Goal: Task Accomplishment & Management: Use online tool/utility

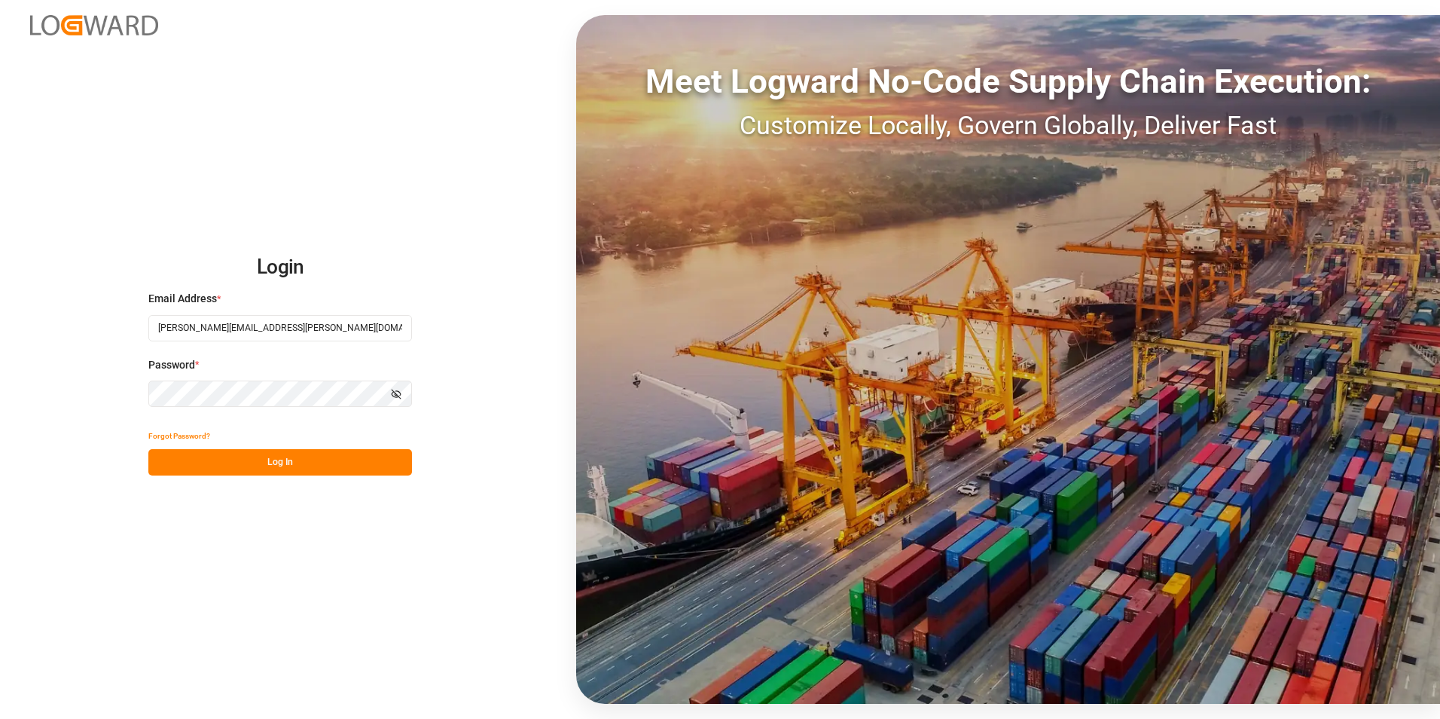
click at [285, 459] on button "Log In" at bounding box center [280, 462] width 264 height 26
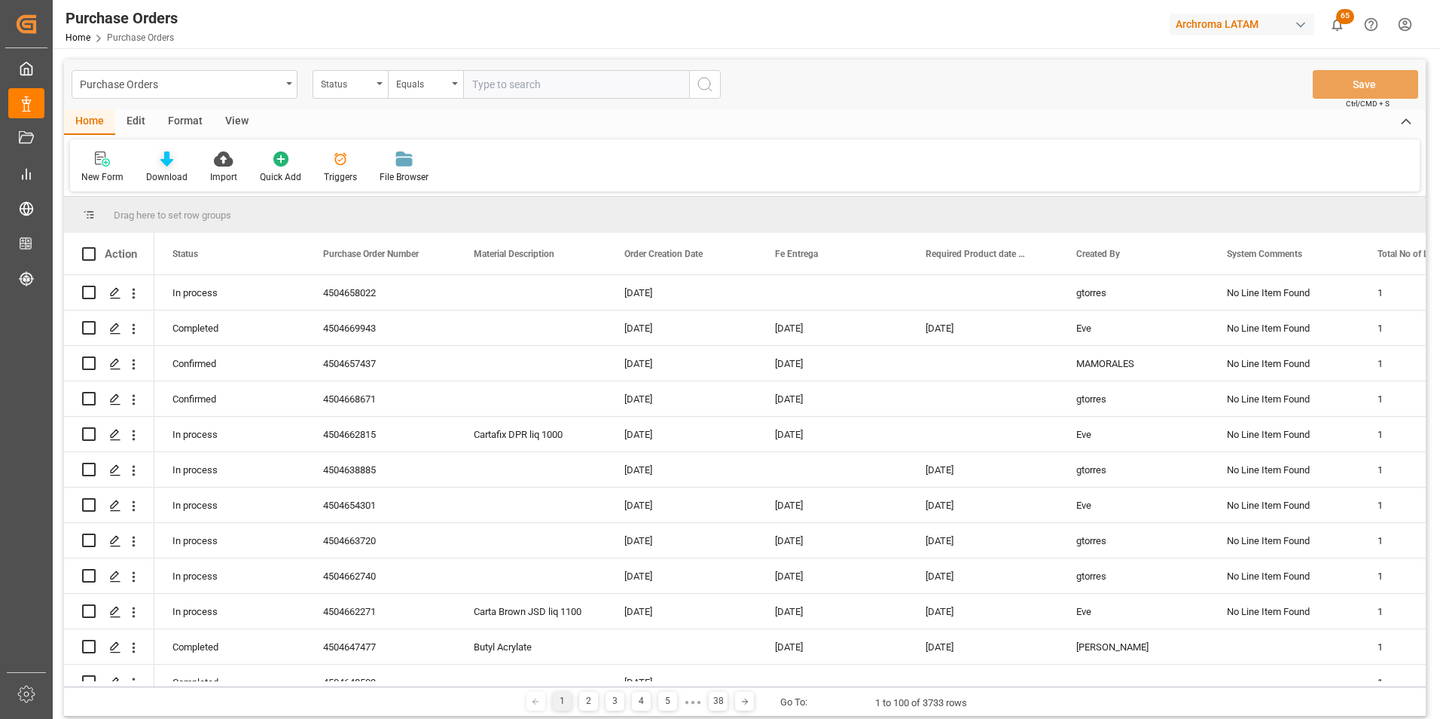
click at [181, 169] on div "Download" at bounding box center [167, 167] width 64 height 33
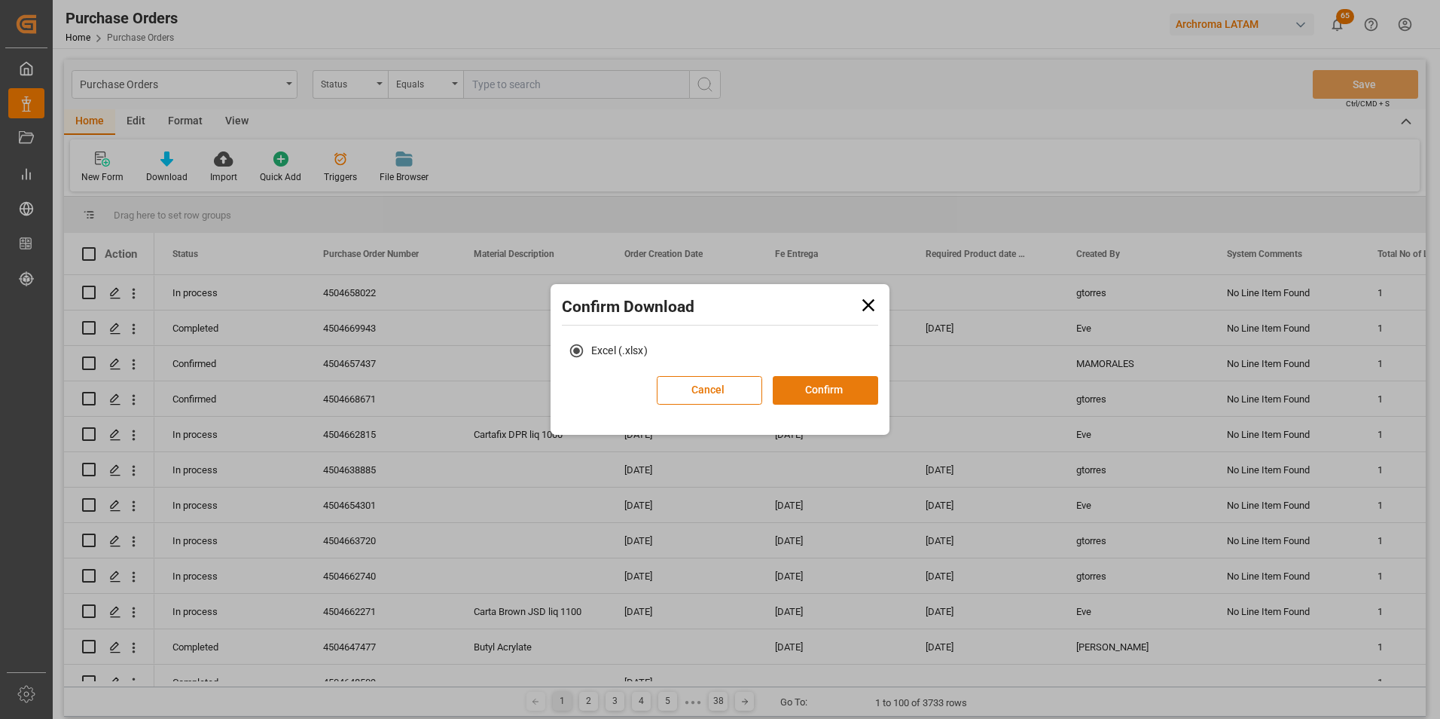
click at [842, 392] on button "Confirm" at bounding box center [825, 390] width 105 height 29
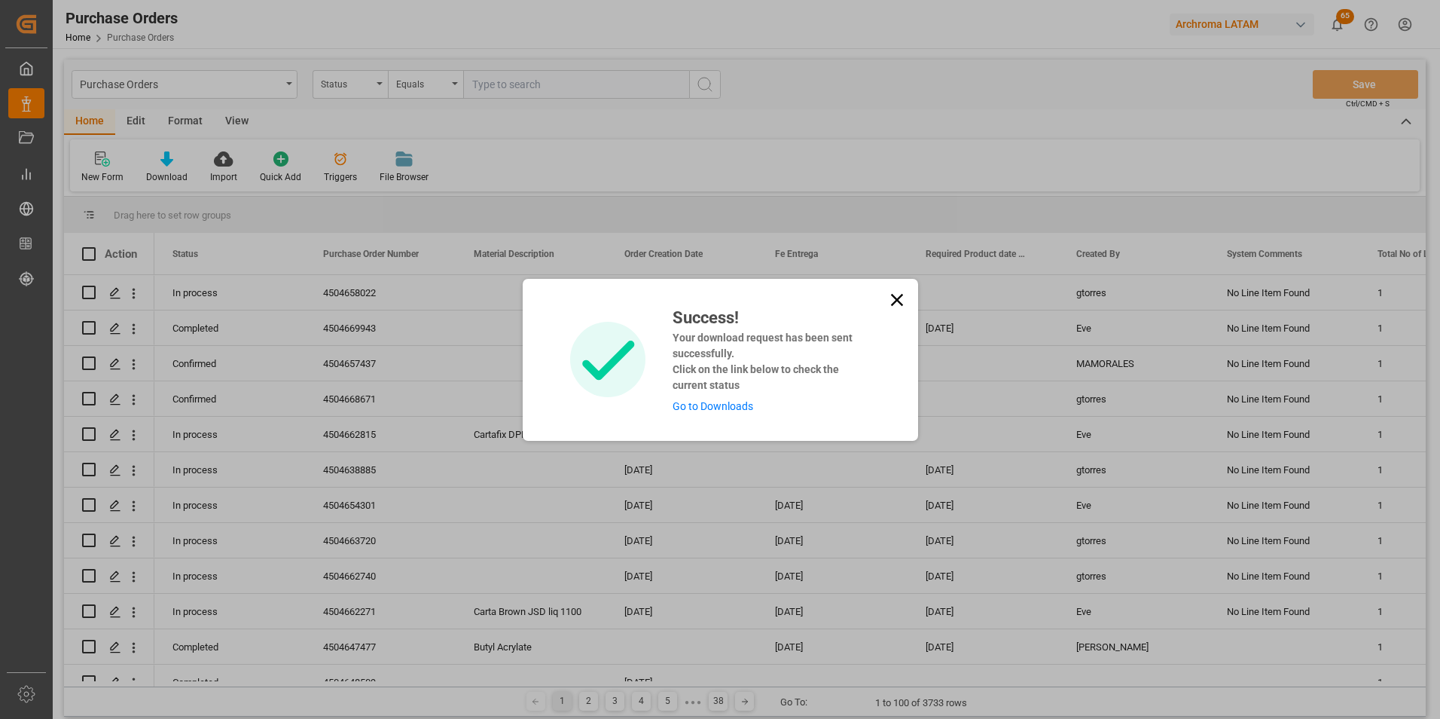
click at [729, 401] on link "Go to Downloads" at bounding box center [713, 406] width 81 height 12
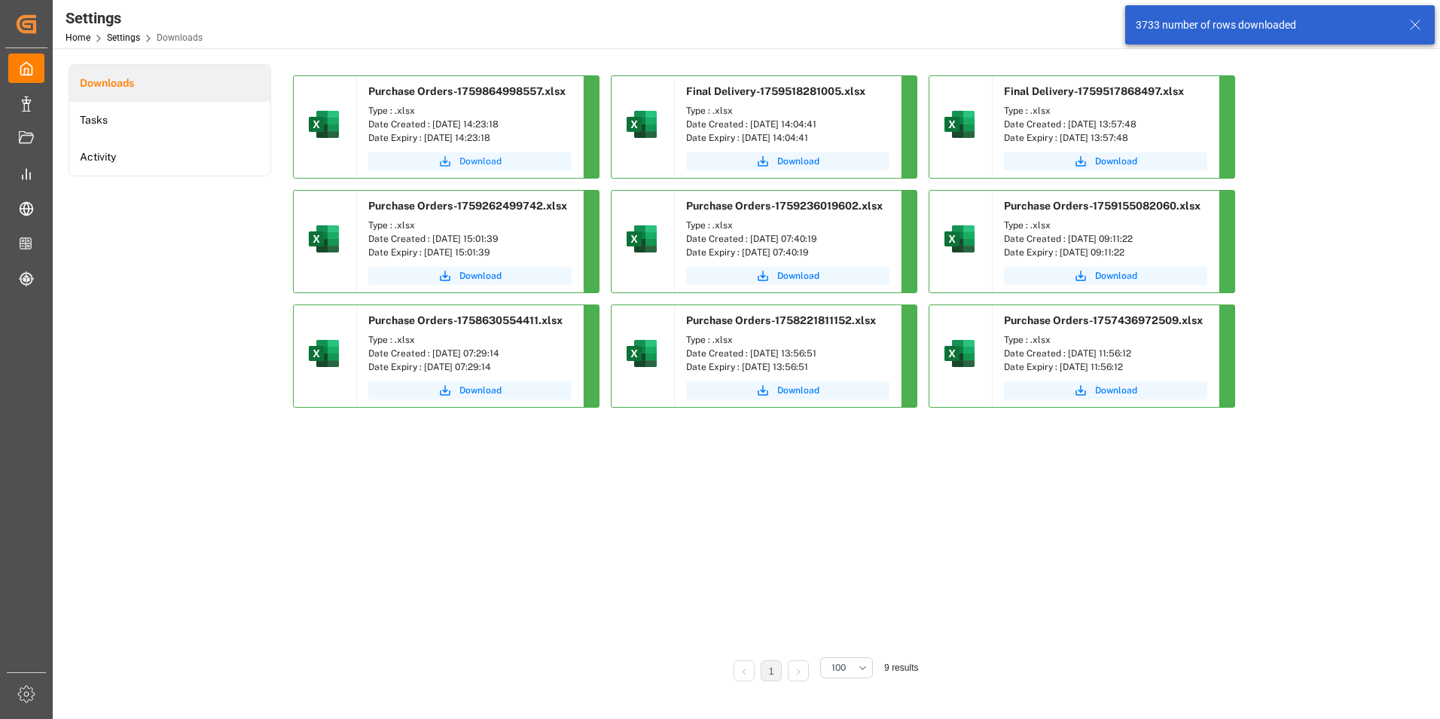
click at [508, 163] on button "Download" at bounding box center [469, 161] width 203 height 18
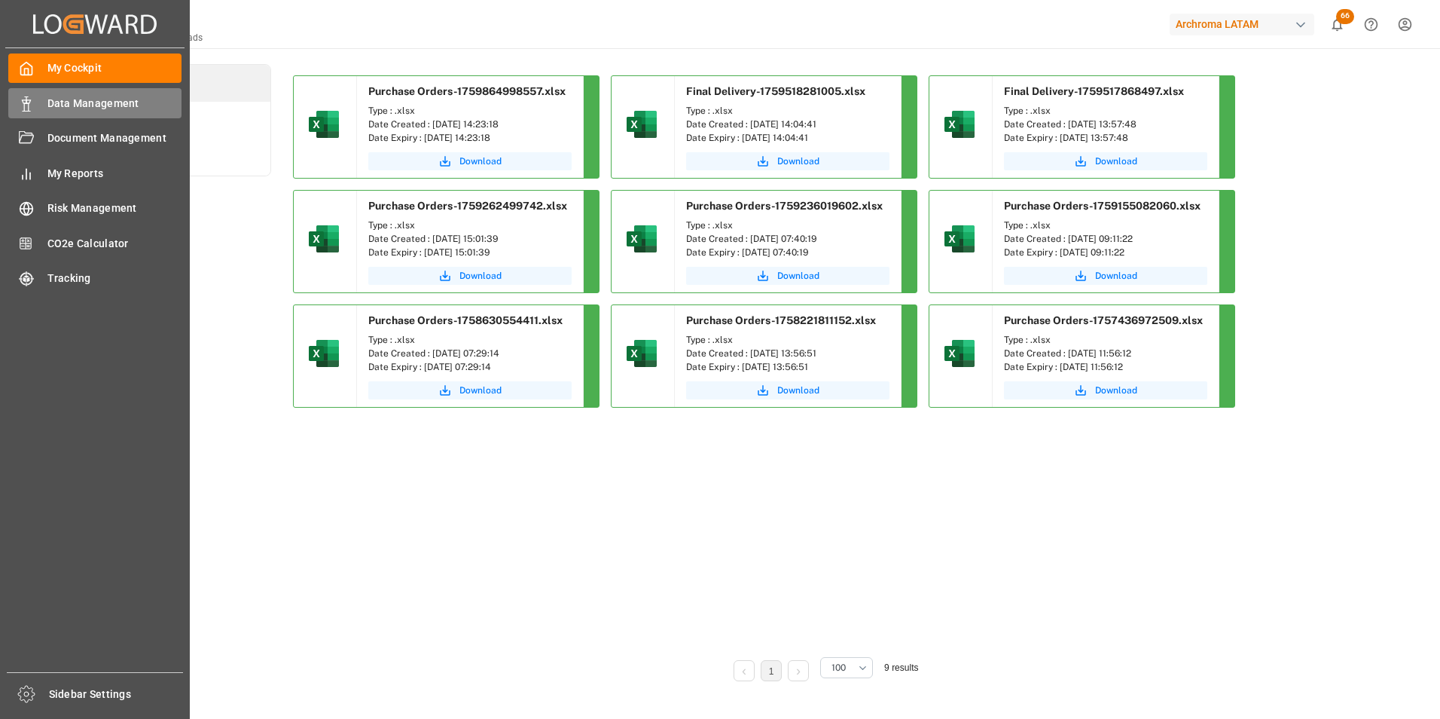
click at [29, 105] on rect at bounding box center [26, 107] width 5 height 8
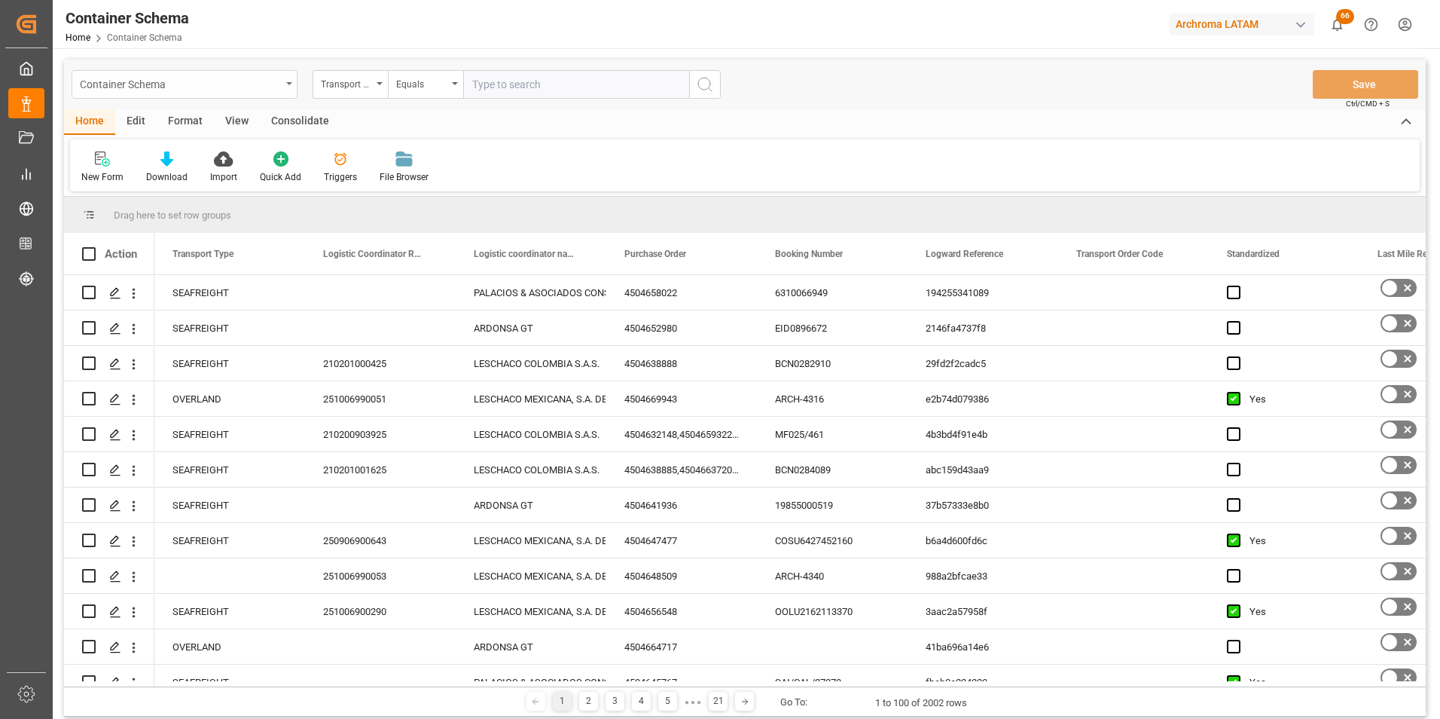
click at [280, 90] on div "Container Schema" at bounding box center [180, 83] width 201 height 19
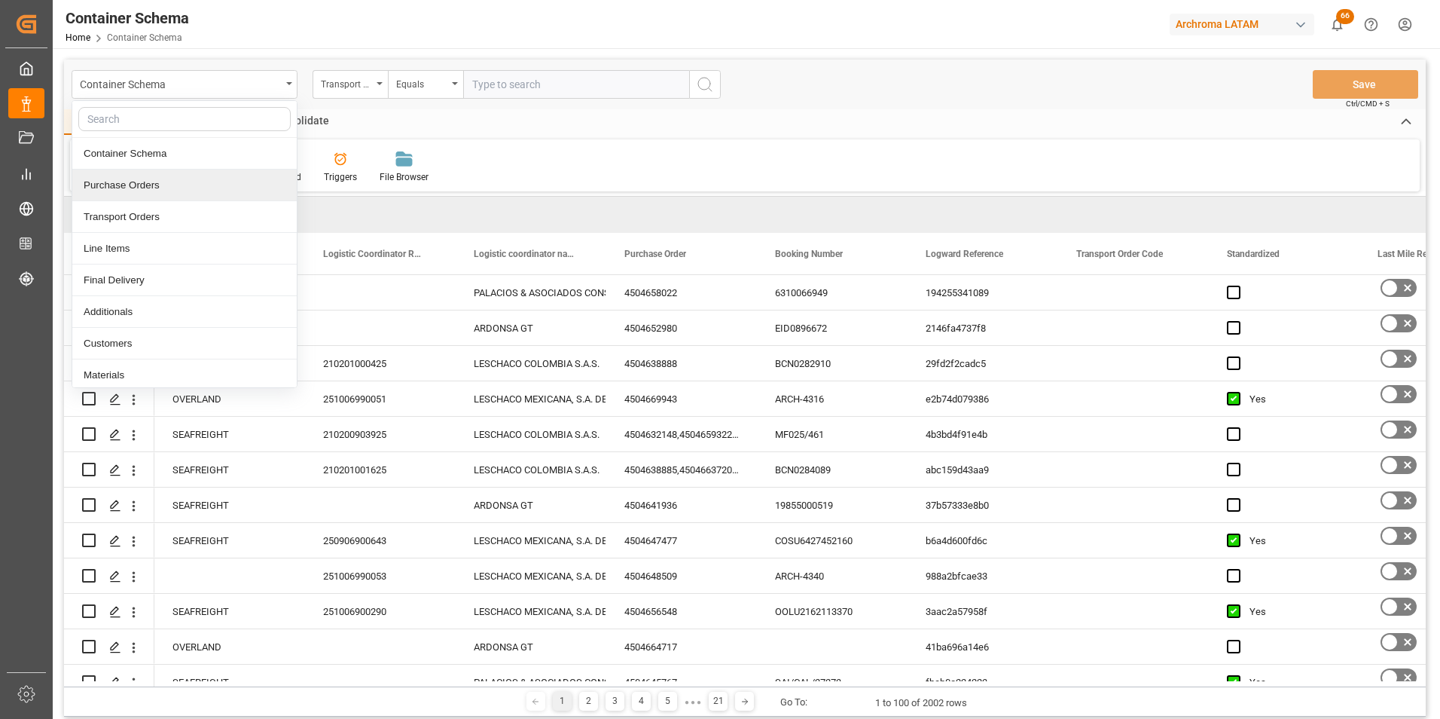
click at [234, 176] on div "Purchase Orders" at bounding box center [184, 185] width 224 height 32
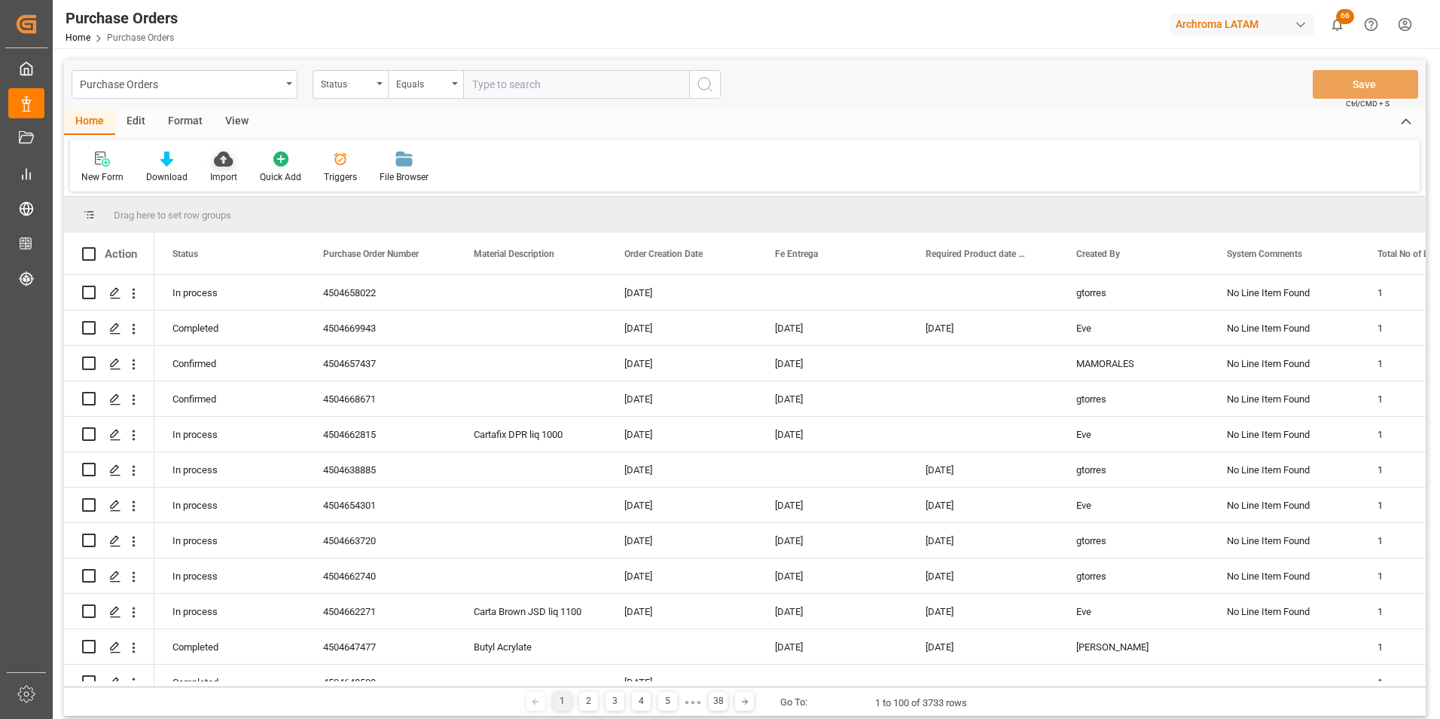
click at [226, 179] on div "Import" at bounding box center [223, 177] width 27 height 14
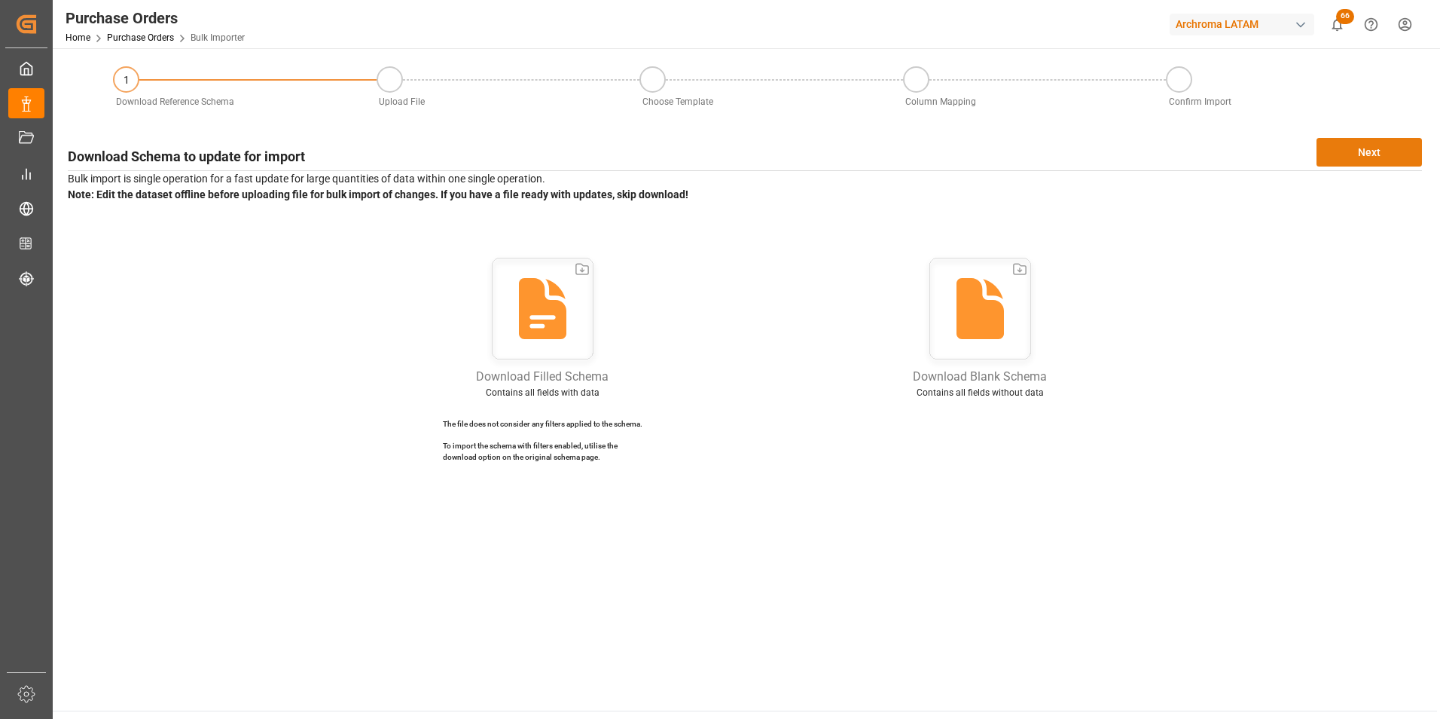
click at [1368, 151] on button "Next" at bounding box center [1369, 152] width 105 height 29
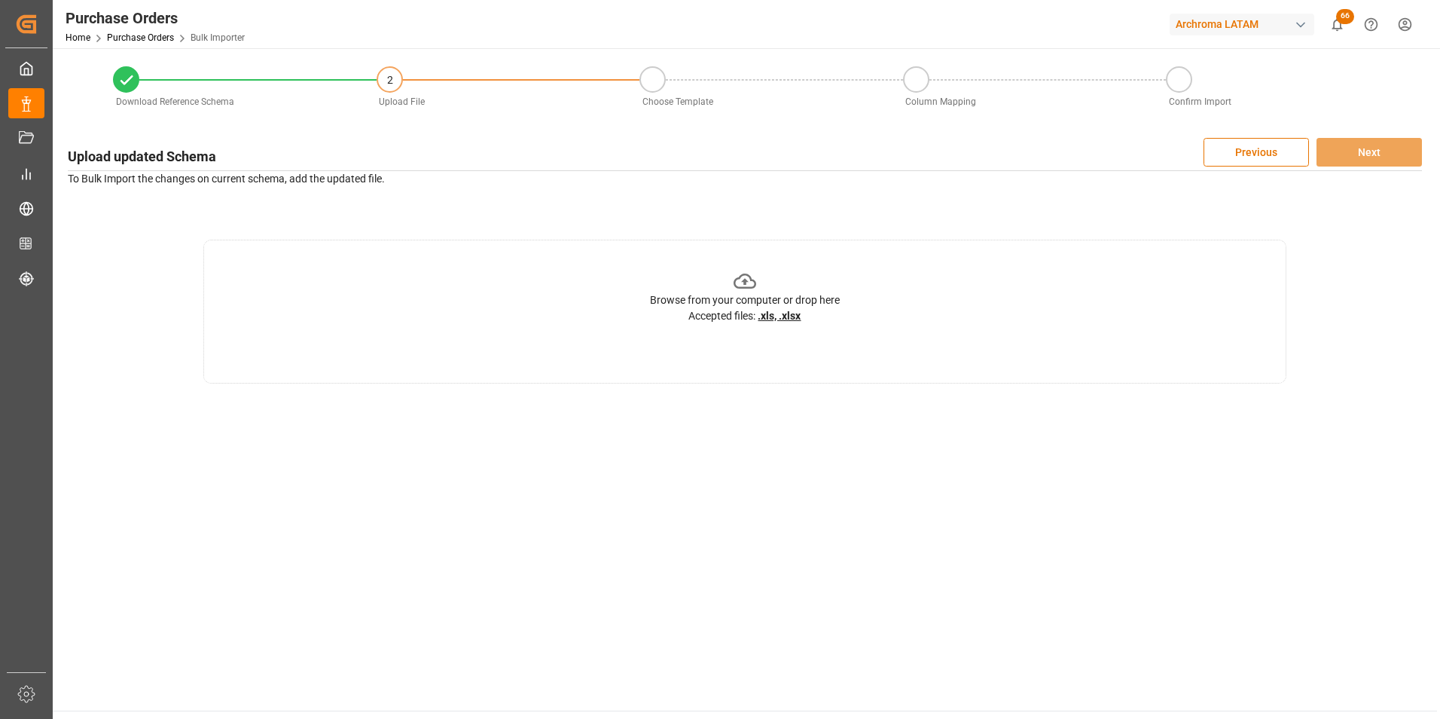
click at [1069, 304] on div "Browse from your computer or drop here Accepted files: .xls, .xlsx" at bounding box center [744, 312] width 1083 height 144
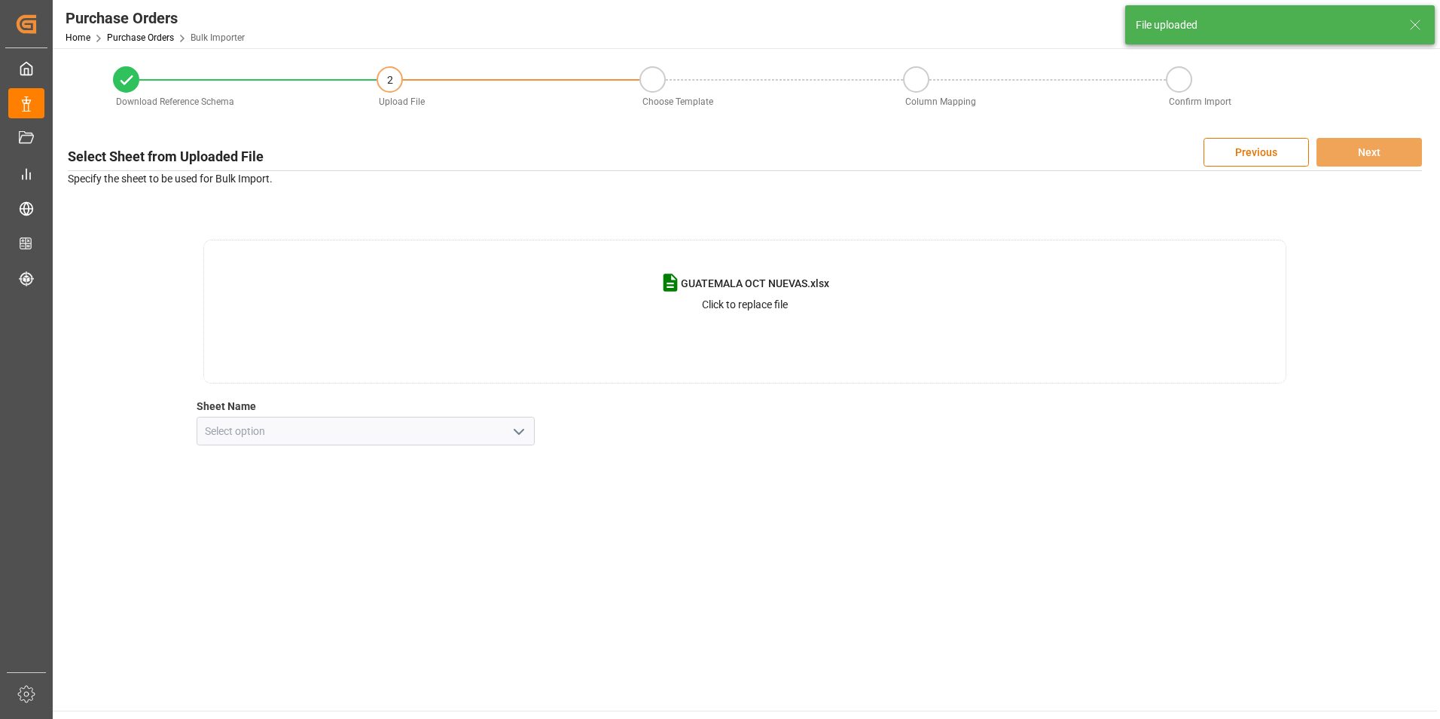
click at [512, 434] on icon "open menu" at bounding box center [519, 432] width 18 height 18
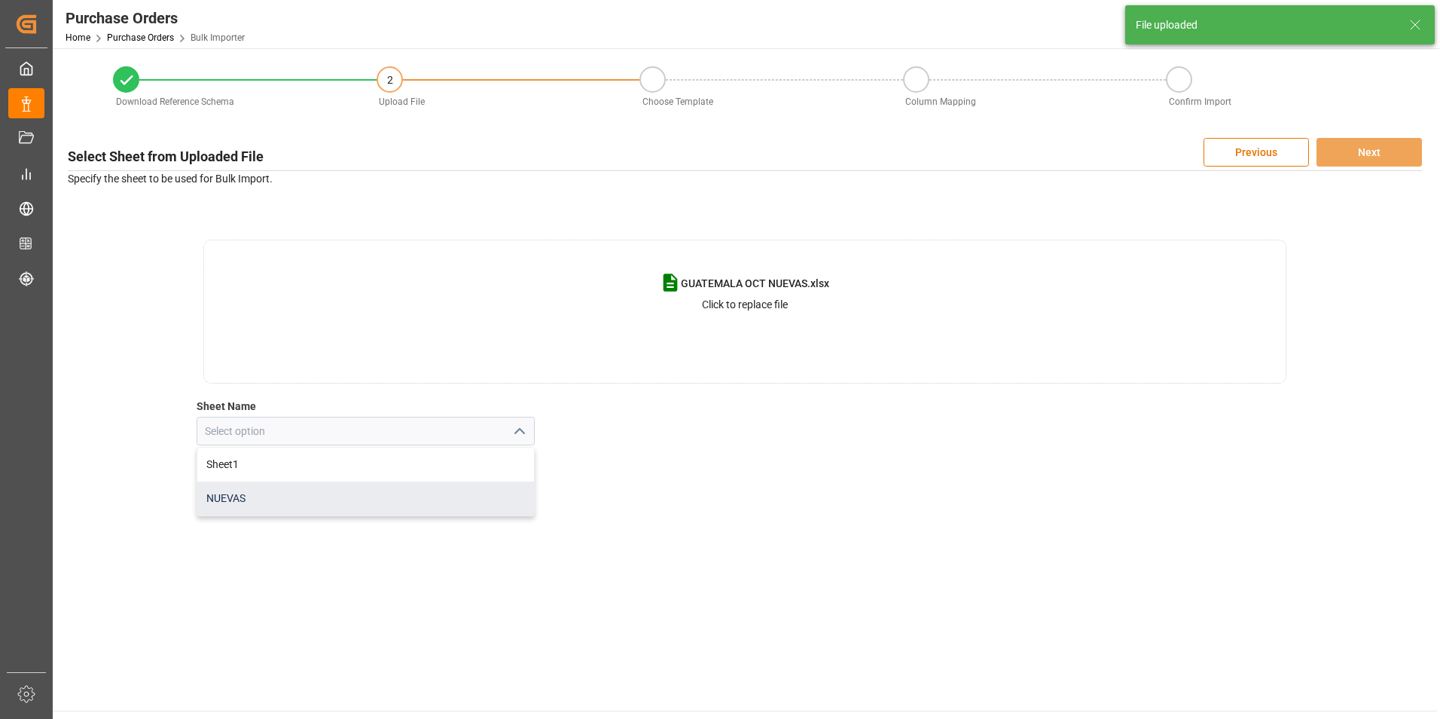
click at [395, 504] on div "NUEVAS" at bounding box center [365, 498] width 337 height 34
type input "NUEVAS"
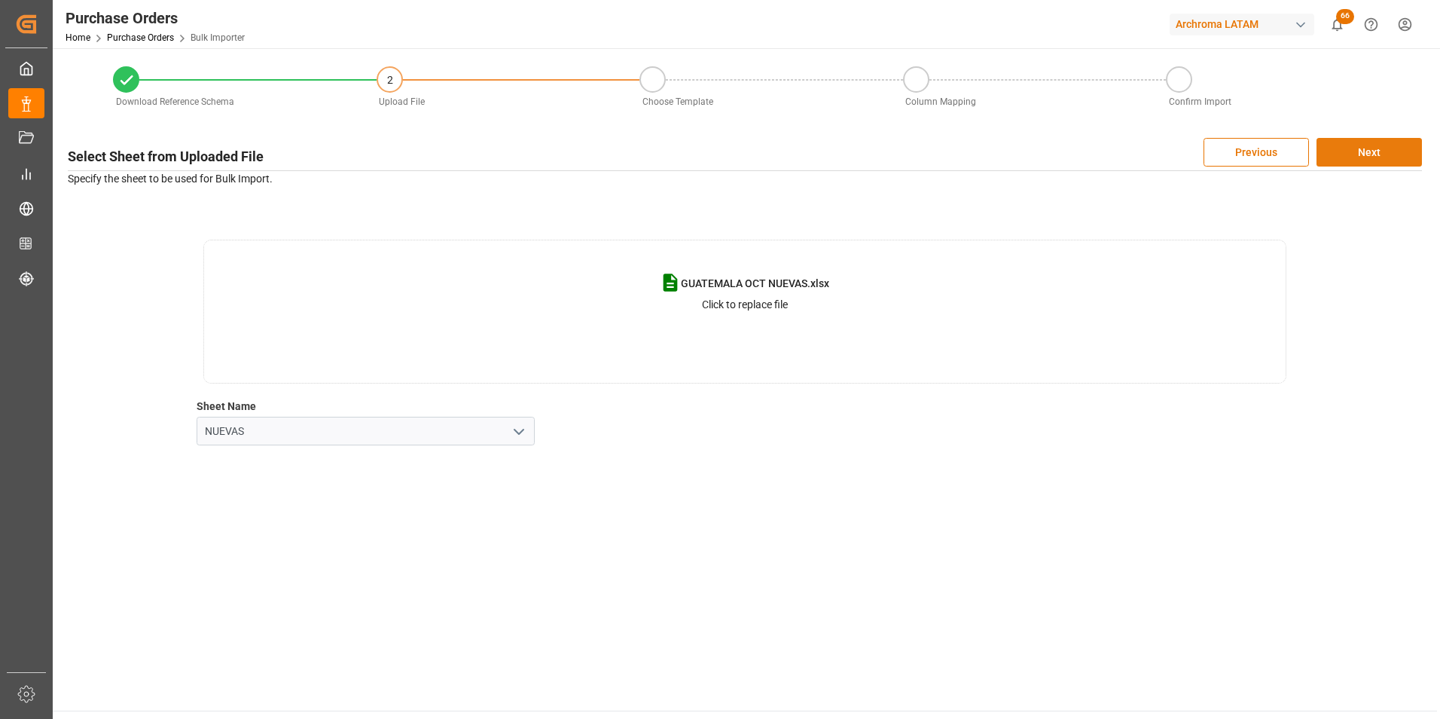
click at [1382, 157] on button "Next" at bounding box center [1369, 152] width 105 height 29
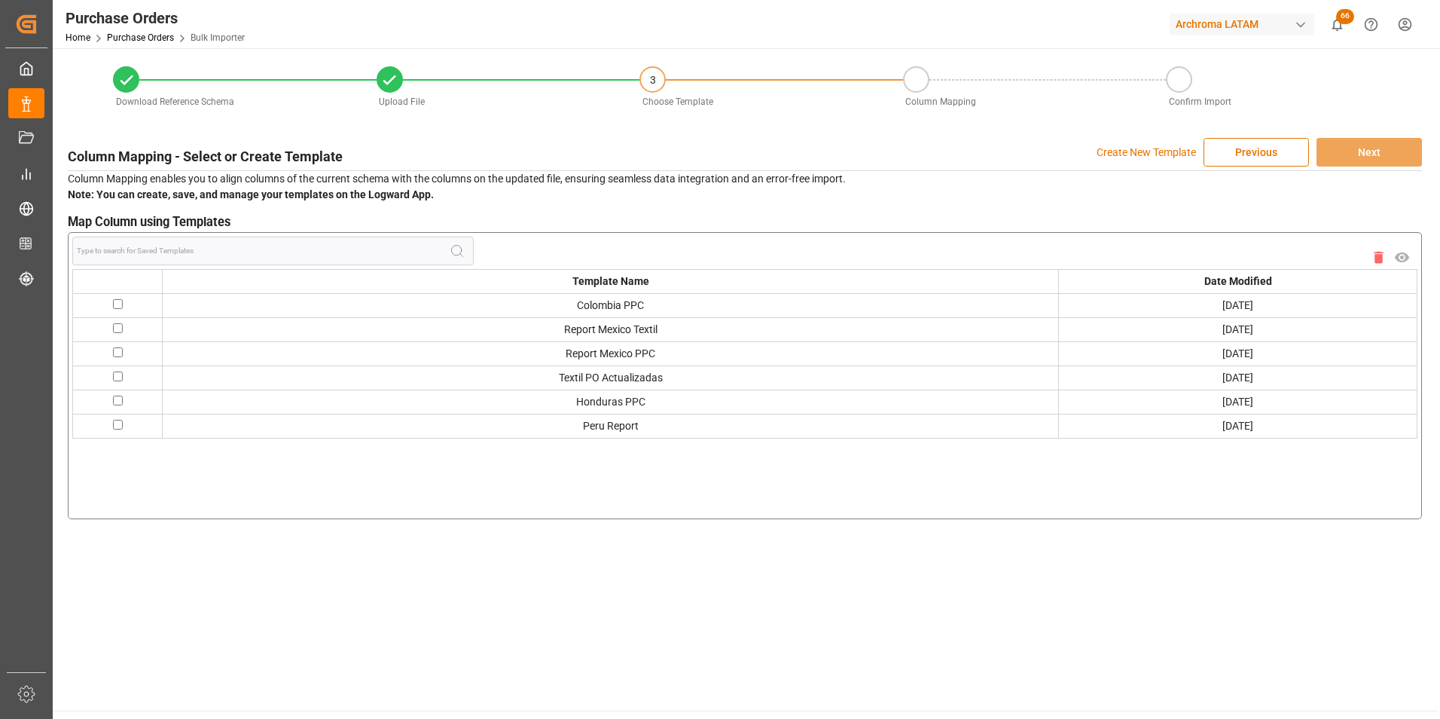
click at [1167, 150] on p "Create New Template" at bounding box center [1146, 152] width 99 height 29
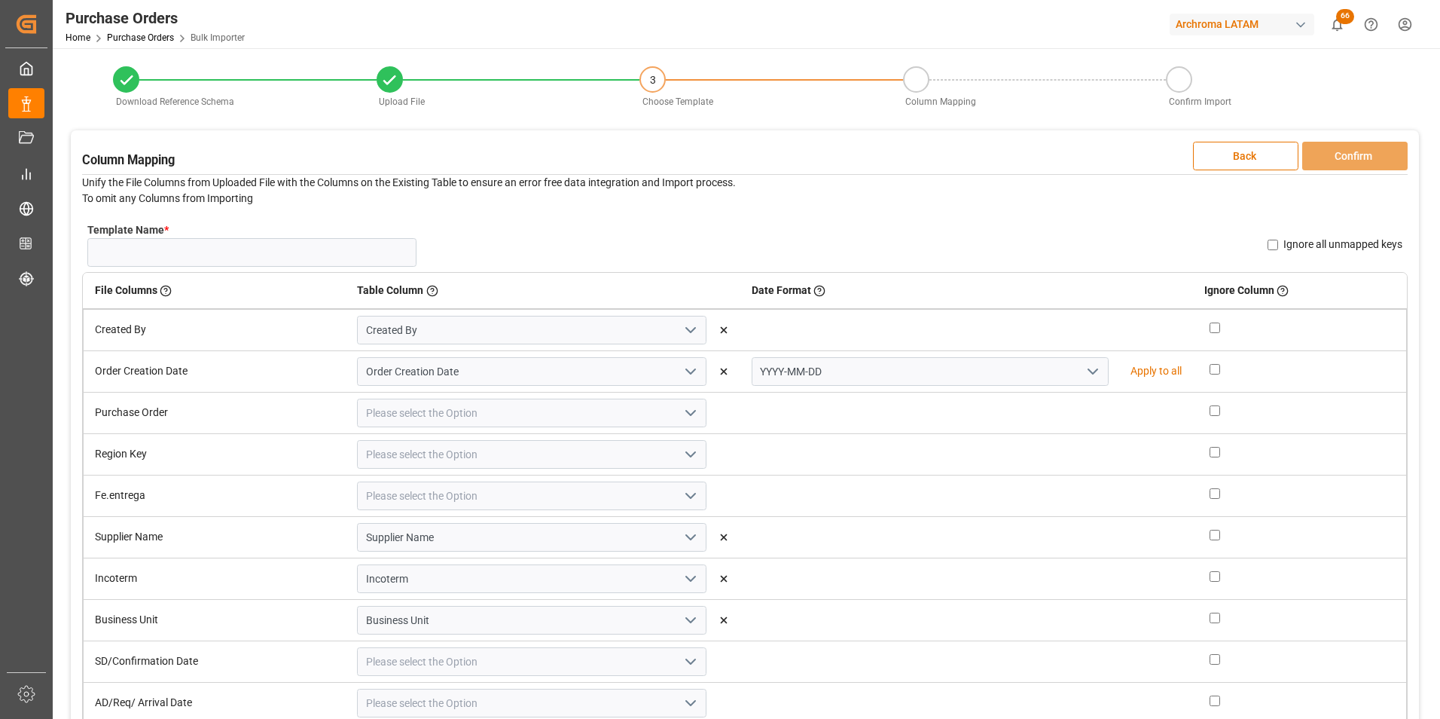
click at [1084, 376] on icon "open menu" at bounding box center [1093, 371] width 18 height 18
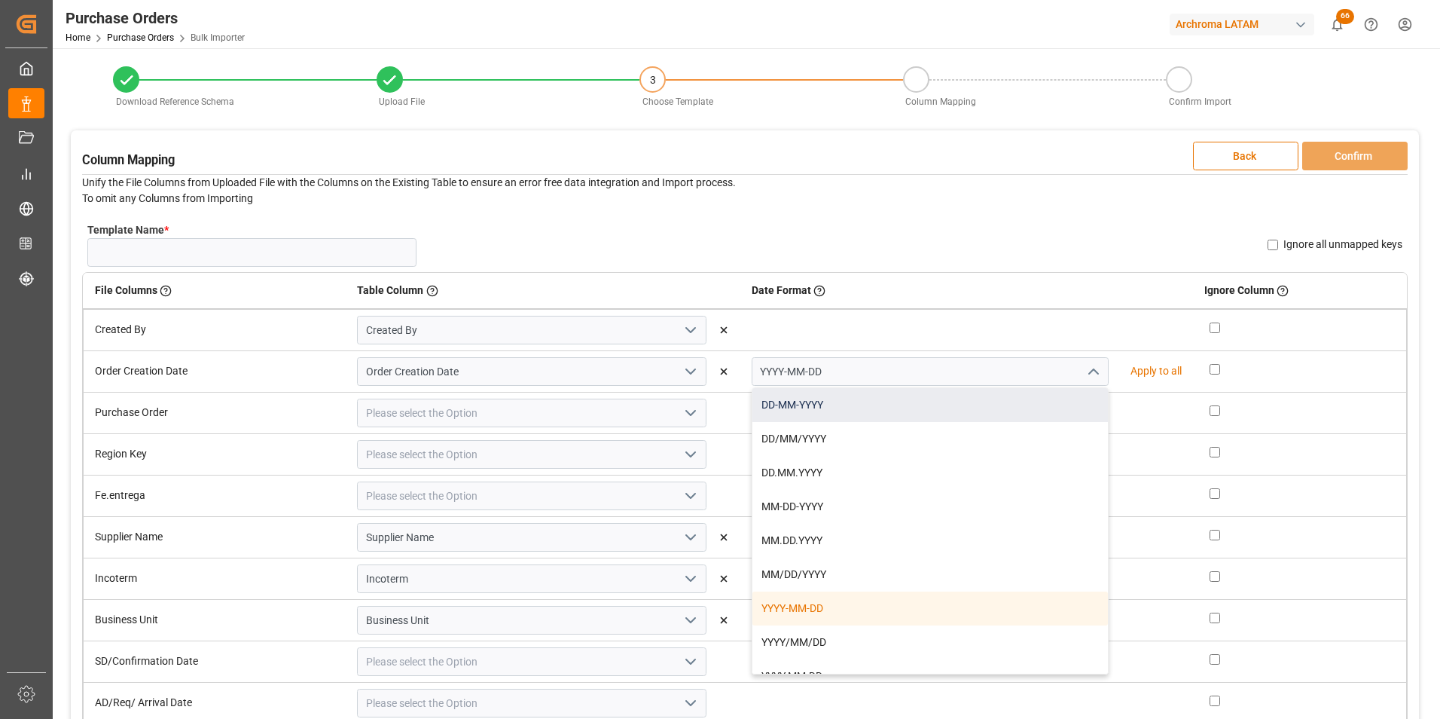
click at [921, 411] on div "DD-MM-YYYY" at bounding box center [931, 405] width 356 height 34
type input "DD-MM-YYYY"
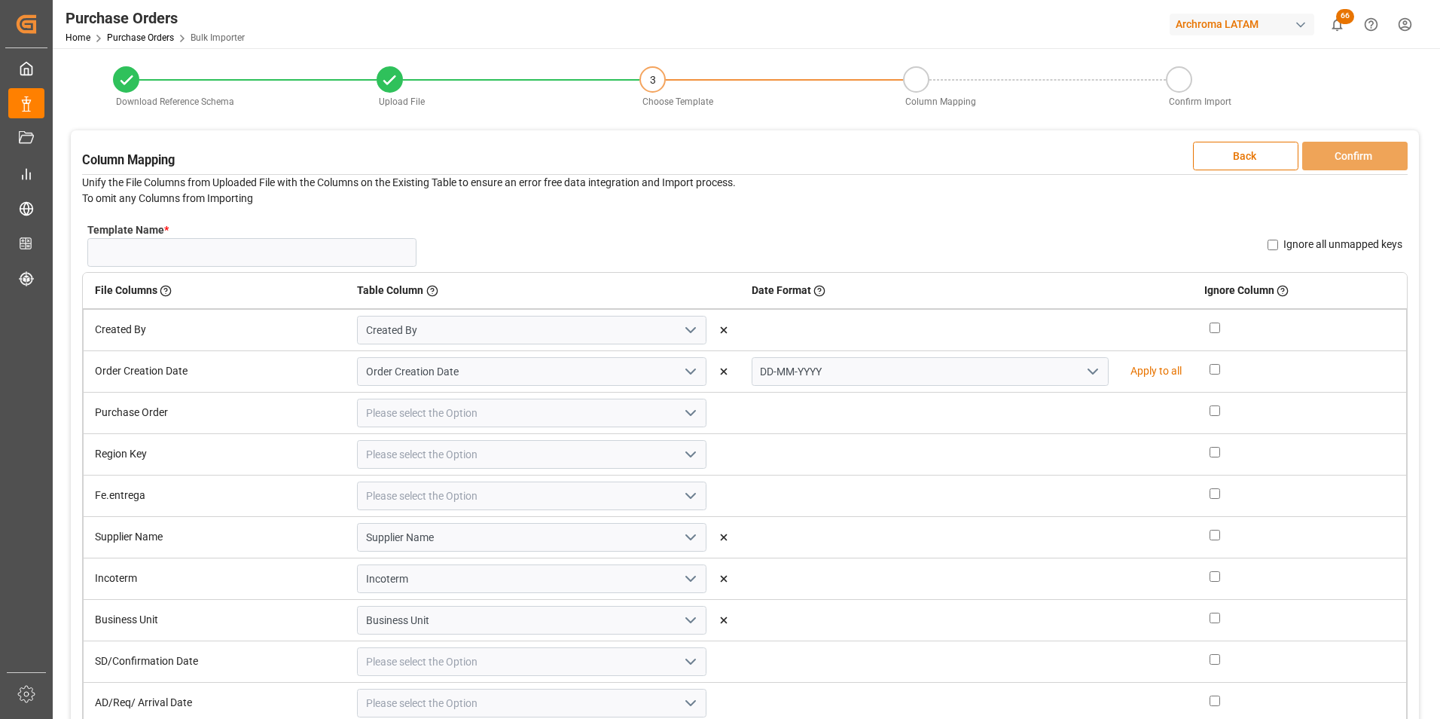
click at [688, 416] on icon "open menu" at bounding box center [691, 413] width 18 height 18
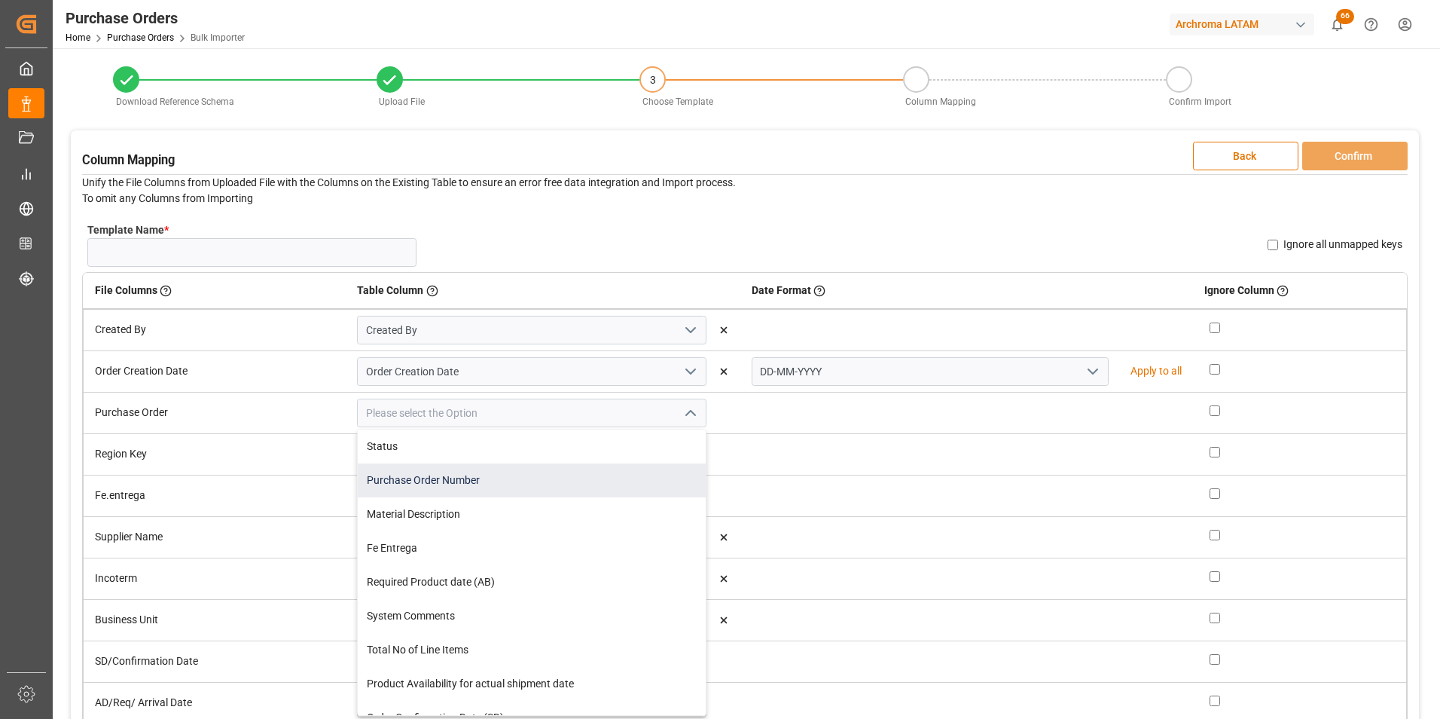
click at [541, 480] on div "Purchase Order Number" at bounding box center [532, 480] width 348 height 34
type input "Purchase Order Number"
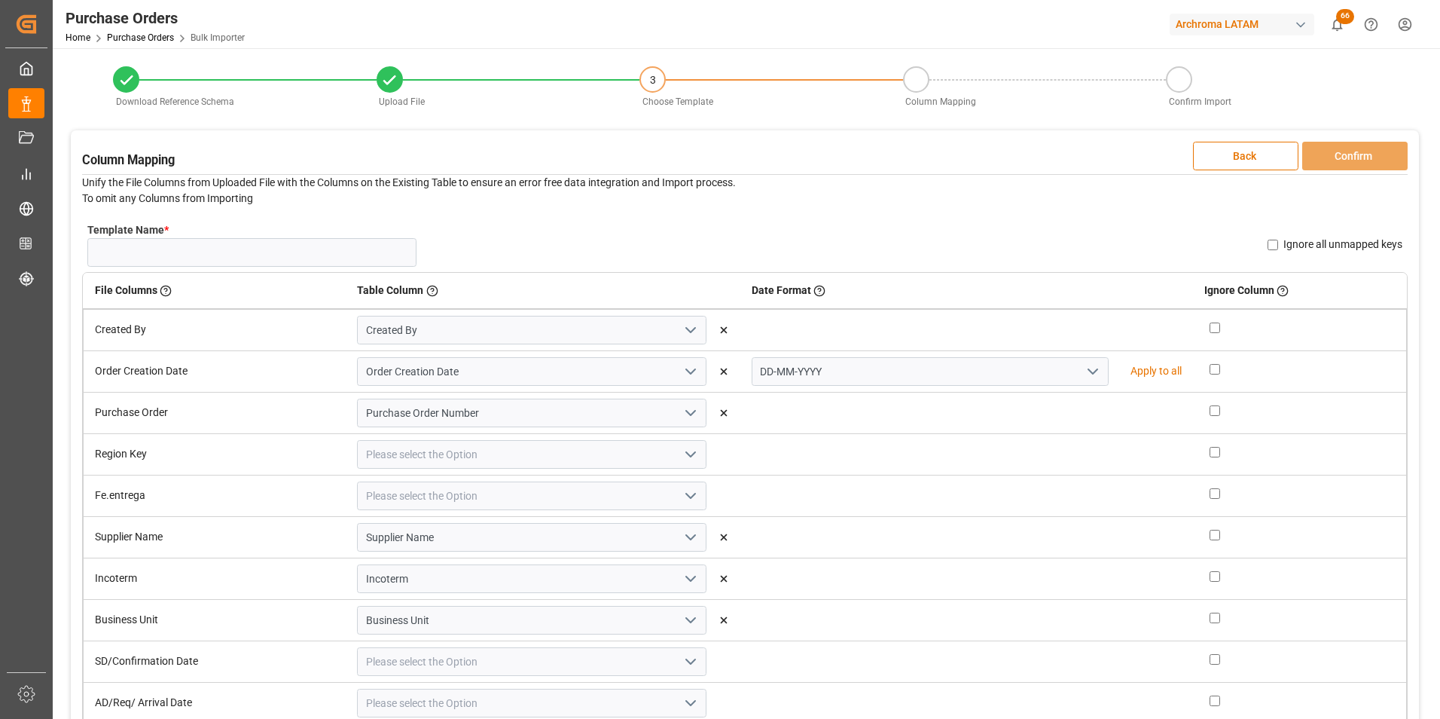
click at [683, 455] on icon "open menu" at bounding box center [691, 454] width 18 height 18
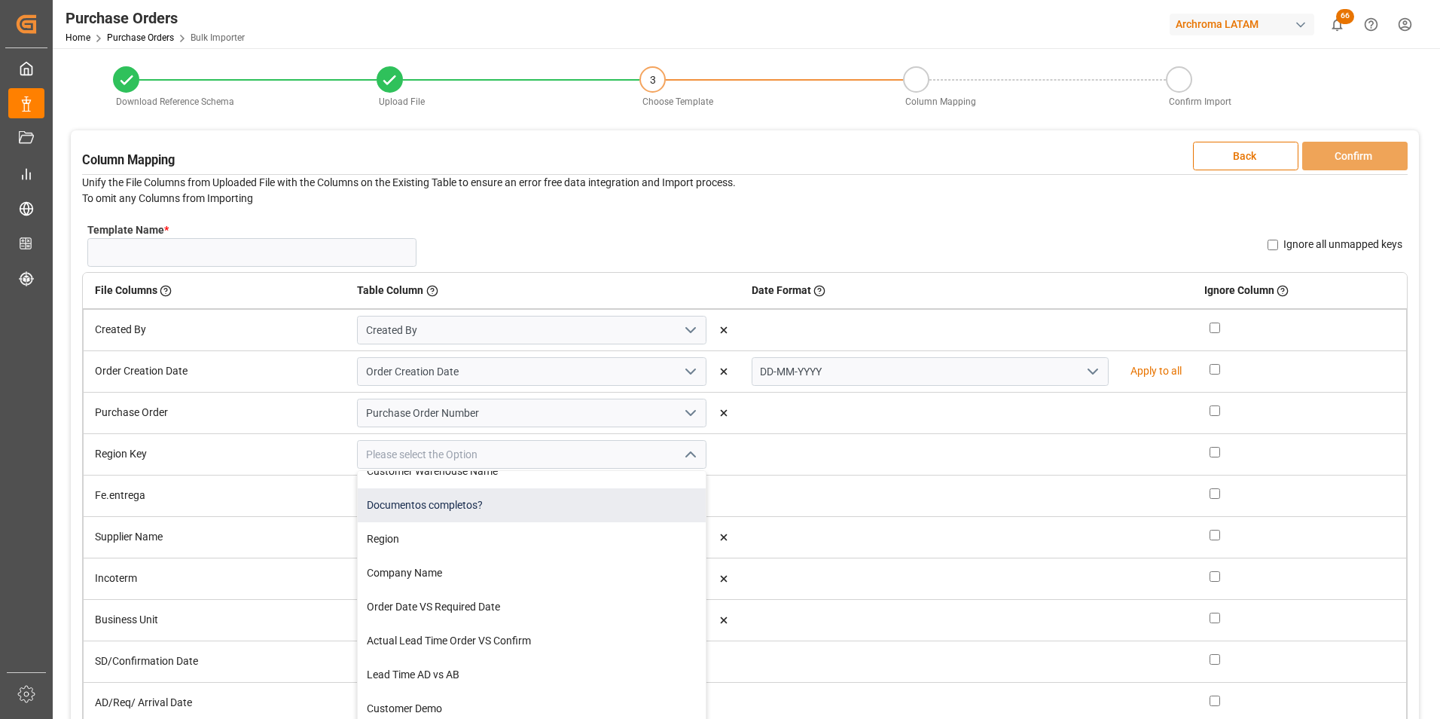
scroll to position [527, 0]
click at [610, 511] on div "Region" at bounding box center [532, 503] width 348 height 34
type input "Region"
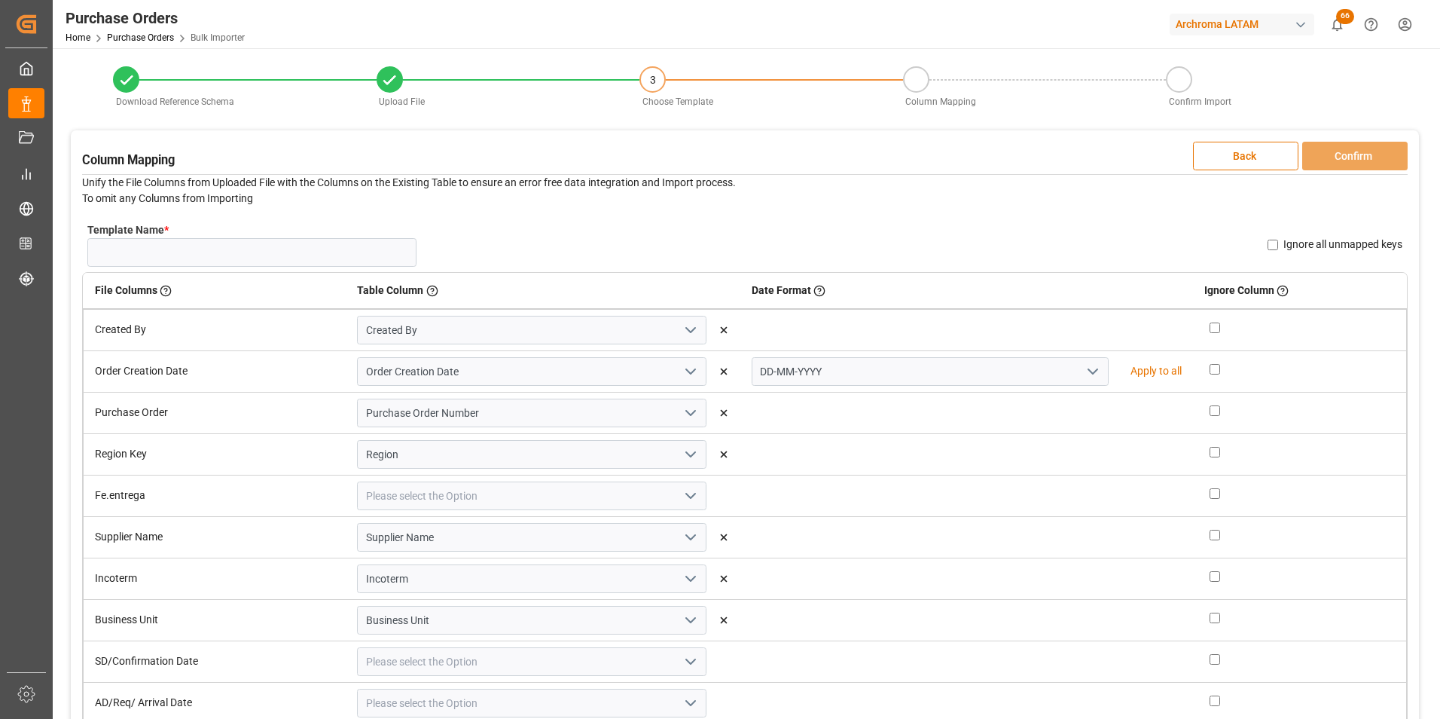
click at [678, 499] on button "open menu" at bounding box center [689, 495] width 23 height 23
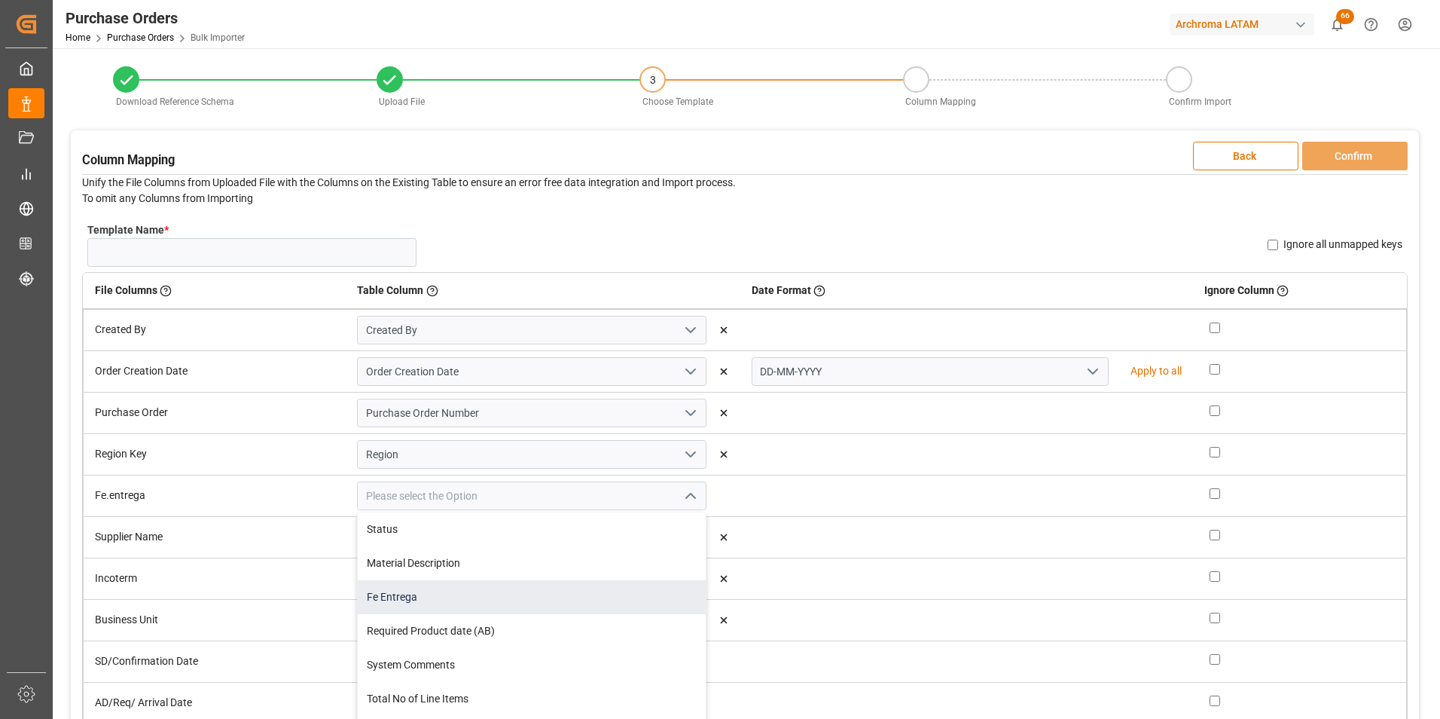
click at [630, 594] on div "Fe Entrega" at bounding box center [532, 597] width 348 height 34
type input "Fe Entrega"
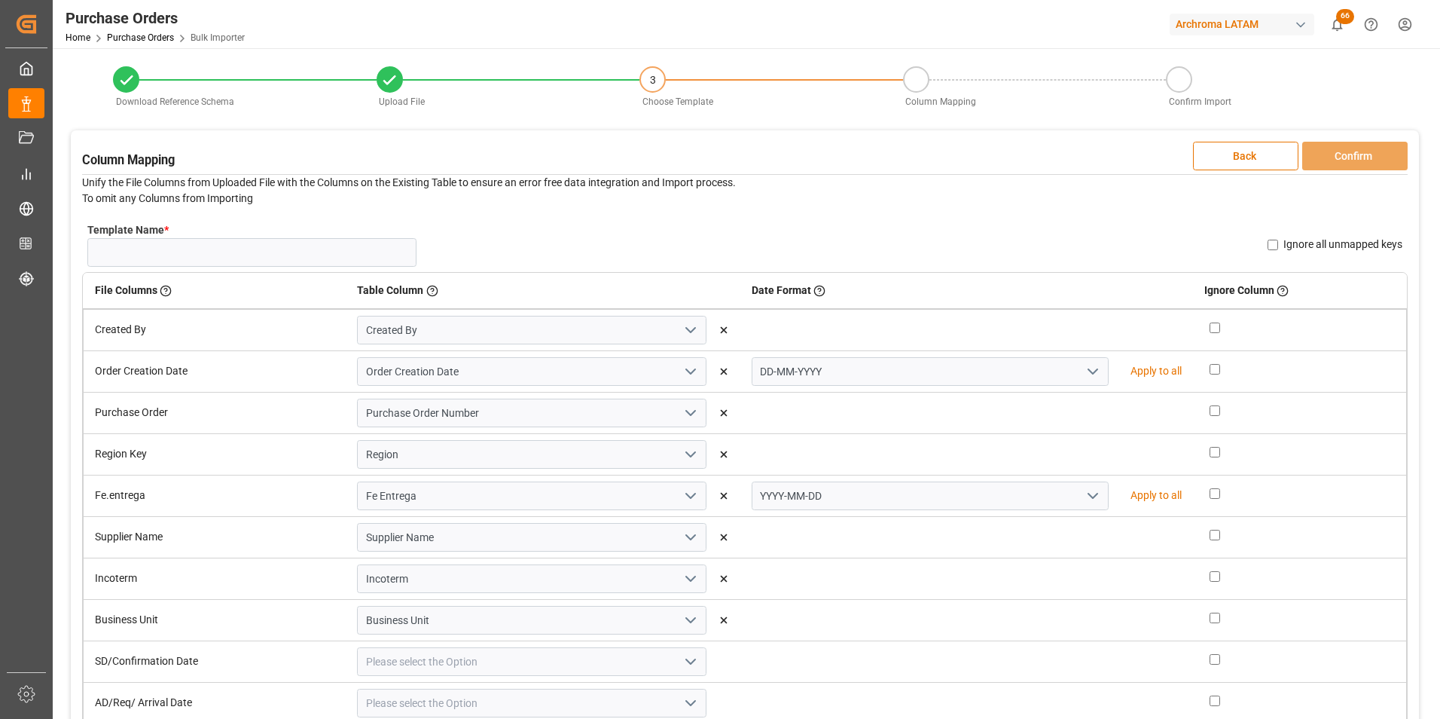
click at [1081, 496] on button "open menu" at bounding box center [1092, 495] width 23 height 23
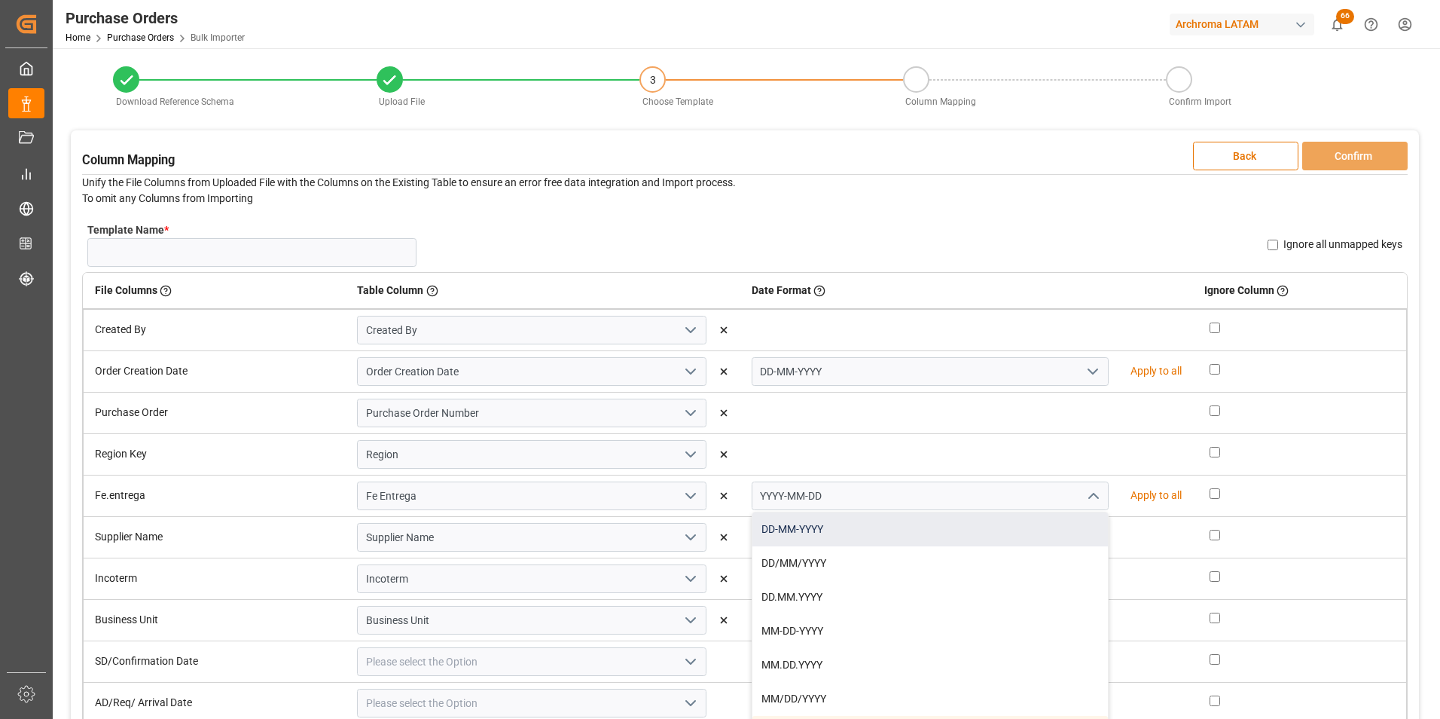
click at [1034, 524] on div "DD-MM-YYYY" at bounding box center [931, 529] width 356 height 34
type input "DD-MM-YYYY"
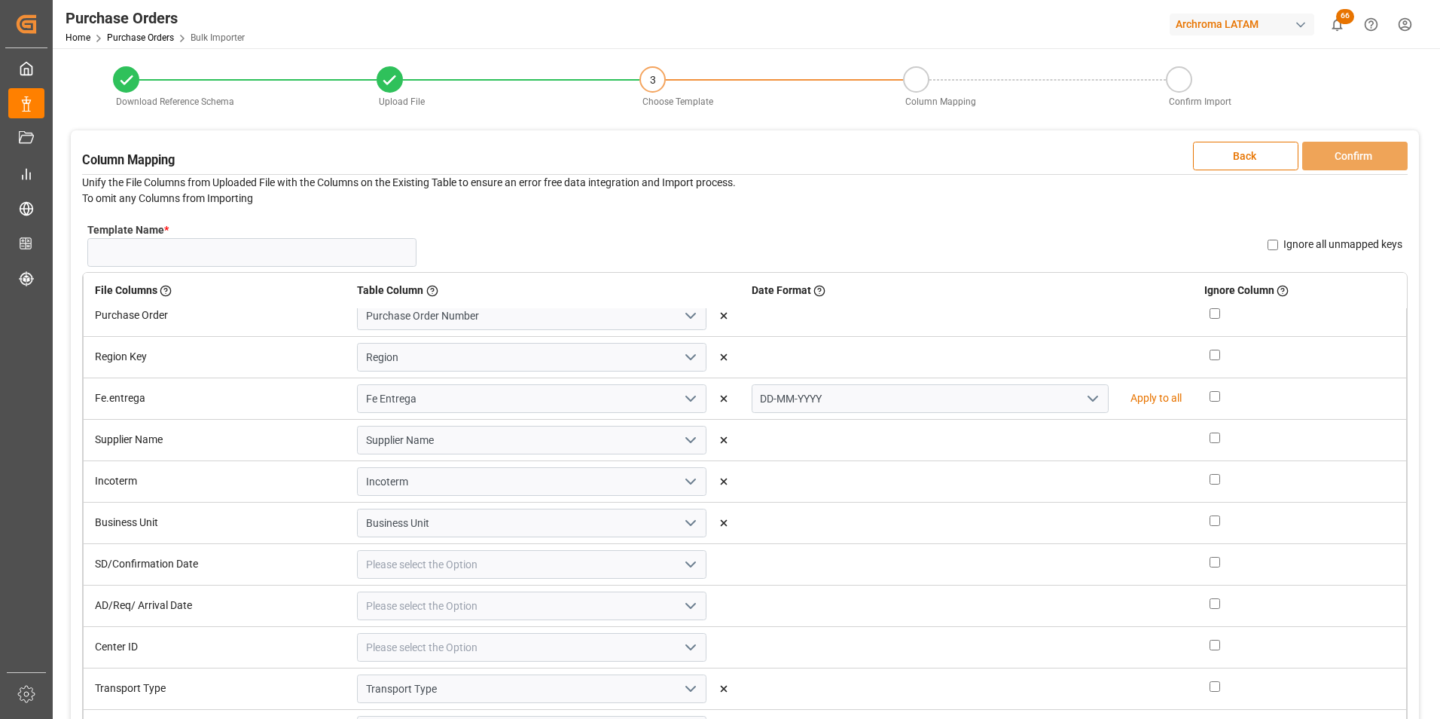
scroll to position [115, 0]
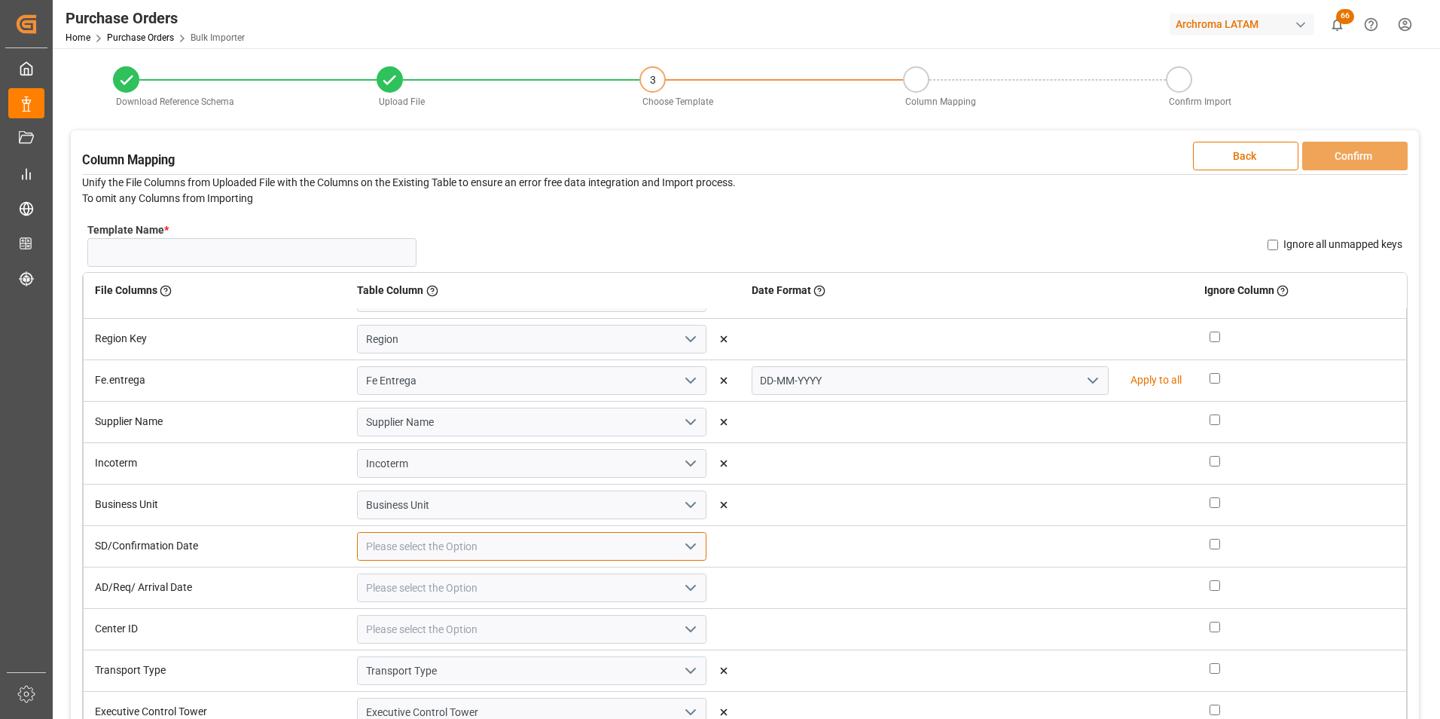
click at [700, 538] on input at bounding box center [532, 546] width 350 height 29
click at [691, 542] on icon "open menu" at bounding box center [691, 546] width 18 height 18
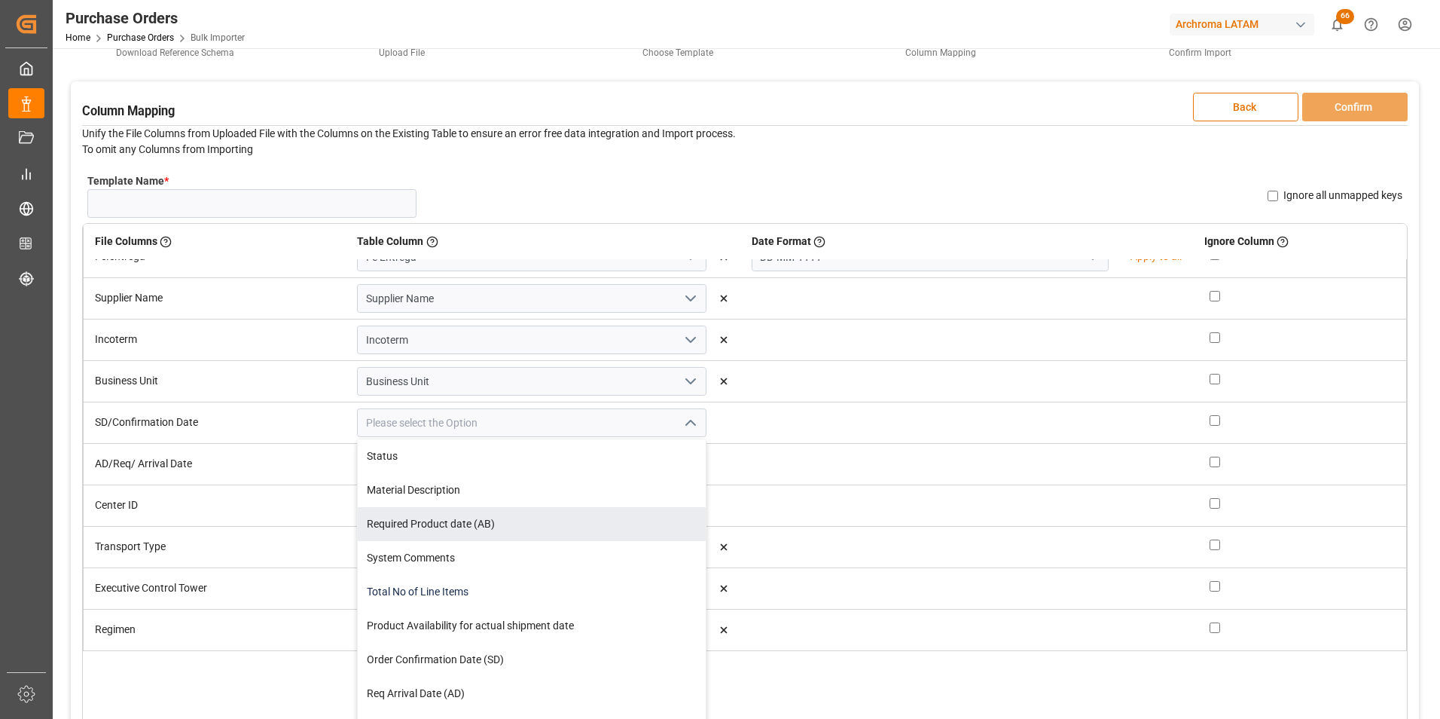
scroll to position [75, 0]
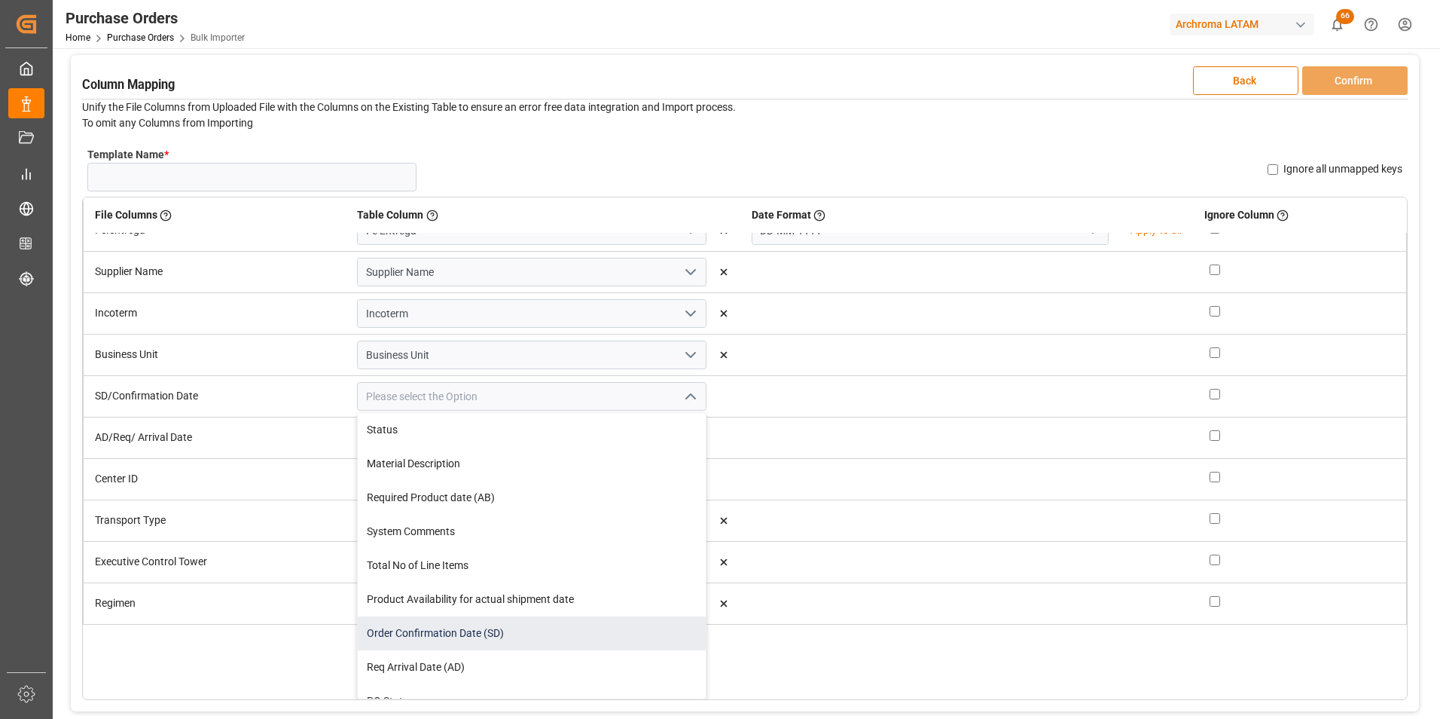
click at [604, 627] on div "Order Confirmation Date (SD)" at bounding box center [532, 633] width 348 height 34
type input "Order Confirmation Date (SD)"
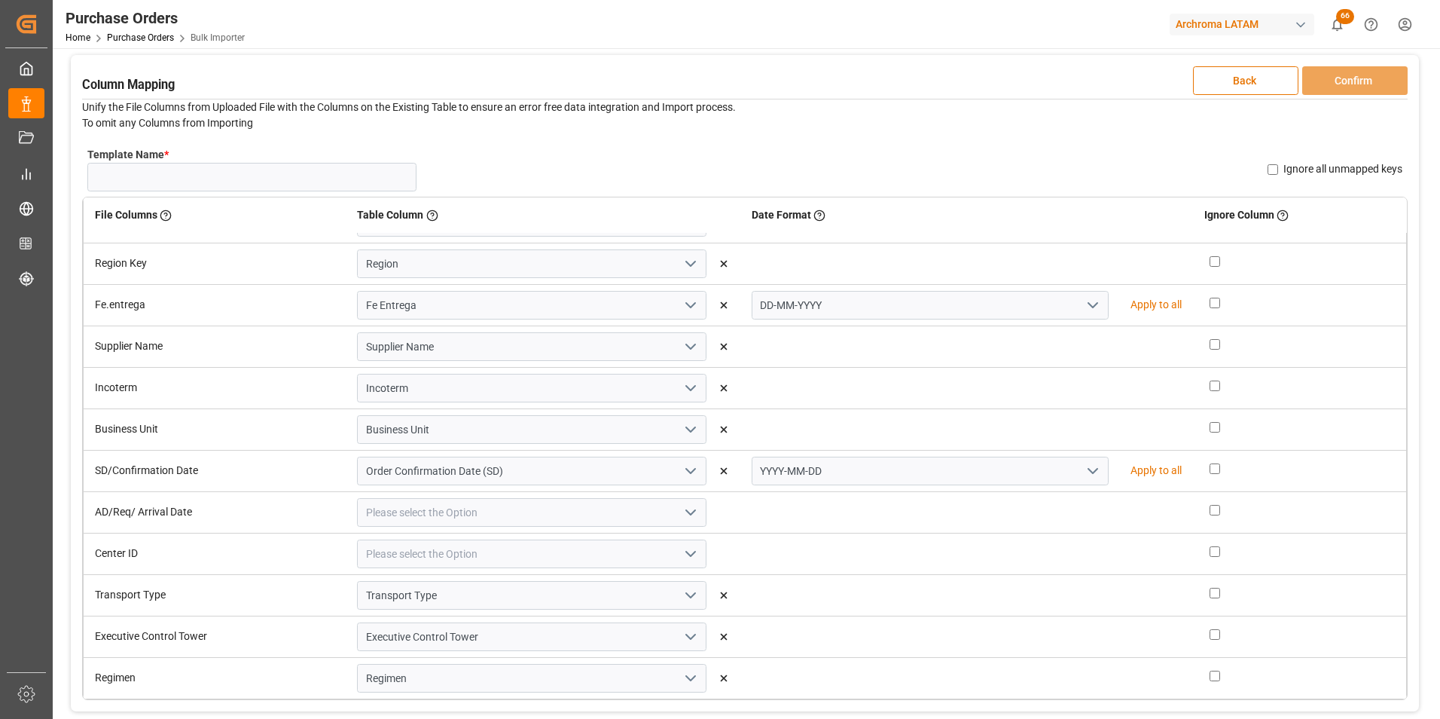
click at [1084, 478] on icon "open menu" at bounding box center [1093, 471] width 18 height 18
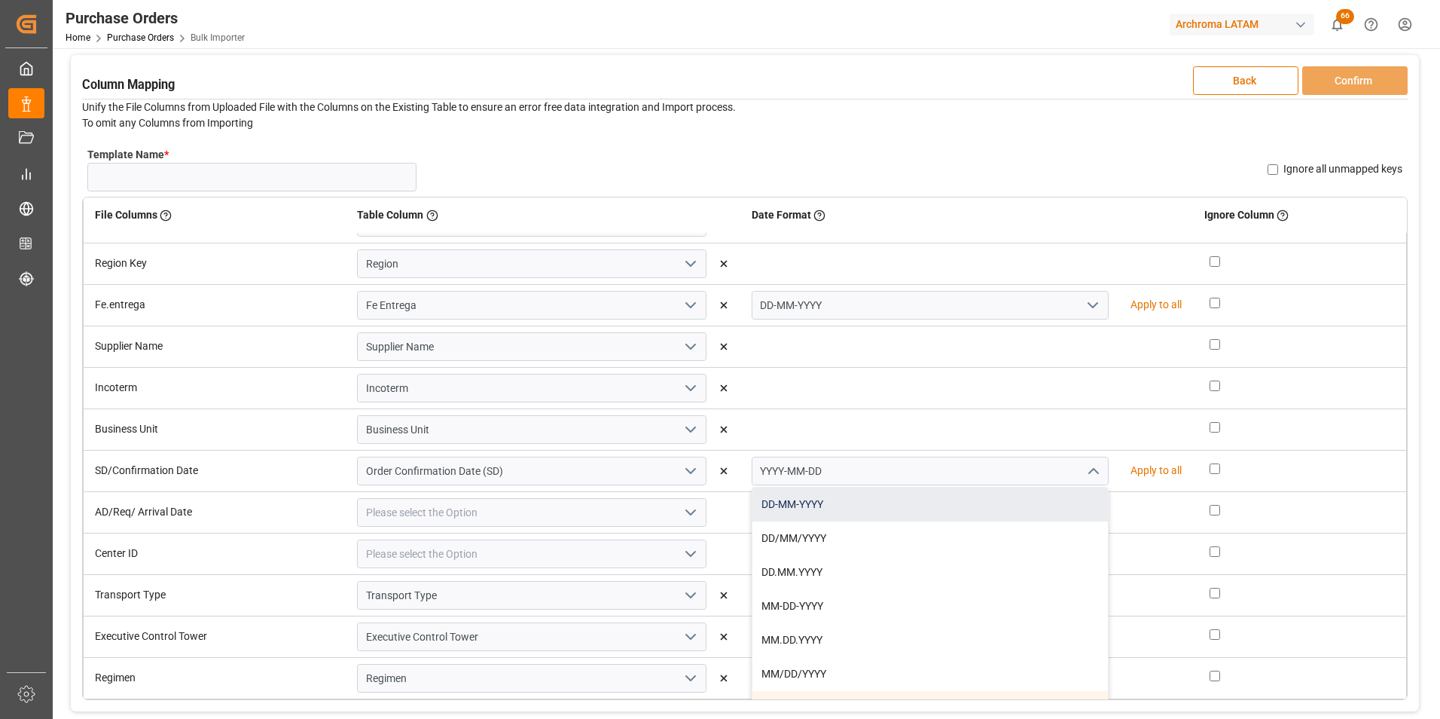
click at [1026, 508] on div "DD-MM-YYYY" at bounding box center [931, 504] width 356 height 34
type input "DD-MM-YYYY"
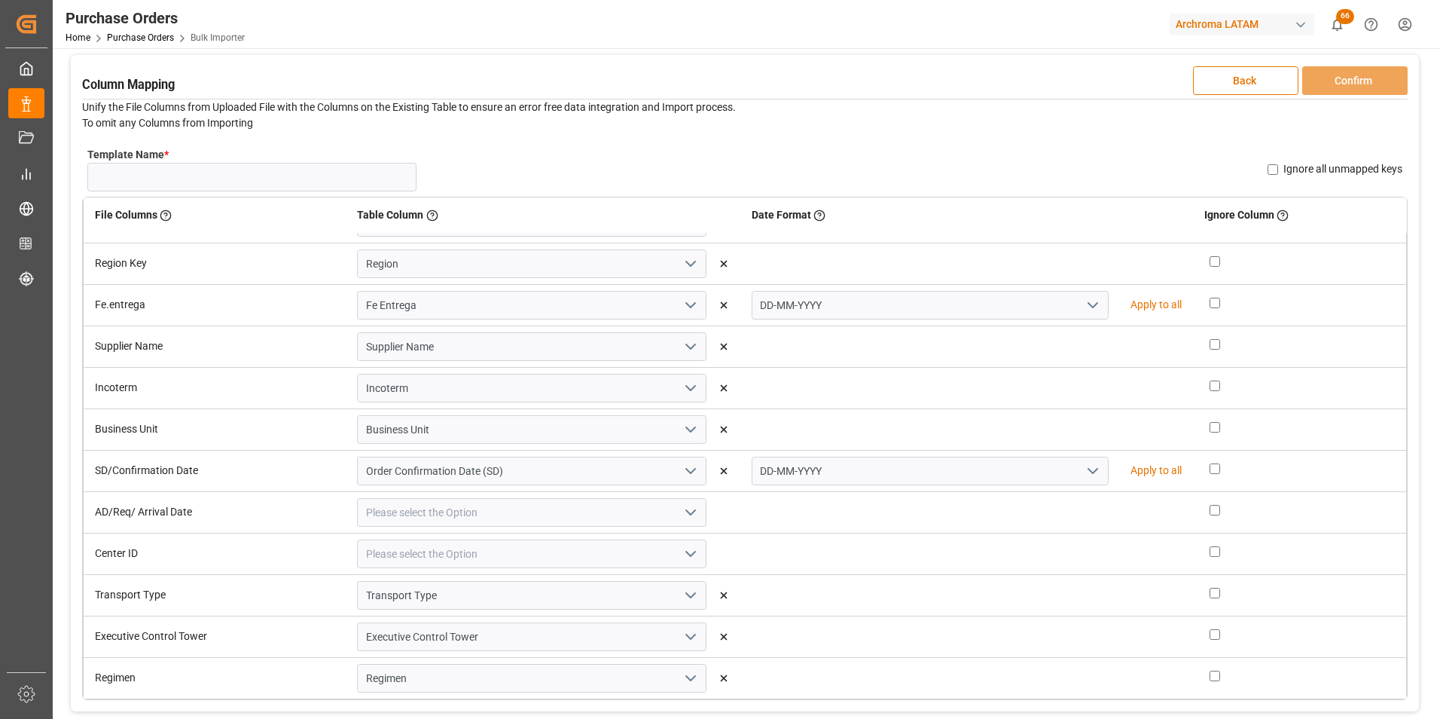
click at [689, 515] on icon "open menu" at bounding box center [691, 512] width 18 height 18
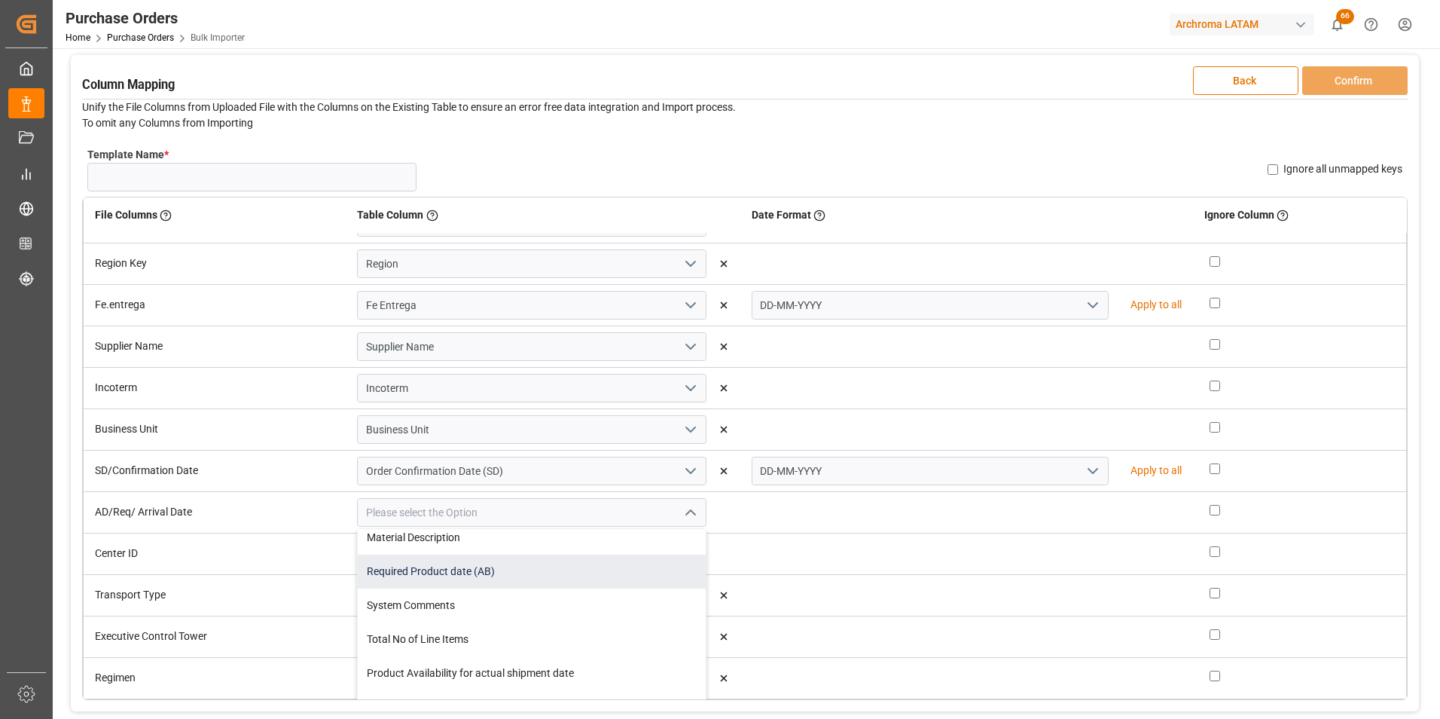
scroll to position [151, 0]
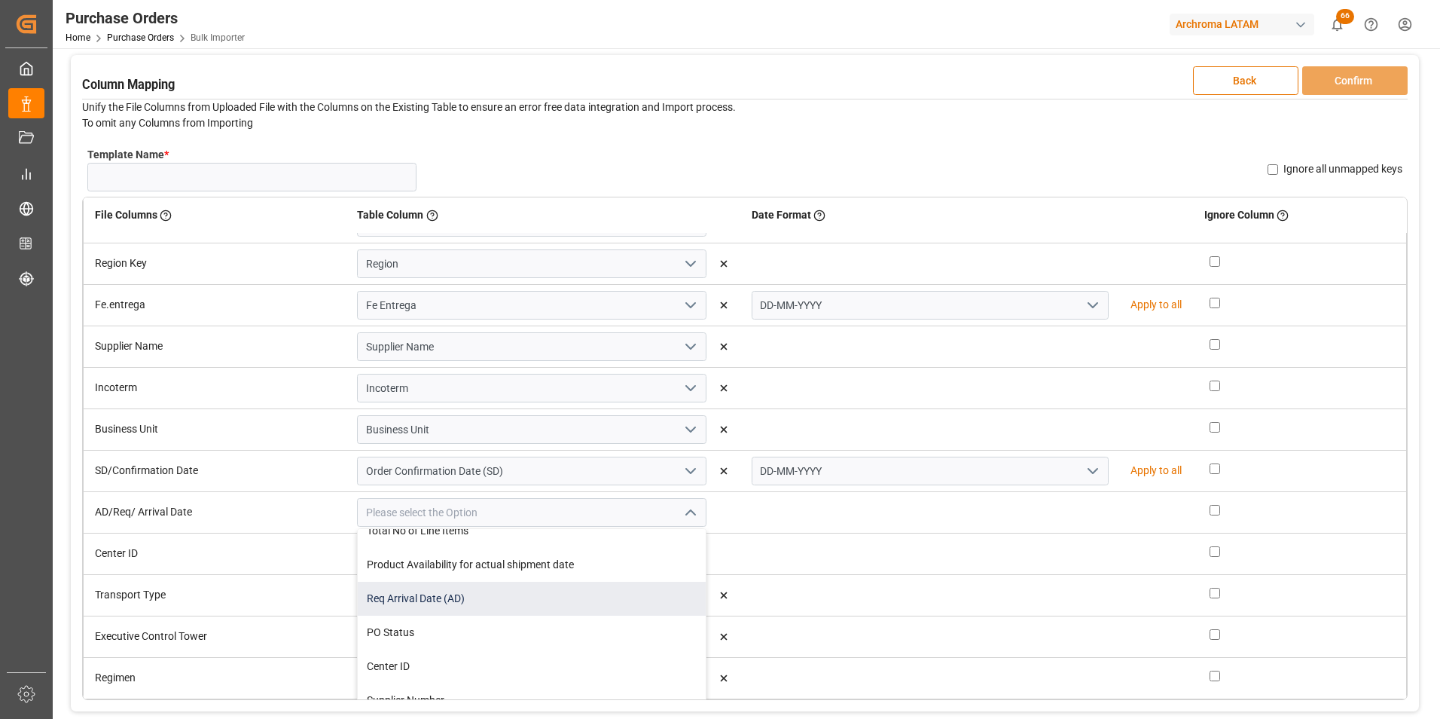
click at [572, 601] on div "Req Arrival Date (AD)" at bounding box center [532, 599] width 348 height 34
type input "Req Arrival Date (AD)"
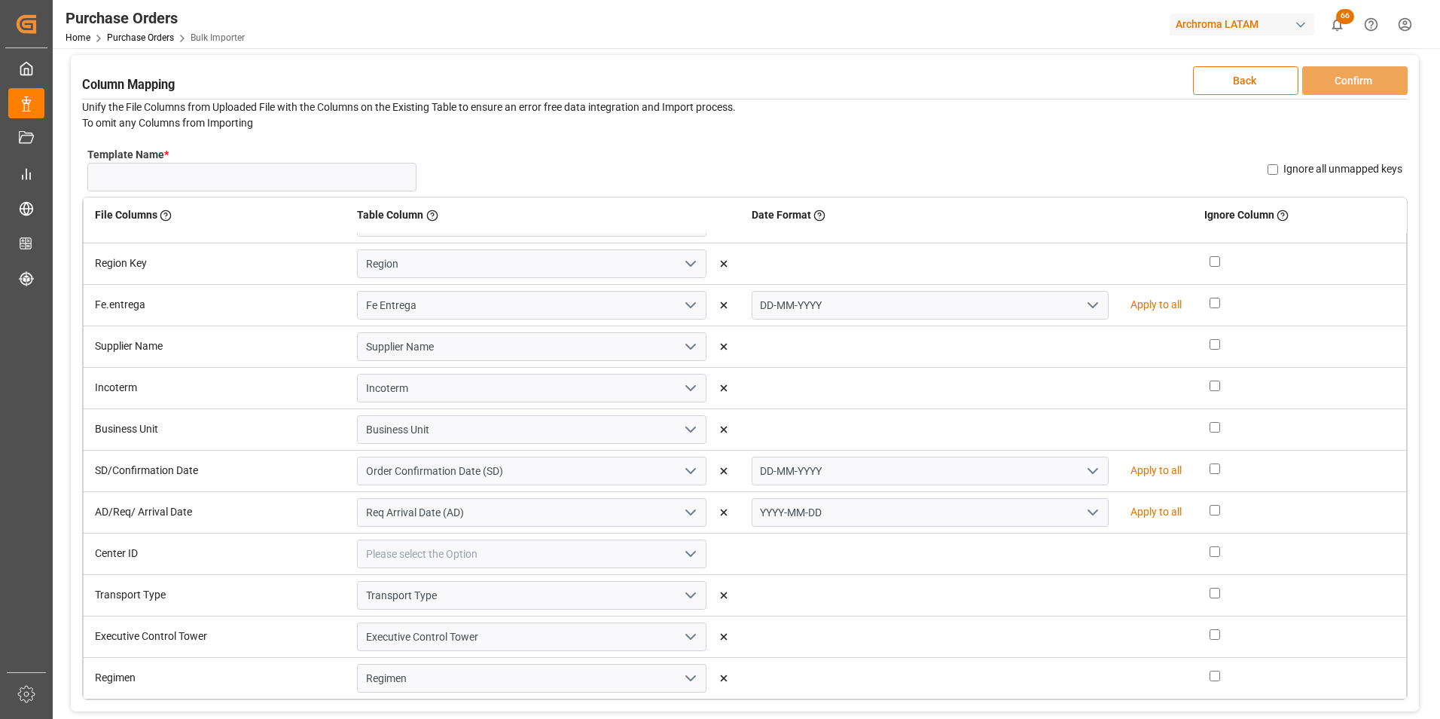
click at [1084, 514] on icon "open menu" at bounding box center [1093, 512] width 18 height 18
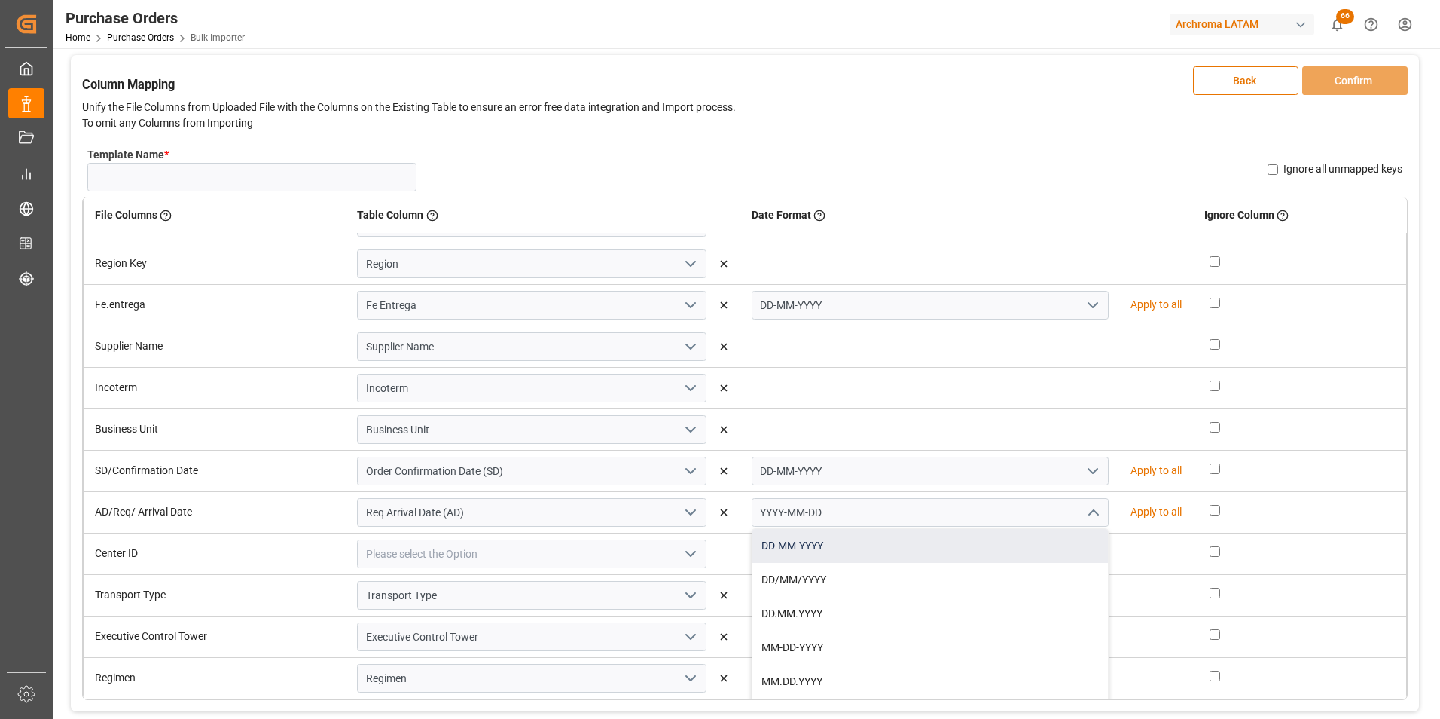
click at [1006, 549] on div "DD-MM-YYYY" at bounding box center [931, 546] width 356 height 34
type input "DD-MM-YYYY"
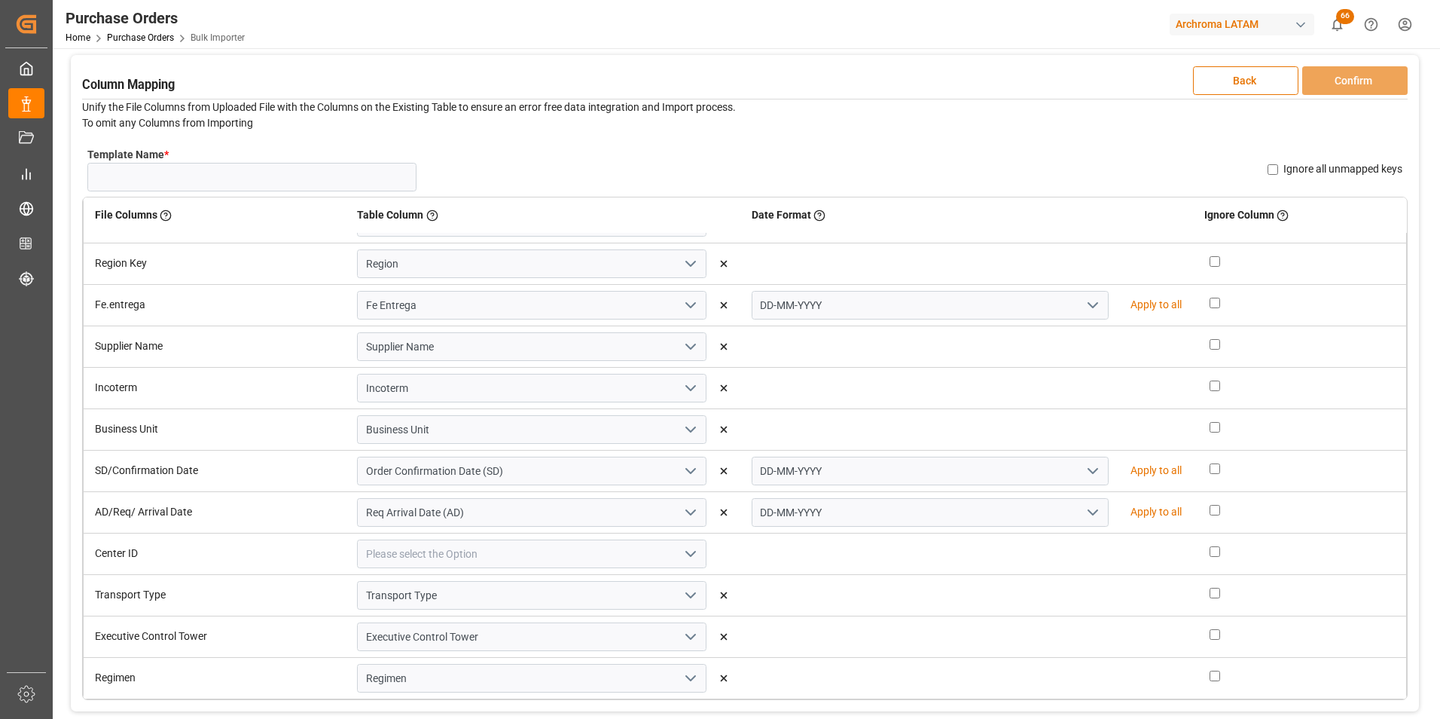
click at [695, 554] on icon "open menu" at bounding box center [691, 554] width 18 height 18
click at [610, 605] on div "Center ID" at bounding box center [532, 599] width 348 height 34
type input "Center ID"
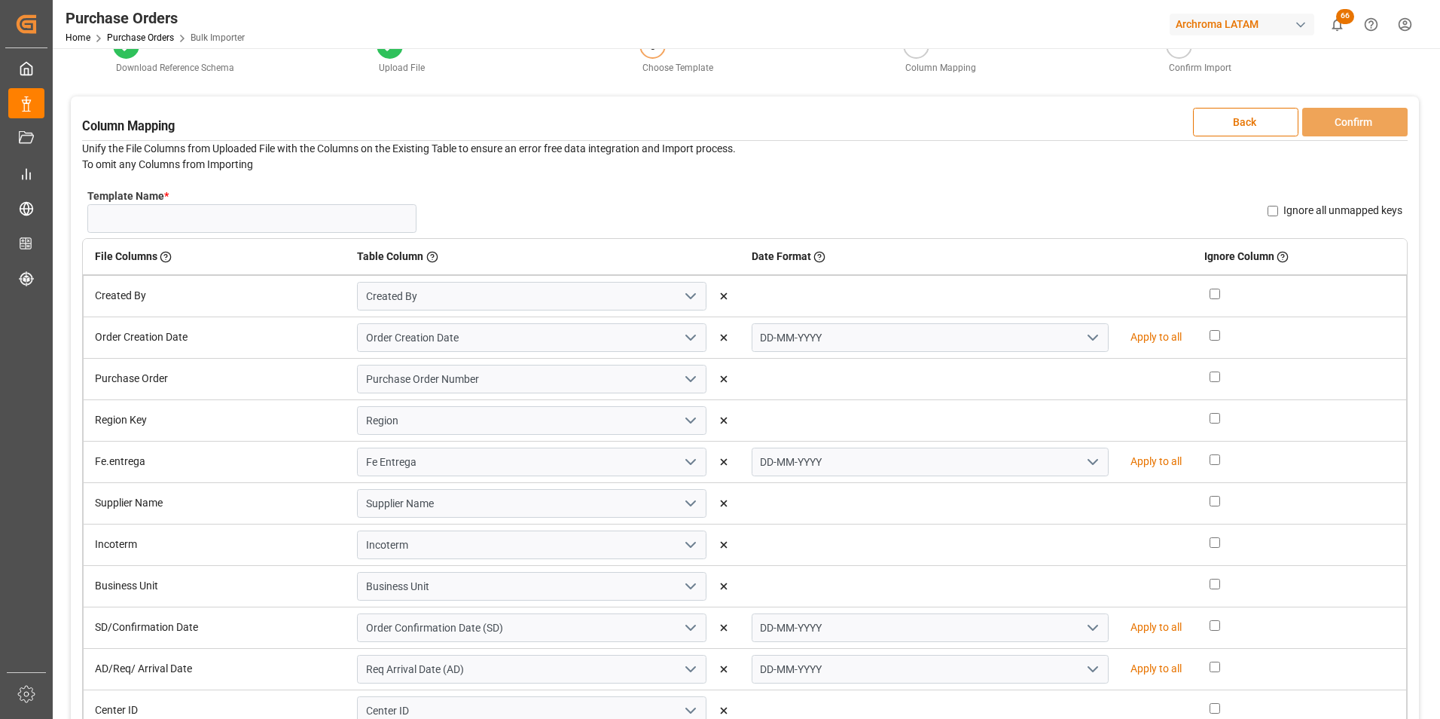
scroll to position [0, 0]
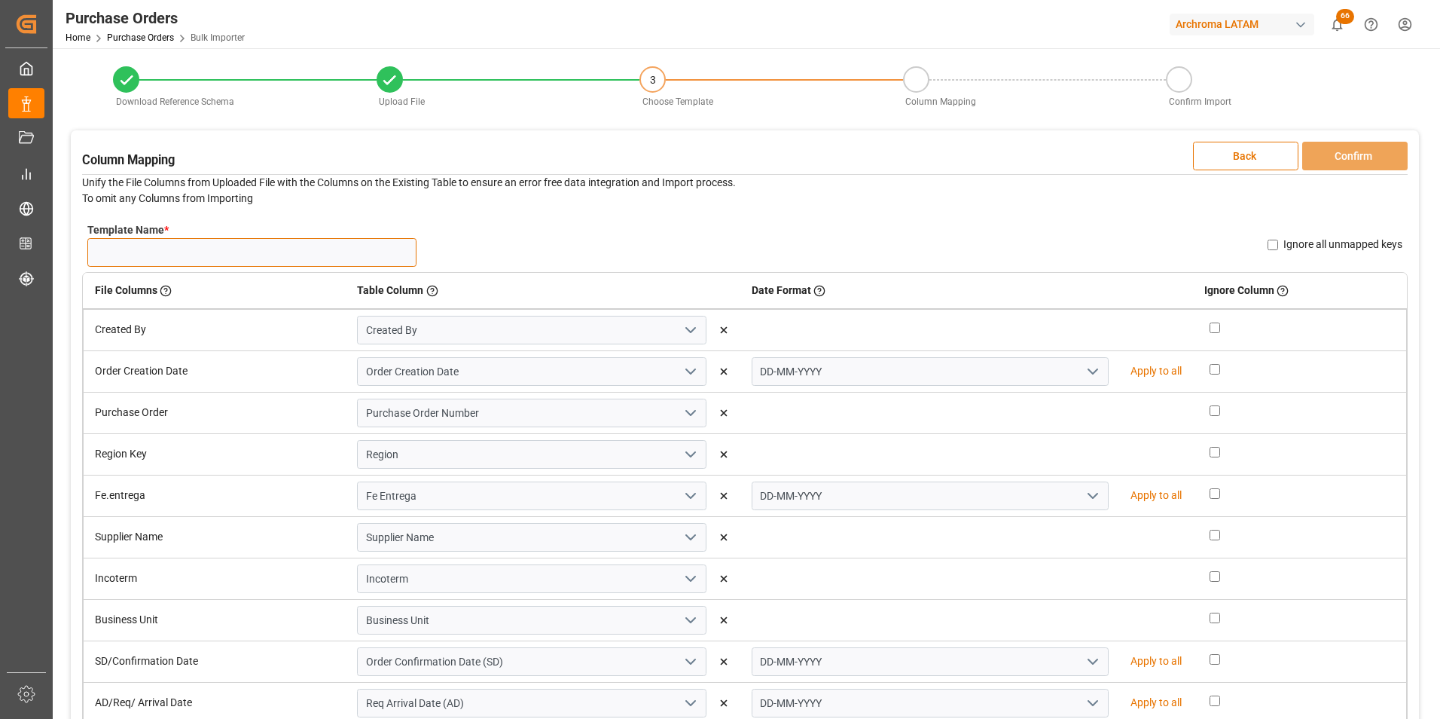
click at [377, 250] on input "Template Name *" at bounding box center [251, 252] width 329 height 29
type input "NUEVAS GT 07/10"
click at [1360, 154] on button "Confirm" at bounding box center [1354, 156] width 105 height 29
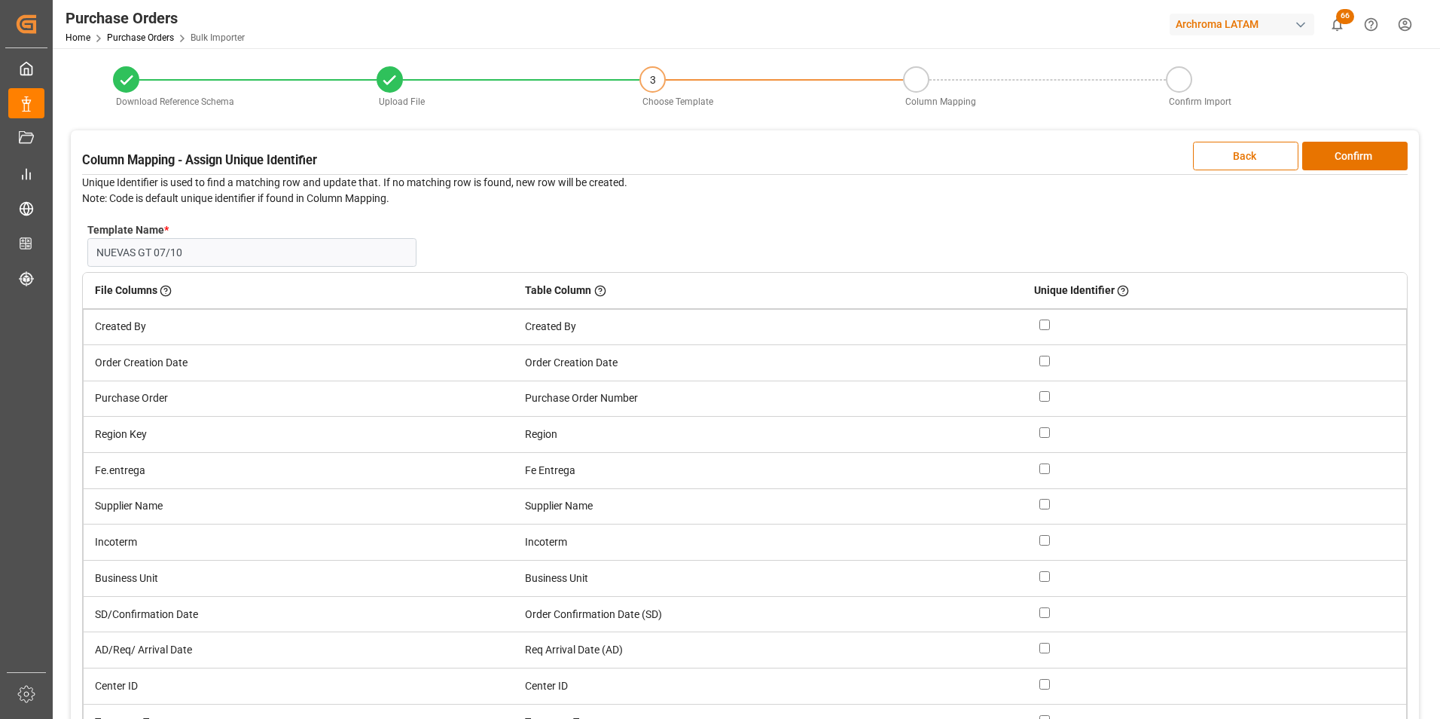
click at [1046, 396] on input "checkbox" at bounding box center [1045, 396] width 11 height 11
checkbox input "true"
click at [1333, 156] on button "Confirm" at bounding box center [1354, 156] width 105 height 29
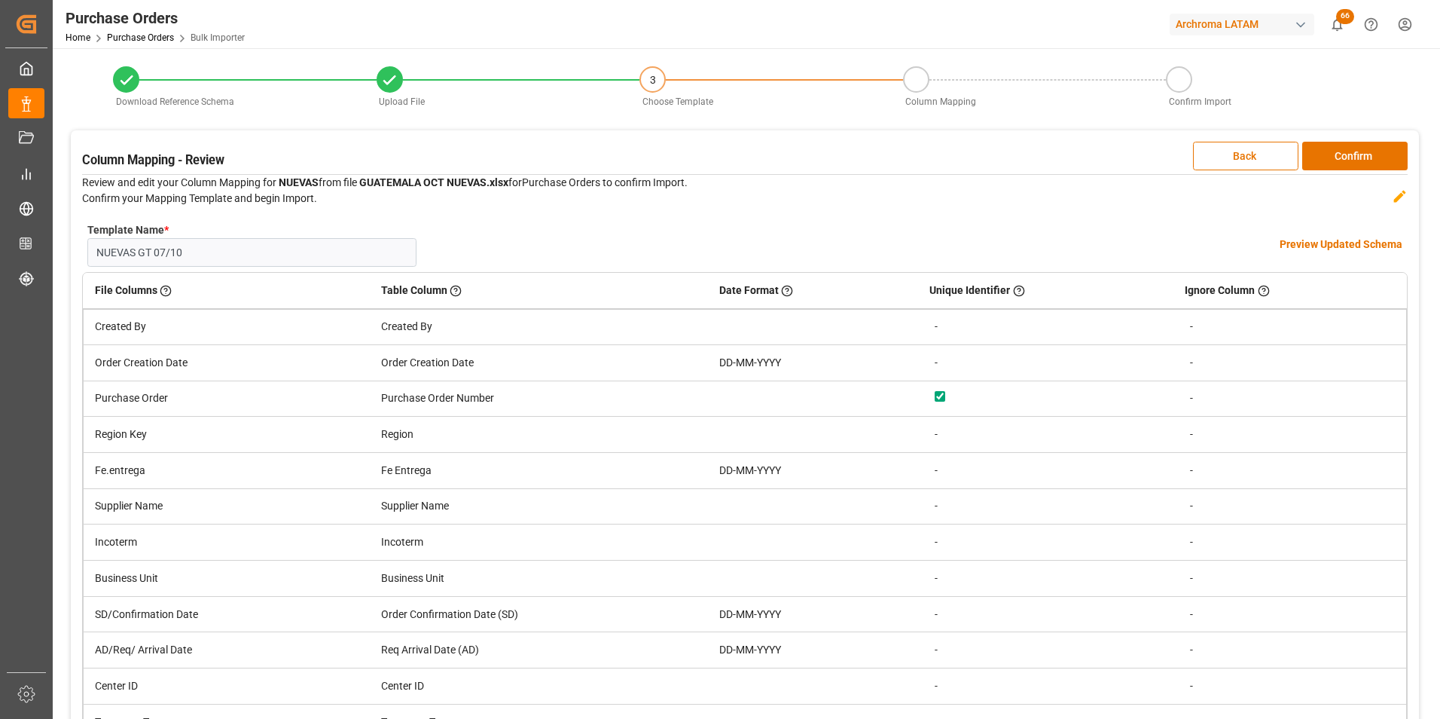
click at [1319, 239] on h4 "Preview Updated Schema" at bounding box center [1341, 245] width 123 height 16
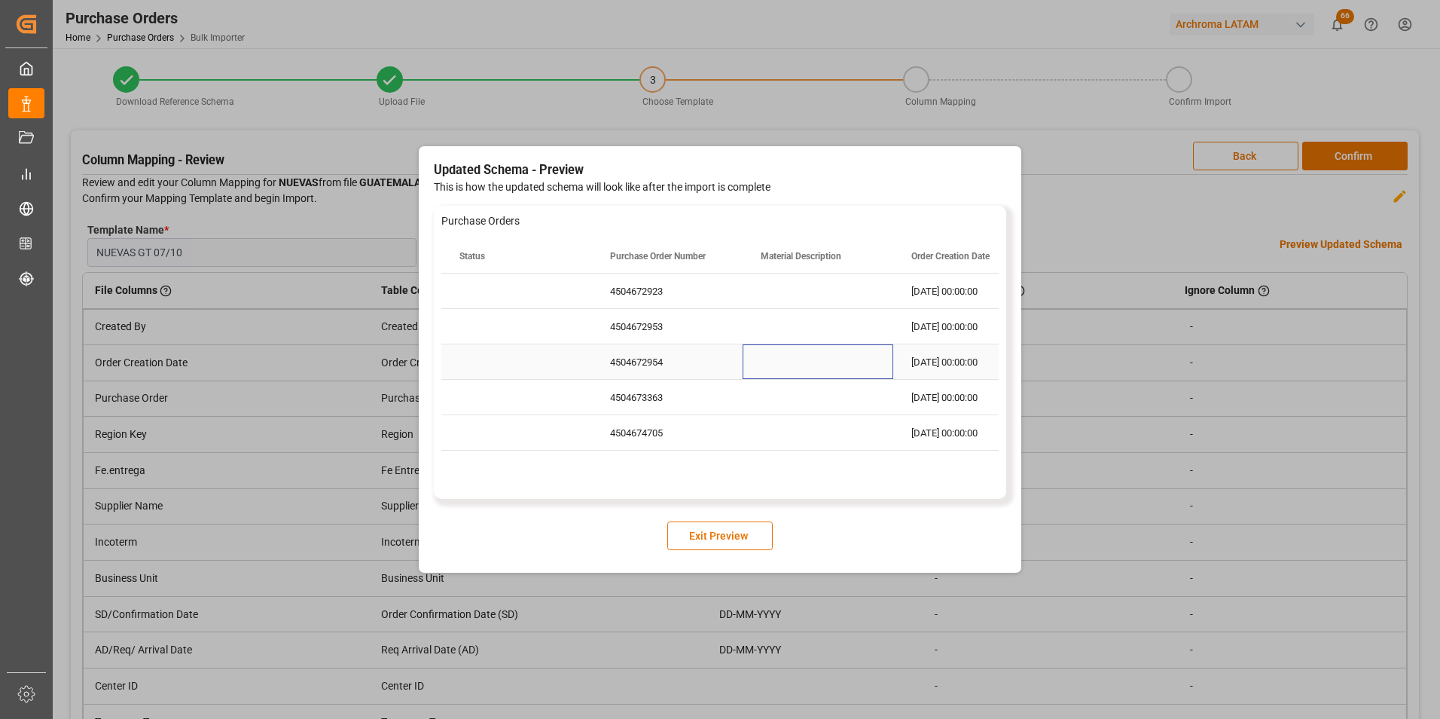
click at [786, 349] on div "Press SPACE to select this row." at bounding box center [818, 361] width 151 height 35
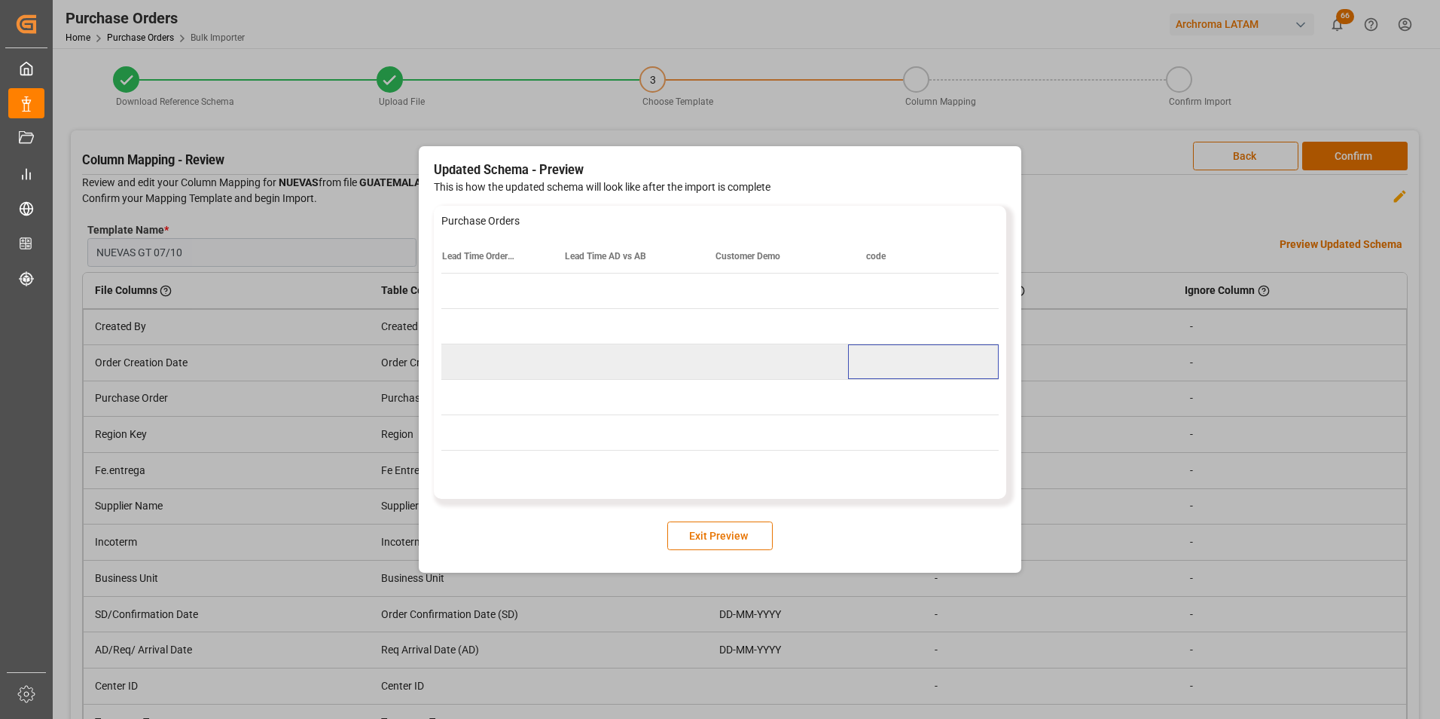
scroll to position [0, 4264]
click at [746, 527] on button "Exit Preview" at bounding box center [719, 535] width 105 height 29
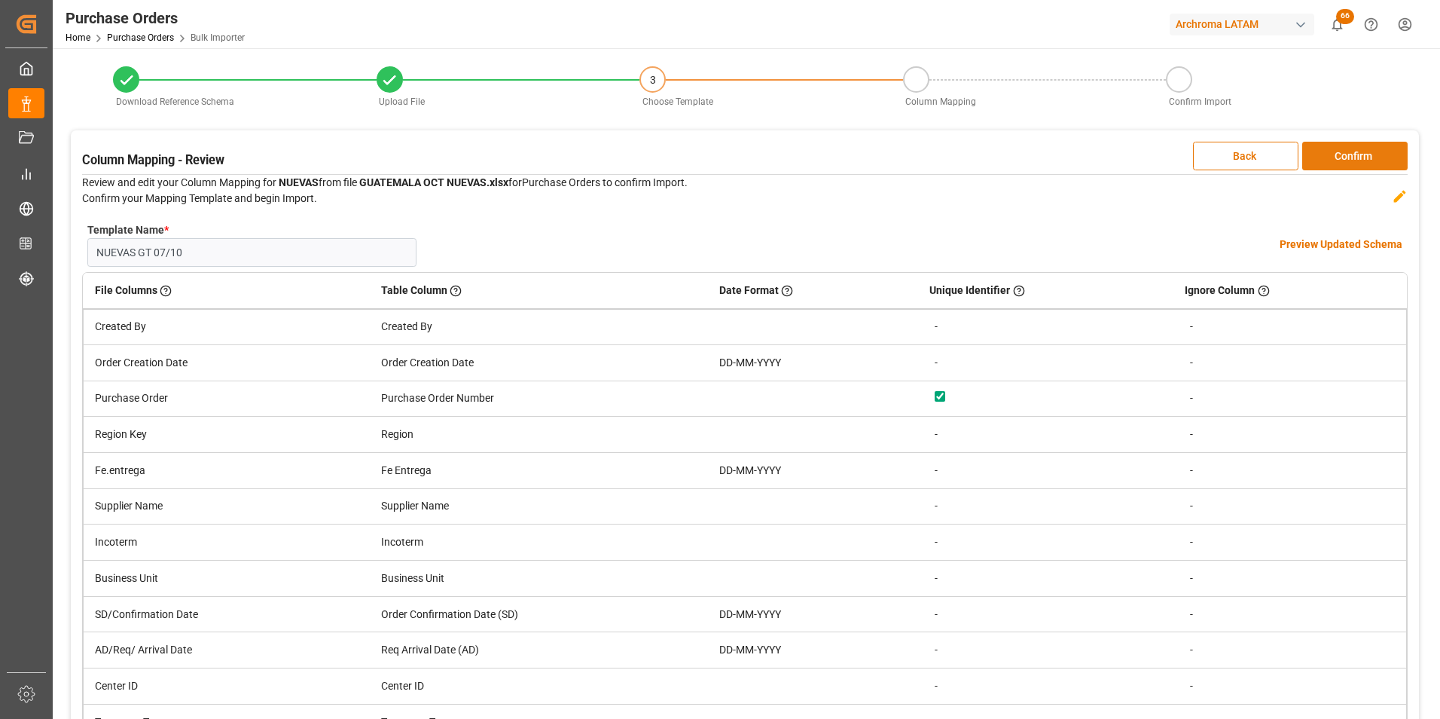
click at [1350, 144] on button "Confirm" at bounding box center [1354, 156] width 105 height 29
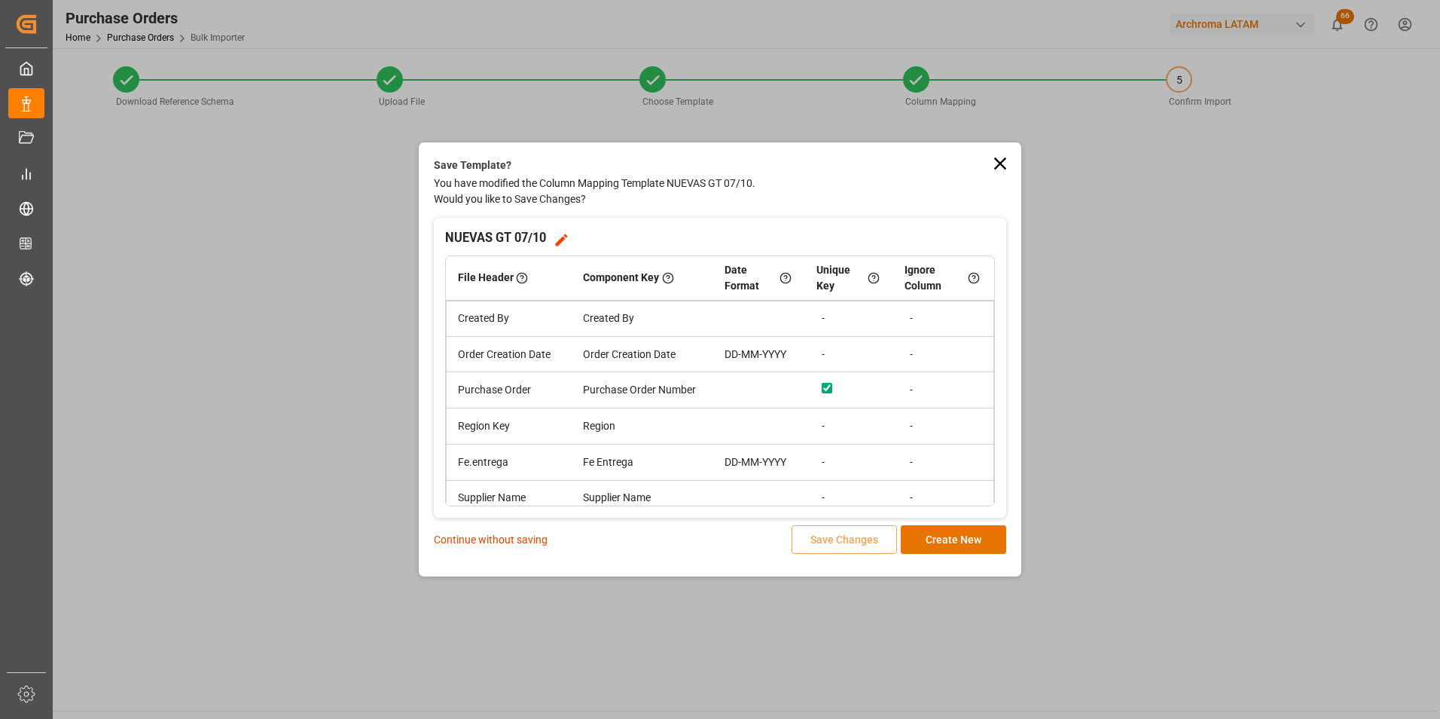
click at [460, 533] on p "Continue without saving" at bounding box center [491, 540] width 114 height 16
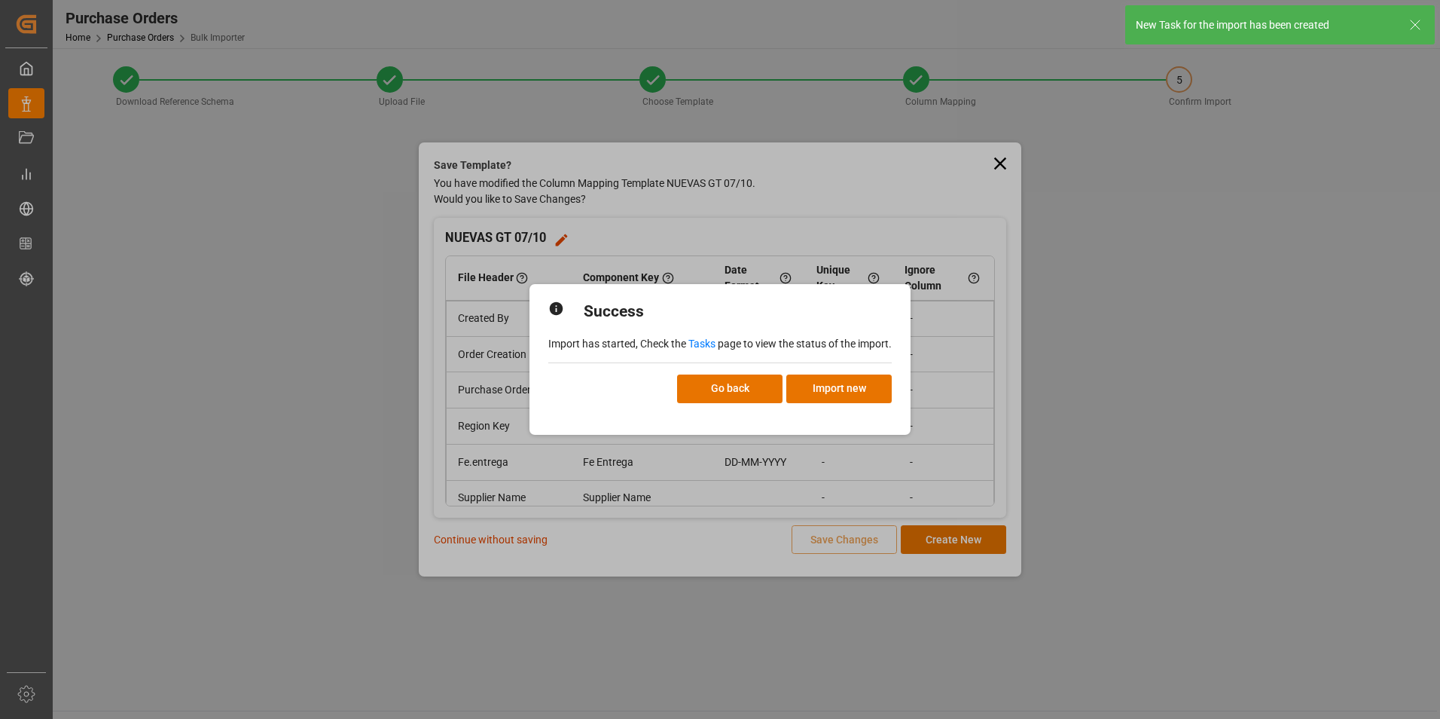
click at [704, 342] on link "Tasks" at bounding box center [702, 343] width 27 height 12
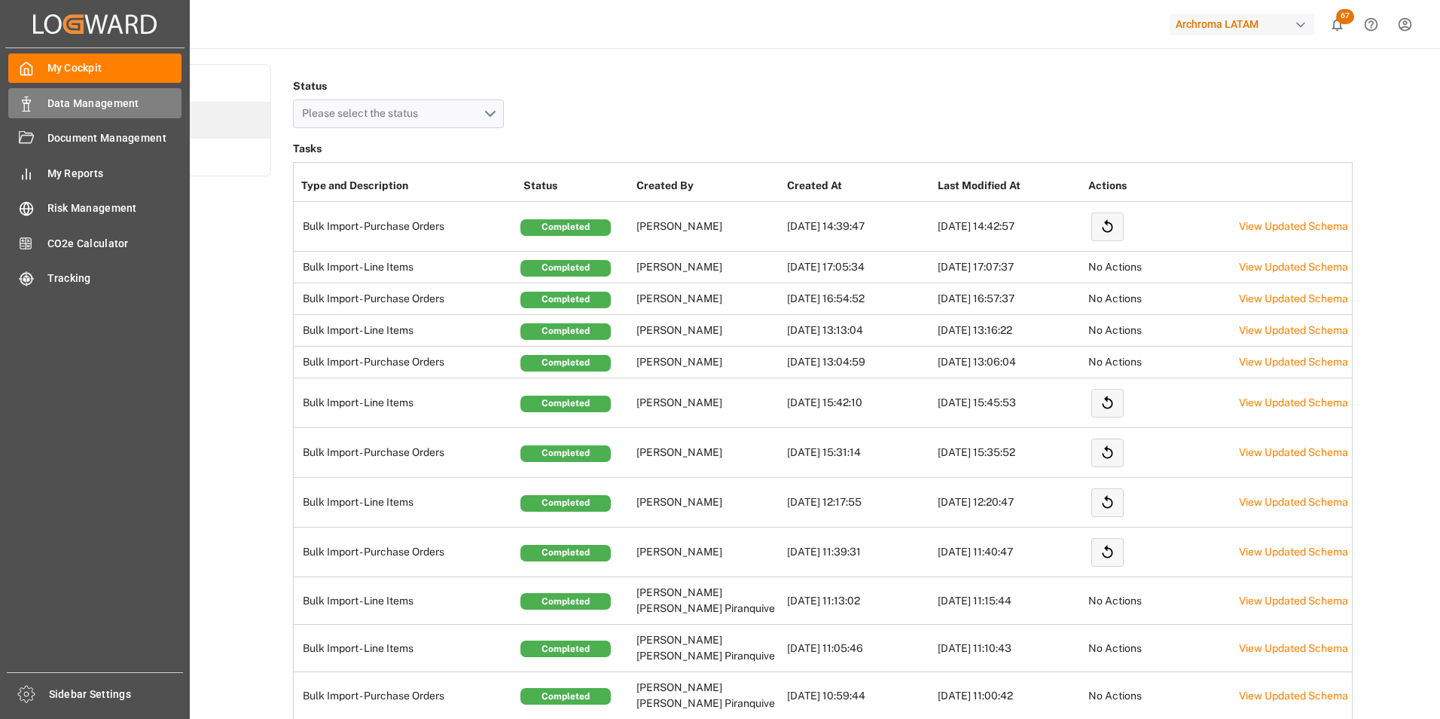
click at [39, 102] on div "Data Management Data Management" at bounding box center [94, 102] width 173 height 29
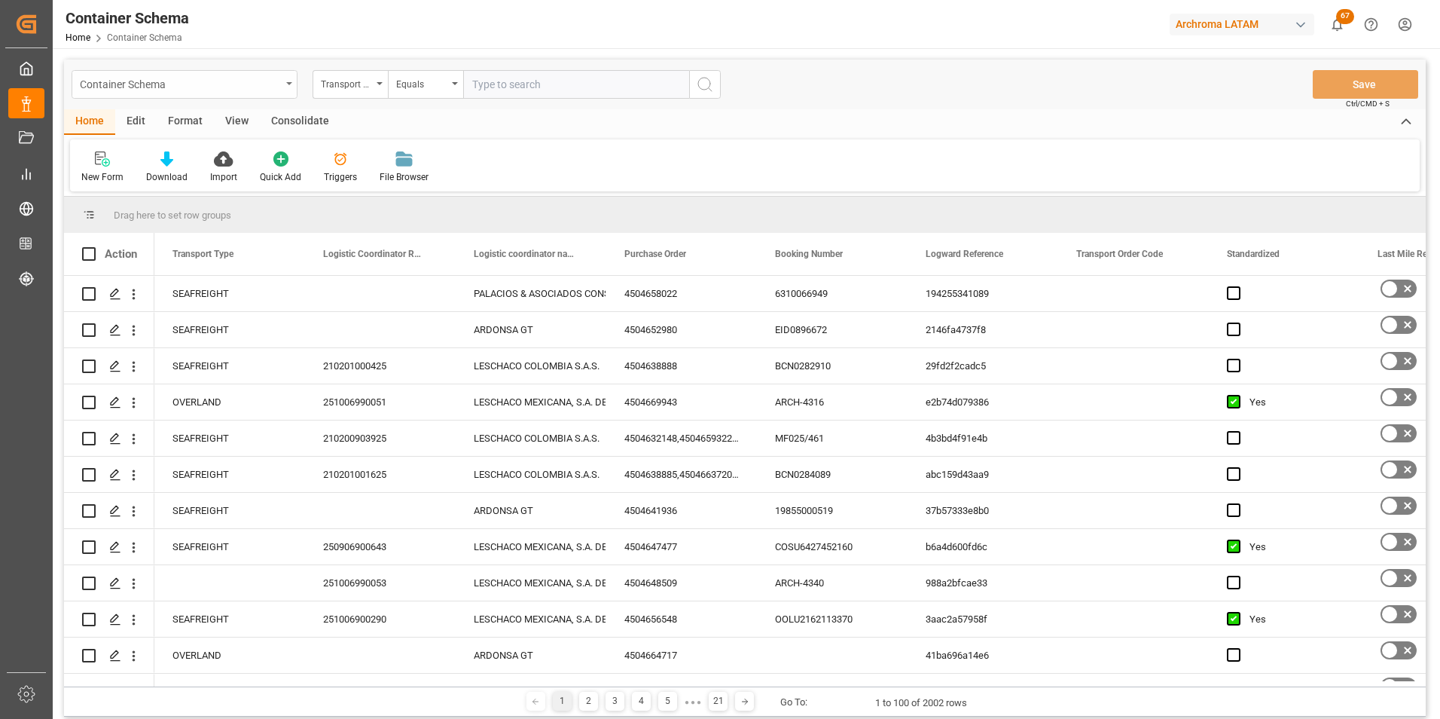
click at [287, 82] on icon "open menu" at bounding box center [289, 83] width 6 height 3
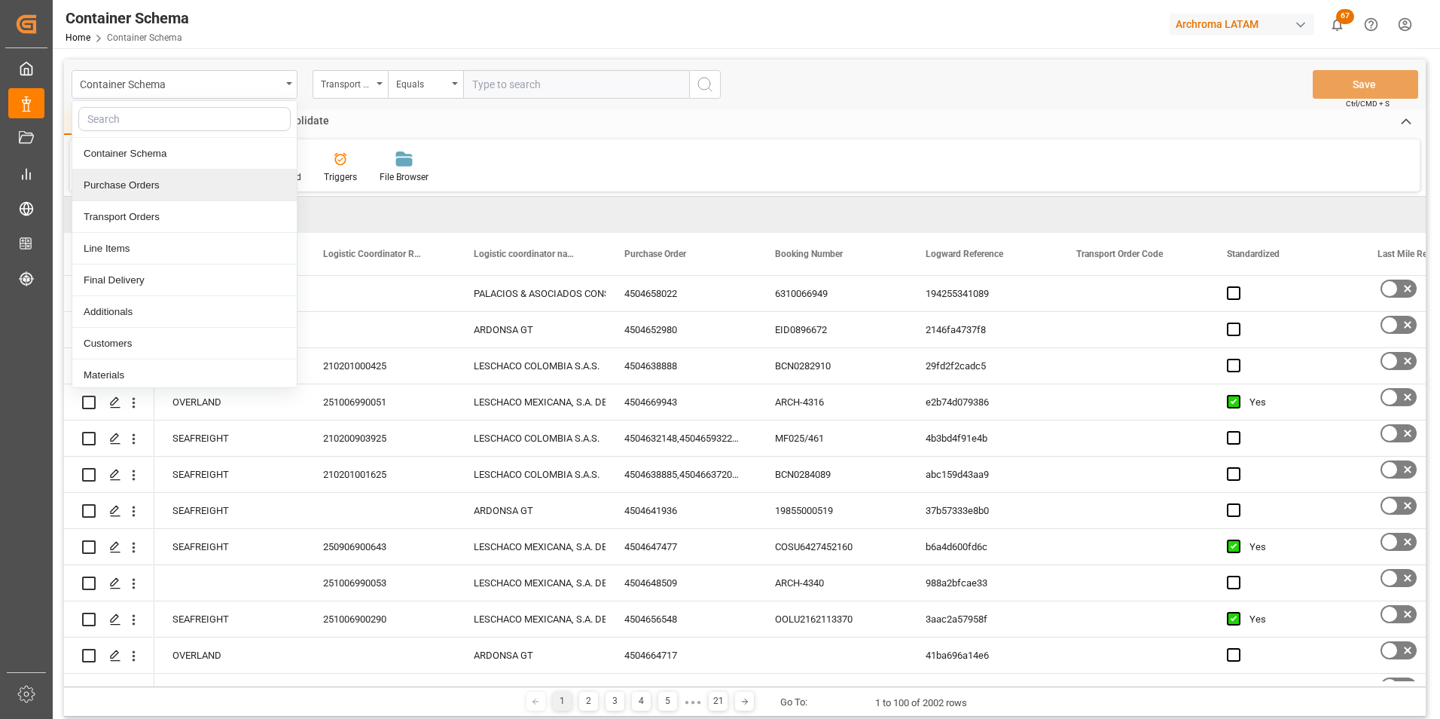
click at [182, 191] on div "Purchase Orders" at bounding box center [184, 185] width 224 height 32
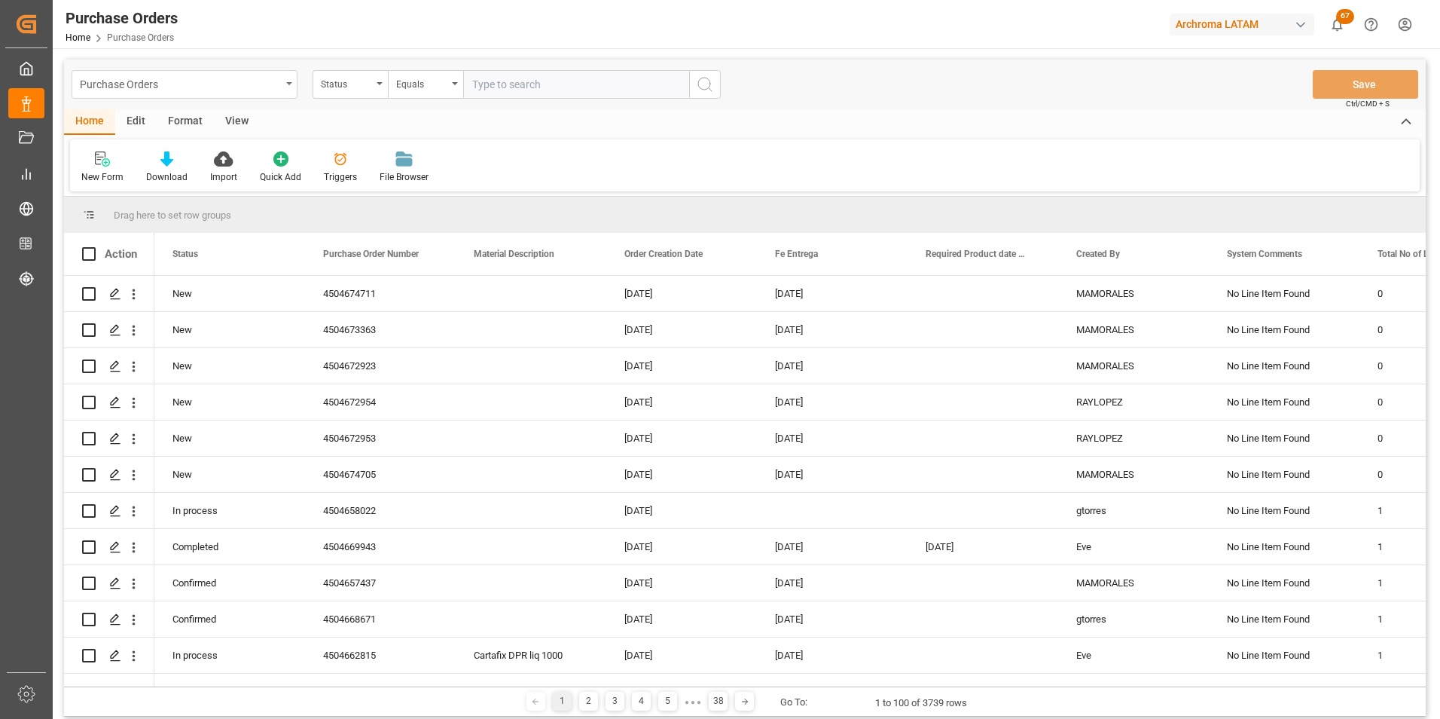
click at [281, 88] on div "Purchase Orders" at bounding box center [185, 84] width 226 height 29
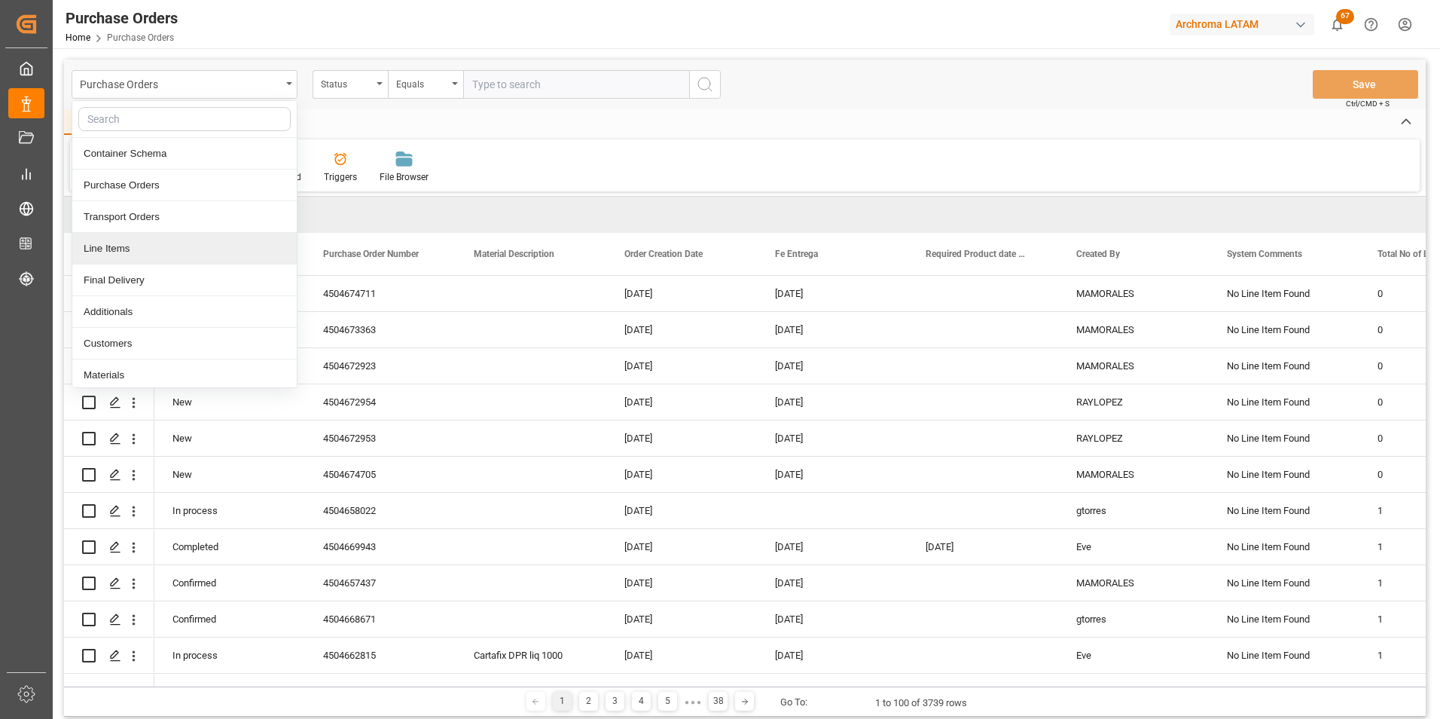
click at [179, 253] on div "Line Items" at bounding box center [184, 249] width 224 height 32
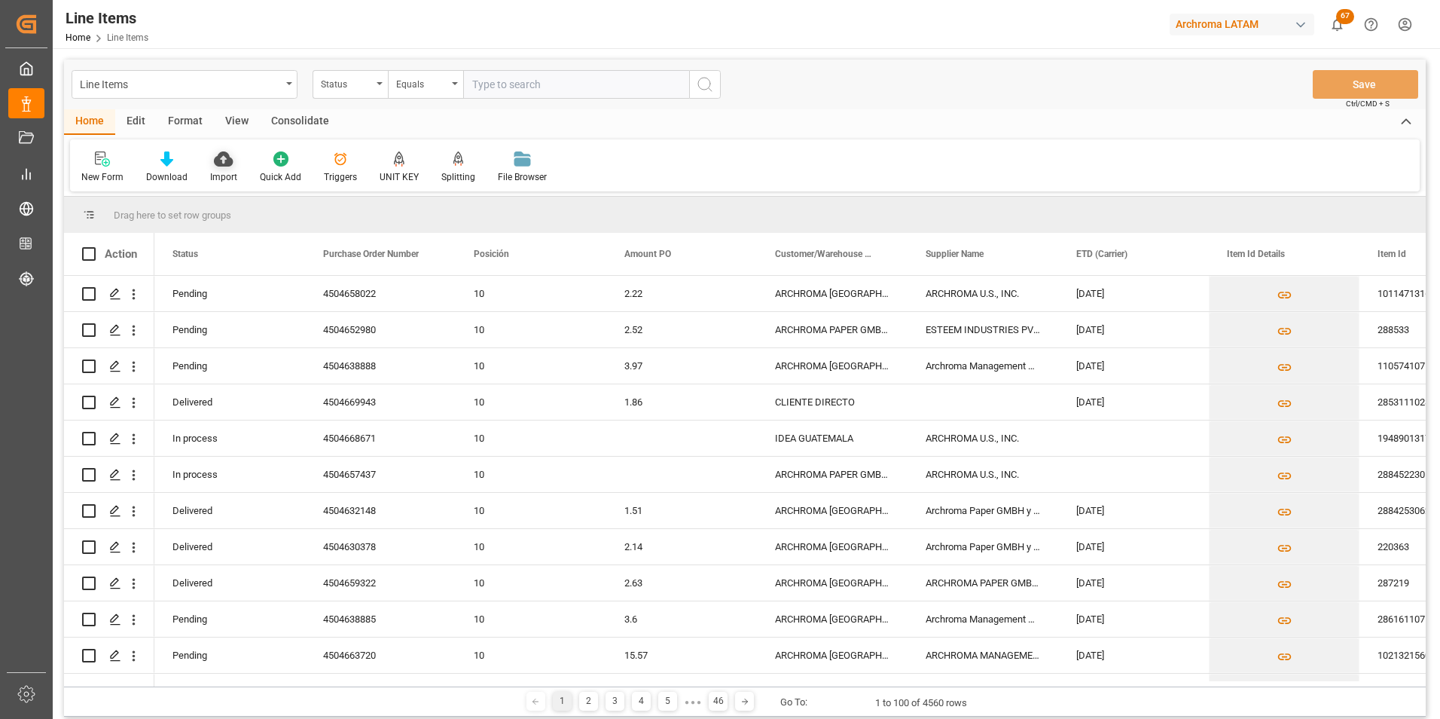
click at [231, 166] on div at bounding box center [223, 159] width 27 height 16
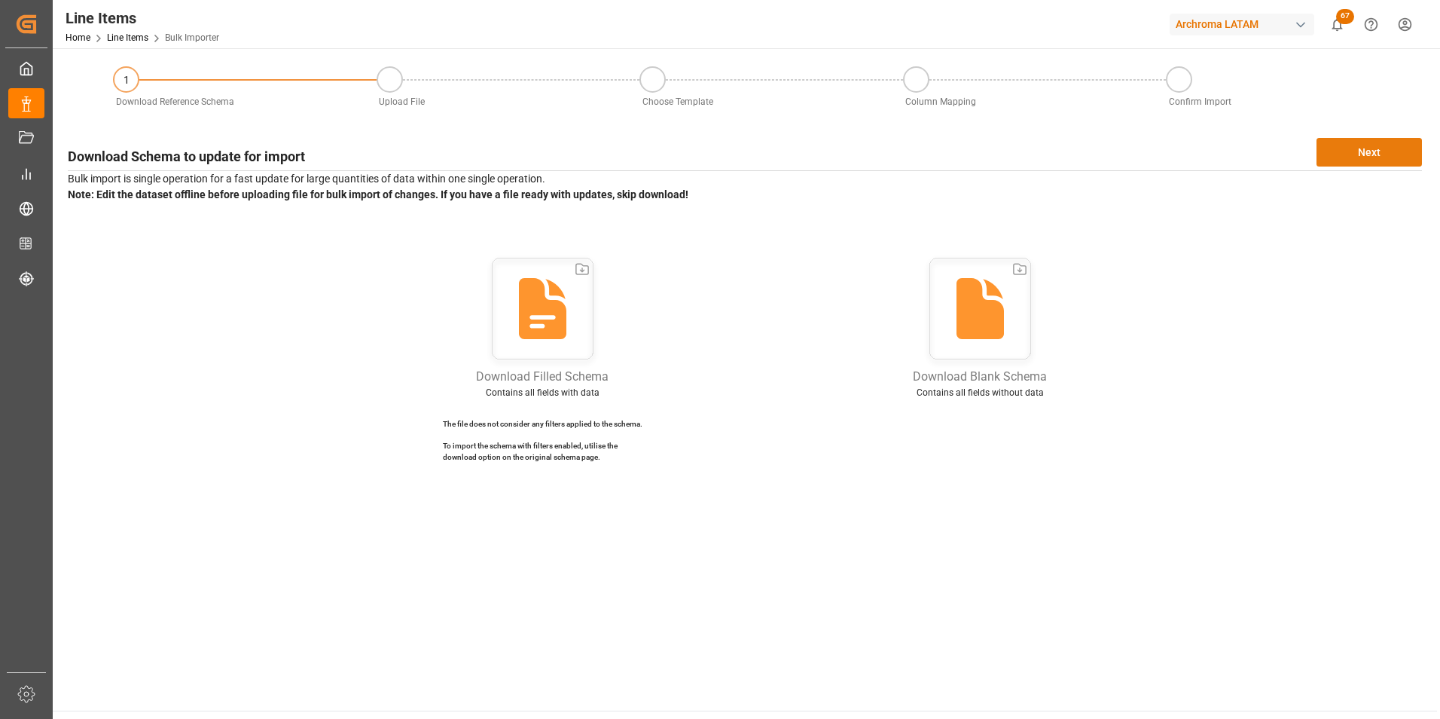
click at [1351, 148] on button "Next" at bounding box center [1369, 152] width 105 height 29
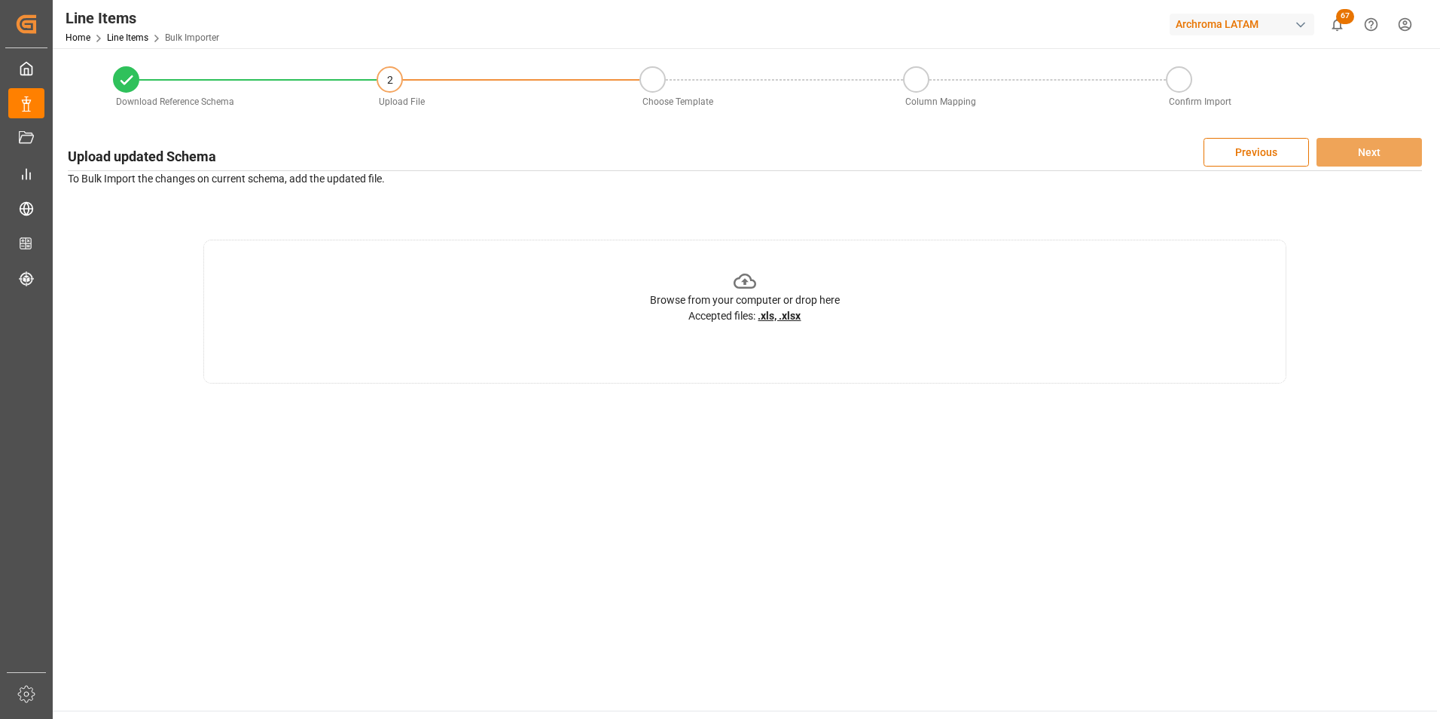
click at [844, 318] on div "Browse from your computer or drop here Accepted files: .xls, .xlsx" at bounding box center [744, 312] width 1083 height 144
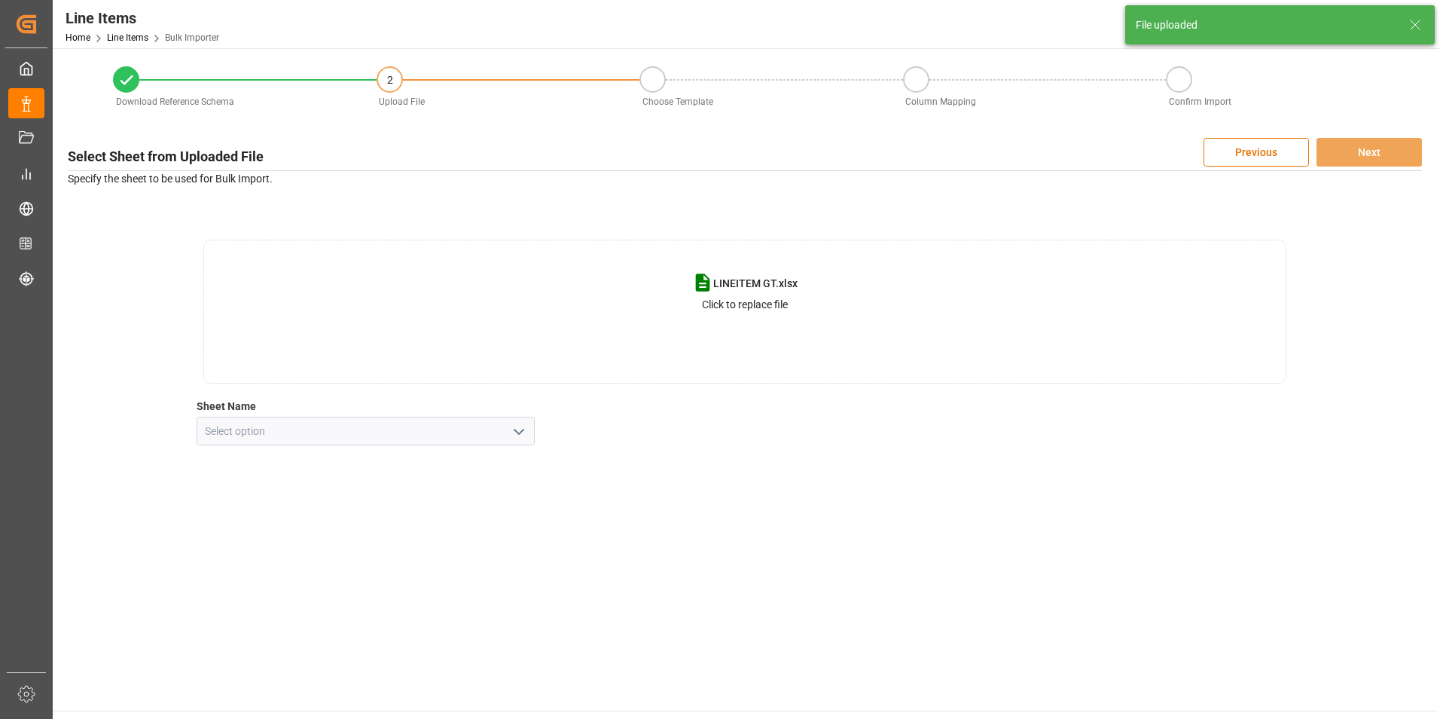
click at [517, 431] on polyline "open menu" at bounding box center [518, 431] width 9 height 5
click at [372, 466] on div "Hoja1" at bounding box center [365, 464] width 337 height 34
type input "Hoja1"
click at [1370, 155] on button "Next" at bounding box center [1369, 152] width 105 height 29
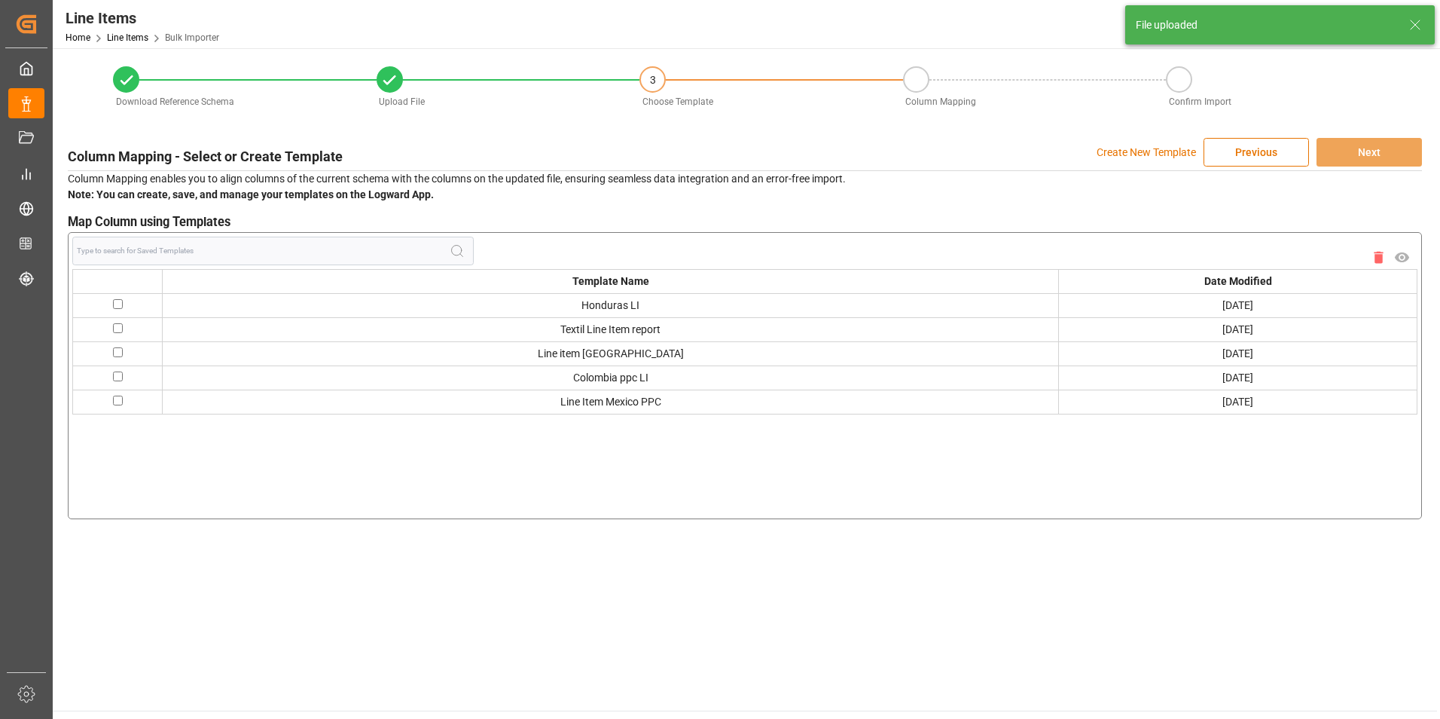
click at [1104, 156] on p "Create New Template" at bounding box center [1146, 152] width 99 height 29
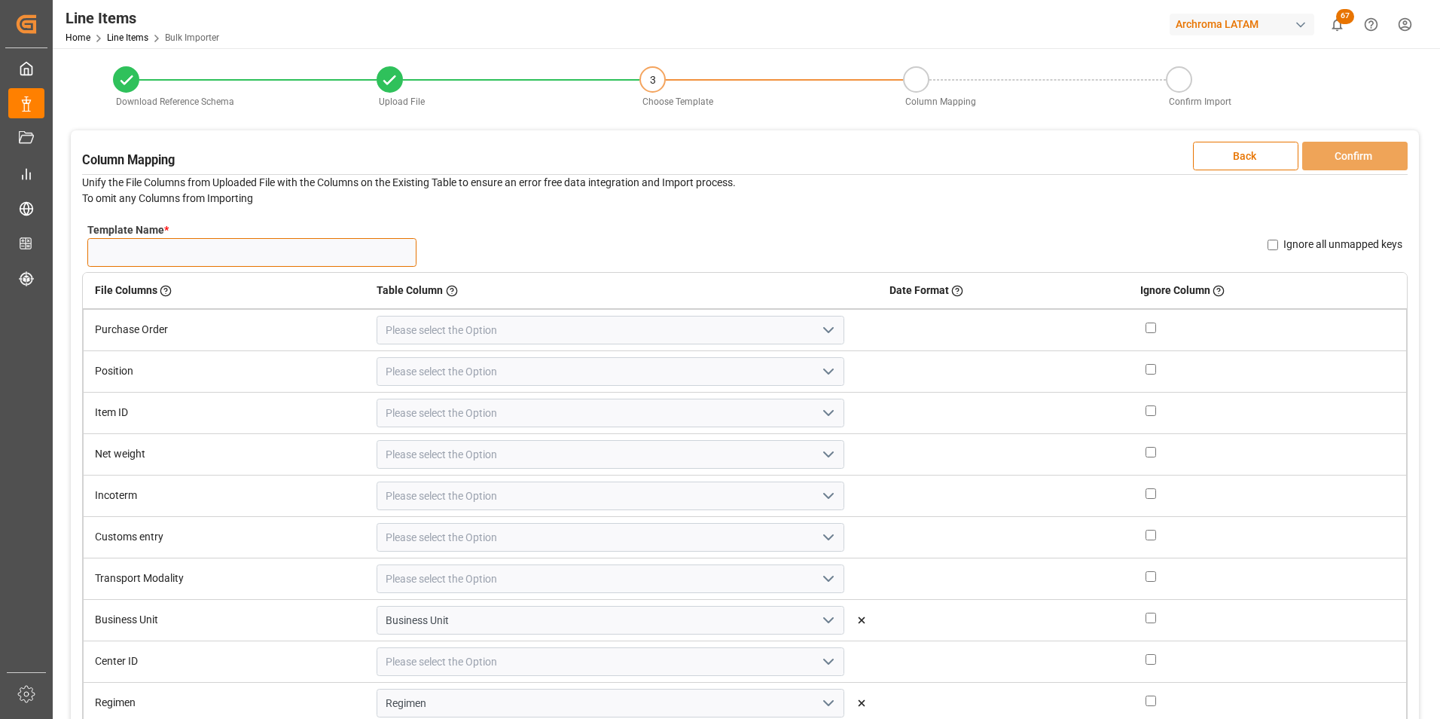
click at [333, 257] on input "Template Name *" at bounding box center [251, 252] width 329 height 29
type input "GT 07/10"
click at [817, 319] on button "open menu" at bounding box center [827, 330] width 23 height 23
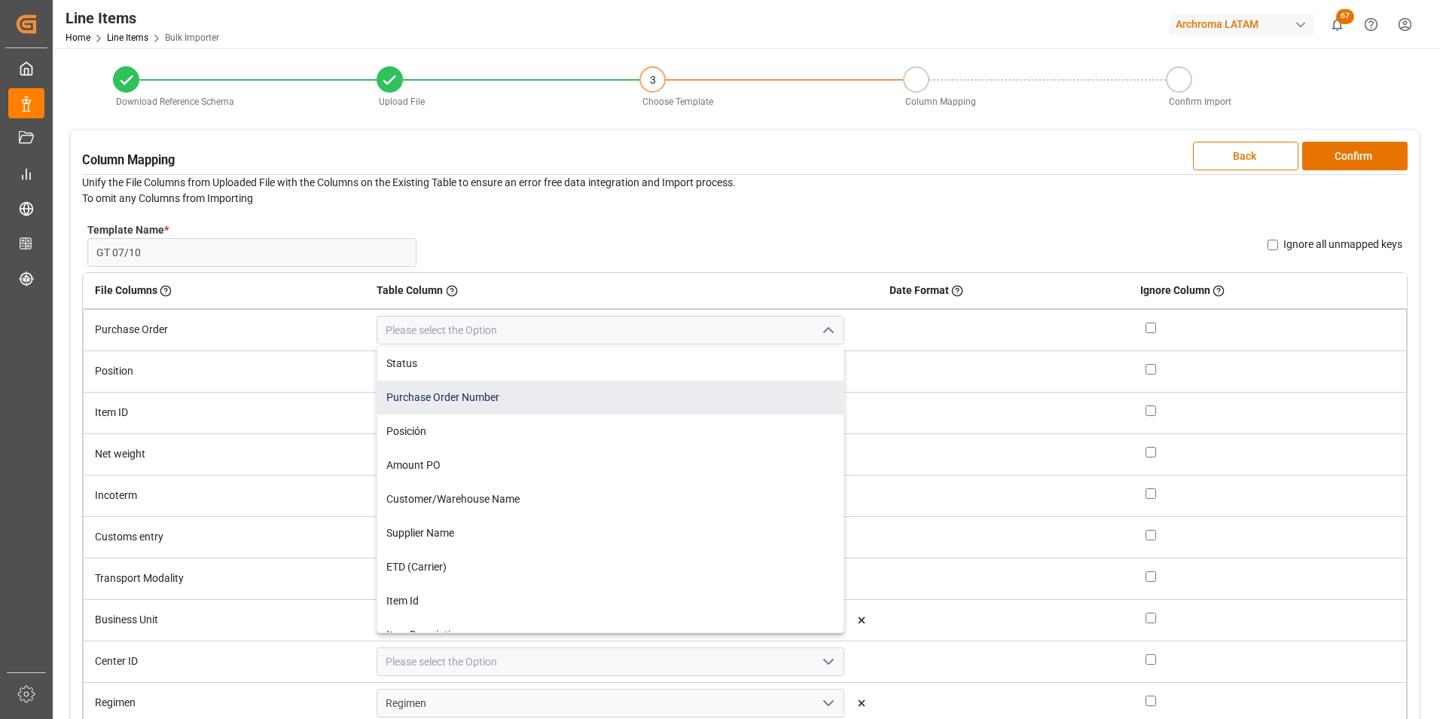
click at [643, 380] on div "Purchase Order Number" at bounding box center [610, 397] width 466 height 34
type input "Purchase Order Number"
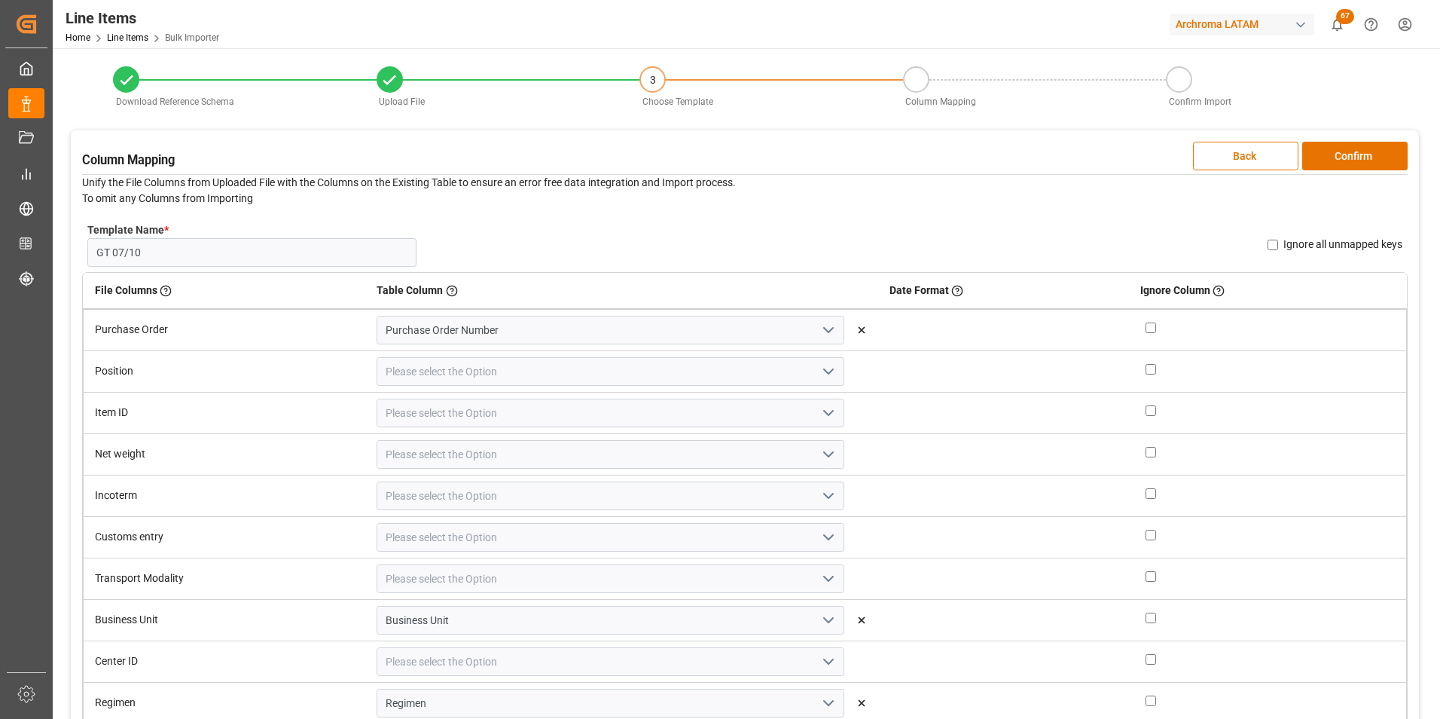
click at [820, 362] on icon "open menu" at bounding box center [829, 371] width 18 height 18
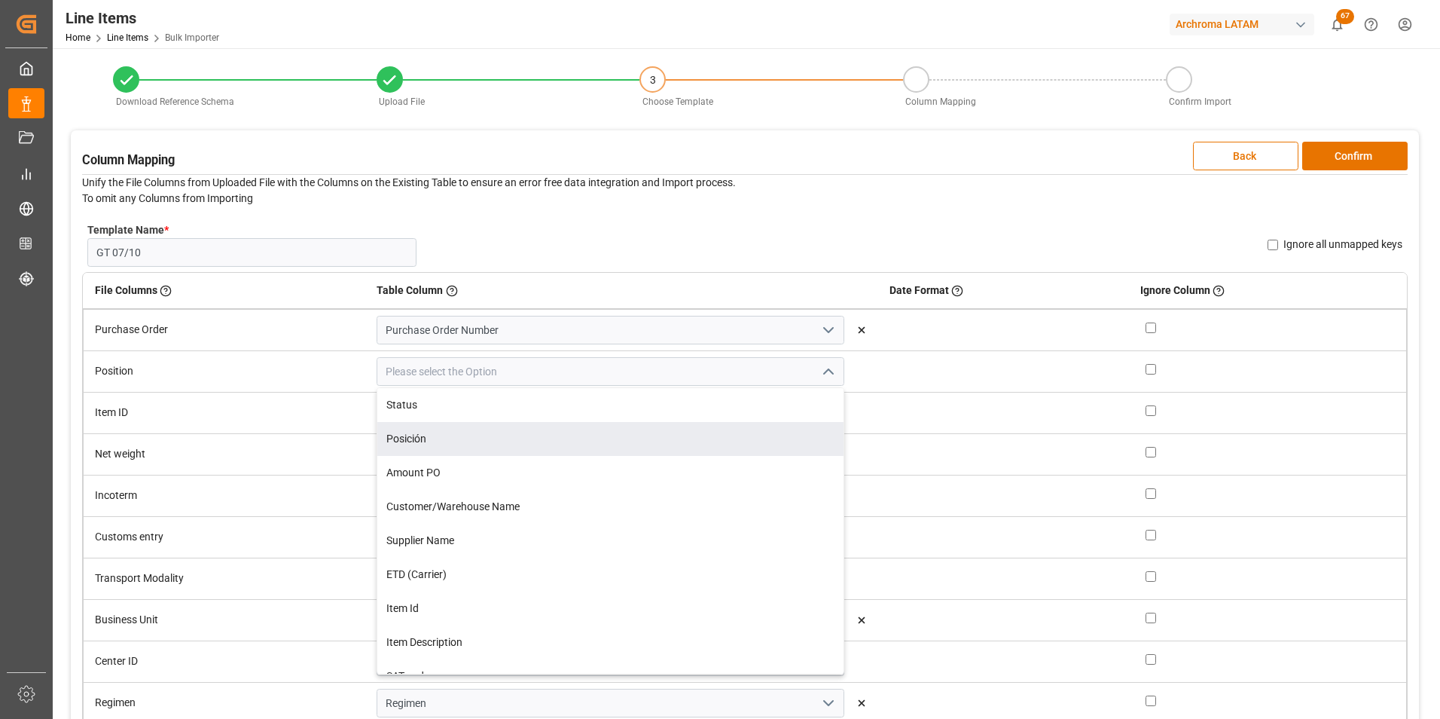
click at [596, 433] on div "Posición" at bounding box center [610, 439] width 466 height 34
type input "Posición"
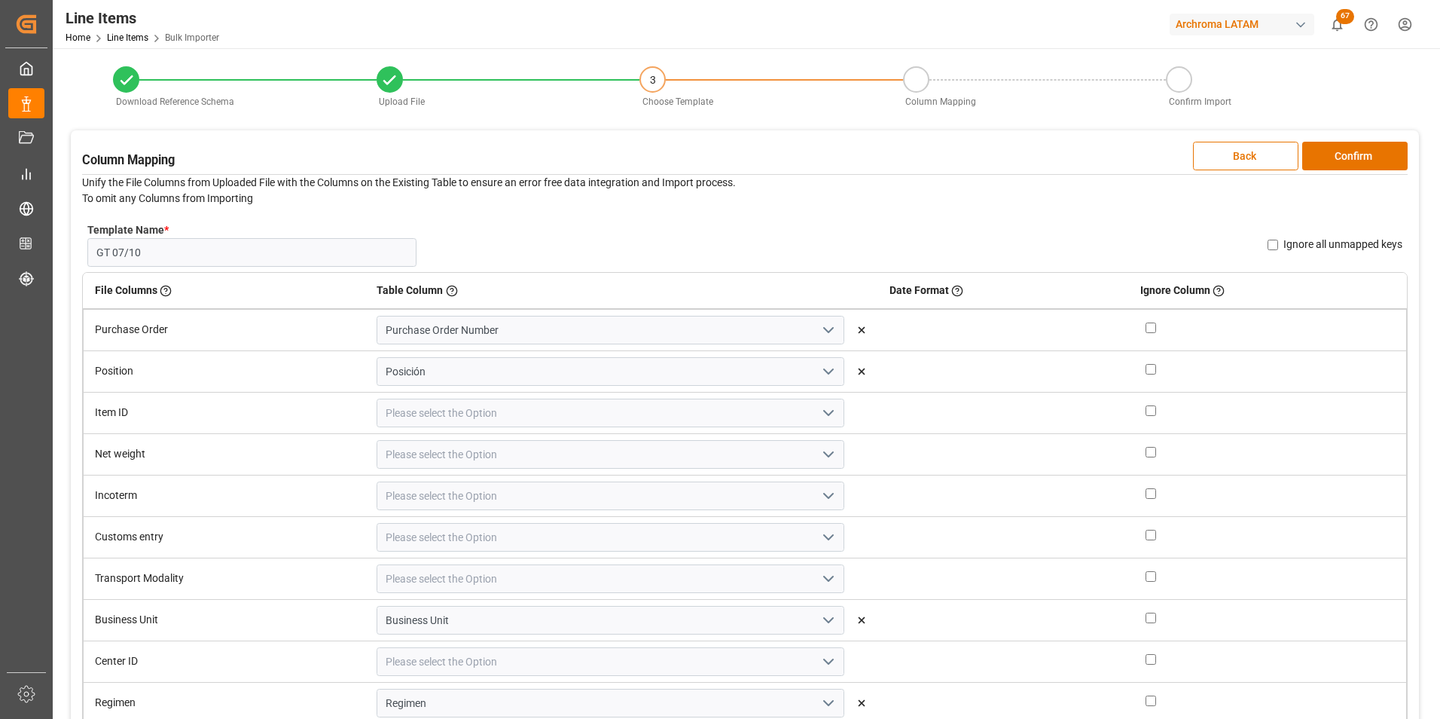
click at [820, 411] on icon "open menu" at bounding box center [829, 413] width 18 height 18
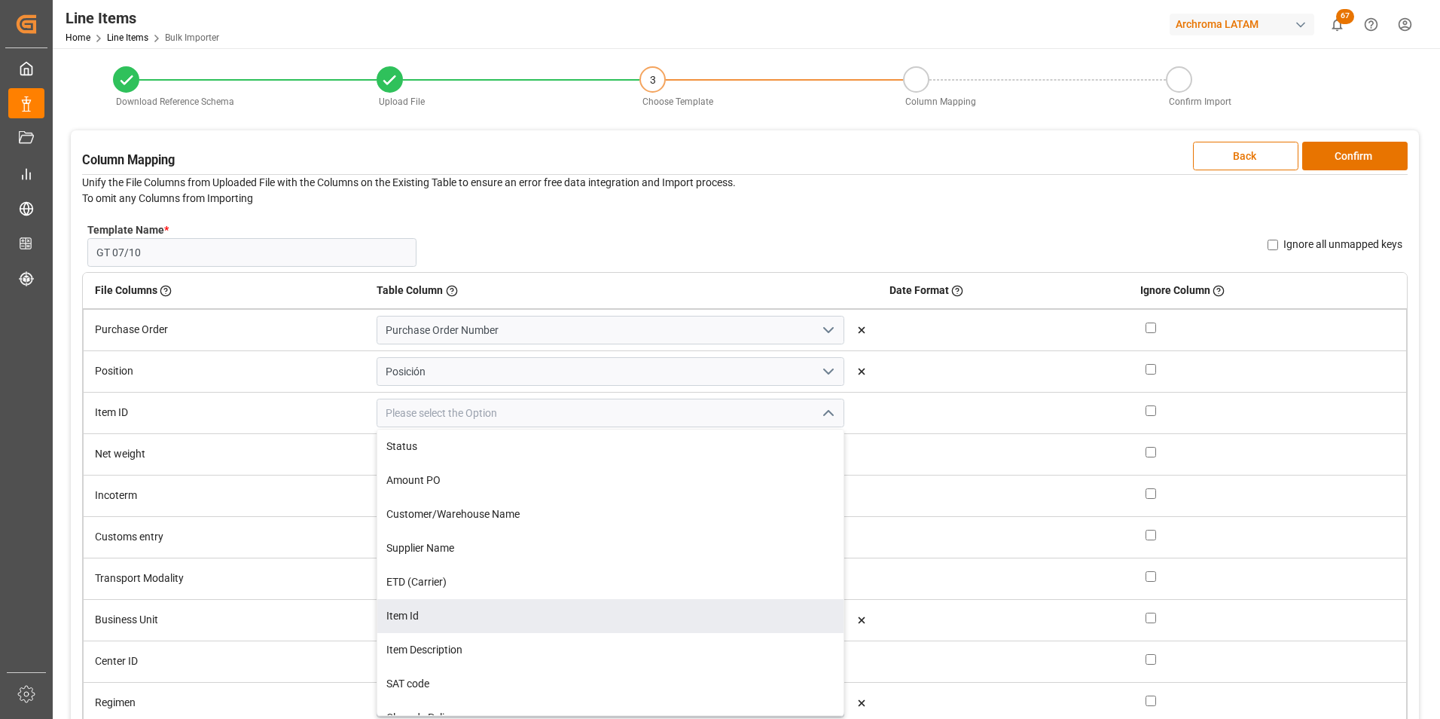
drag, startPoint x: 597, startPoint y: 609, endPoint x: 634, endPoint y: 585, distance: 44.1
click at [597, 609] on div "Item Id" at bounding box center [610, 616] width 466 height 34
type input "Item Id"
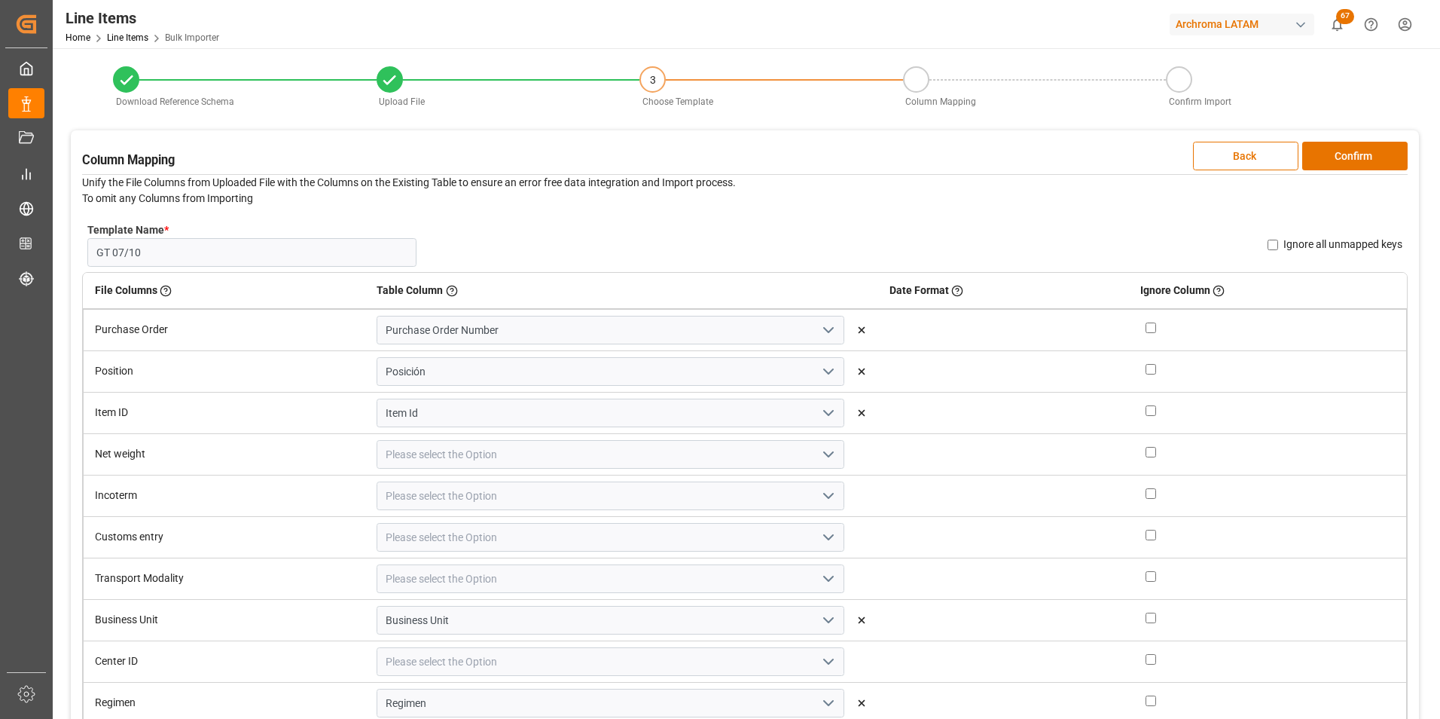
click at [816, 444] on button "open menu" at bounding box center [827, 454] width 23 height 23
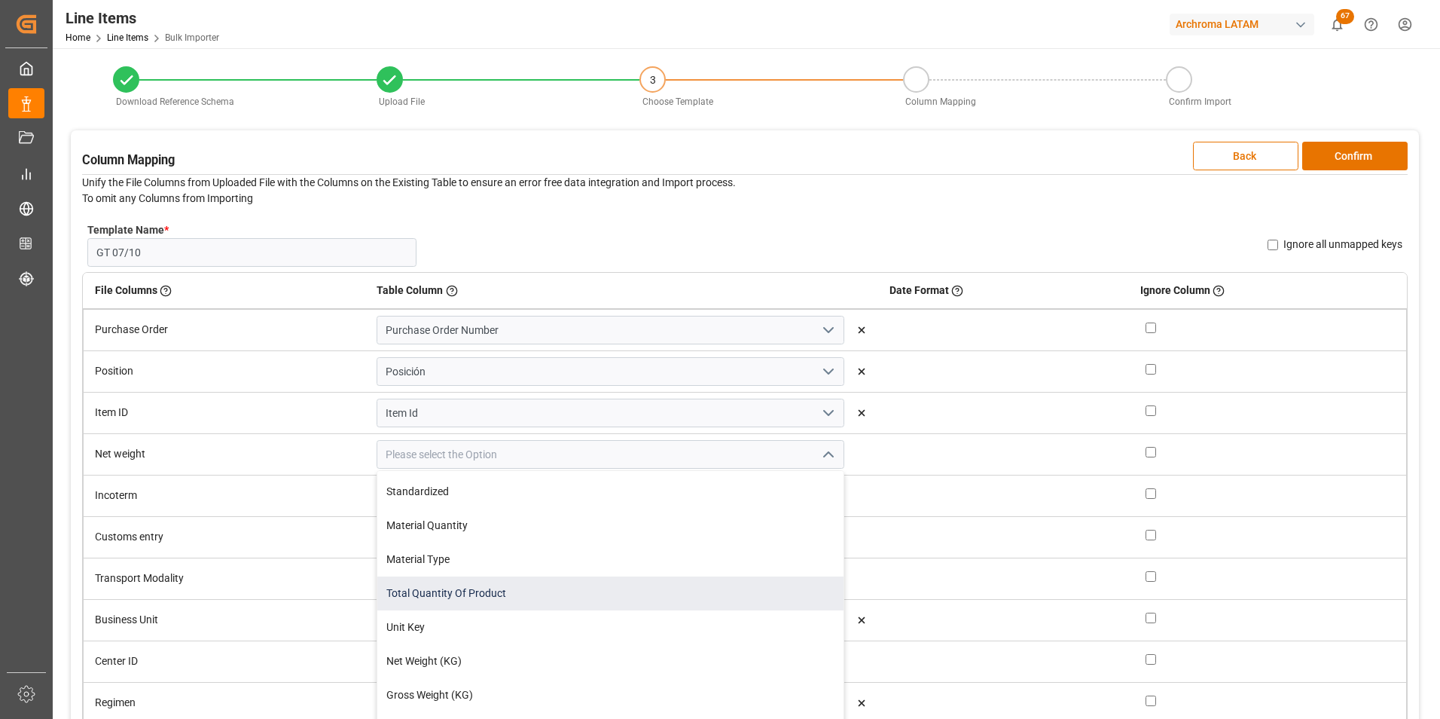
scroll to position [377, 0]
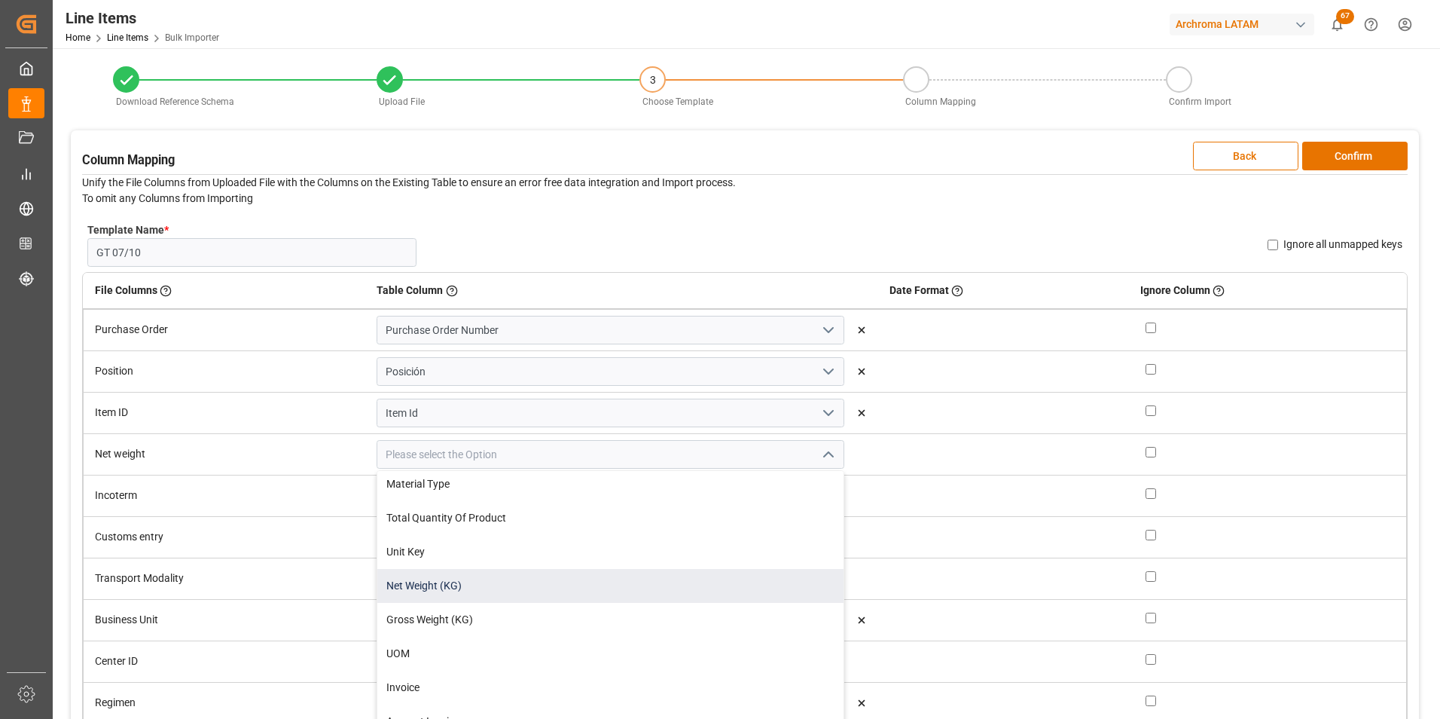
click at [642, 579] on div "Net Weight (KG)" at bounding box center [610, 586] width 466 height 34
type input "Net Weight (KG)"
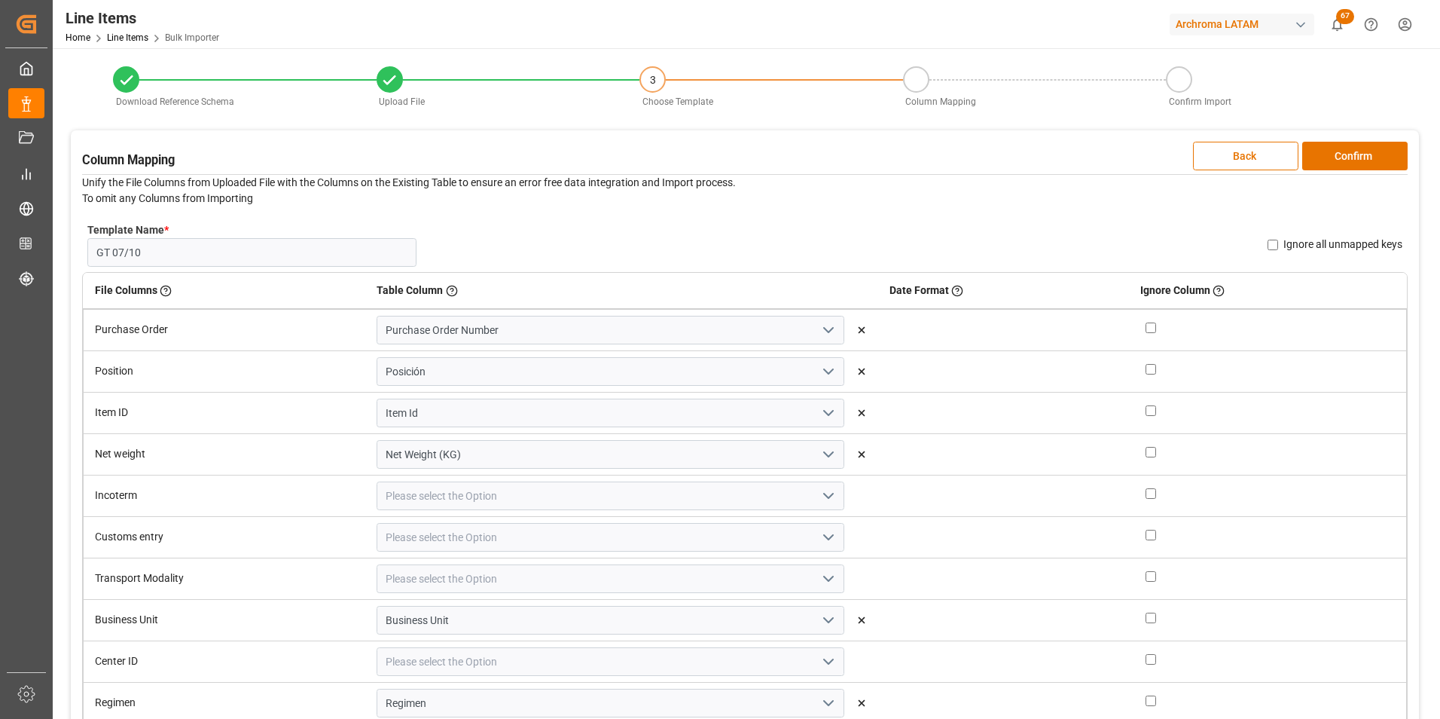
click at [820, 499] on icon "open menu" at bounding box center [829, 496] width 18 height 18
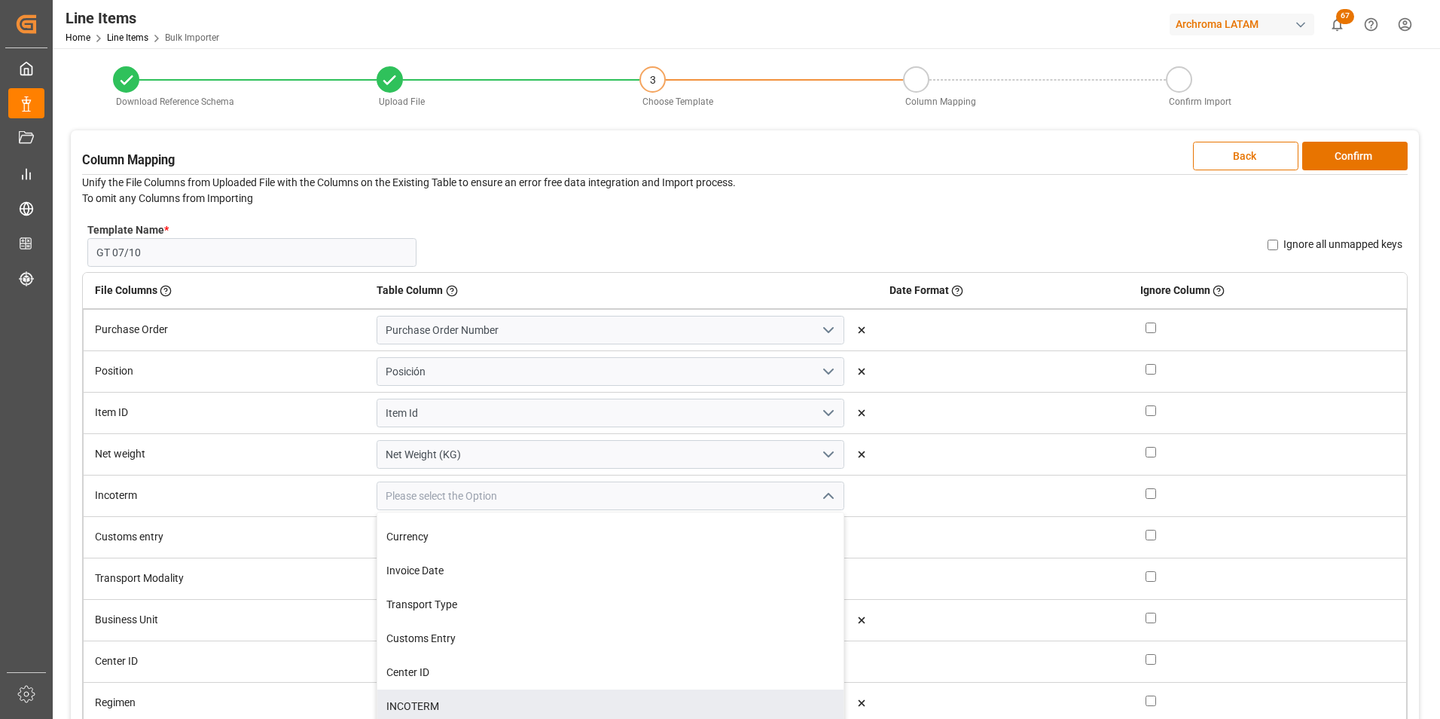
click at [642, 692] on div "INCOTERM" at bounding box center [610, 706] width 466 height 34
type input "INCOTERM"
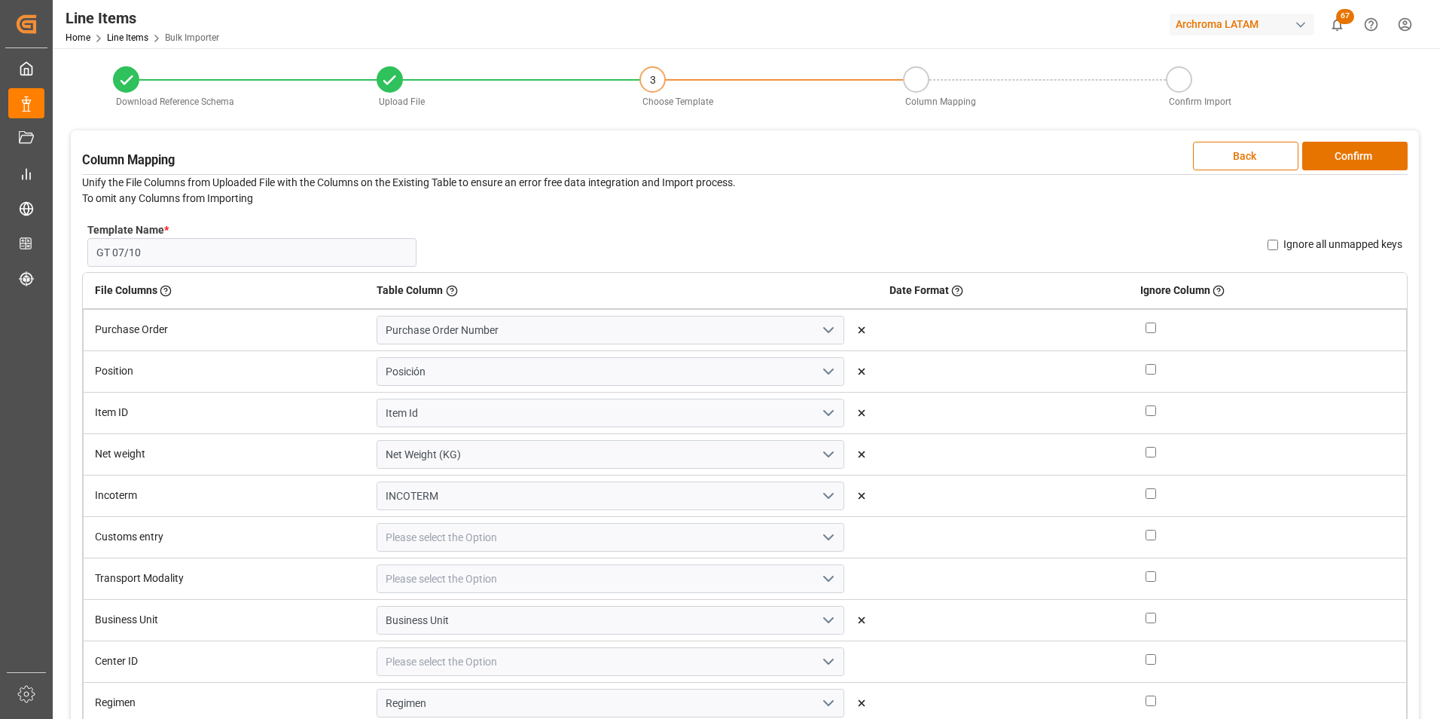
click at [820, 536] on icon "open menu" at bounding box center [829, 537] width 18 height 18
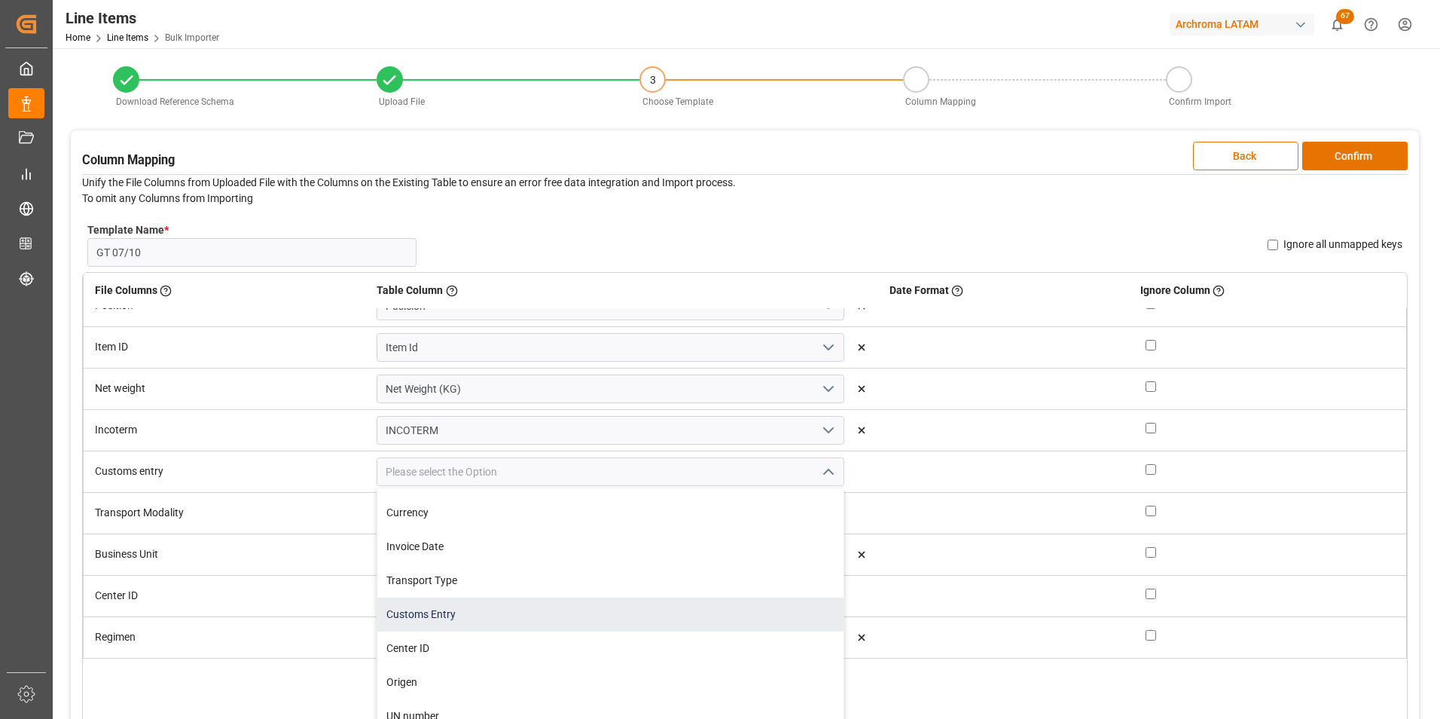
click at [608, 609] on div "Customs Entry" at bounding box center [610, 614] width 466 height 34
type input "Customs Entry"
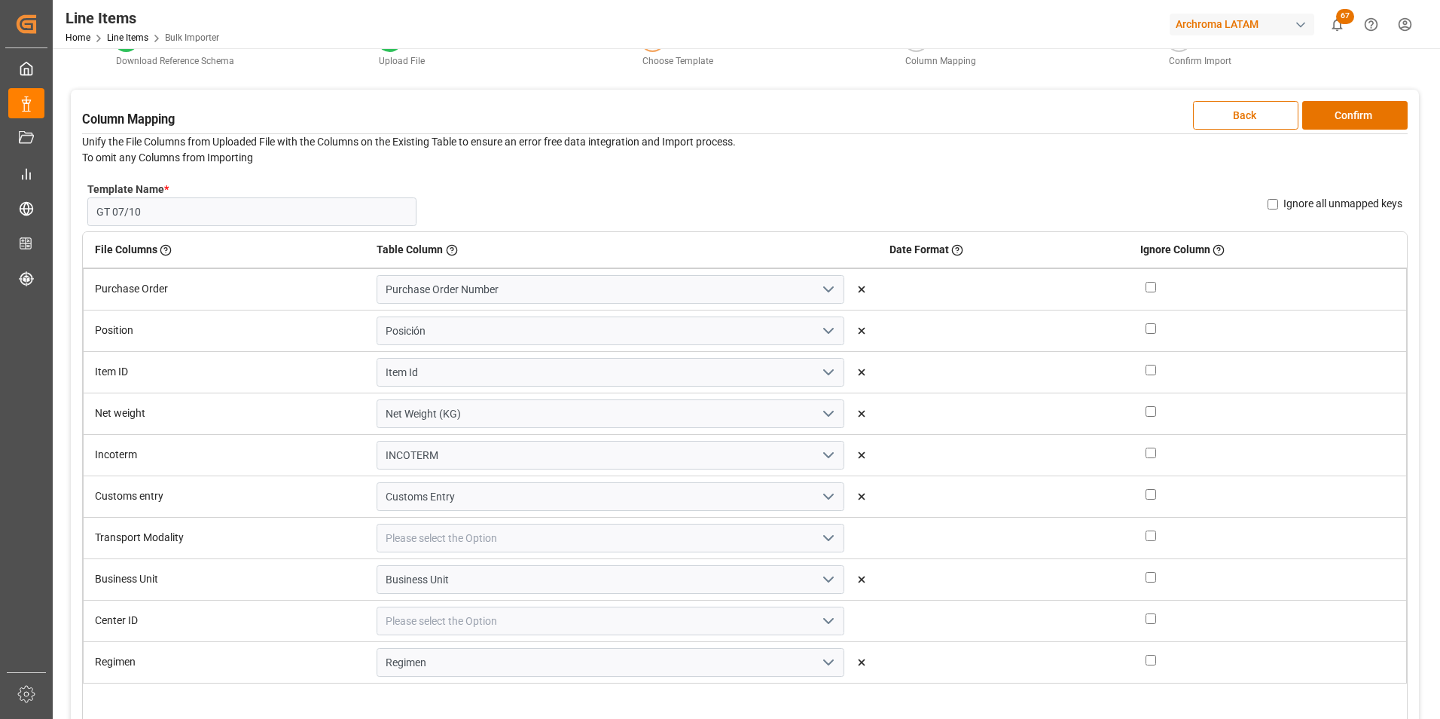
scroll to position [226, 0]
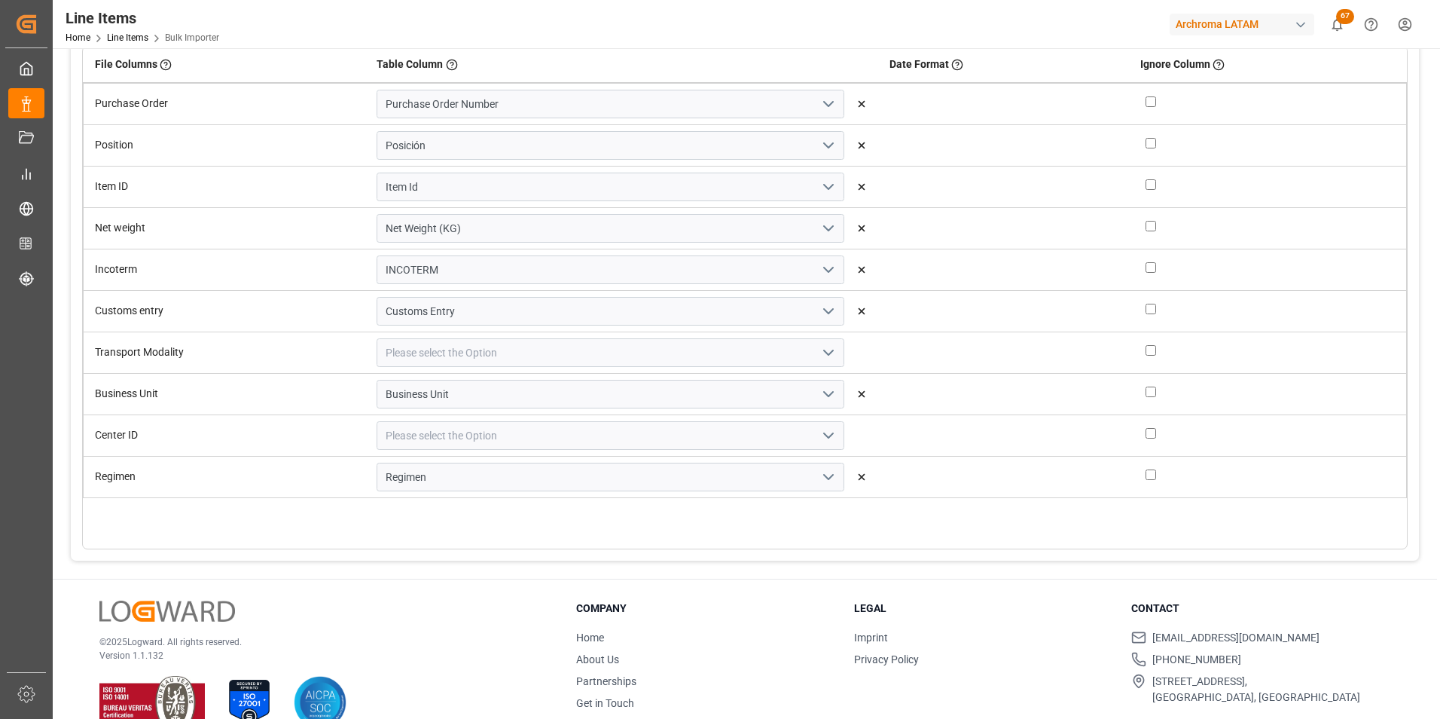
click at [820, 356] on icon "open menu" at bounding box center [829, 352] width 18 height 18
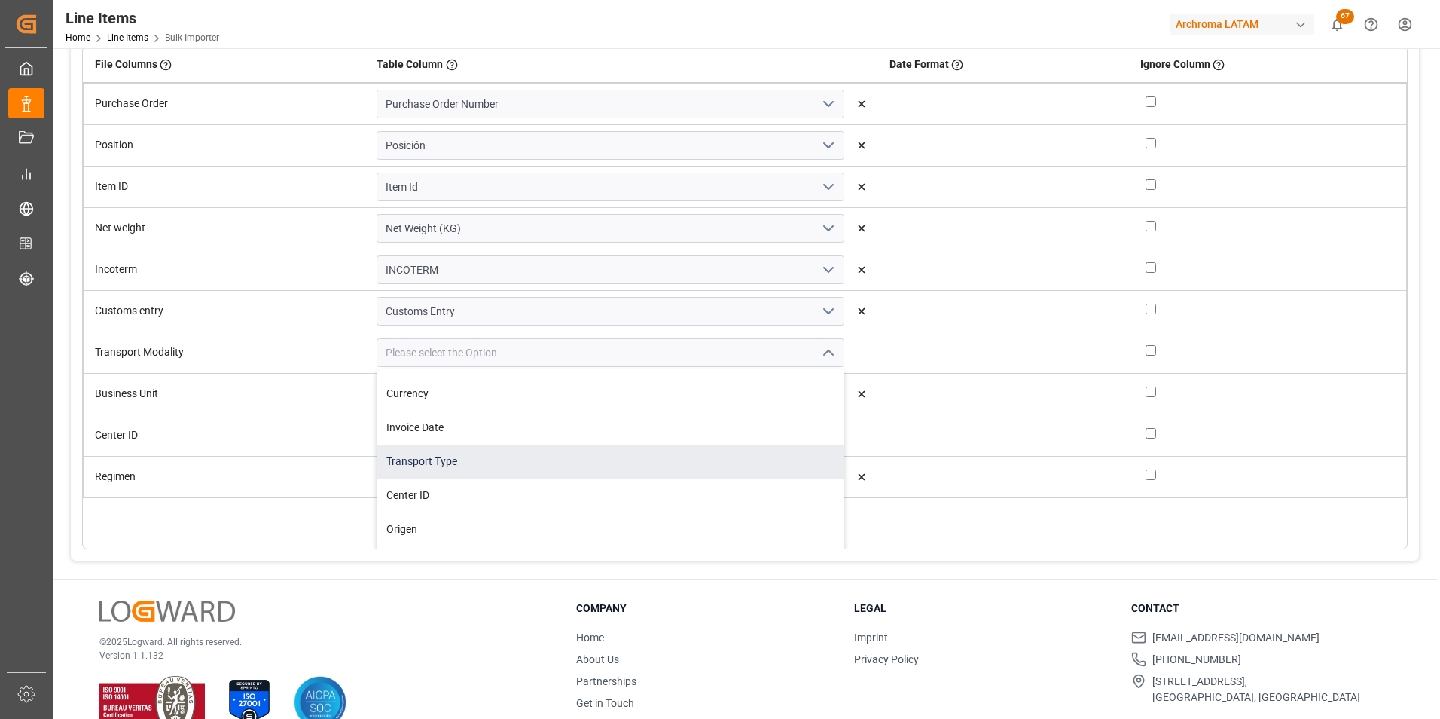
click at [517, 469] on div "Transport Type" at bounding box center [610, 461] width 466 height 34
type input "Transport Type"
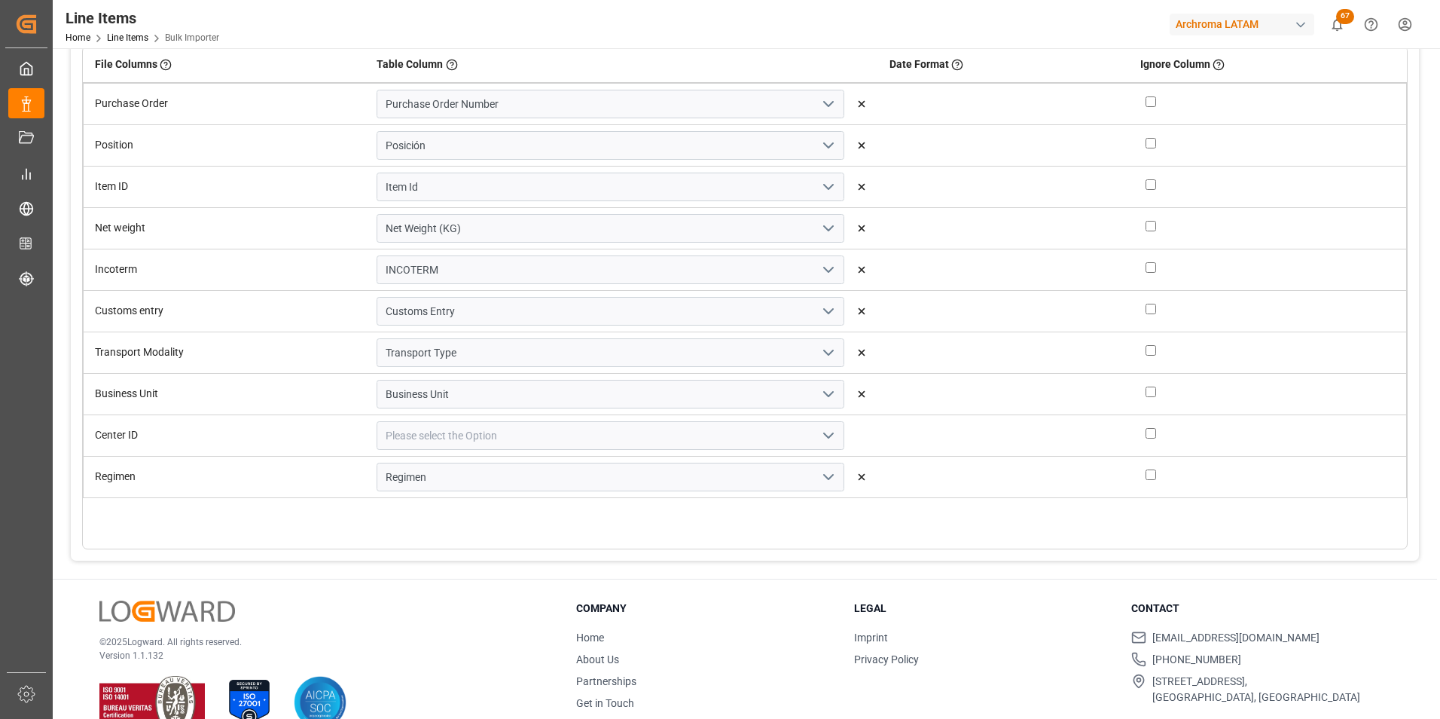
click at [820, 429] on icon "open menu" at bounding box center [829, 435] width 18 height 18
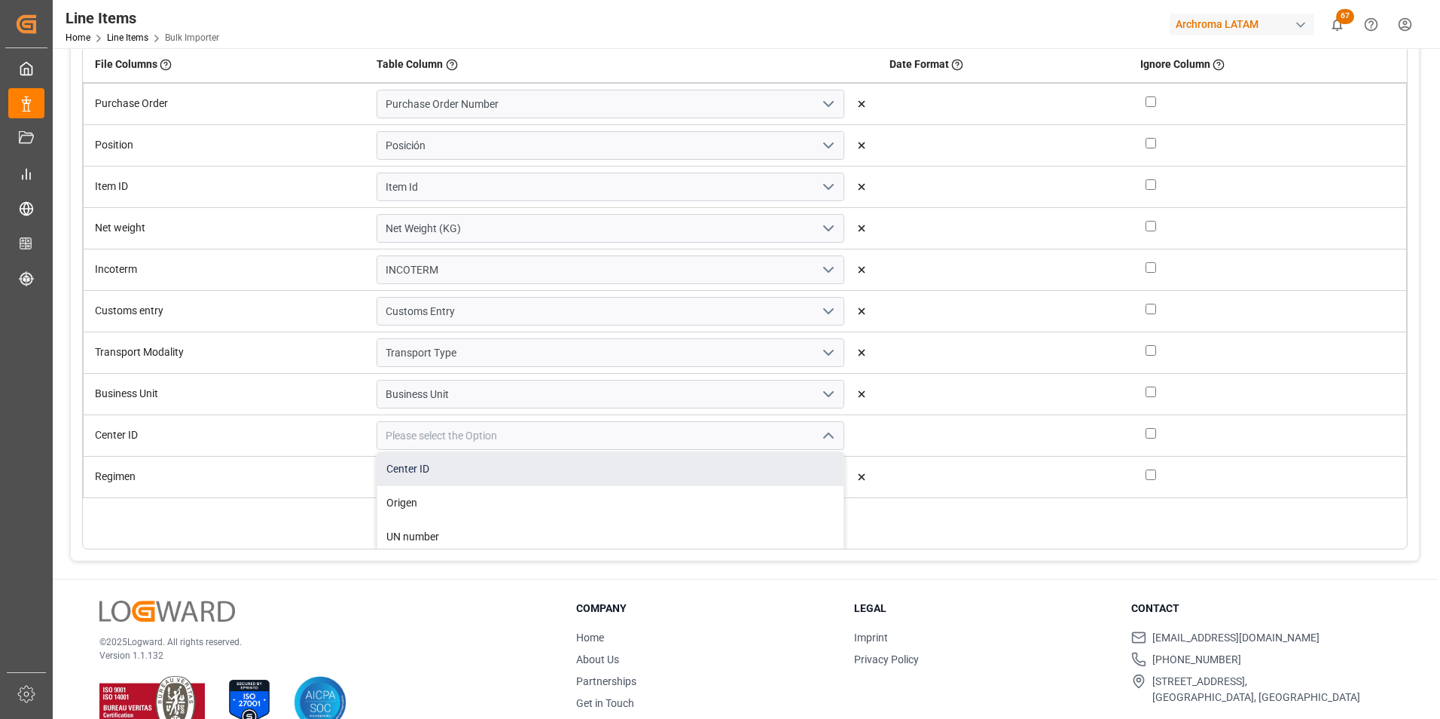
click at [682, 474] on div "Center ID" at bounding box center [610, 469] width 466 height 34
type input "Center ID"
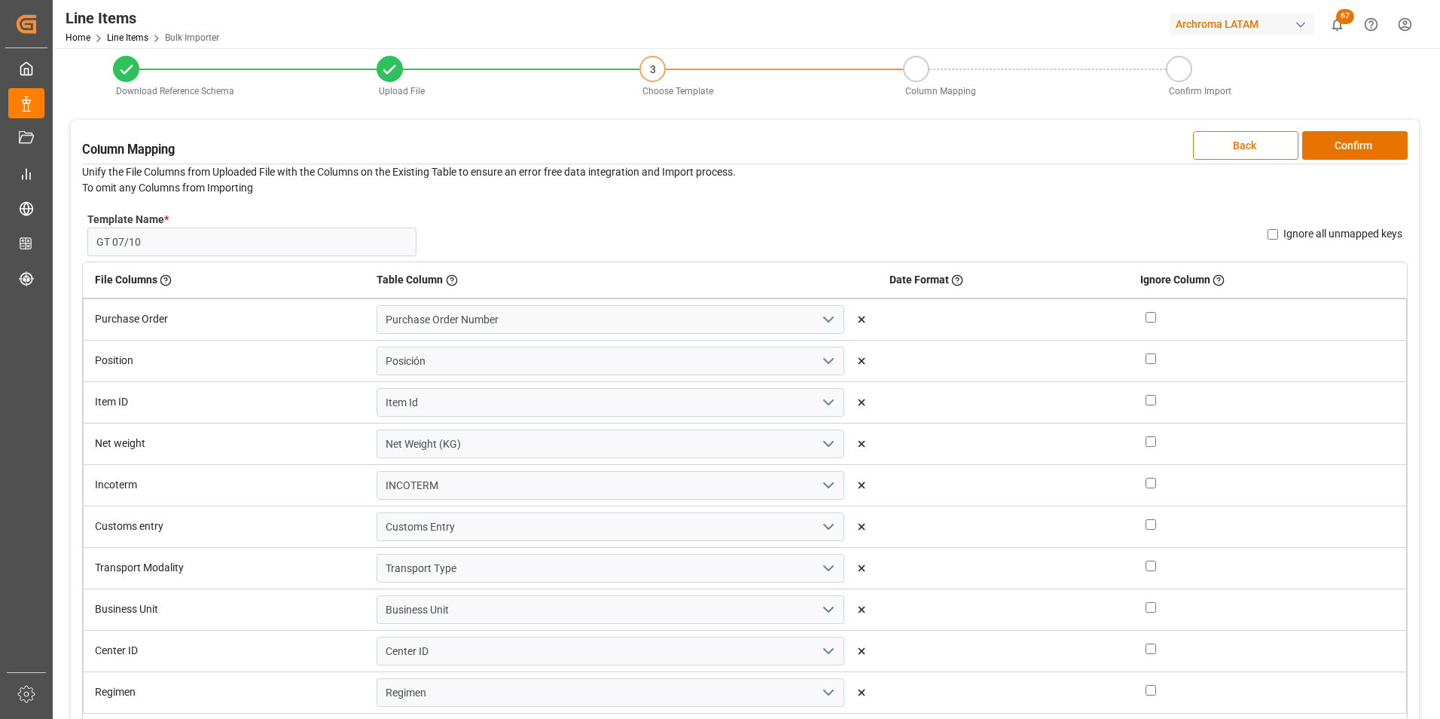
scroll to position [0, 0]
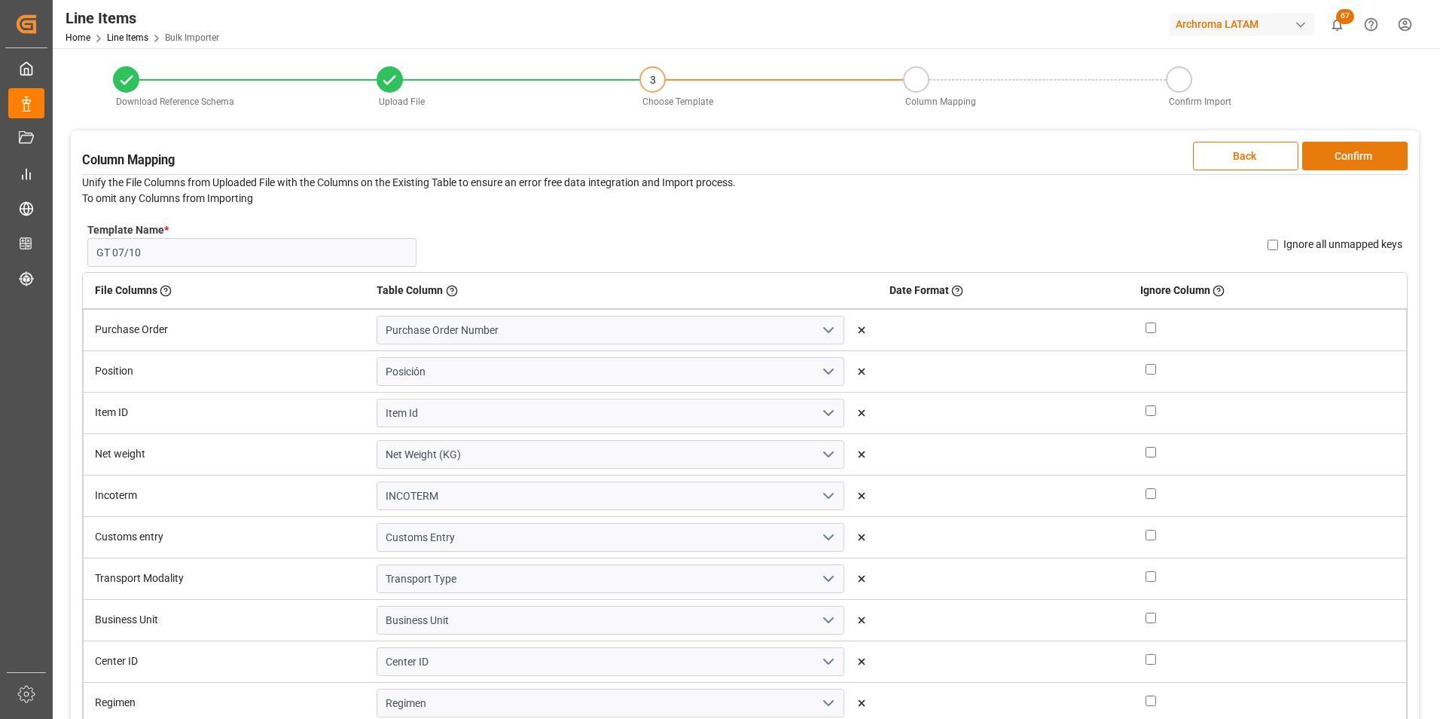
click at [1345, 156] on button "Confirm" at bounding box center [1354, 156] width 105 height 29
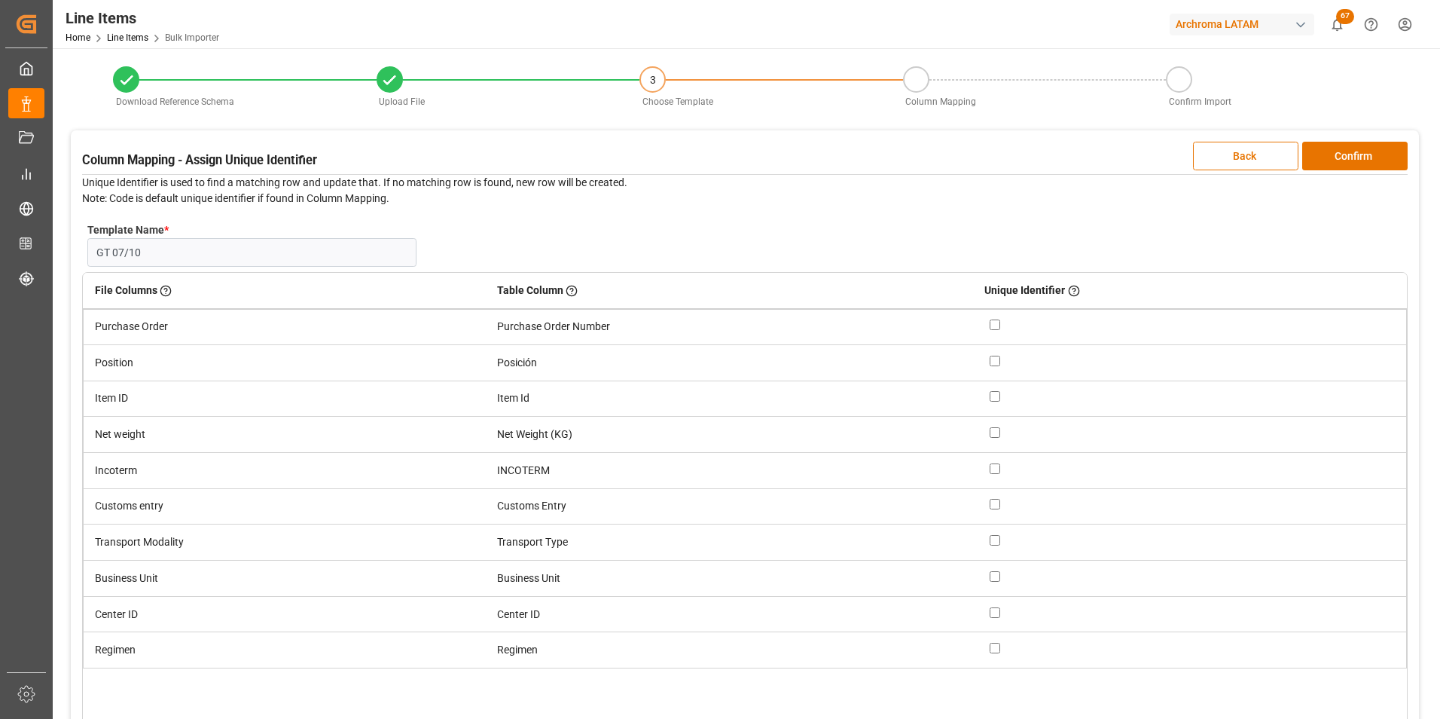
click at [994, 363] on input "checkbox" at bounding box center [995, 361] width 11 height 11
checkbox input "true"
click at [994, 325] on input "checkbox" at bounding box center [995, 324] width 11 height 11
checkbox input "true"
click at [1351, 160] on button "Confirm" at bounding box center [1354, 156] width 105 height 29
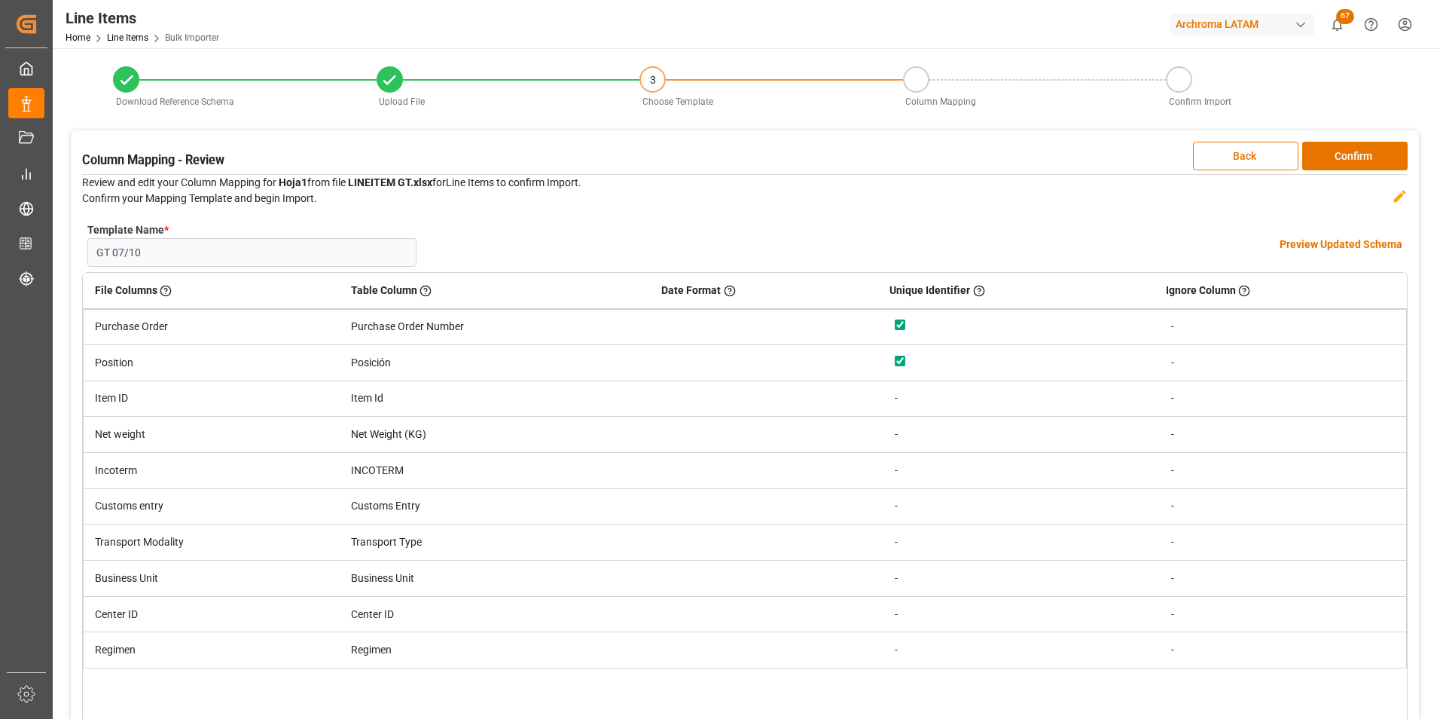
click at [1336, 242] on h4 "Preview Updated Schema" at bounding box center [1341, 245] width 123 height 16
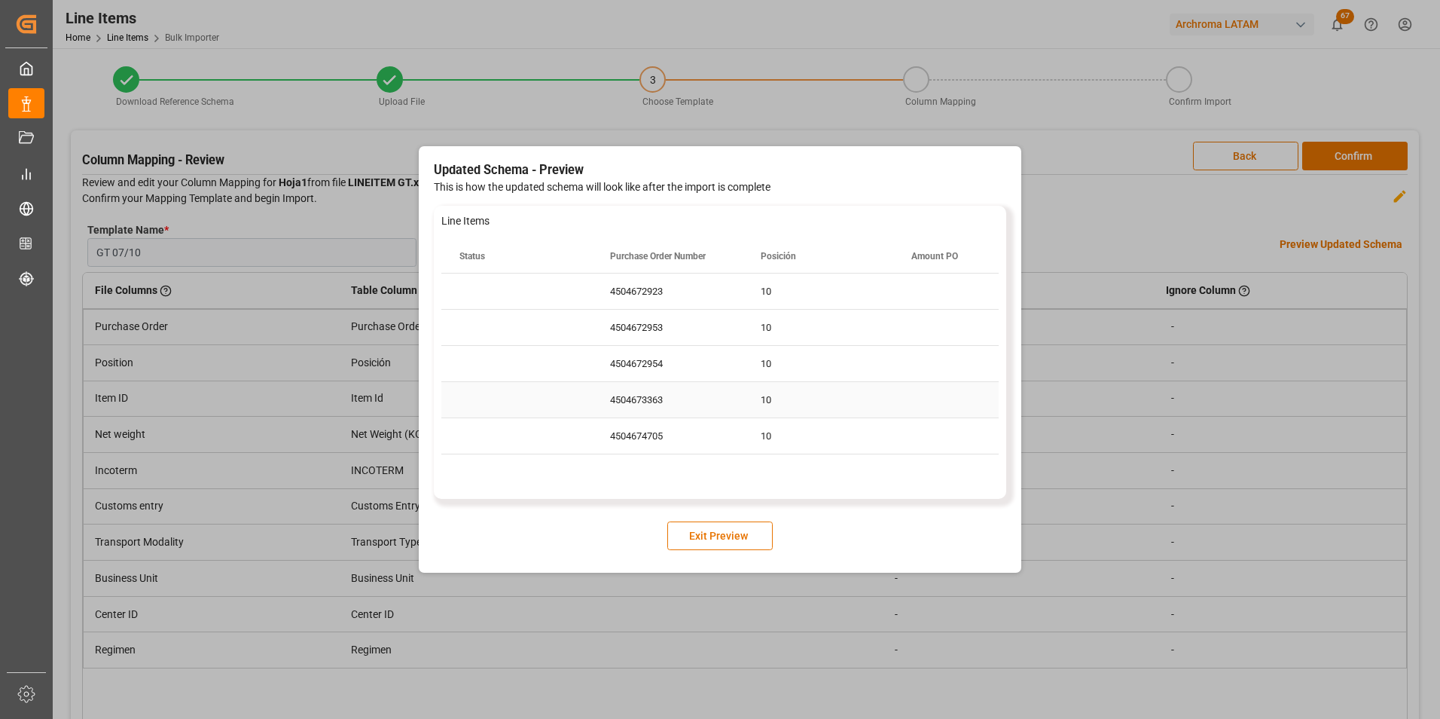
click at [887, 389] on div "10" at bounding box center [818, 399] width 151 height 35
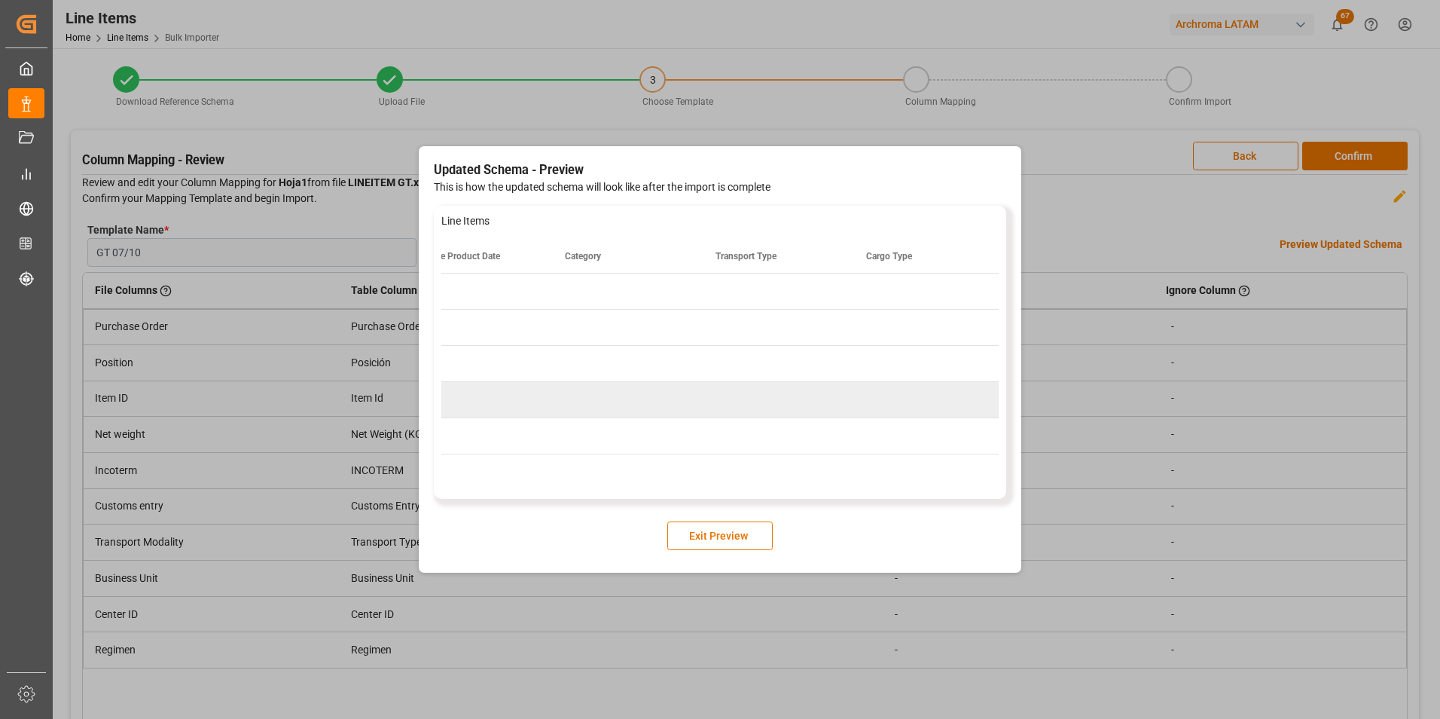
scroll to position [0, 6222]
click at [705, 538] on button "Exit Preview" at bounding box center [719, 535] width 105 height 29
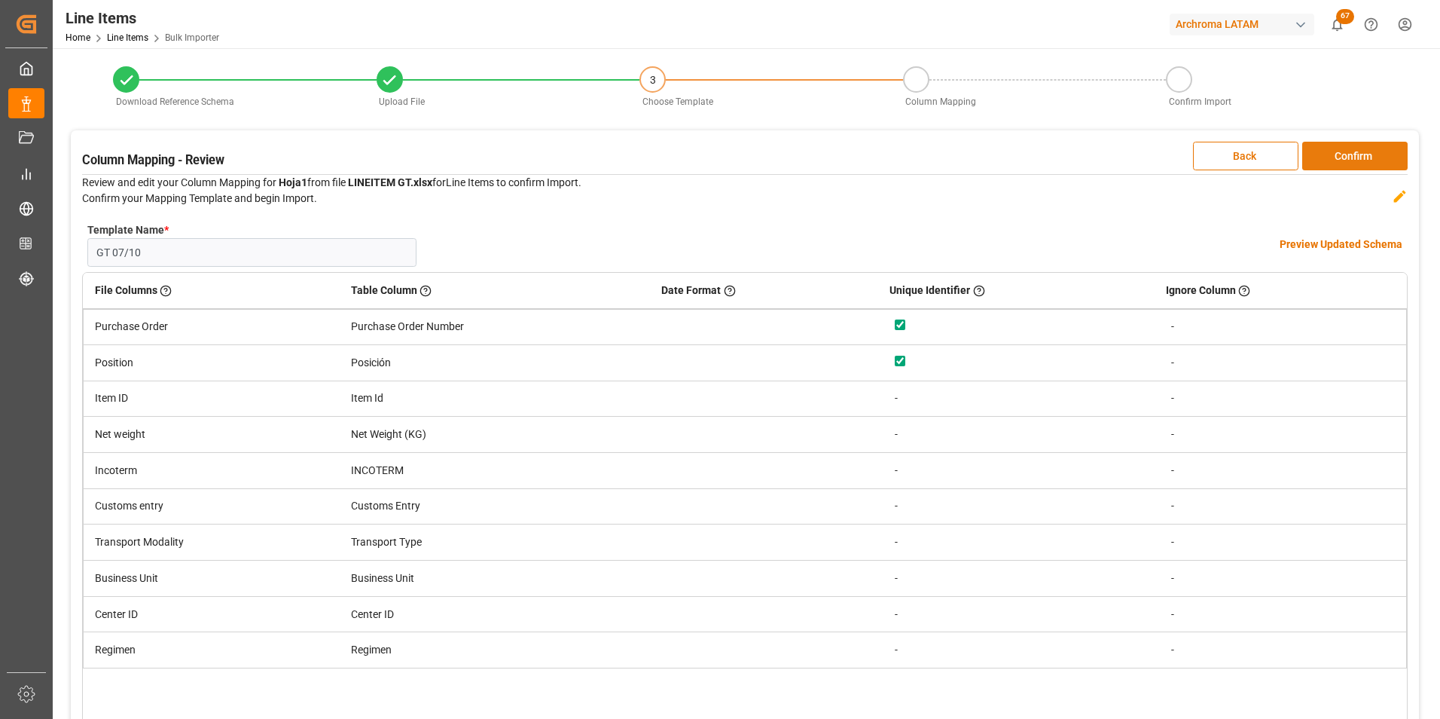
click at [1387, 155] on button "Confirm" at bounding box center [1354, 156] width 105 height 29
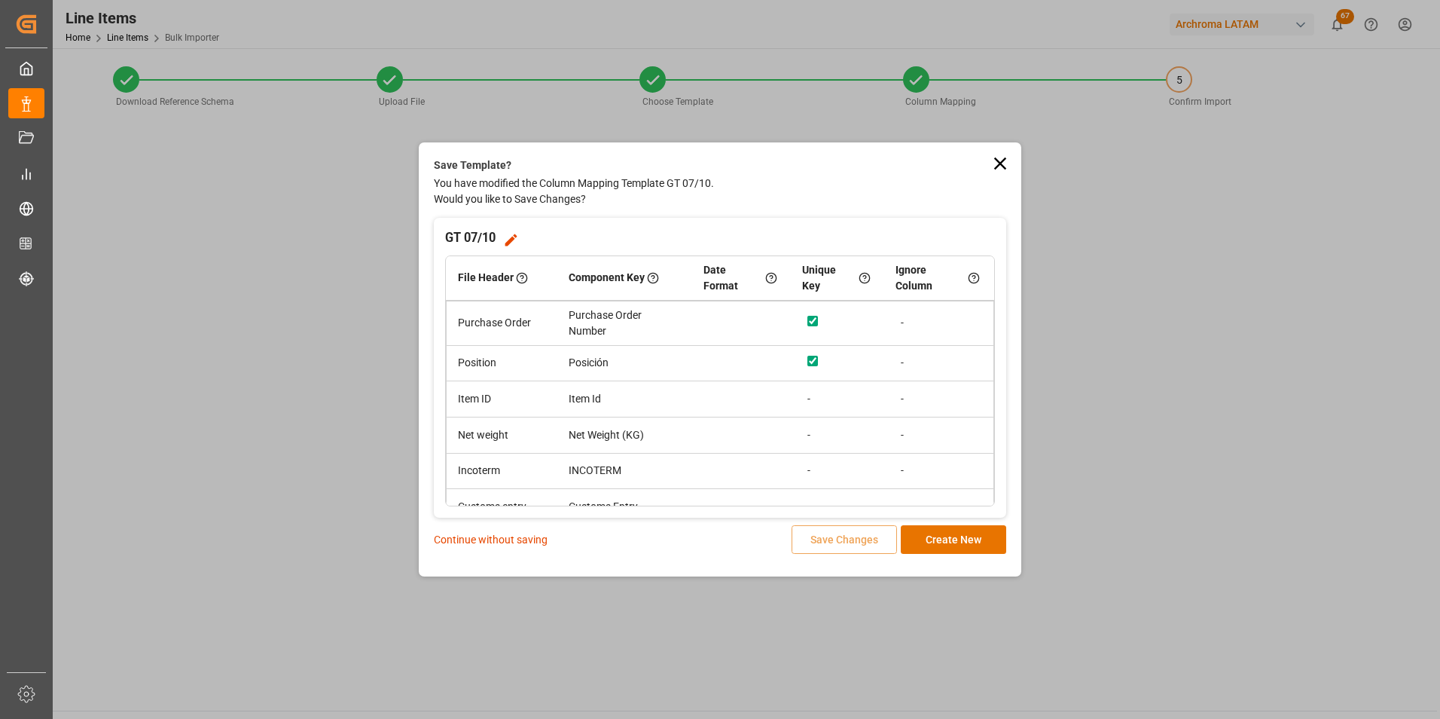
click at [525, 542] on p "Continue without saving" at bounding box center [491, 540] width 114 height 16
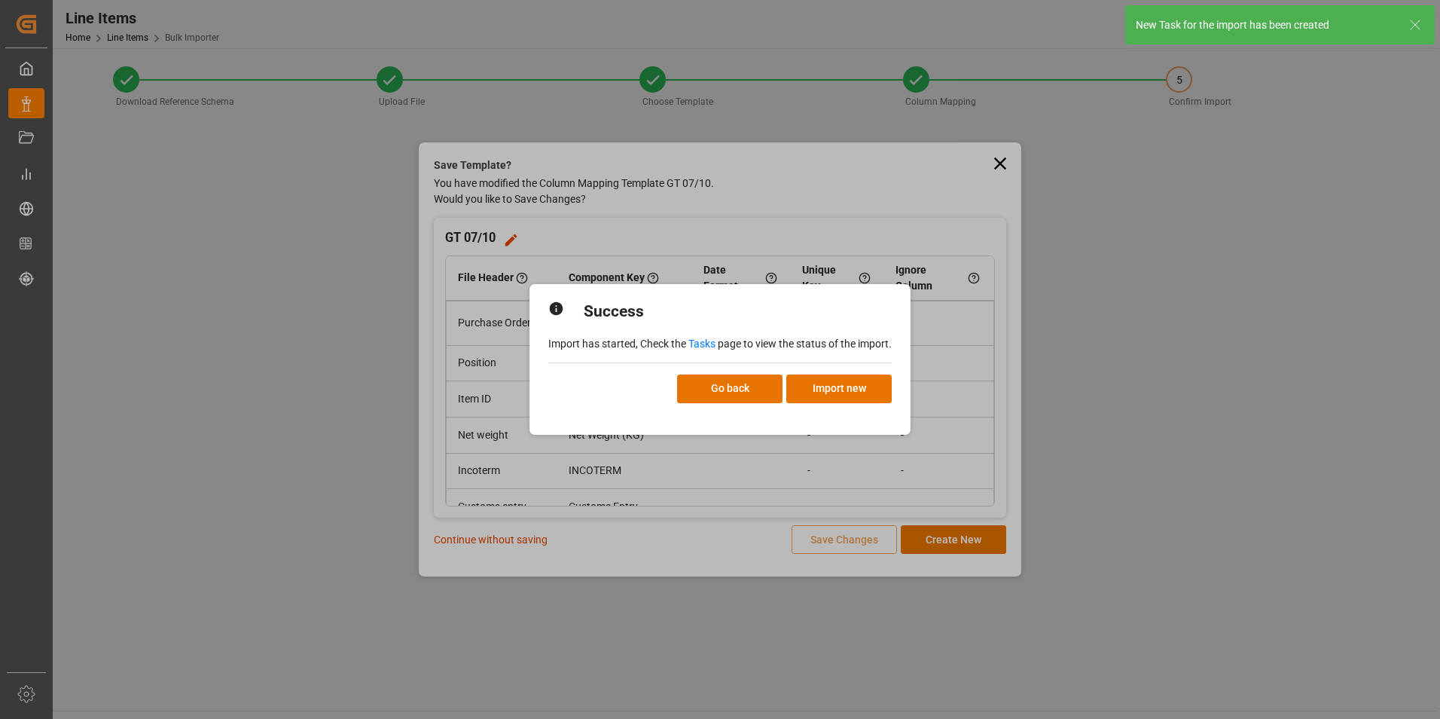
click at [698, 344] on link "Tasks" at bounding box center [702, 343] width 27 height 12
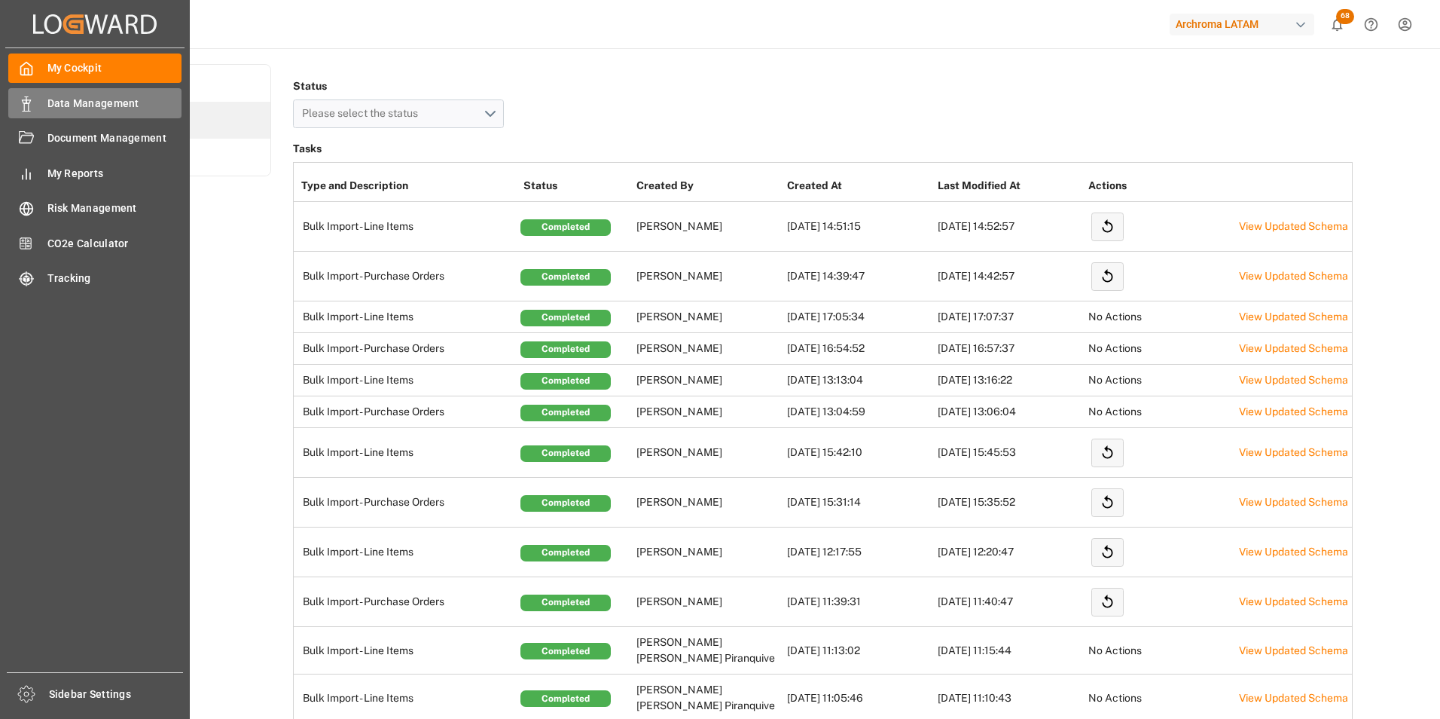
click at [35, 108] on div "Data Management Data Management" at bounding box center [94, 102] width 173 height 29
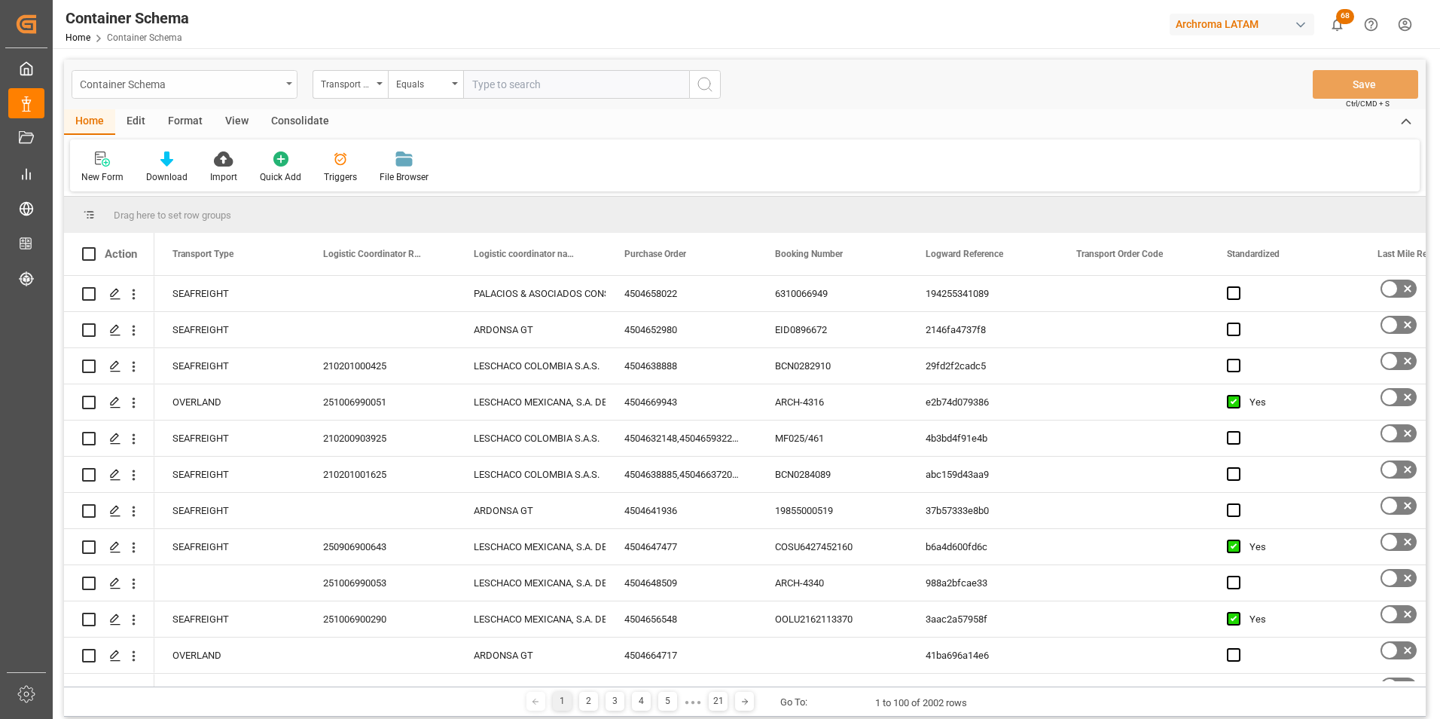
click at [288, 90] on div "Container Schema" at bounding box center [185, 84] width 226 height 29
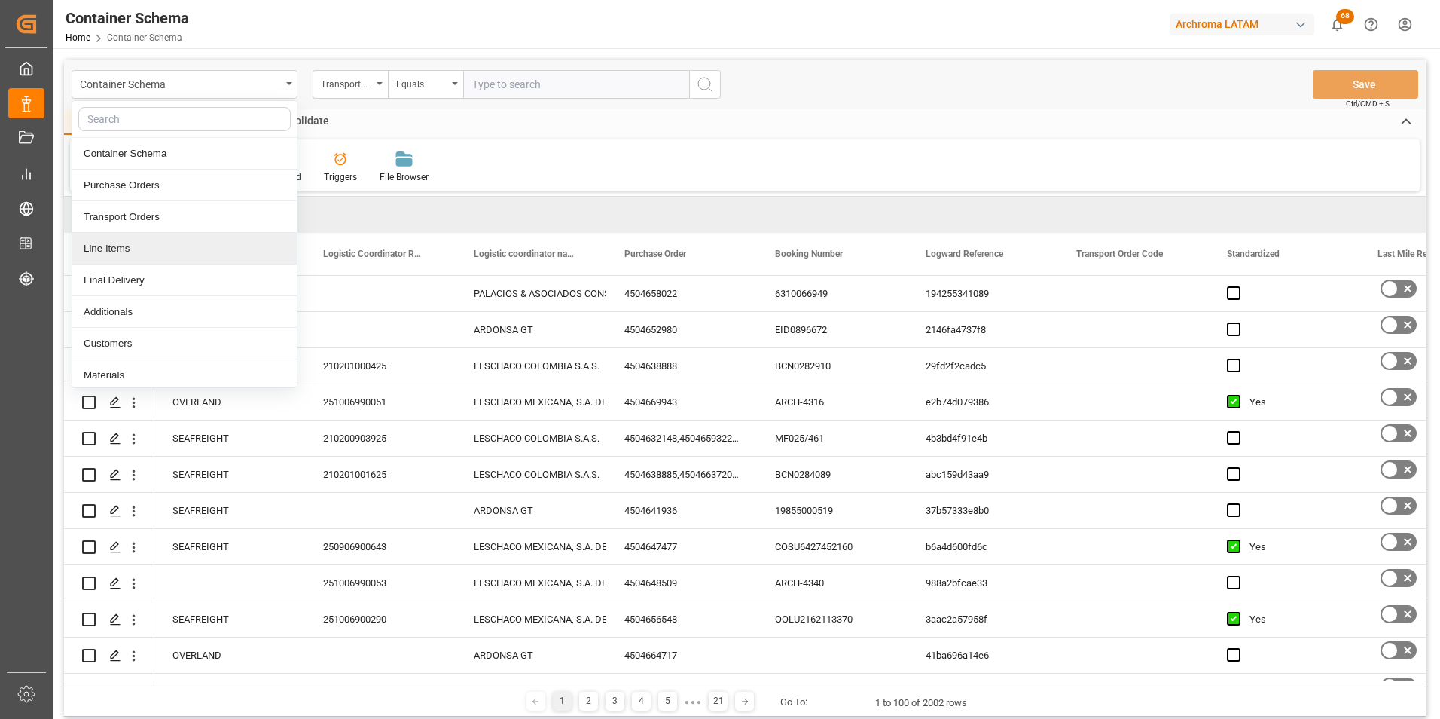
click at [195, 244] on div "Line Items" at bounding box center [184, 249] width 224 height 32
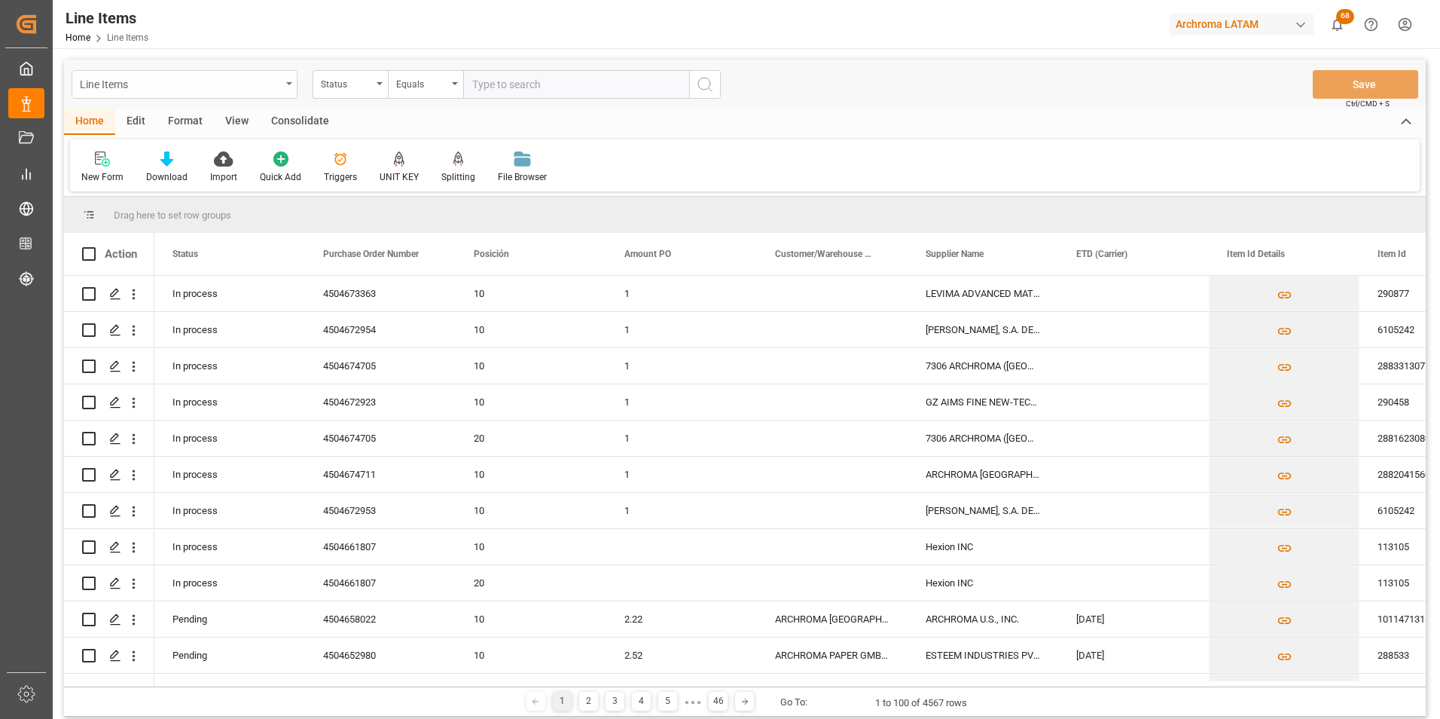
click at [270, 79] on div "Line Items" at bounding box center [180, 83] width 201 height 19
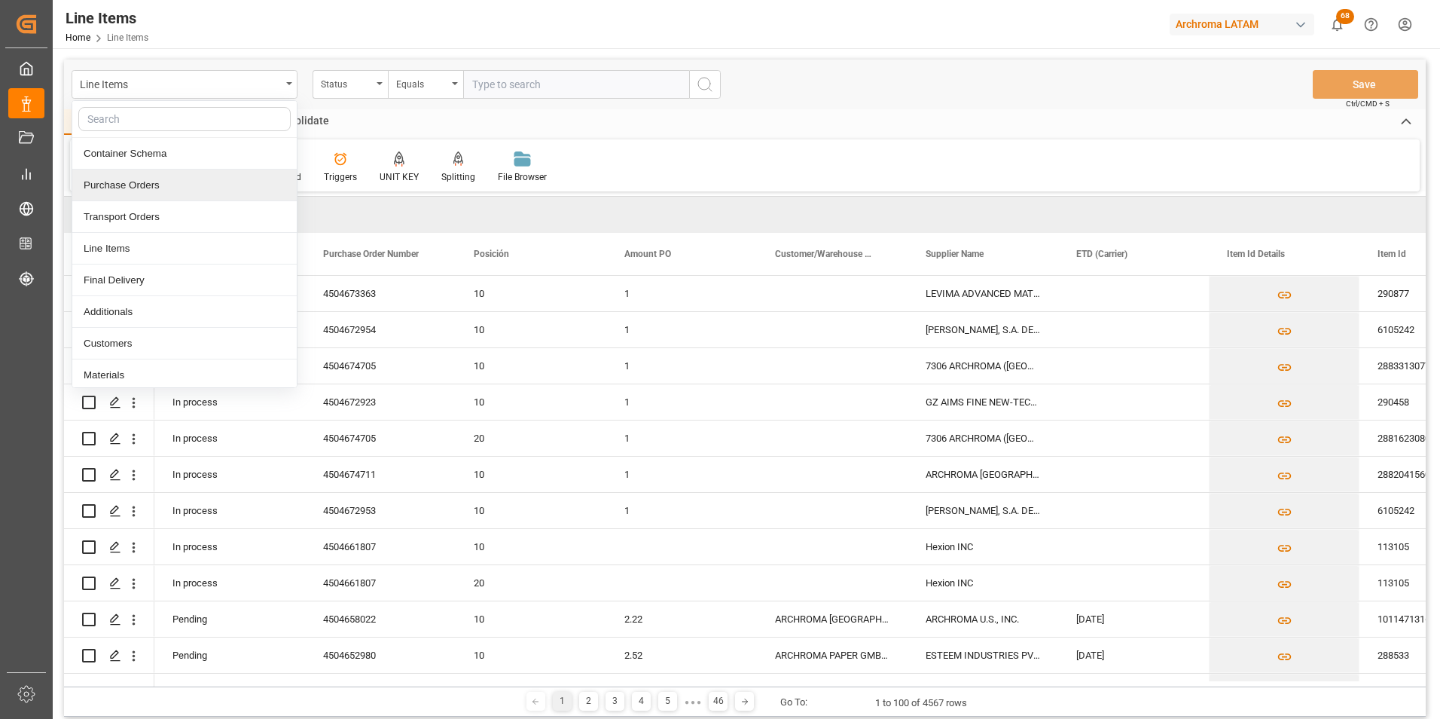
click at [160, 181] on div "Purchase Orders" at bounding box center [184, 185] width 224 height 32
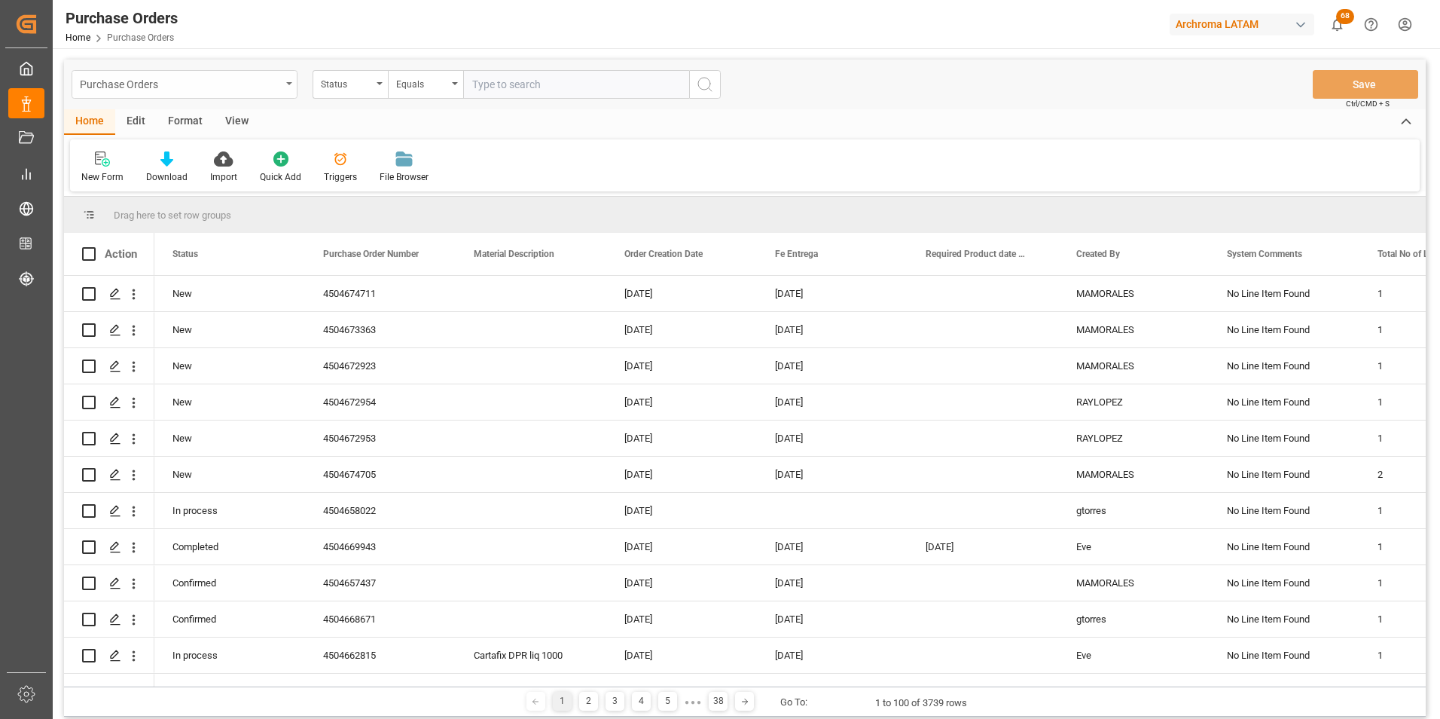
click at [244, 92] on div "Purchase Orders" at bounding box center [185, 84] width 226 height 29
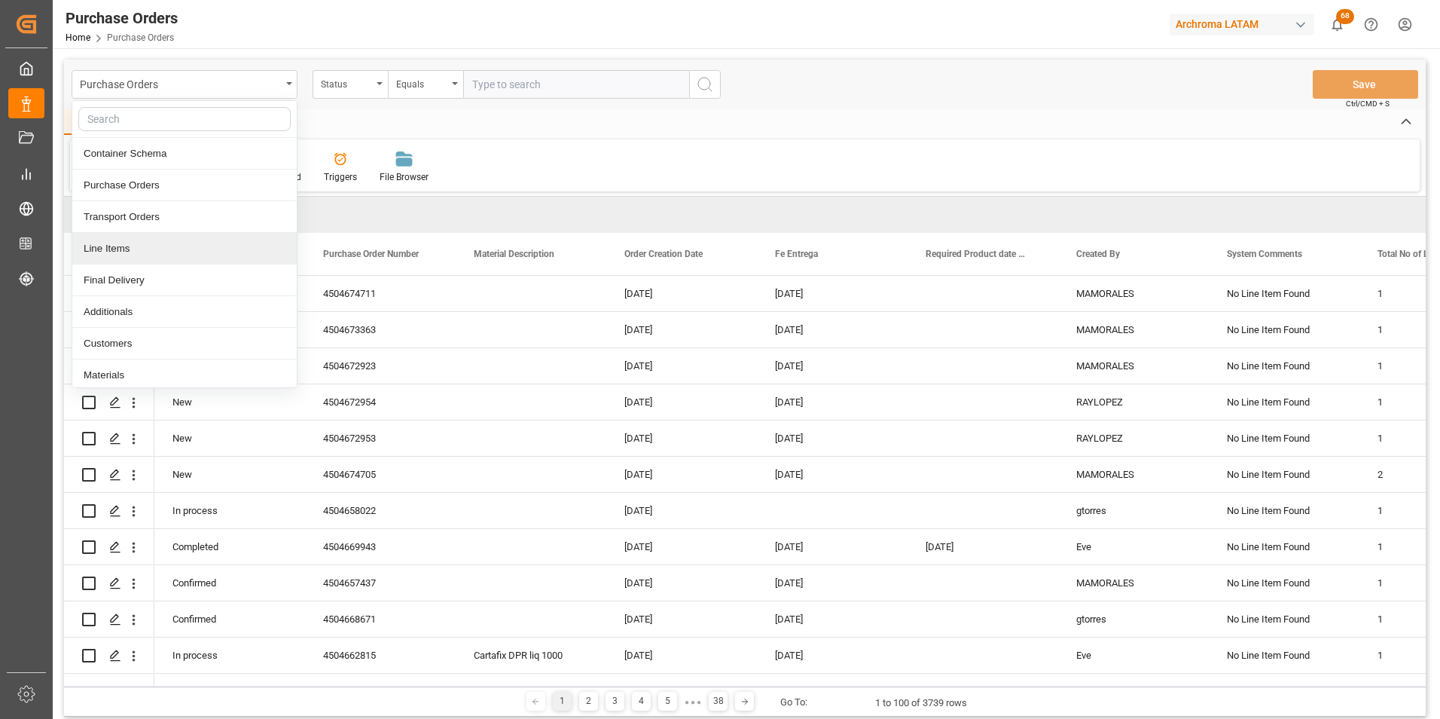
click at [179, 242] on div "Line Items" at bounding box center [184, 249] width 224 height 32
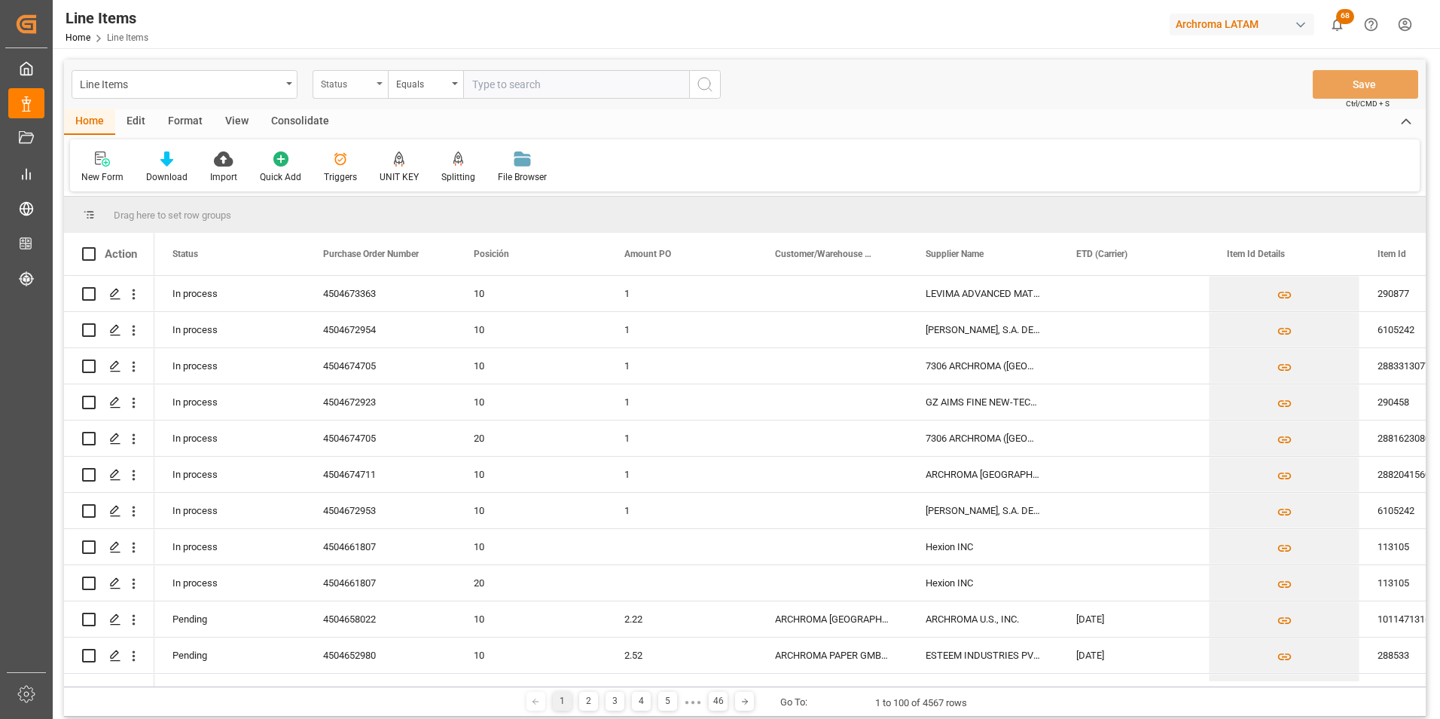
click at [349, 82] on div "Status" at bounding box center [346, 82] width 51 height 17
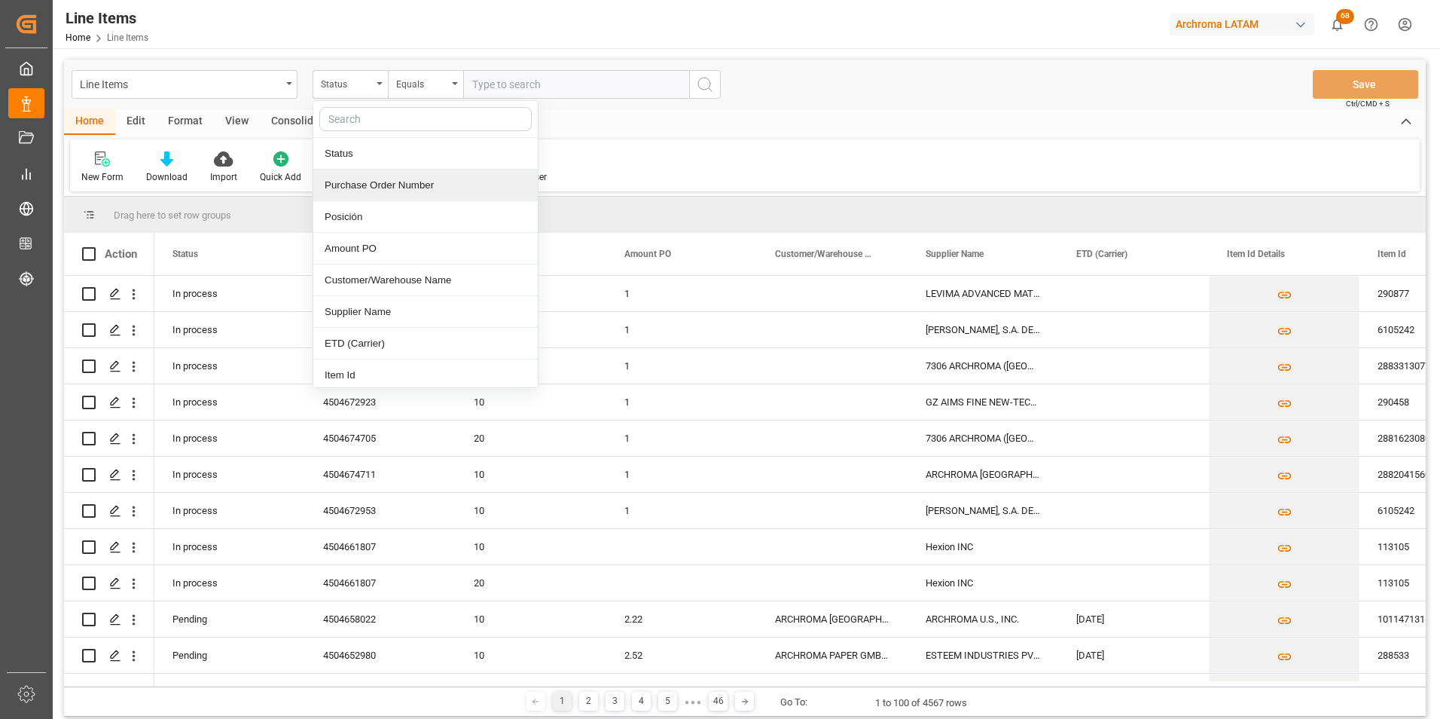
click at [409, 187] on div "Purchase Order Number" at bounding box center [425, 185] width 224 height 32
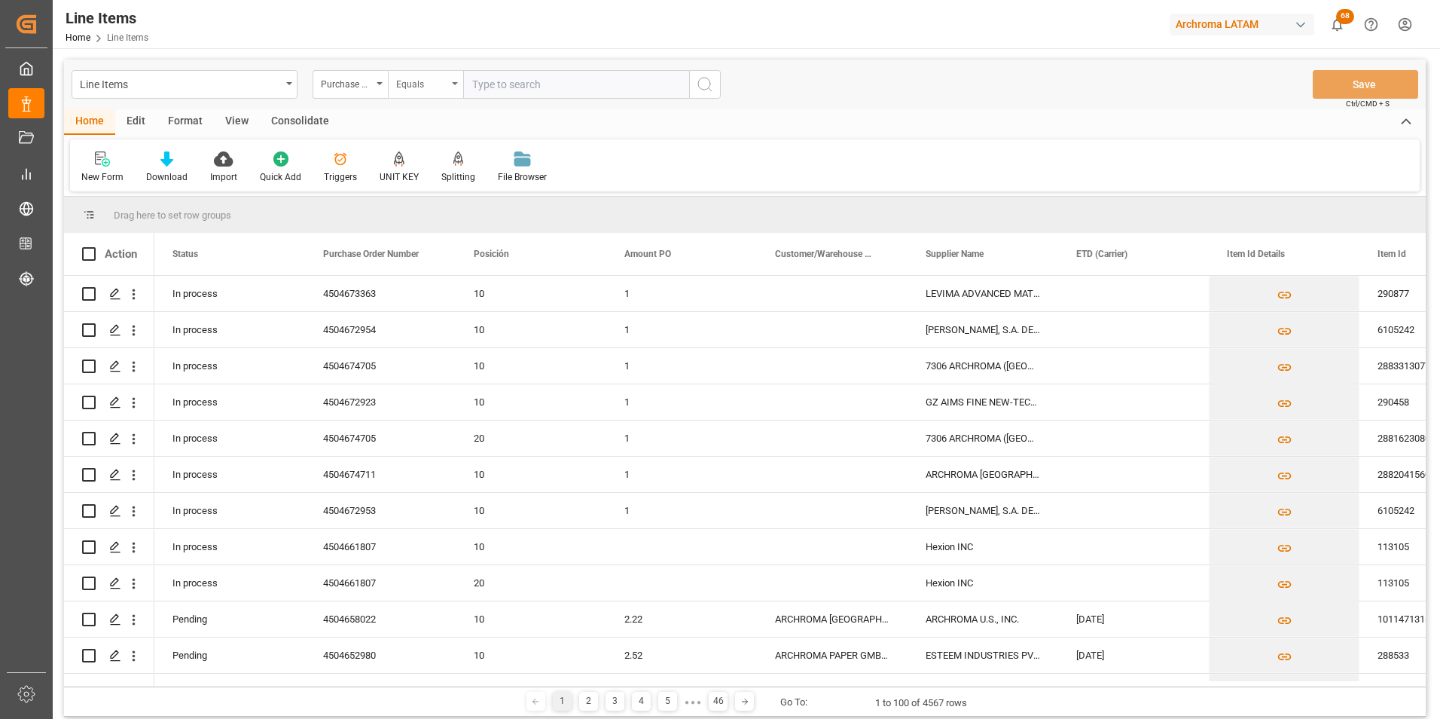
click at [415, 81] on div "Equals" at bounding box center [421, 82] width 51 height 17
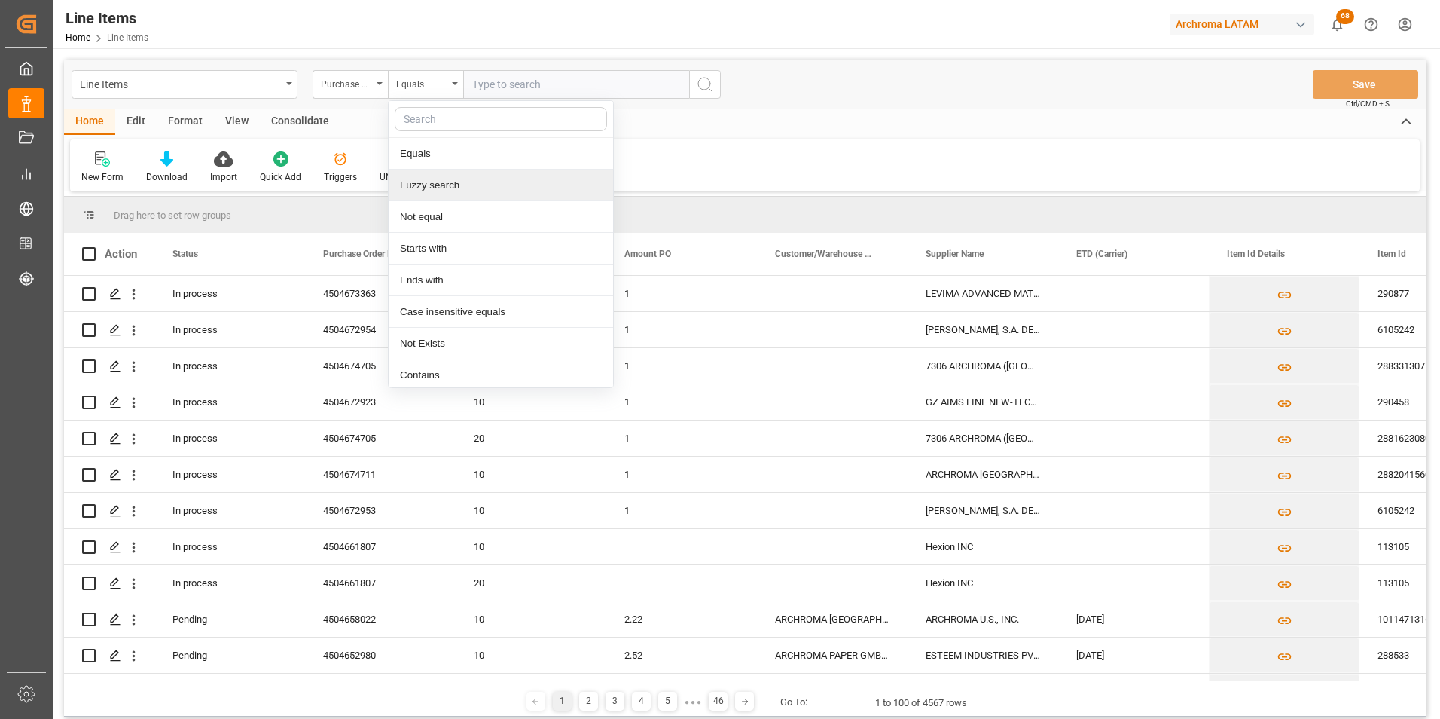
click at [439, 185] on div "Fuzzy search" at bounding box center [501, 185] width 224 height 32
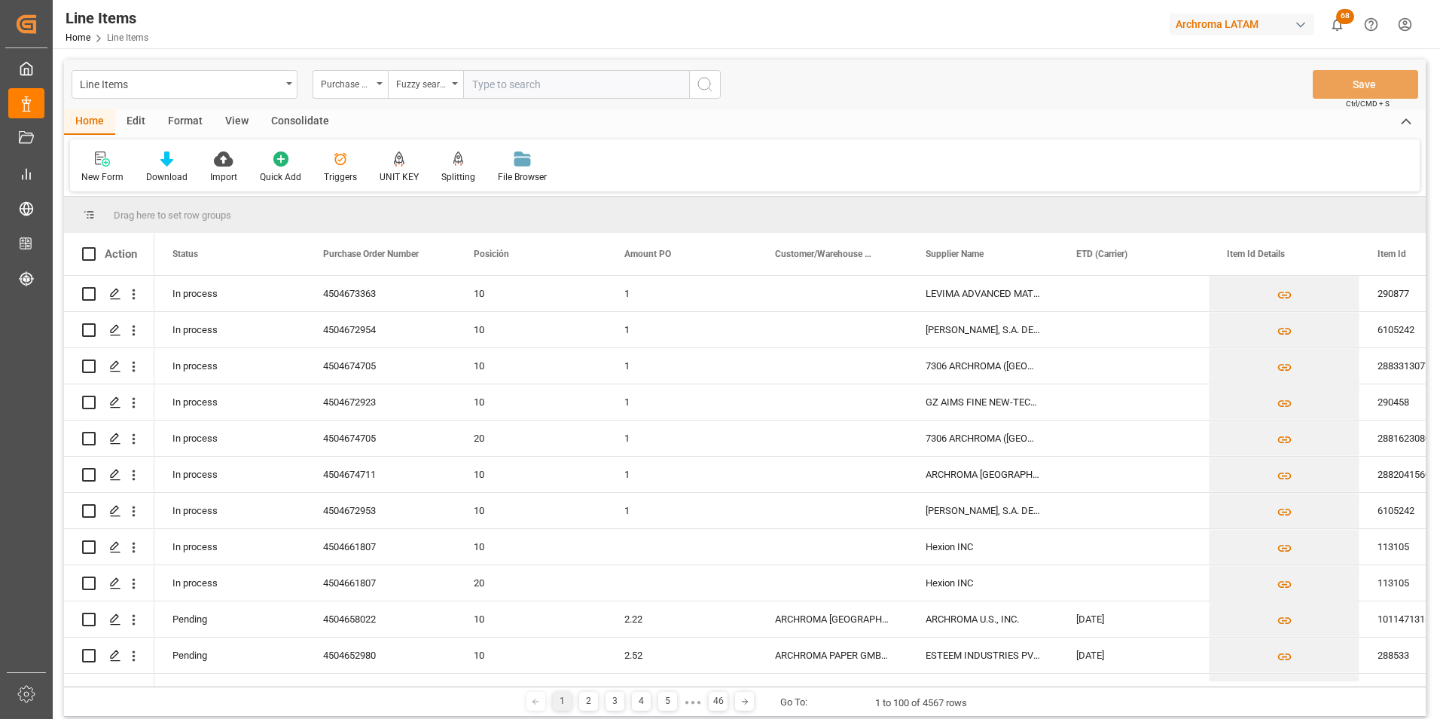
paste input "4504672923"
type input "4504672923"
click at [701, 90] on icon "search button" at bounding box center [705, 84] width 18 height 18
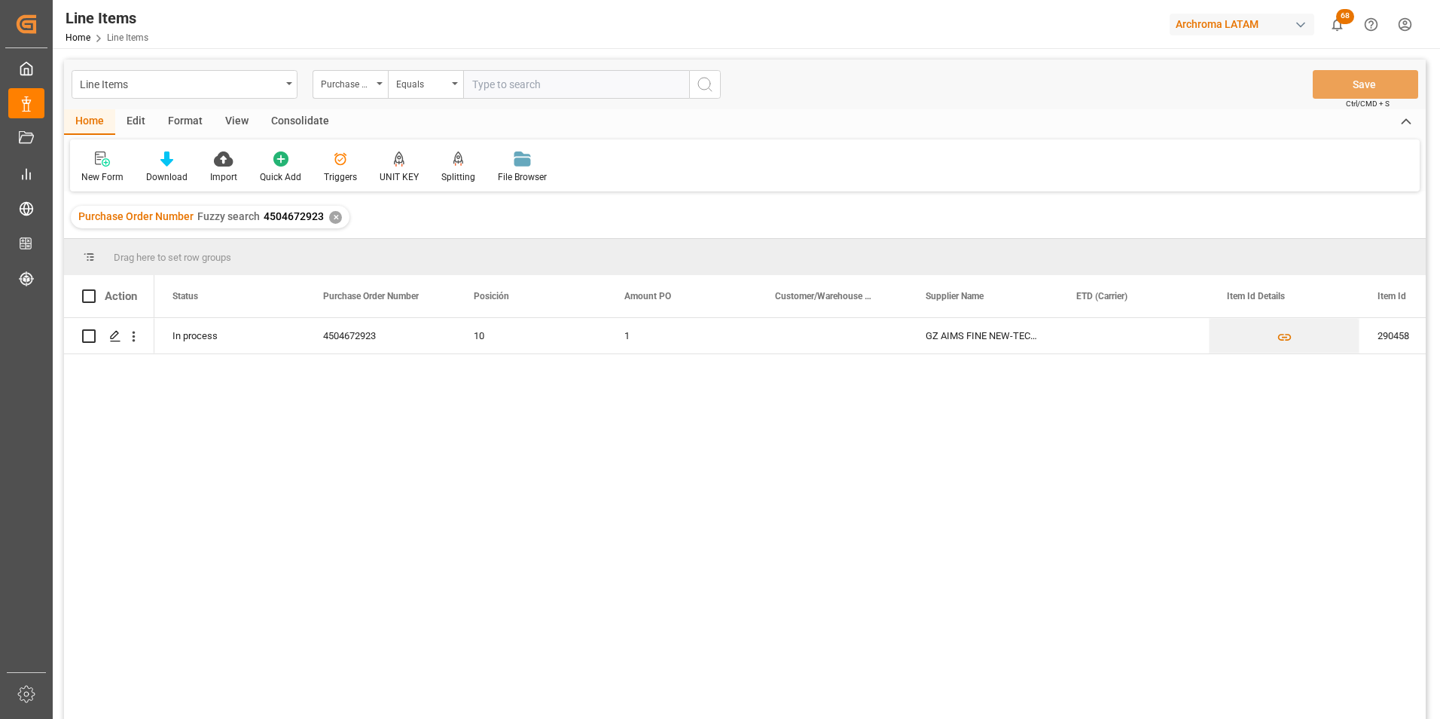
click at [325, 217] on div "Purchase Order Number Fuzzy search 4504672923 ✕" at bounding box center [210, 217] width 279 height 23
click at [332, 217] on div "✕" at bounding box center [335, 217] width 13 height 13
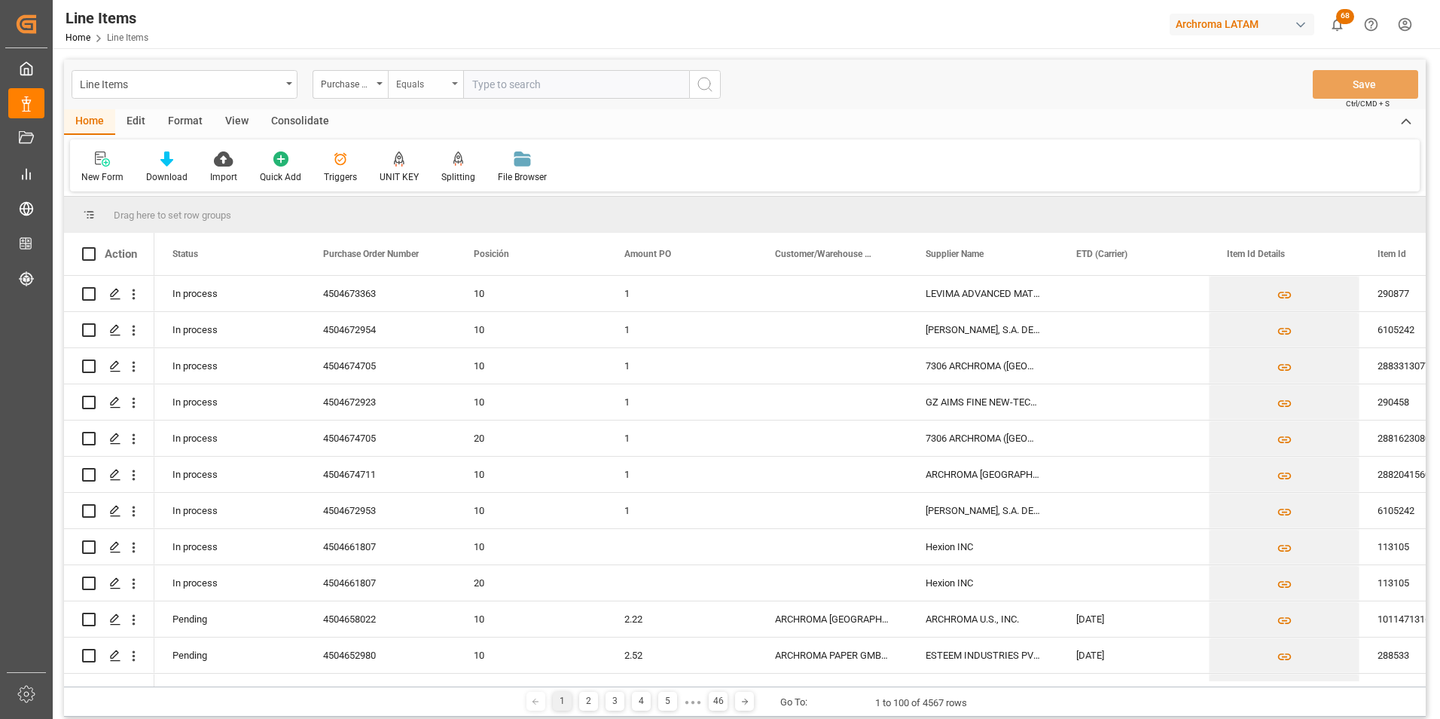
click at [450, 88] on div "Equals" at bounding box center [425, 84] width 75 height 29
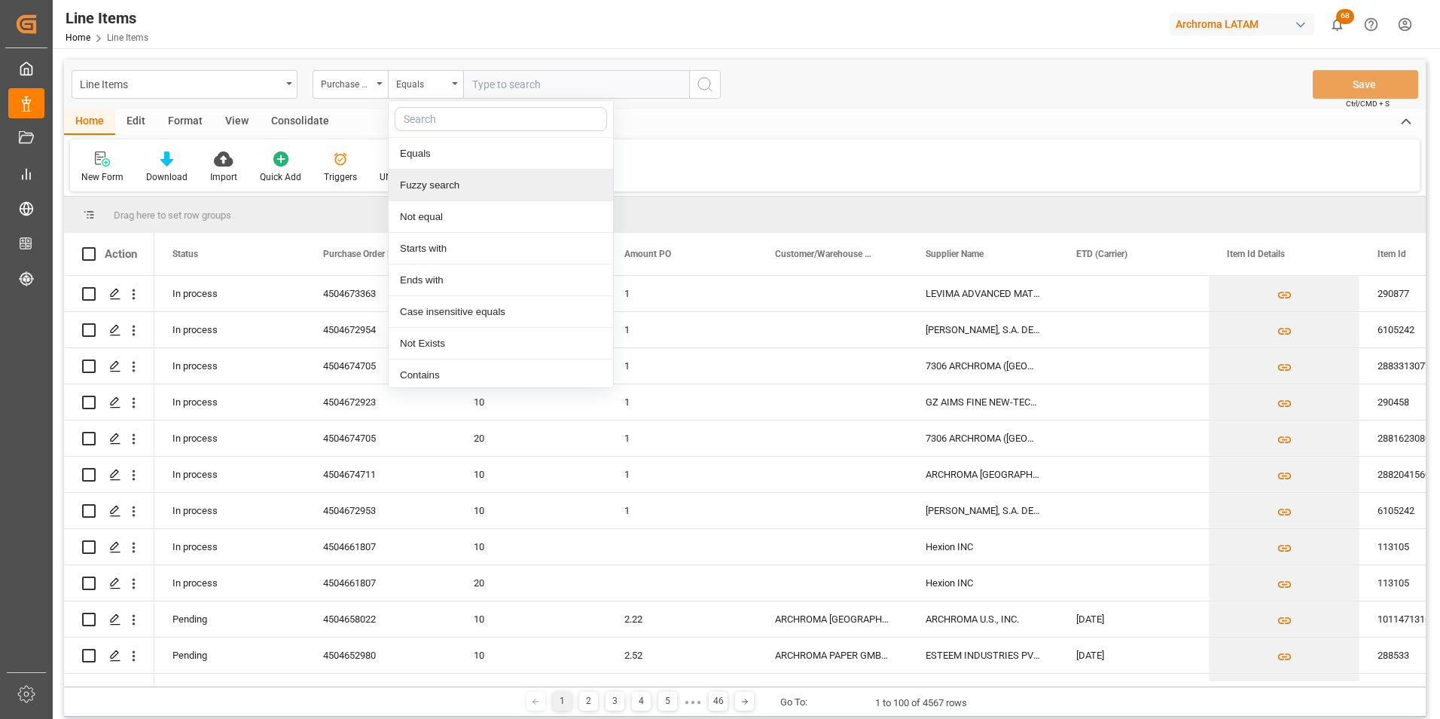
click at [455, 185] on div "Fuzzy search" at bounding box center [501, 185] width 224 height 32
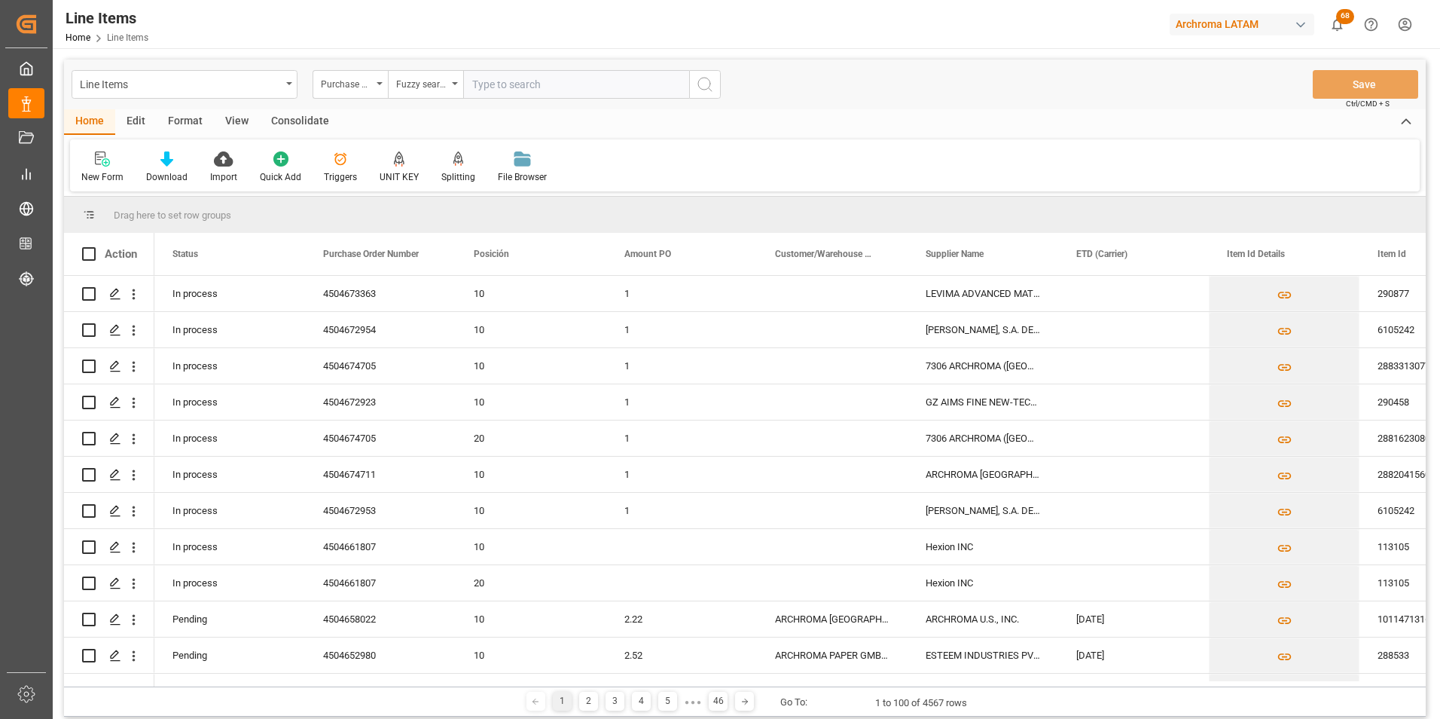
paste input "4504672953"
type input "4504672953"
click at [704, 77] on icon "search button" at bounding box center [705, 84] width 18 height 18
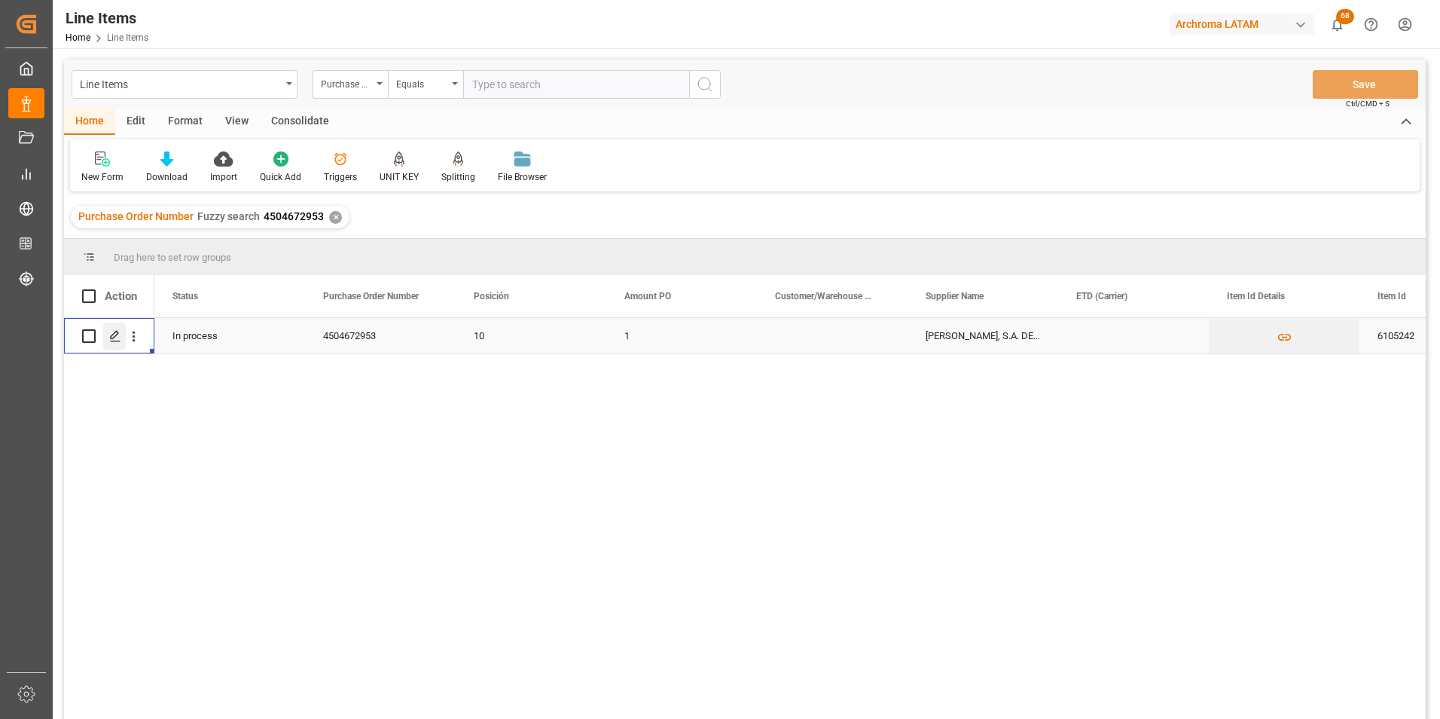
click at [121, 337] on icon "Press SPACE to select this row." at bounding box center [115, 336] width 12 height 12
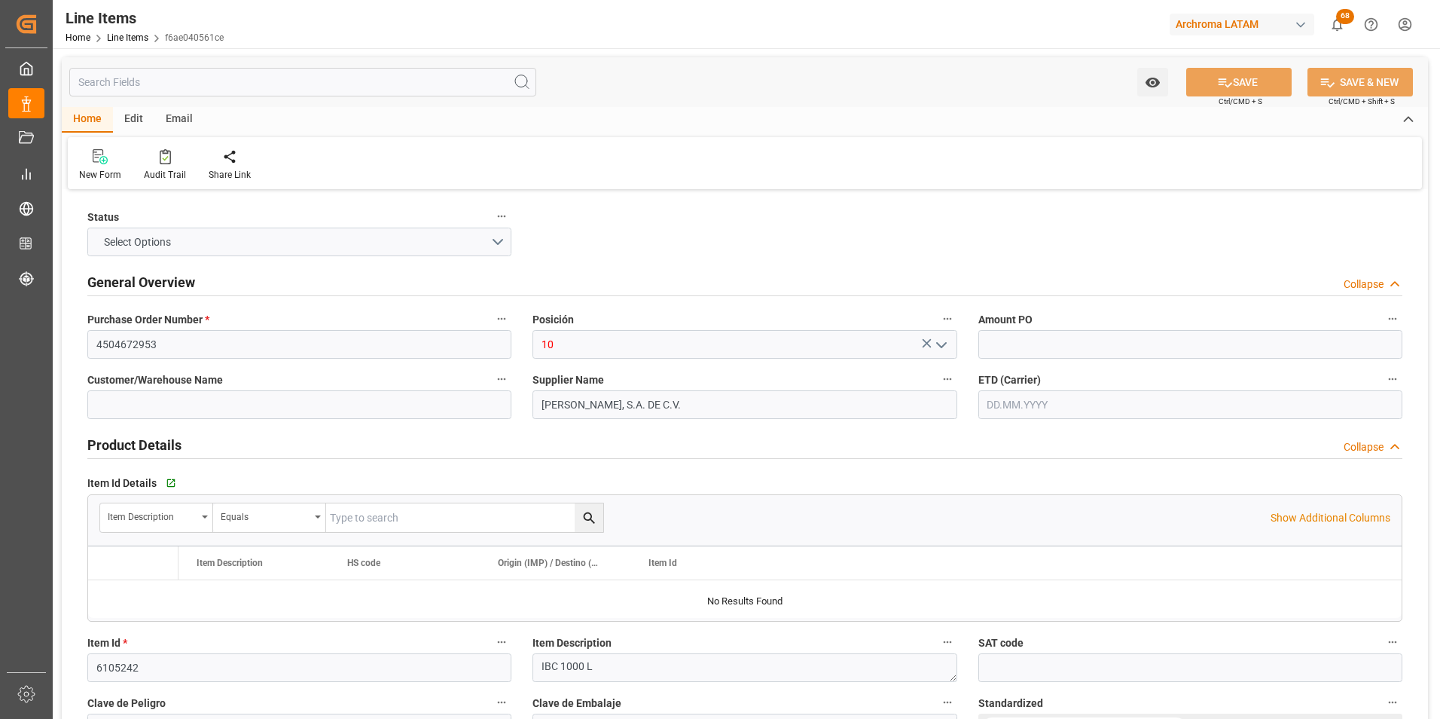
type input "1"
type input "56"
type input "07.10.2025 19:52"
type input "01.10.2025"
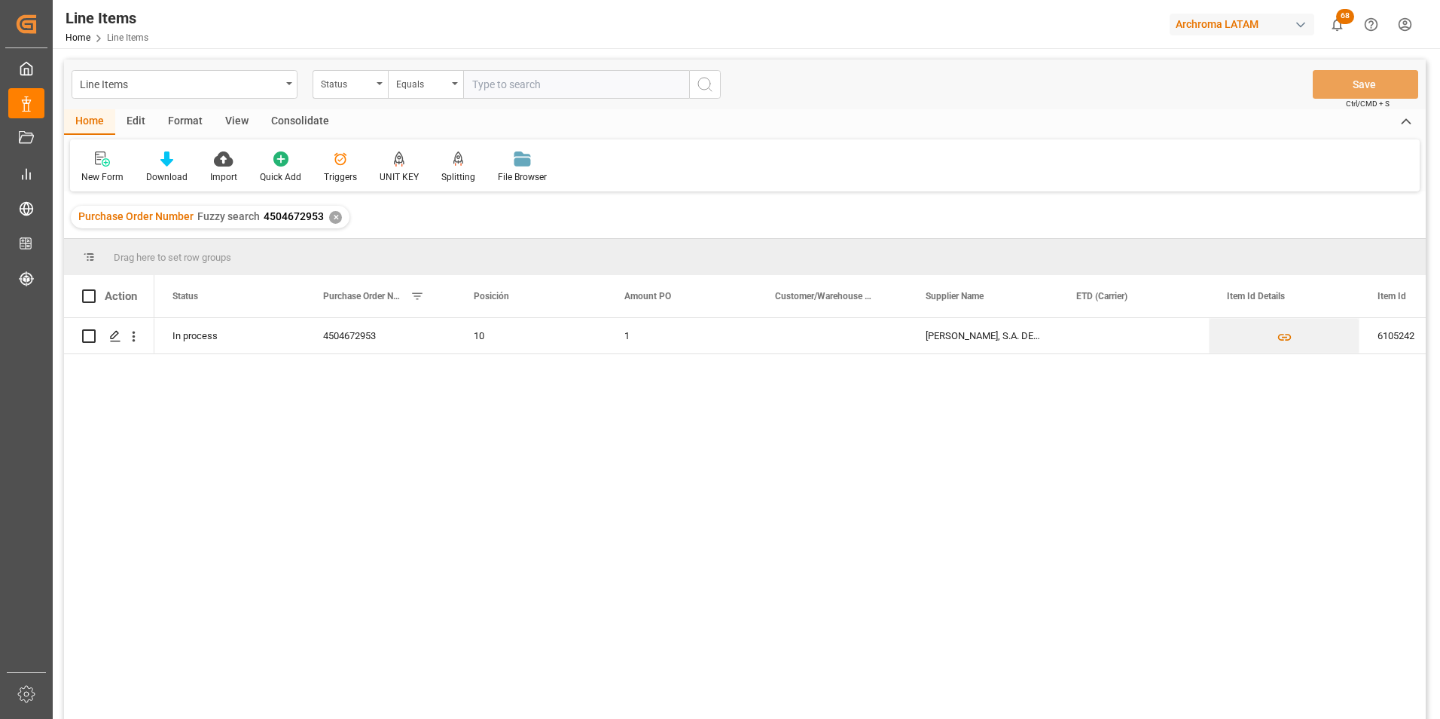
click at [331, 218] on div "✕" at bounding box center [335, 217] width 13 height 13
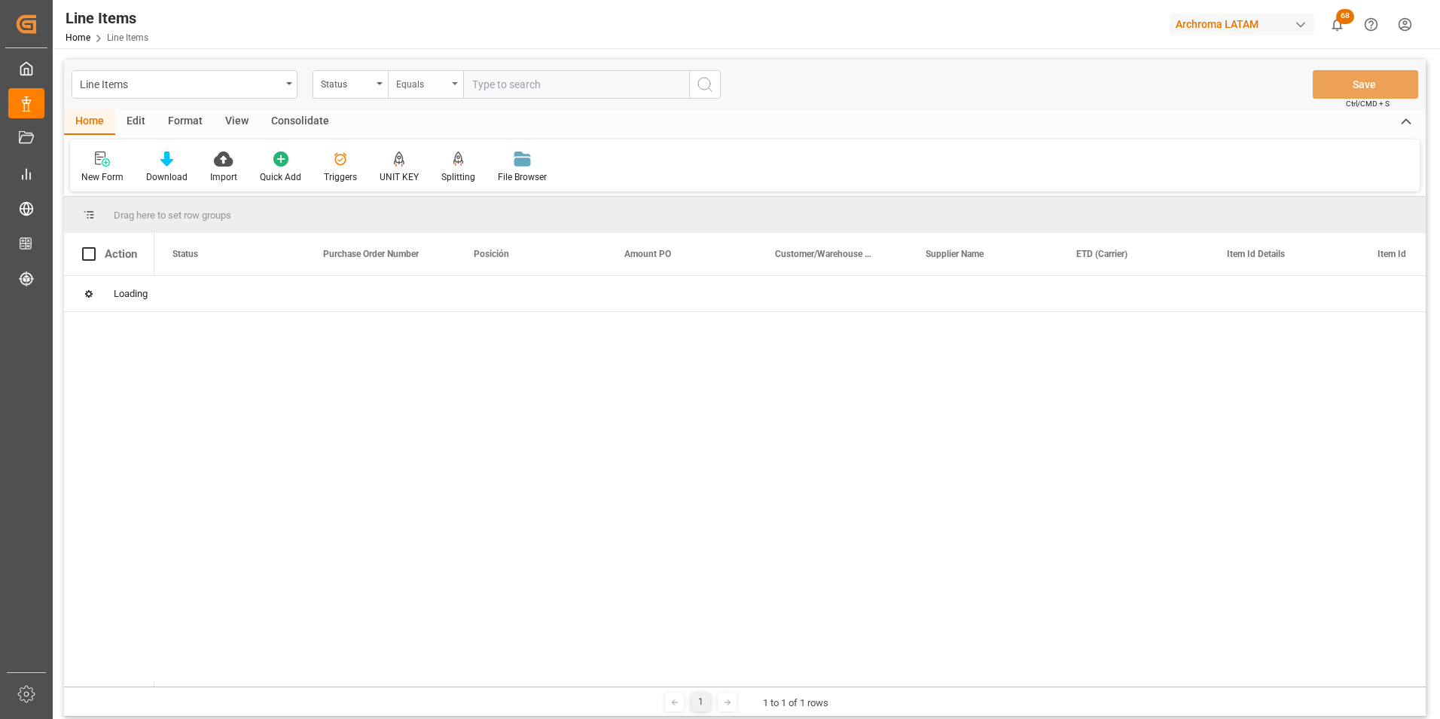
click at [443, 90] on div "Equals" at bounding box center [425, 84] width 75 height 29
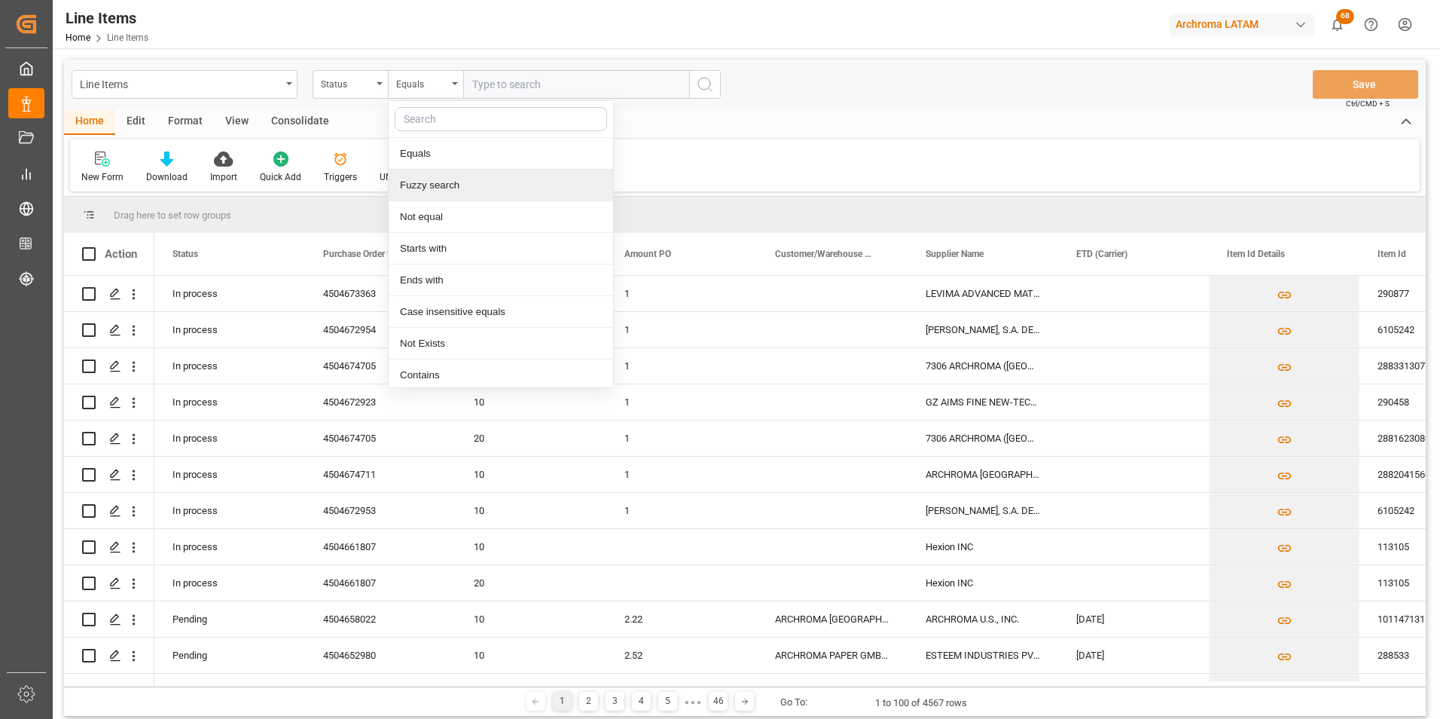
click at [469, 182] on div "Fuzzy search" at bounding box center [501, 185] width 224 height 32
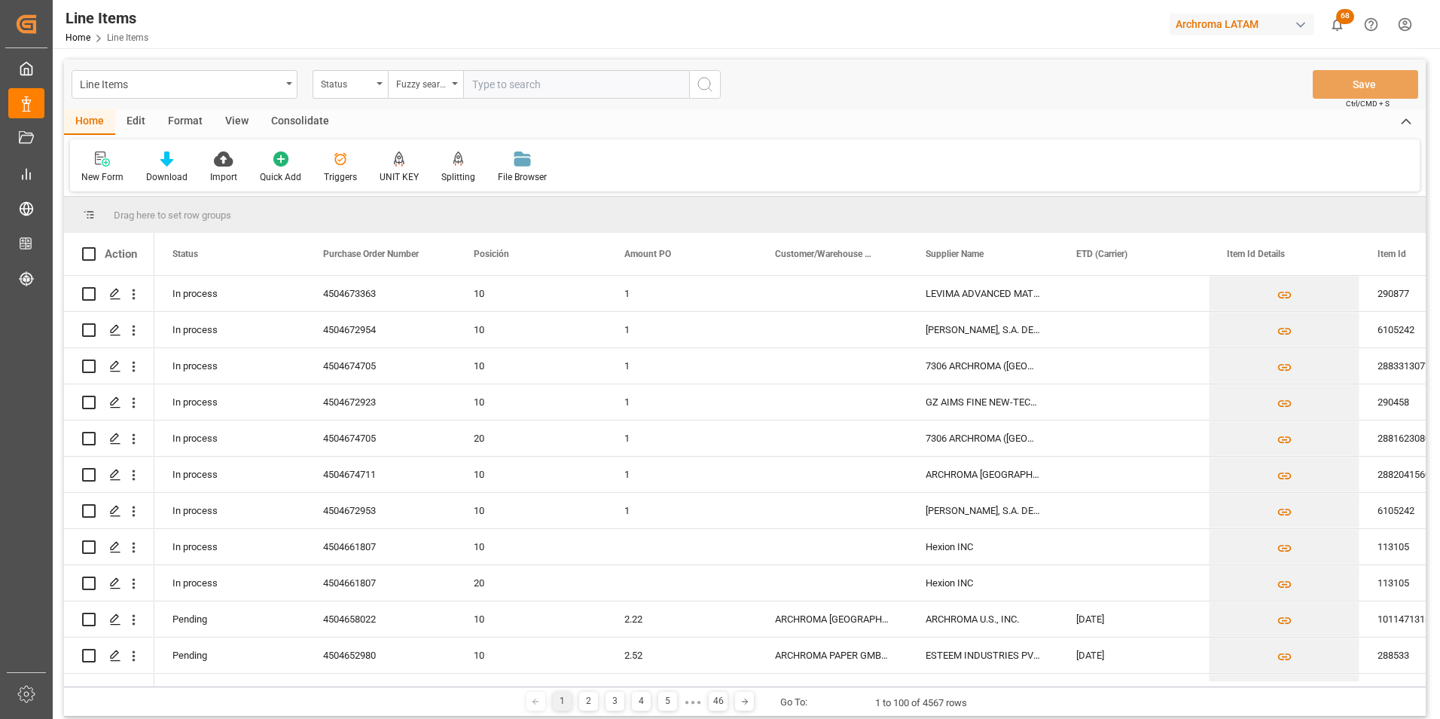
paste input "4504672954"
type input "4504672954"
click at [710, 88] on icon "search button" at bounding box center [705, 84] width 18 height 18
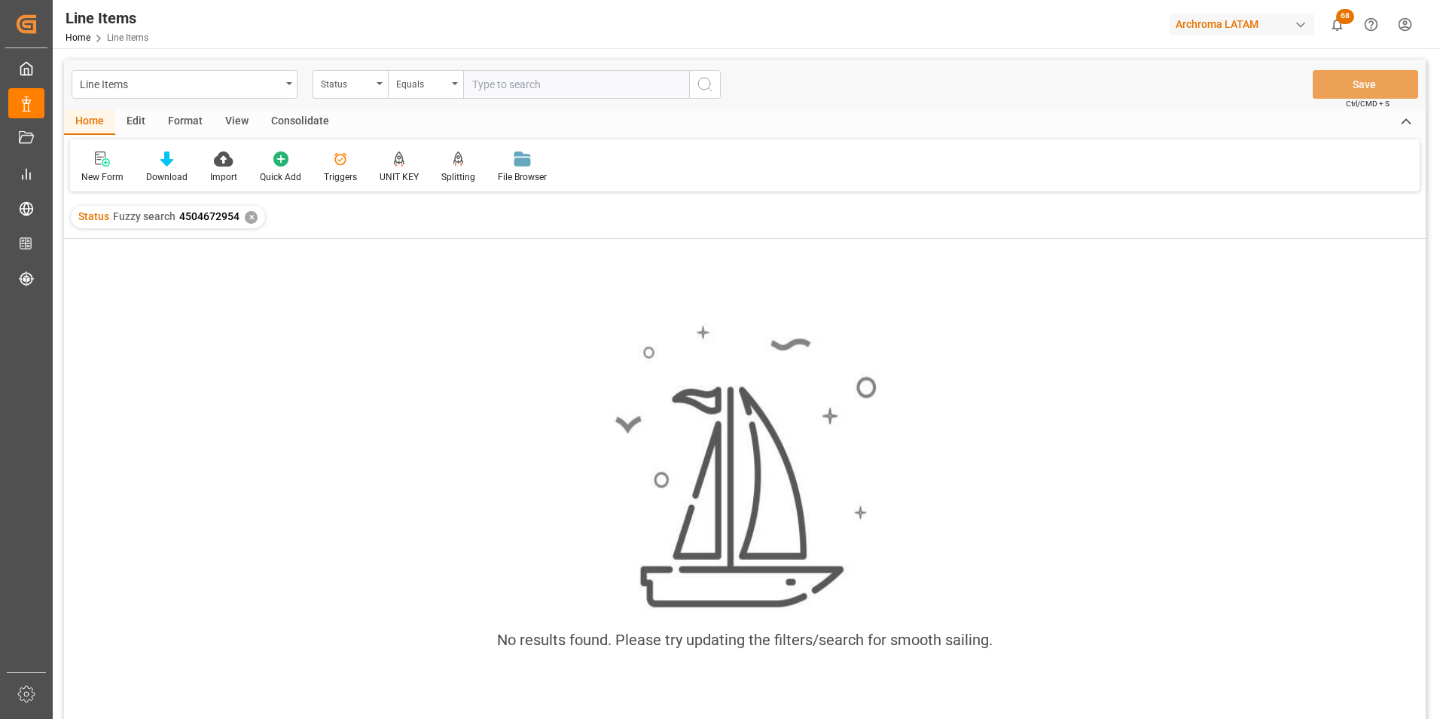
click at [252, 218] on div "✕" at bounding box center [251, 217] width 13 height 13
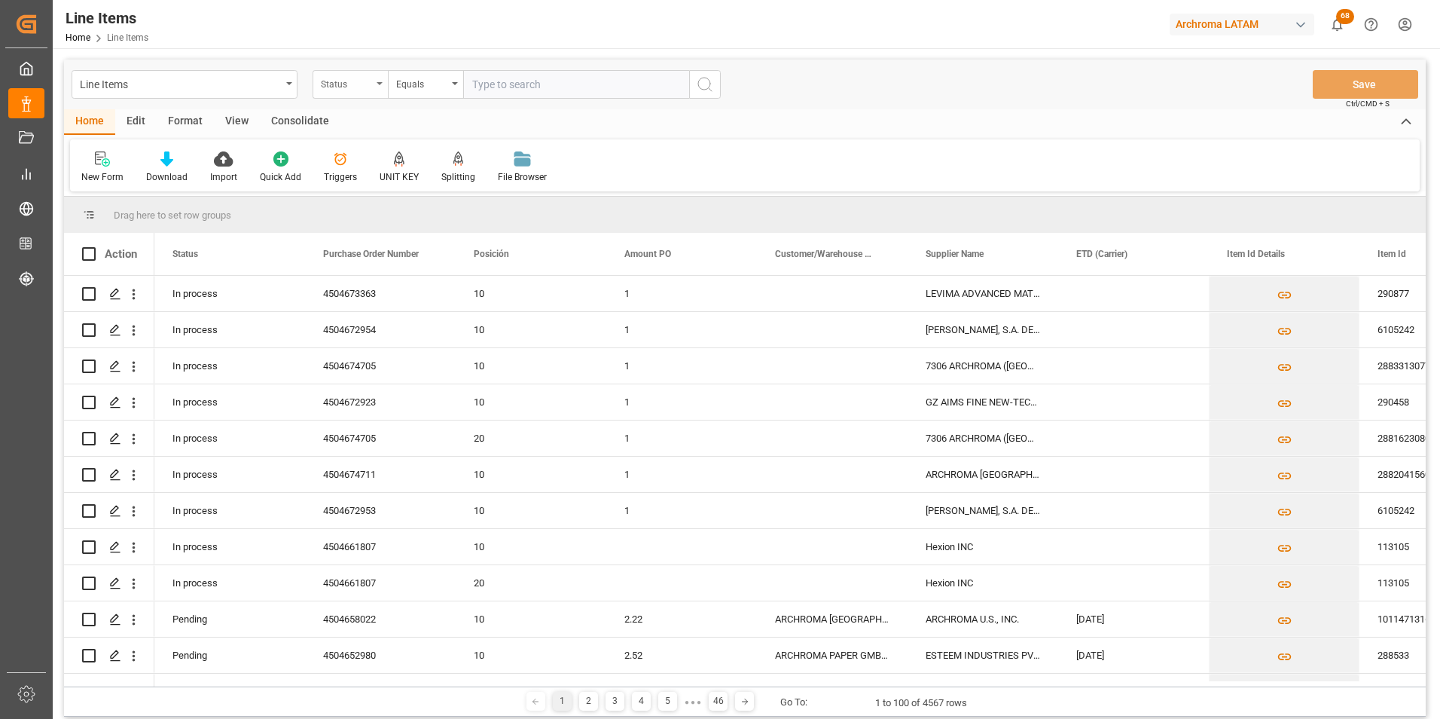
click at [374, 78] on div "Status" at bounding box center [350, 84] width 75 height 29
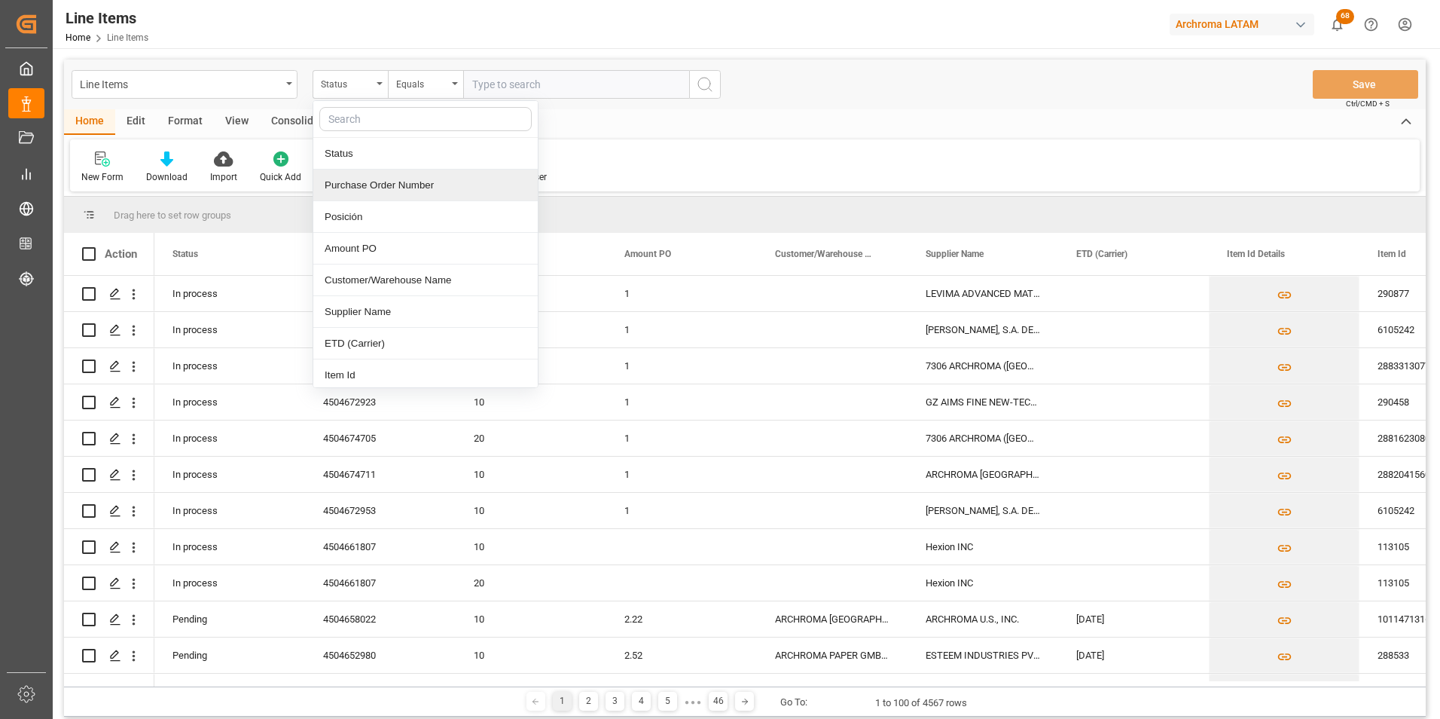
click at [383, 176] on div "Purchase Order Number" at bounding box center [425, 185] width 224 height 32
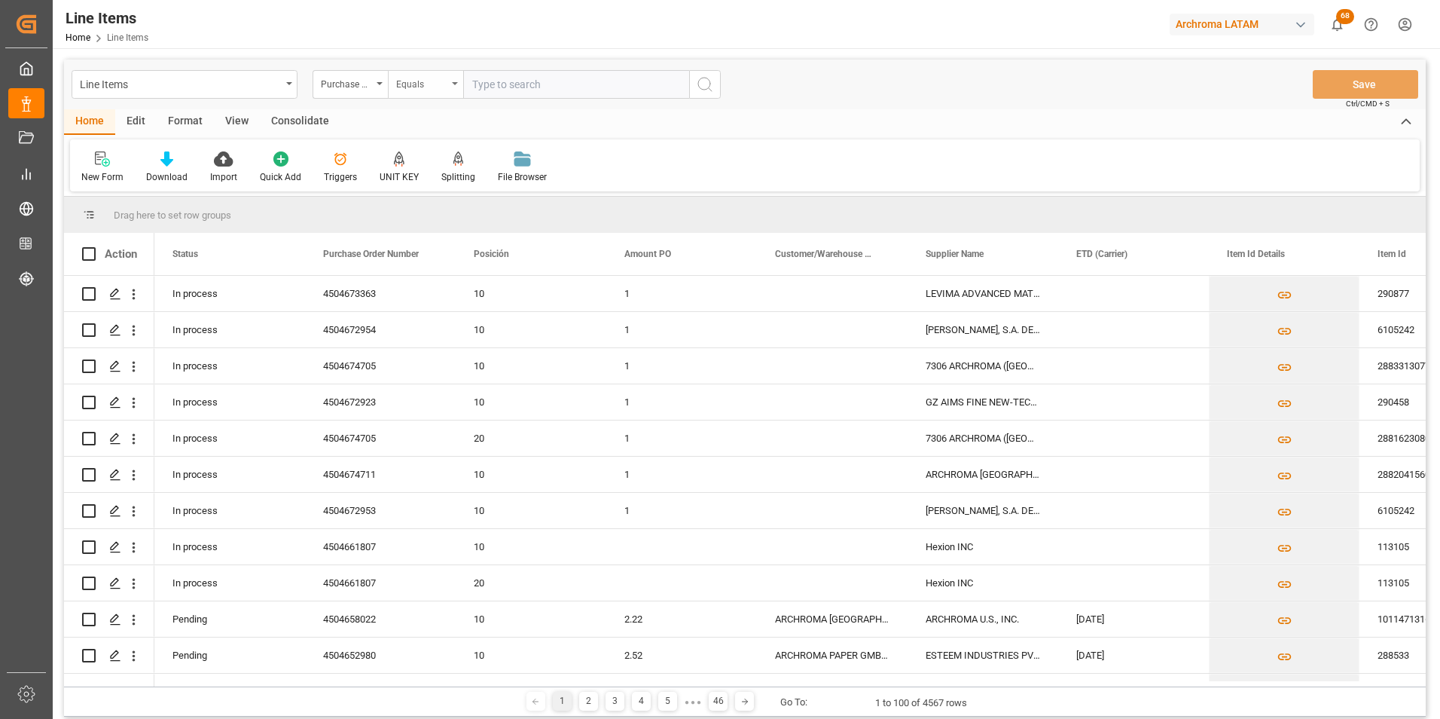
click at [407, 92] on div "Equals" at bounding box center [425, 84] width 75 height 29
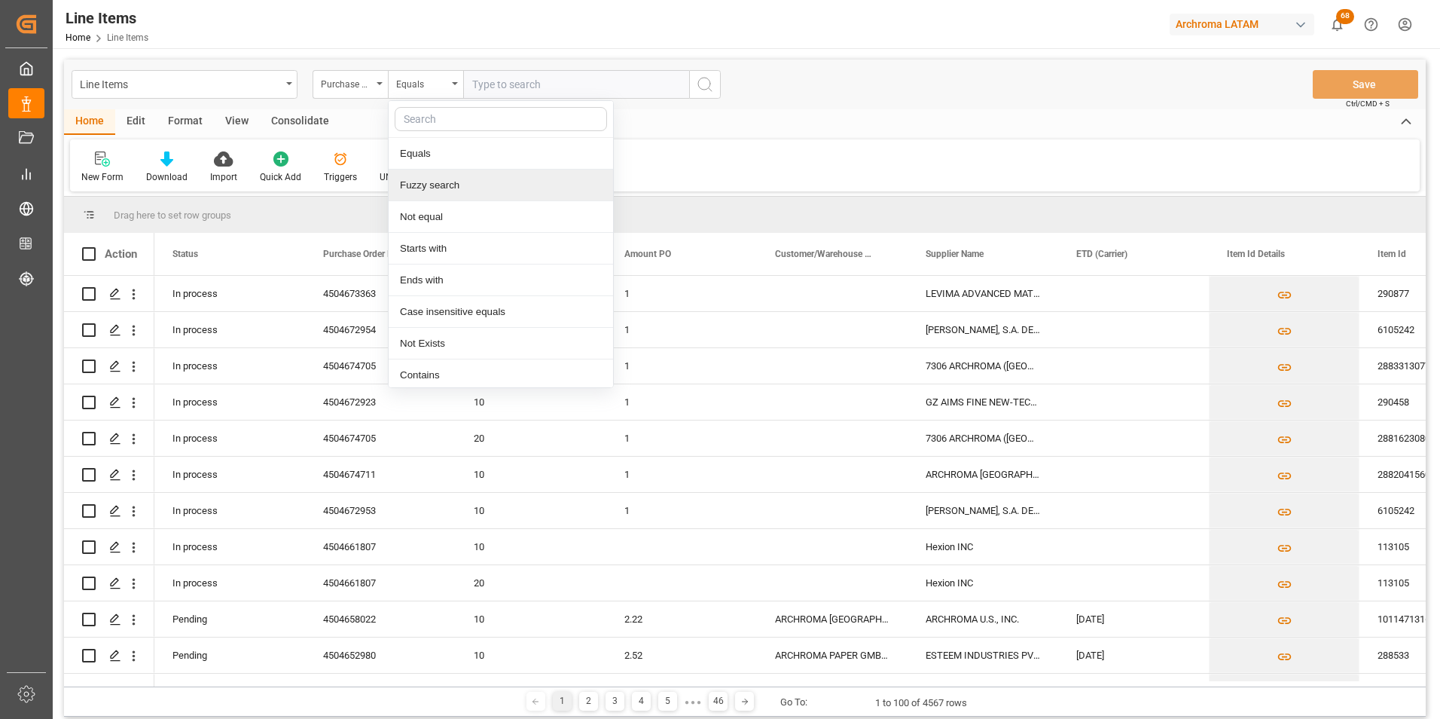
click at [426, 181] on div "Fuzzy search" at bounding box center [501, 185] width 224 height 32
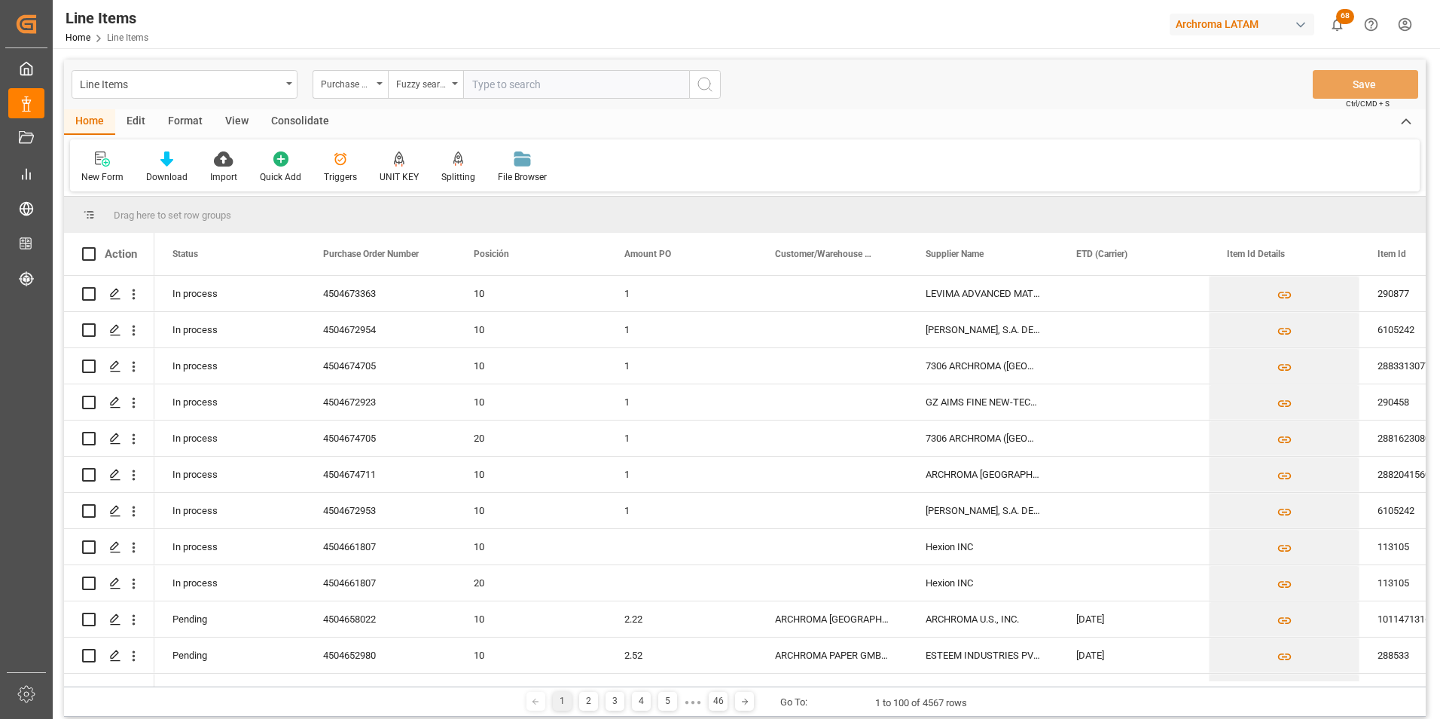
paste input "4504673363"
type input "4504673363"
click at [699, 81] on icon "search button" at bounding box center [705, 84] width 18 height 18
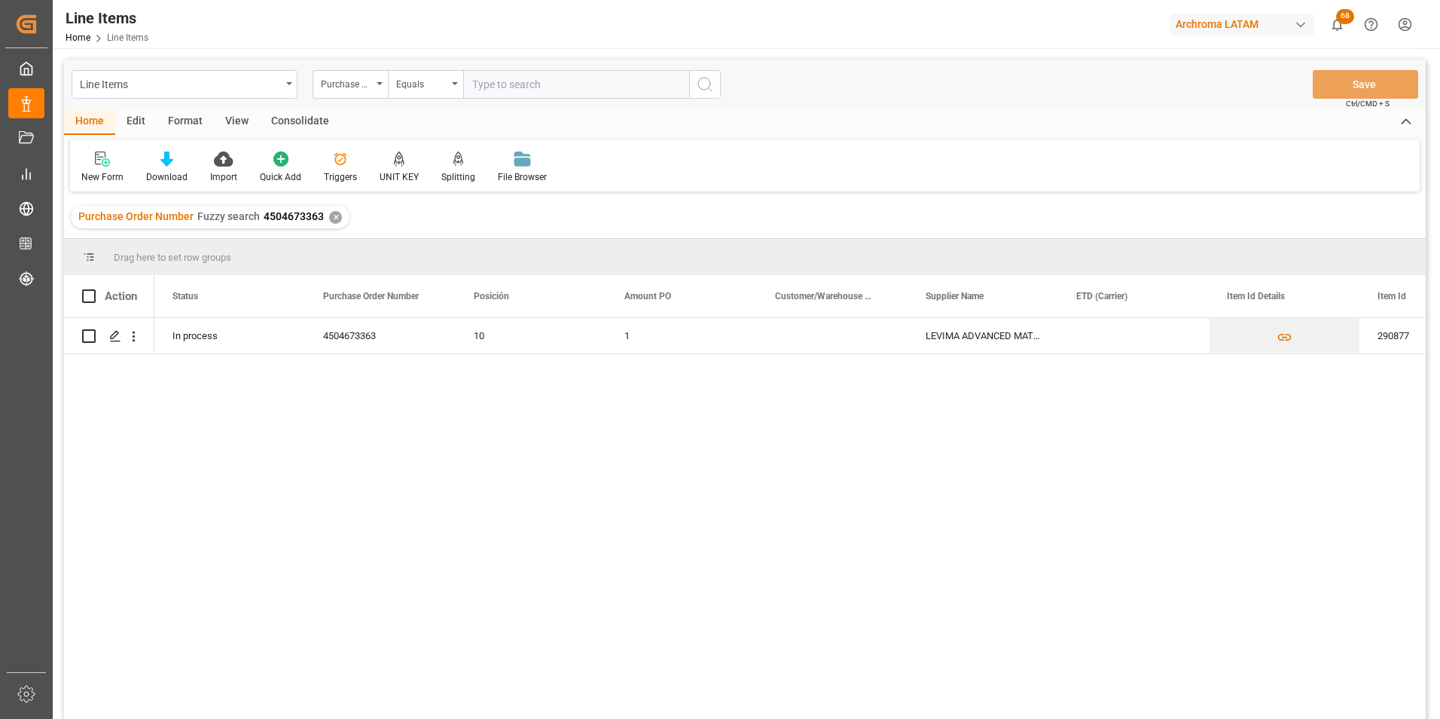
click at [332, 223] on div "✕" at bounding box center [335, 217] width 13 height 13
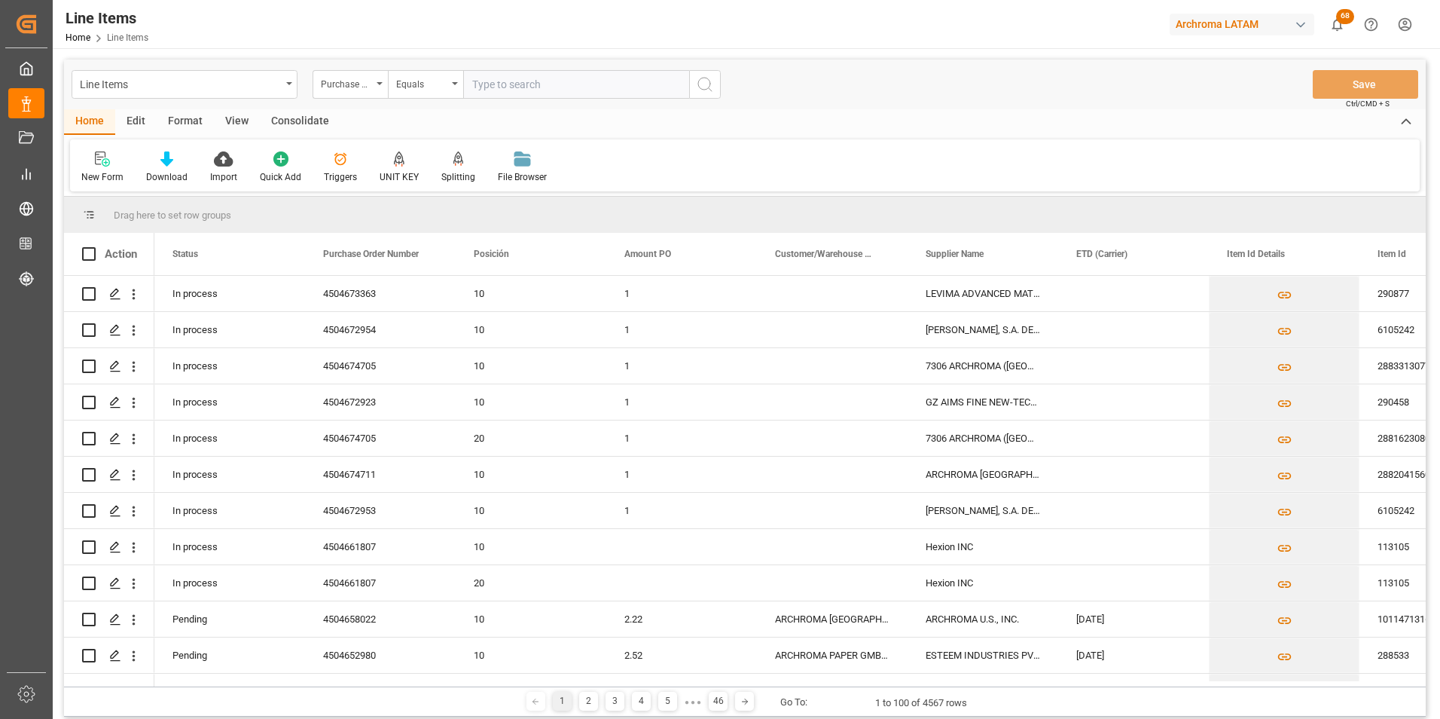
click at [450, 89] on div "Equals" at bounding box center [425, 84] width 75 height 29
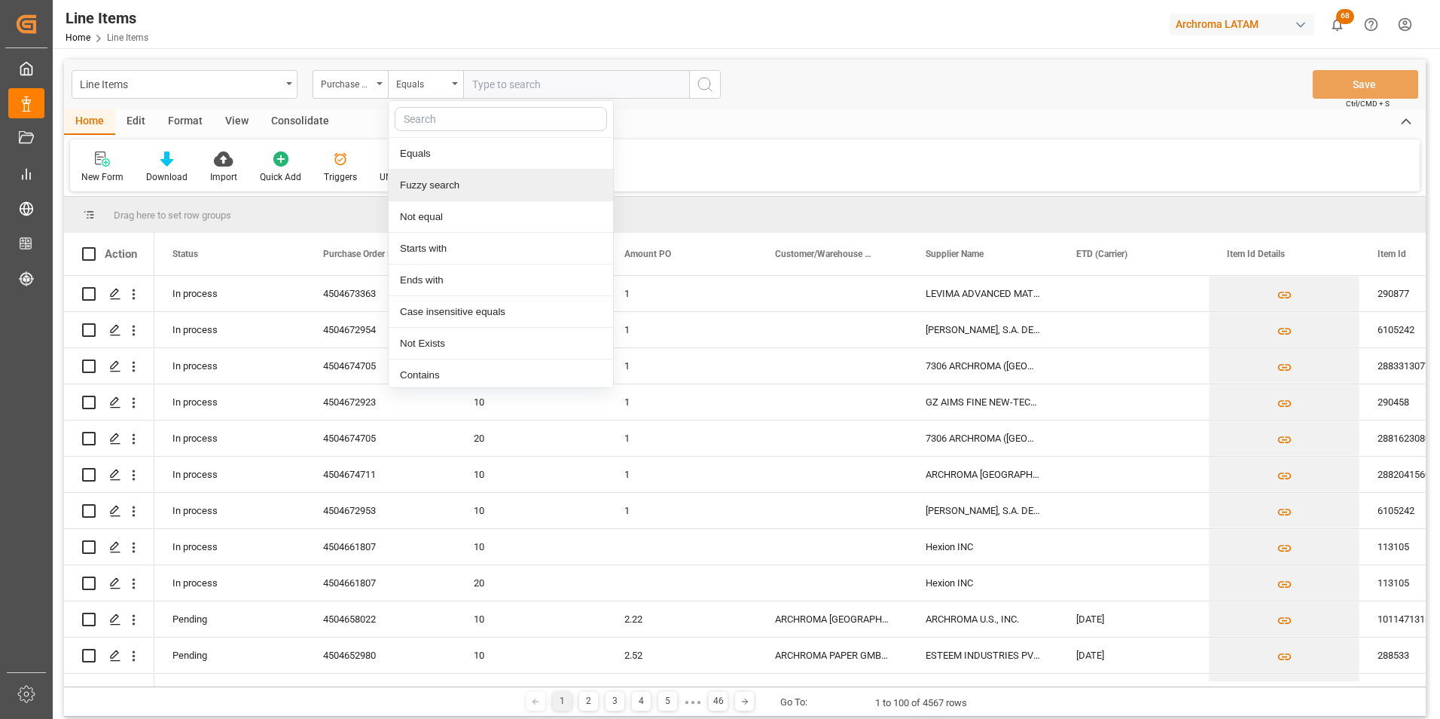
click at [452, 178] on div "Fuzzy search" at bounding box center [501, 185] width 224 height 32
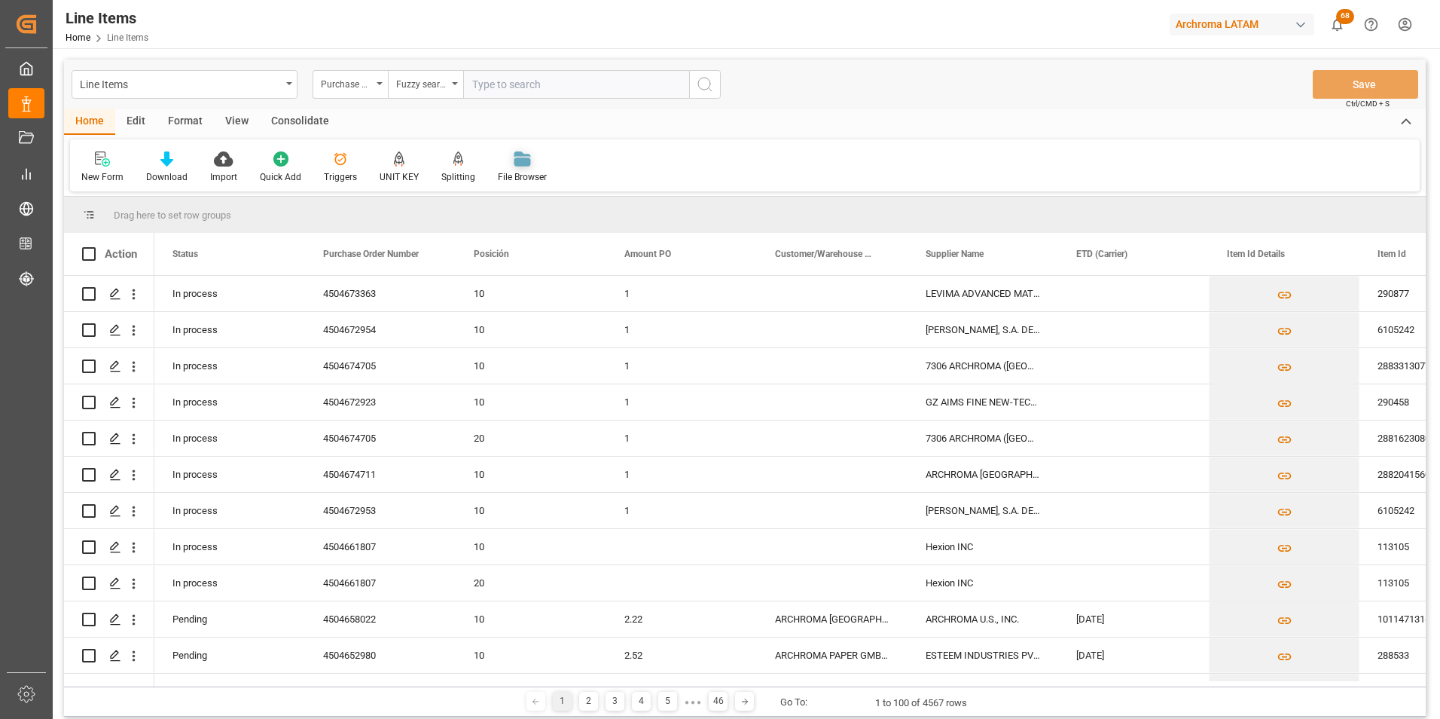
paste input "4504674705"
type input "4504674705"
click at [696, 85] on button "search button" at bounding box center [705, 84] width 32 height 29
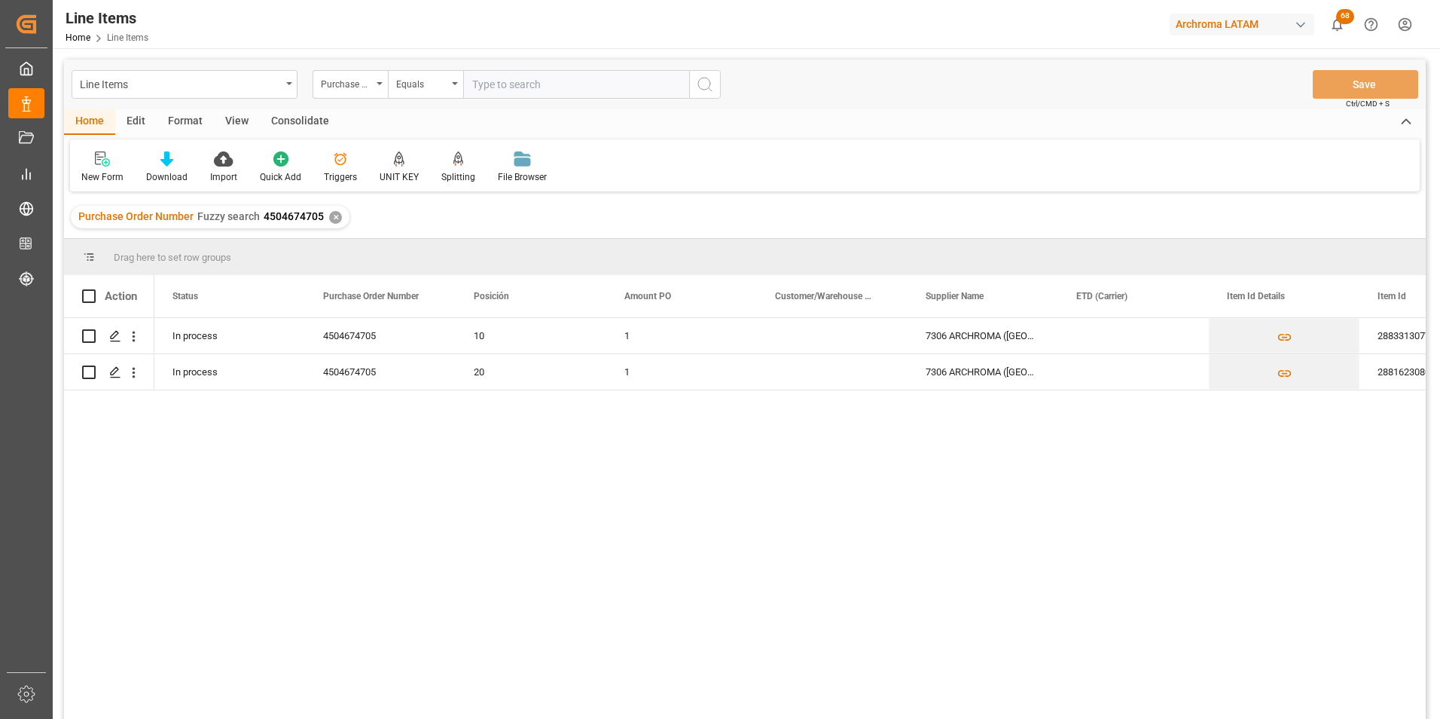
click at [337, 218] on div "✕" at bounding box center [335, 217] width 13 height 13
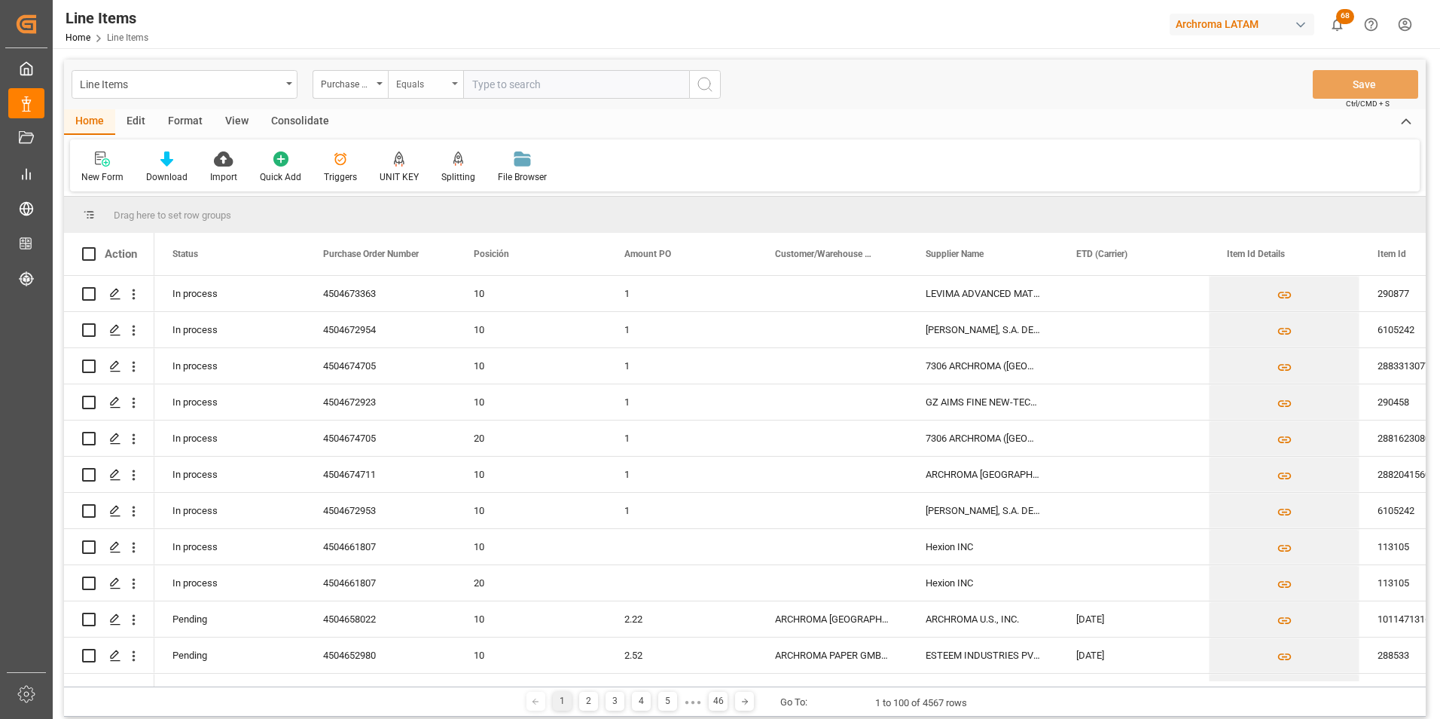
click at [453, 93] on div "Equals" at bounding box center [425, 84] width 75 height 29
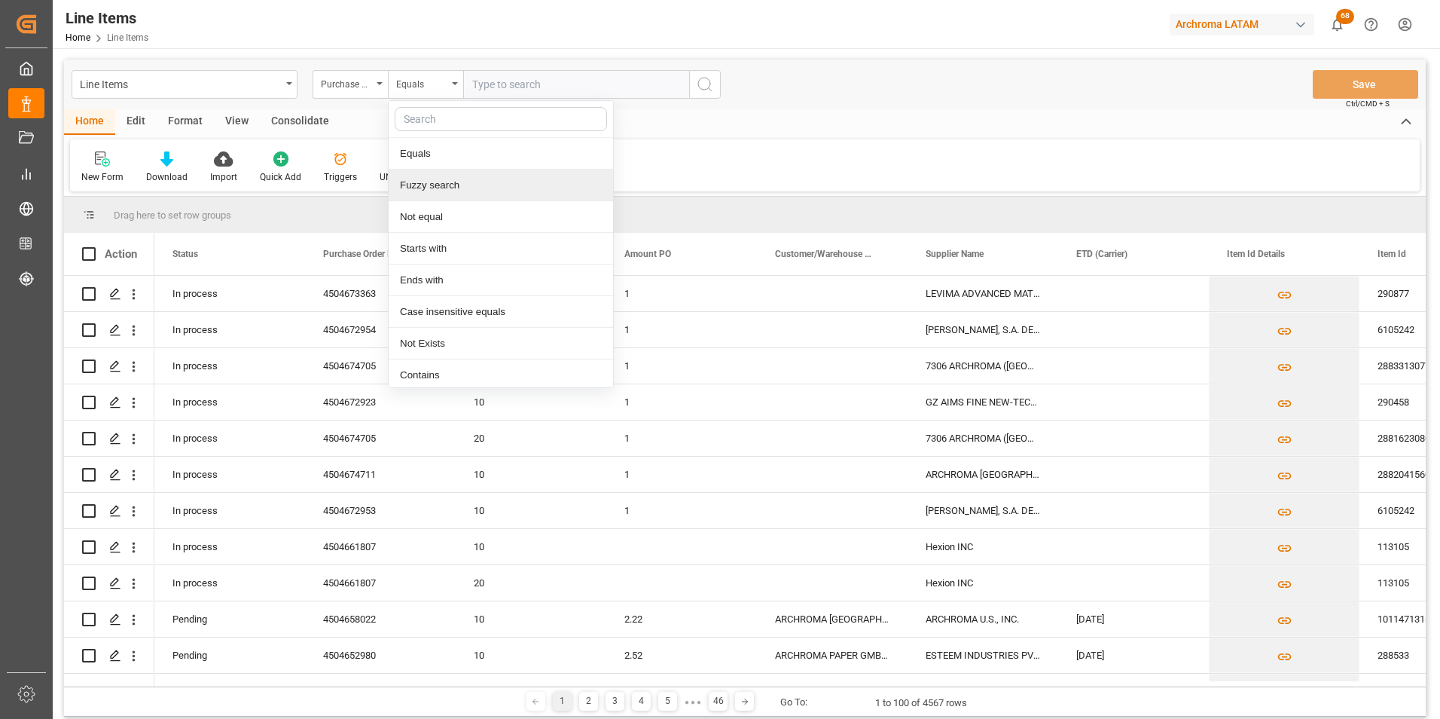
click at [488, 178] on div "Fuzzy search" at bounding box center [501, 185] width 224 height 32
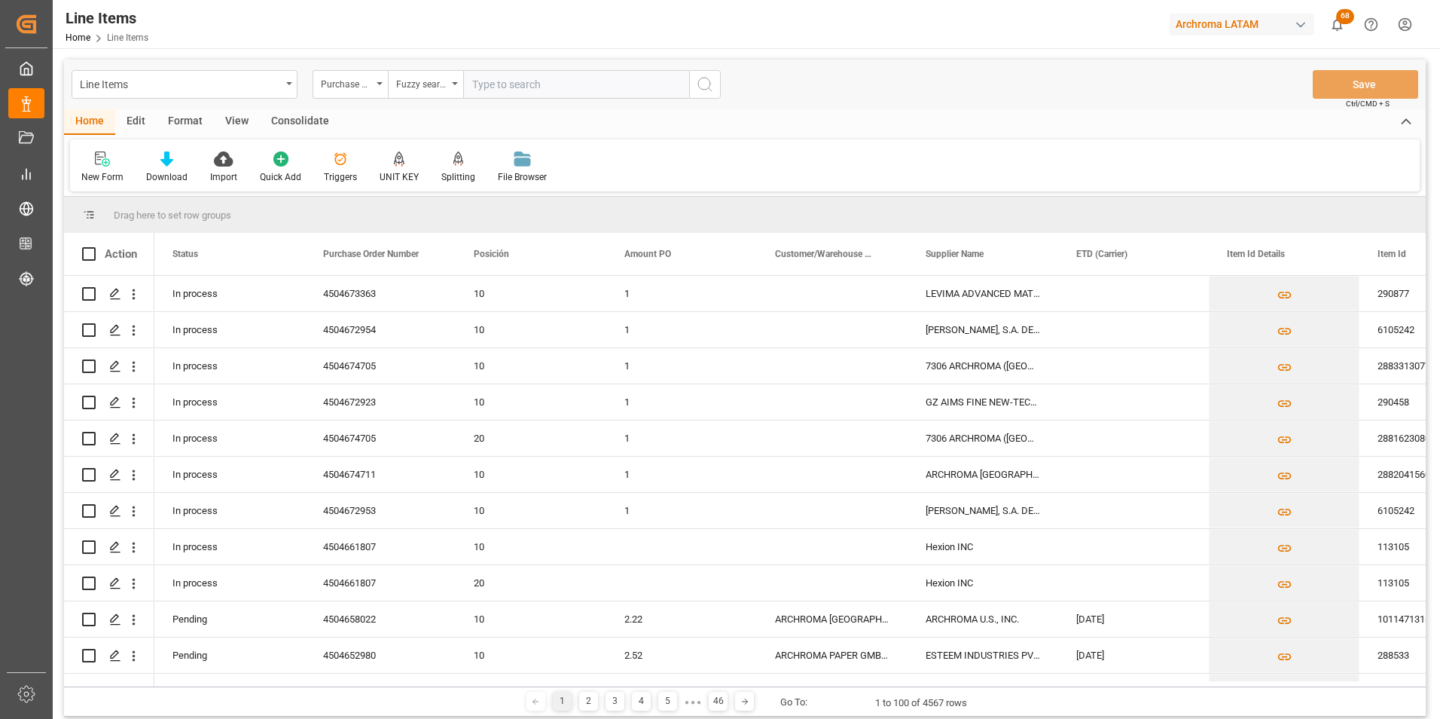
paste input "4504674711"
type input "4504674711"
click at [704, 83] on icon "search button" at bounding box center [705, 84] width 18 height 18
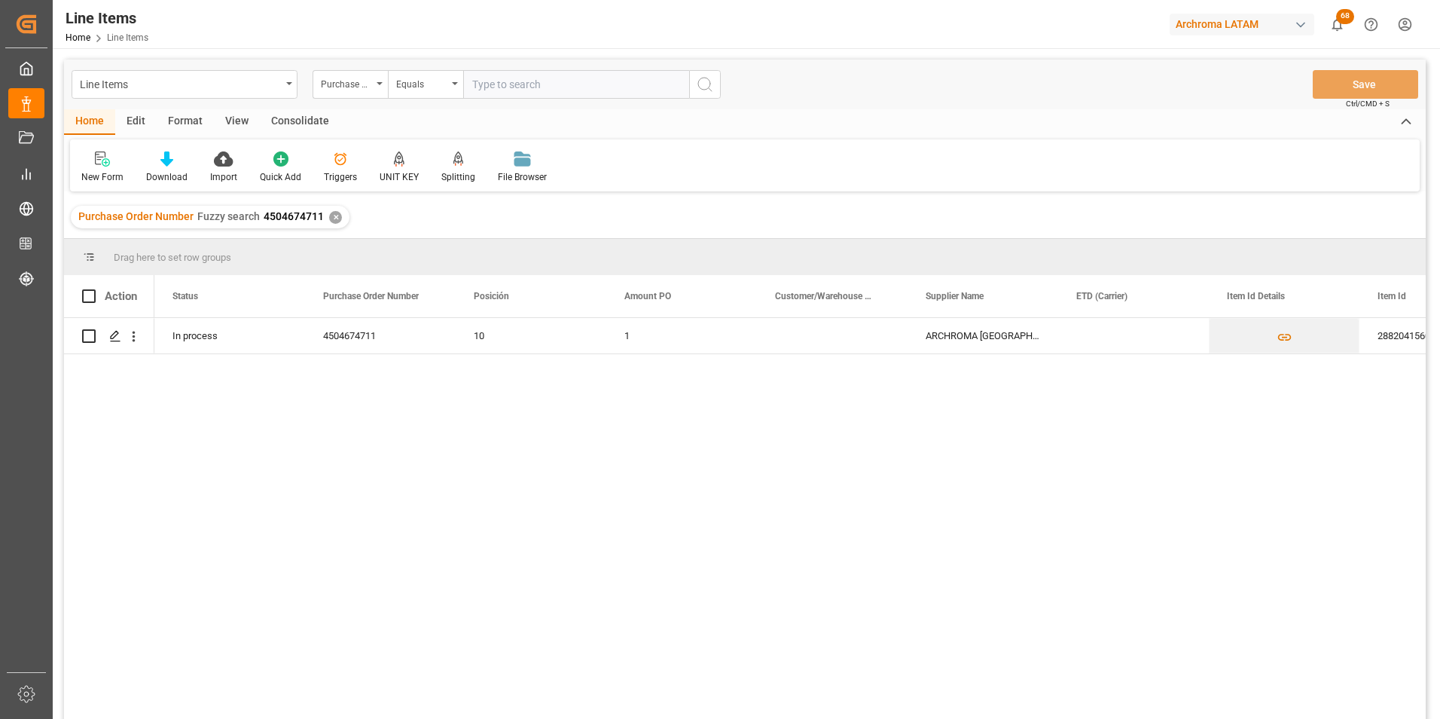
click at [333, 219] on div "✕" at bounding box center [335, 217] width 13 height 13
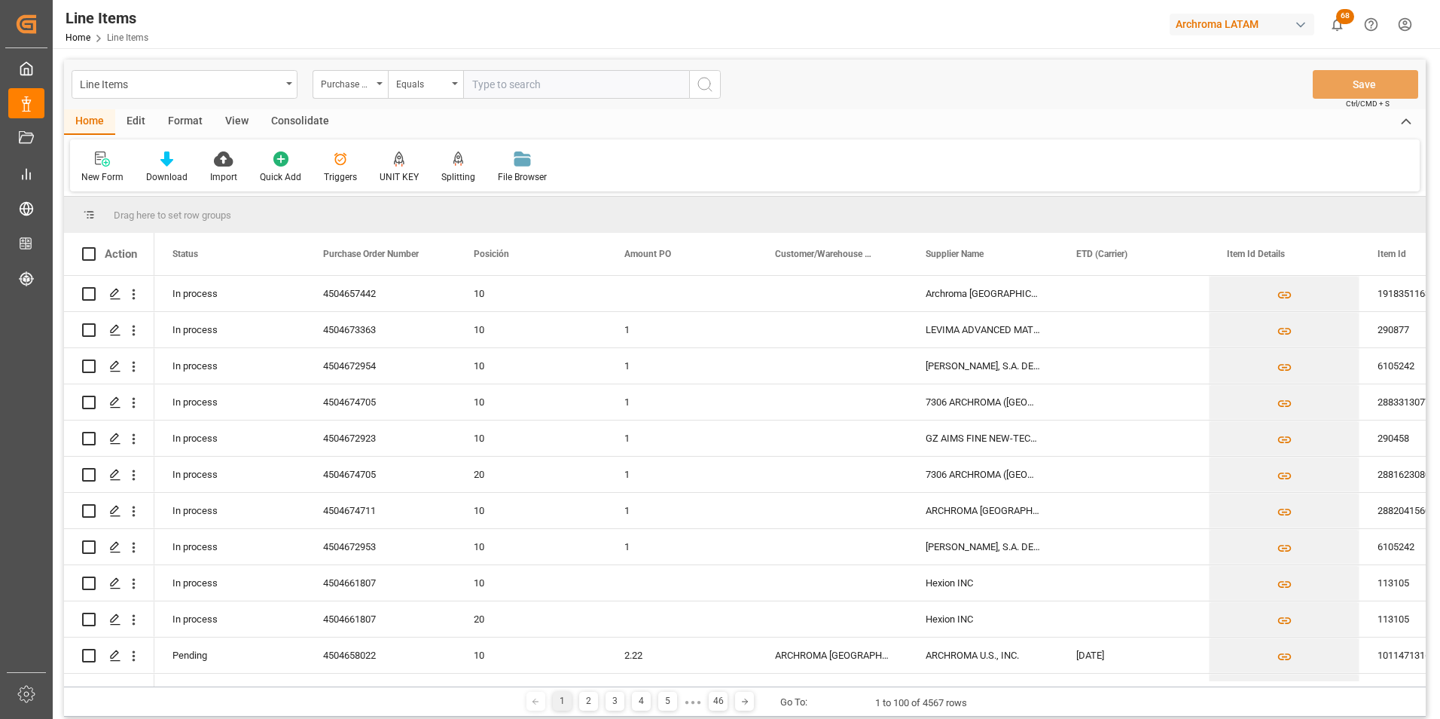
click at [270, 95] on div "Line Items" at bounding box center [185, 84] width 226 height 29
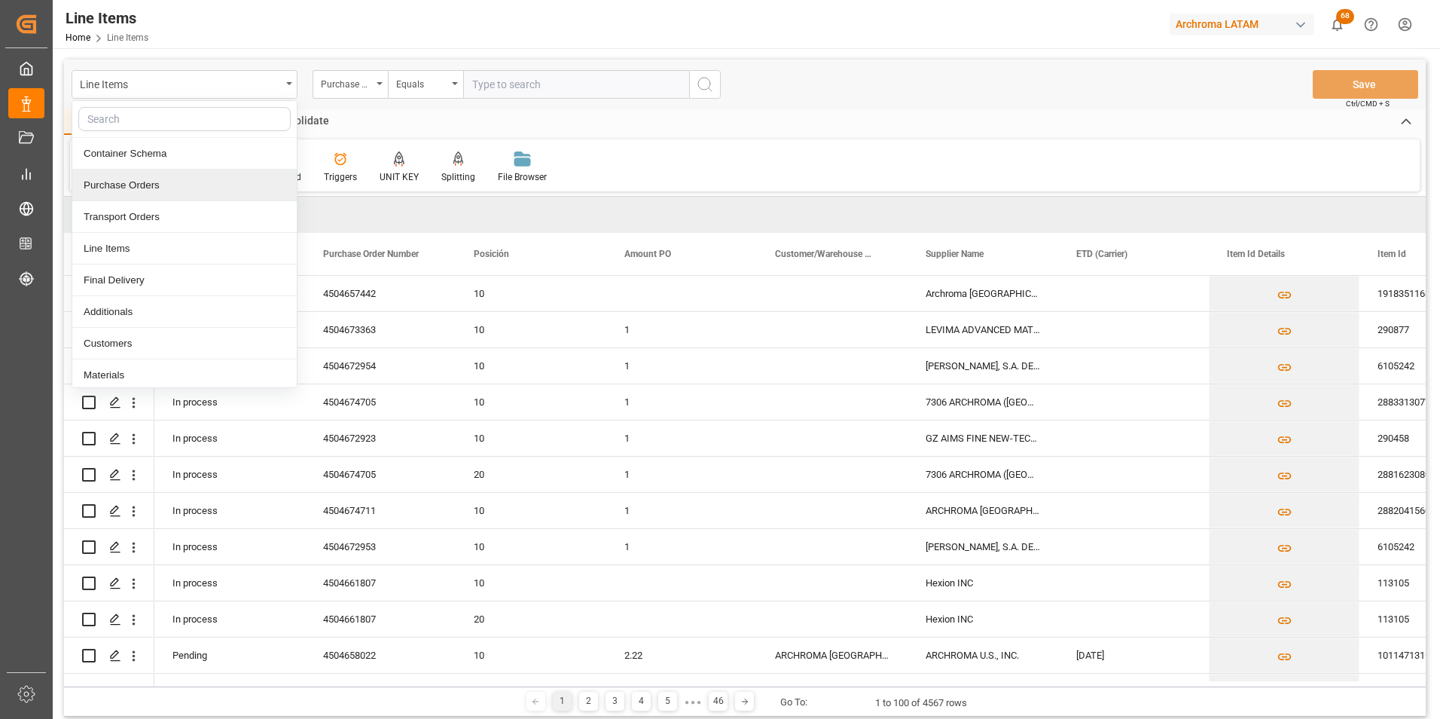
click at [215, 182] on div "Purchase Orders" at bounding box center [184, 185] width 224 height 32
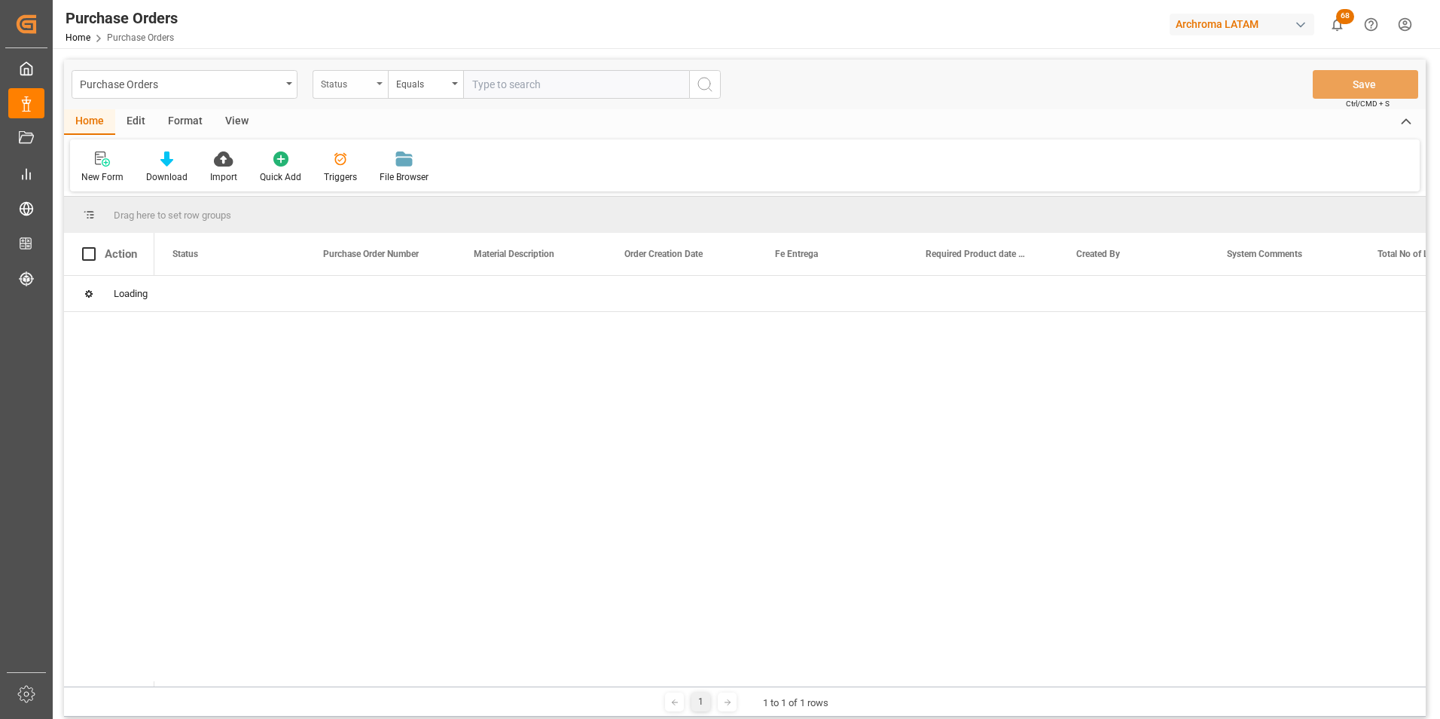
click at [366, 92] on div "Status" at bounding box center [350, 84] width 75 height 29
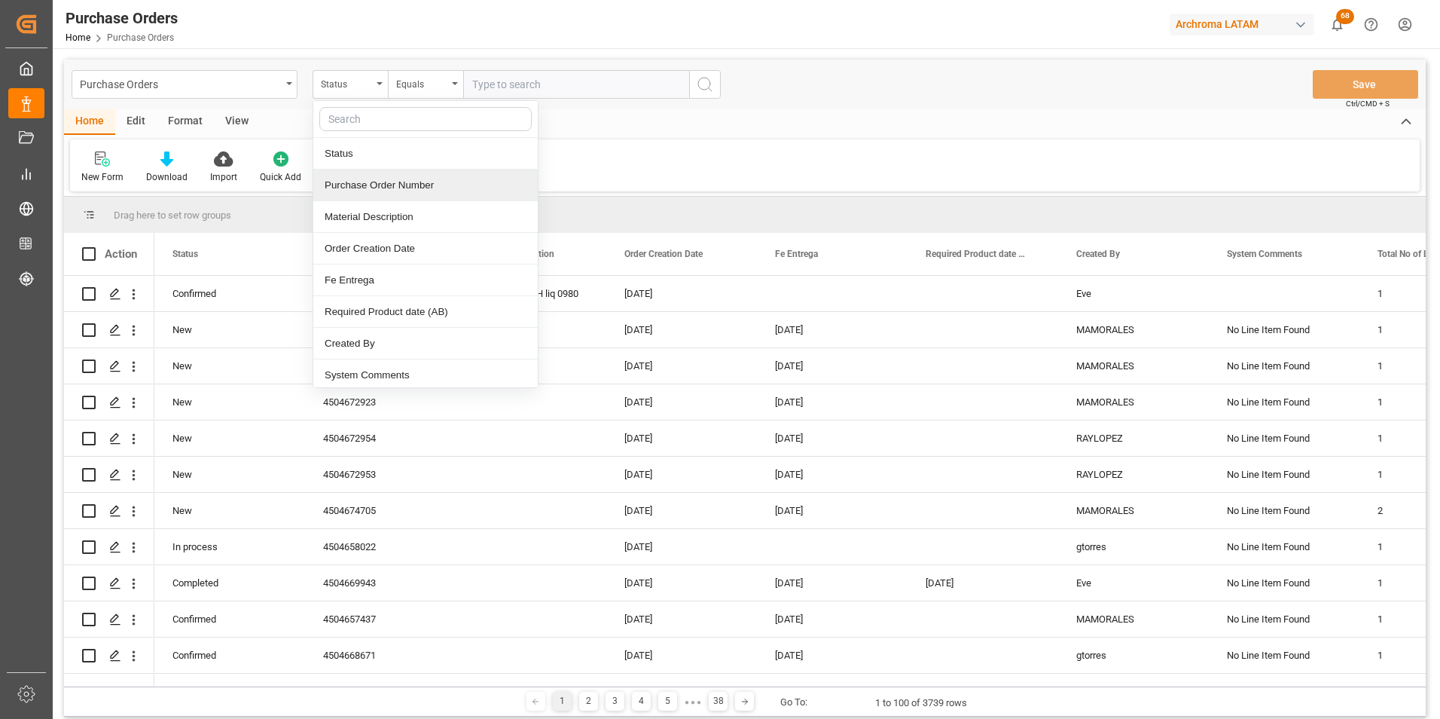
click at [399, 179] on div "Purchase Order Number" at bounding box center [425, 185] width 224 height 32
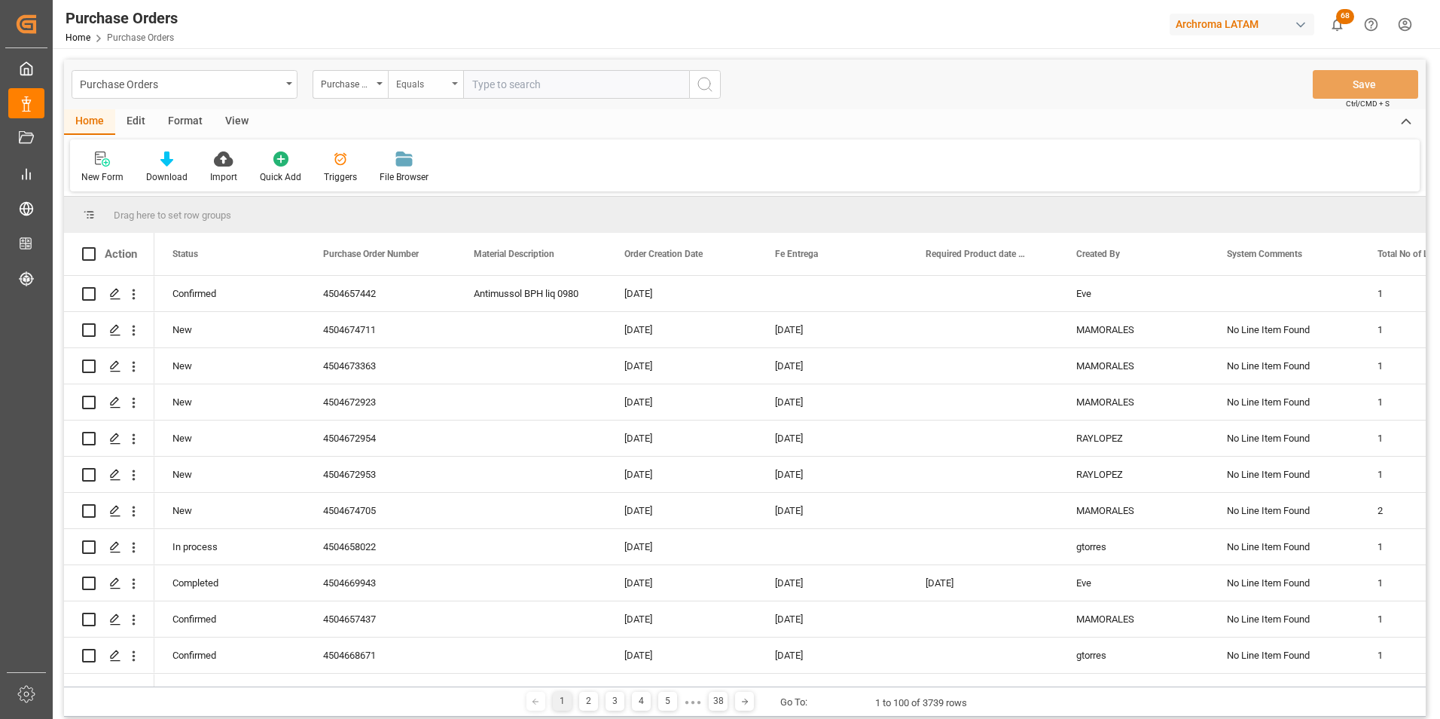
click at [423, 70] on div "Equals" at bounding box center [425, 84] width 75 height 29
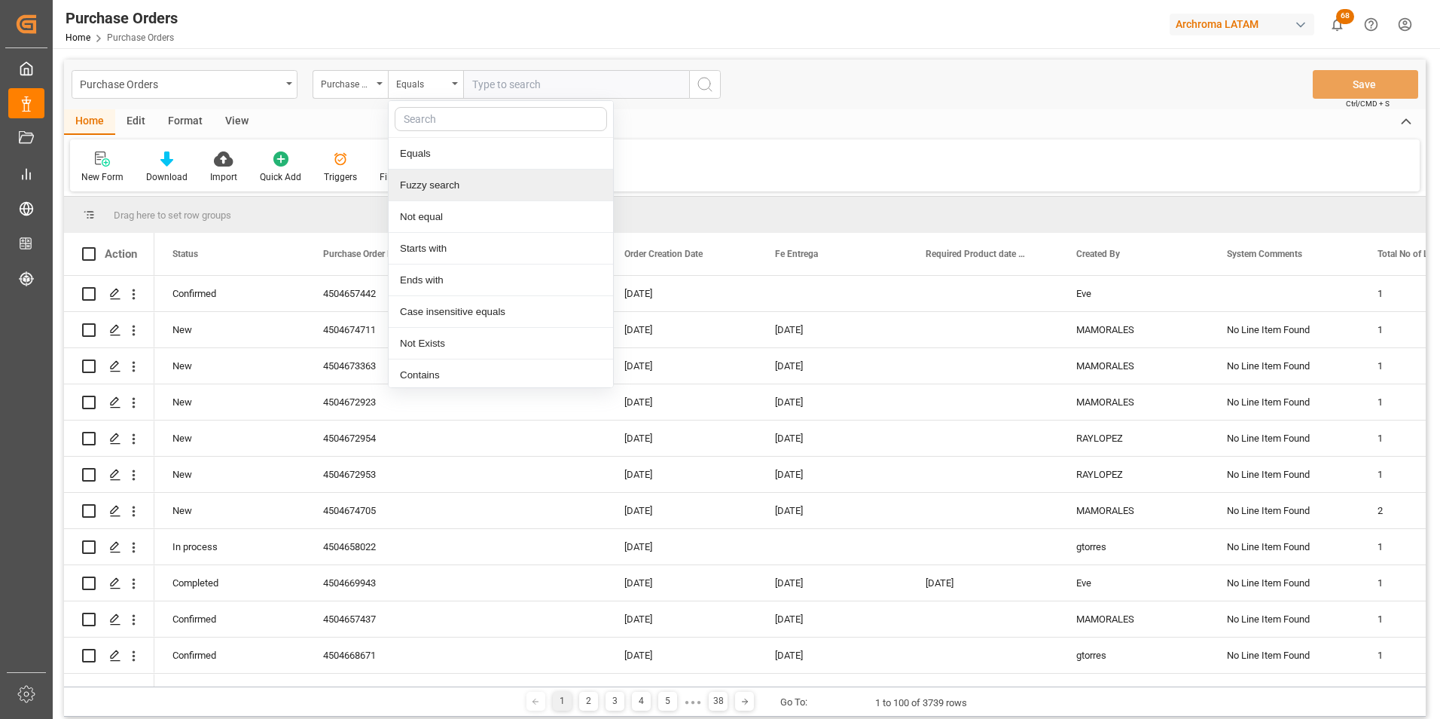
click at [443, 182] on div "Fuzzy search" at bounding box center [501, 185] width 224 height 32
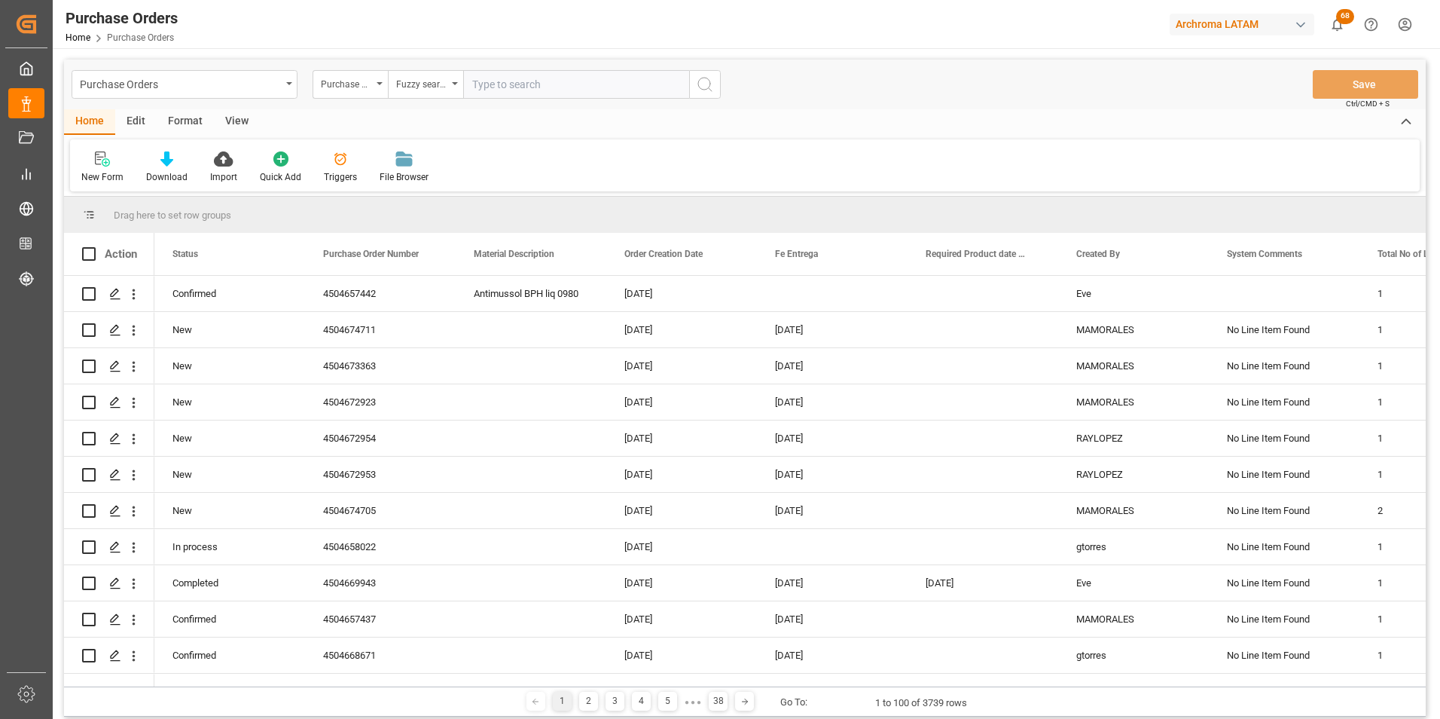
click at [616, 91] on input "text" at bounding box center [576, 84] width 226 height 29
paste input "4504673363"
type input "4504673363"
click at [707, 85] on icon "search button" at bounding box center [705, 84] width 18 height 18
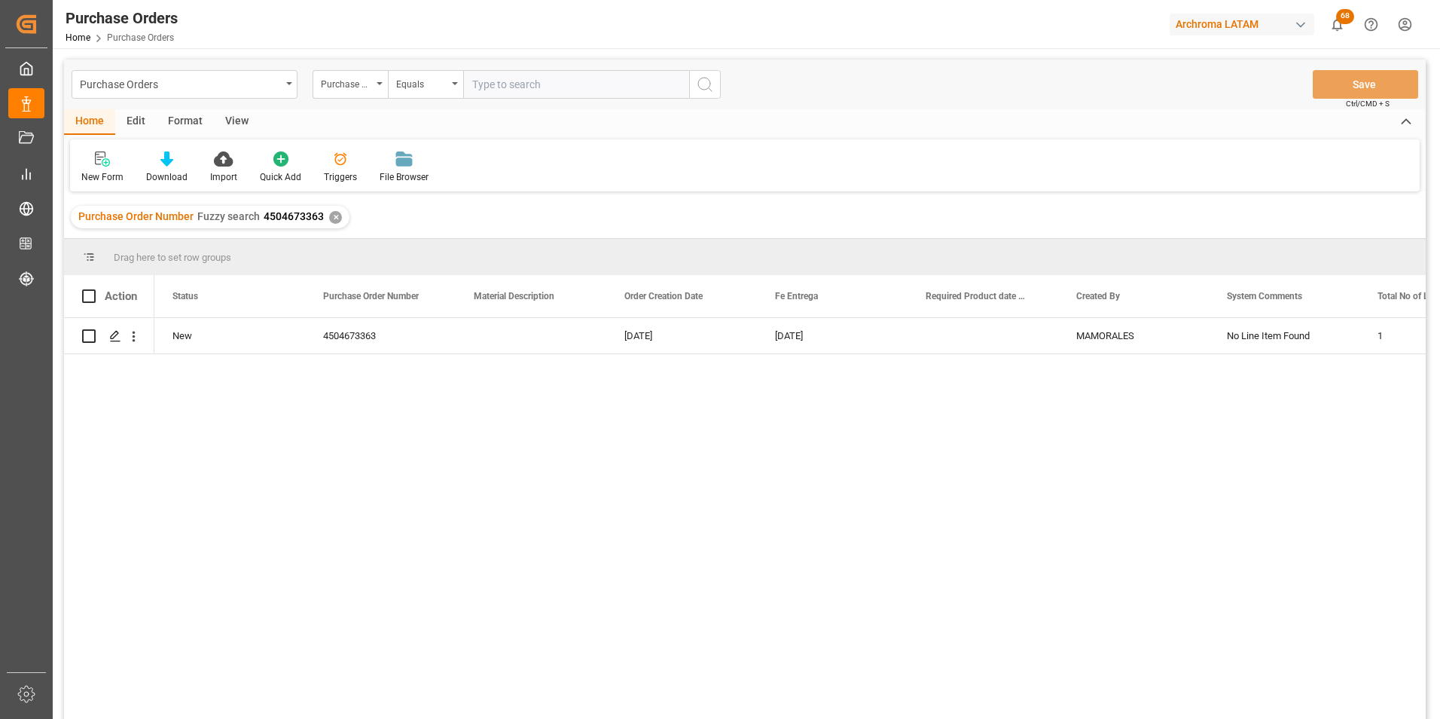
click at [336, 214] on div "✕" at bounding box center [335, 217] width 13 height 13
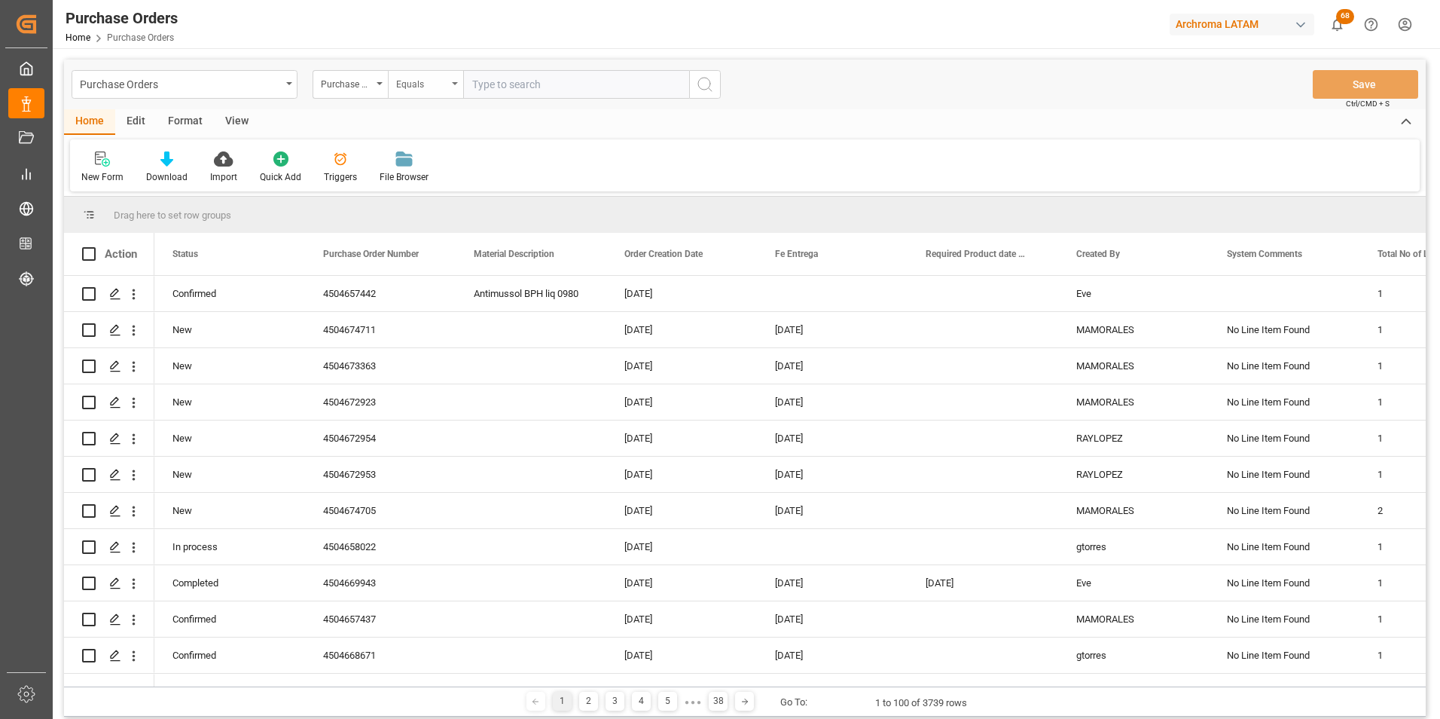
click at [423, 91] on div "Equals" at bounding box center [425, 84] width 75 height 29
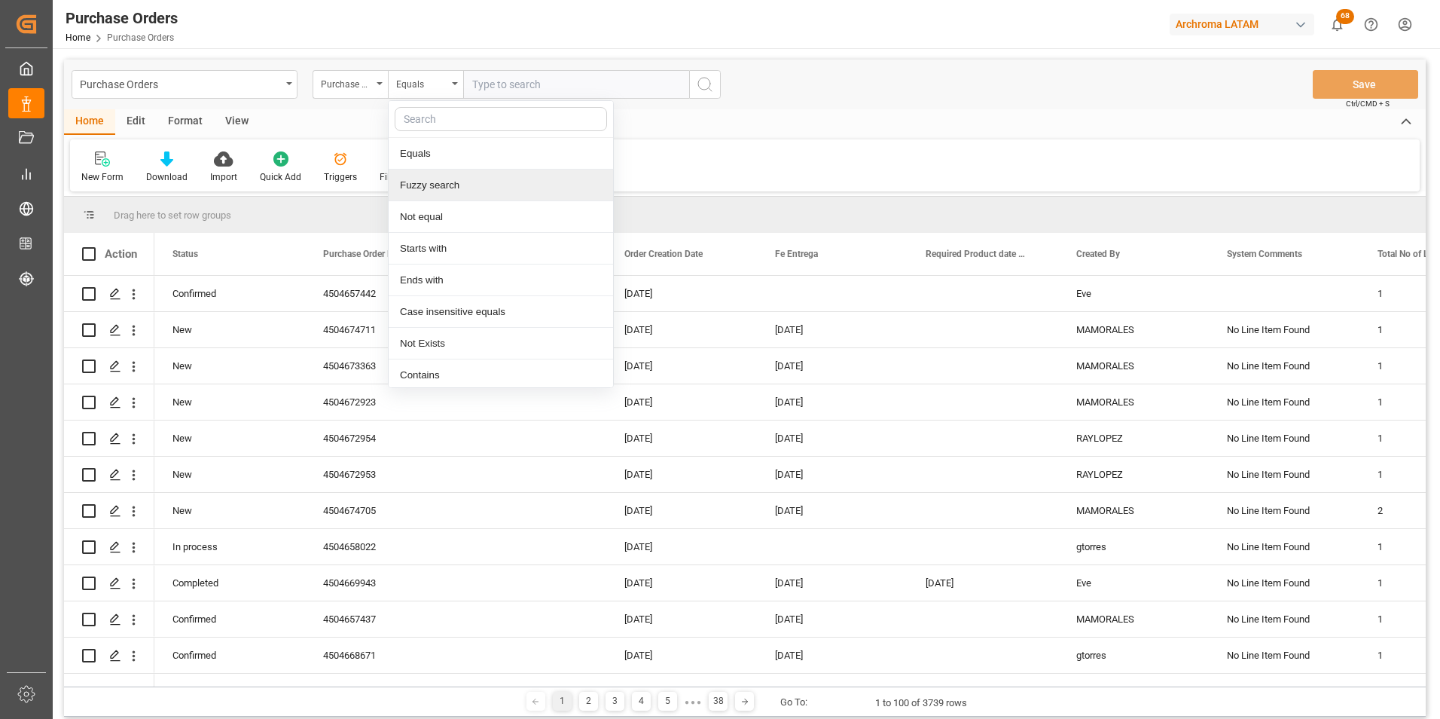
click at [442, 184] on div "Fuzzy search" at bounding box center [501, 185] width 224 height 32
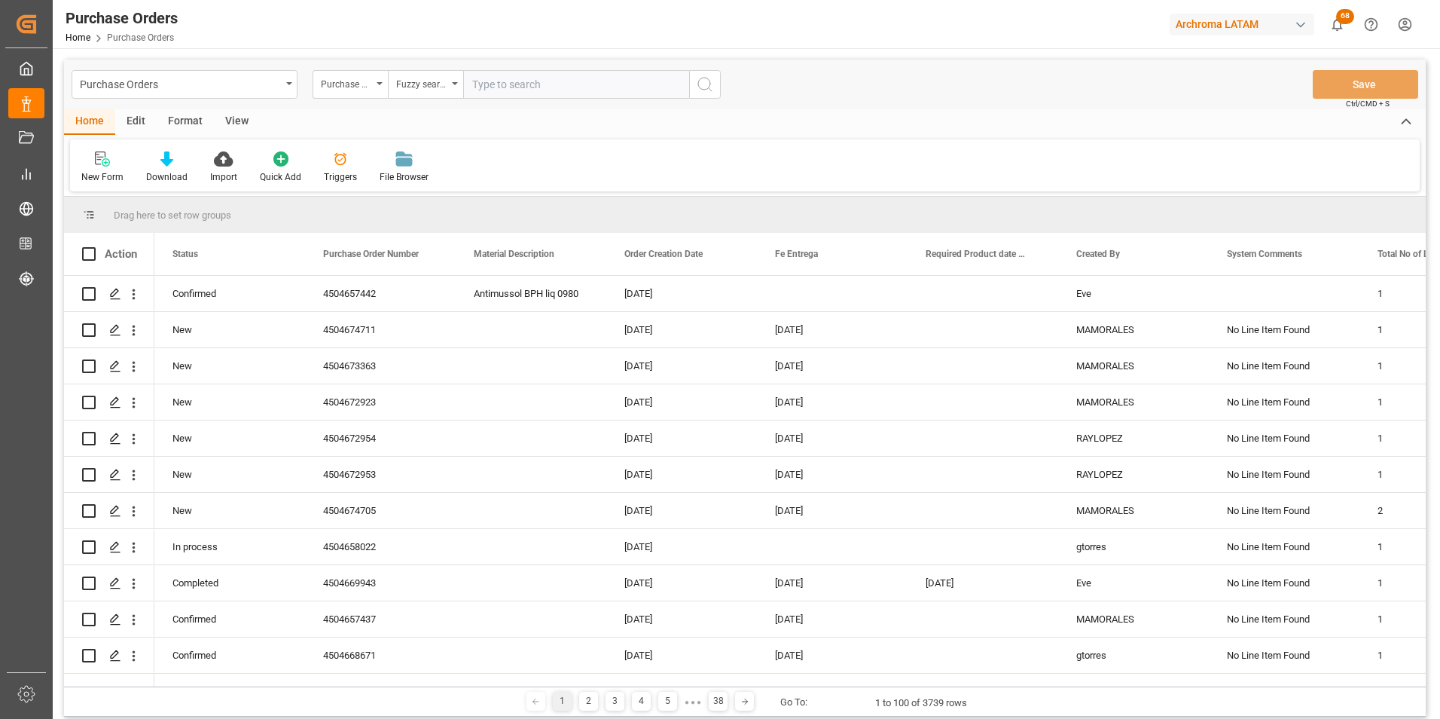
paste input "4504672954"
type input "4504672954"
click at [709, 86] on icon "search button" at bounding box center [705, 84] width 18 height 18
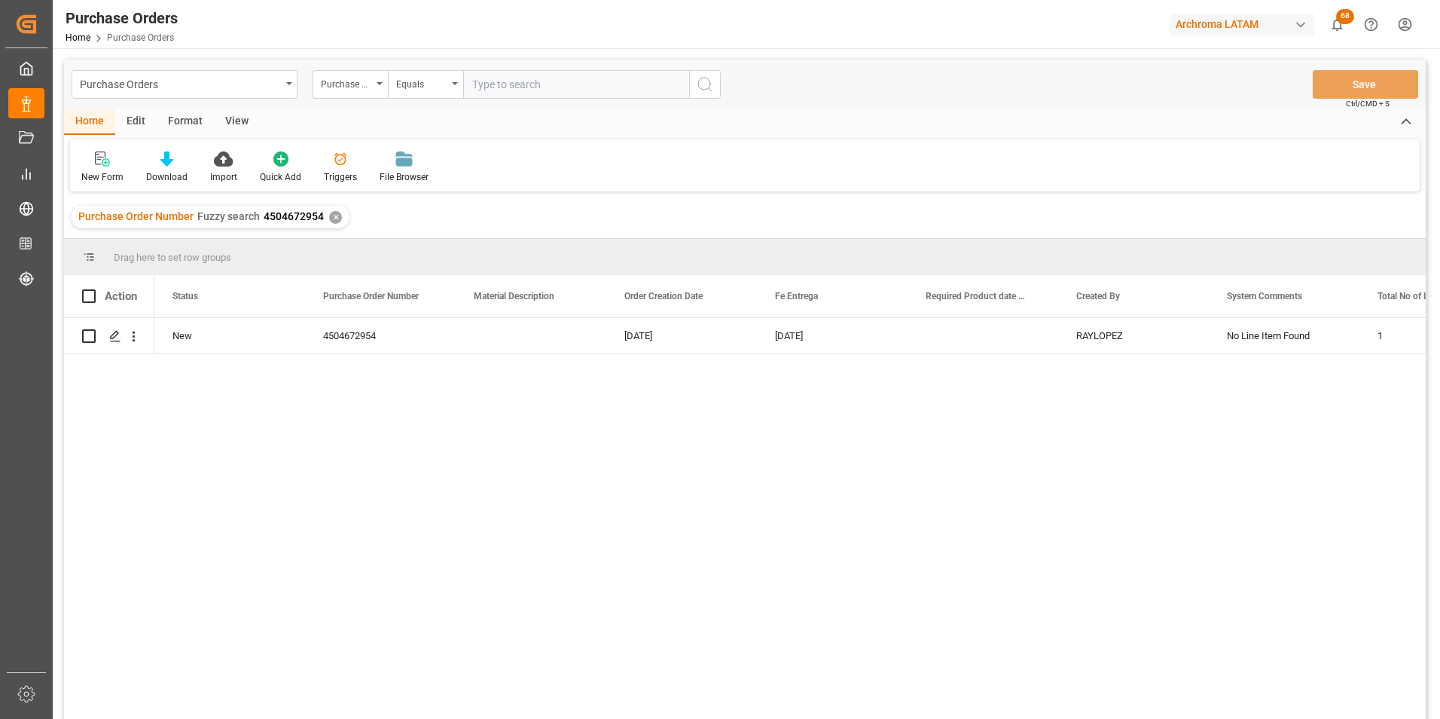
click at [333, 222] on div "✕" at bounding box center [335, 217] width 13 height 13
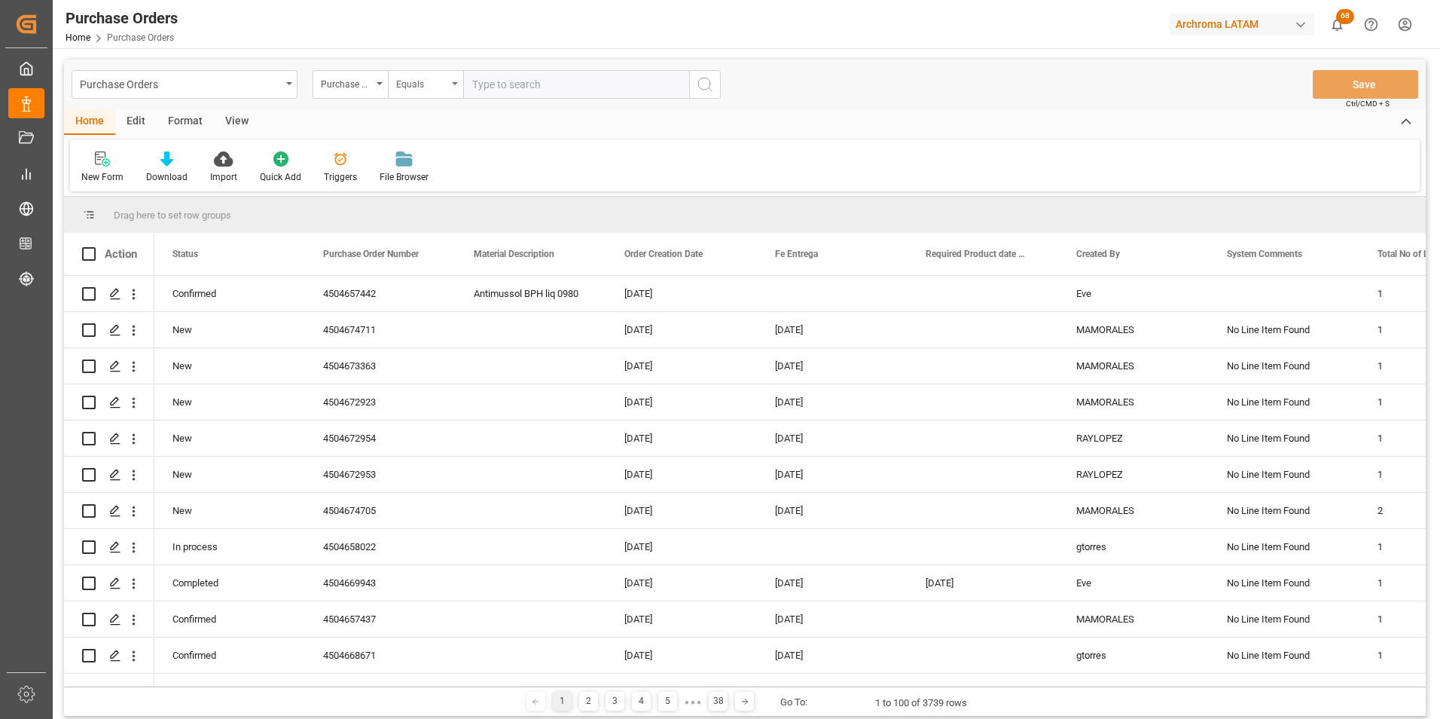
click at [406, 77] on div "Equals" at bounding box center [421, 82] width 51 height 17
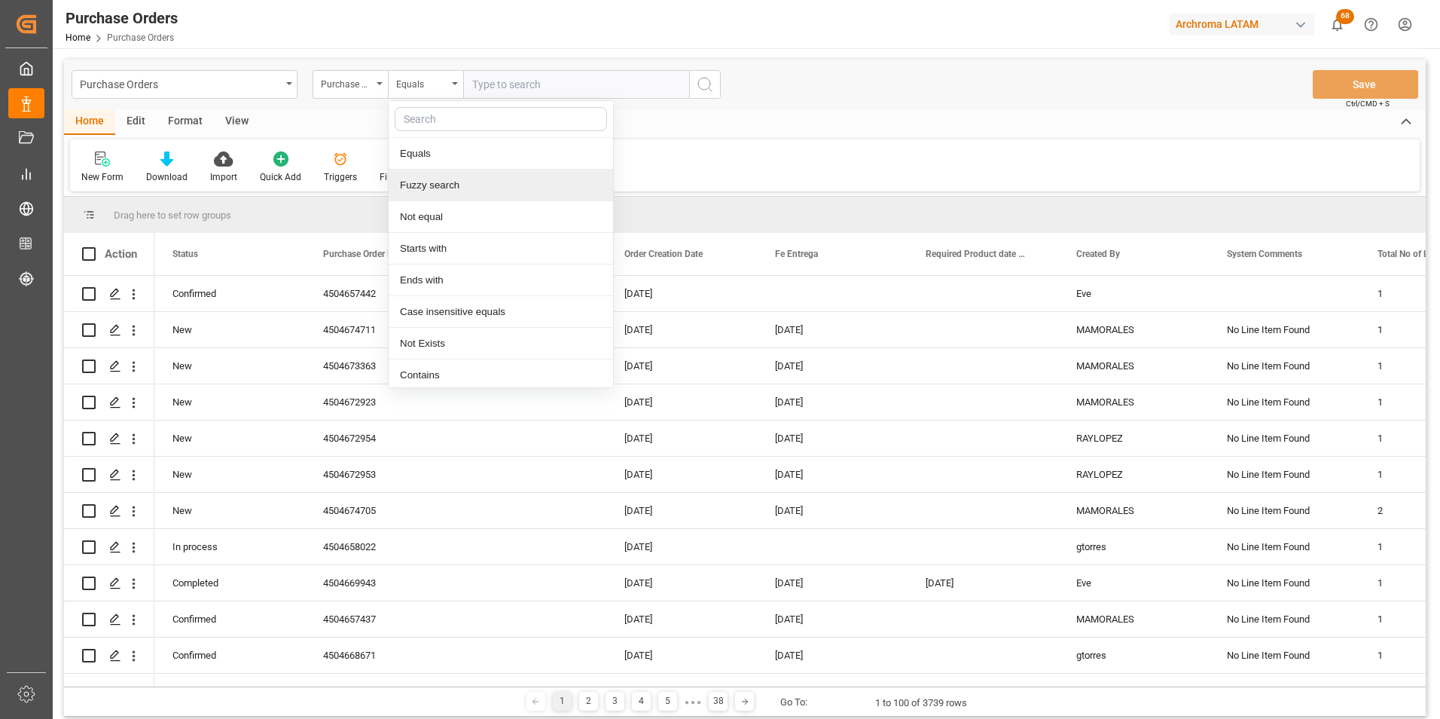
click at [450, 186] on div "Fuzzy search" at bounding box center [501, 185] width 224 height 32
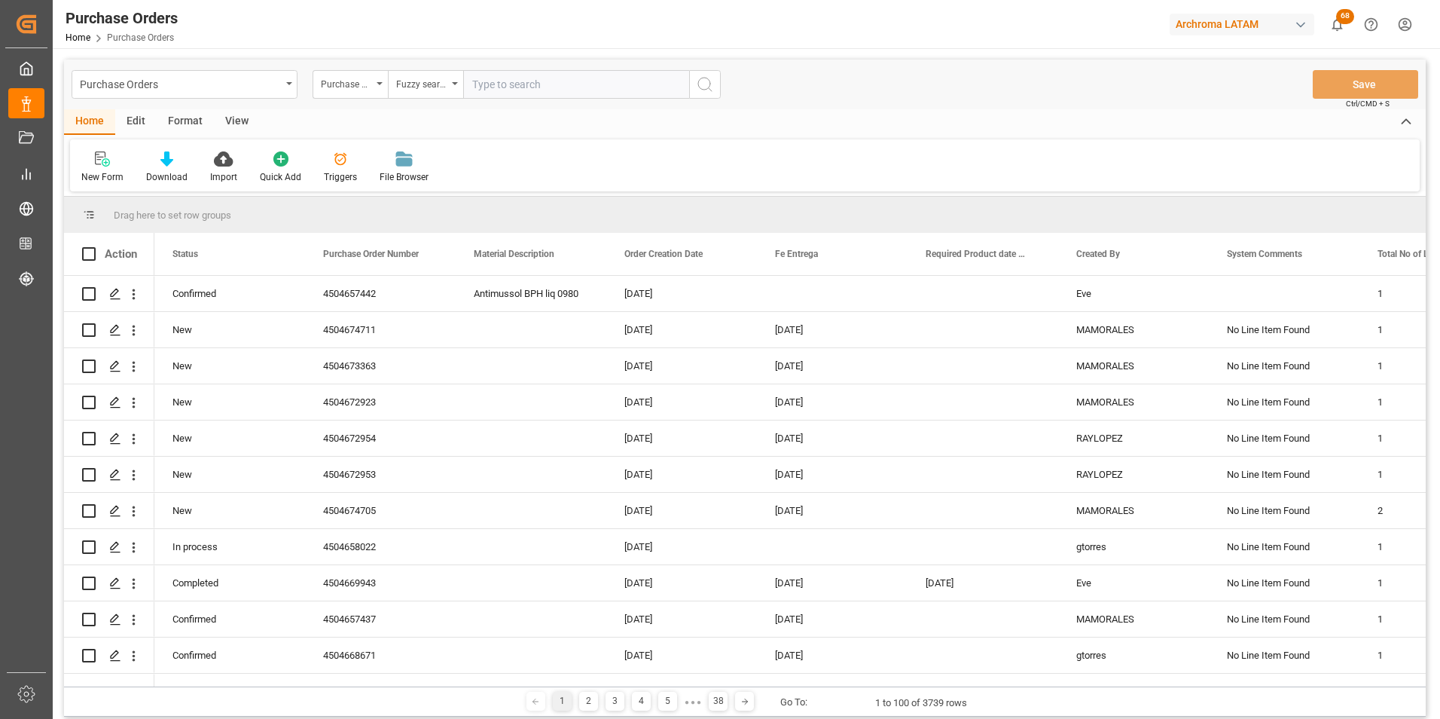
paste input "4504672953"
type input "4504672953"
click at [695, 87] on button "search button" at bounding box center [705, 84] width 32 height 29
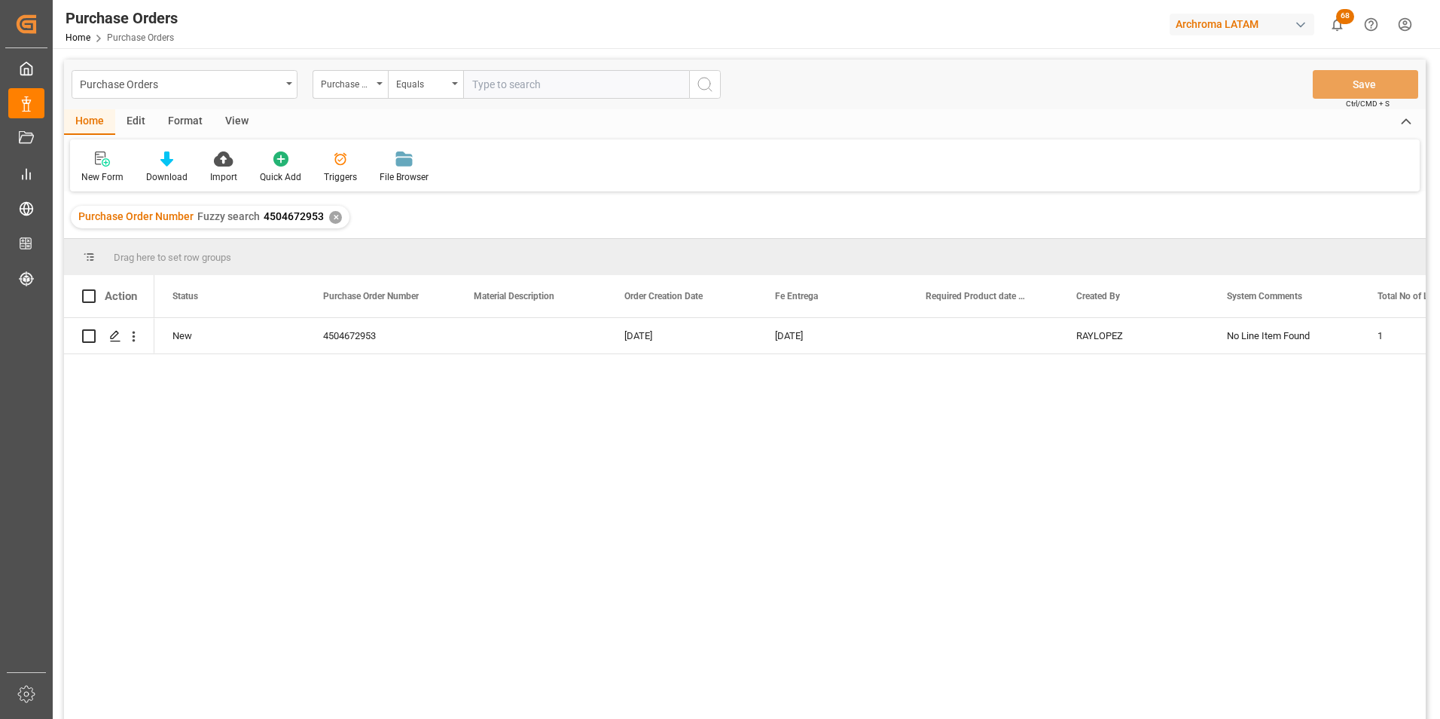
click at [337, 218] on div "✕" at bounding box center [335, 217] width 13 height 13
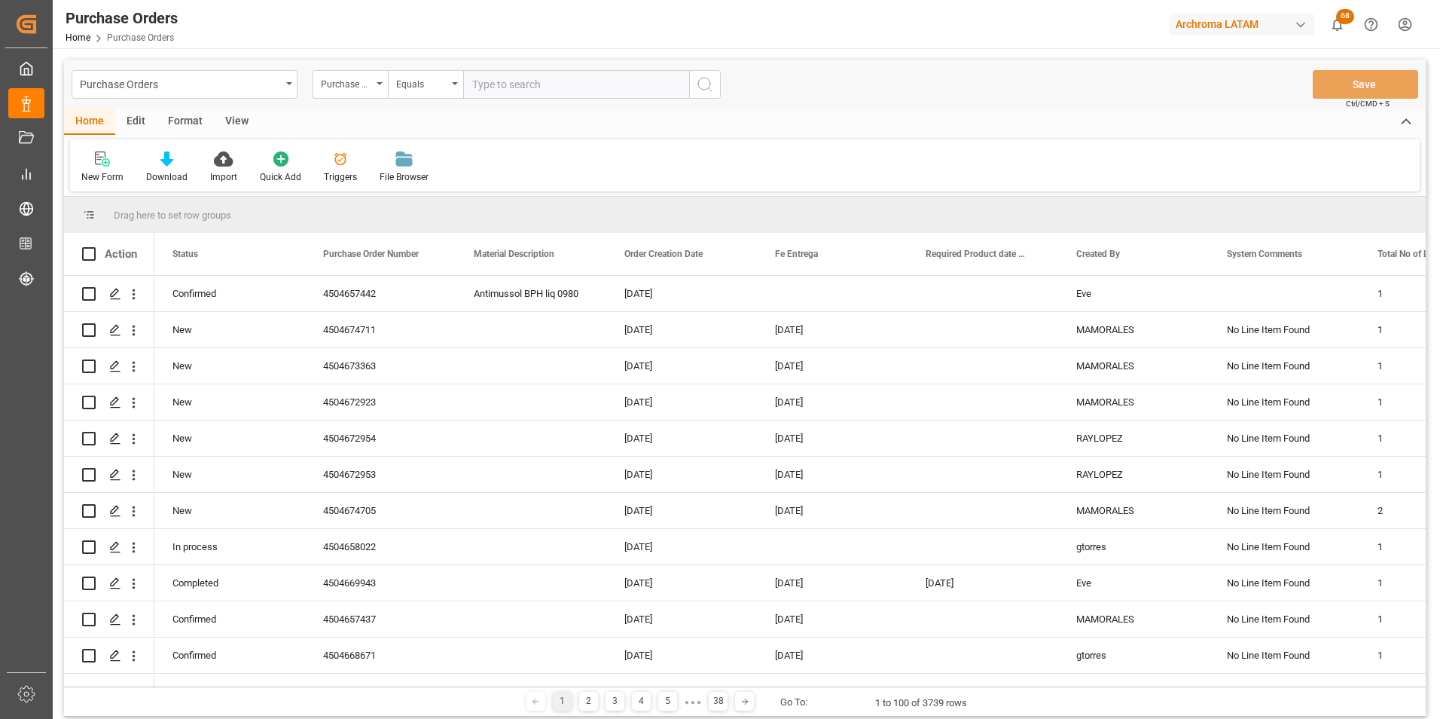
click at [450, 85] on div "Equals" at bounding box center [425, 84] width 75 height 29
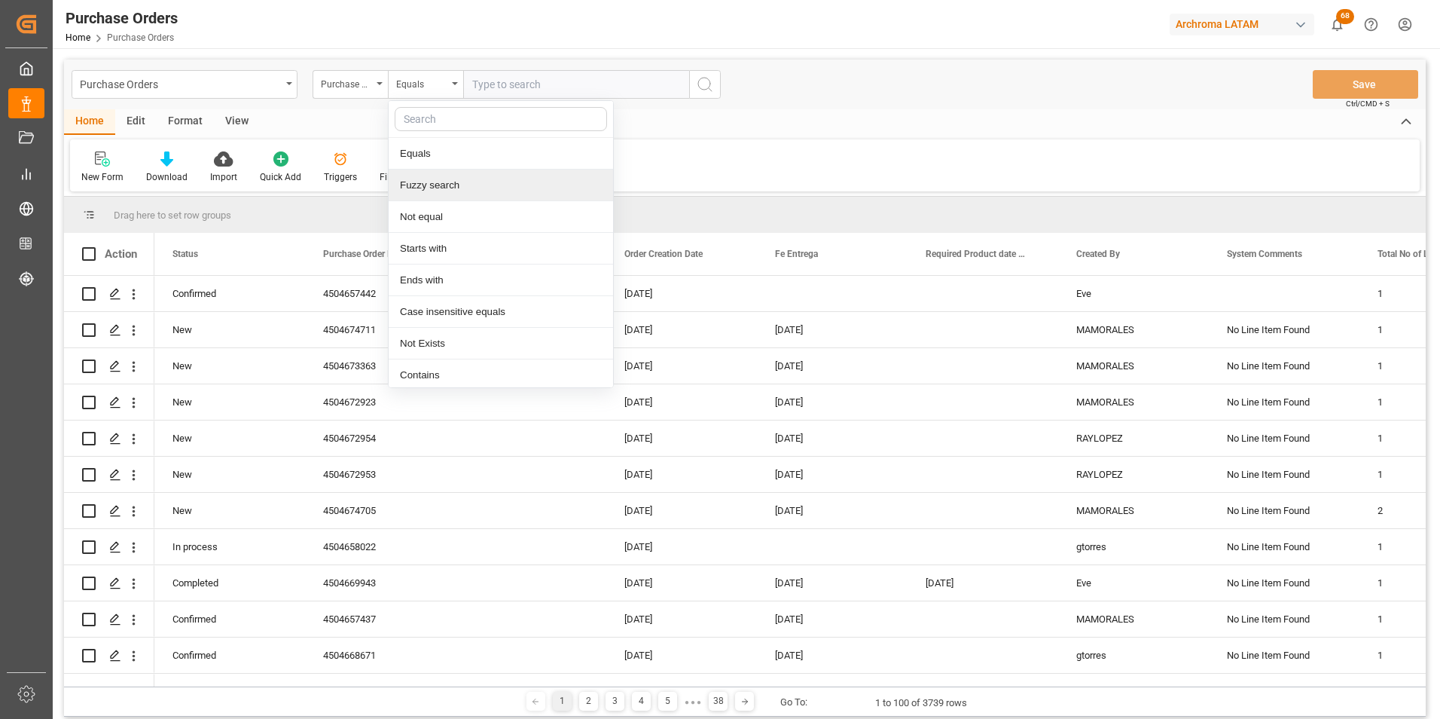
click at [469, 179] on div "Fuzzy search" at bounding box center [501, 185] width 224 height 32
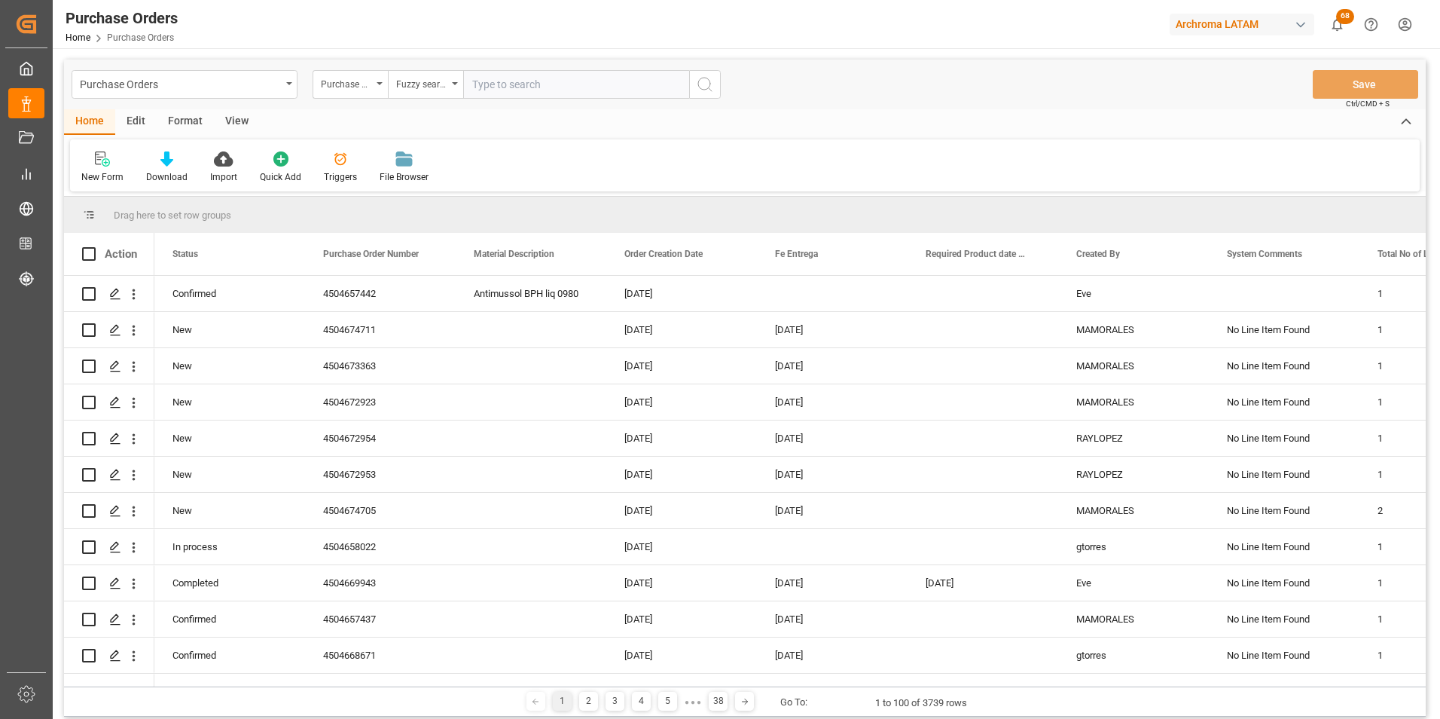
paste input "4504672923"
type input "4504672923"
click at [698, 80] on icon "search button" at bounding box center [705, 84] width 18 height 18
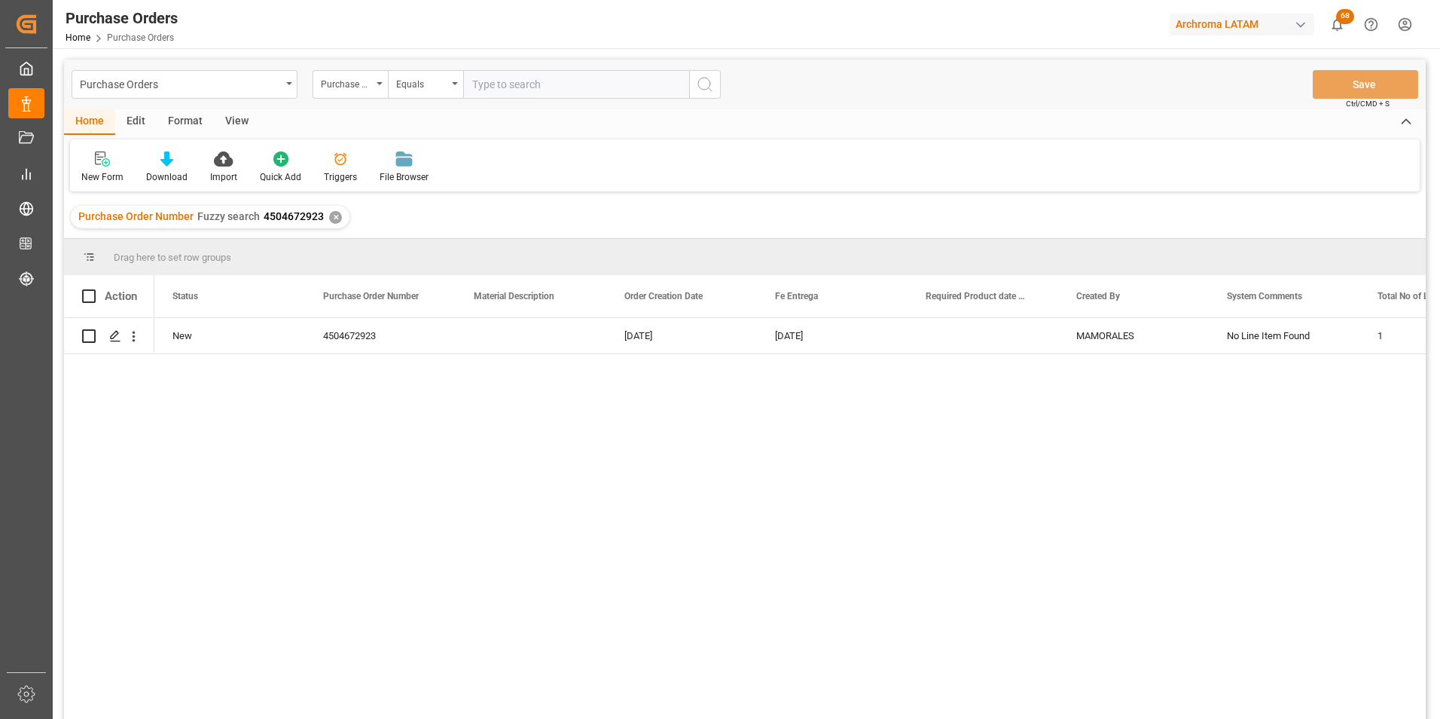
click at [329, 216] on div "✕" at bounding box center [335, 217] width 13 height 13
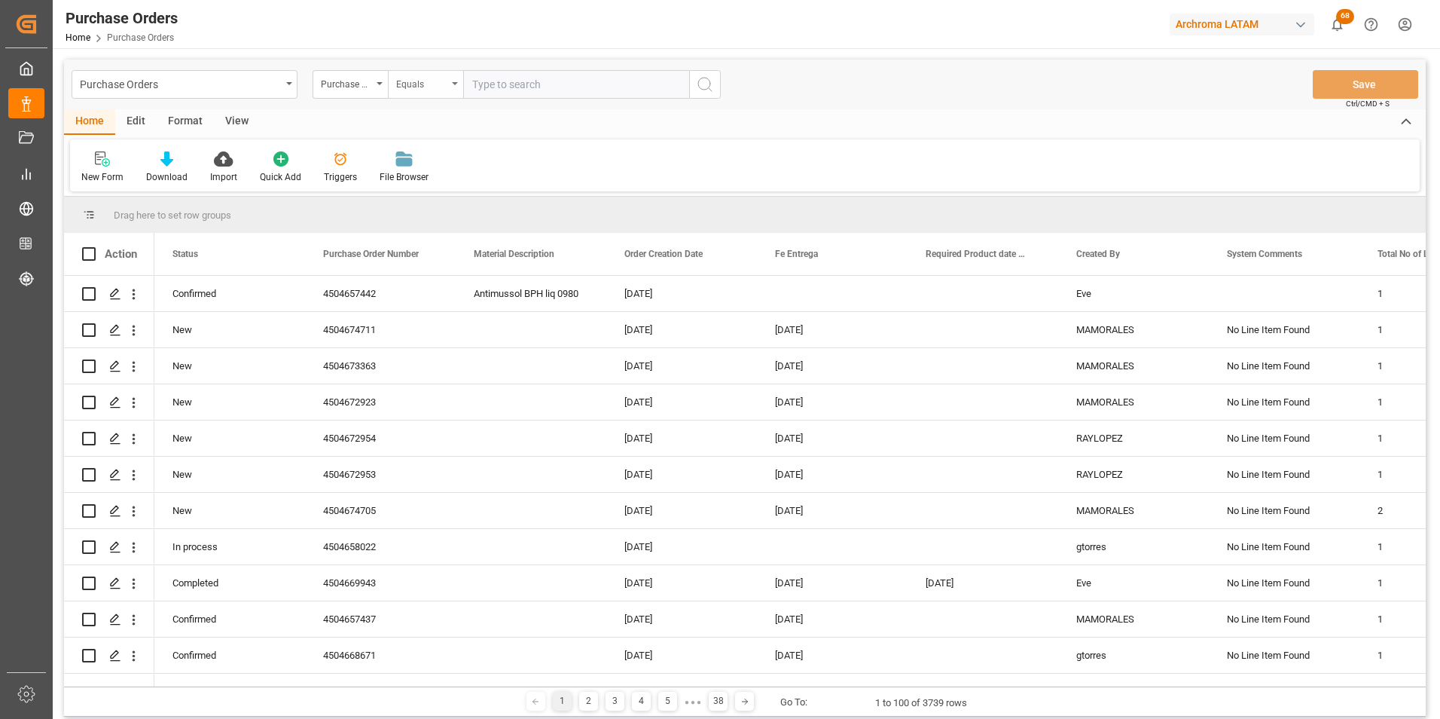
click at [438, 87] on div "Equals" at bounding box center [421, 82] width 51 height 17
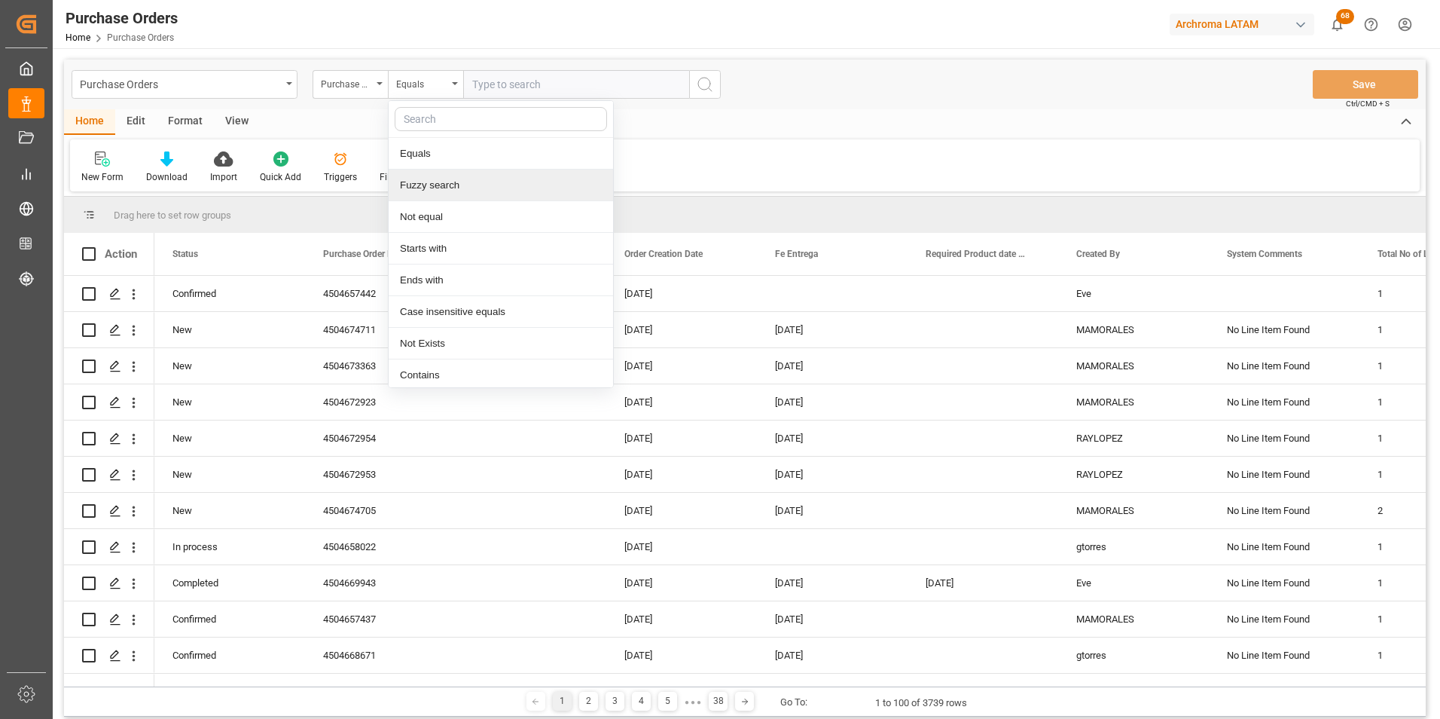
click at [431, 181] on div "Fuzzy search" at bounding box center [501, 185] width 224 height 32
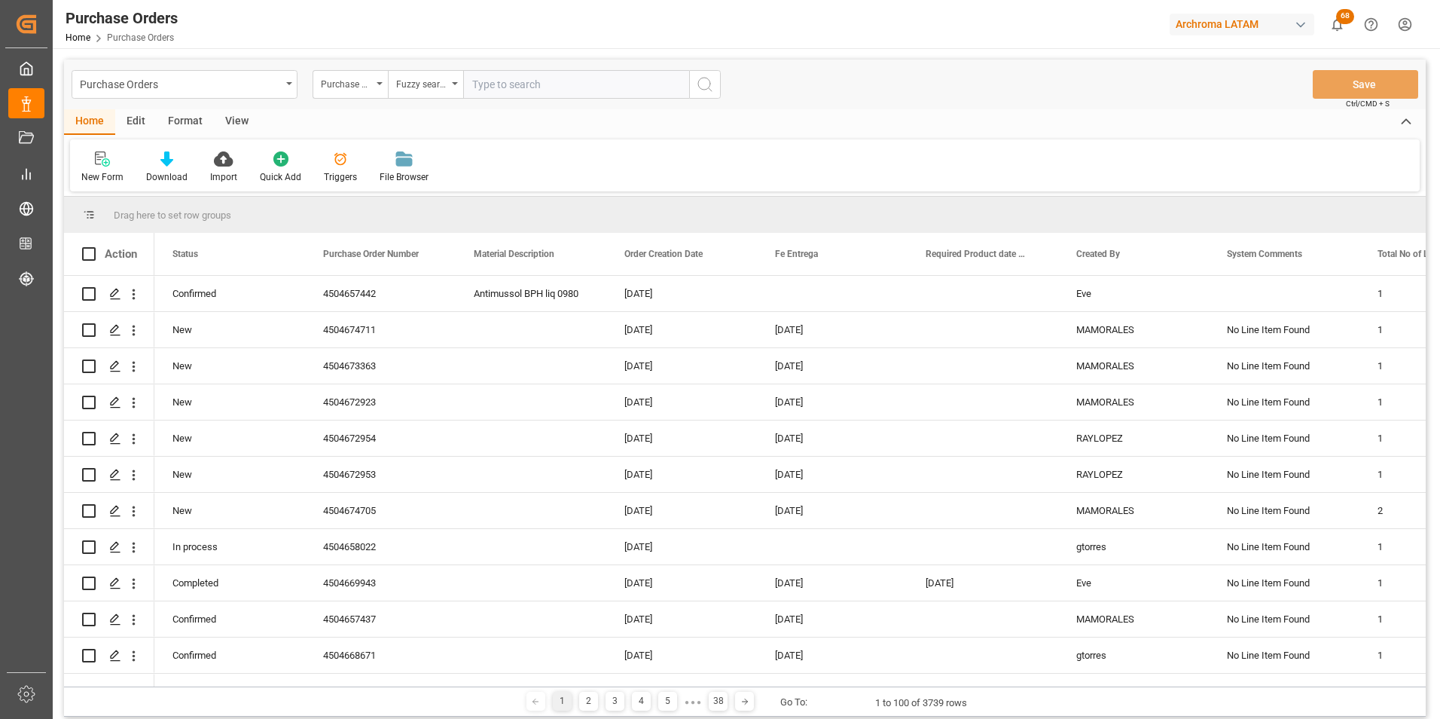
paste input "4504674705"
type input "4504674705"
click at [708, 84] on icon "search button" at bounding box center [705, 84] width 18 height 18
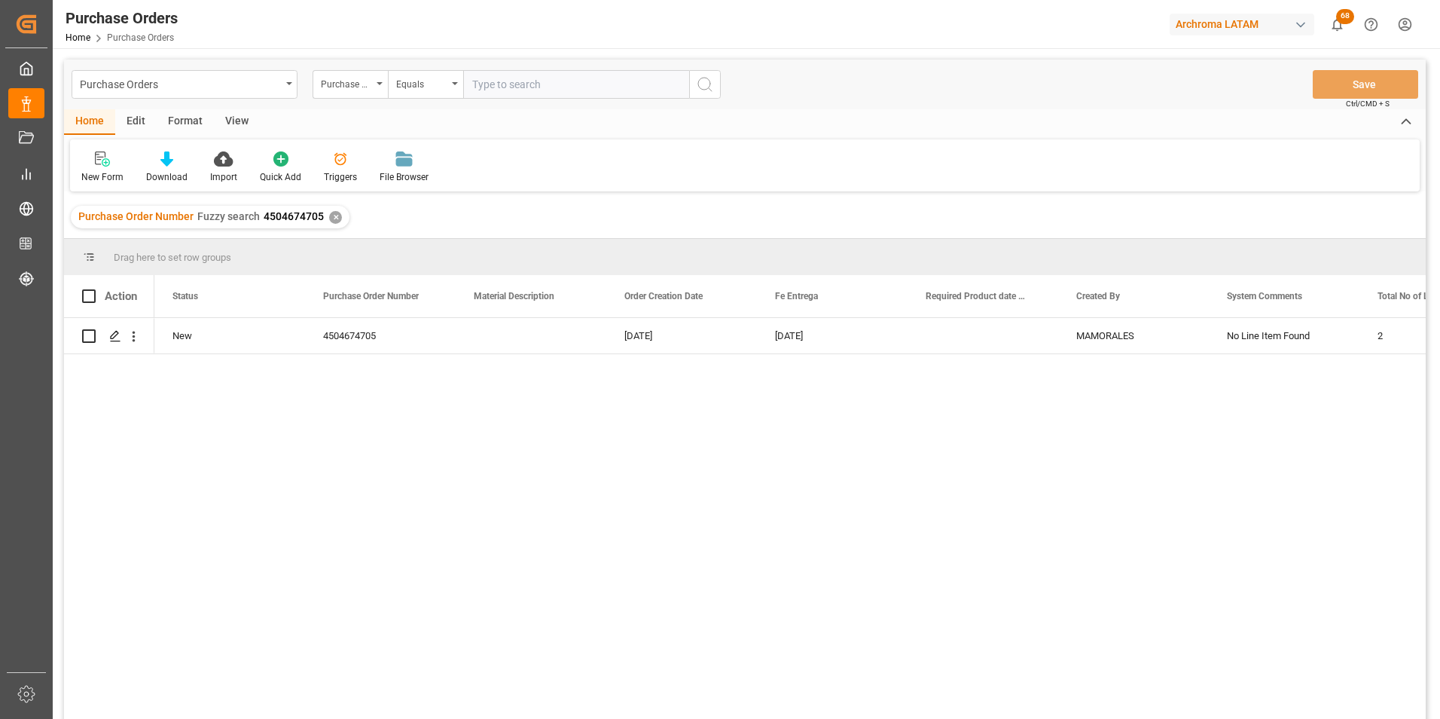
click at [333, 218] on div "✕" at bounding box center [335, 217] width 13 height 13
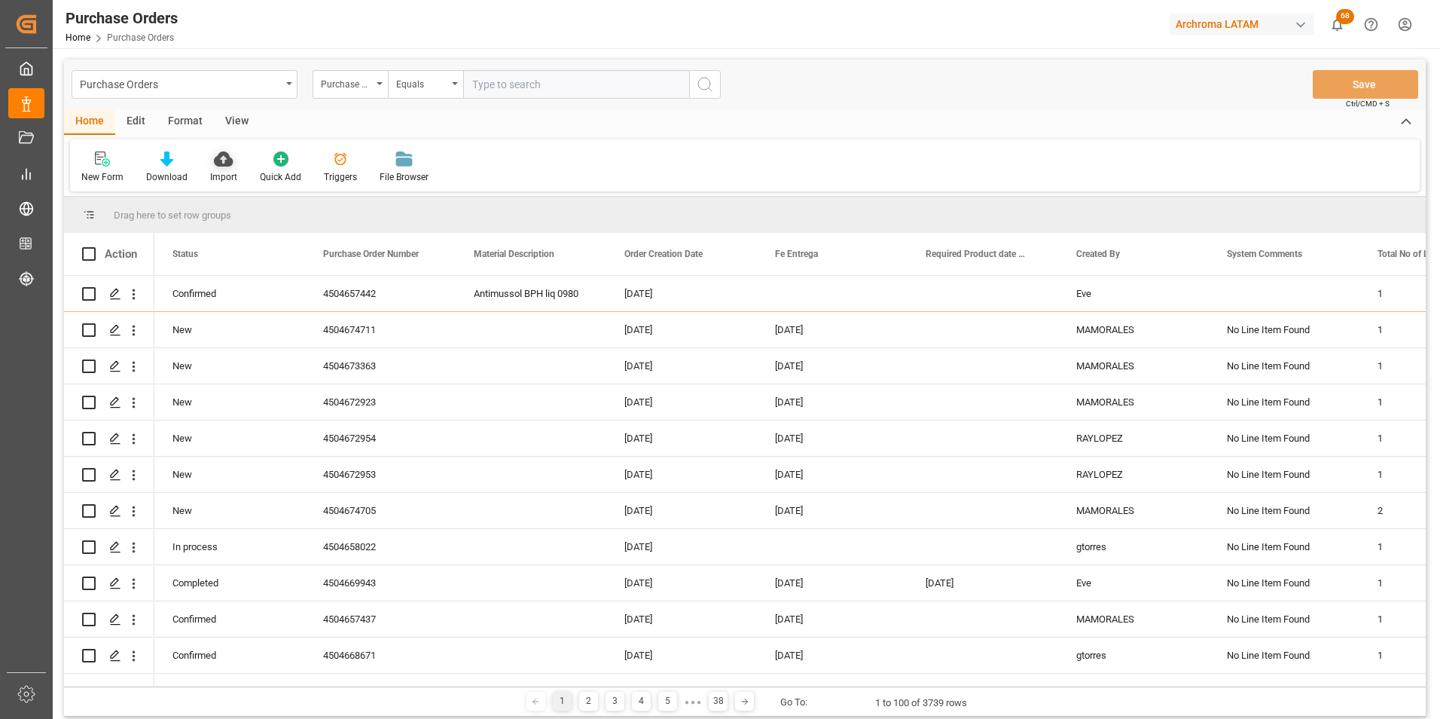
click at [214, 175] on div "Import" at bounding box center [223, 177] width 27 height 14
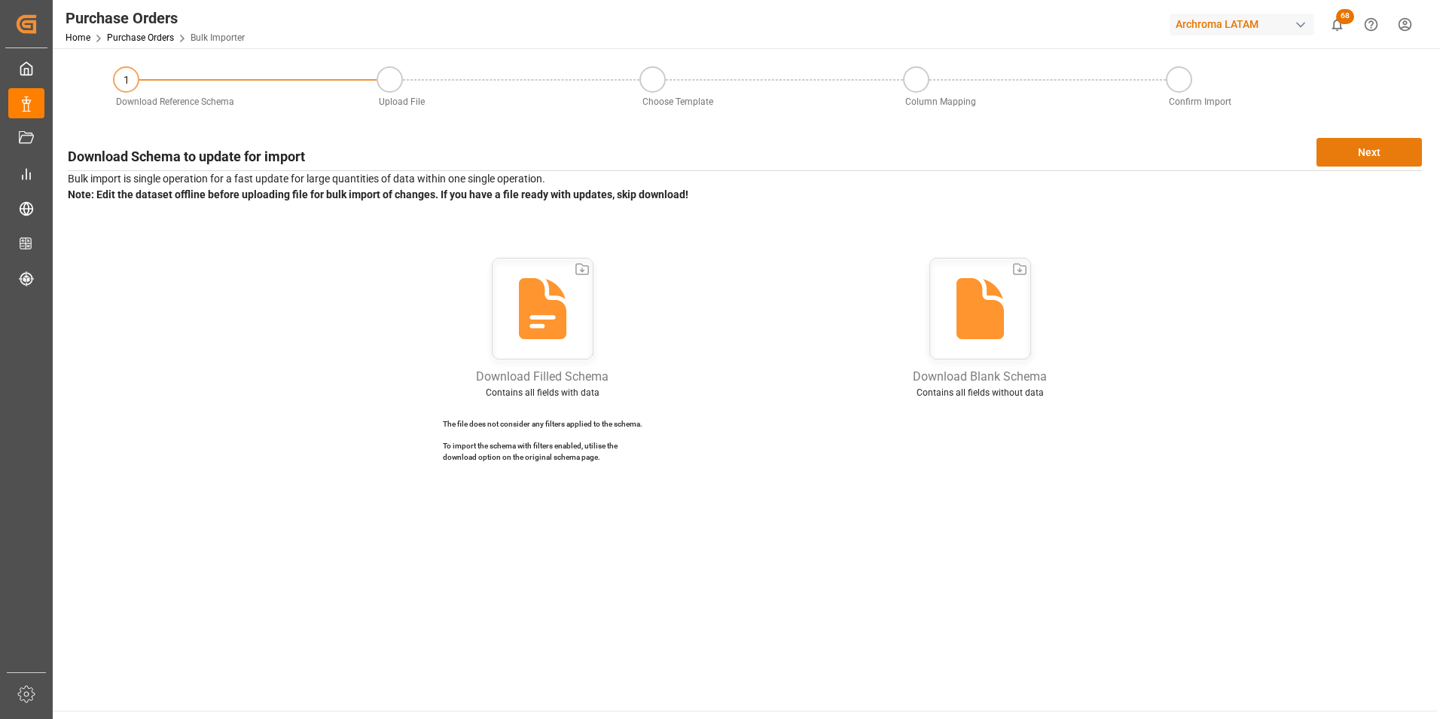
click at [1368, 142] on button "Next" at bounding box center [1369, 152] width 105 height 29
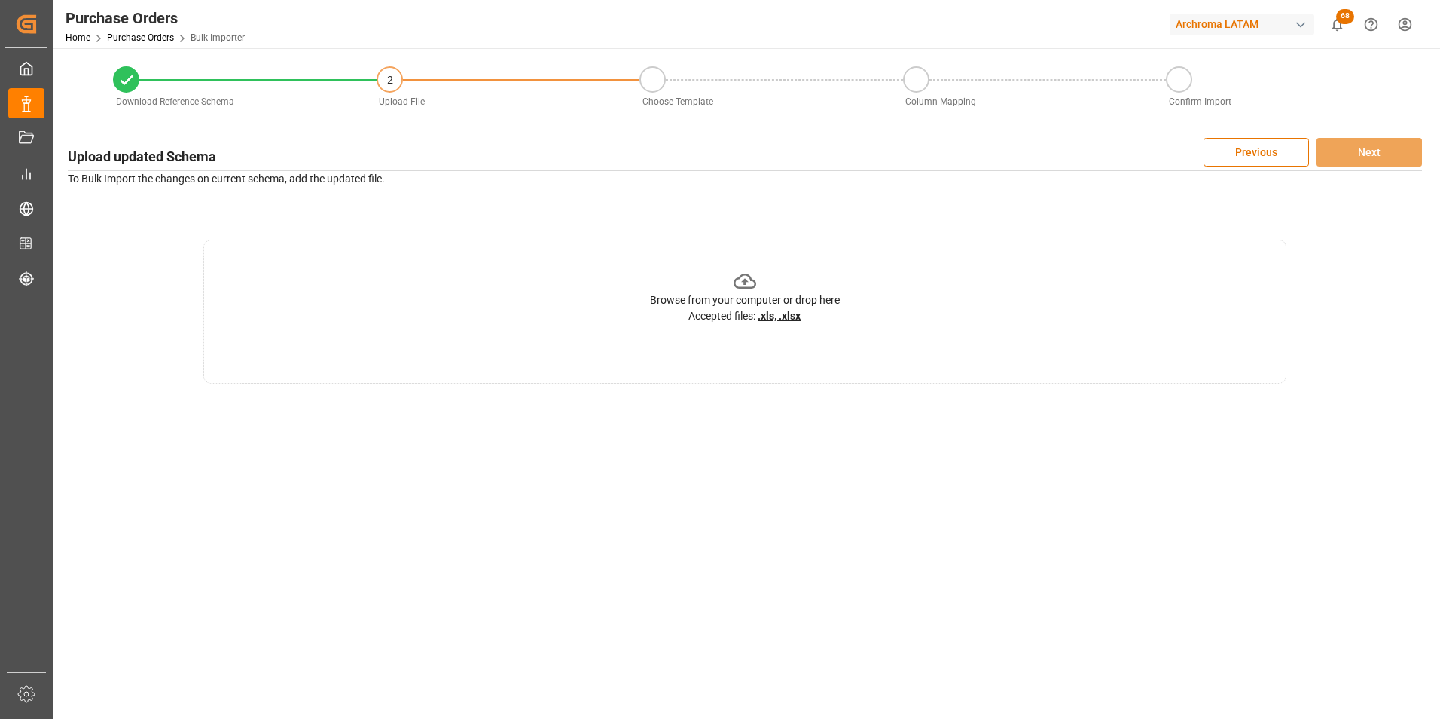
click at [890, 300] on div "Browse from your computer or drop here Accepted files: .xls, .xlsx" at bounding box center [744, 312] width 1083 height 144
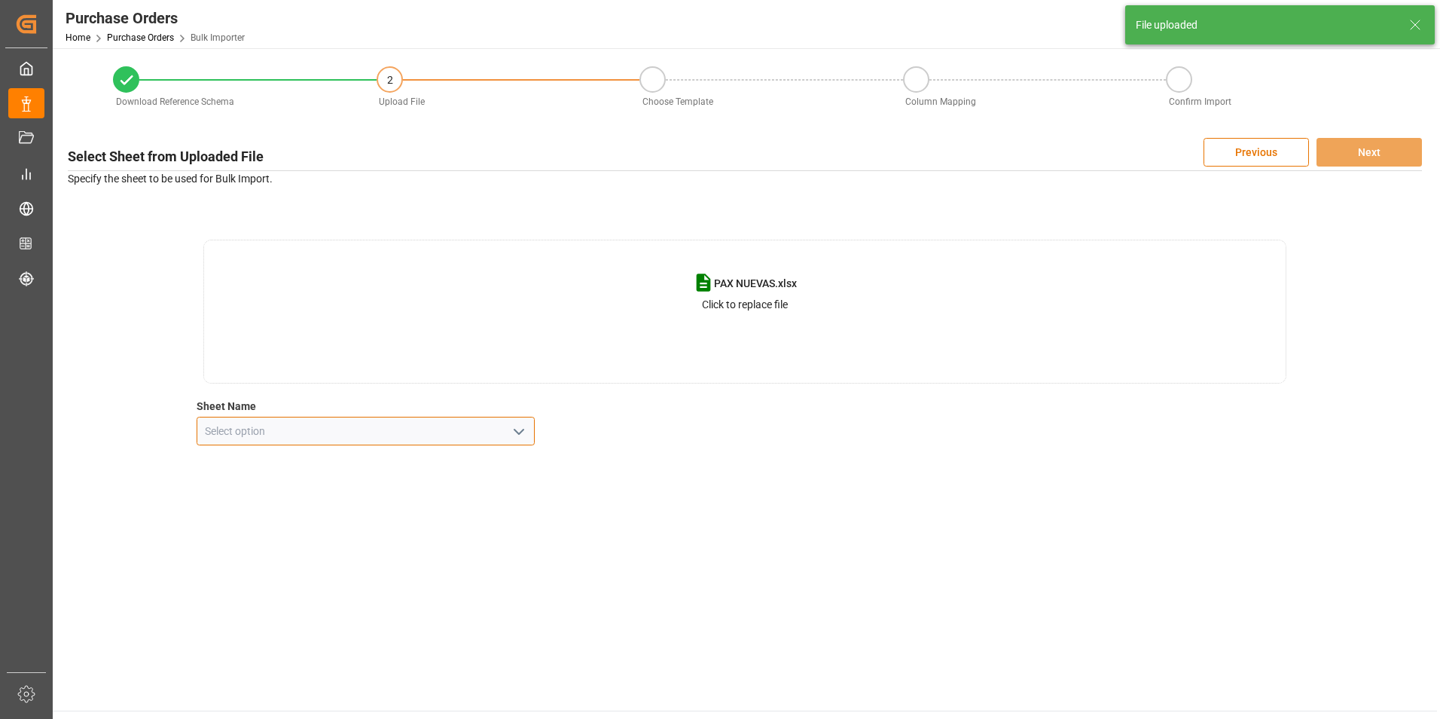
click at [497, 437] on input at bounding box center [366, 431] width 339 height 29
click at [508, 438] on button "open menu" at bounding box center [518, 431] width 23 height 23
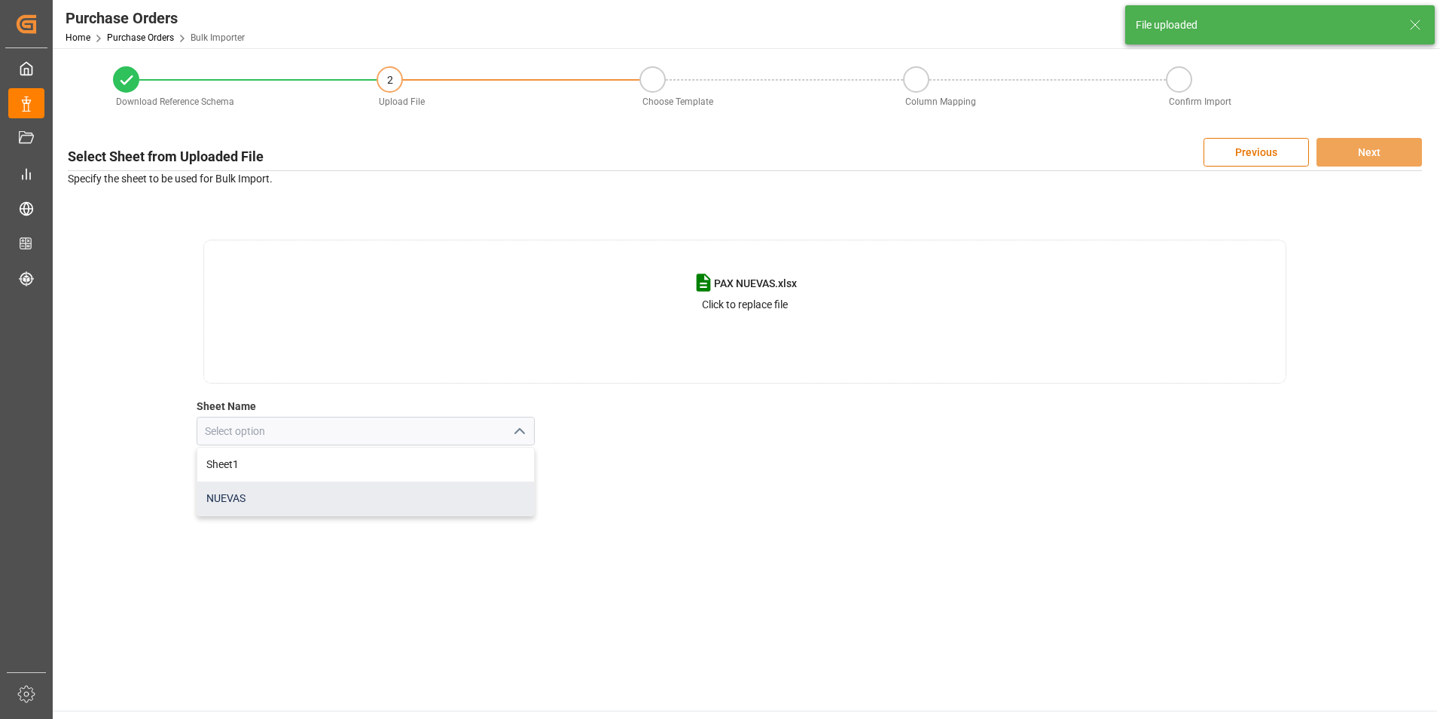
click at [449, 498] on div "NUEVAS" at bounding box center [365, 498] width 337 height 34
type input "NUEVAS"
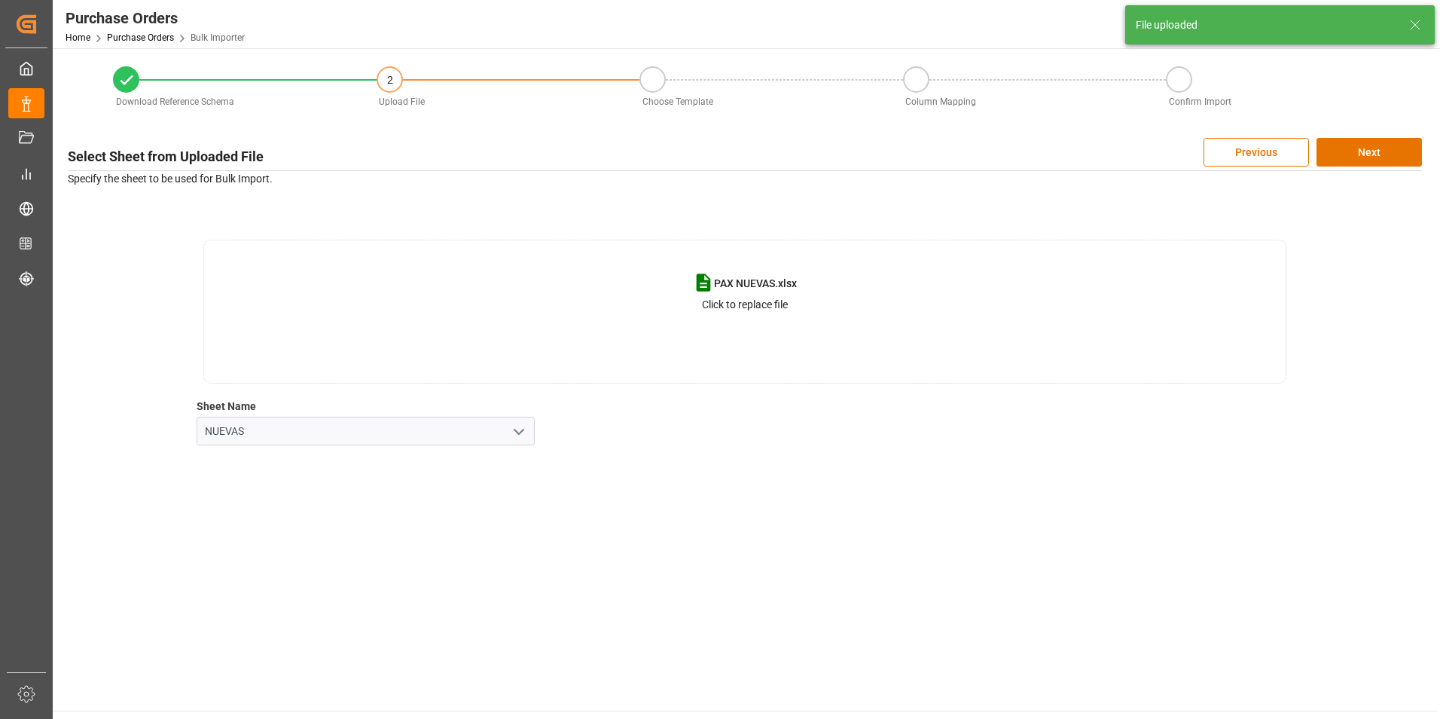
click at [1369, 167] on div "Select Sheet from Uploaded File Previous Next Specify the sheet to be used for …" at bounding box center [744, 291] width 1369 height 322
click at [1368, 151] on button "Next" at bounding box center [1369, 152] width 105 height 29
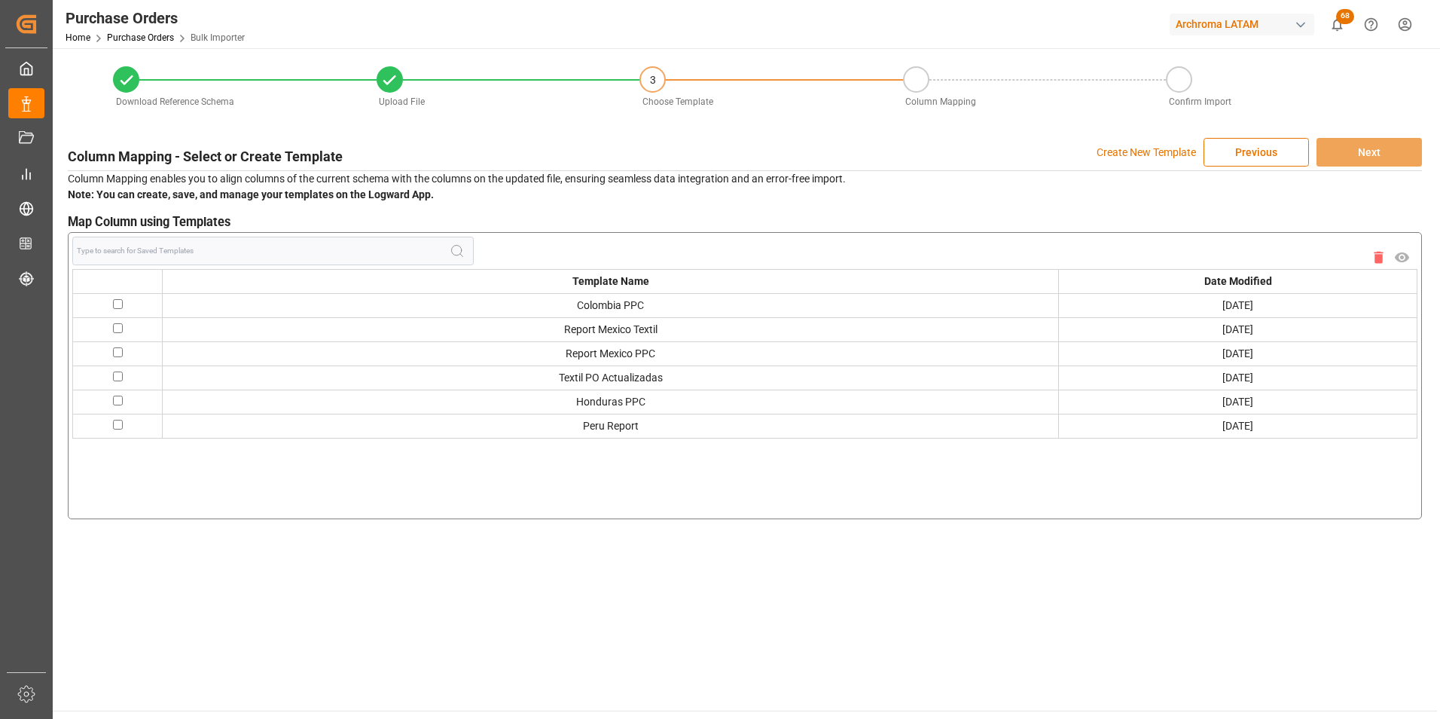
click at [1178, 160] on p "Create New Template" at bounding box center [1146, 152] width 99 height 29
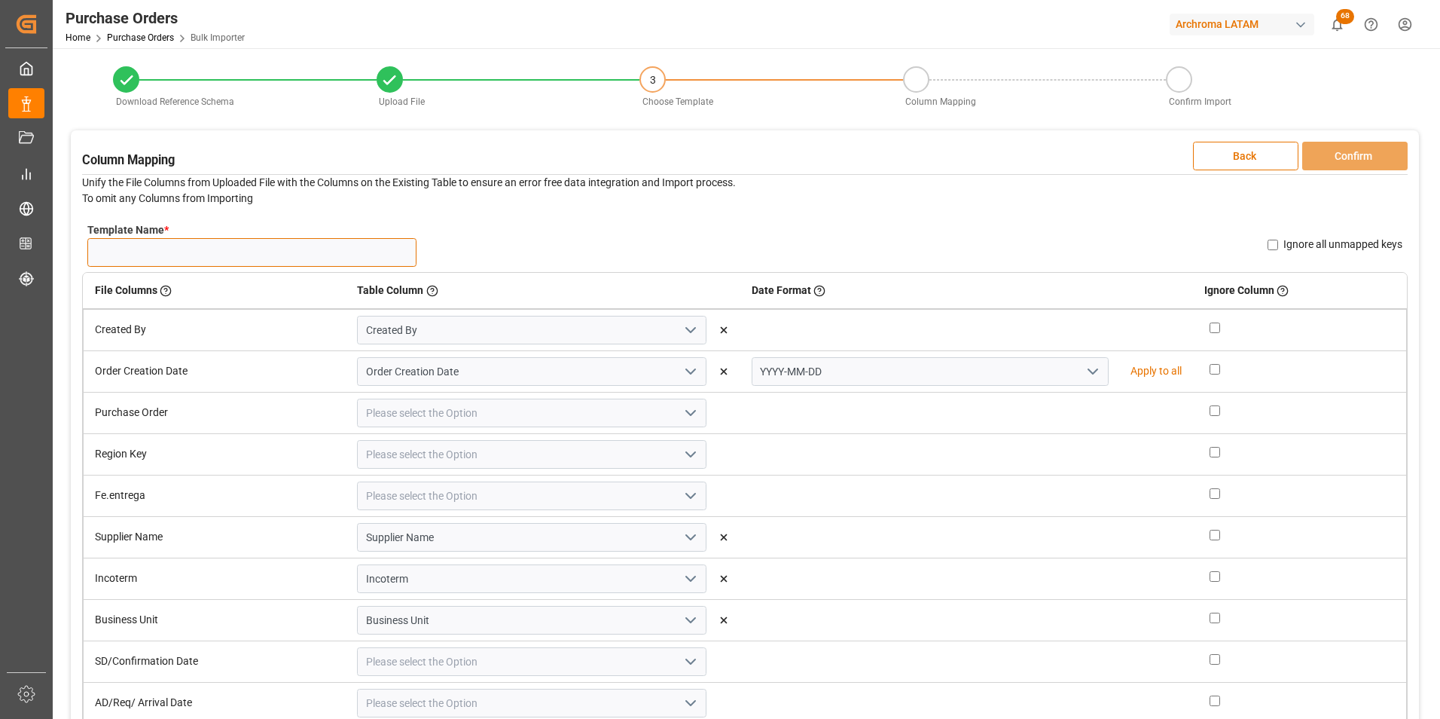
click at [291, 256] on input "Template Name *" at bounding box center [251, 252] width 329 height 29
type input "PAX 07/10"
click at [1084, 366] on icon "open menu" at bounding box center [1093, 371] width 18 height 18
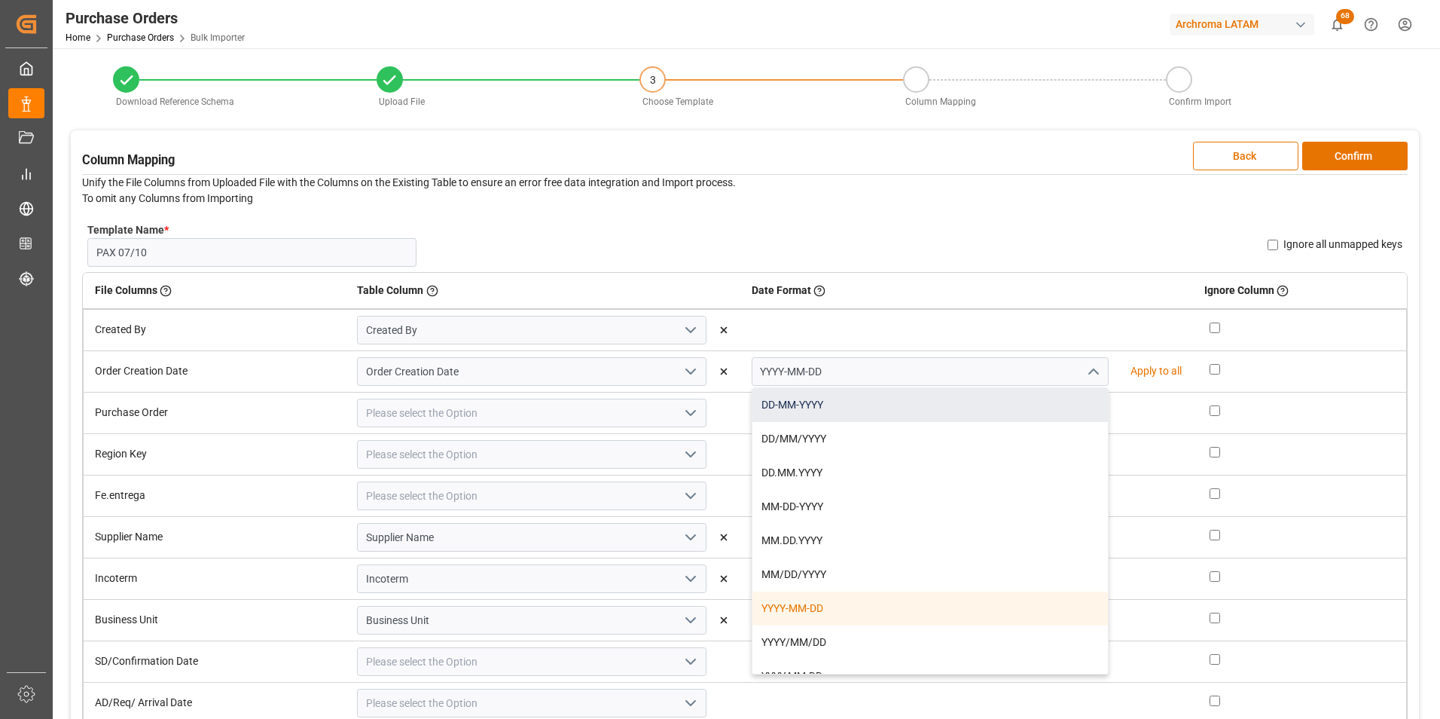
click at [1050, 398] on div "DD-MM-YYYY" at bounding box center [931, 405] width 356 height 34
type input "DD-MM-YYYY"
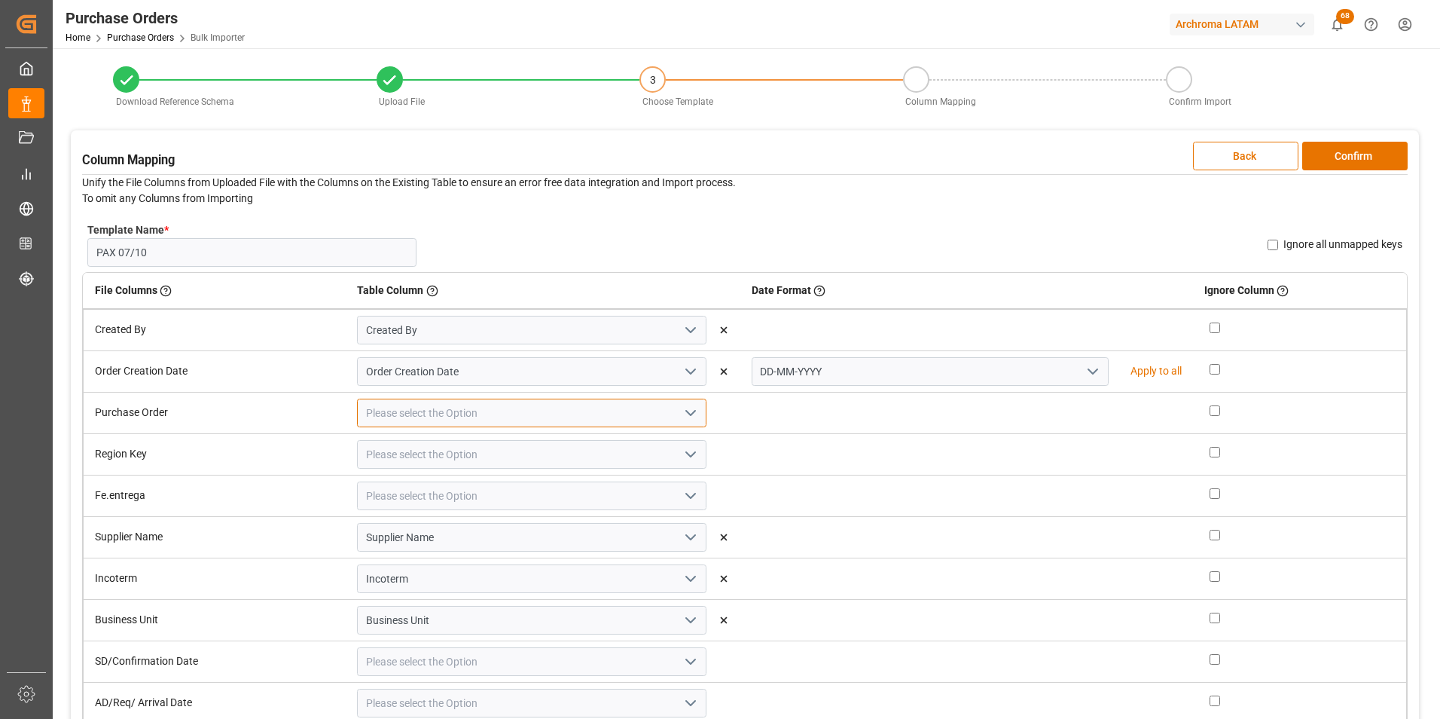
click at [667, 411] on input at bounding box center [532, 412] width 350 height 29
click at [678, 411] on button "open menu" at bounding box center [689, 413] width 23 height 23
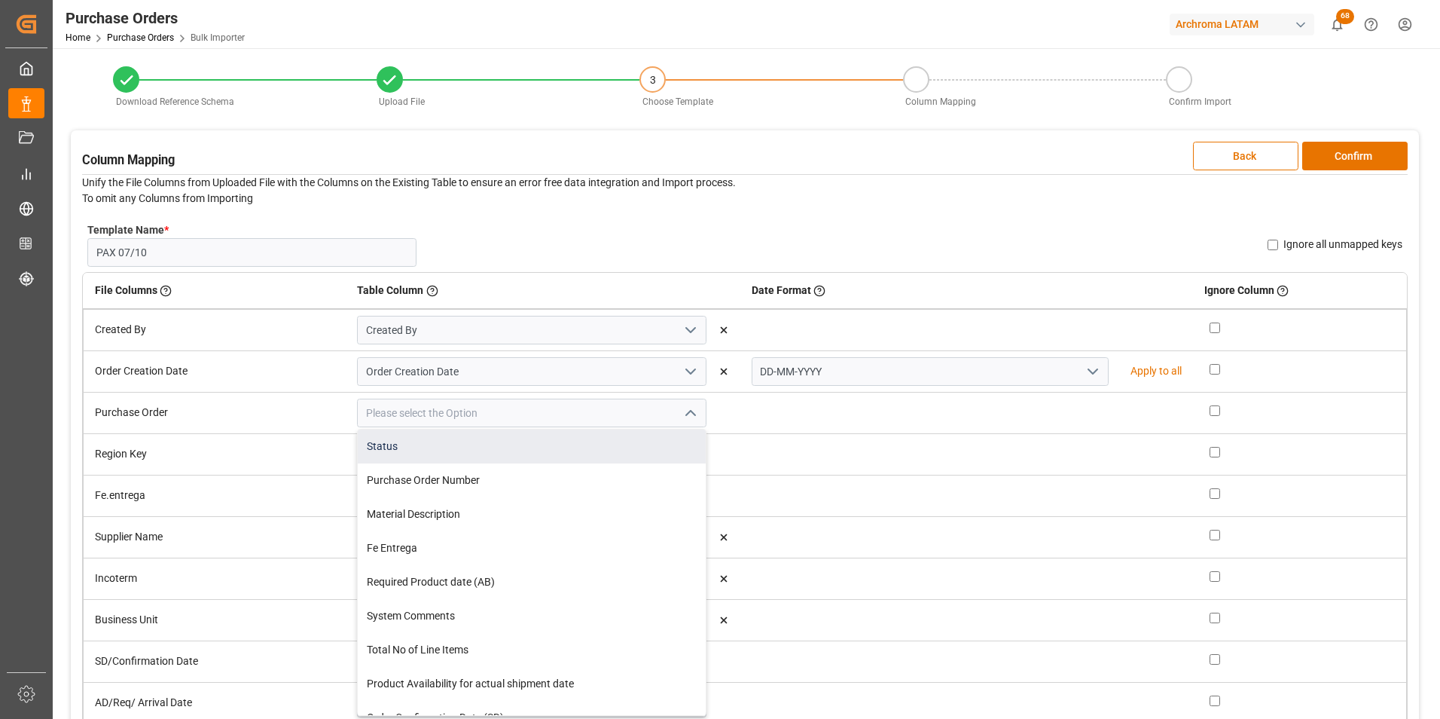
click at [647, 441] on div "Status" at bounding box center [532, 446] width 348 height 34
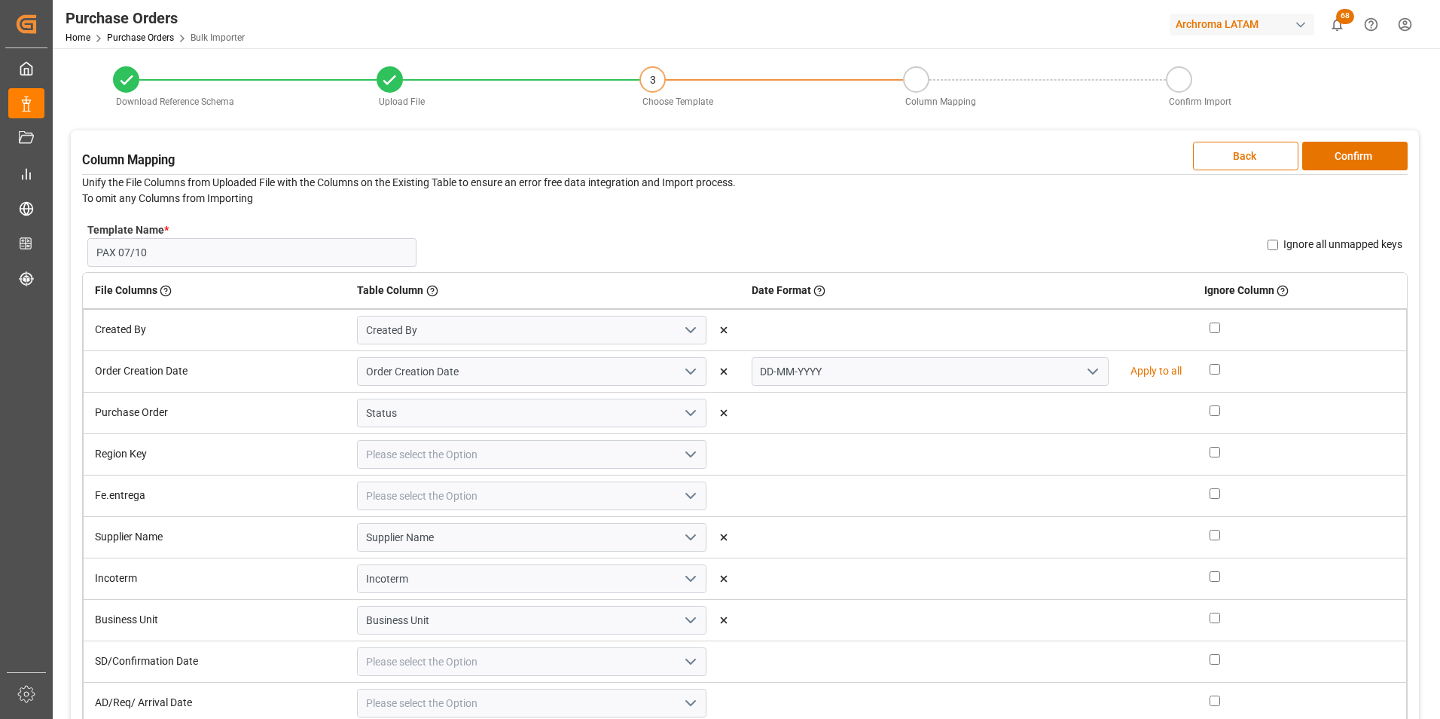
click at [682, 420] on icon "open menu" at bounding box center [691, 413] width 18 height 18
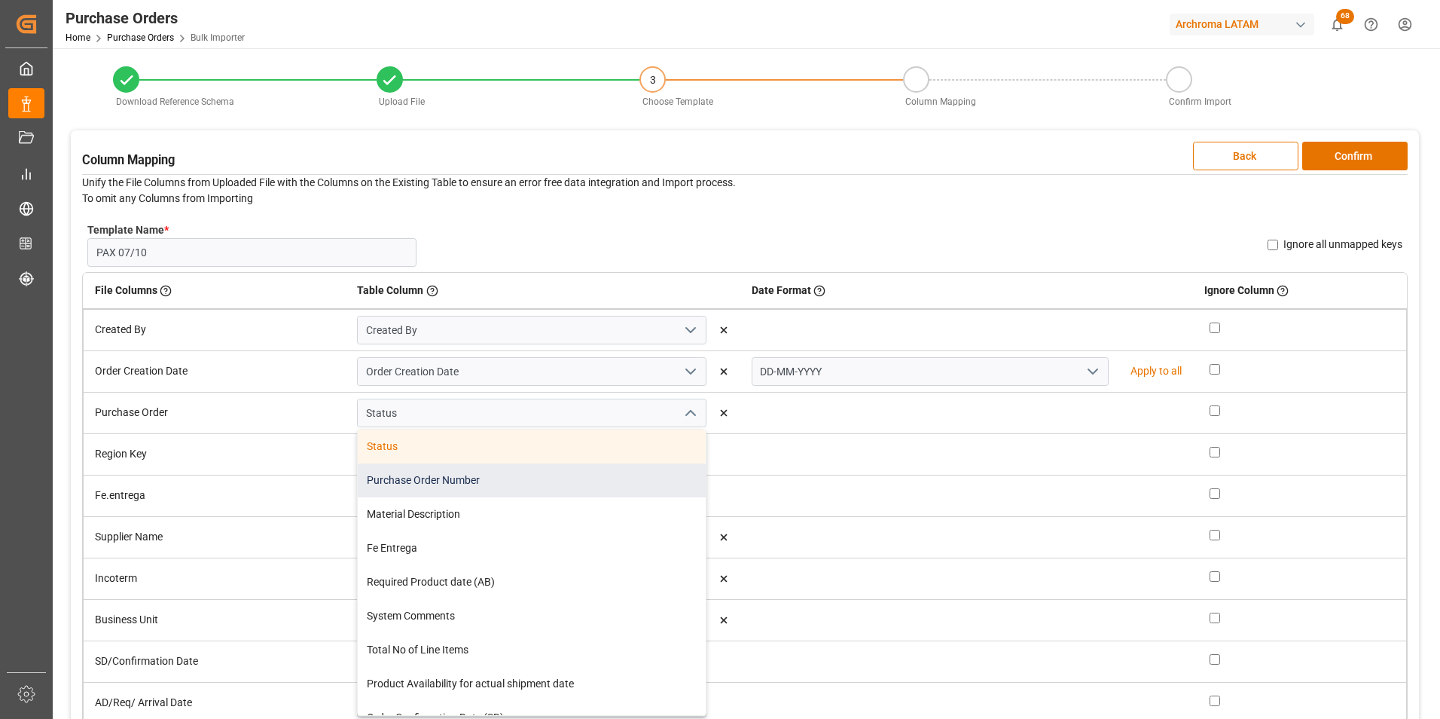
click at [634, 483] on div "Purchase Order Number" at bounding box center [532, 480] width 348 height 34
type input "Purchase Order Number"
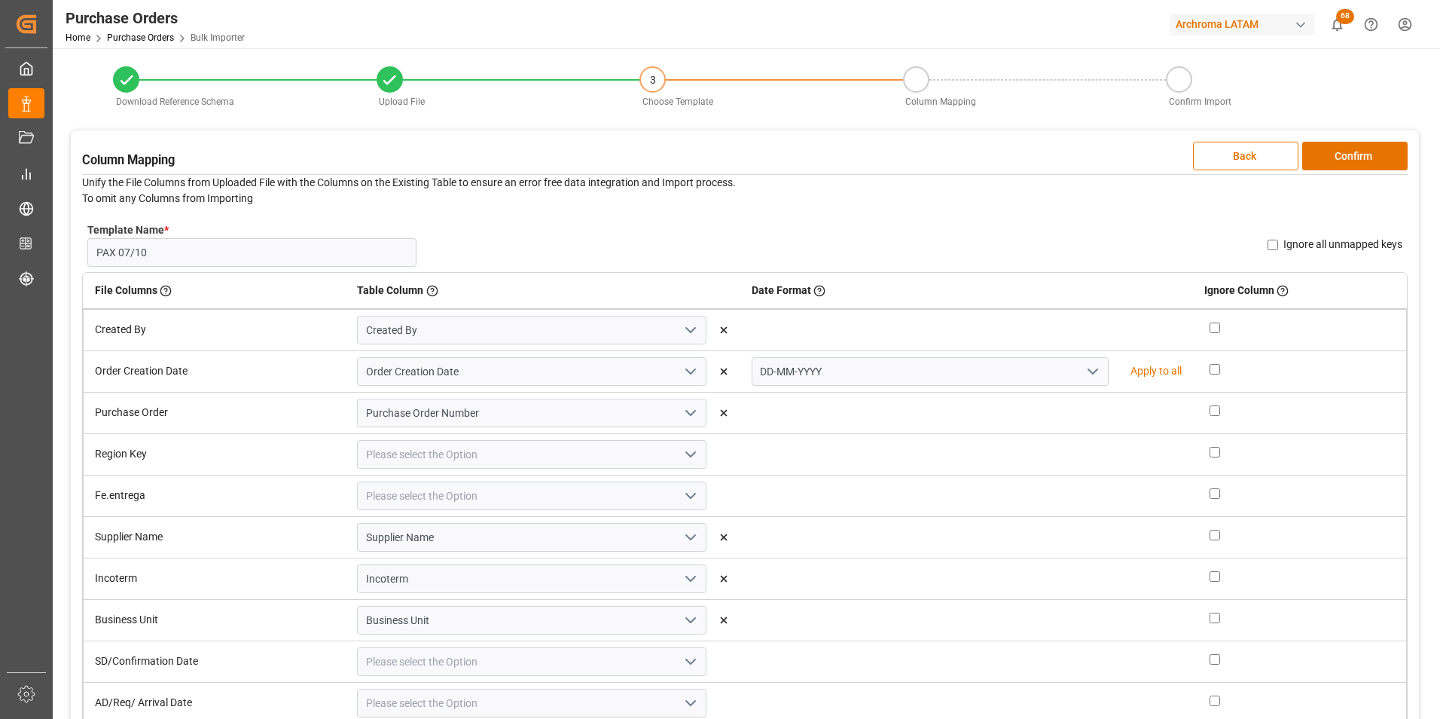
click at [682, 456] on icon "open menu" at bounding box center [691, 454] width 18 height 18
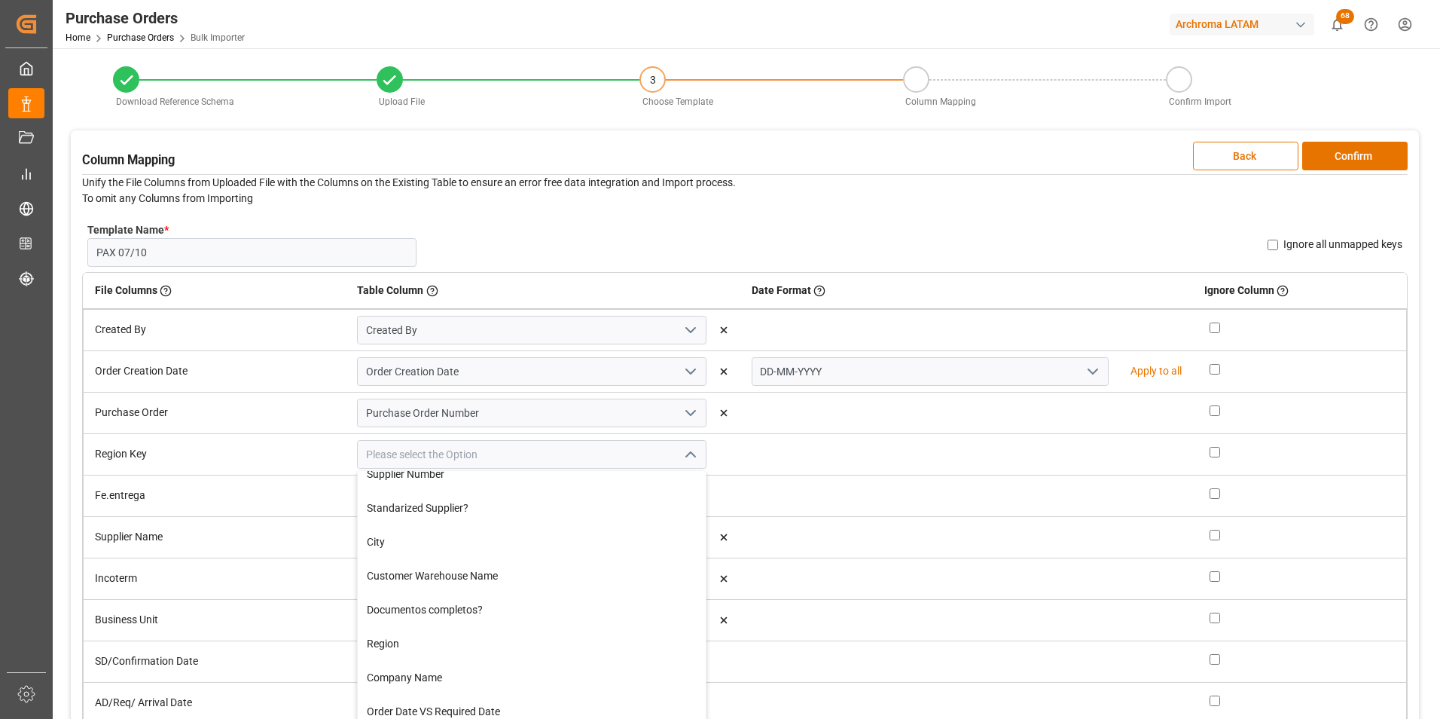
scroll to position [377, 0]
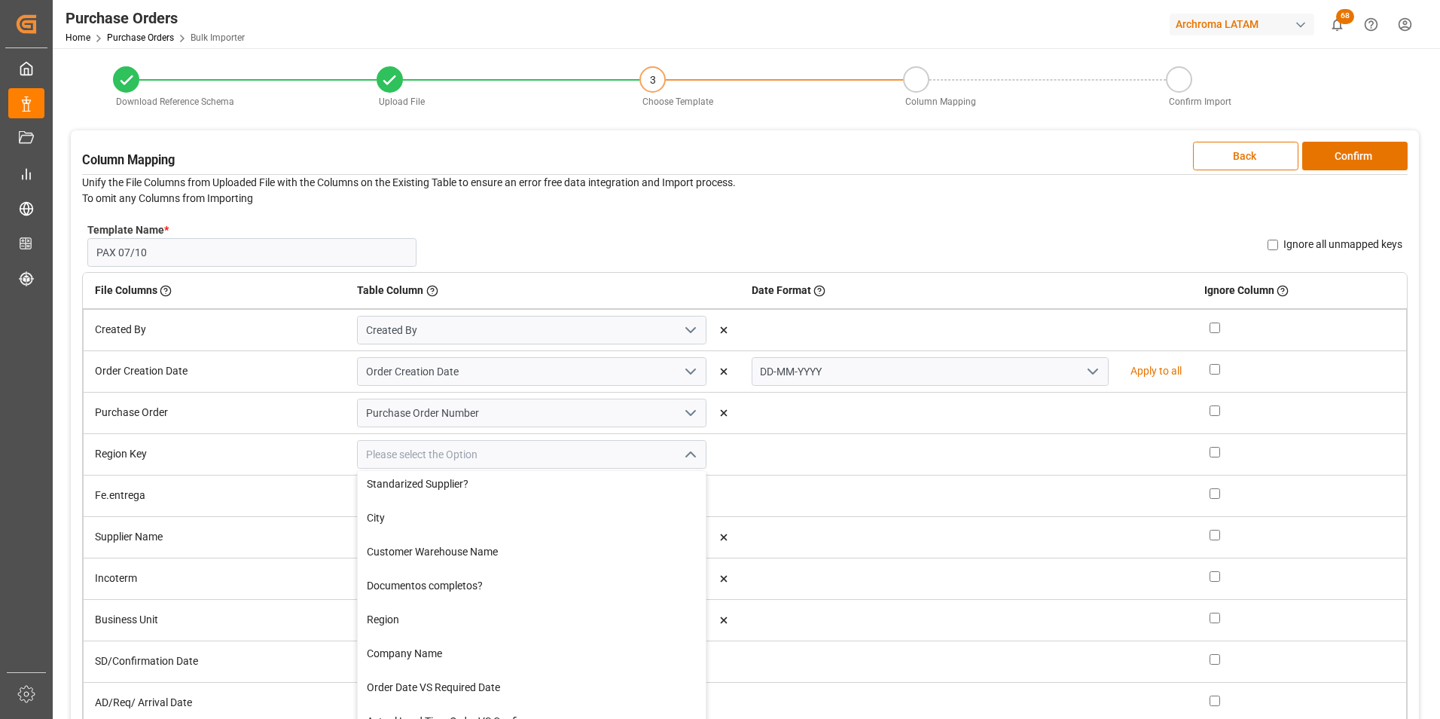
click at [582, 609] on div "Region" at bounding box center [532, 620] width 348 height 34
type input "Region"
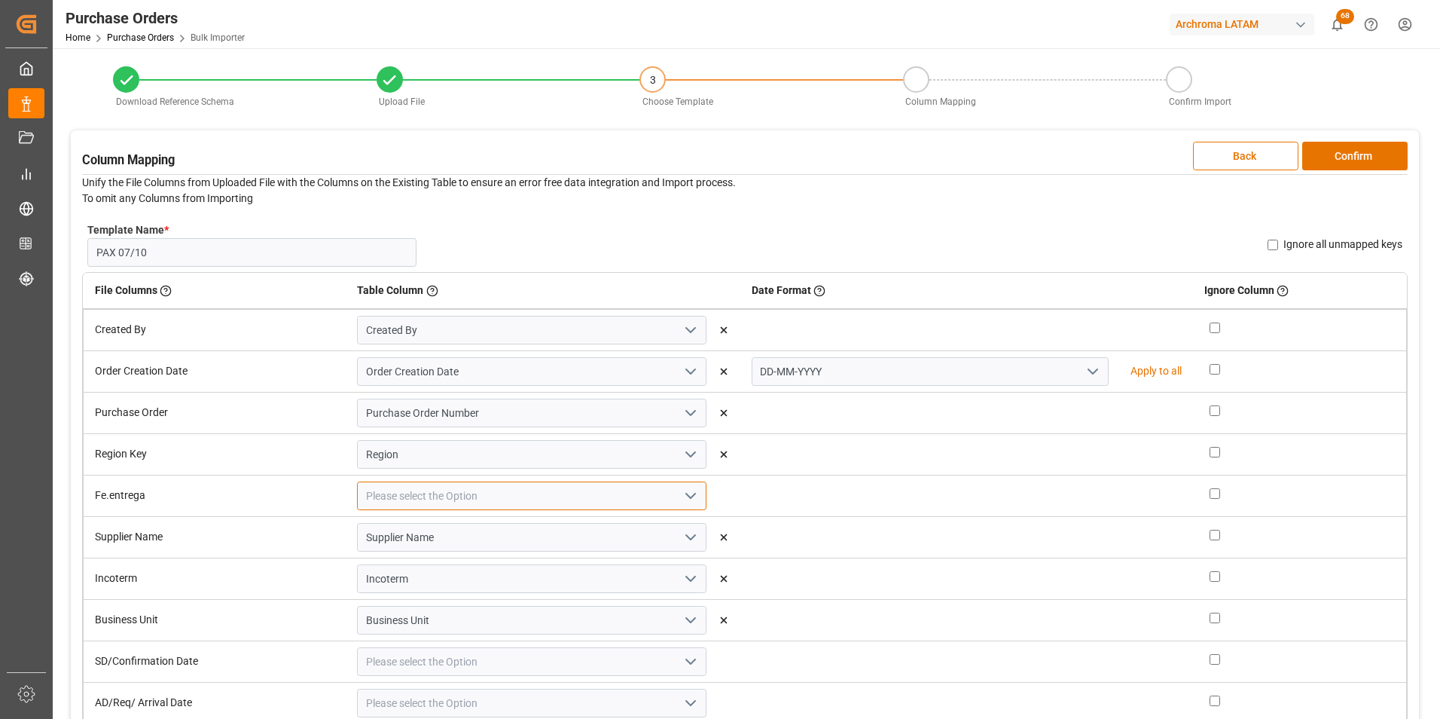
click at [667, 498] on input at bounding box center [532, 495] width 350 height 29
click at [685, 498] on icon "open menu" at bounding box center [691, 496] width 18 height 18
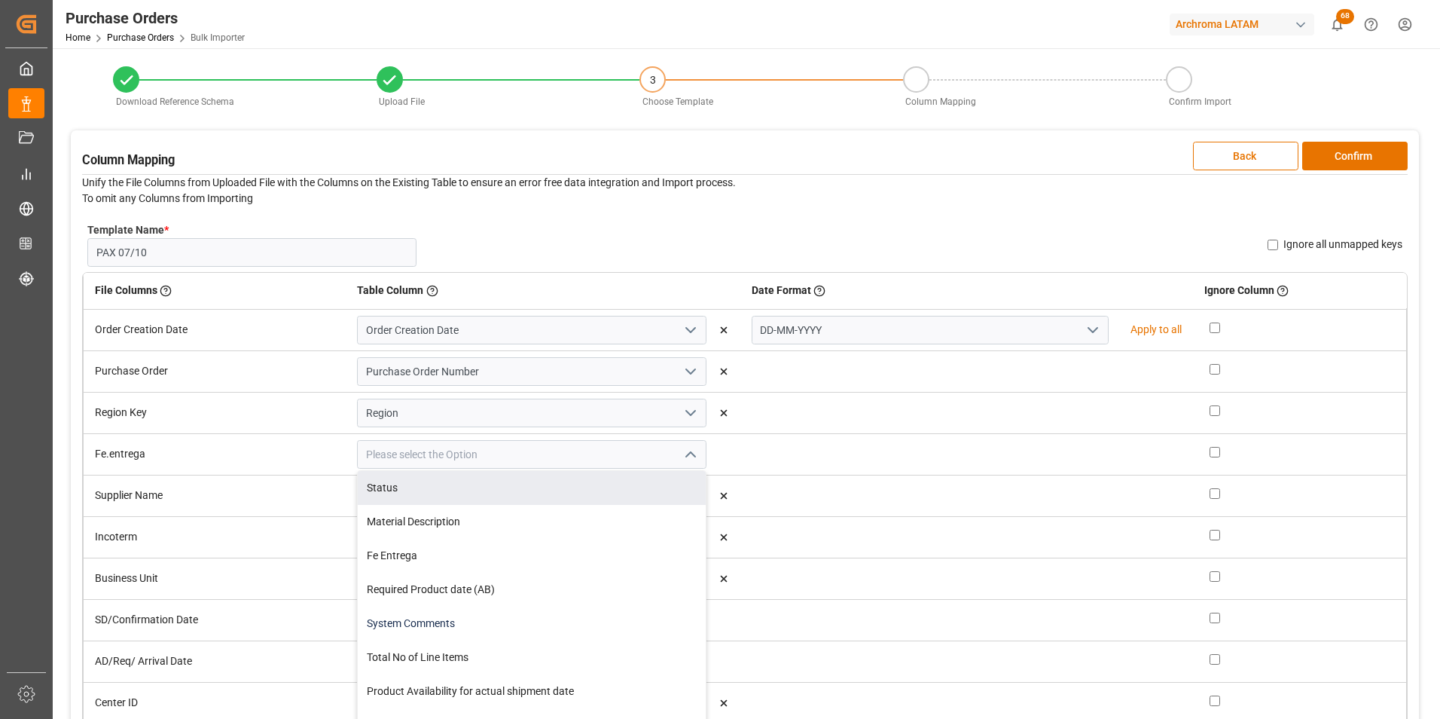
scroll to position [115, 0]
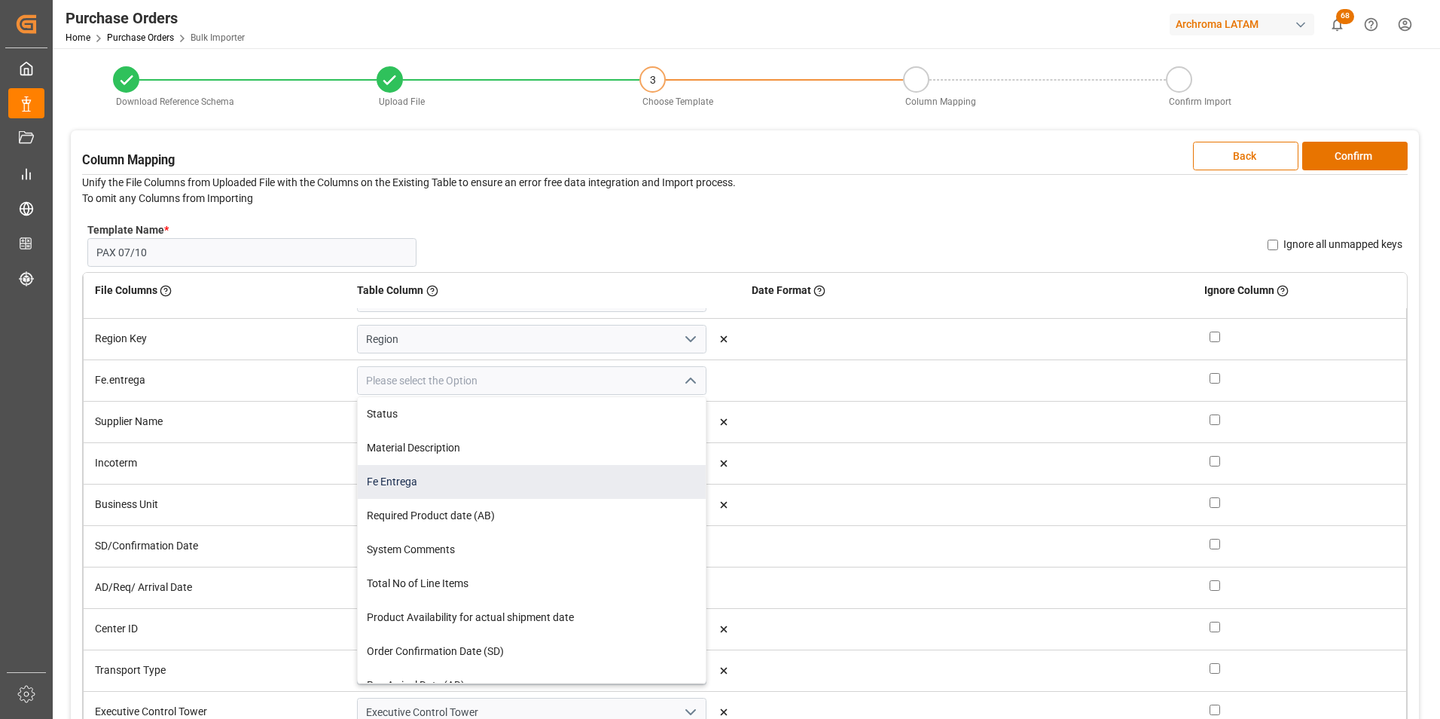
click at [582, 479] on div "Fe Entrega" at bounding box center [532, 482] width 348 height 34
type input "Fe Entrega"
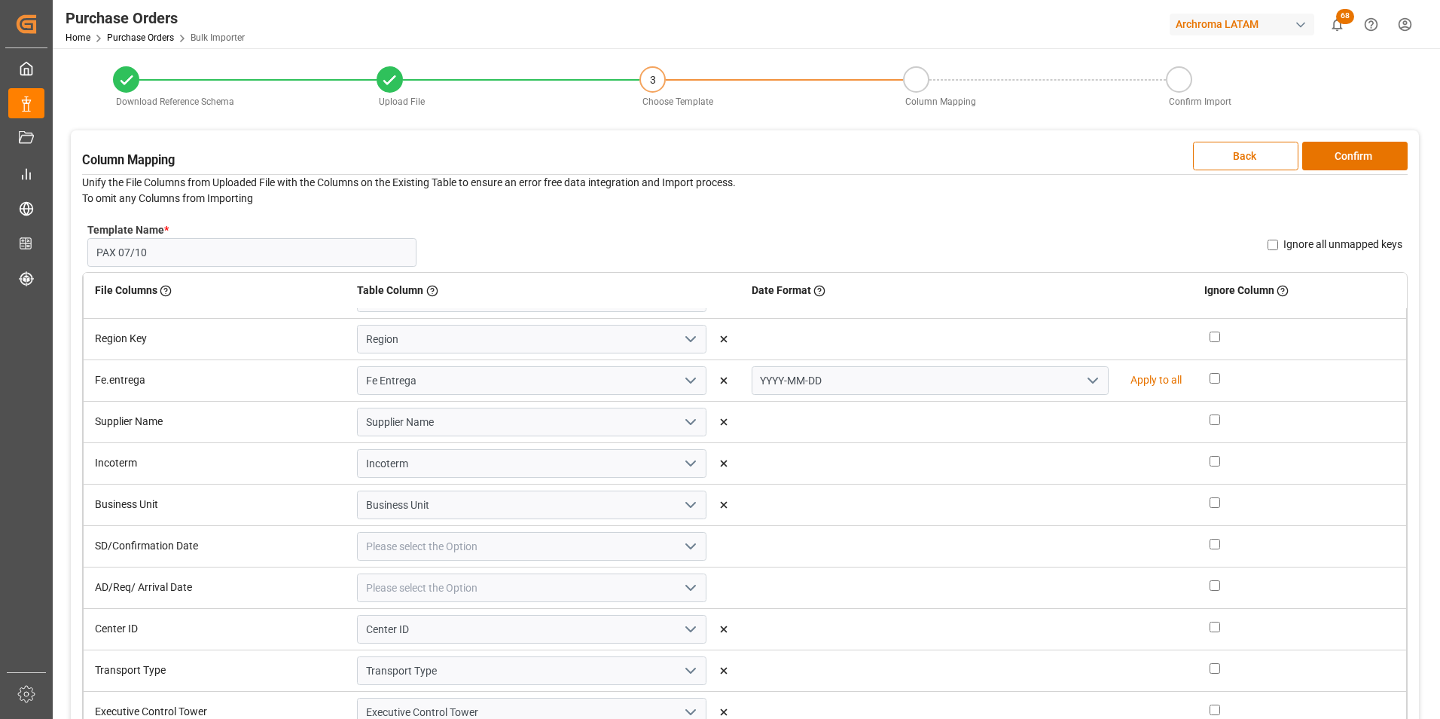
click at [1084, 380] on icon "open menu" at bounding box center [1093, 380] width 18 height 18
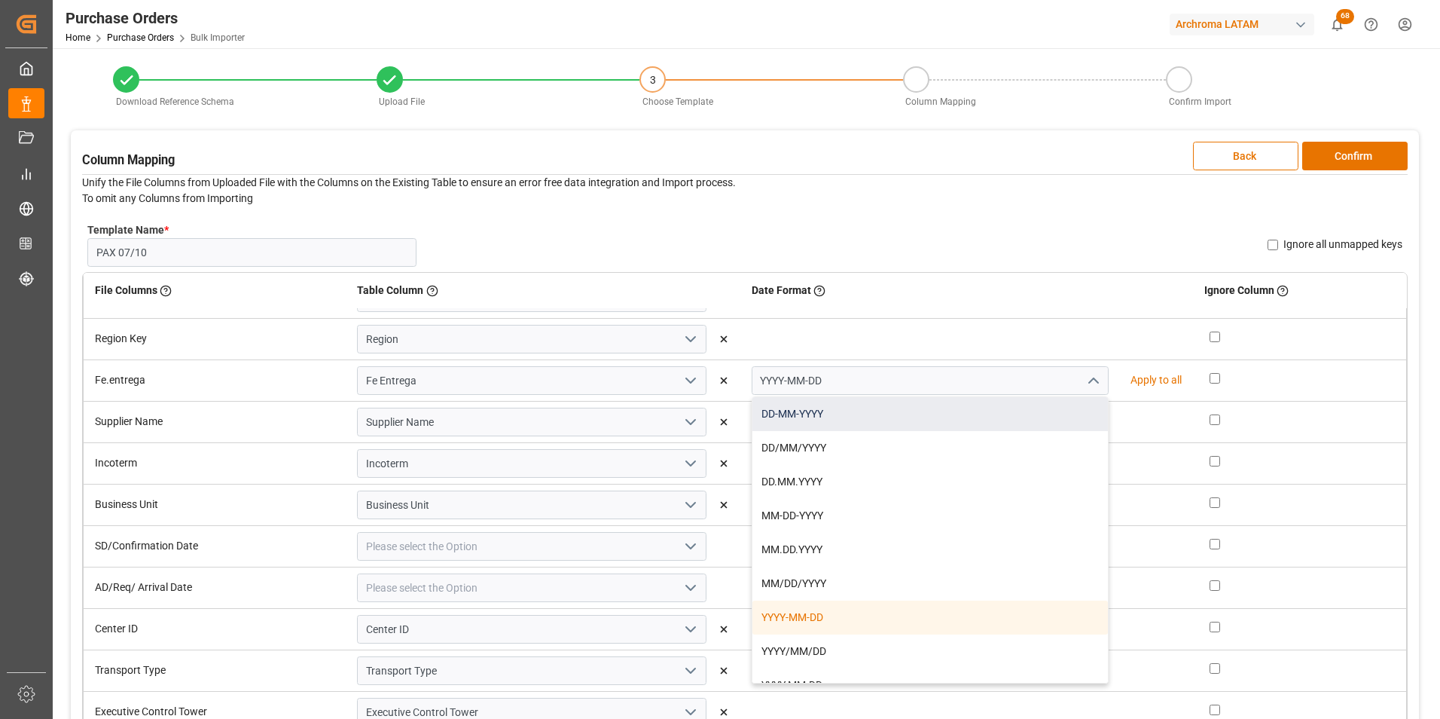
click at [1049, 416] on div "DD-MM-YYYY" at bounding box center [931, 414] width 356 height 34
type input "DD-MM-YYYY"
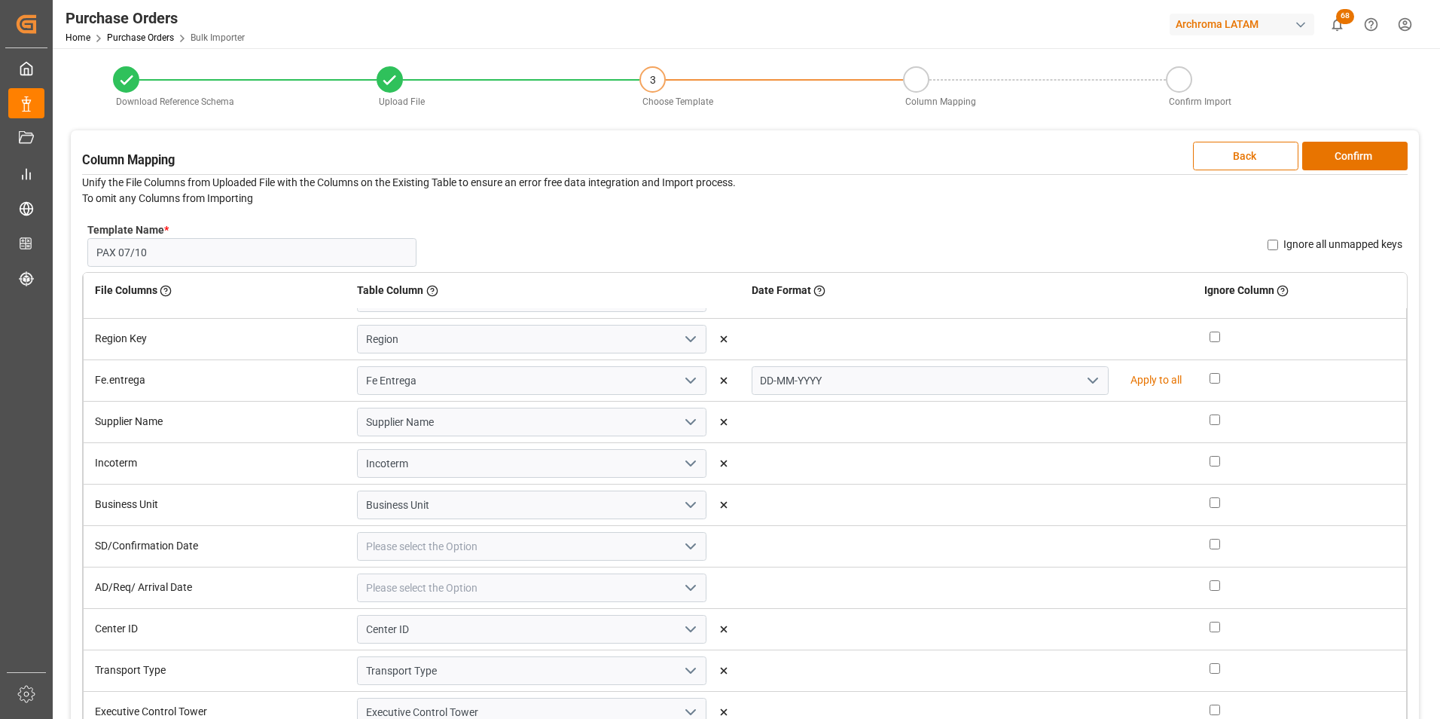
click at [686, 537] on icon "open menu" at bounding box center [691, 546] width 18 height 18
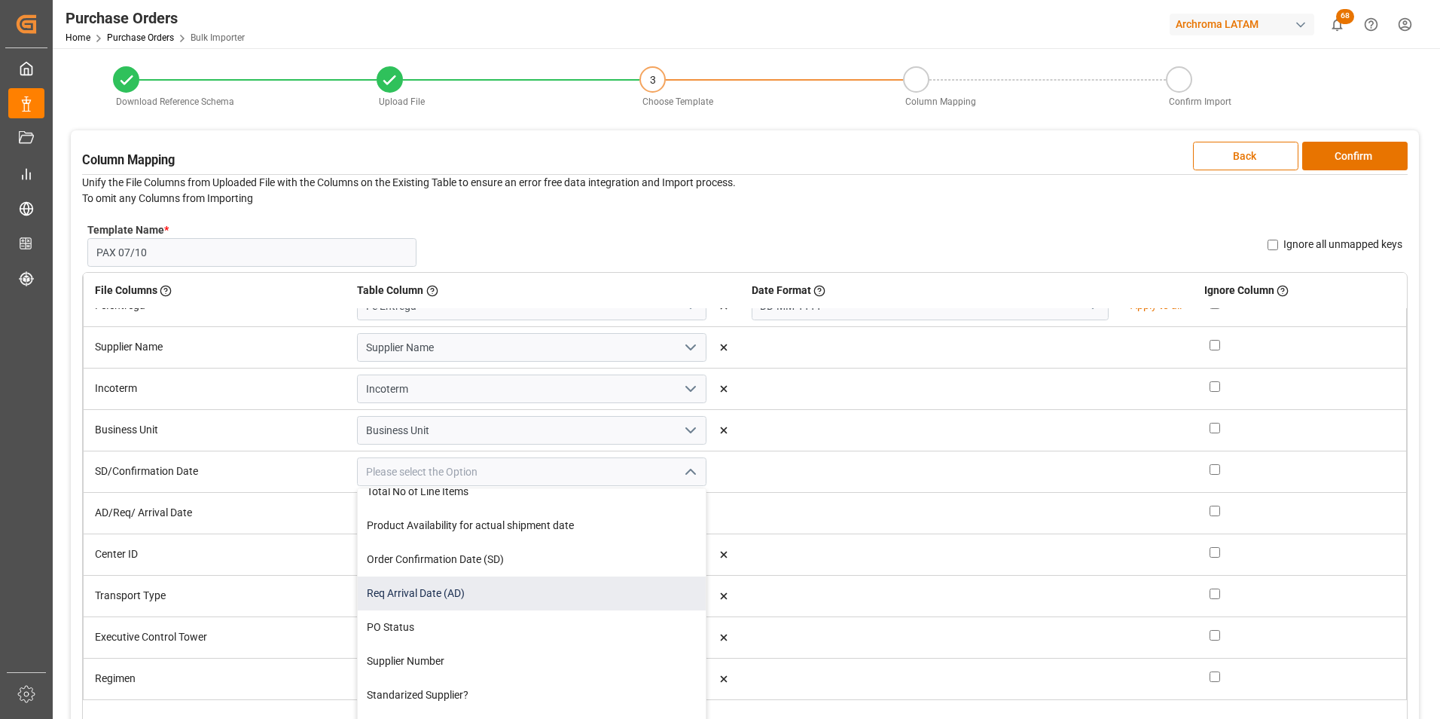
scroll to position [151, 0]
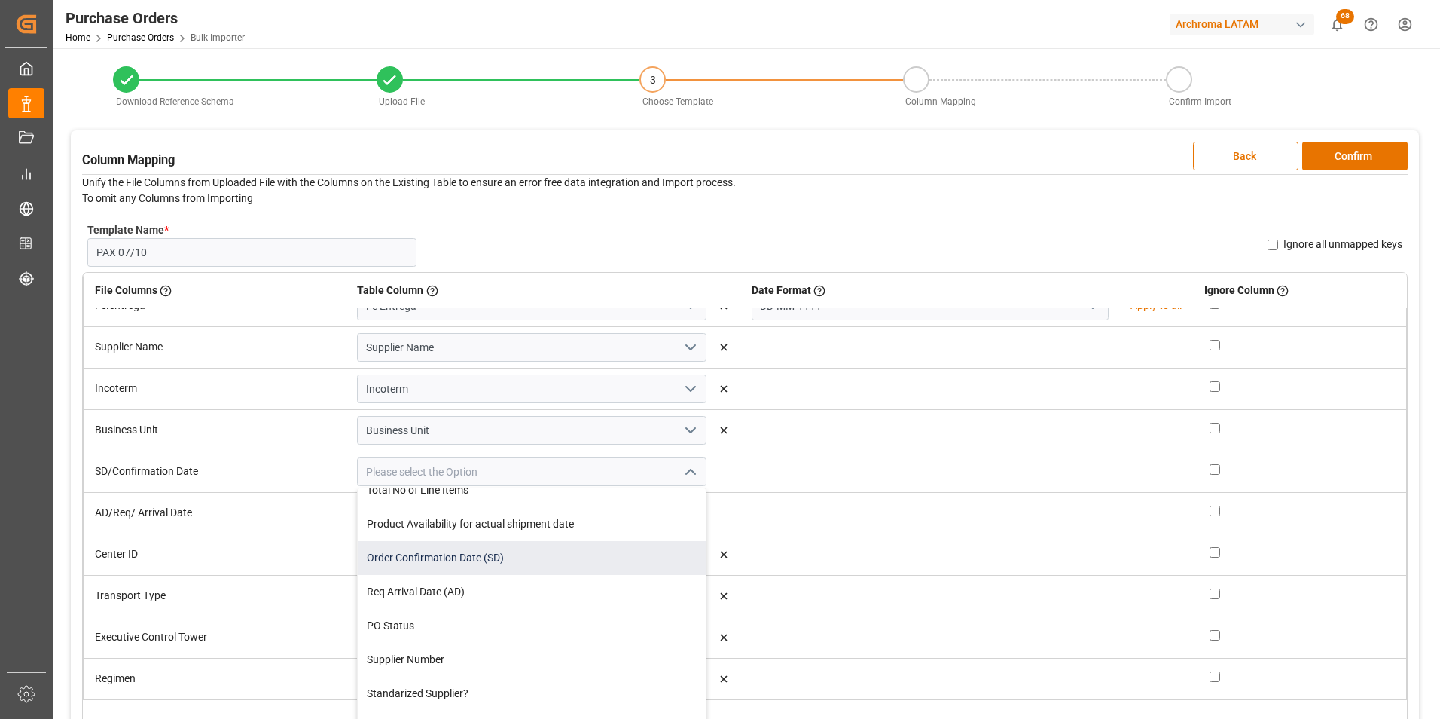
click at [624, 566] on div "Order Confirmation Date (SD)" at bounding box center [532, 558] width 348 height 34
type input "Order Confirmation Date (SD)"
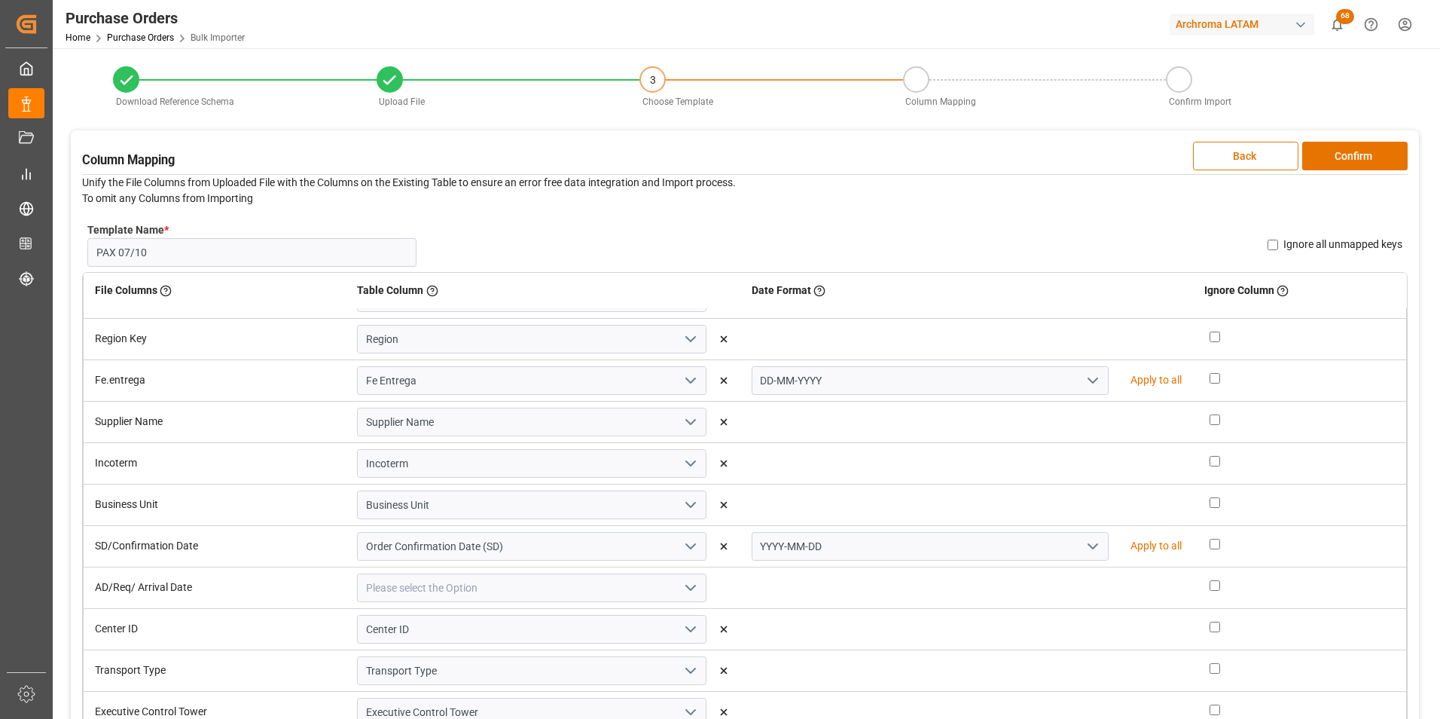
scroll to position [115, 0]
drag, startPoint x: 1078, startPoint y: 548, endPoint x: 1070, endPoint y: 554, distance: 9.2
click at [1084, 548] on icon "open menu" at bounding box center [1093, 546] width 18 height 18
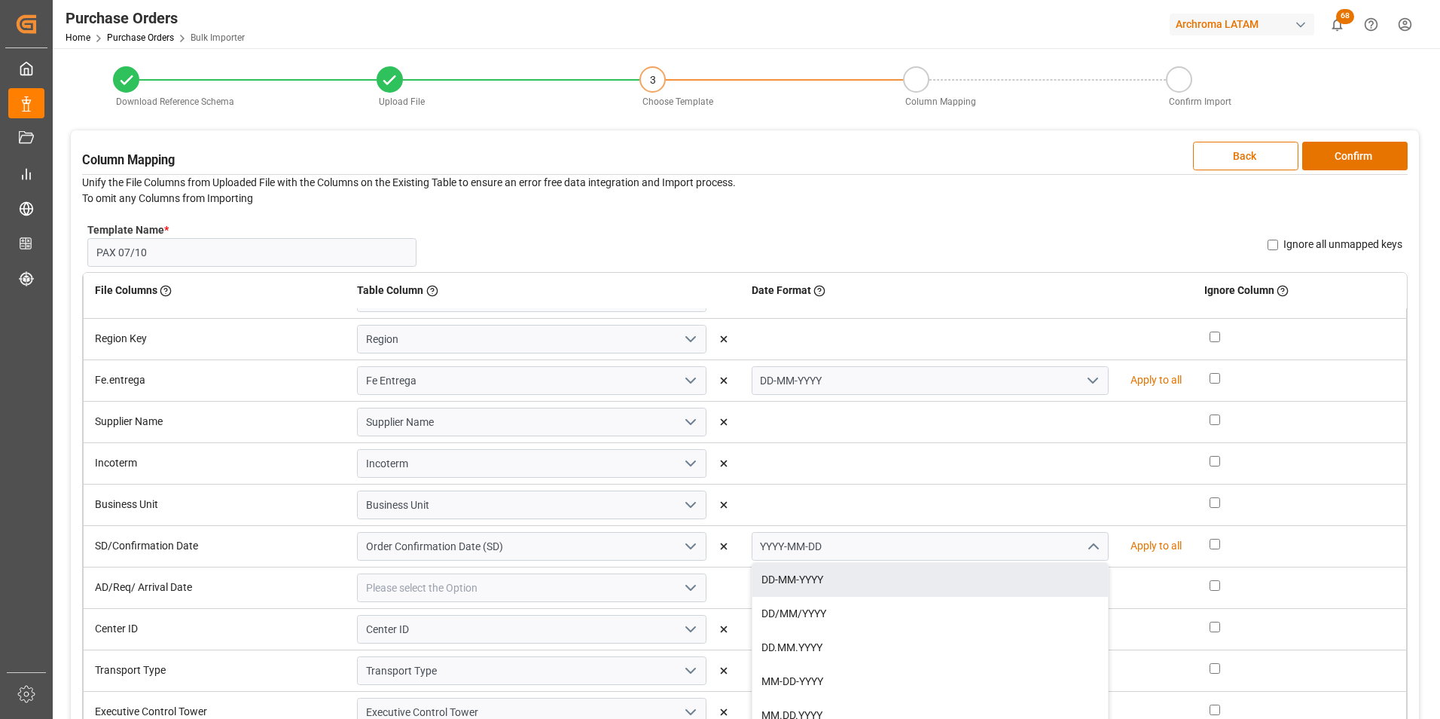
click at [1056, 574] on div "DD-MM-YYYY" at bounding box center [931, 580] width 356 height 34
type input "DD-MM-YYYY"
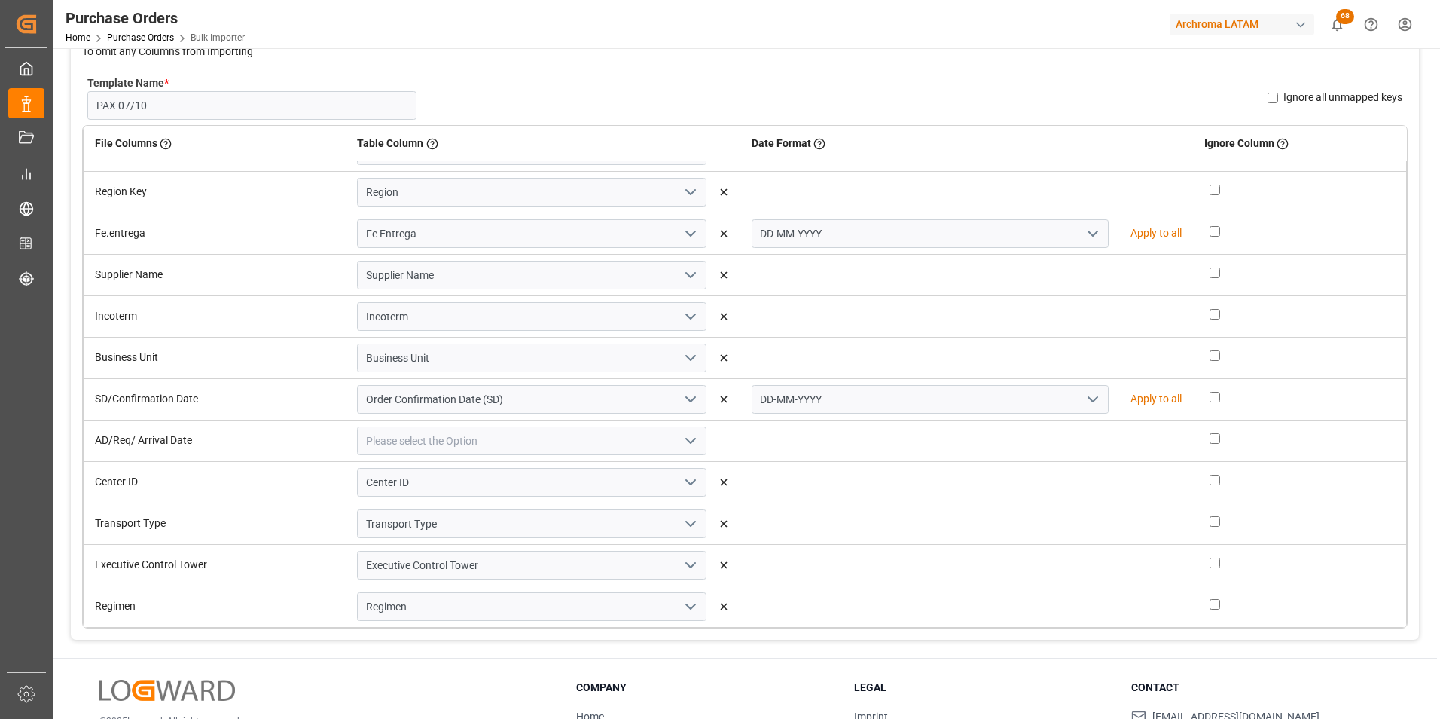
scroll to position [151, 0]
click at [702, 444] on input at bounding box center [532, 437] width 350 height 29
click at [701, 423] on input at bounding box center [532, 437] width 350 height 29
drag, startPoint x: 688, startPoint y: 435, endPoint x: 682, endPoint y: 442, distance: 9.6
click at [688, 435] on icon "open menu" at bounding box center [691, 437] width 18 height 18
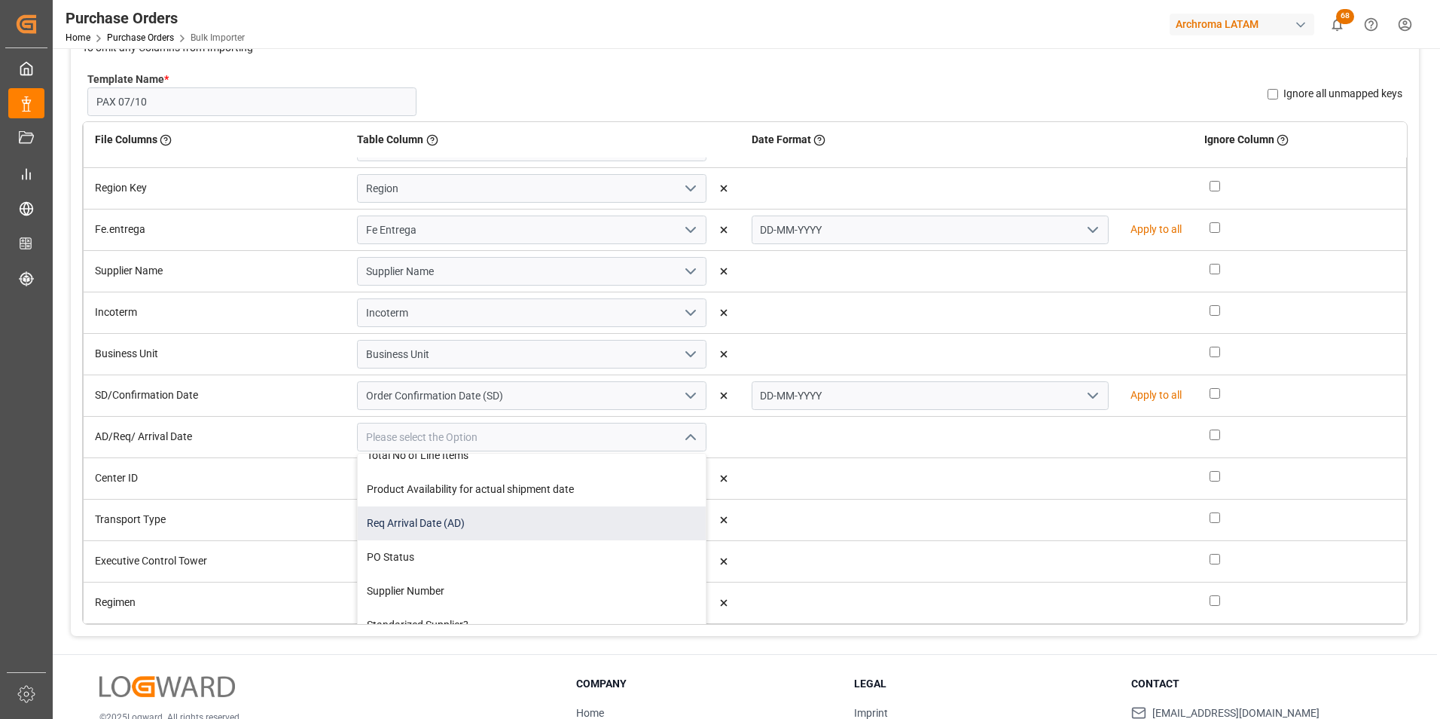
click at [606, 527] on div "Req Arrival Date (AD)" at bounding box center [532, 523] width 348 height 34
type input "Req Arrival Date (AD)"
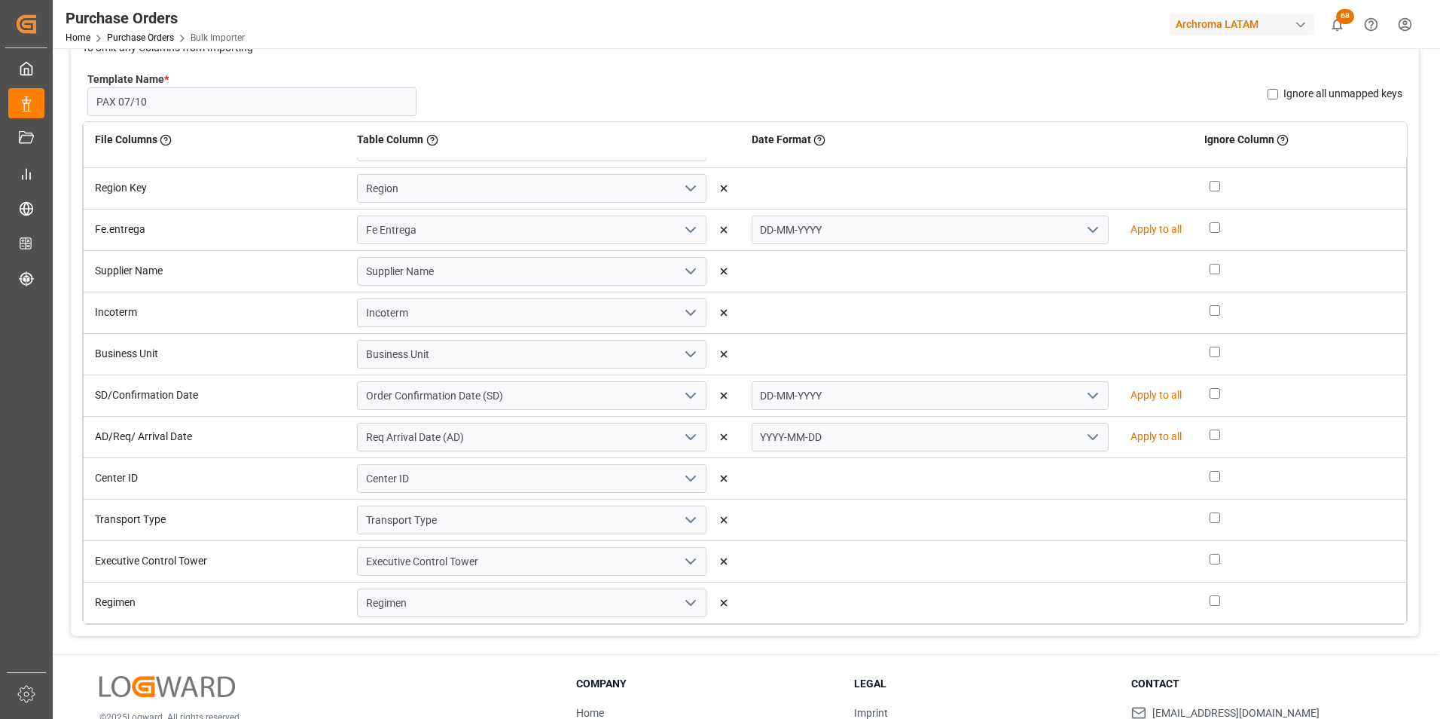
click at [1084, 445] on icon "open menu" at bounding box center [1093, 437] width 18 height 18
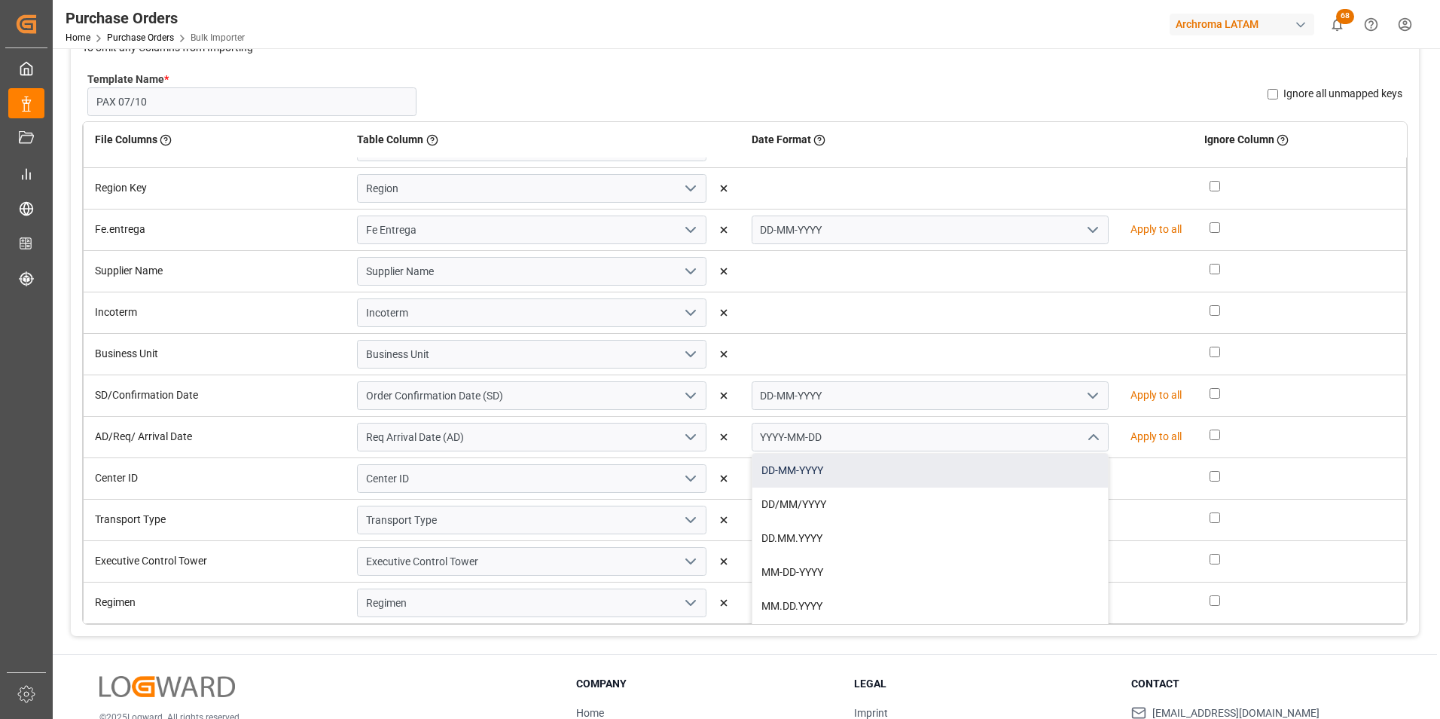
click at [1053, 478] on div "DD-MM-YYYY" at bounding box center [931, 470] width 356 height 34
type input "DD-MM-YYYY"
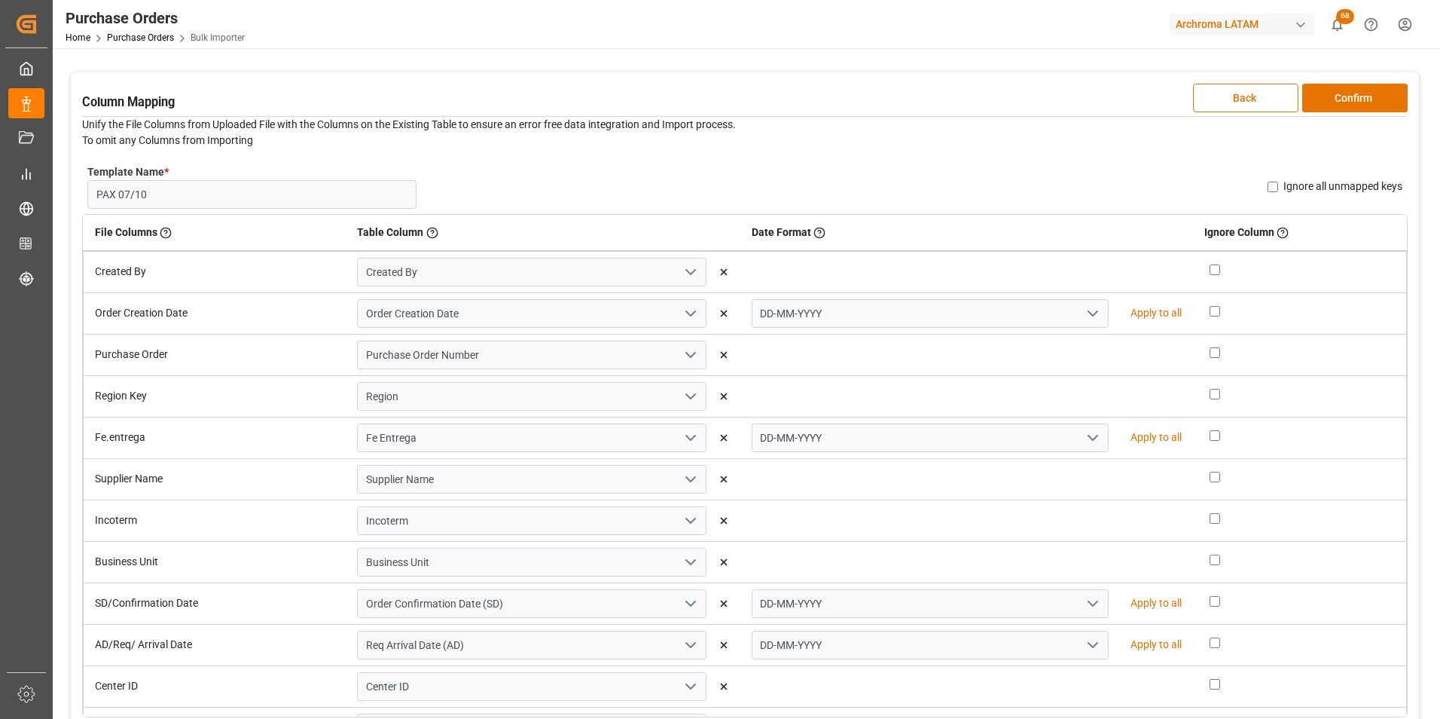
scroll to position [30, 0]
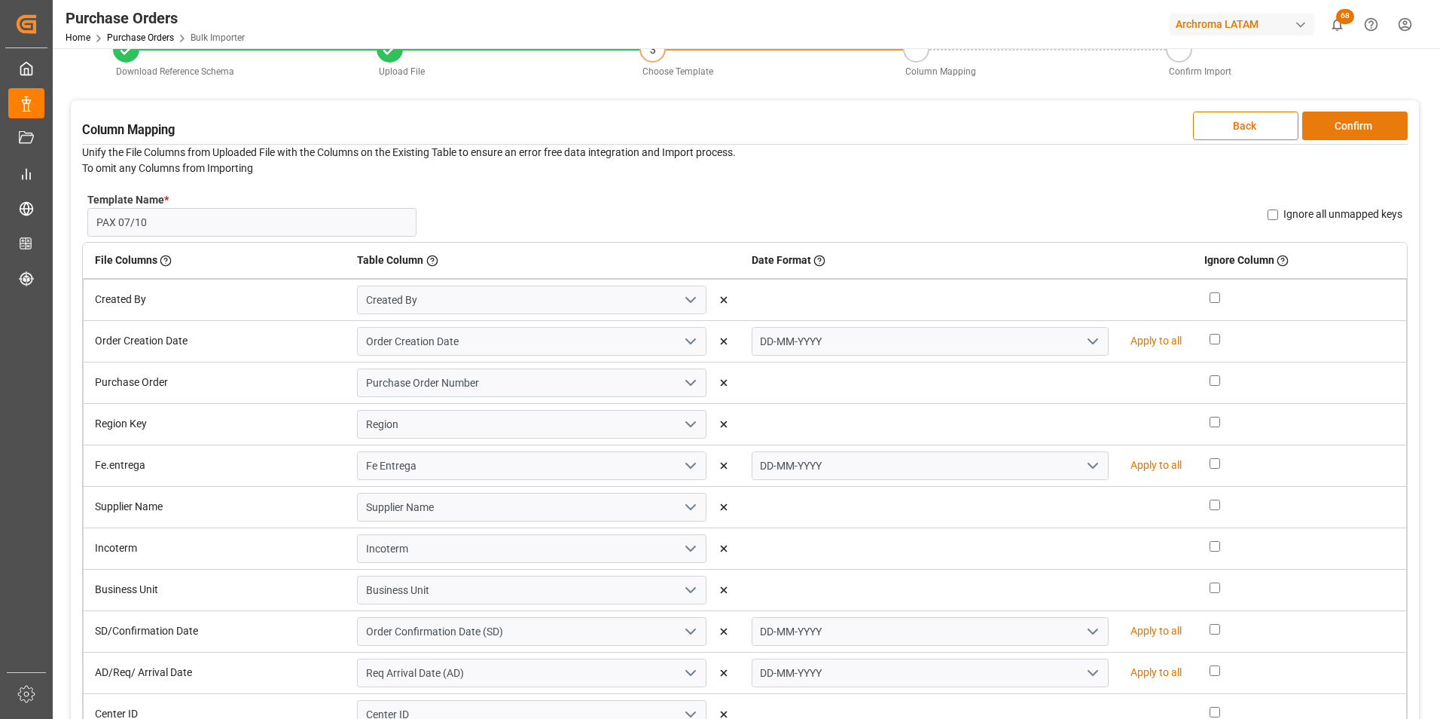
click at [1363, 130] on button "Confirm" at bounding box center [1354, 125] width 105 height 29
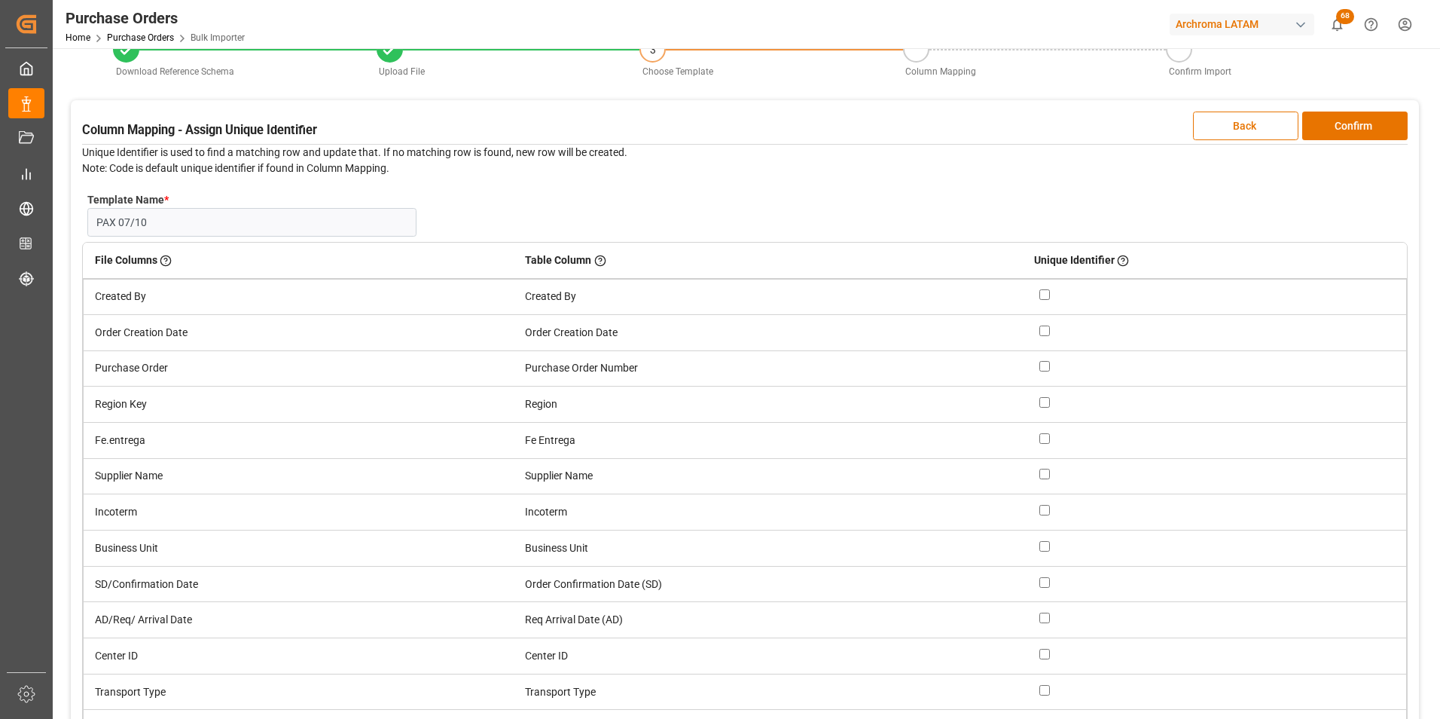
click at [1047, 368] on input "checkbox" at bounding box center [1045, 366] width 11 height 11
checkbox input "true"
click at [1342, 127] on button "Confirm" at bounding box center [1354, 125] width 105 height 29
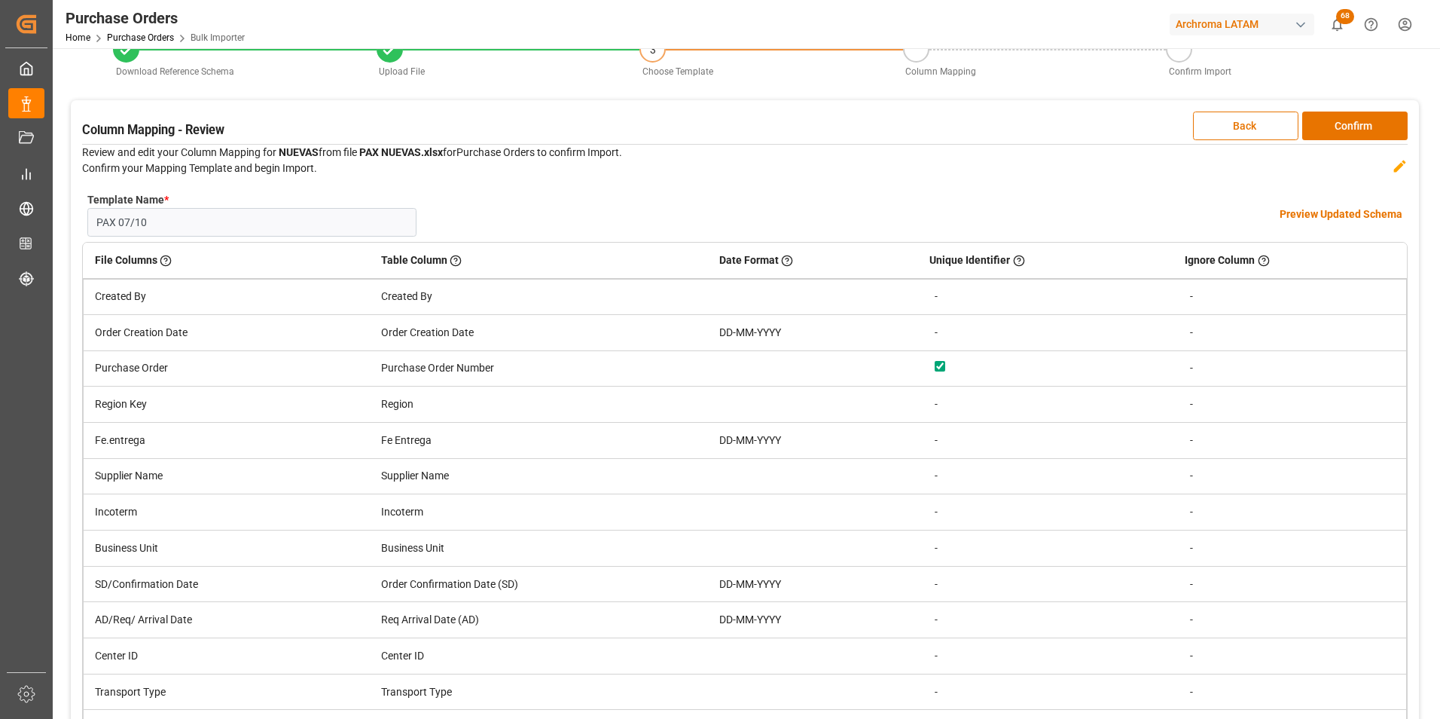
click at [1305, 207] on h4 "Preview Updated Schema" at bounding box center [1341, 214] width 123 height 16
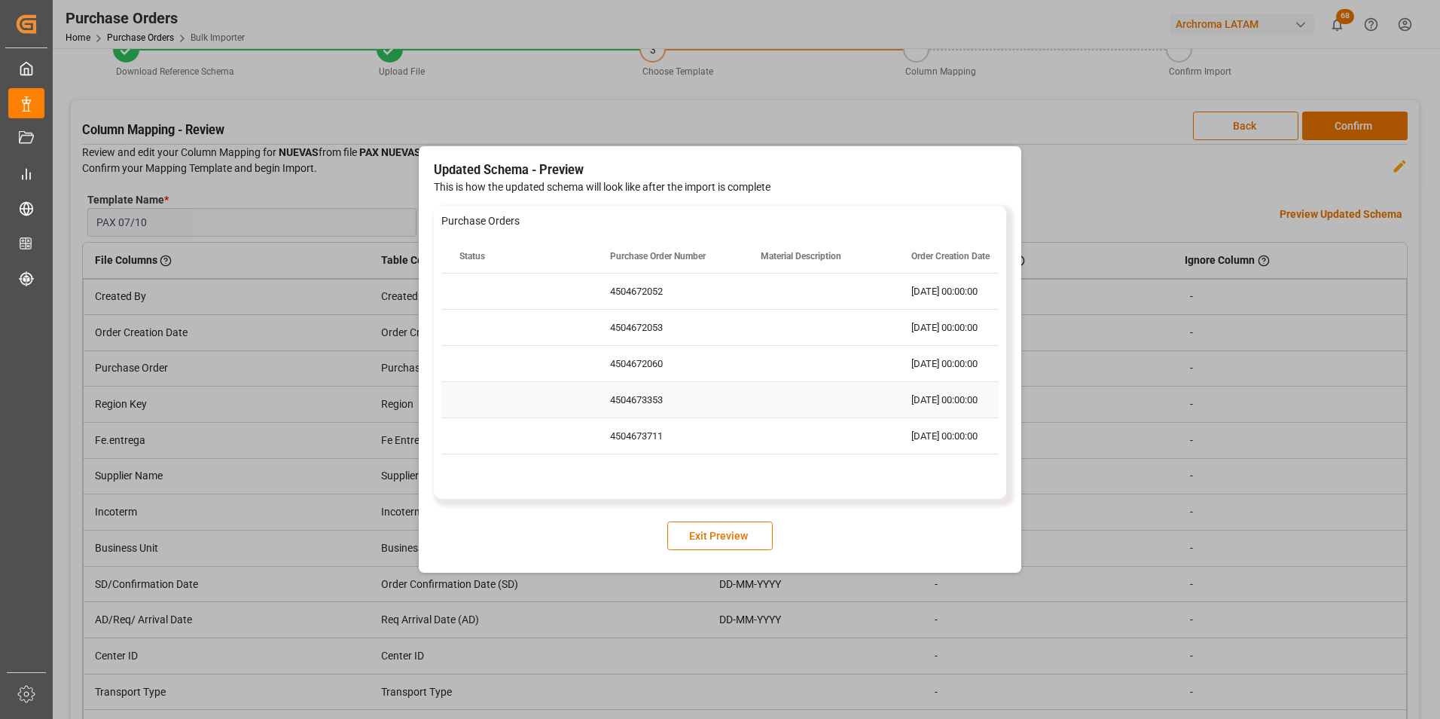
click at [846, 406] on div "Press SPACE to select this row." at bounding box center [818, 399] width 151 height 35
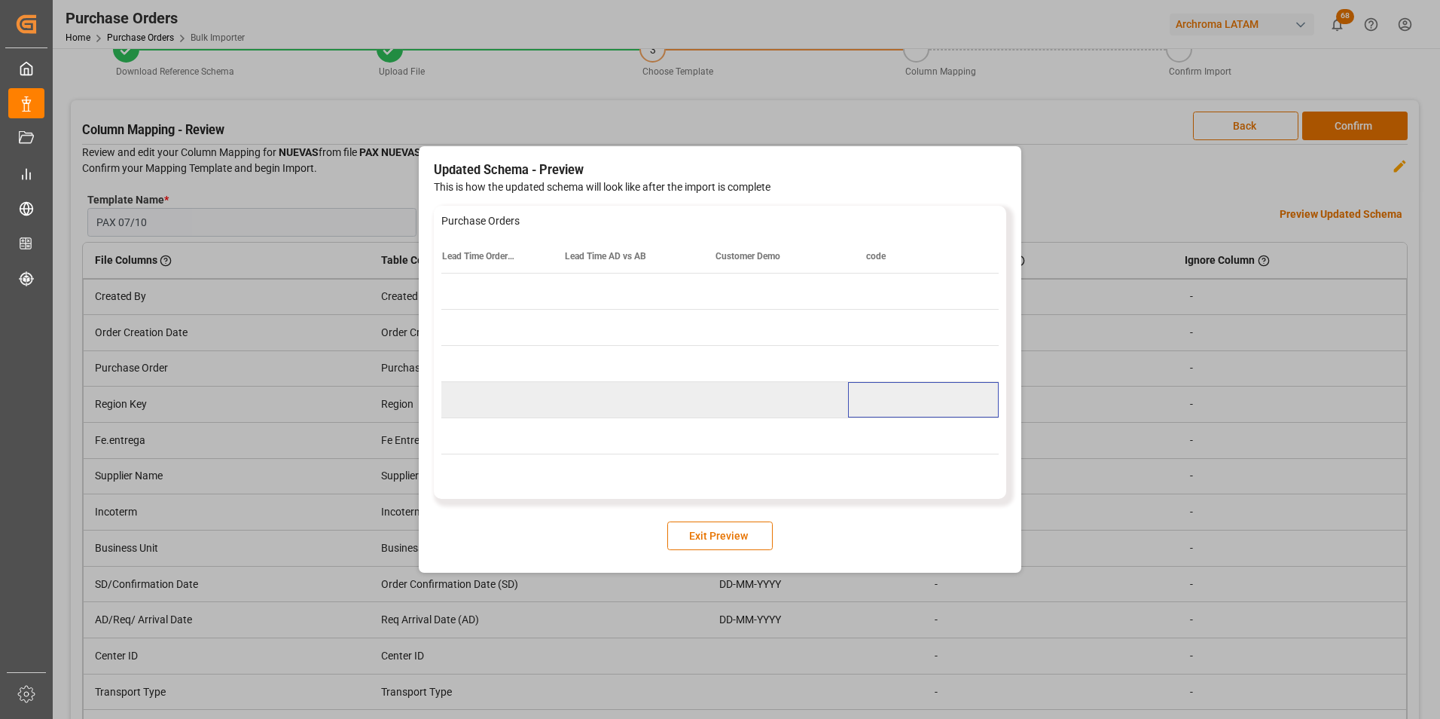
scroll to position [0, 4264]
click at [759, 526] on button "Exit Preview" at bounding box center [719, 535] width 105 height 29
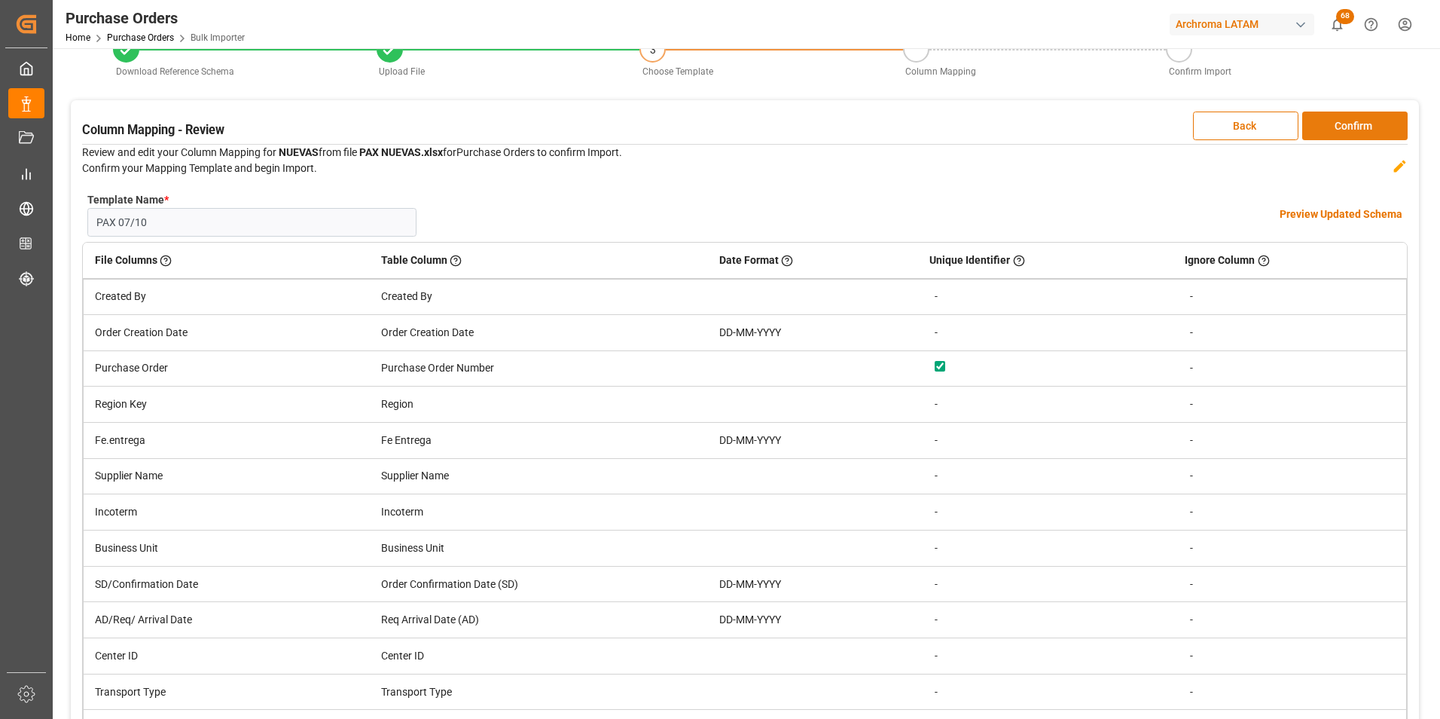
click at [1374, 138] on button "Confirm" at bounding box center [1354, 125] width 105 height 29
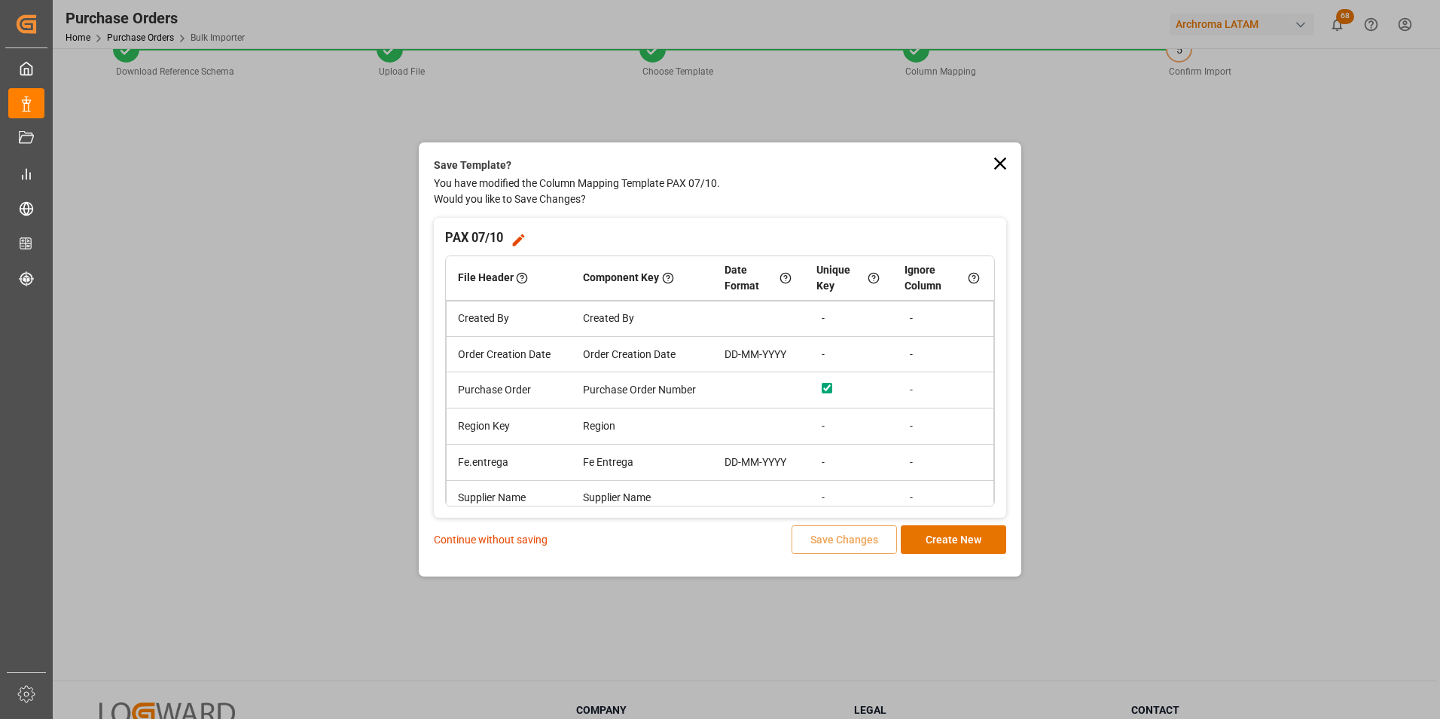
click at [508, 548] on div "Continue without saving Save Changes Create New" at bounding box center [720, 539] width 572 height 29
drag, startPoint x: 508, startPoint y: 548, endPoint x: 512, endPoint y: 536, distance: 11.9
click at [512, 538] on p "Continue without saving" at bounding box center [491, 540] width 114 height 16
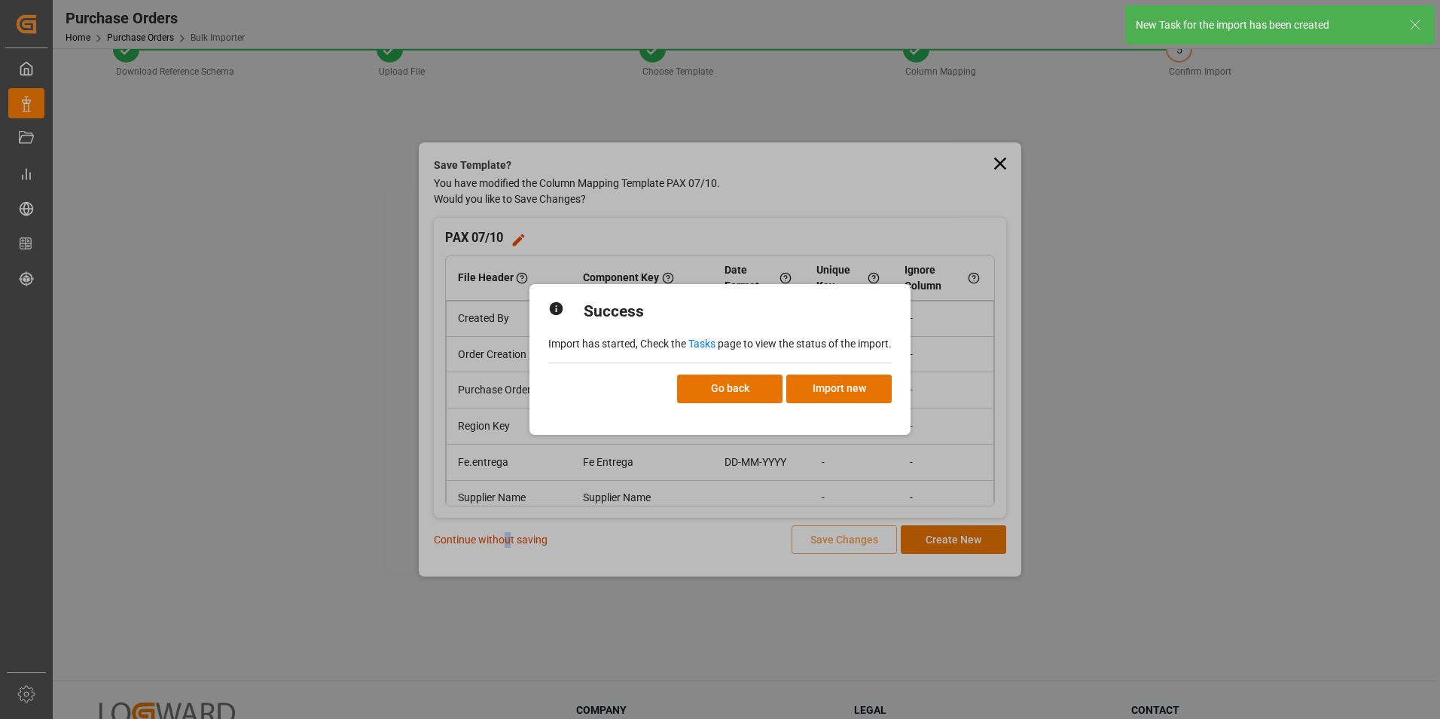
click at [693, 340] on link "Tasks" at bounding box center [702, 343] width 27 height 12
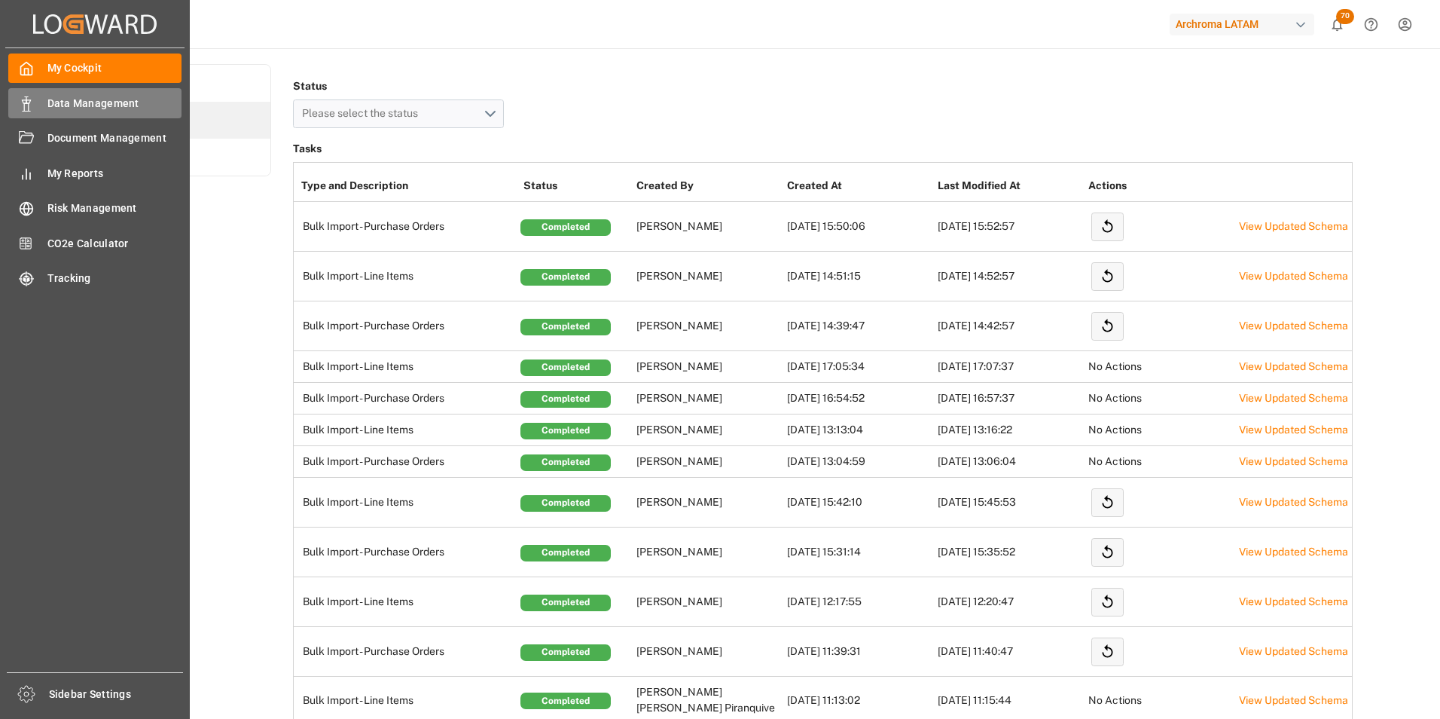
click at [26, 105] on icon at bounding box center [26, 103] width 15 height 15
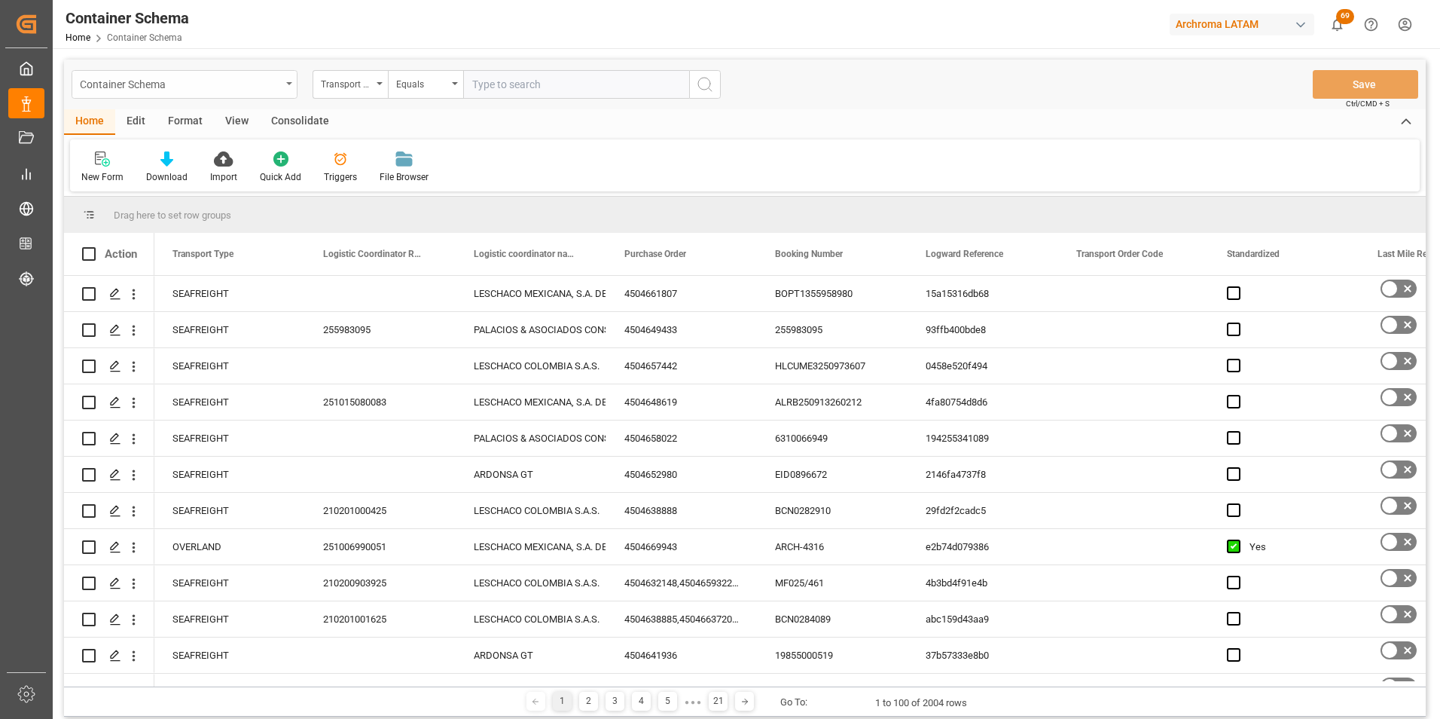
click at [264, 89] on div "Container Schema" at bounding box center [180, 83] width 201 height 19
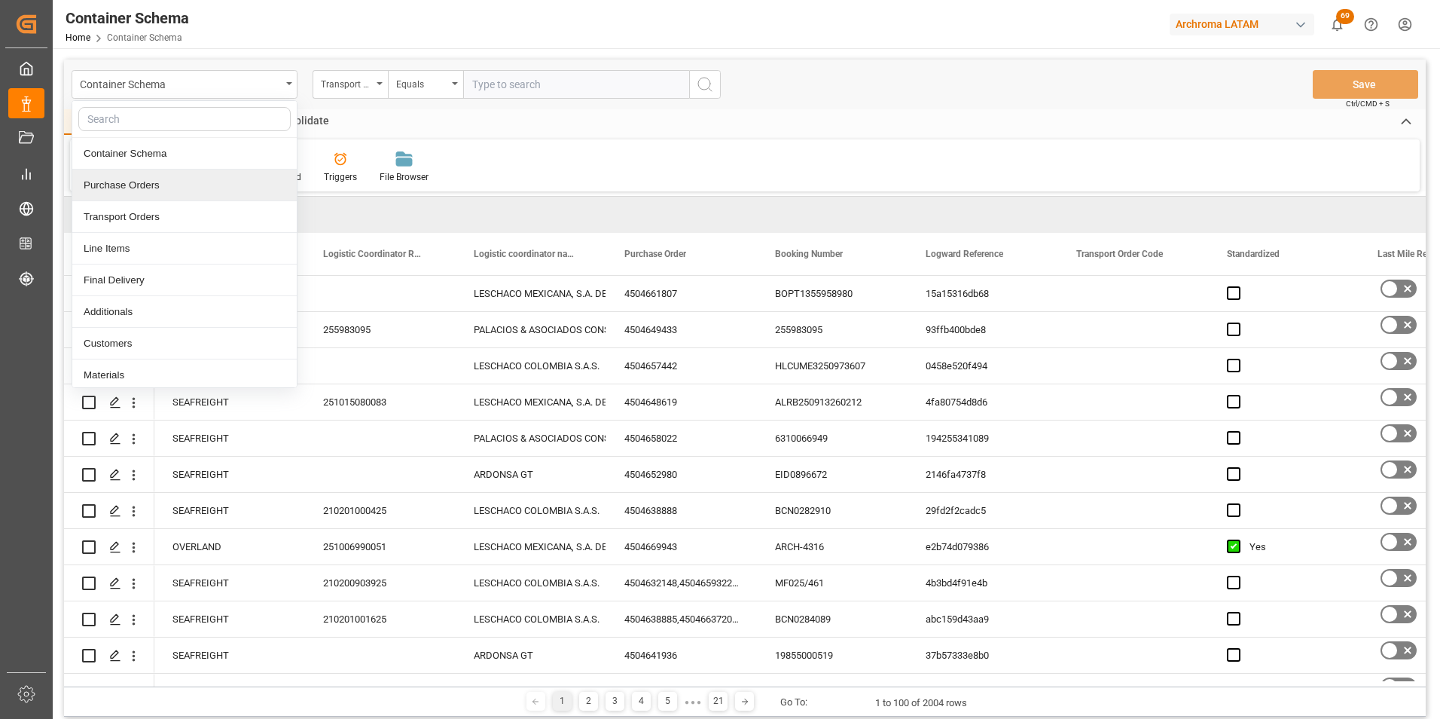
click at [209, 181] on div "Purchase Orders" at bounding box center [184, 185] width 224 height 32
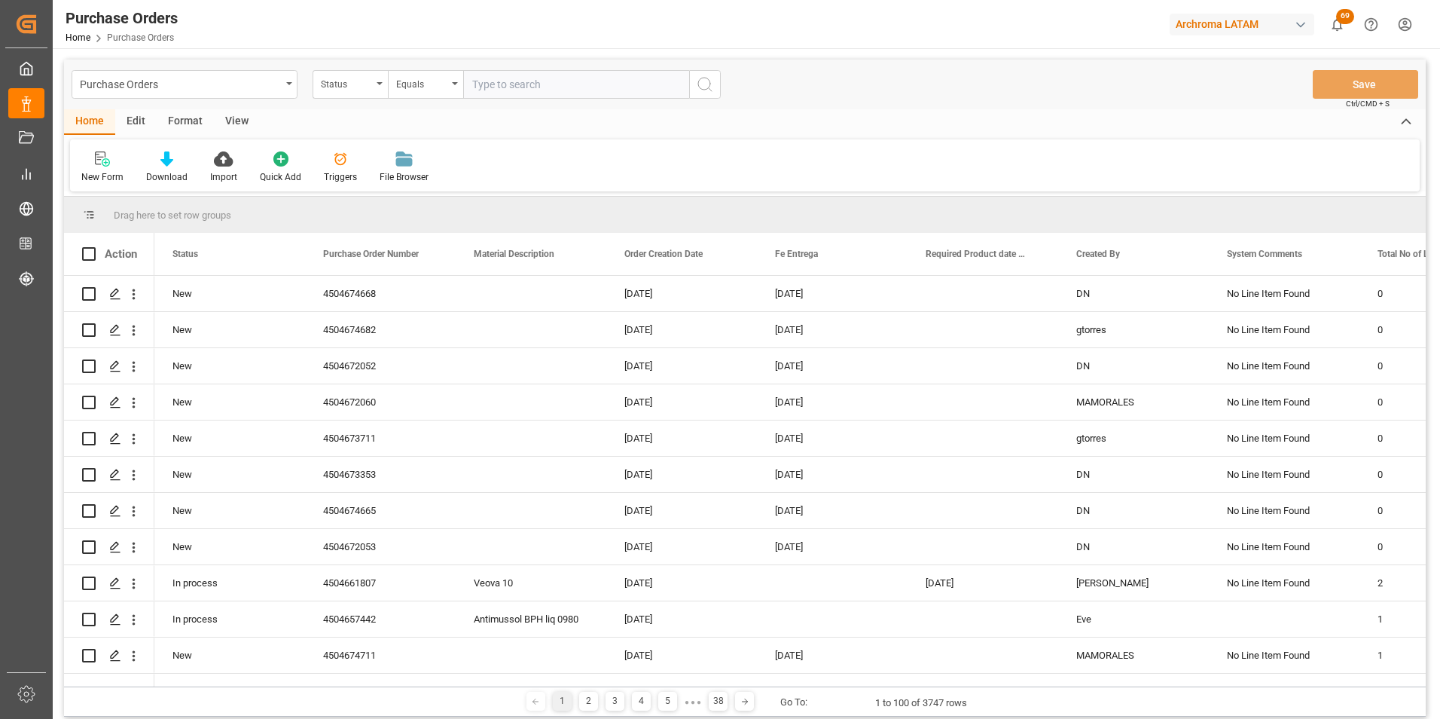
drag, startPoint x: 331, startPoint y: 689, endPoint x: 343, endPoint y: 689, distance: 12.1
click at [343, 689] on div "1 2 3 4 5 ● ● ● 38 Go To: 1 to 100 of 3747 rows" at bounding box center [745, 701] width 1362 height 30
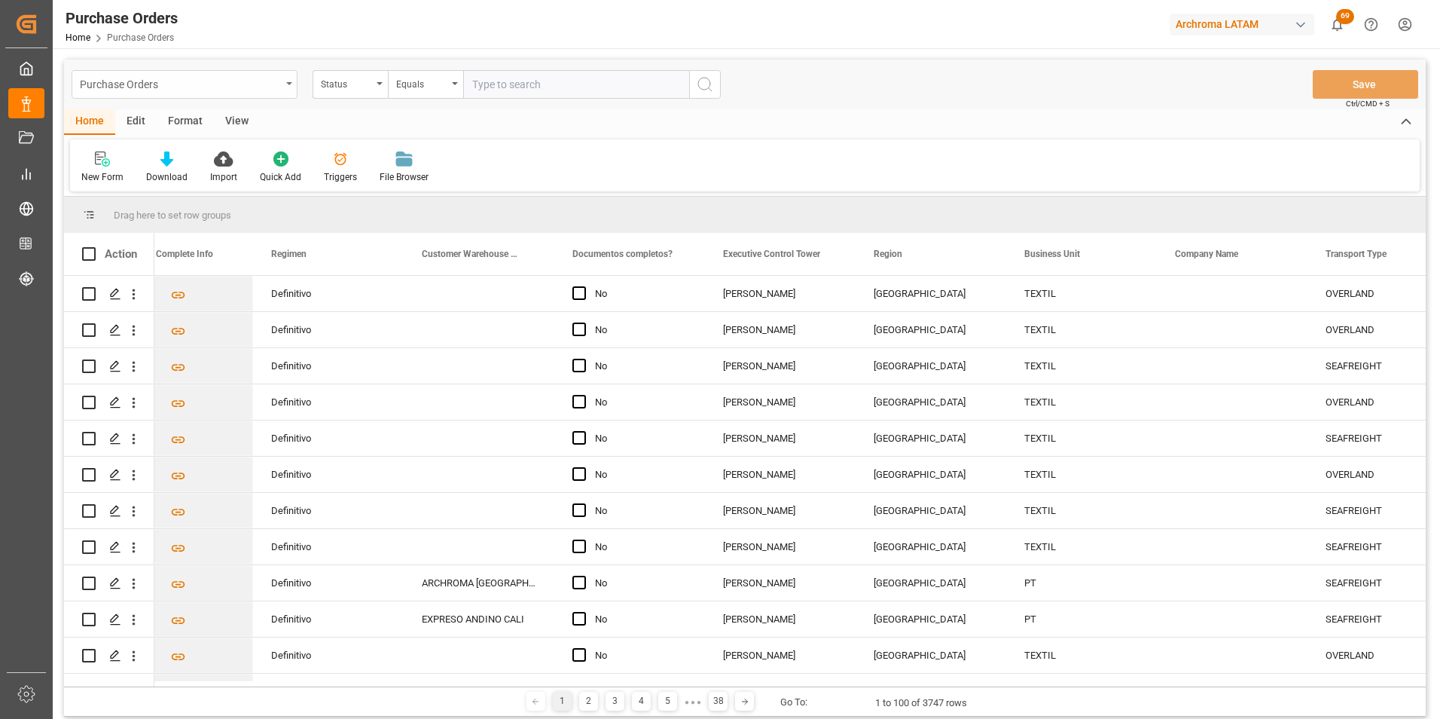
click at [291, 90] on div "Purchase Orders" at bounding box center [185, 84] width 226 height 29
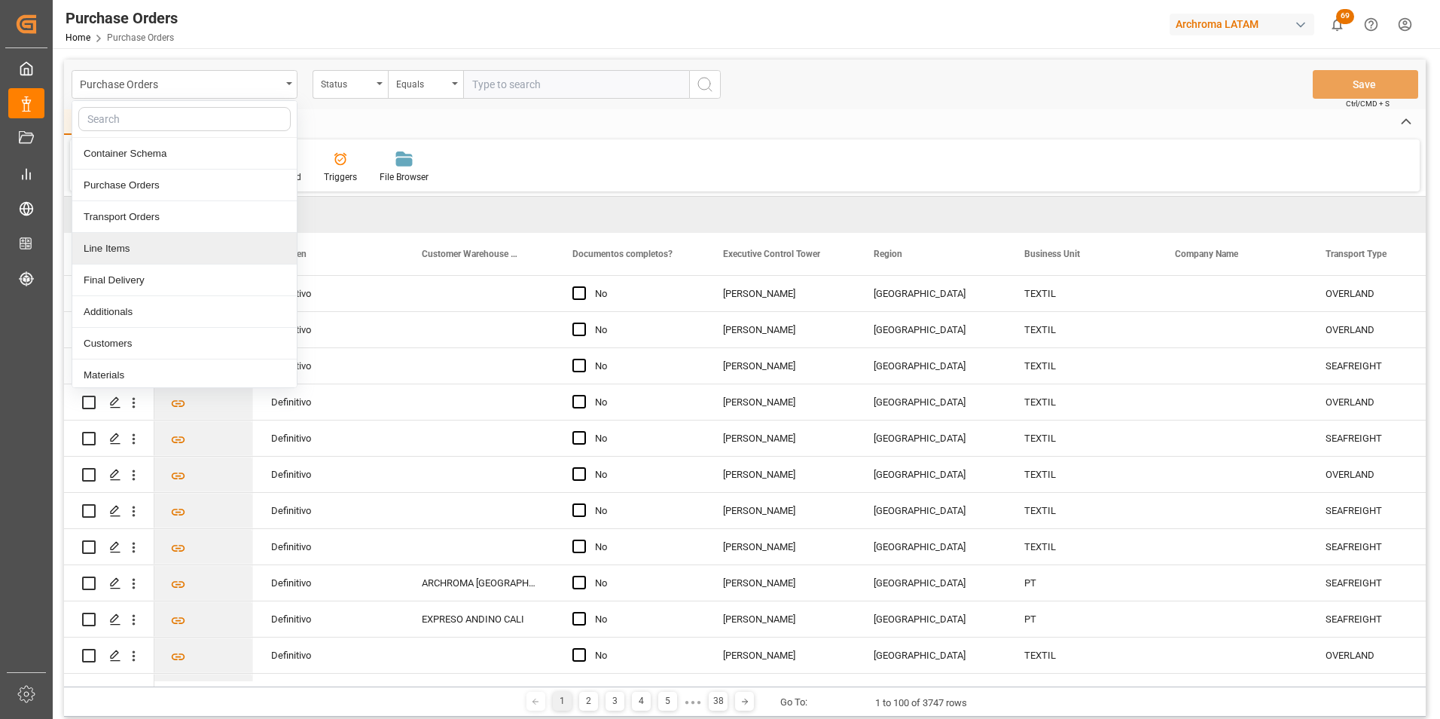
click at [205, 240] on div "Line Items" at bounding box center [184, 249] width 224 height 32
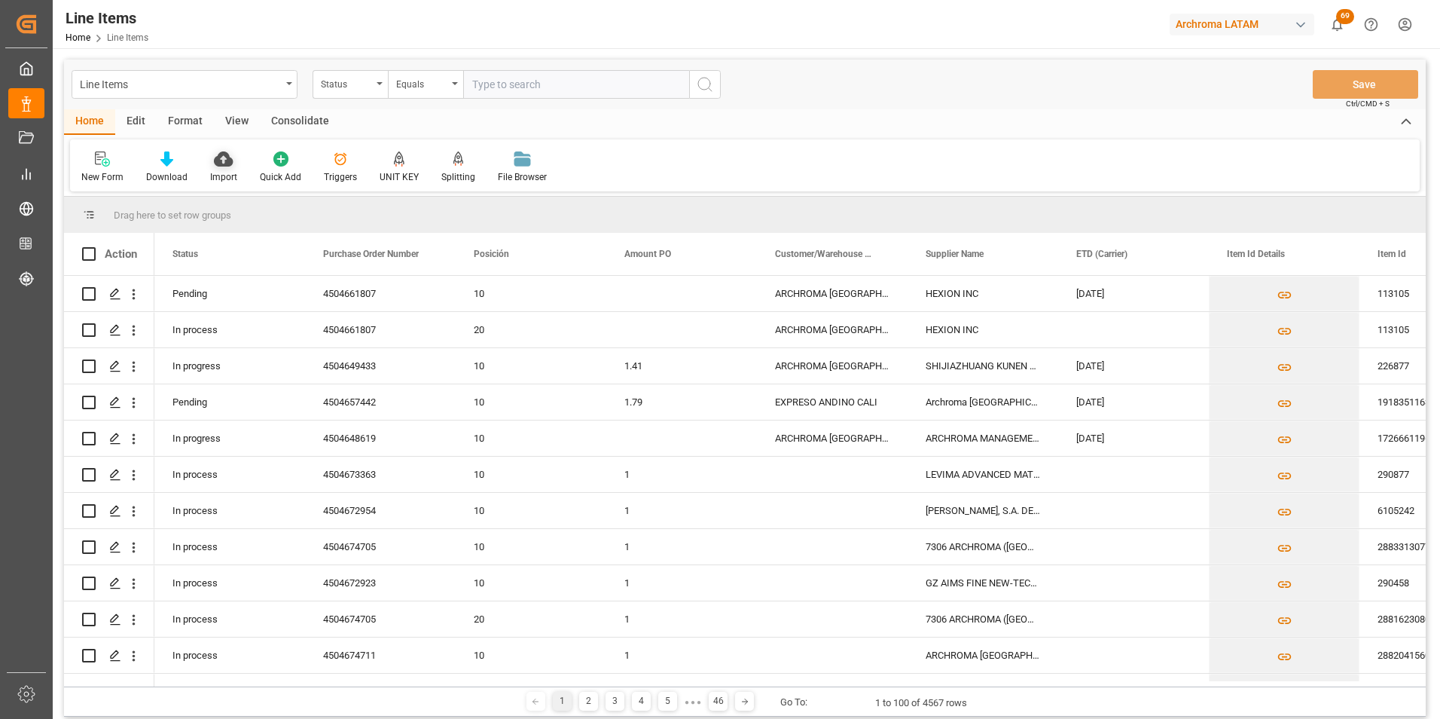
click at [220, 176] on div "Import" at bounding box center [223, 177] width 27 height 14
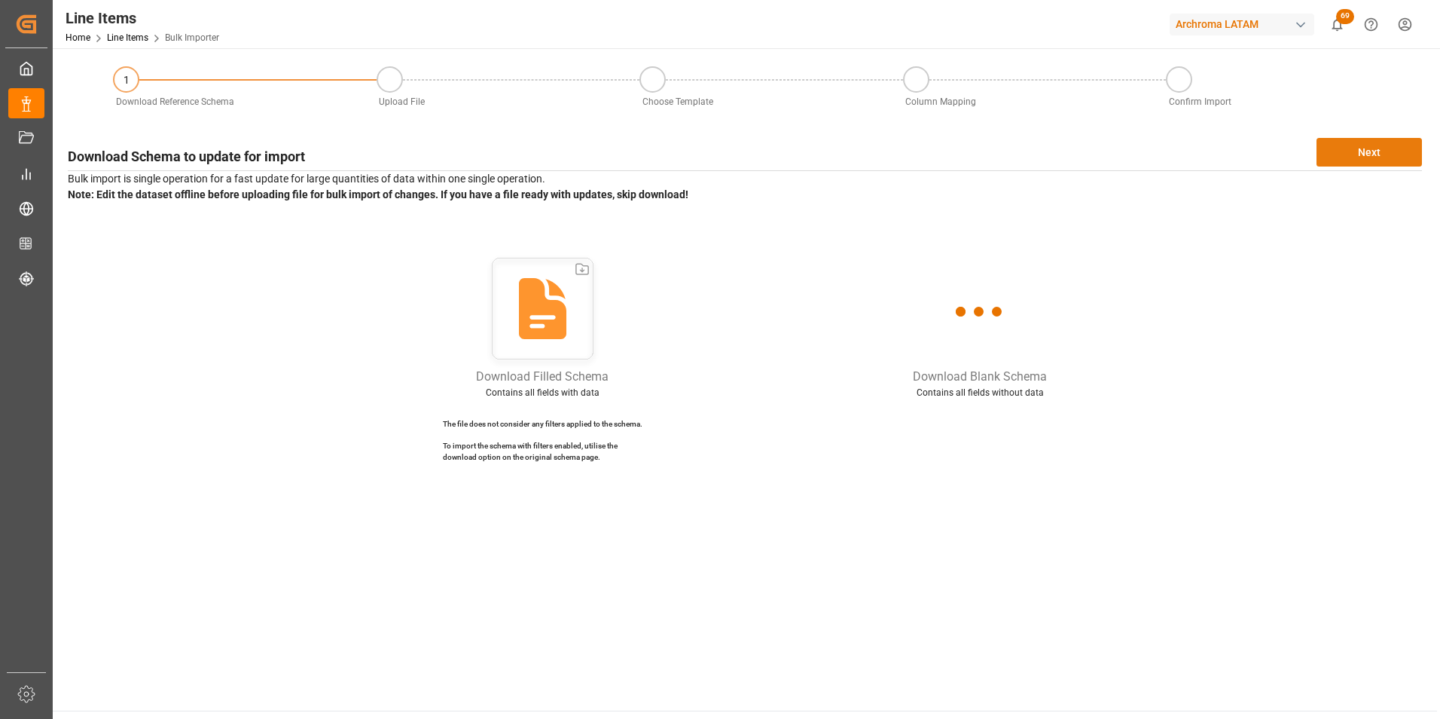
click at [1408, 149] on button "Next" at bounding box center [1369, 152] width 105 height 29
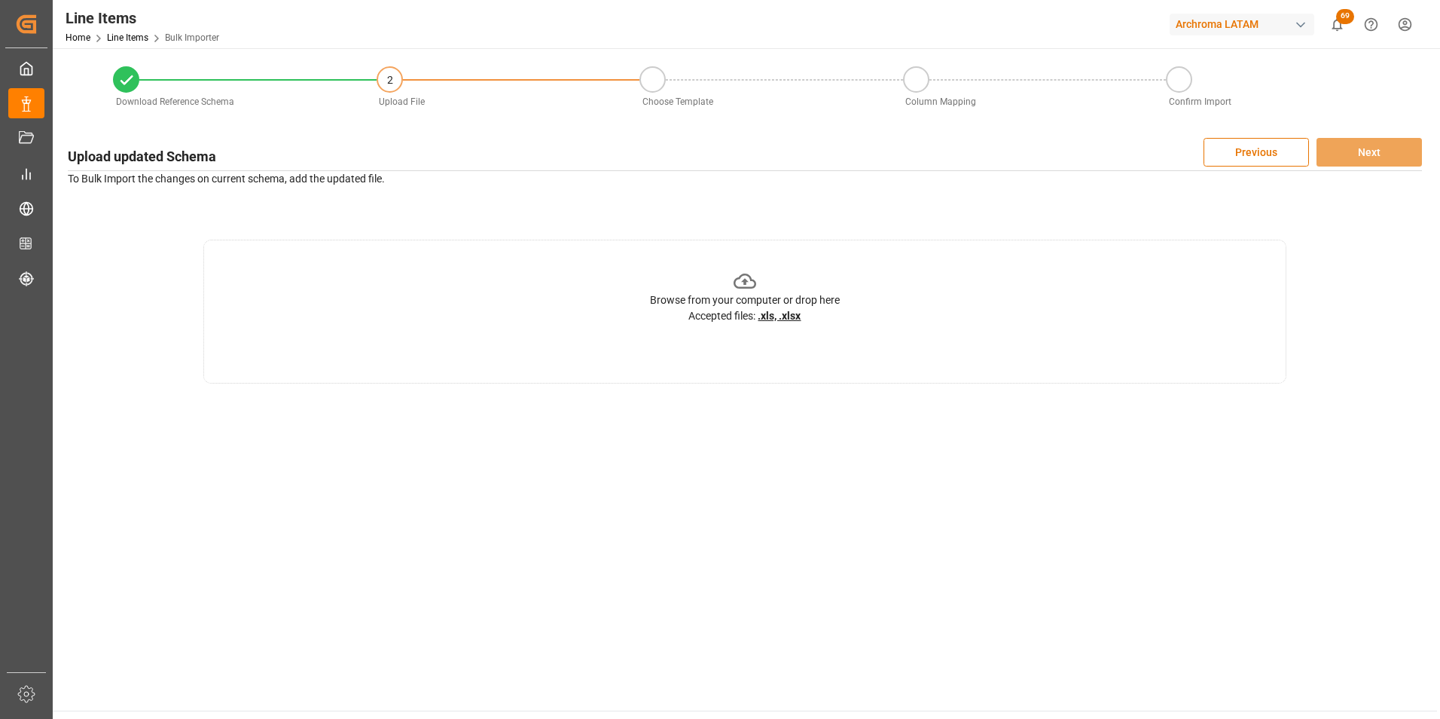
click at [826, 276] on div "Browse from your computer or drop here Accepted files: .xls, .xlsx" at bounding box center [745, 297] width 190 height 55
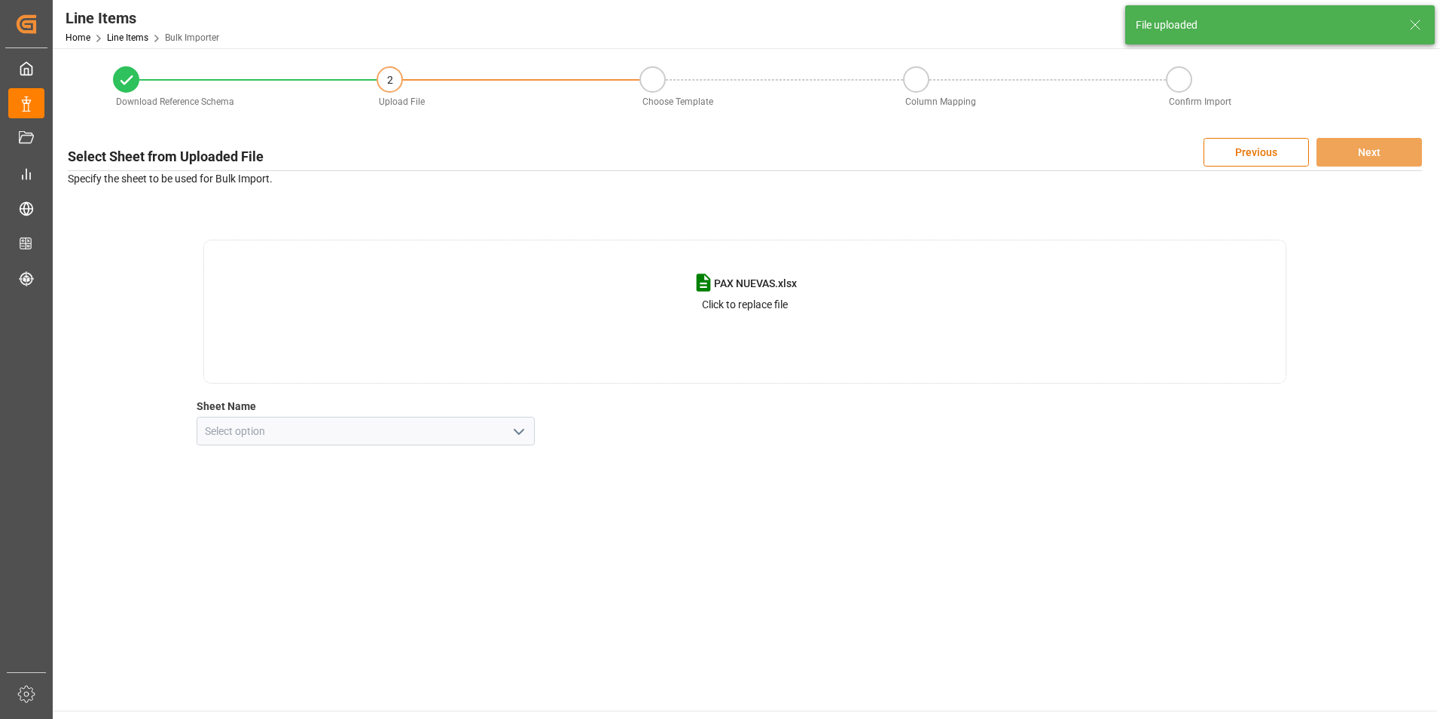
click at [511, 435] on icon "open menu" at bounding box center [519, 432] width 18 height 18
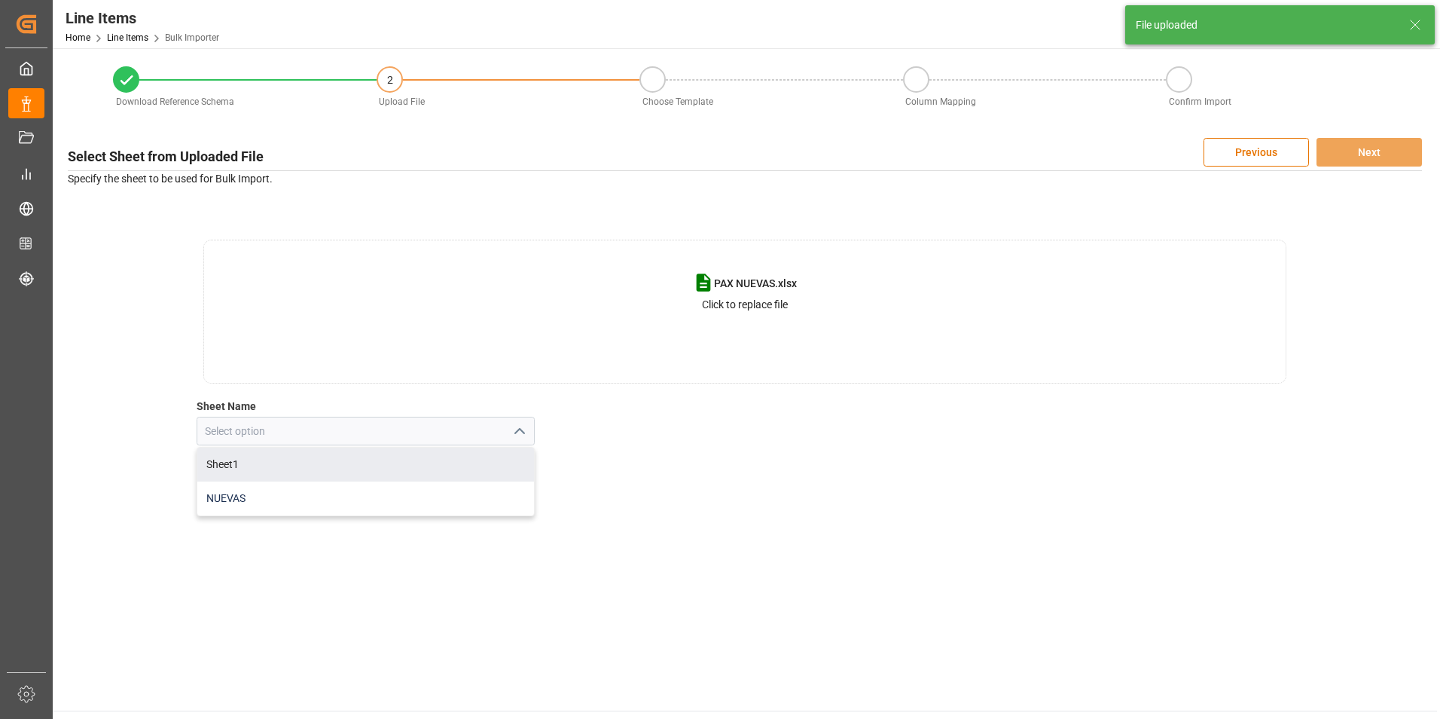
click at [431, 498] on div "NUEVAS" at bounding box center [365, 498] width 337 height 34
type input "NUEVAS"
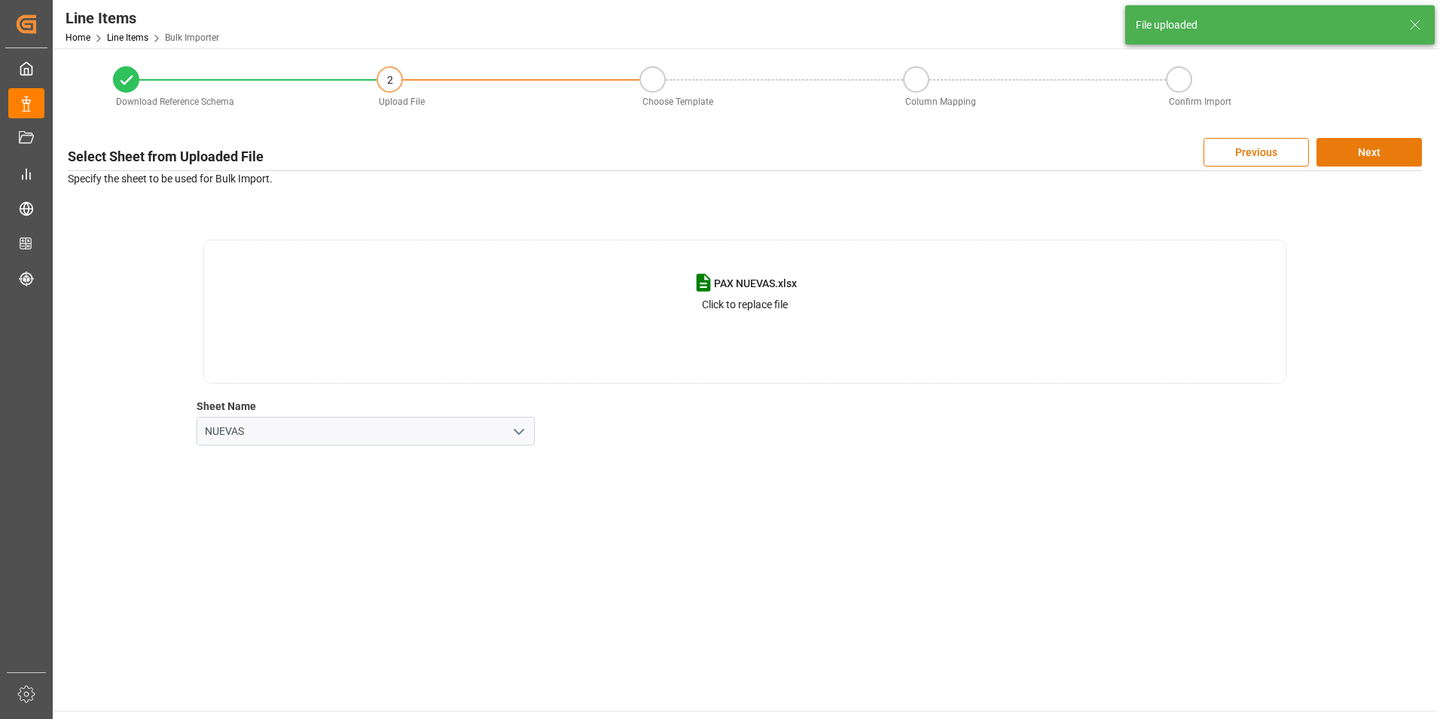
click at [1364, 151] on button "Next" at bounding box center [1369, 152] width 105 height 29
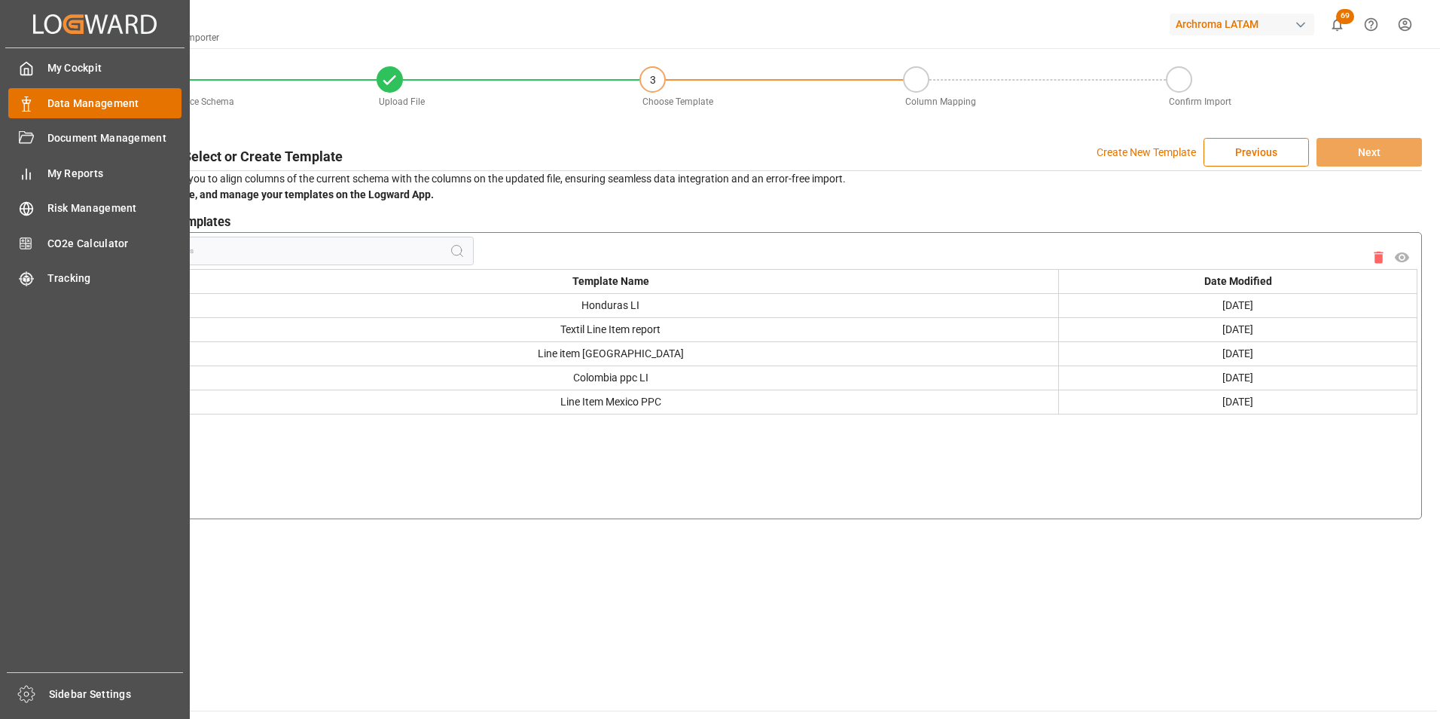
click at [36, 109] on div "Data Management Data Management" at bounding box center [94, 102] width 173 height 29
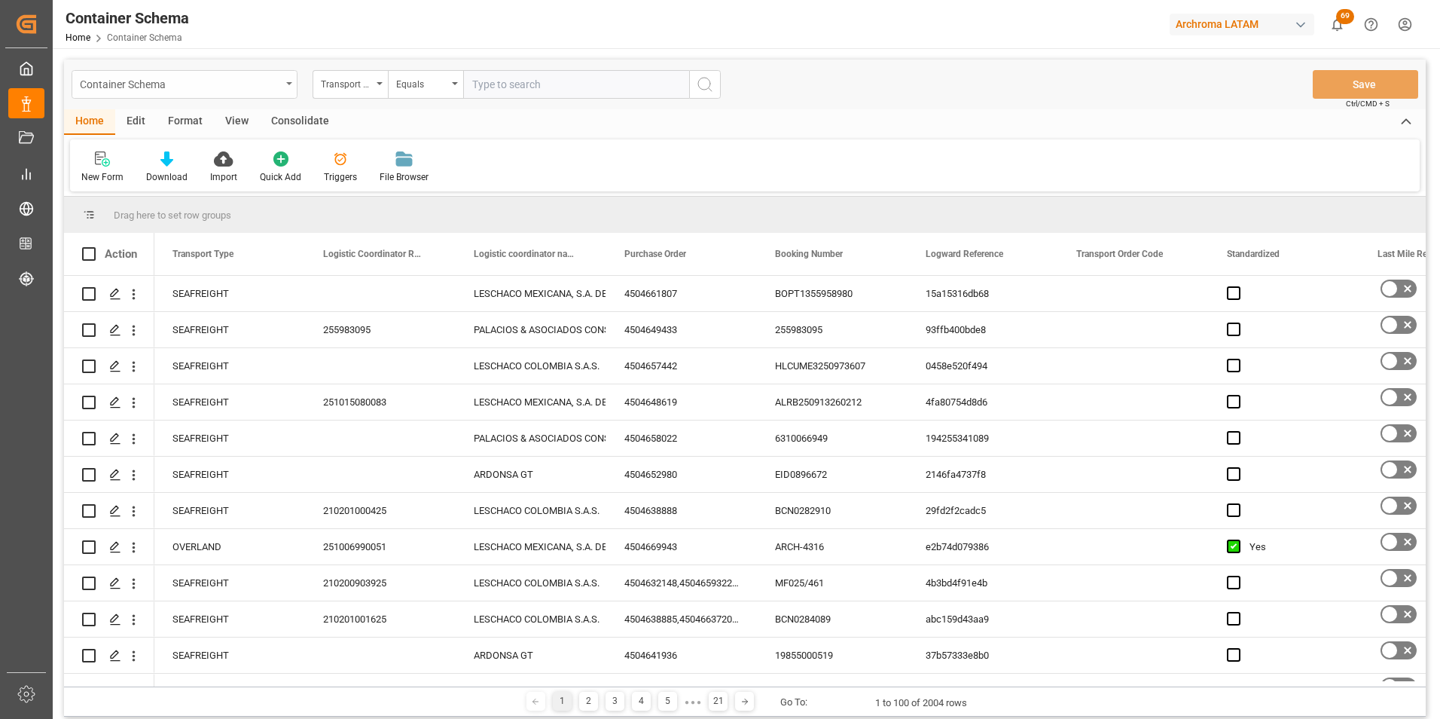
click at [274, 86] on div "Container Schema" at bounding box center [180, 83] width 201 height 19
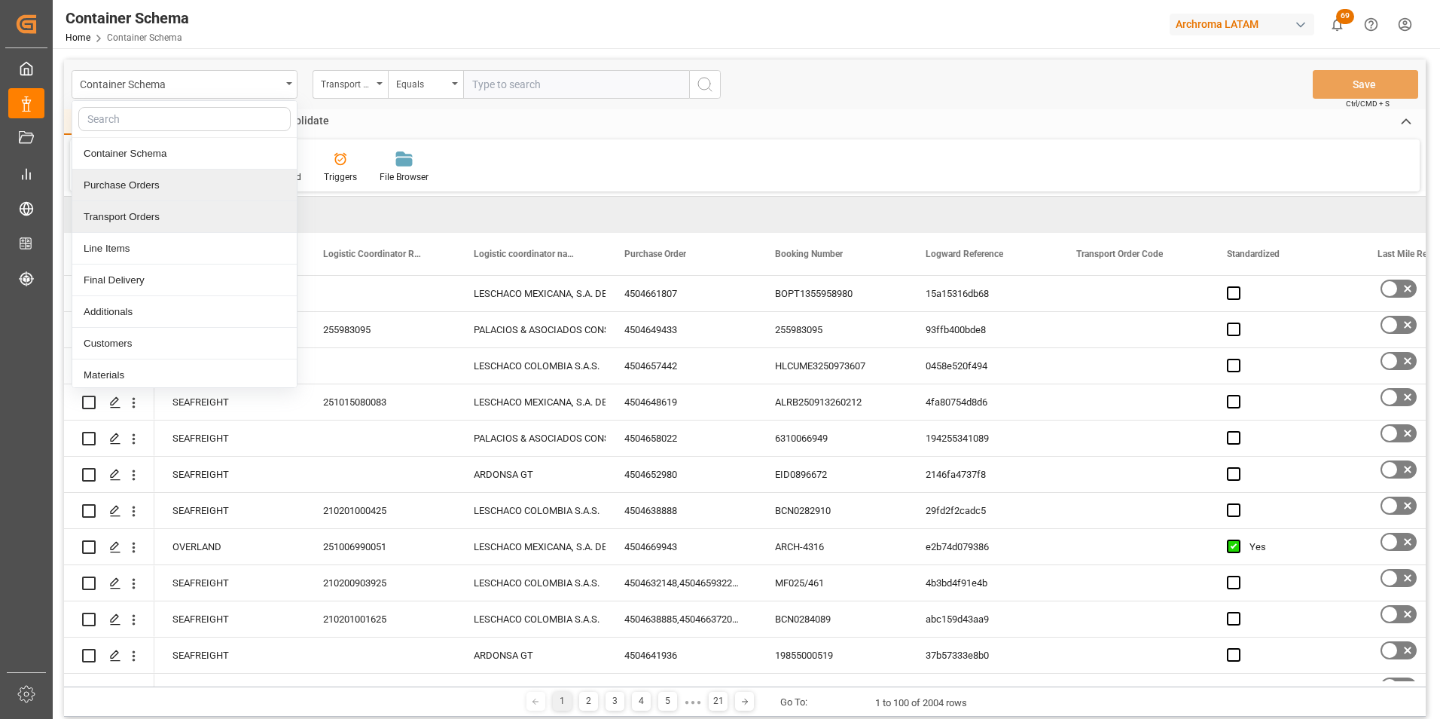
click at [145, 211] on div "Transport Orders" at bounding box center [184, 217] width 224 height 32
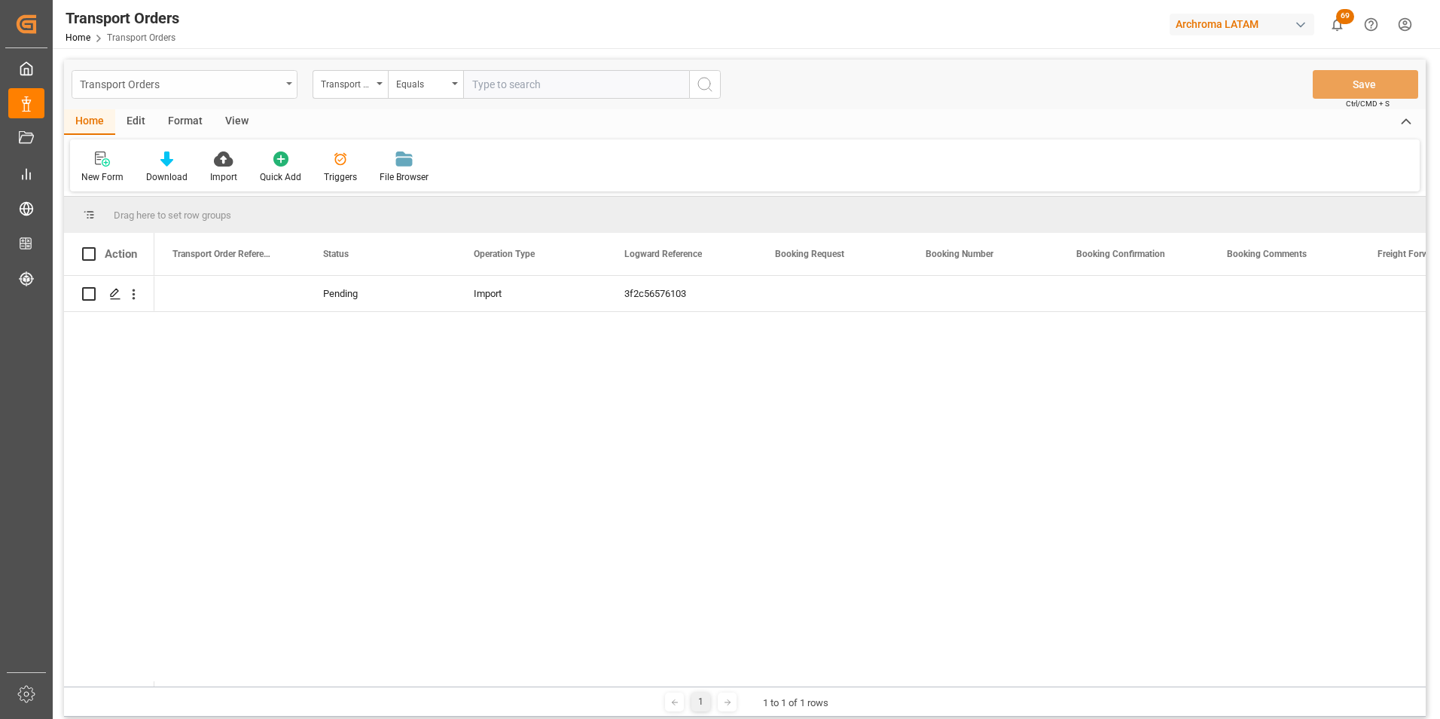
click at [286, 87] on div "Transport Orders" at bounding box center [185, 84] width 226 height 29
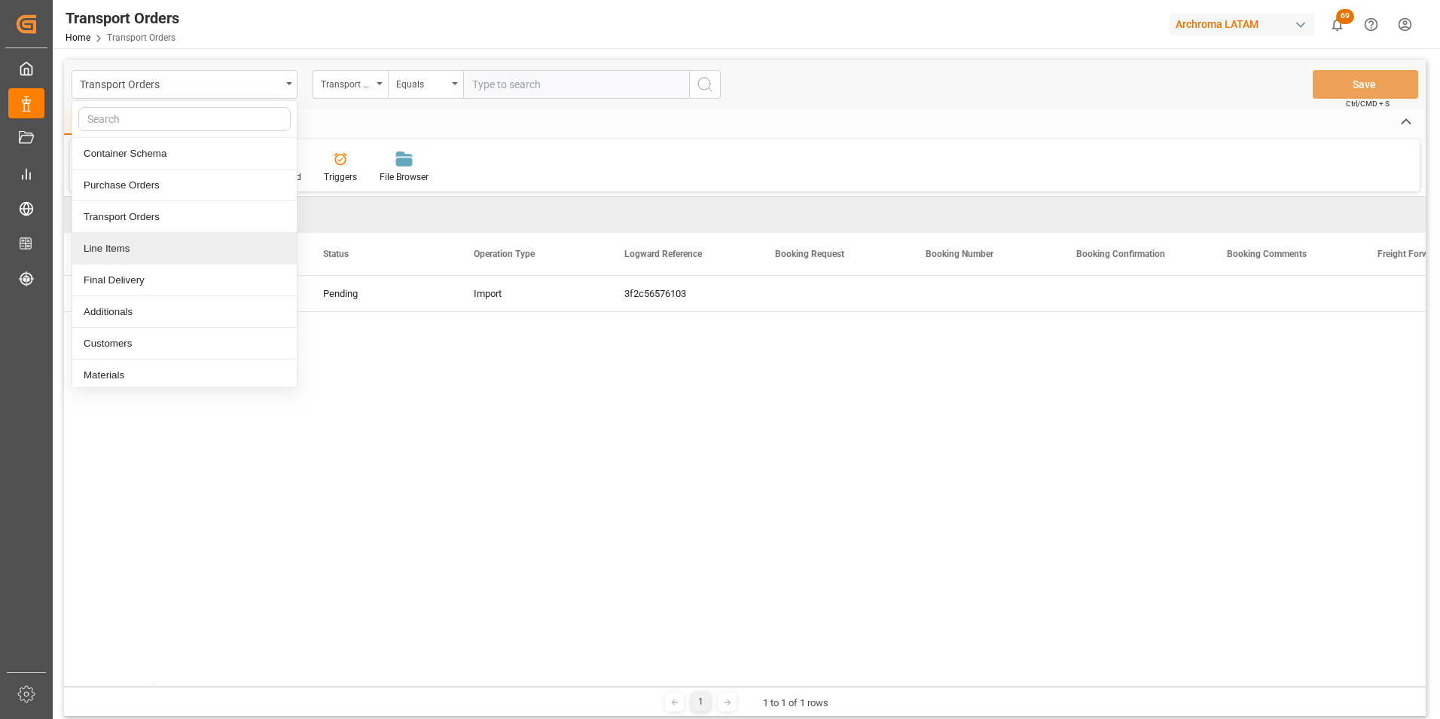
click at [186, 246] on div "Line Items" at bounding box center [184, 249] width 224 height 32
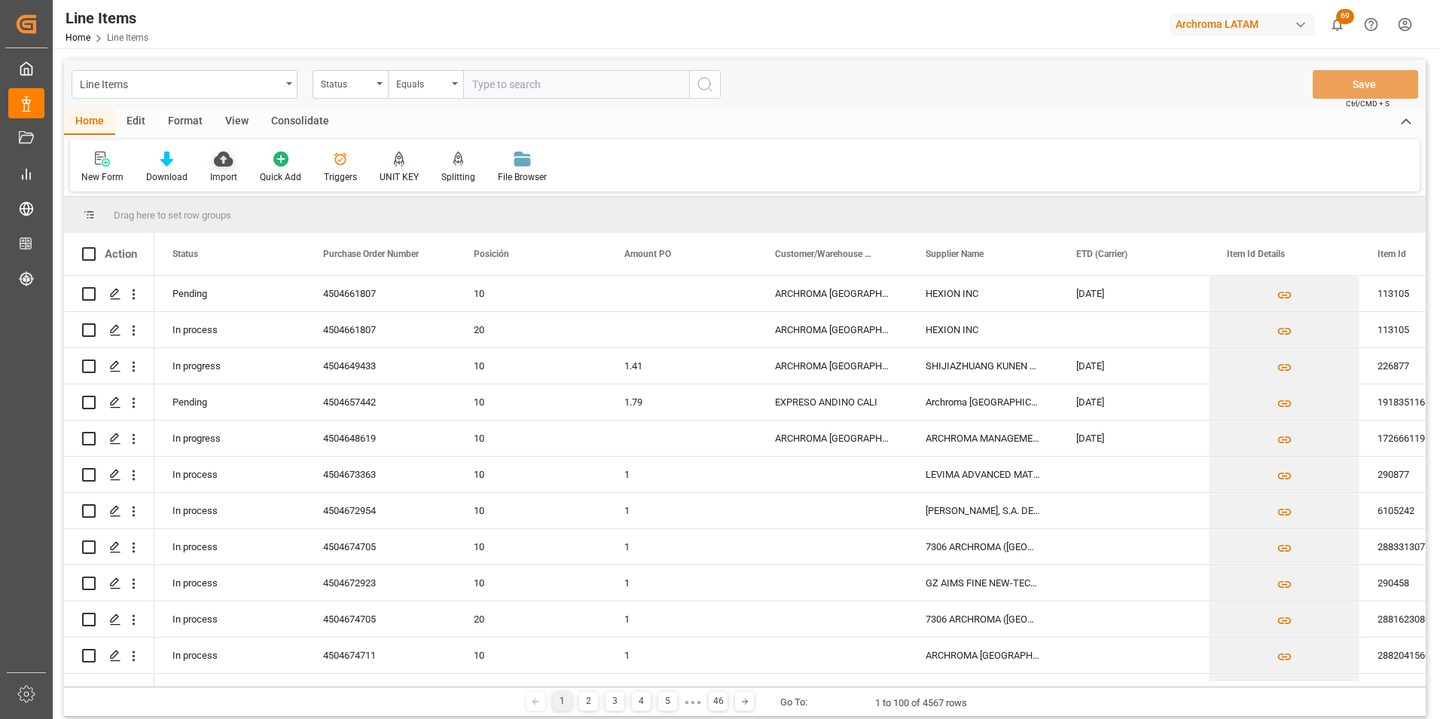
click at [218, 173] on div "Import" at bounding box center [223, 177] width 27 height 14
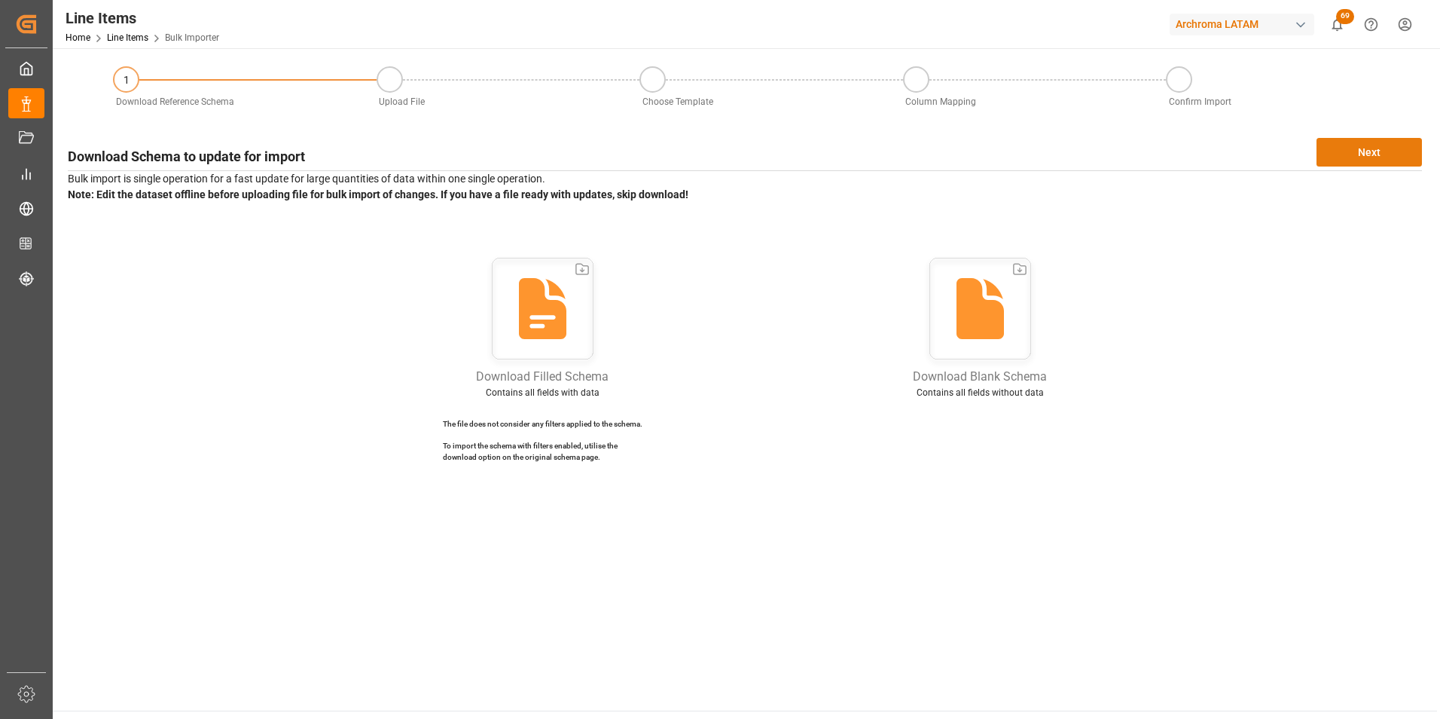
click at [1363, 152] on button "Next" at bounding box center [1369, 152] width 105 height 29
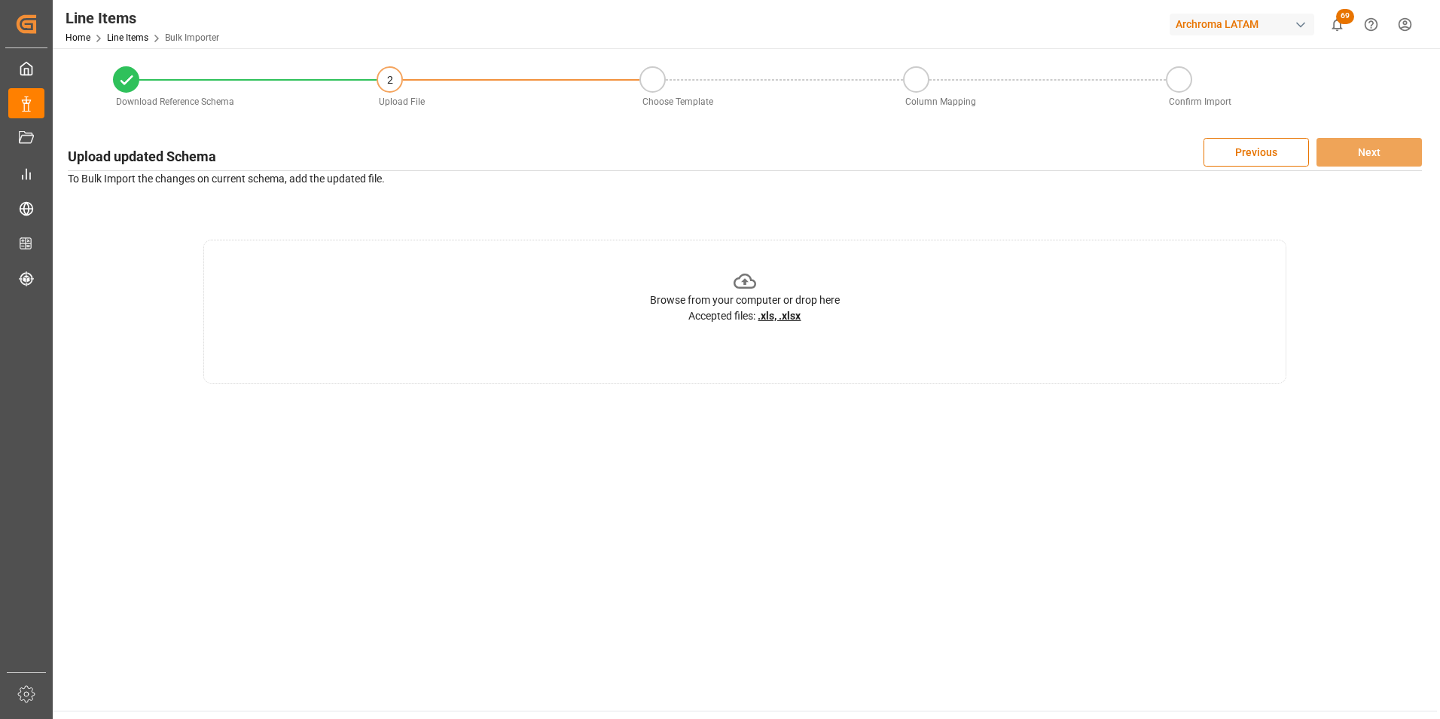
click at [780, 301] on div "Browse from your computer or drop here" at bounding box center [745, 300] width 190 height 16
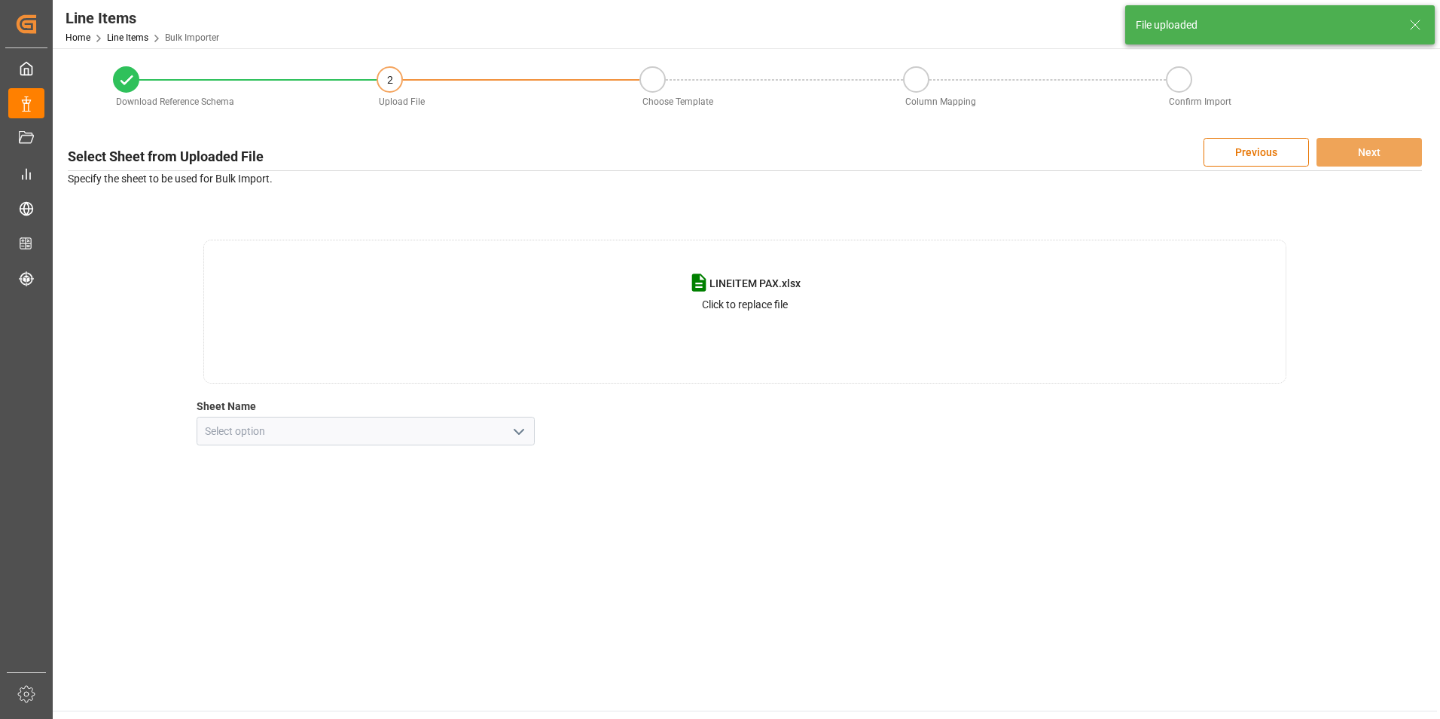
click at [519, 433] on icon "open menu" at bounding box center [519, 432] width 18 height 18
click at [485, 460] on div "Hoja1" at bounding box center [365, 464] width 337 height 34
type input "Hoja1"
click at [1367, 152] on button "Next" at bounding box center [1369, 152] width 105 height 29
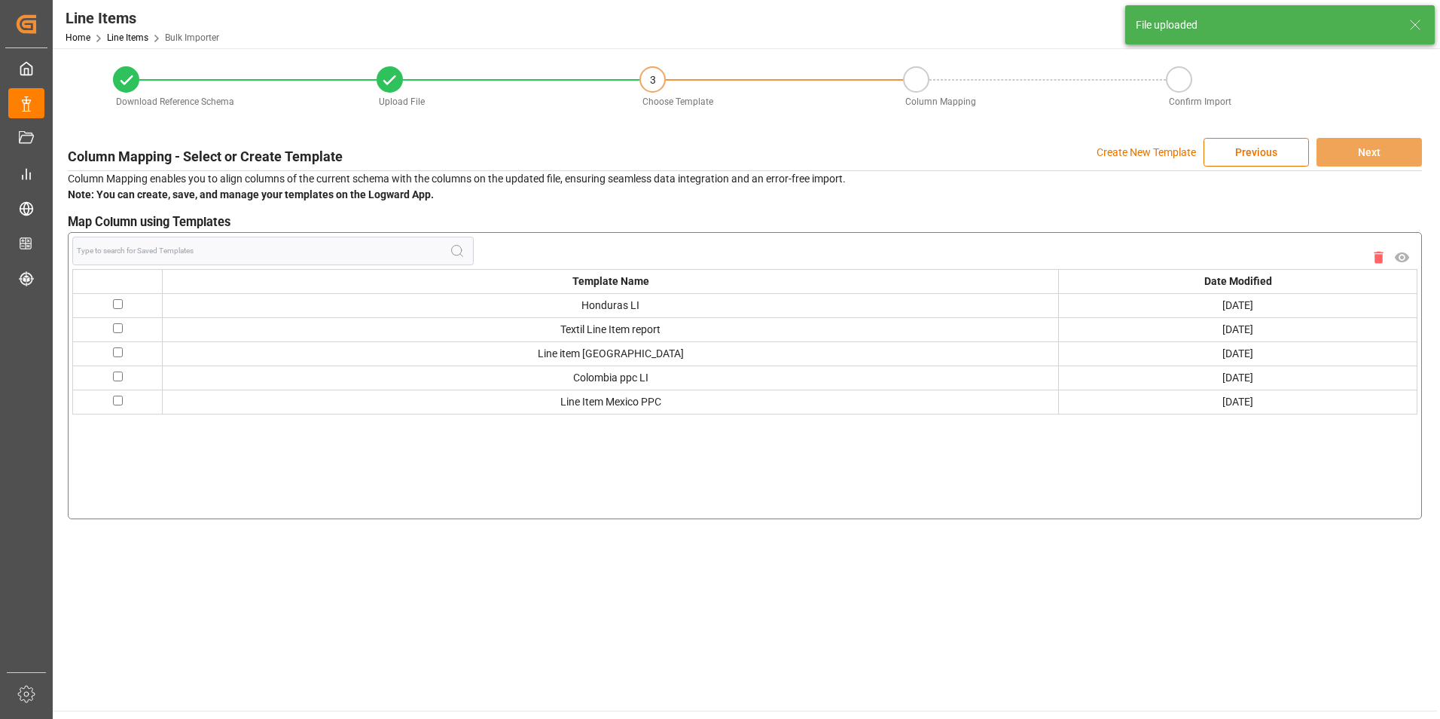
click at [1150, 148] on p "Create New Template" at bounding box center [1146, 152] width 99 height 29
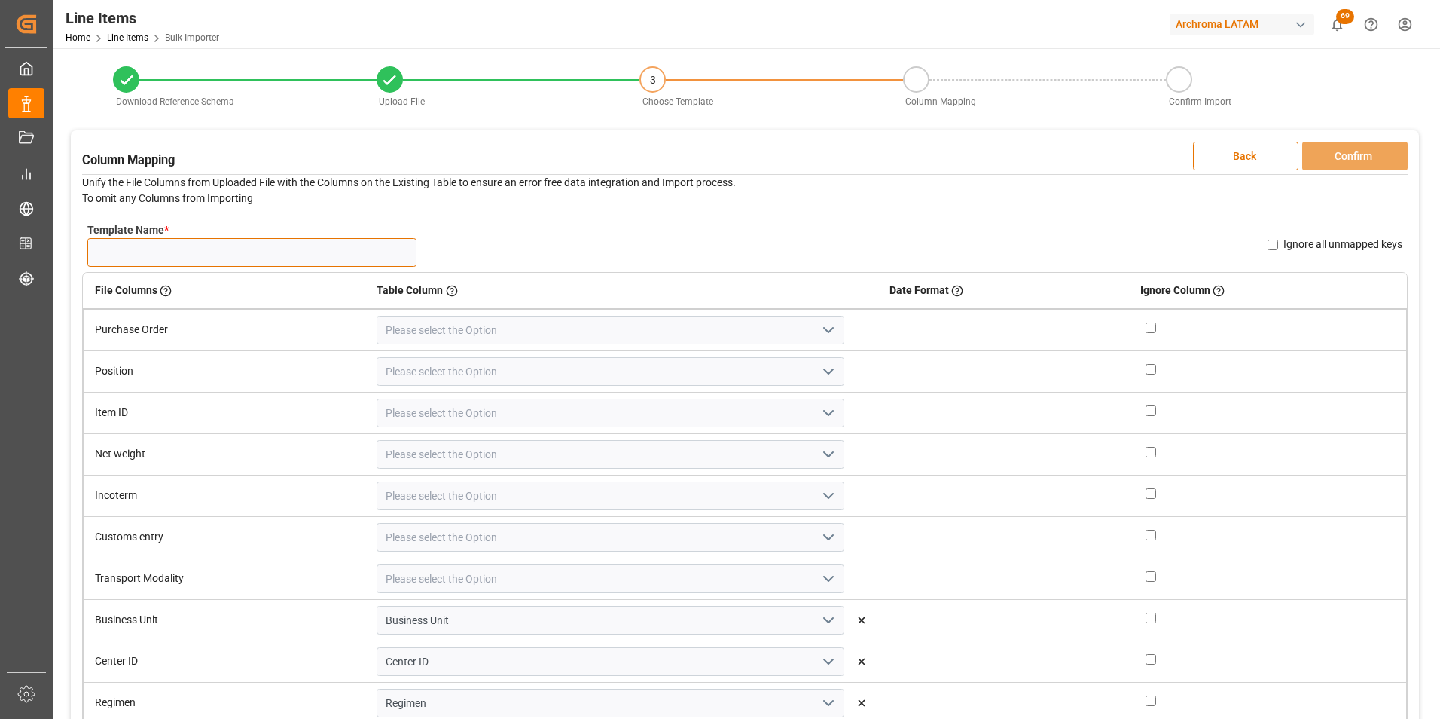
click at [301, 246] on input "Template Name *" at bounding box center [251, 252] width 329 height 29
type input "A"
type input "PAX 07/10"
click at [824, 330] on polyline "open menu" at bounding box center [828, 330] width 9 height 5
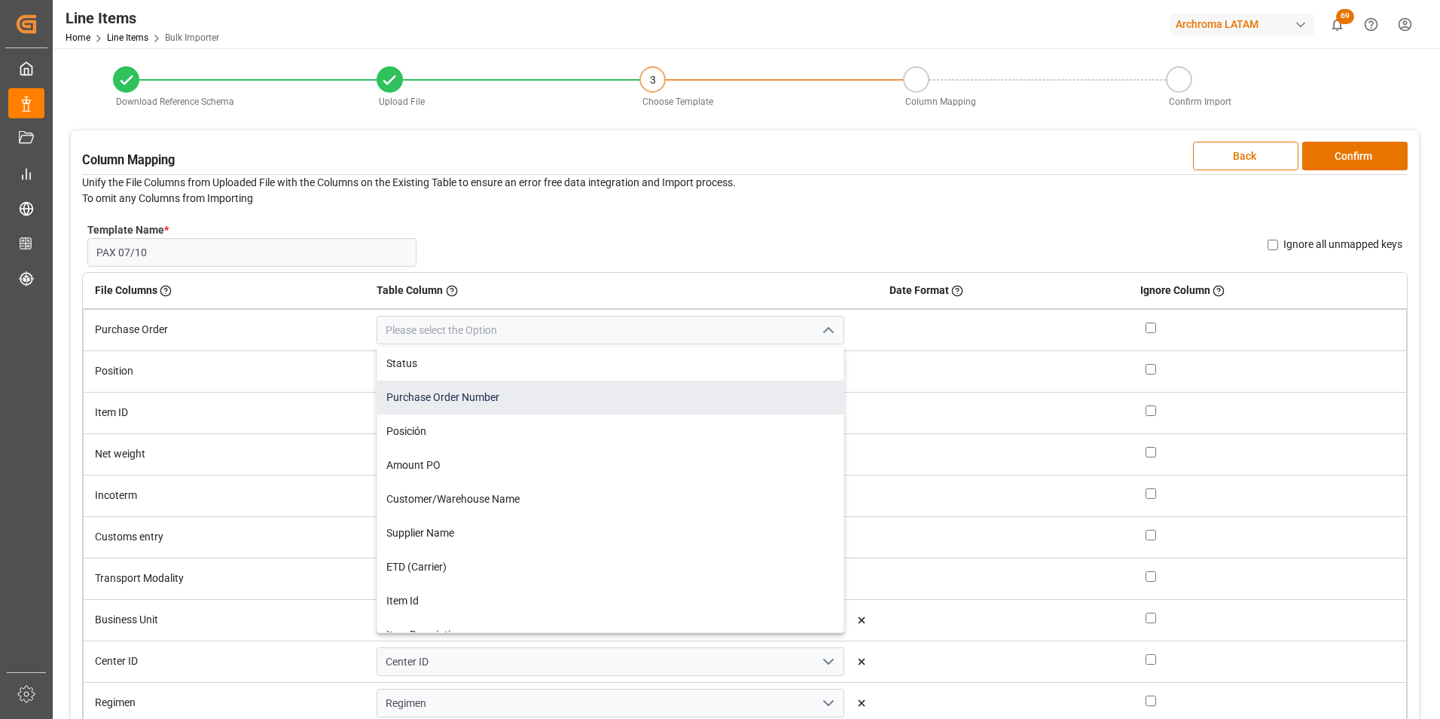
click at [707, 382] on div "Purchase Order Number" at bounding box center [610, 397] width 466 height 34
type input "Purchase Order Number"
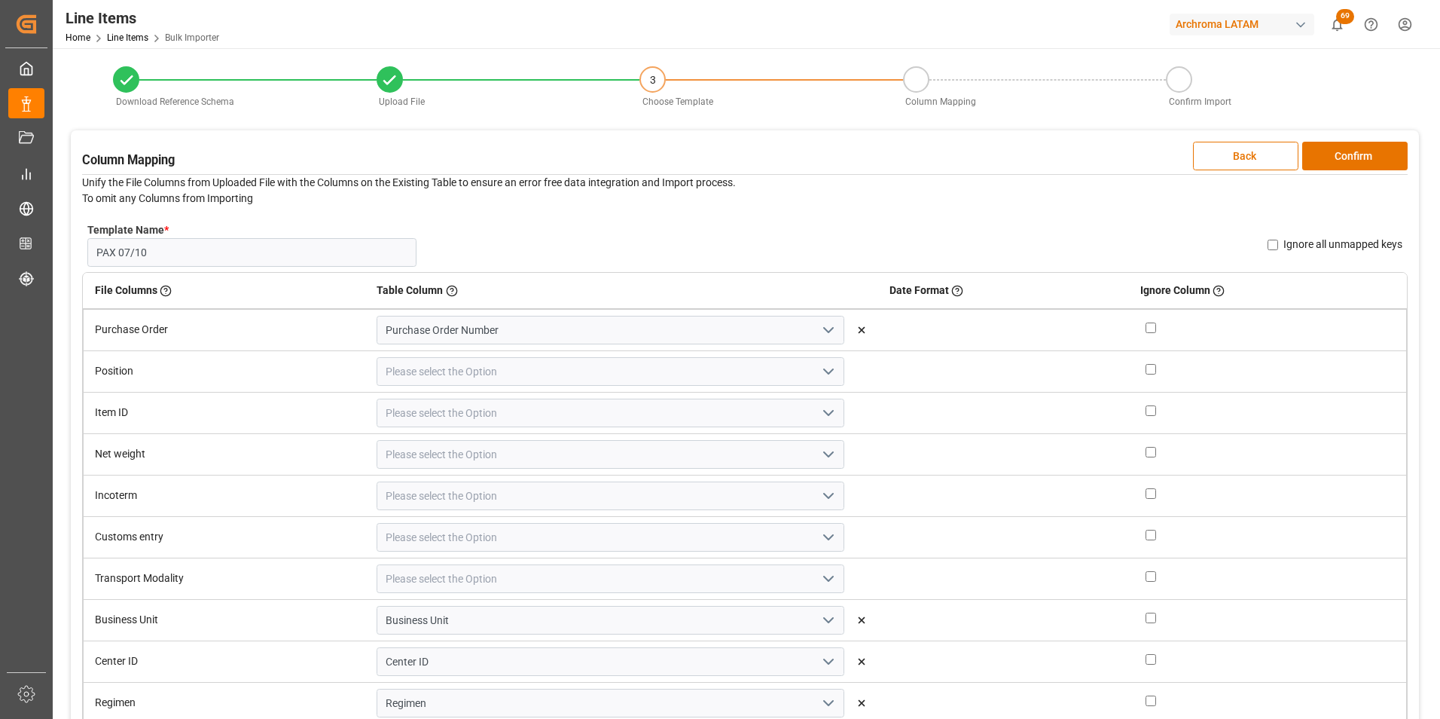
click at [820, 365] on icon "open menu" at bounding box center [829, 371] width 18 height 18
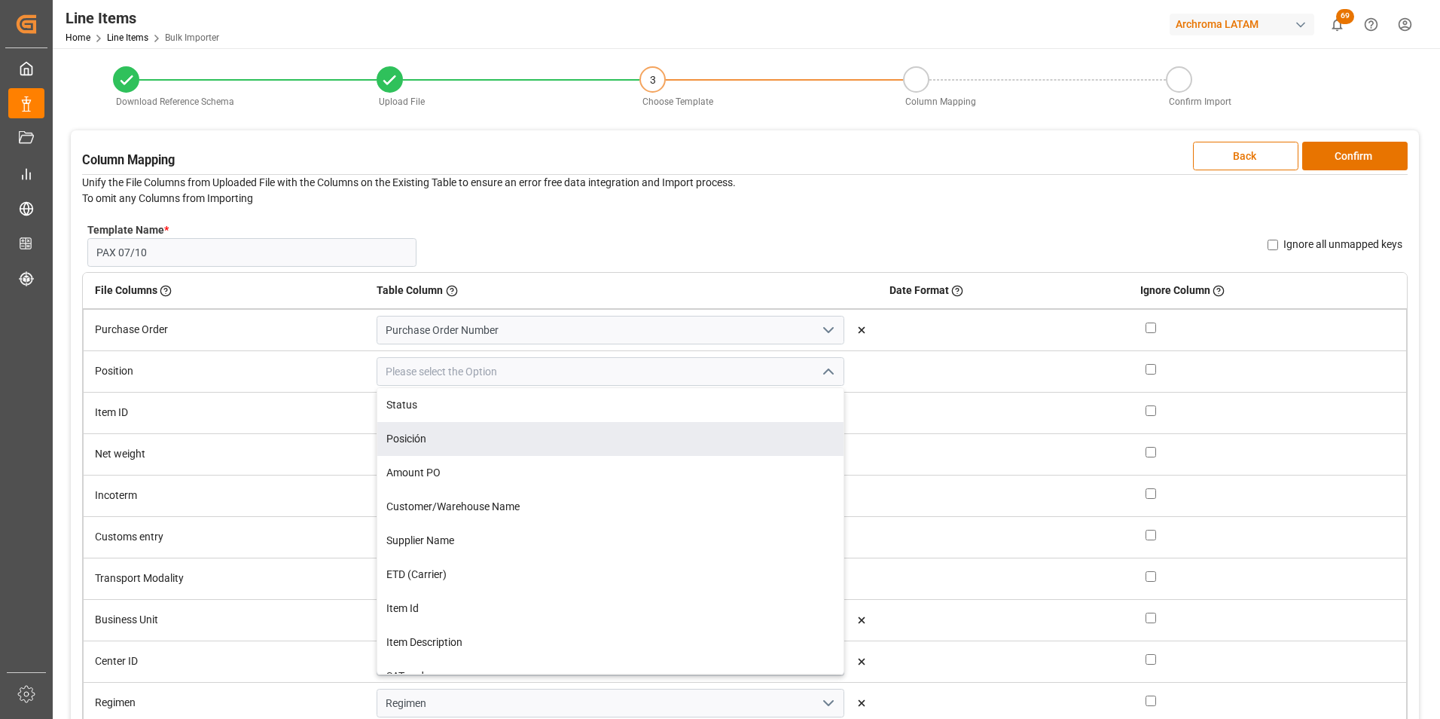
click at [716, 449] on div "Posición" at bounding box center [610, 439] width 466 height 34
type input "Posición"
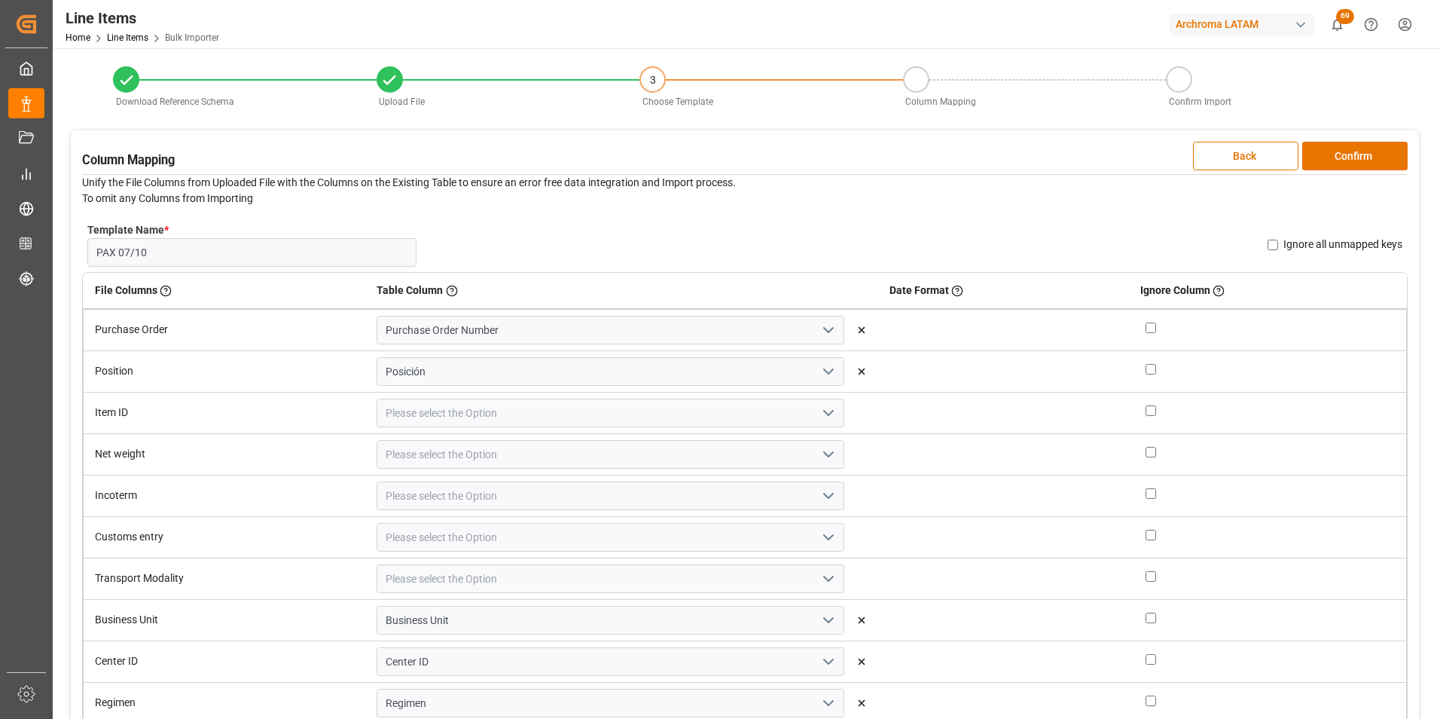
click at [820, 411] on icon "open menu" at bounding box center [829, 413] width 18 height 18
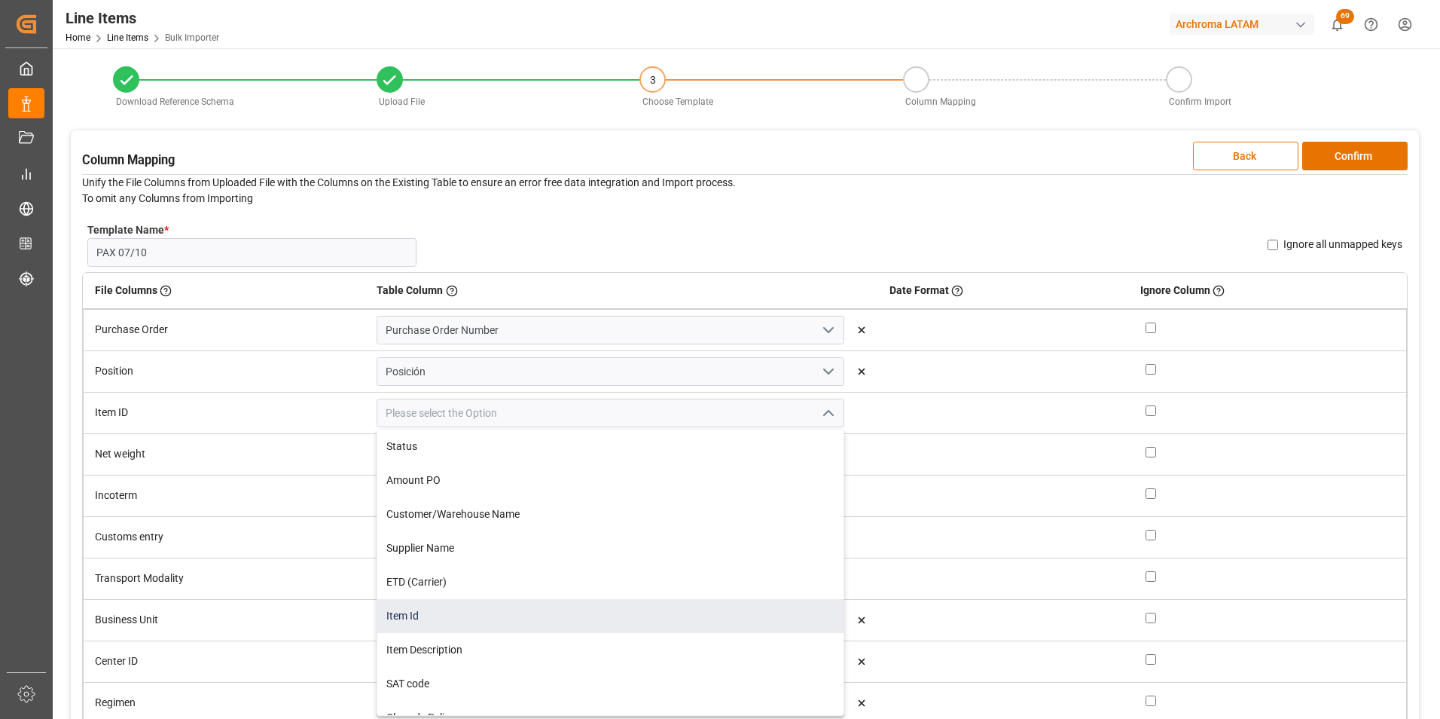
click at [571, 622] on div "Item Id" at bounding box center [610, 616] width 466 height 34
type input "Item Id"
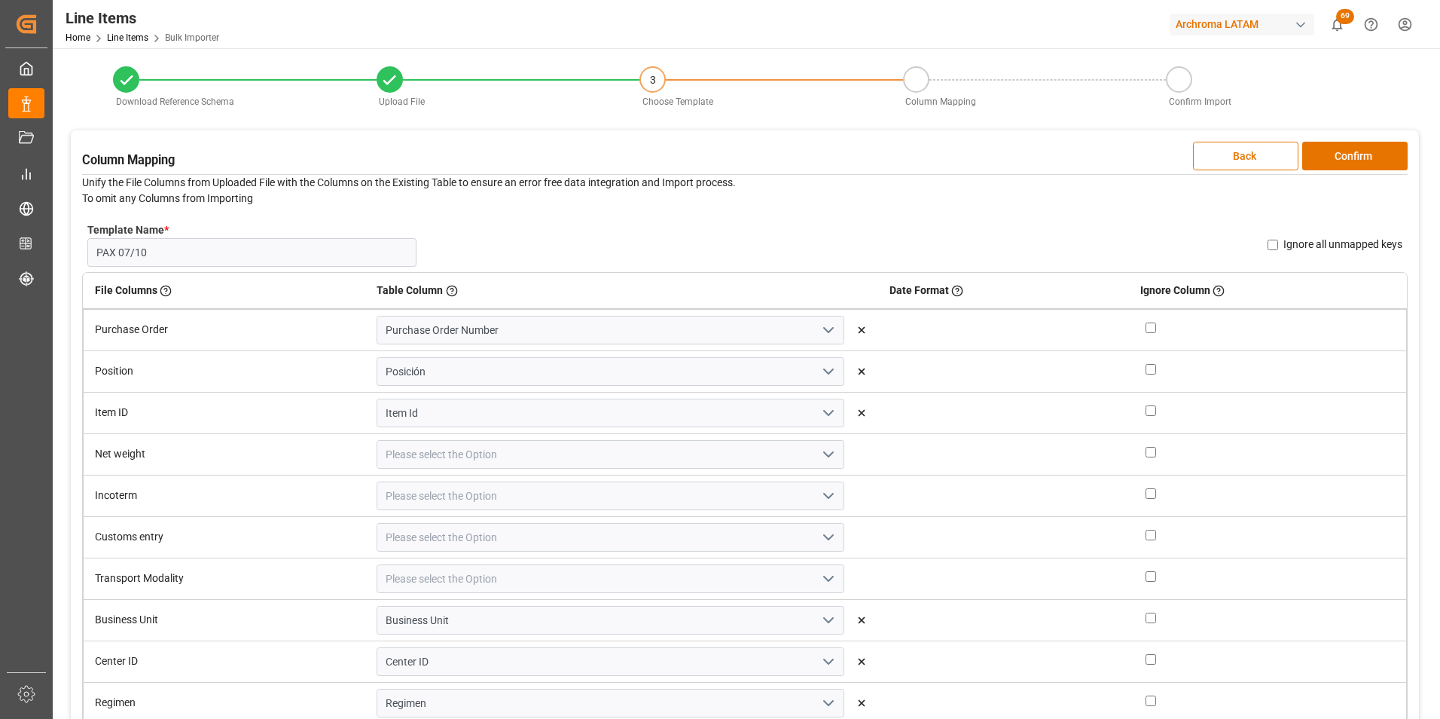
click at [820, 453] on icon "open menu" at bounding box center [829, 454] width 18 height 18
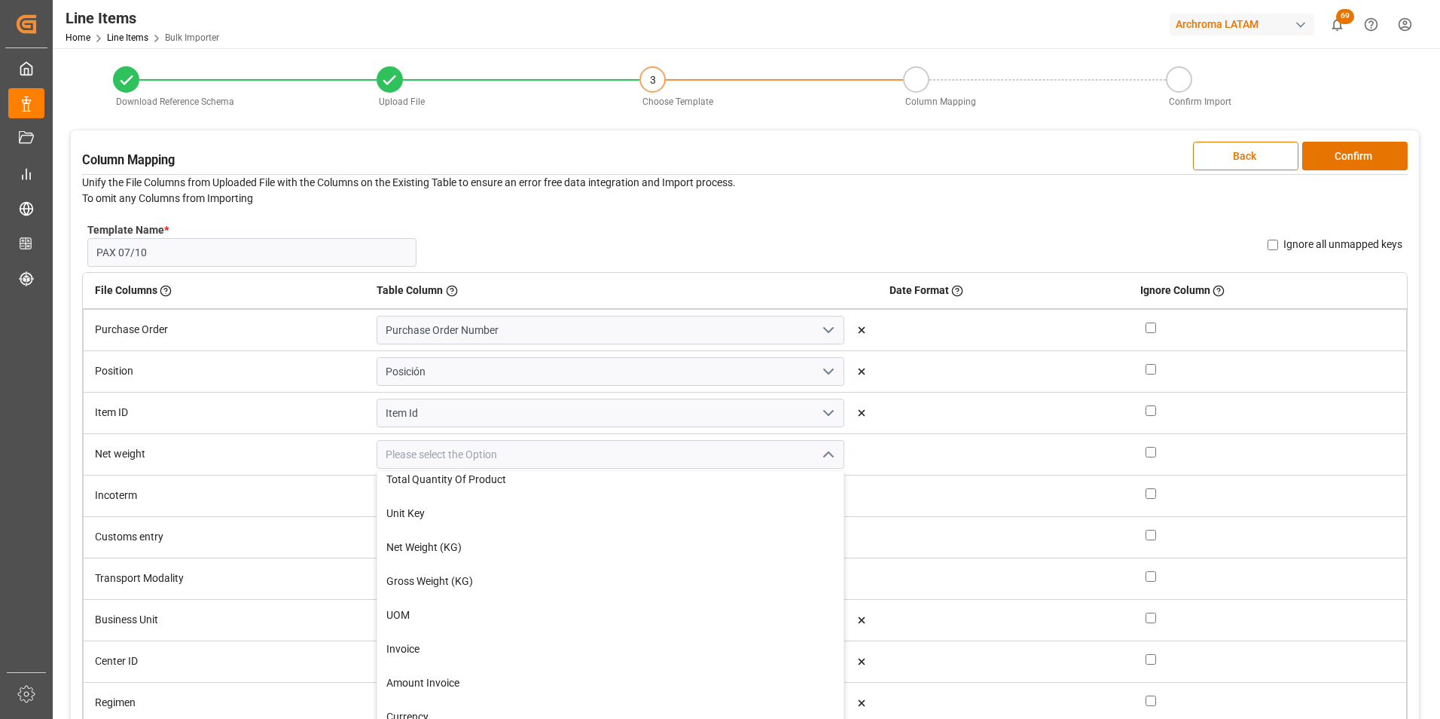
scroll to position [452, 0]
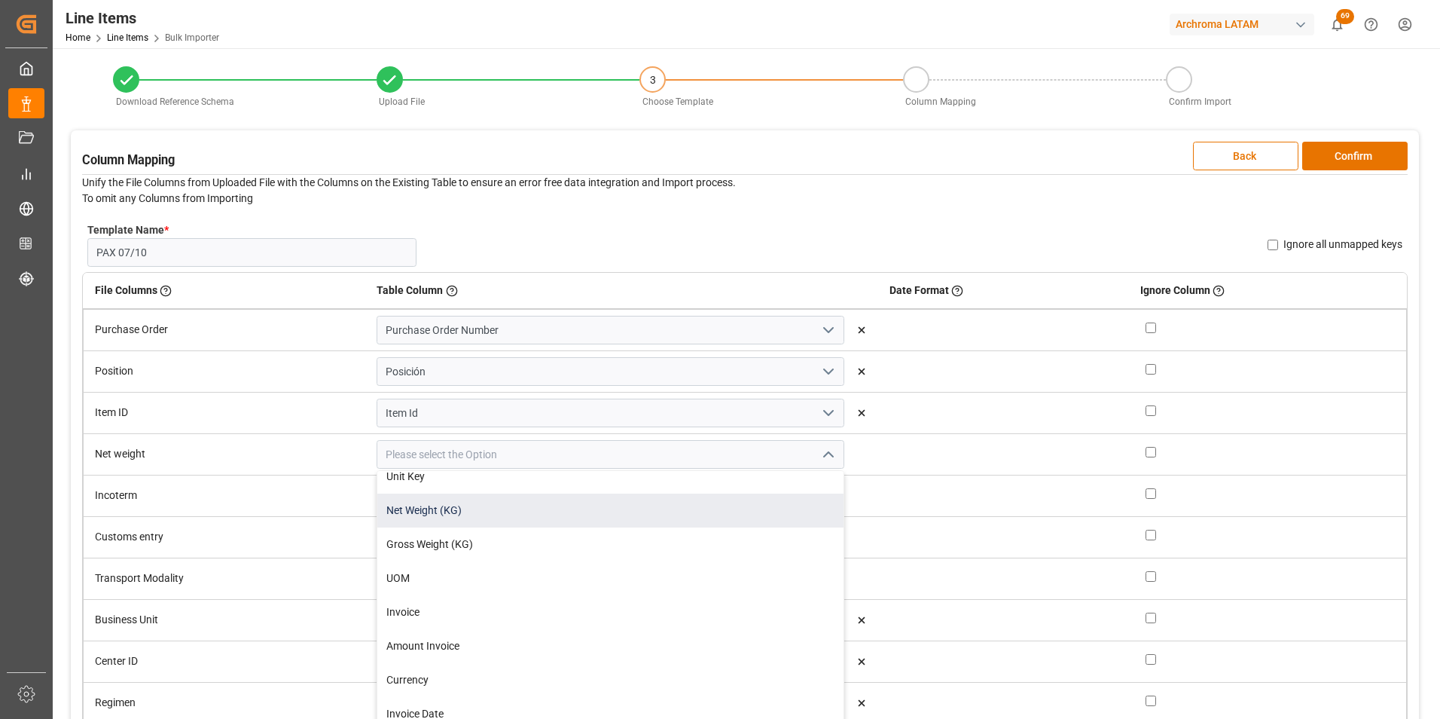
click at [576, 511] on div "Net Weight (KG)" at bounding box center [610, 510] width 466 height 34
type input "Net Weight (KG)"
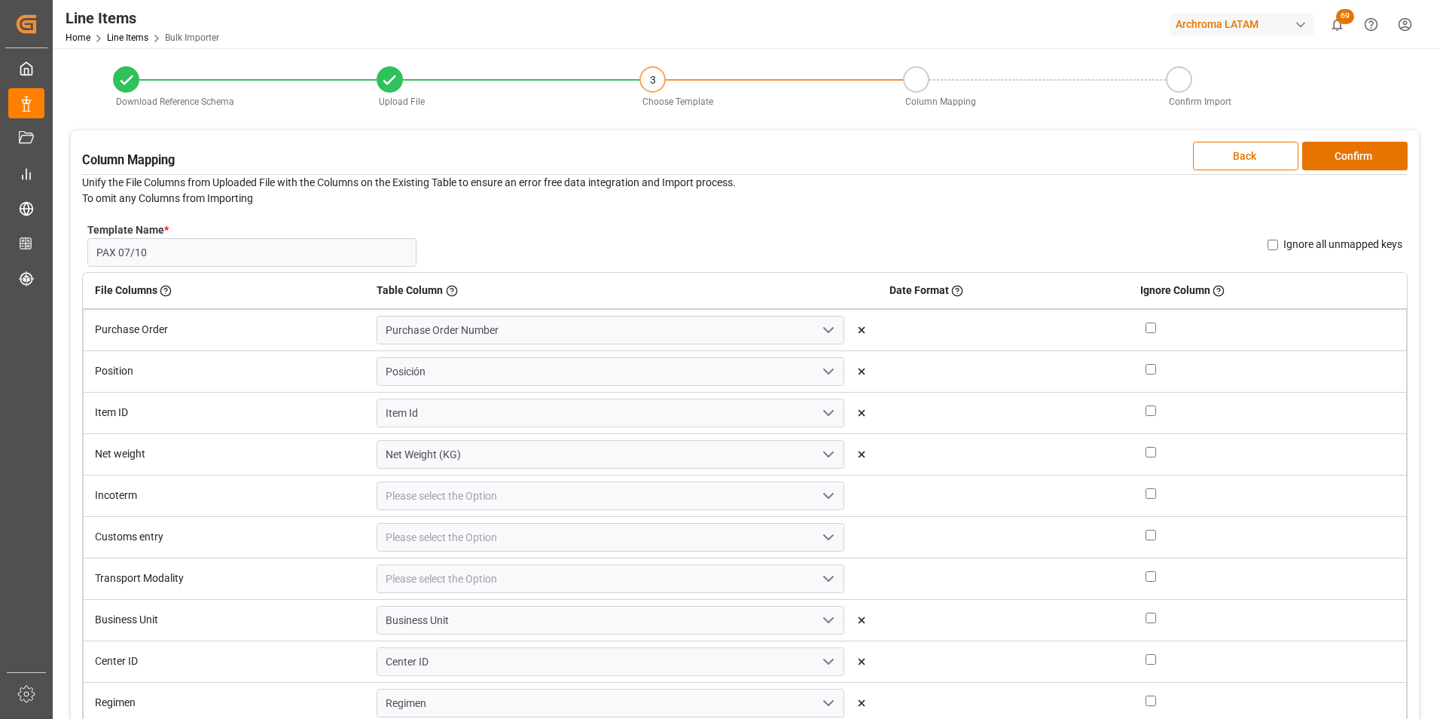
click at [824, 496] on polyline "open menu" at bounding box center [828, 495] width 9 height 5
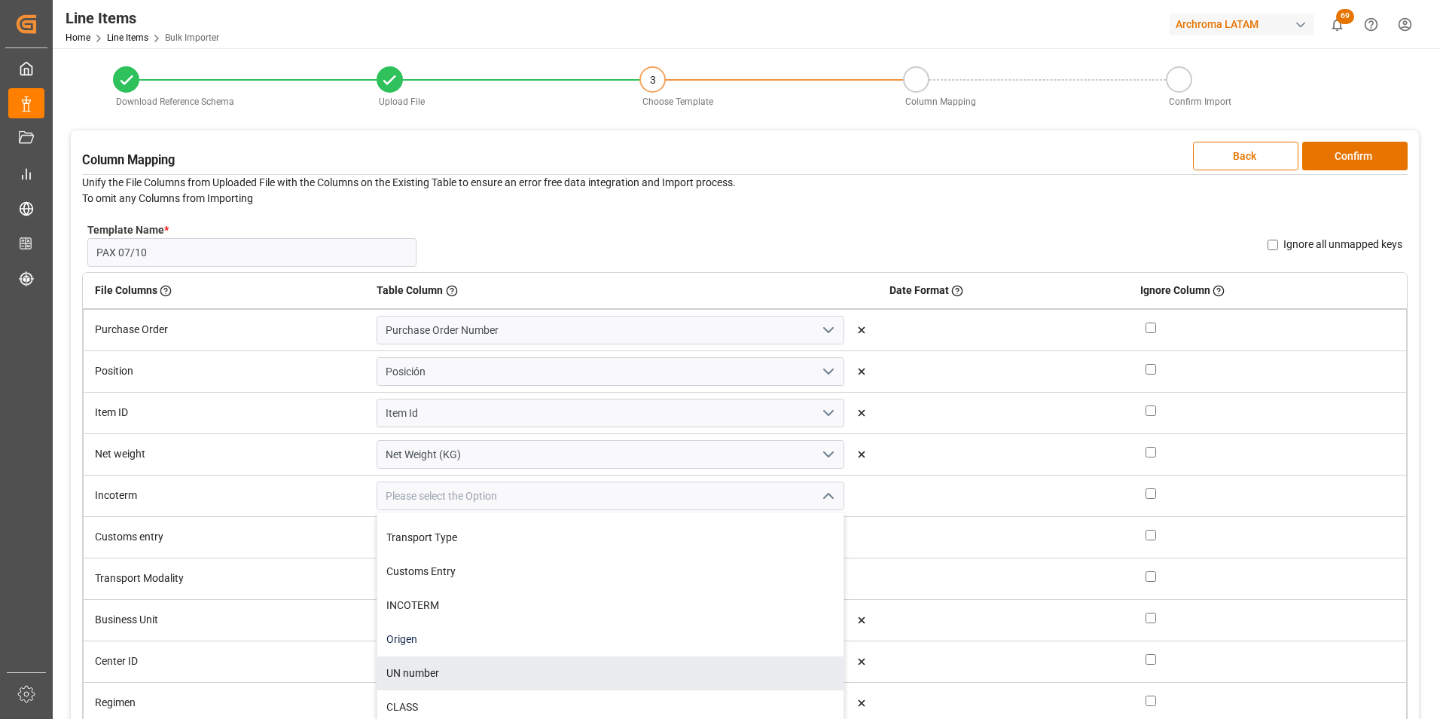
scroll to position [678, 0]
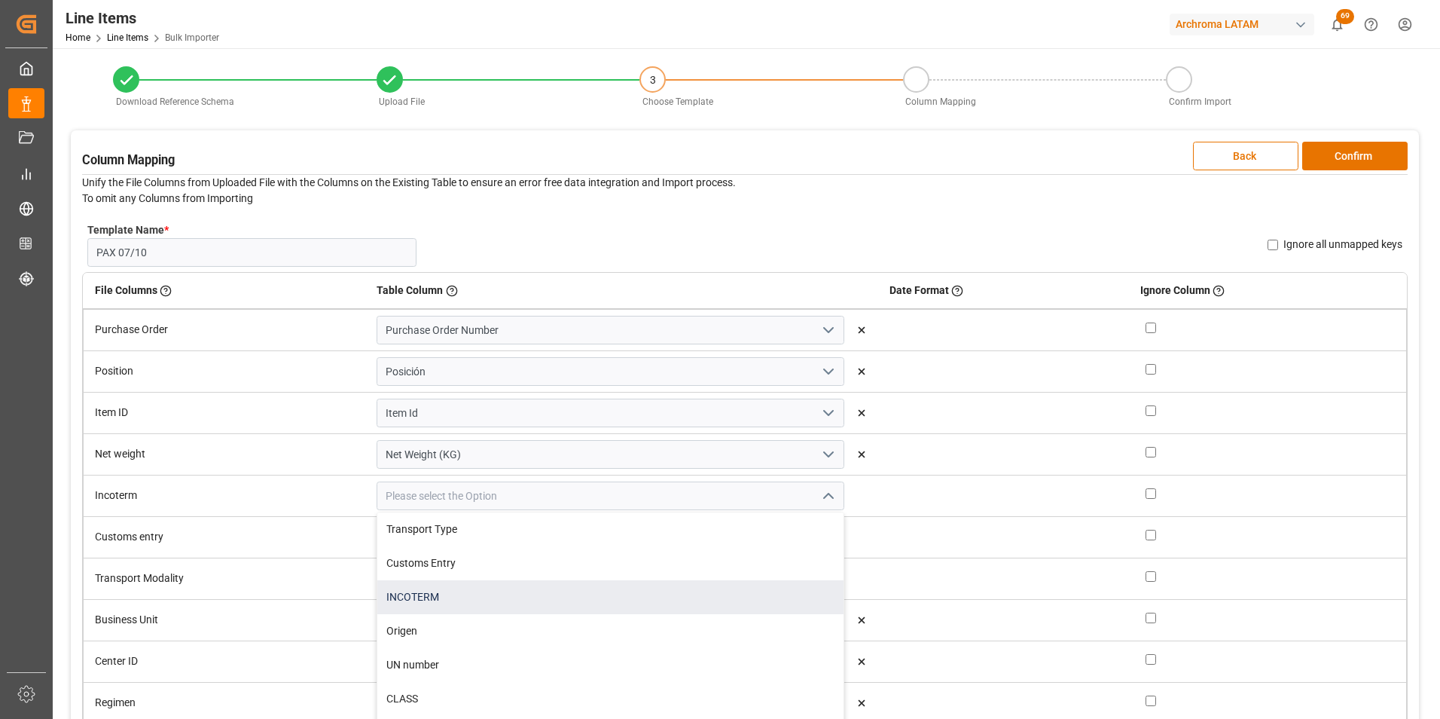
click at [615, 608] on div "INCOTERM" at bounding box center [610, 597] width 466 height 34
type input "INCOTERM"
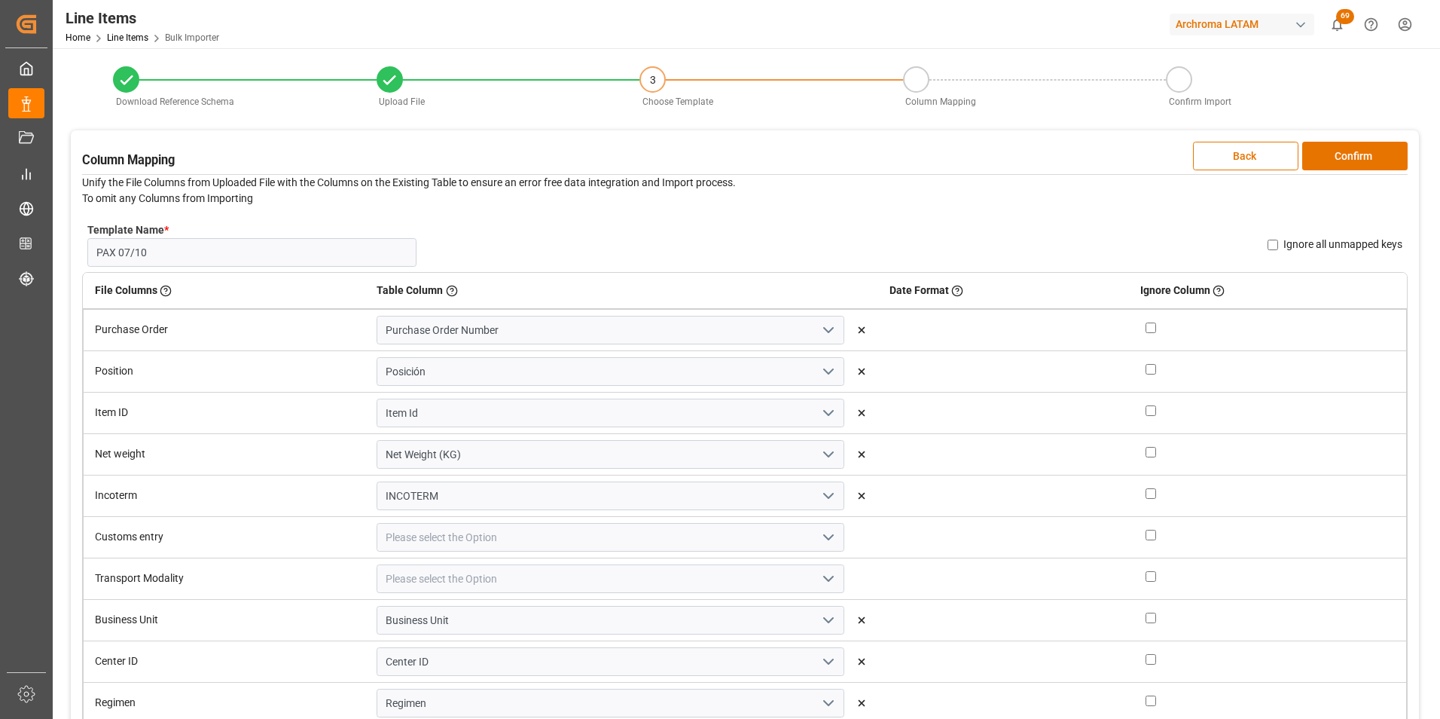
click at [820, 536] on icon "open menu" at bounding box center [829, 537] width 18 height 18
click at [566, 614] on div "Customs Entry" at bounding box center [610, 605] width 466 height 34
type input "Customs Entry"
drag, startPoint x: 808, startPoint y: 577, endPoint x: 775, endPoint y: 588, distance: 34.1
click at [820, 577] on icon "open menu" at bounding box center [829, 578] width 18 height 18
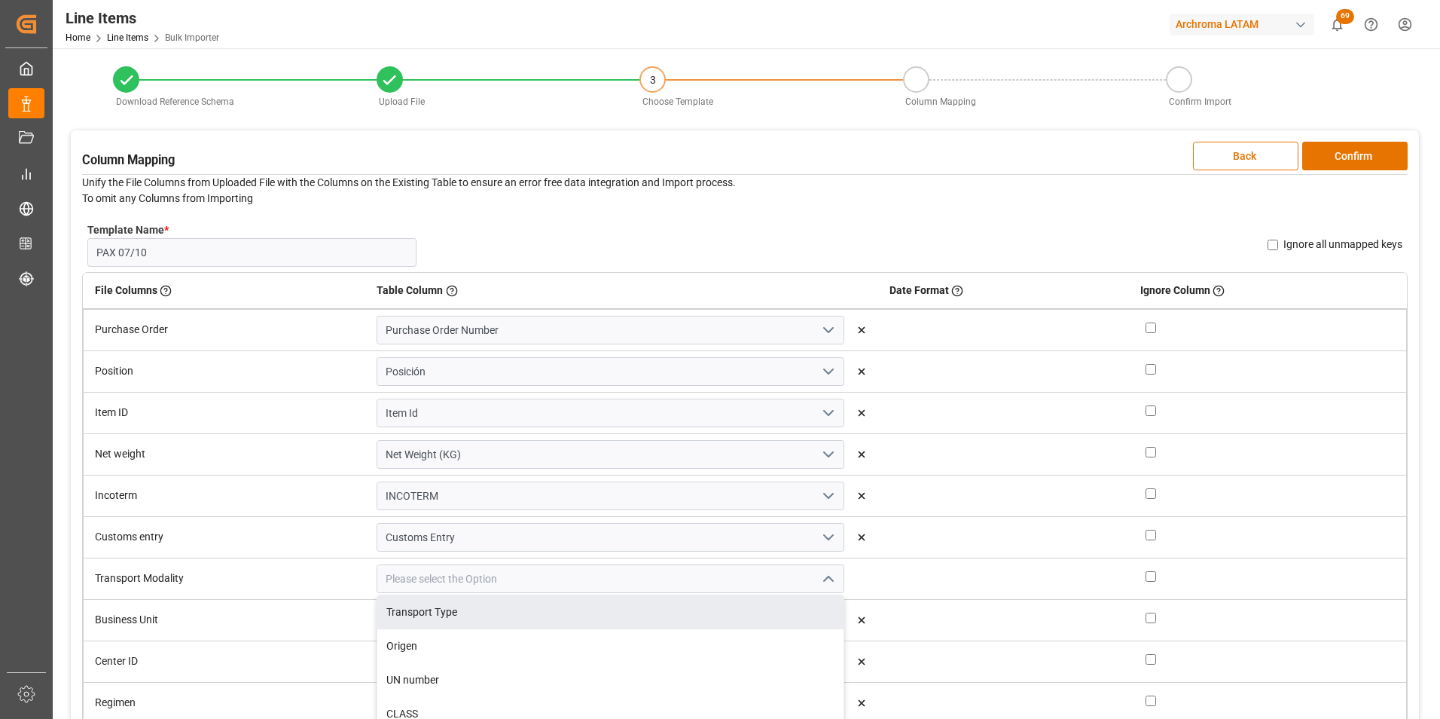
click at [591, 619] on div "Transport Type" at bounding box center [610, 612] width 466 height 34
type input "Transport Type"
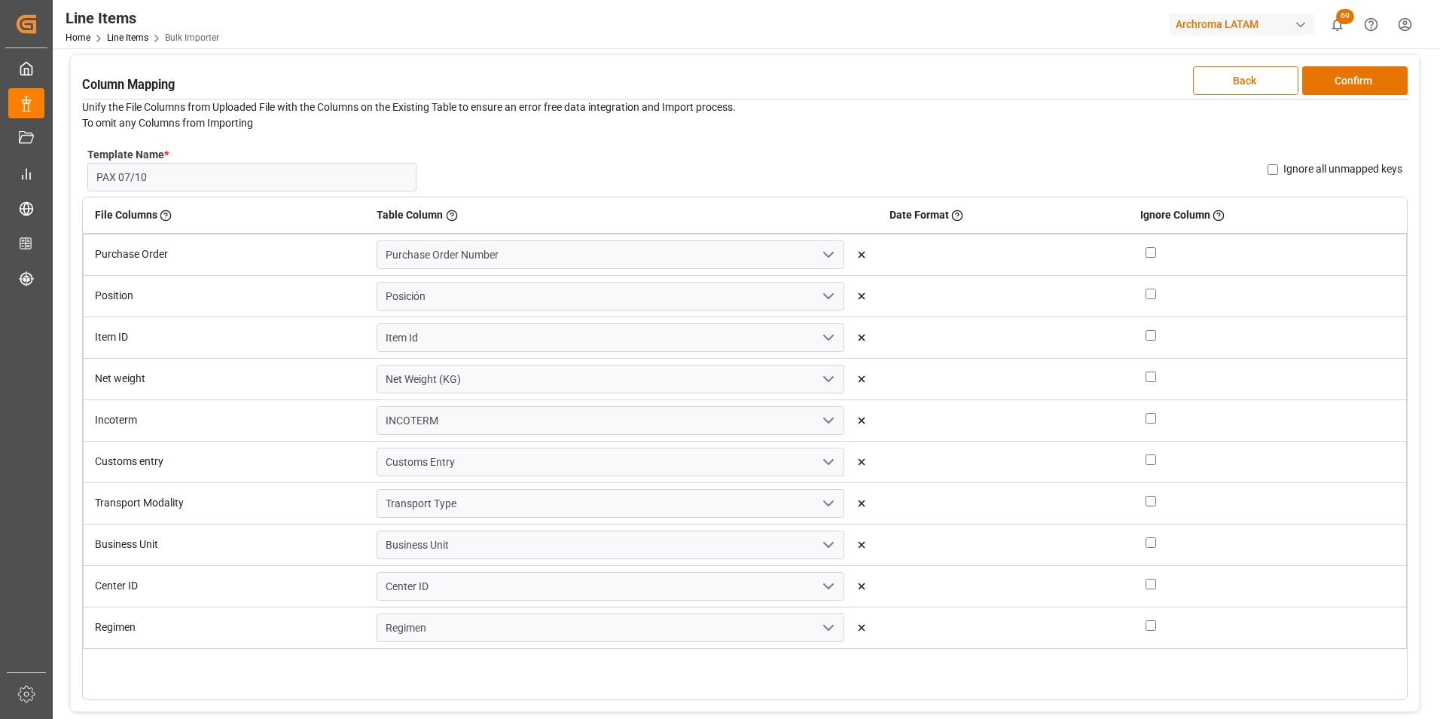
scroll to position [0, 0]
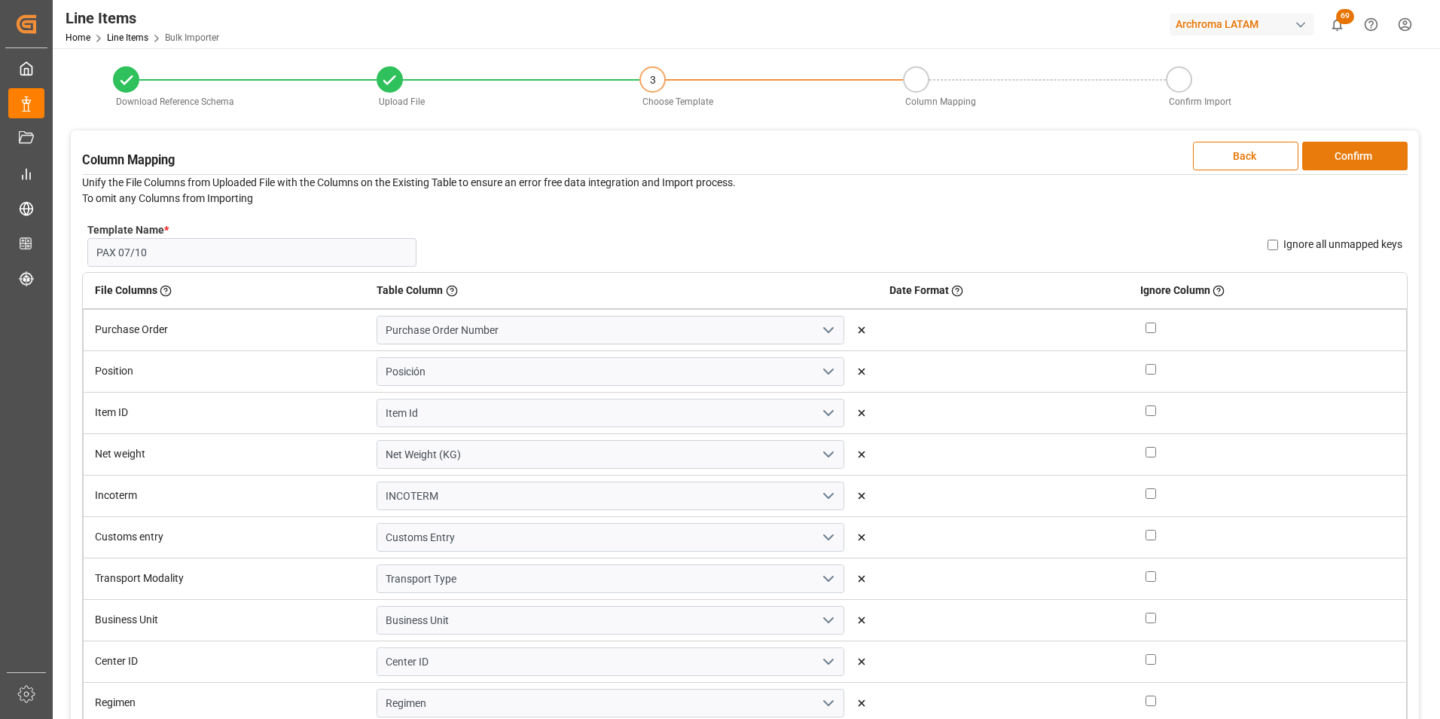
click at [1360, 157] on button "Confirm" at bounding box center [1354, 156] width 105 height 29
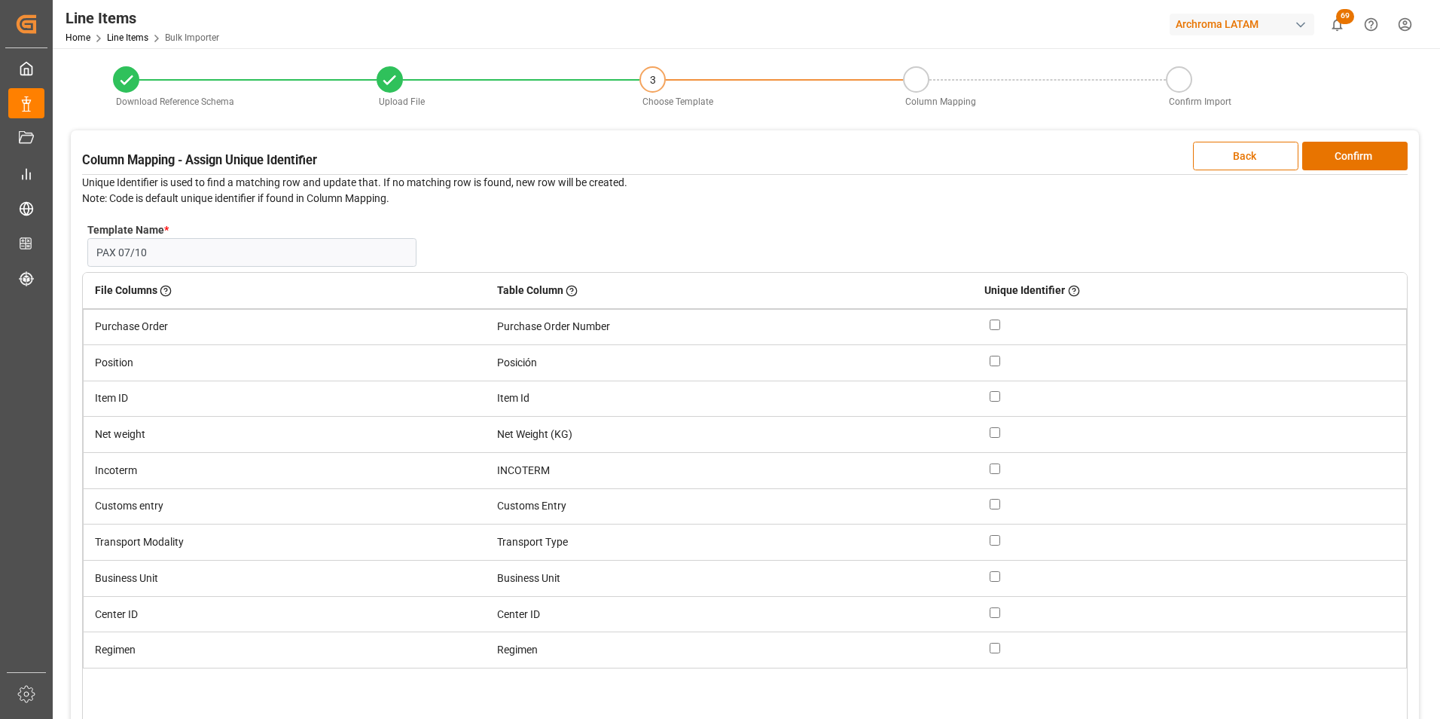
click at [996, 324] on input "checkbox" at bounding box center [995, 324] width 11 height 11
checkbox input "true"
click at [995, 362] on input "checkbox" at bounding box center [995, 361] width 11 height 11
checkbox input "true"
click at [1324, 151] on button "Confirm" at bounding box center [1354, 156] width 105 height 29
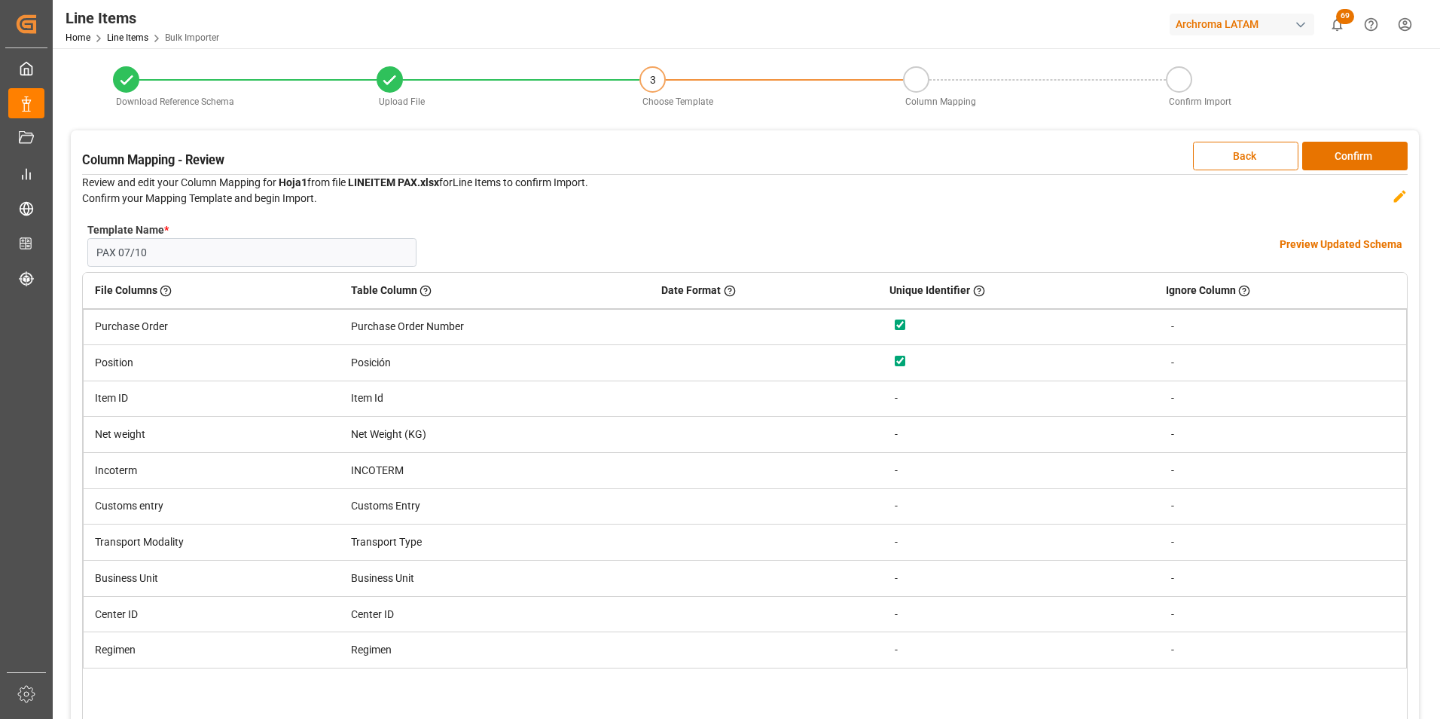
click at [1299, 241] on h4 "Preview Updated Schema" at bounding box center [1341, 245] width 123 height 16
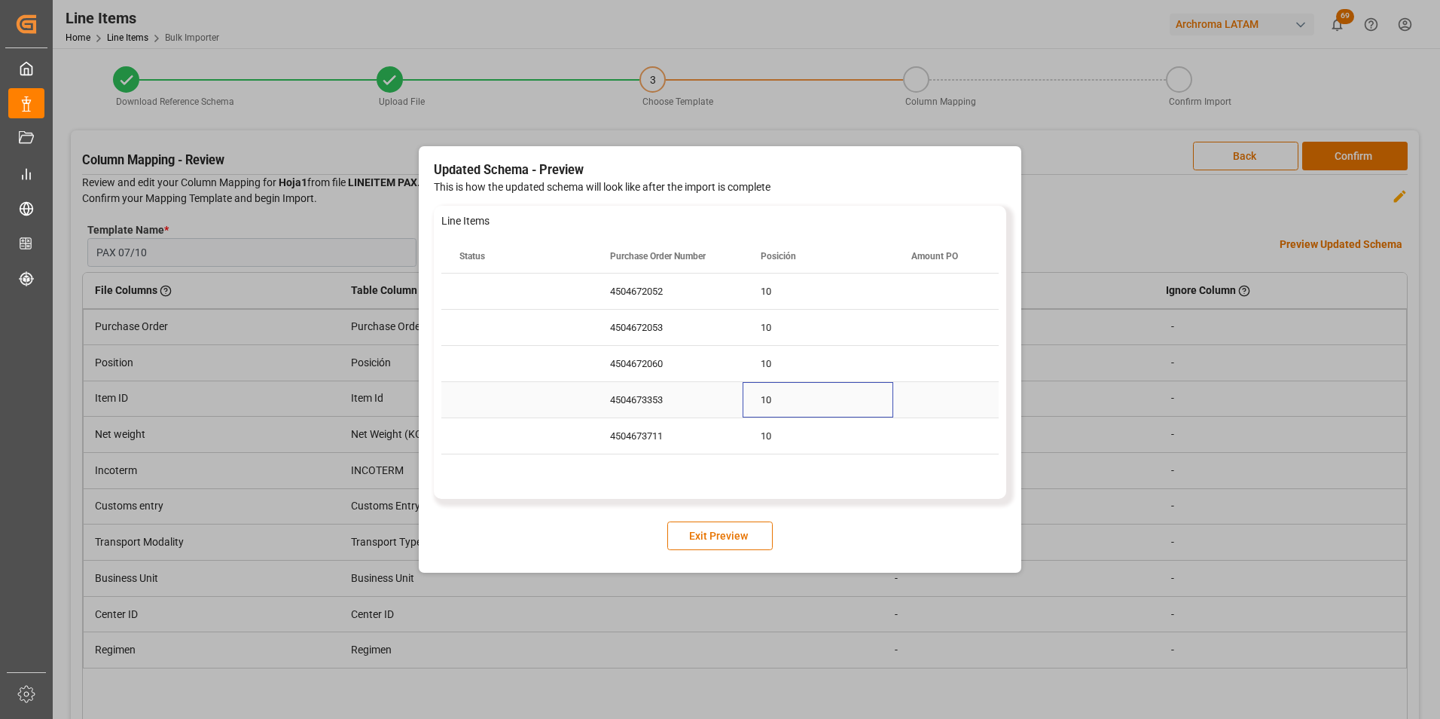
click at [853, 390] on div "10" at bounding box center [818, 399] width 151 height 35
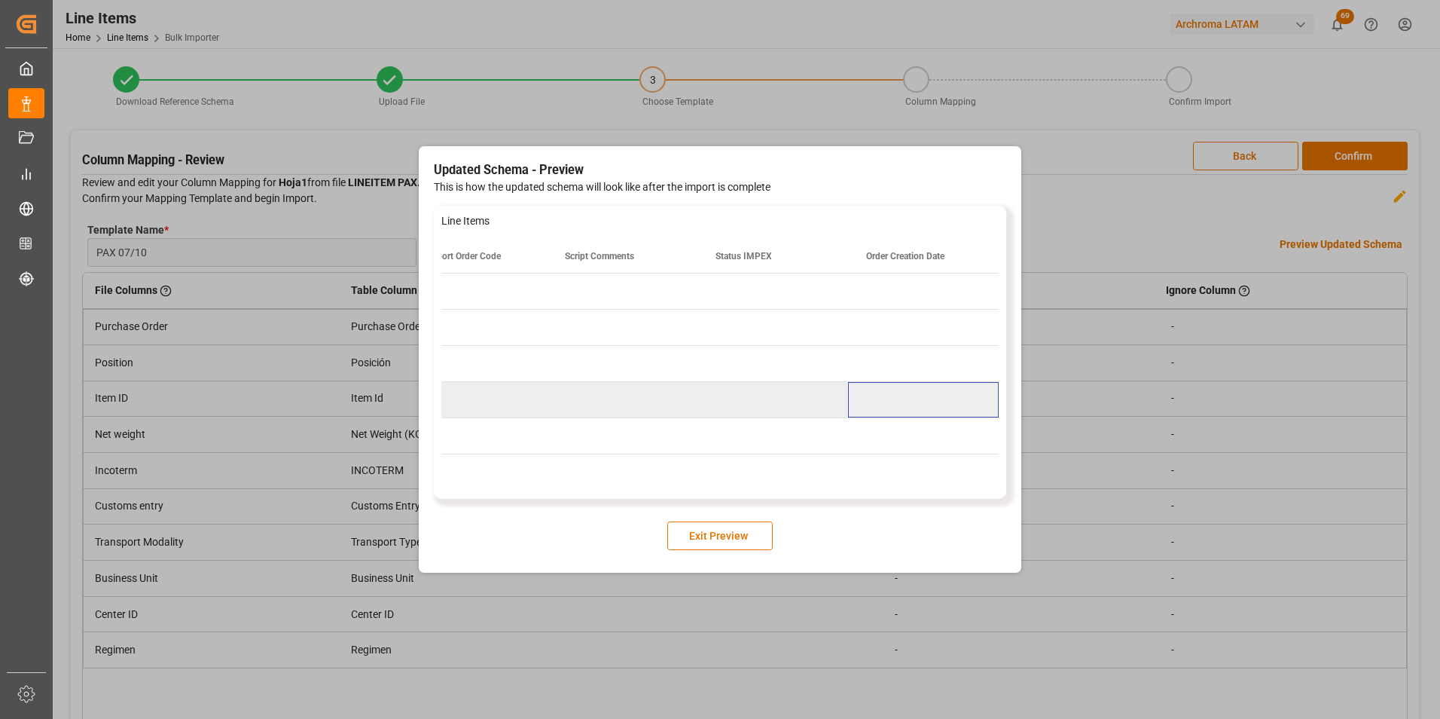
scroll to position [0, 5620]
click at [751, 528] on button "Exit Preview" at bounding box center [719, 535] width 105 height 29
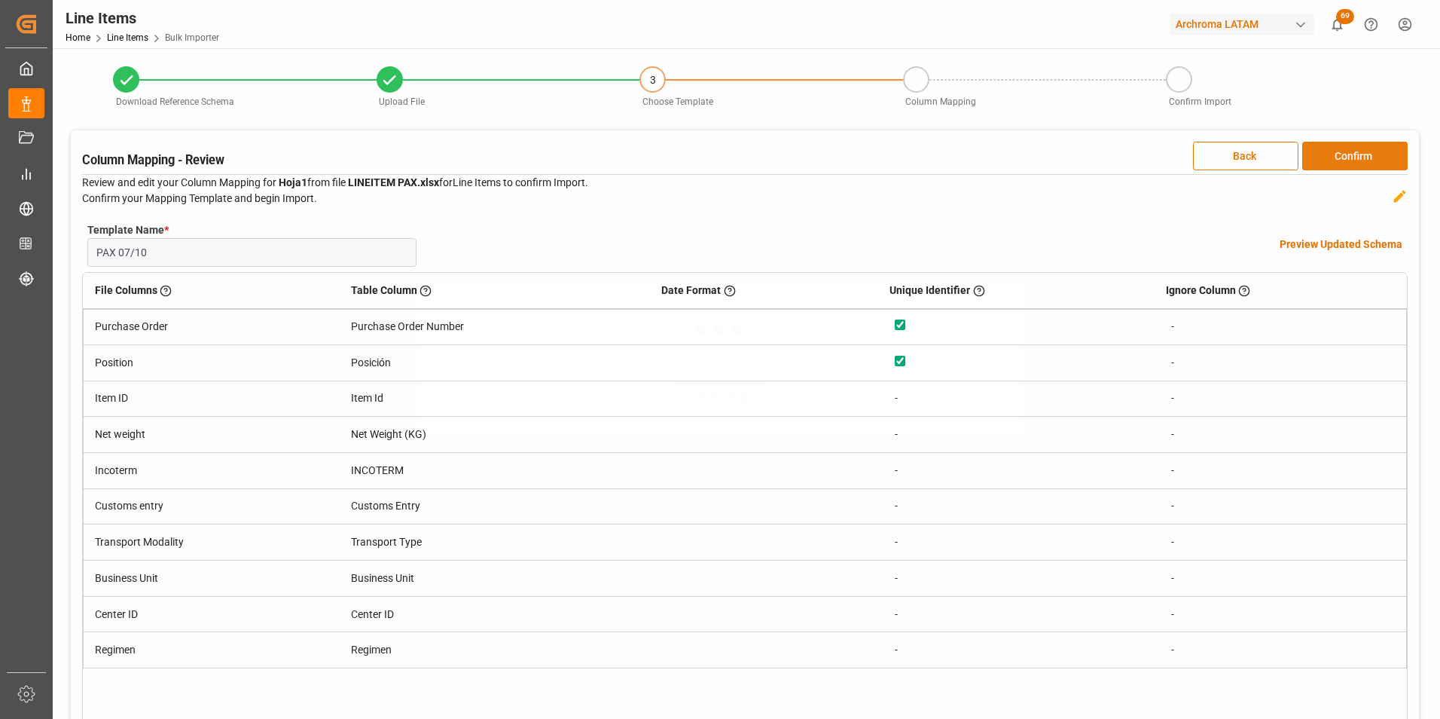
click at [1396, 142] on button "Confirm" at bounding box center [1354, 156] width 105 height 29
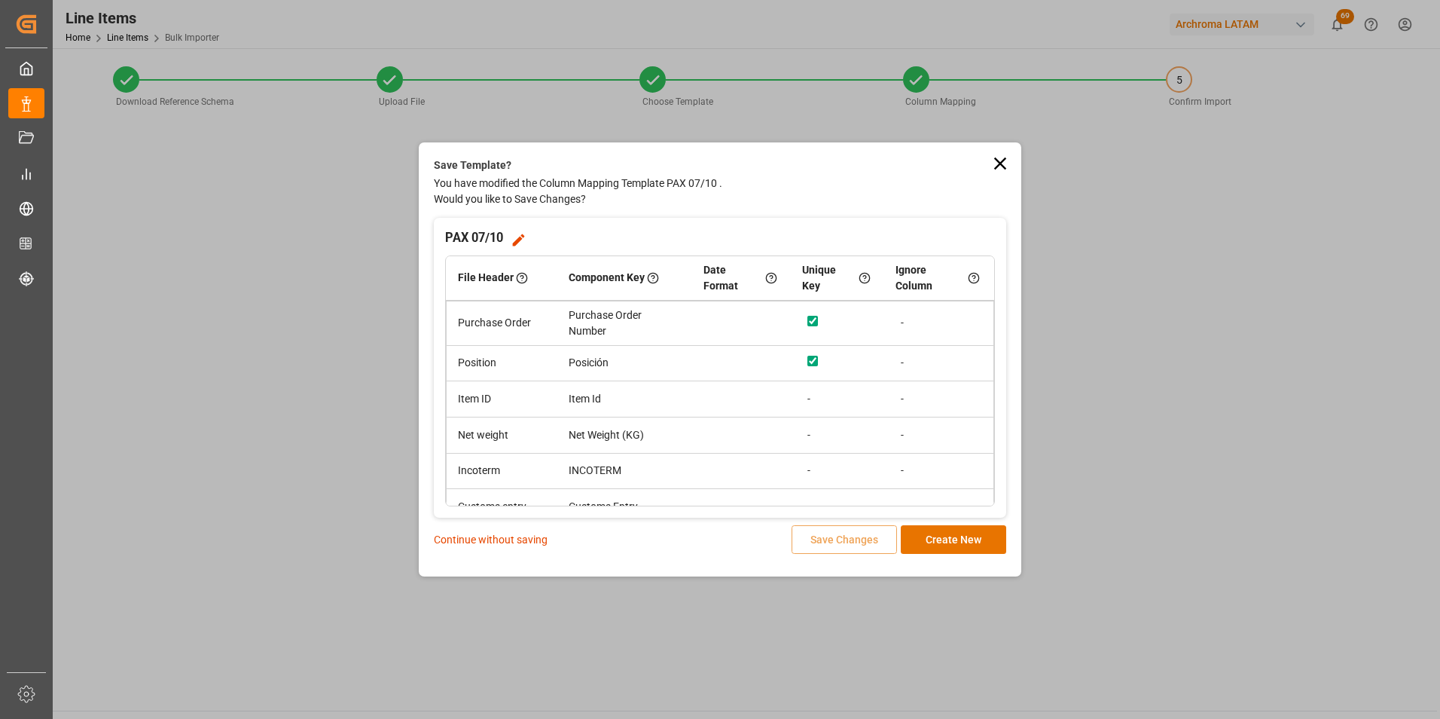
click at [492, 542] on p "Continue without saving" at bounding box center [491, 540] width 114 height 16
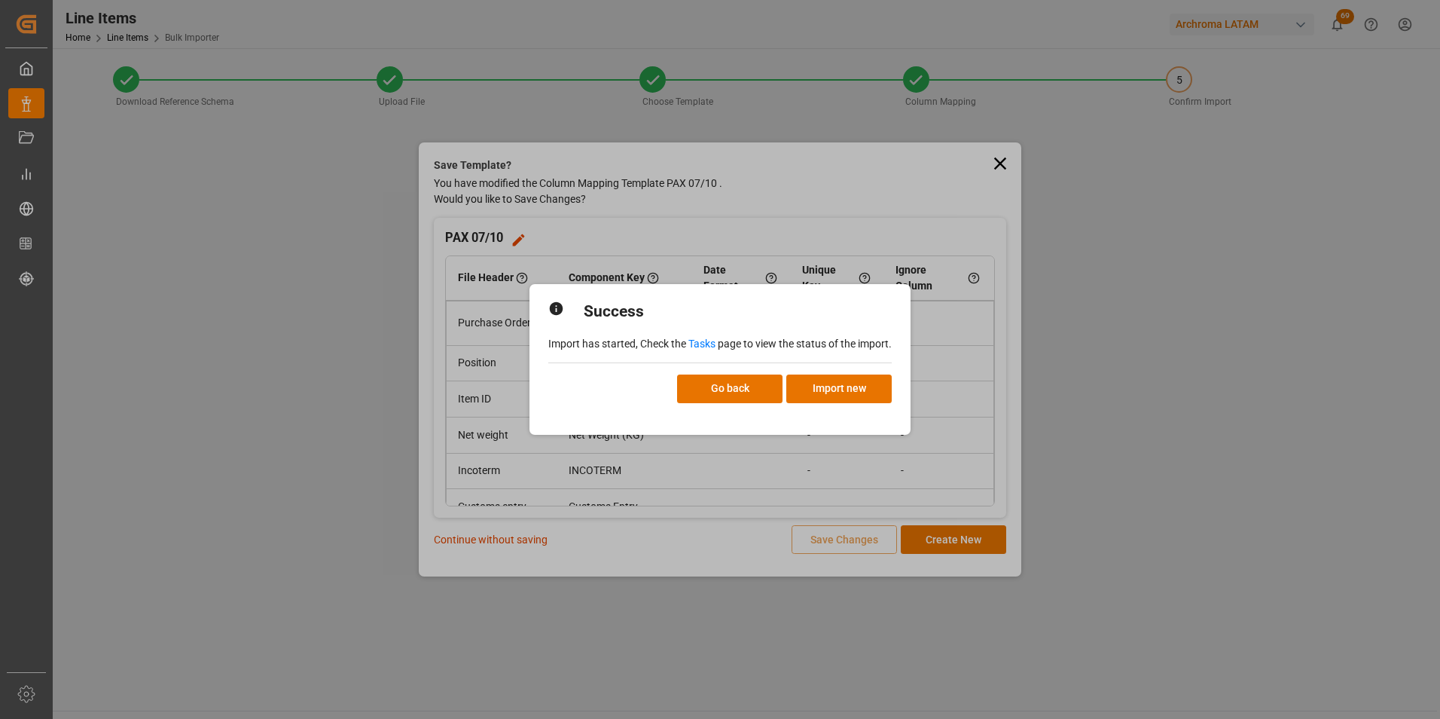
click at [701, 341] on link "Tasks" at bounding box center [702, 343] width 27 height 12
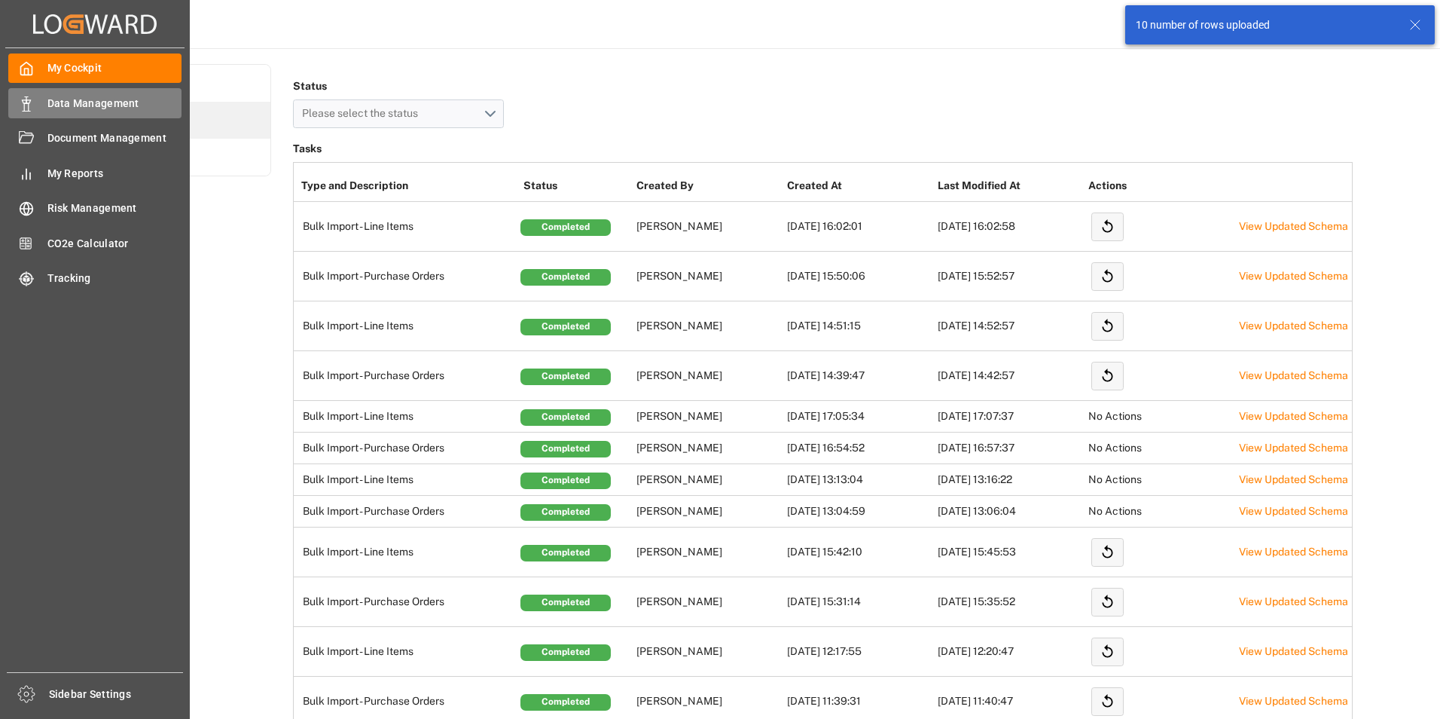
click at [30, 105] on icon at bounding box center [26, 103] width 15 height 15
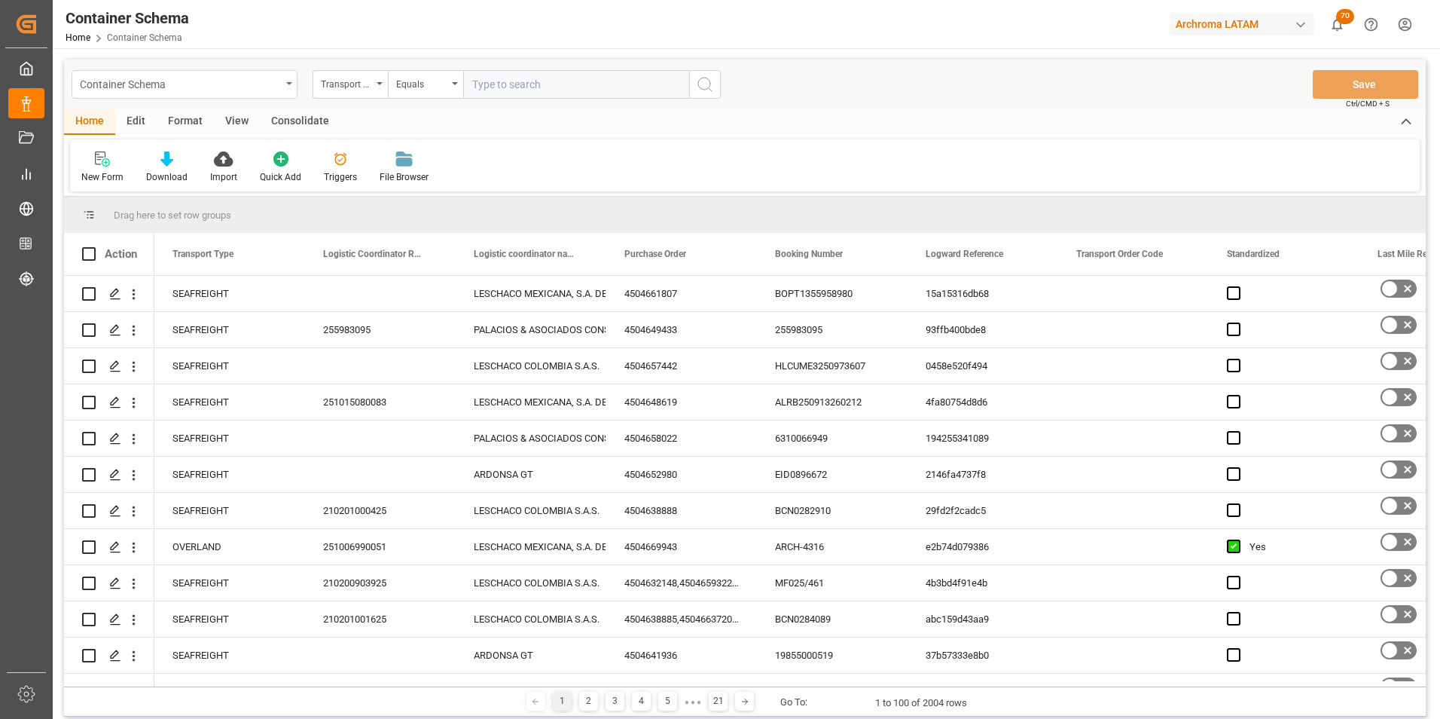
click at [284, 78] on div "Container Schema" at bounding box center [185, 84] width 226 height 29
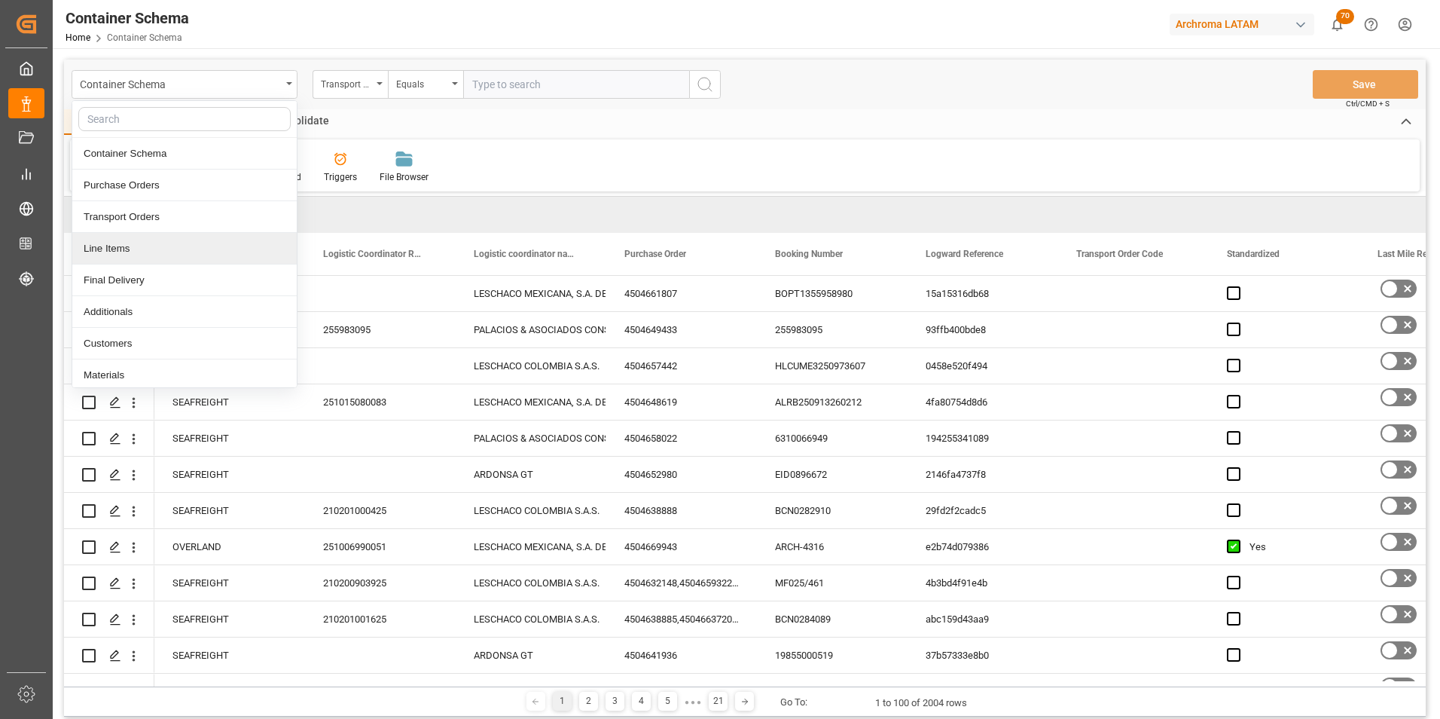
click at [149, 243] on div "Line Items" at bounding box center [184, 249] width 224 height 32
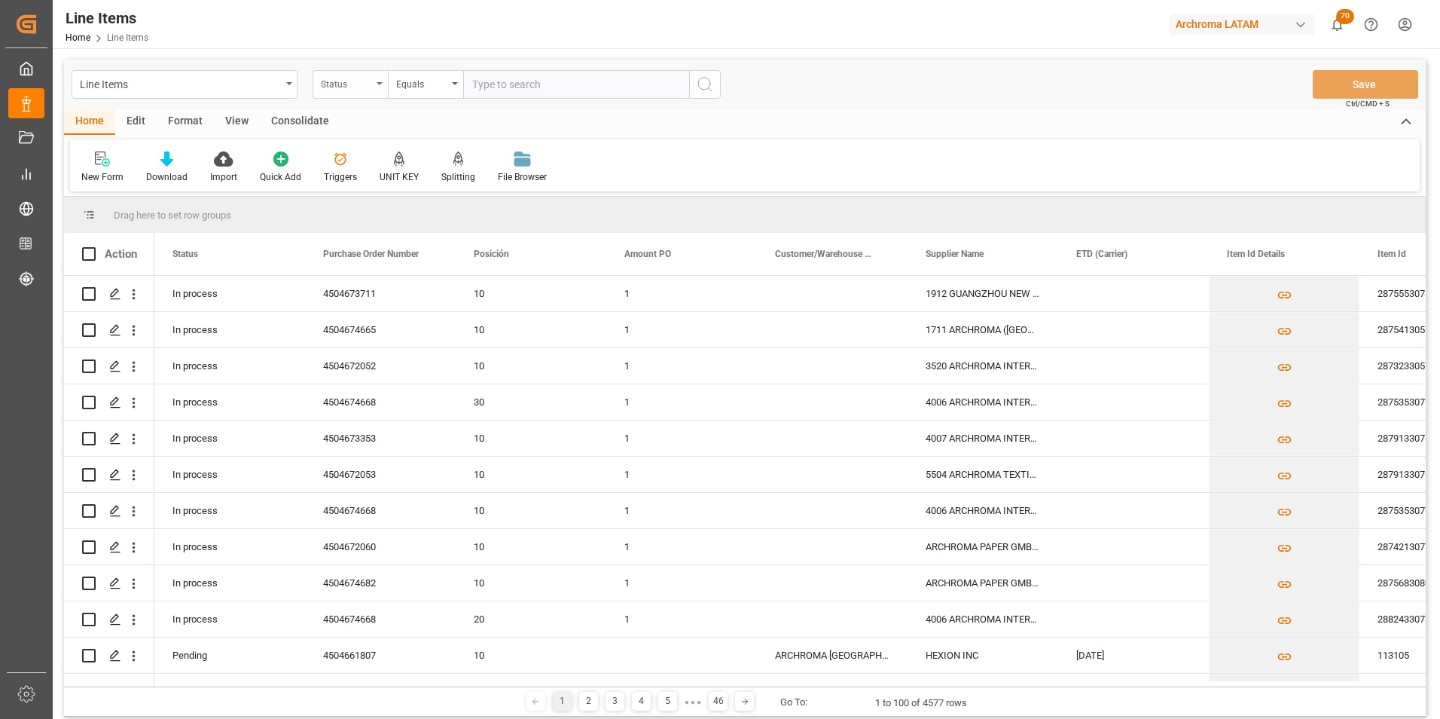
click at [334, 87] on div "Status" at bounding box center [346, 82] width 51 height 17
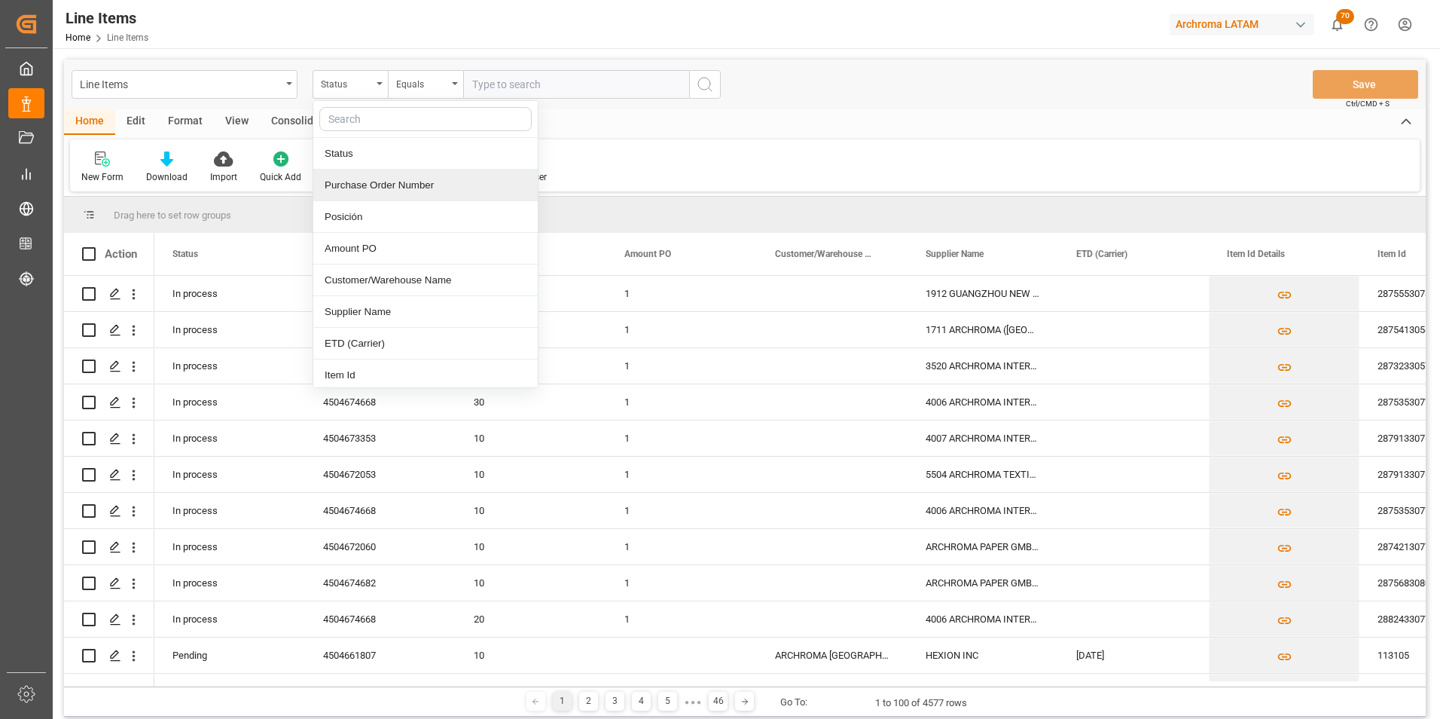
click at [368, 179] on div "Purchase Order Number" at bounding box center [425, 185] width 224 height 32
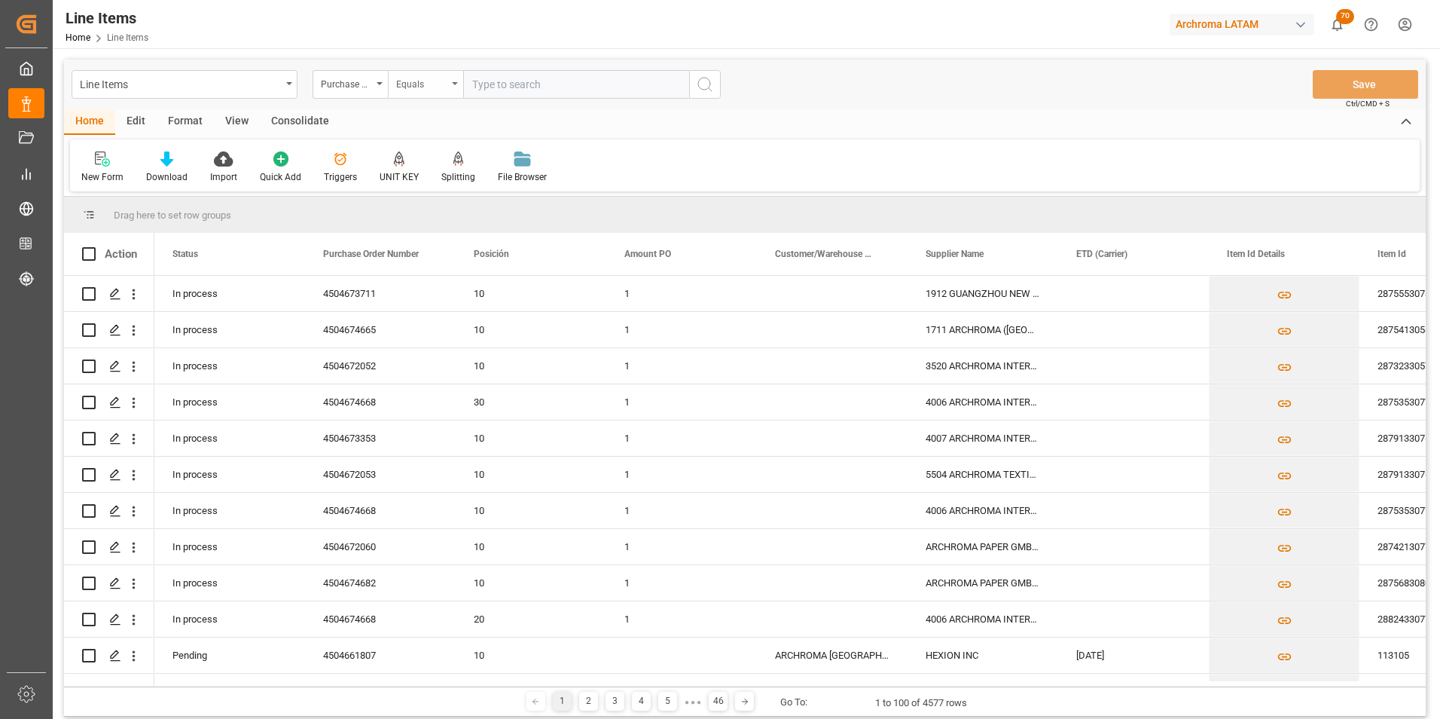
click at [442, 90] on div "Equals" at bounding box center [421, 82] width 51 height 17
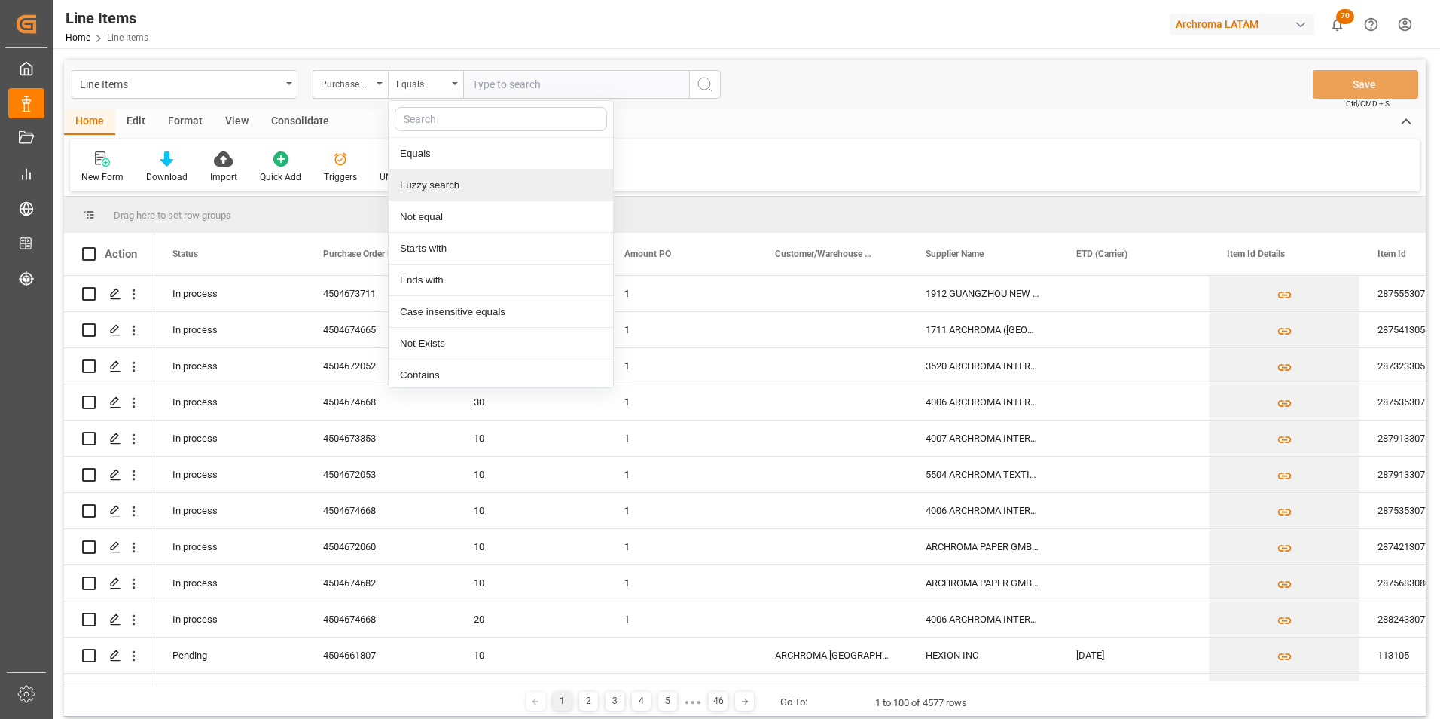
click at [444, 179] on div "Fuzzy search" at bounding box center [501, 185] width 224 height 32
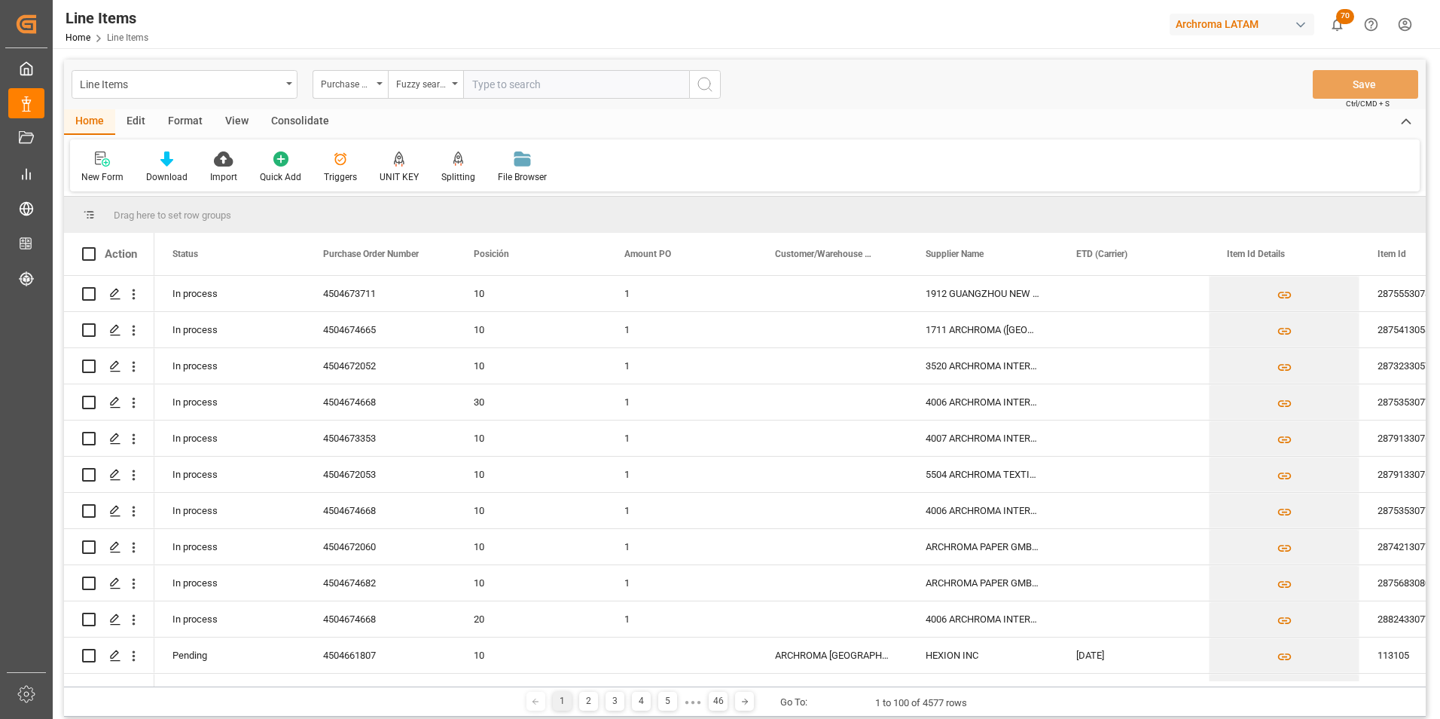
paste input "4504672052"
type input "4504672052"
click at [716, 82] on button "search button" at bounding box center [705, 84] width 32 height 29
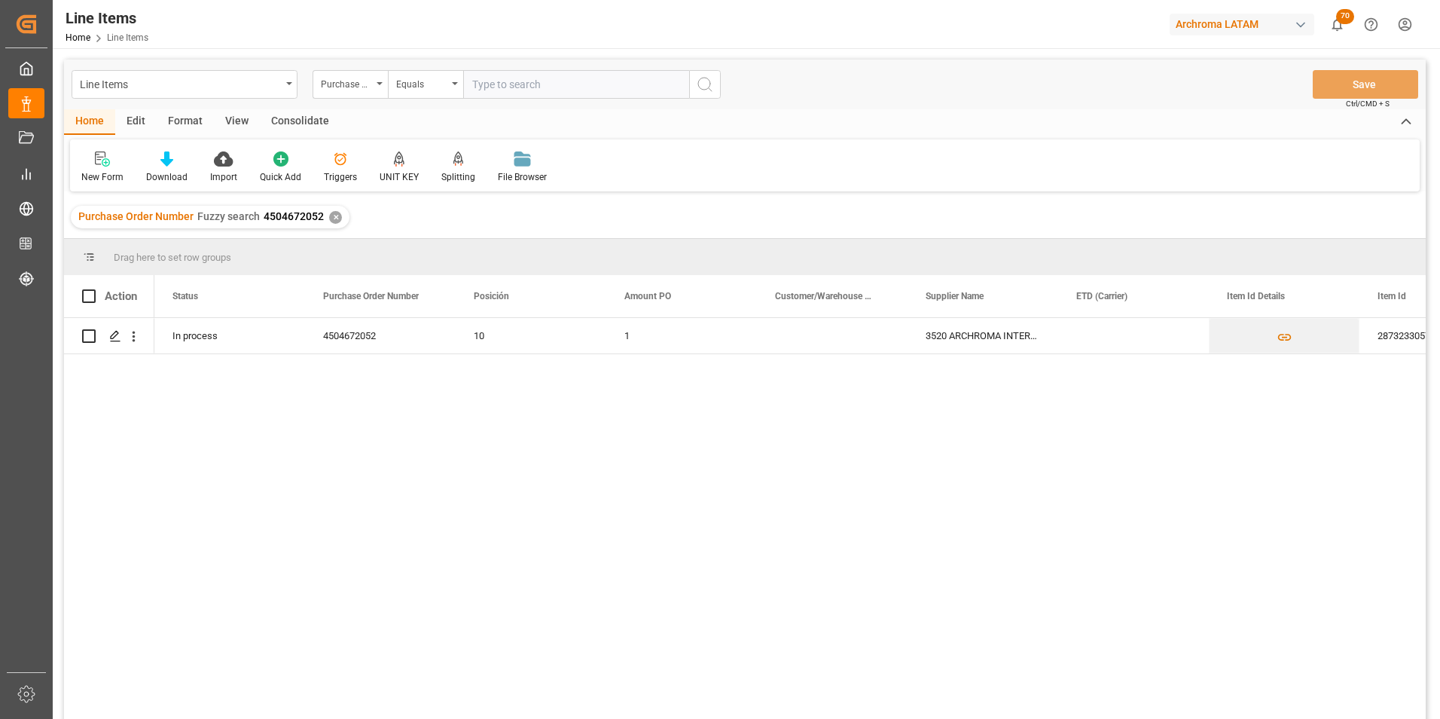
drag, startPoint x: 335, startPoint y: 212, endPoint x: 332, endPoint y: 219, distance: 8.1
click at [335, 215] on div "✕" at bounding box center [335, 217] width 13 height 13
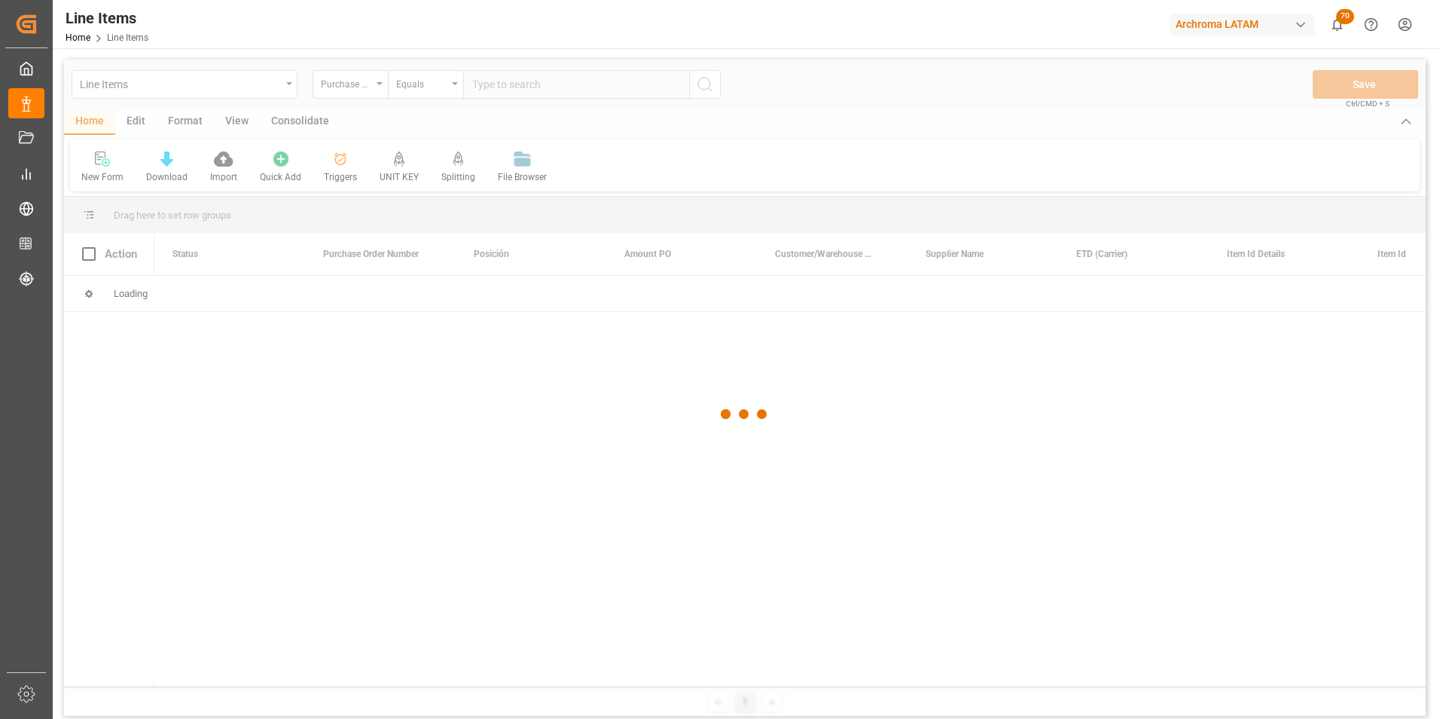
click at [330, 224] on div at bounding box center [745, 415] width 1362 height 710
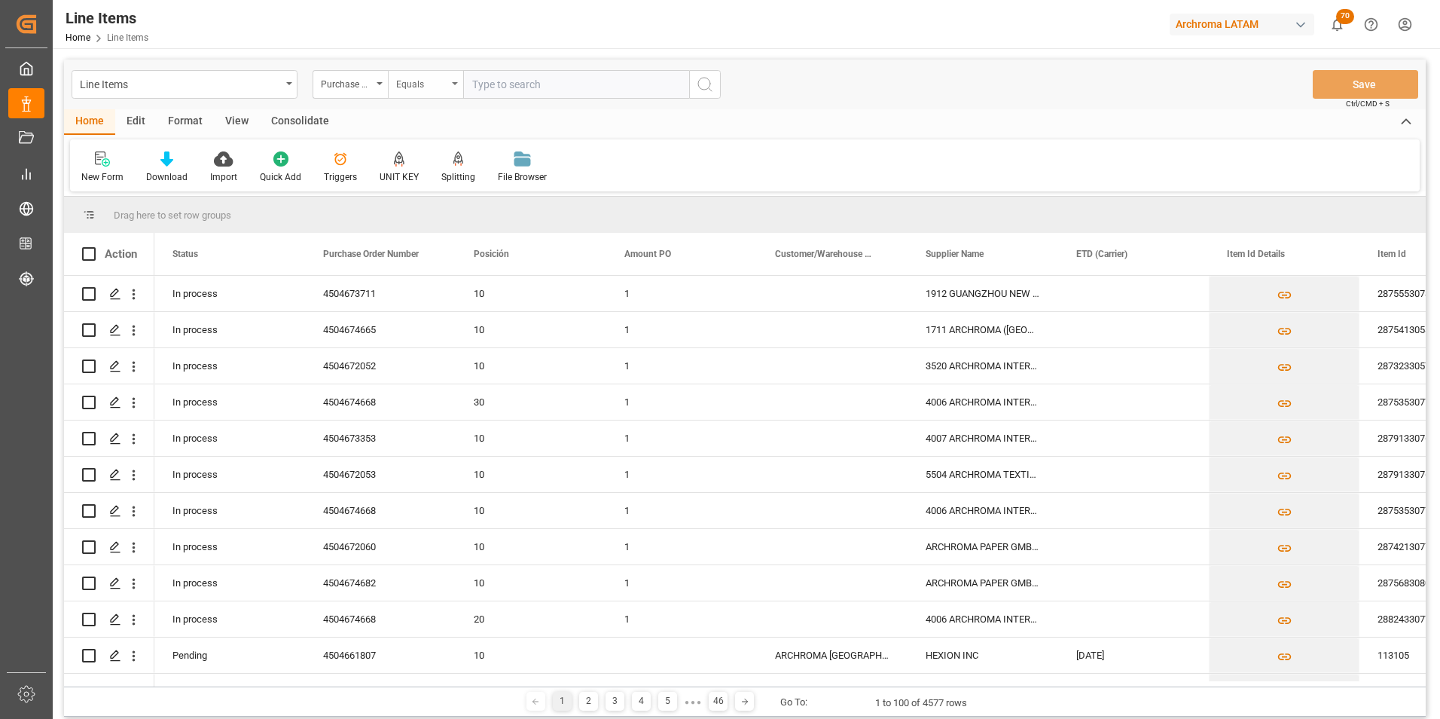
click at [426, 96] on div "Equals" at bounding box center [425, 84] width 75 height 29
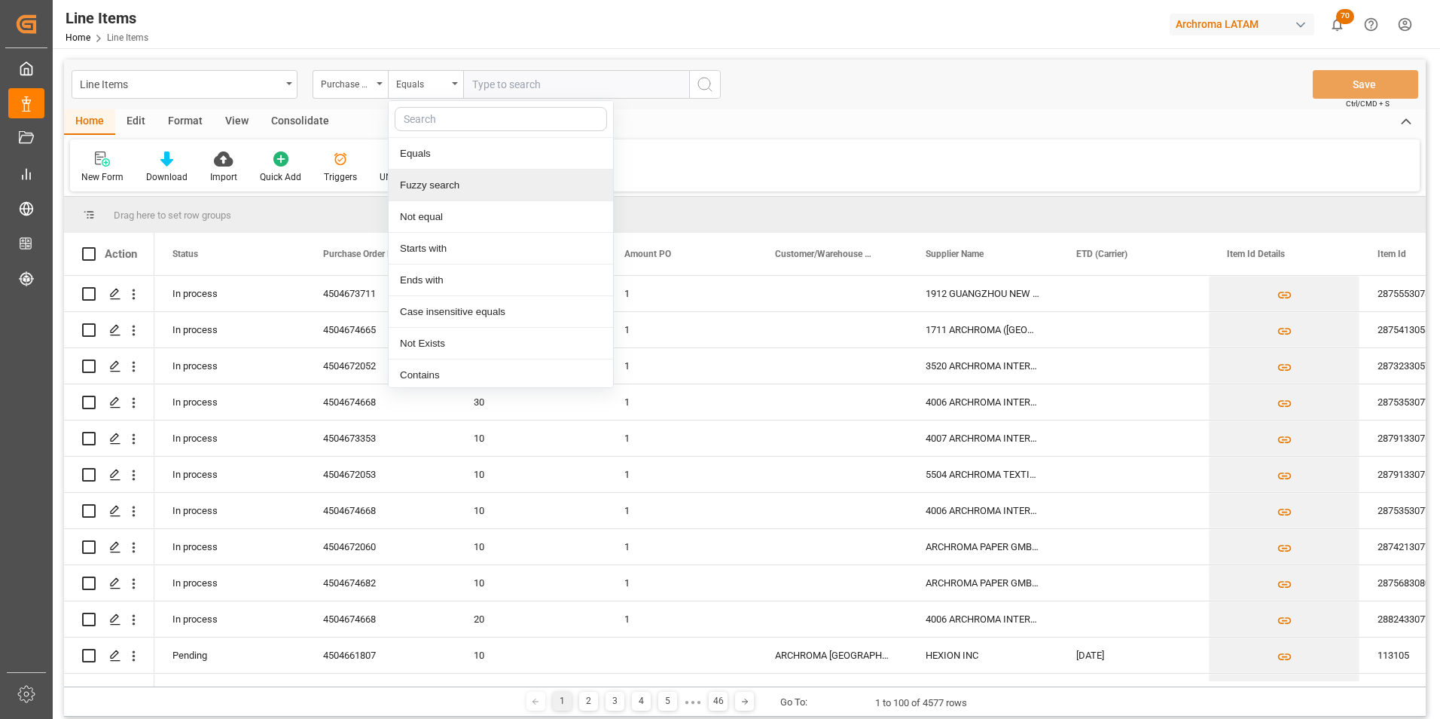
click at [443, 179] on div "Fuzzy search" at bounding box center [501, 185] width 224 height 32
paste input "4504672060"
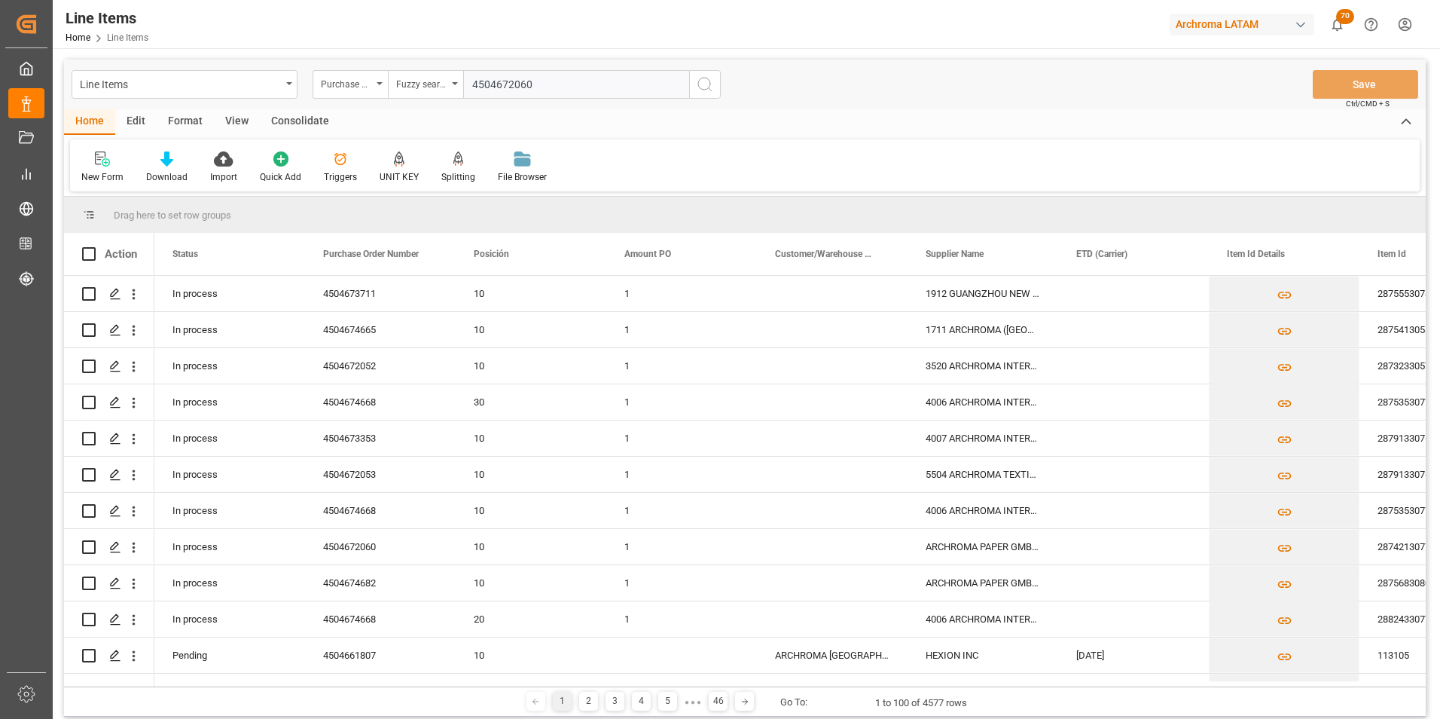
click at [689, 84] on div "Purchase Order Number Fuzzy search 4504672060" at bounding box center [517, 84] width 408 height 29
type input "4504672060"
click at [702, 90] on icon "search button" at bounding box center [705, 84] width 18 height 18
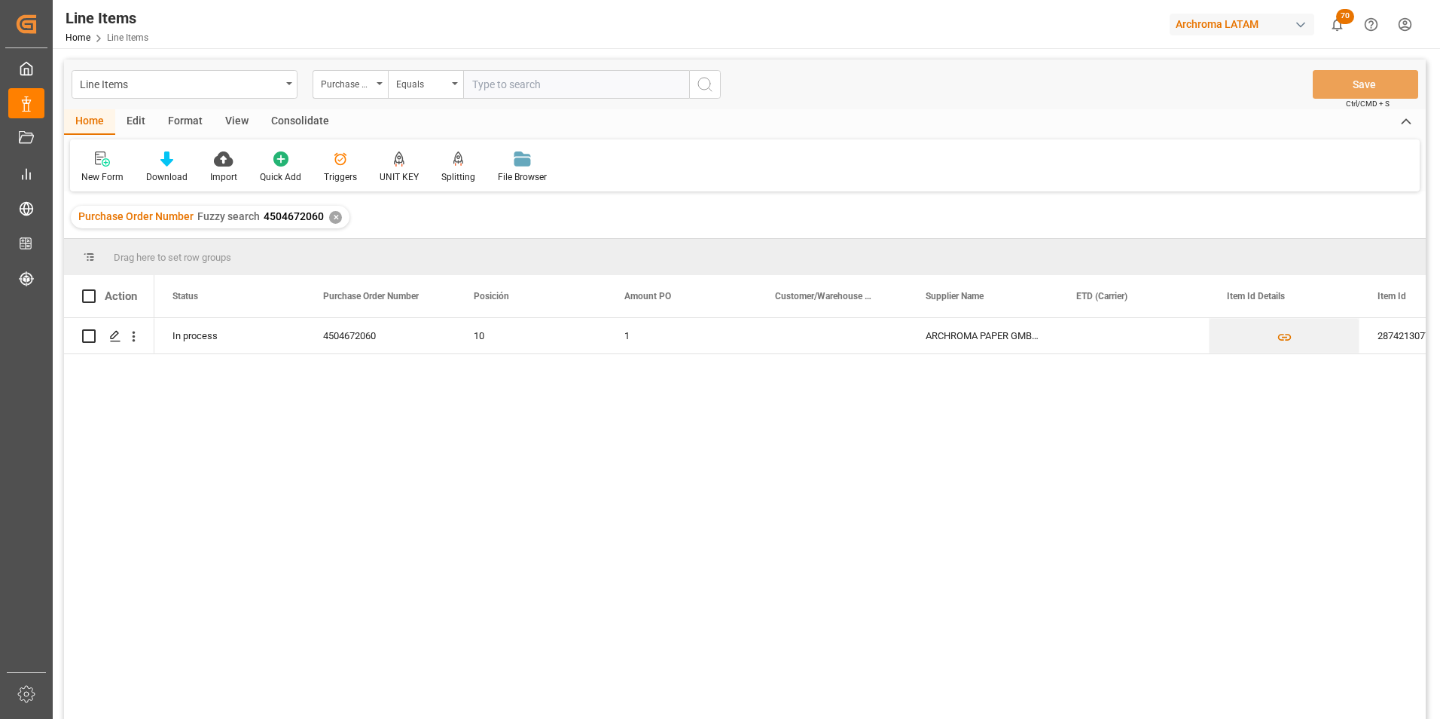
click at [330, 217] on div "✕" at bounding box center [335, 217] width 13 height 13
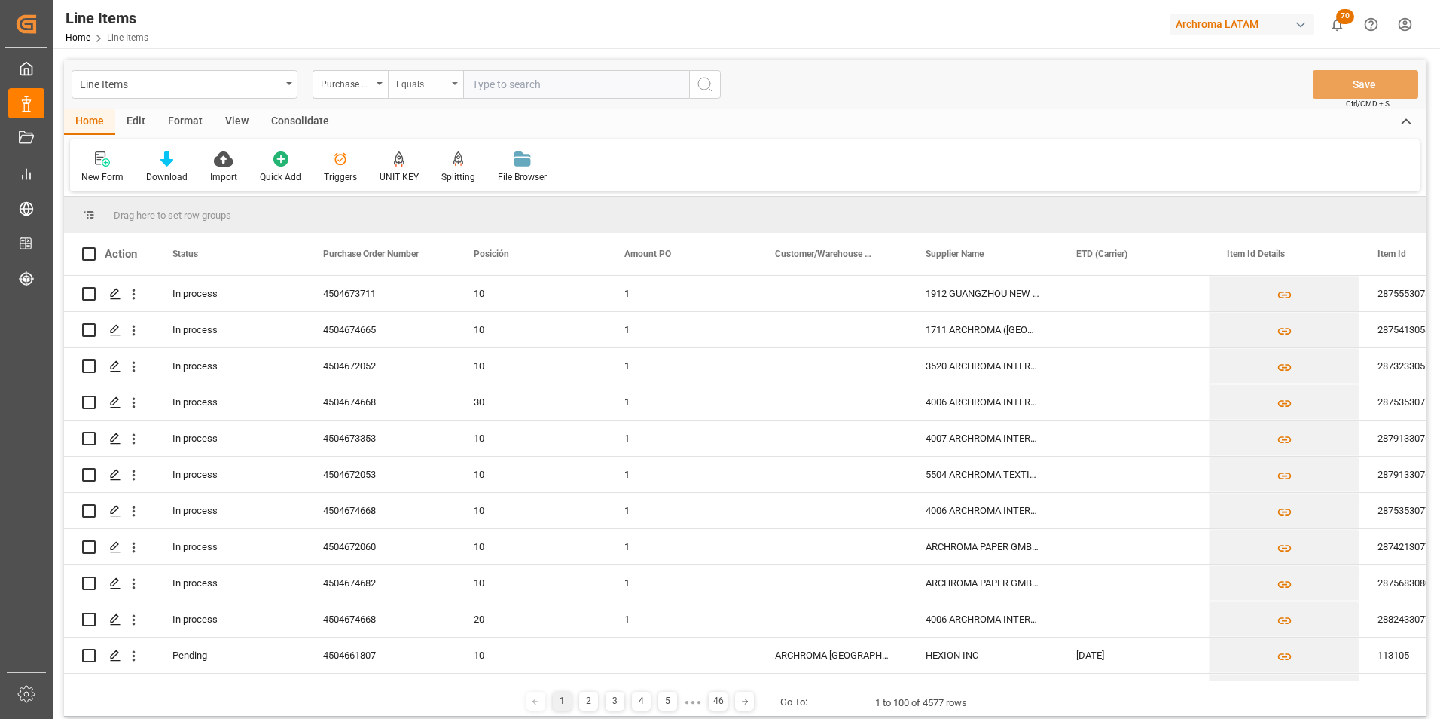
click at [413, 81] on div "Equals" at bounding box center [421, 82] width 51 height 17
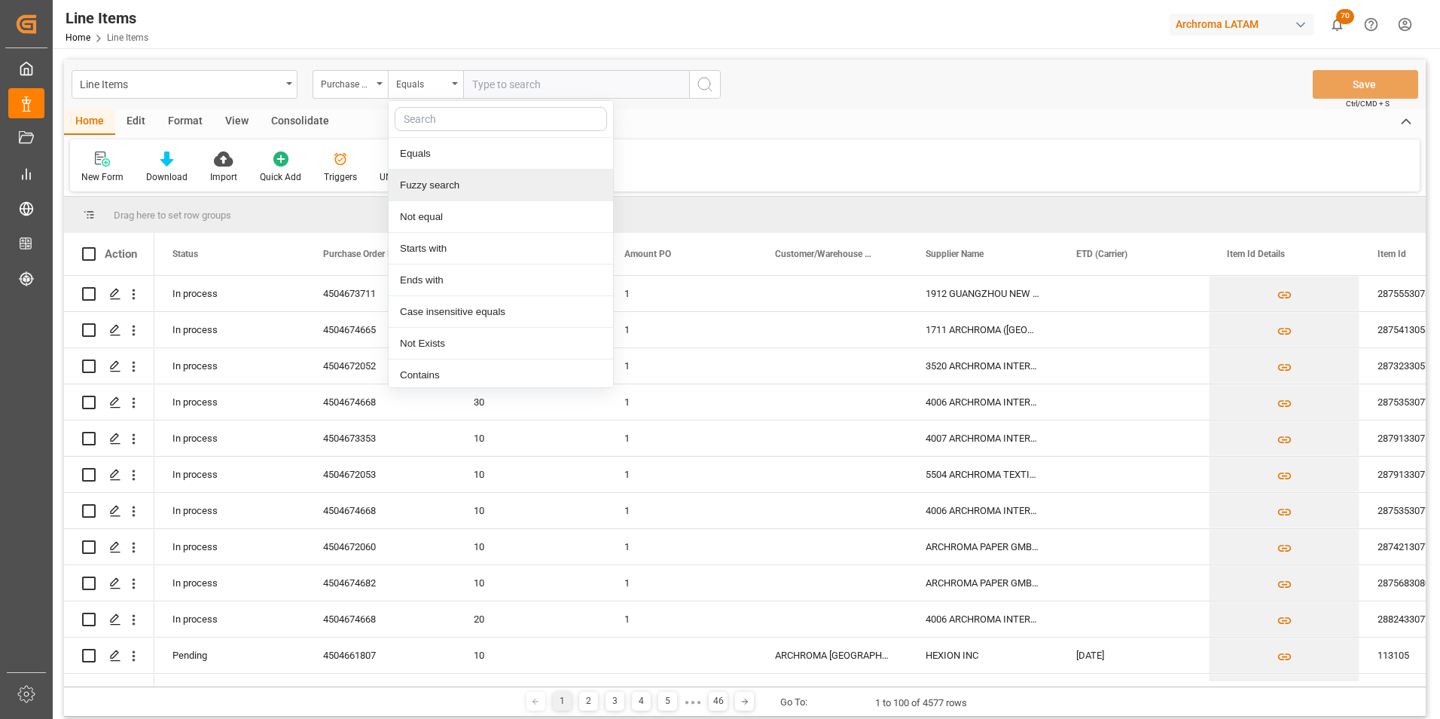
click at [429, 190] on div "Fuzzy search" at bounding box center [501, 185] width 224 height 32
paste input "4504673711"
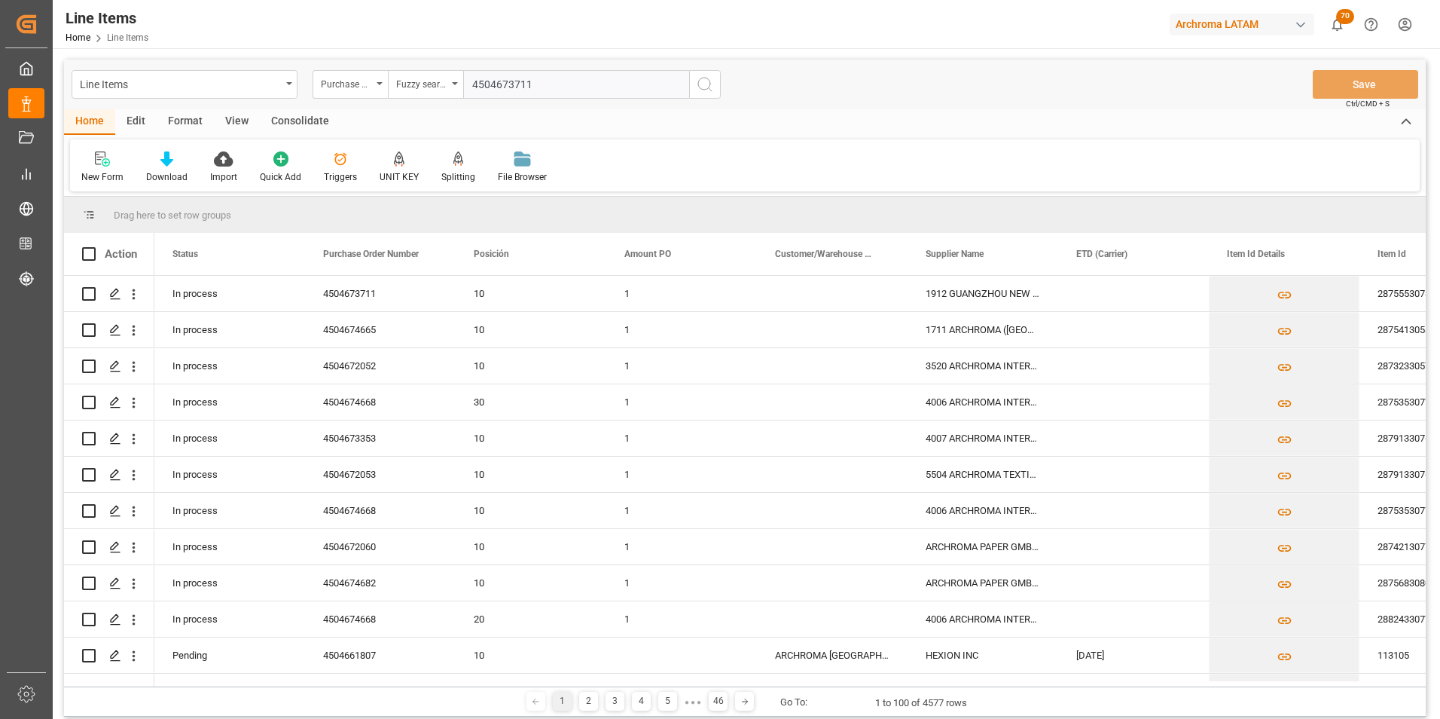
type input "4504673711"
click at [707, 75] on icon "search button" at bounding box center [705, 84] width 18 height 18
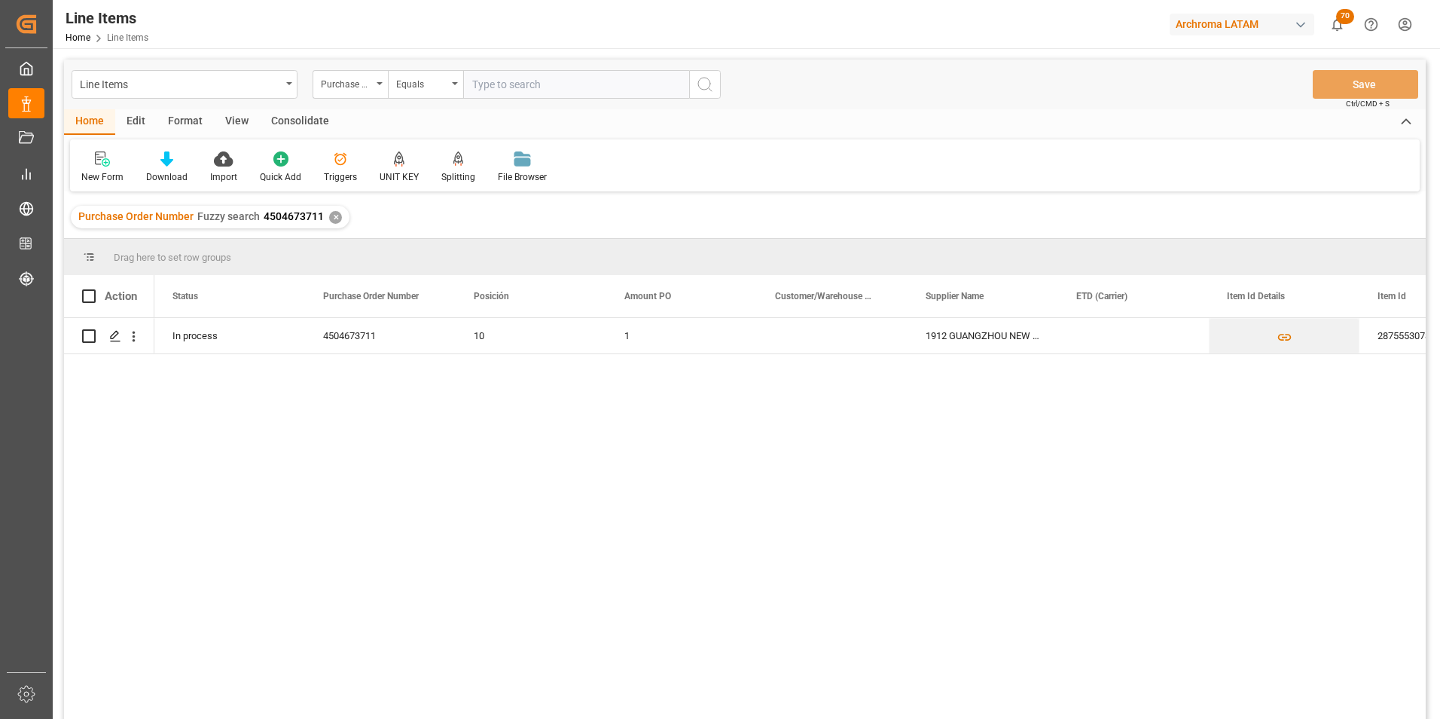
click at [331, 218] on div "✕" at bounding box center [335, 217] width 13 height 13
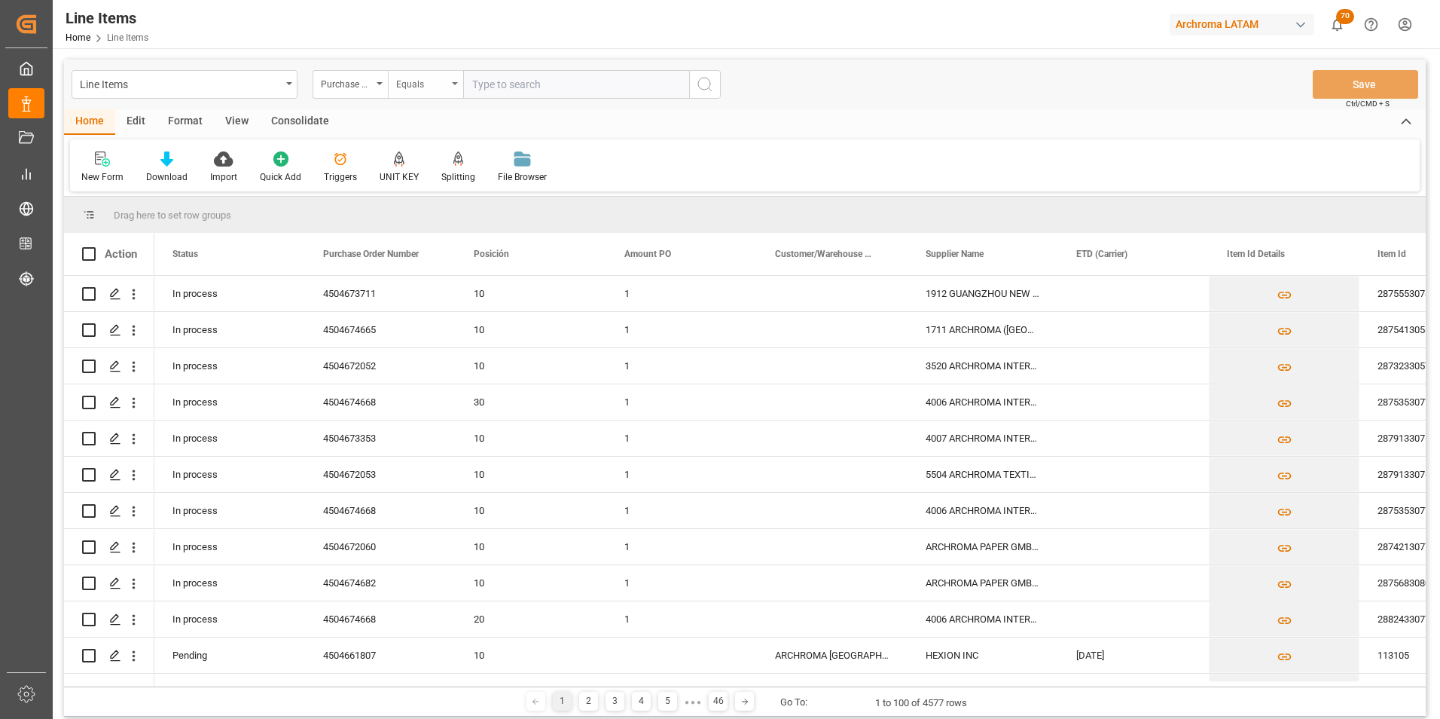
click at [454, 82] on icon "open menu" at bounding box center [455, 83] width 6 height 3
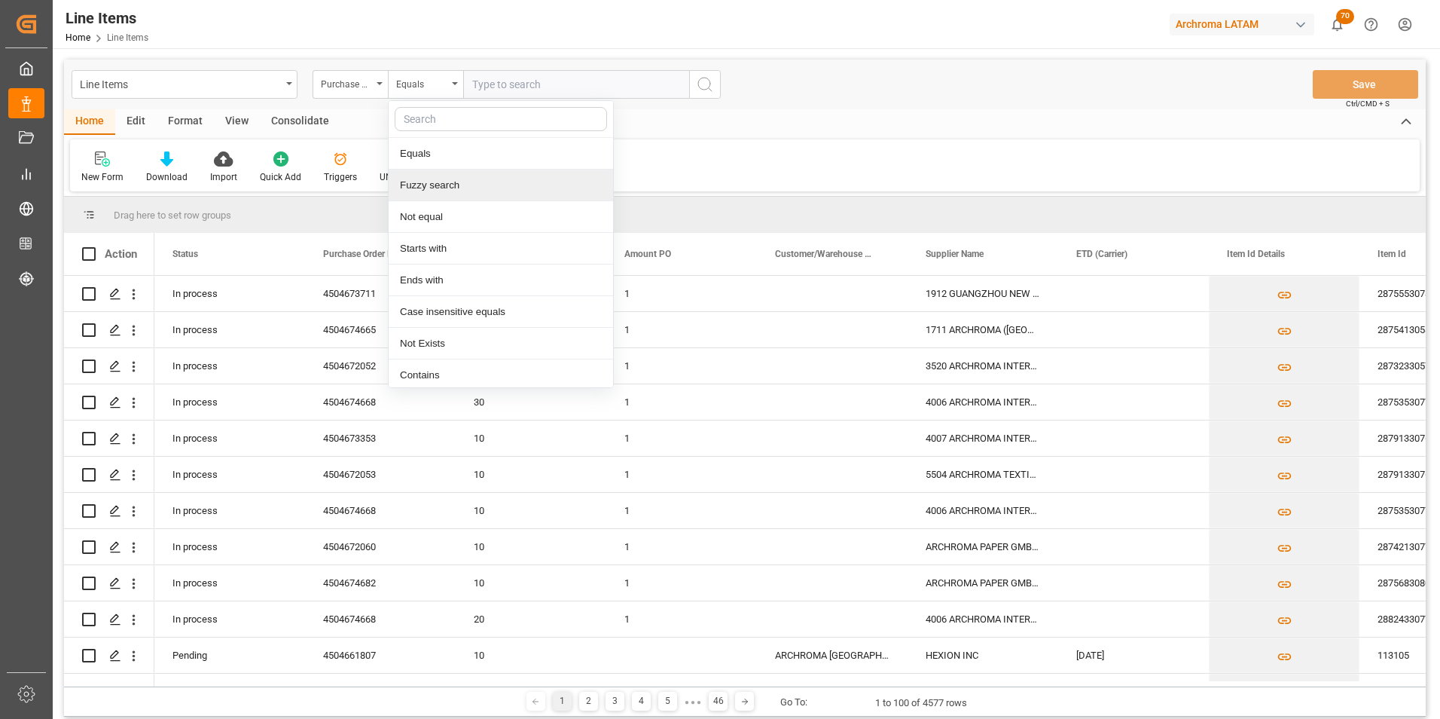
click at [460, 180] on div "Fuzzy search" at bounding box center [501, 185] width 224 height 32
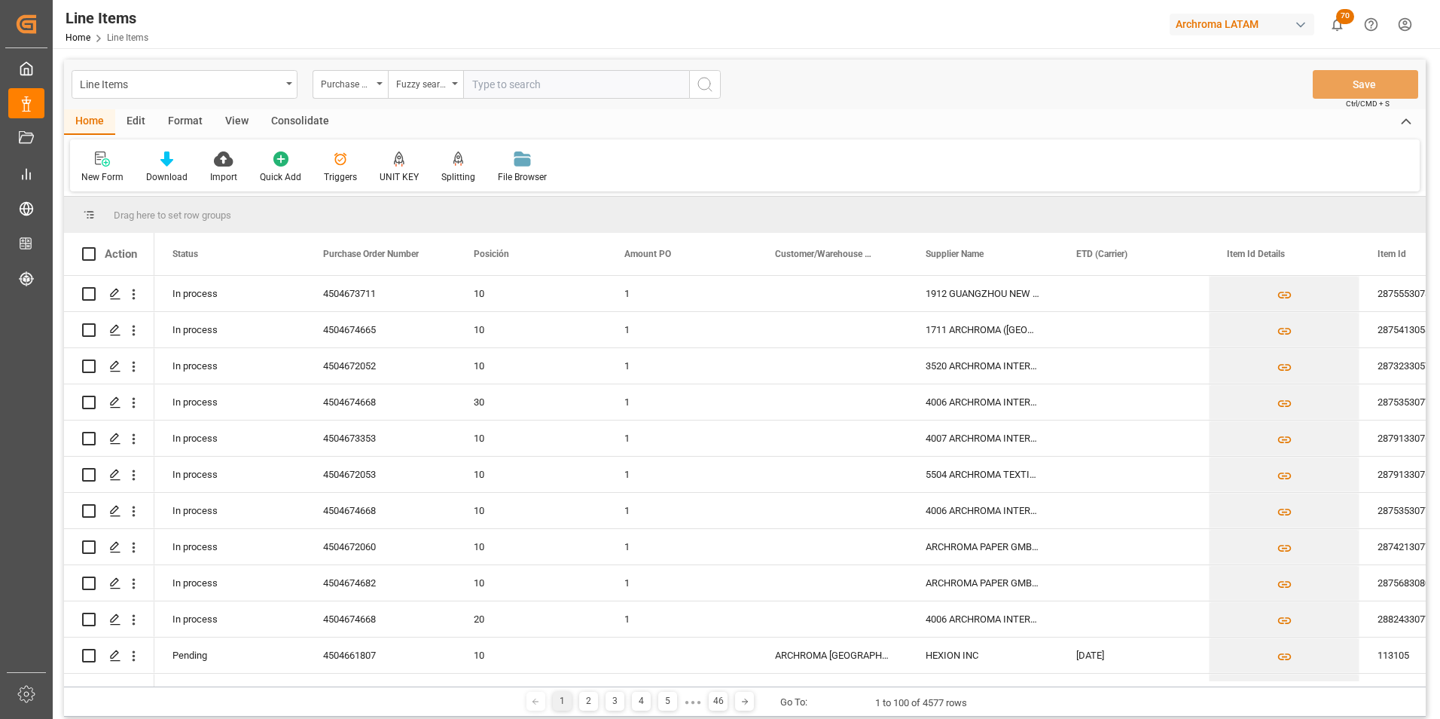
paste input "4504674665"
type input "4504674665"
click at [707, 90] on icon "search button" at bounding box center [705, 84] width 18 height 18
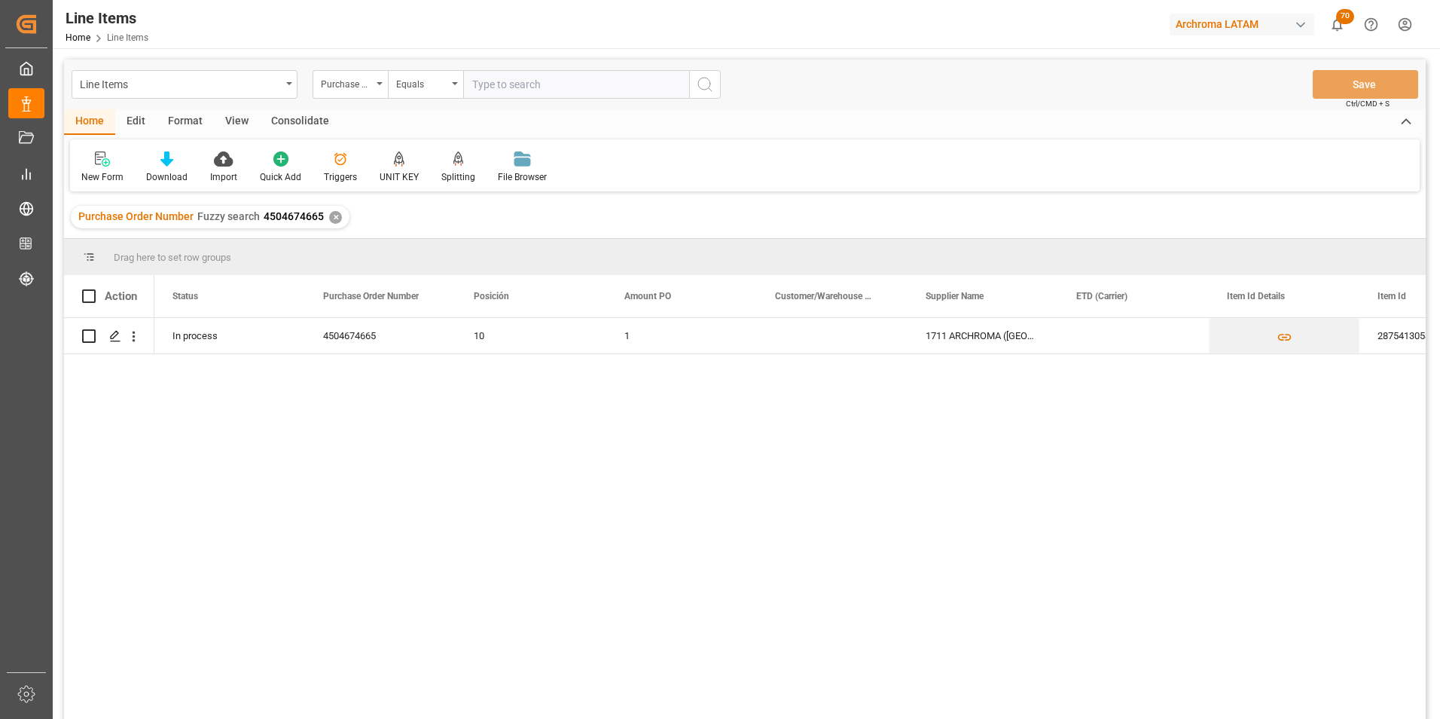
click at [340, 216] on div "Purchase Order Number Fuzzy search 4504674665 ✕" at bounding box center [210, 217] width 279 height 23
click at [336, 216] on div "✕" at bounding box center [335, 217] width 13 height 13
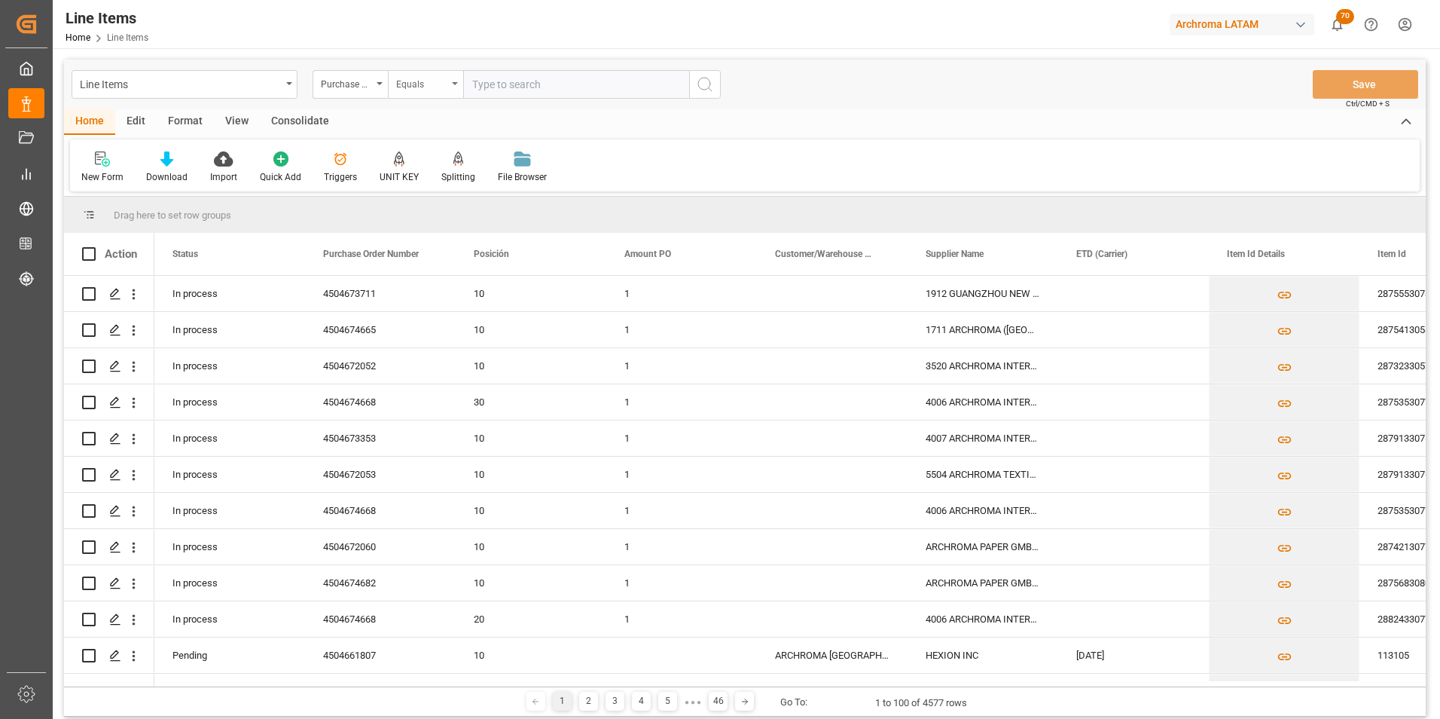
click at [455, 89] on div "Equals" at bounding box center [425, 84] width 75 height 29
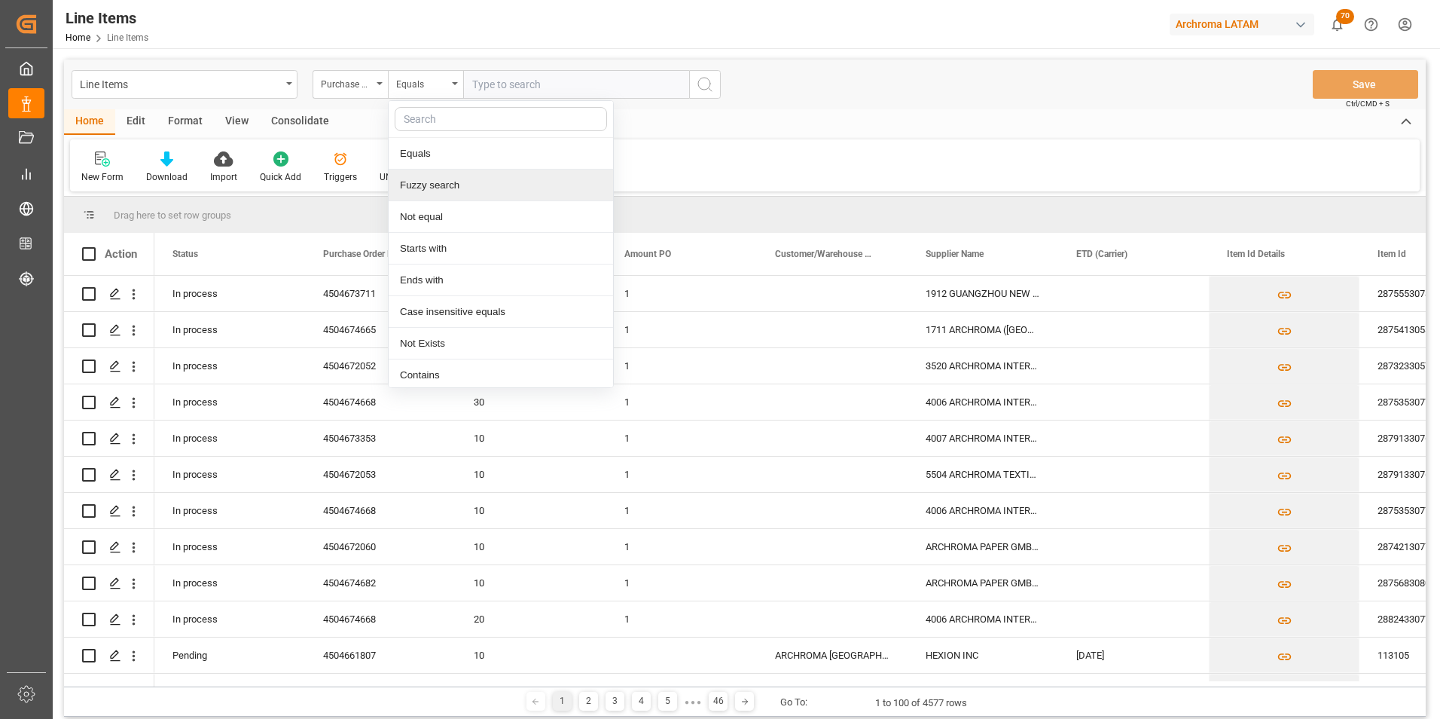
click at [464, 181] on div "Fuzzy search" at bounding box center [501, 185] width 224 height 32
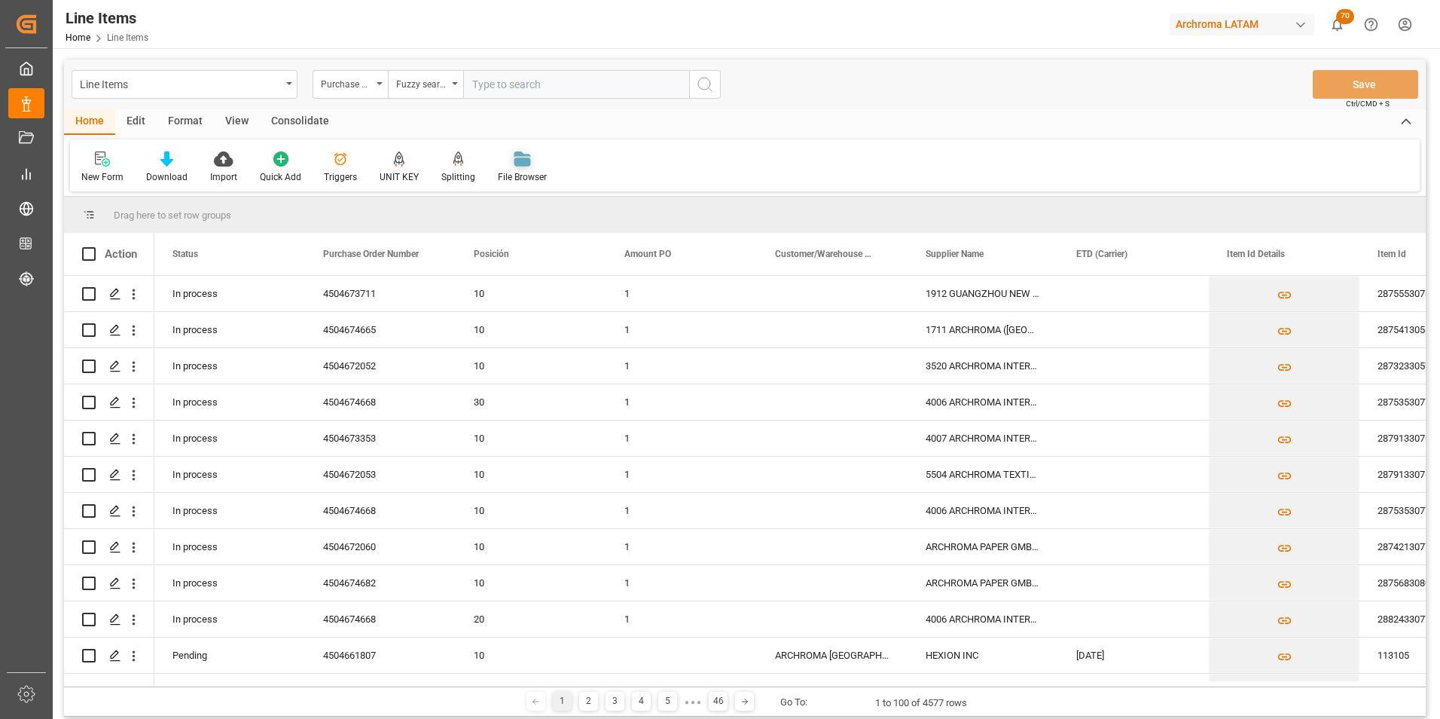
paste input "4504674668"
type input "4504674668"
click at [713, 80] on icon "search button" at bounding box center [705, 84] width 18 height 18
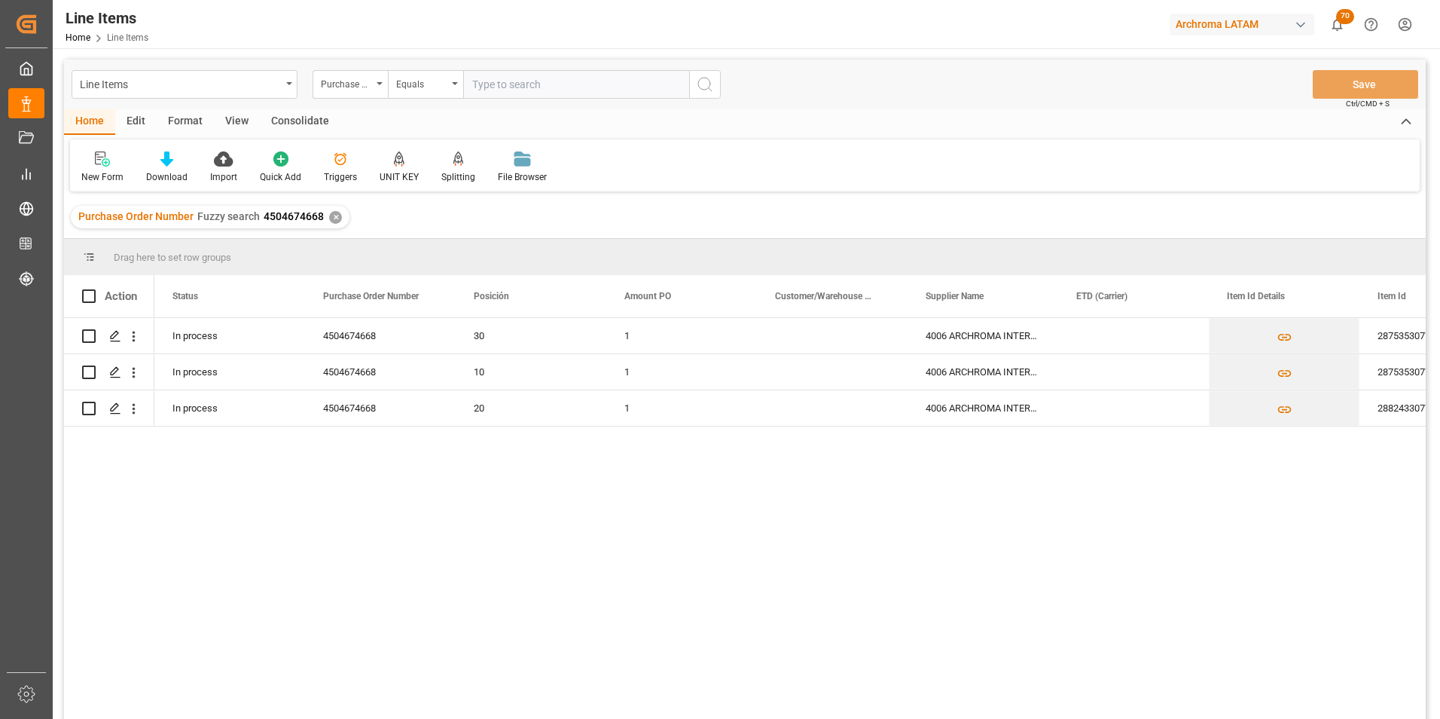
click at [334, 218] on div "✕" at bounding box center [335, 217] width 13 height 13
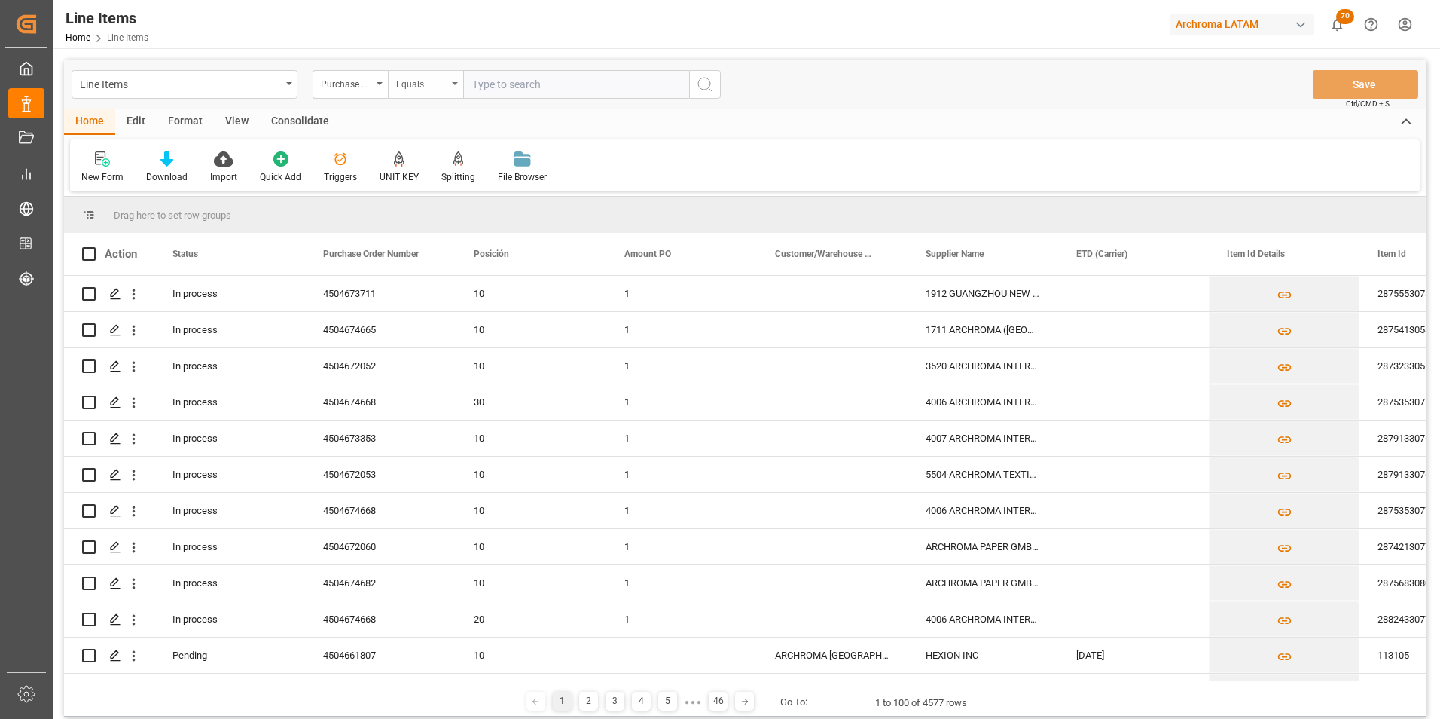
click at [415, 89] on div "Equals" at bounding box center [421, 82] width 51 height 17
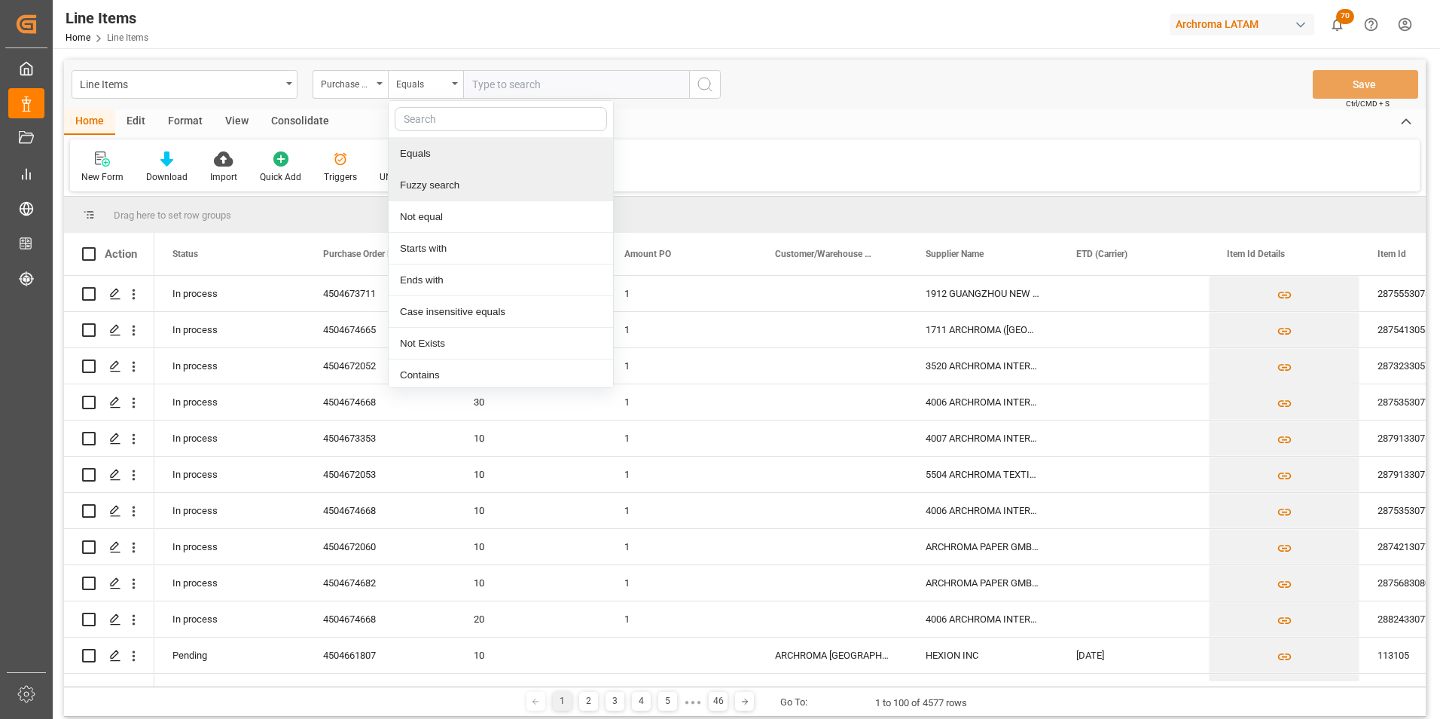
click at [438, 177] on div "Fuzzy search" at bounding box center [501, 185] width 224 height 32
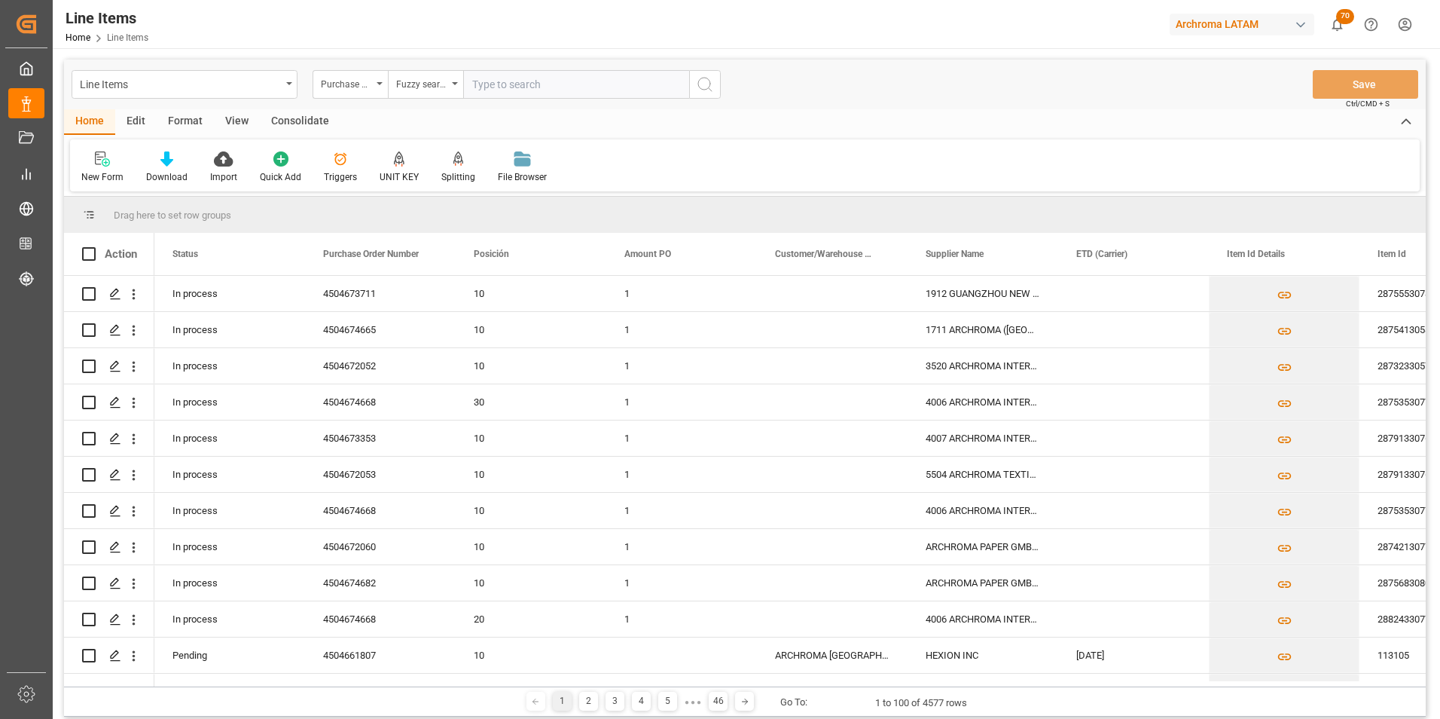
paste input "4504674682"
type input "4504674682"
click at [700, 81] on icon "search button" at bounding box center [705, 84] width 18 height 18
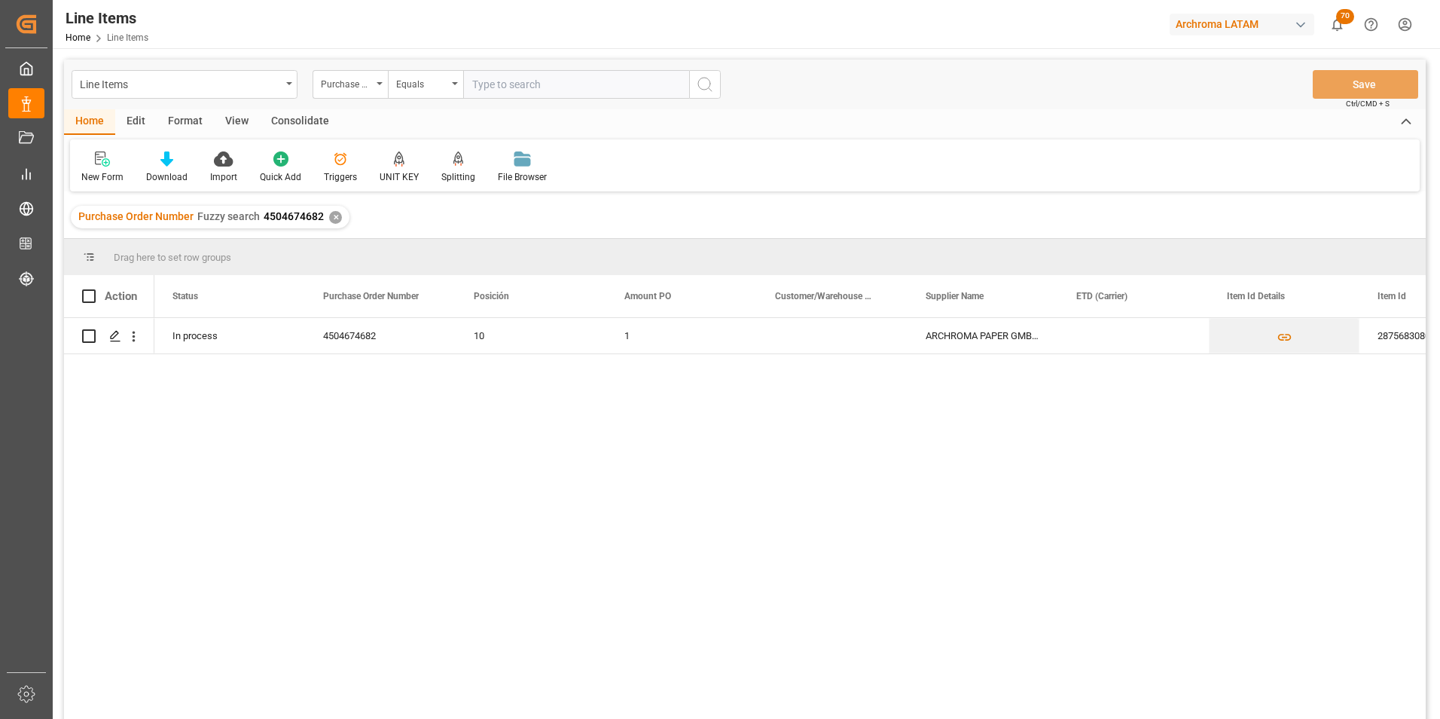
click at [334, 218] on div "✕" at bounding box center [335, 217] width 13 height 13
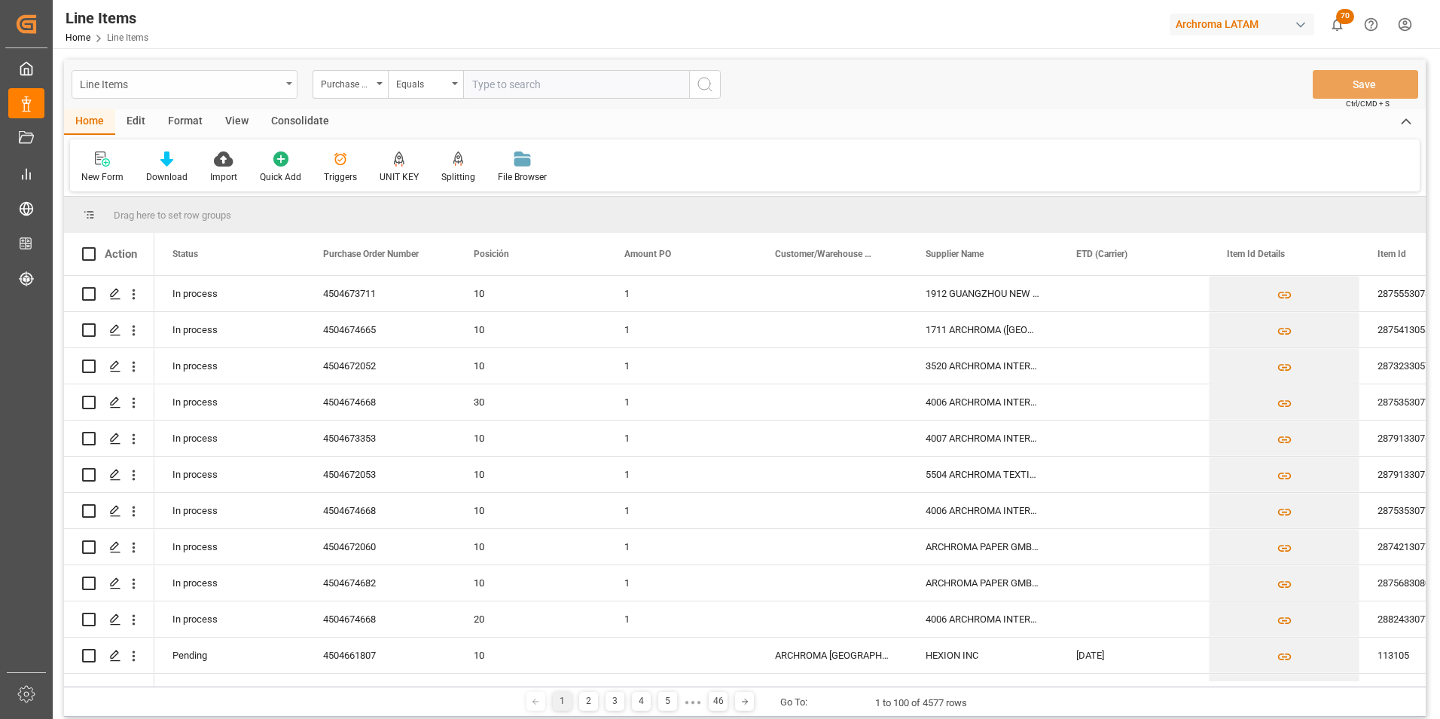
click at [288, 87] on div "Line Items" at bounding box center [185, 84] width 226 height 29
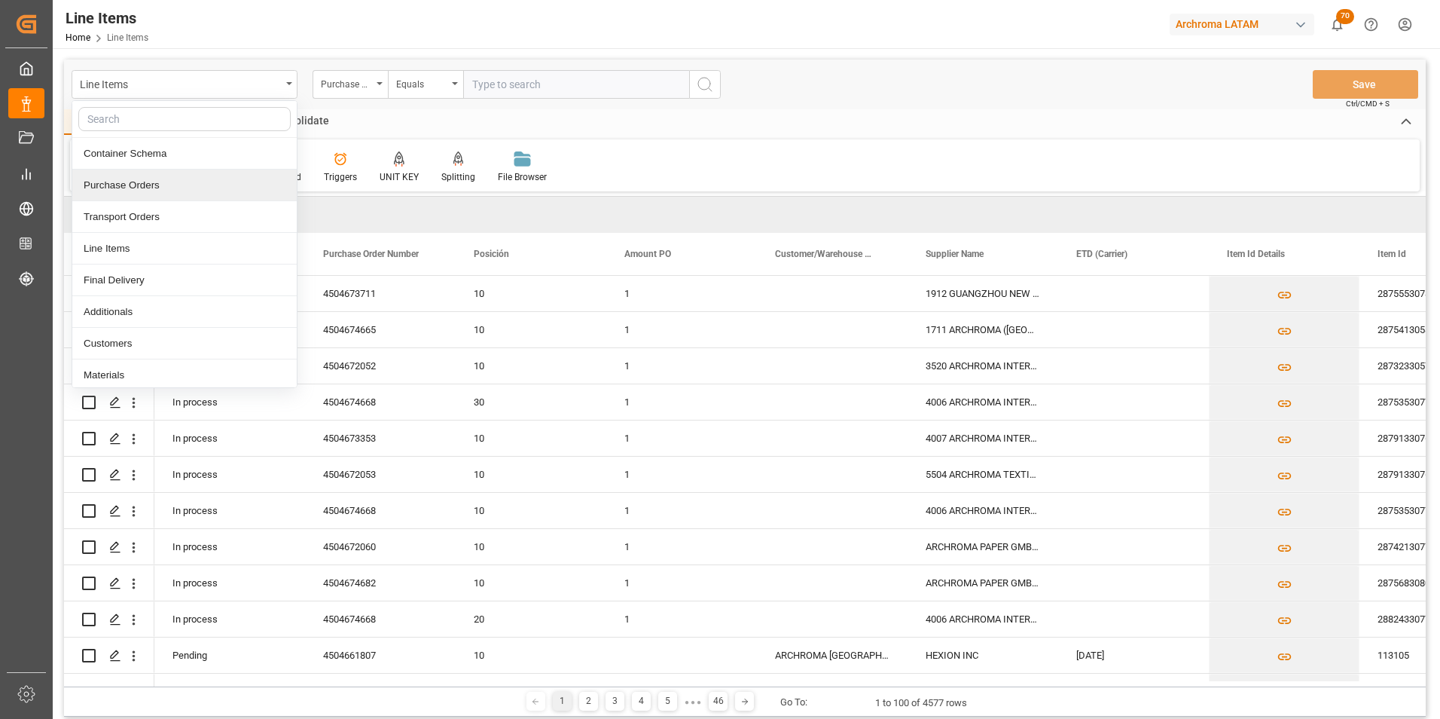
click at [182, 192] on div "Purchase Orders" at bounding box center [184, 185] width 224 height 32
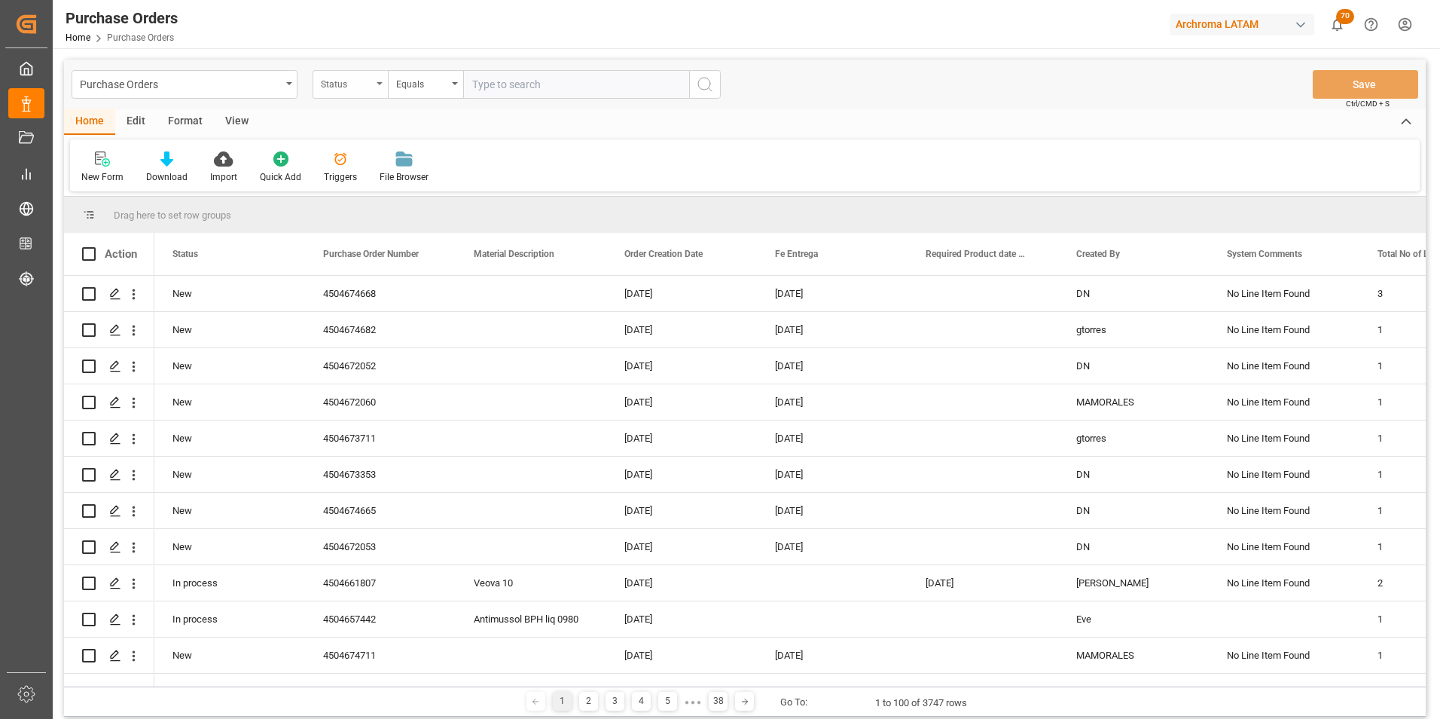
drag, startPoint x: 371, startPoint y: 88, endPoint x: 372, endPoint y: 98, distance: 9.9
click at [371, 88] on div "Status" at bounding box center [346, 82] width 51 height 17
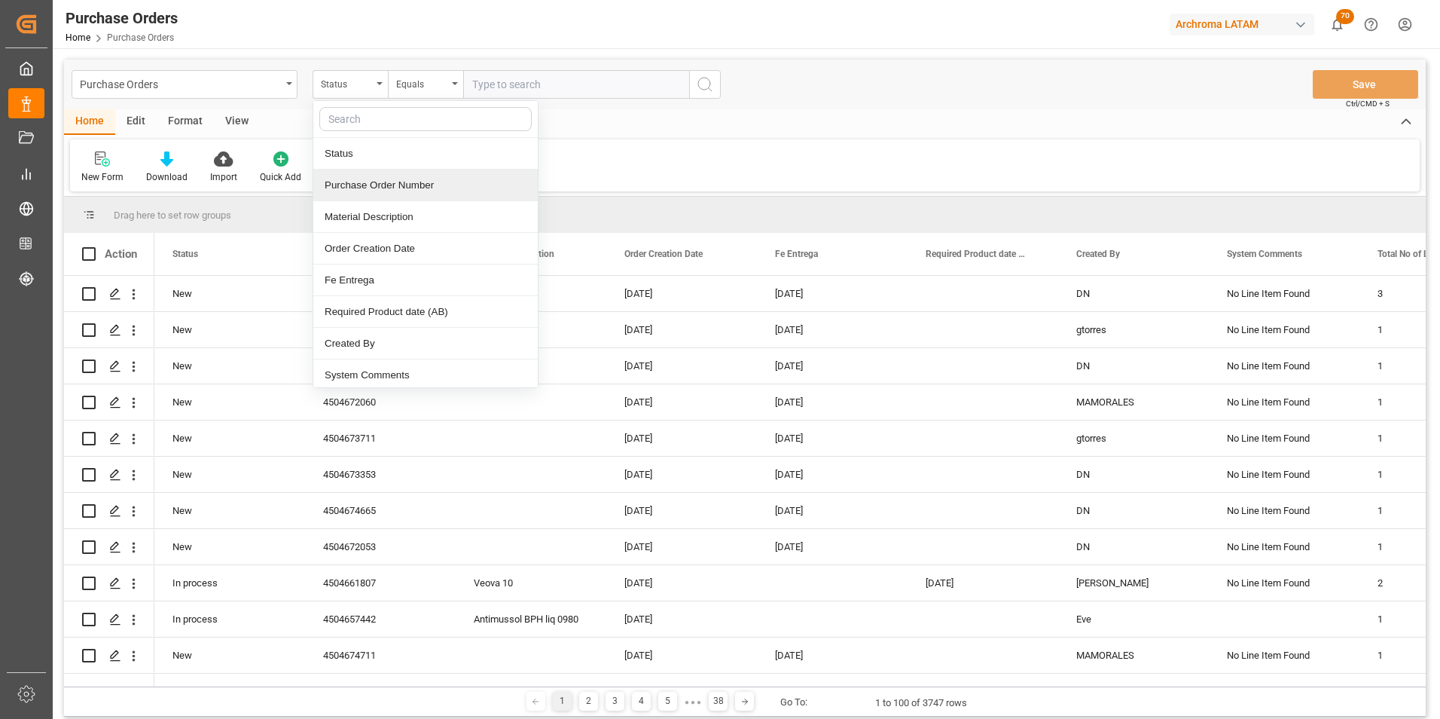
drag, startPoint x: 390, startPoint y: 179, endPoint x: 396, endPoint y: 167, distance: 12.8
click at [391, 179] on div "Purchase Order Number" at bounding box center [425, 185] width 224 height 32
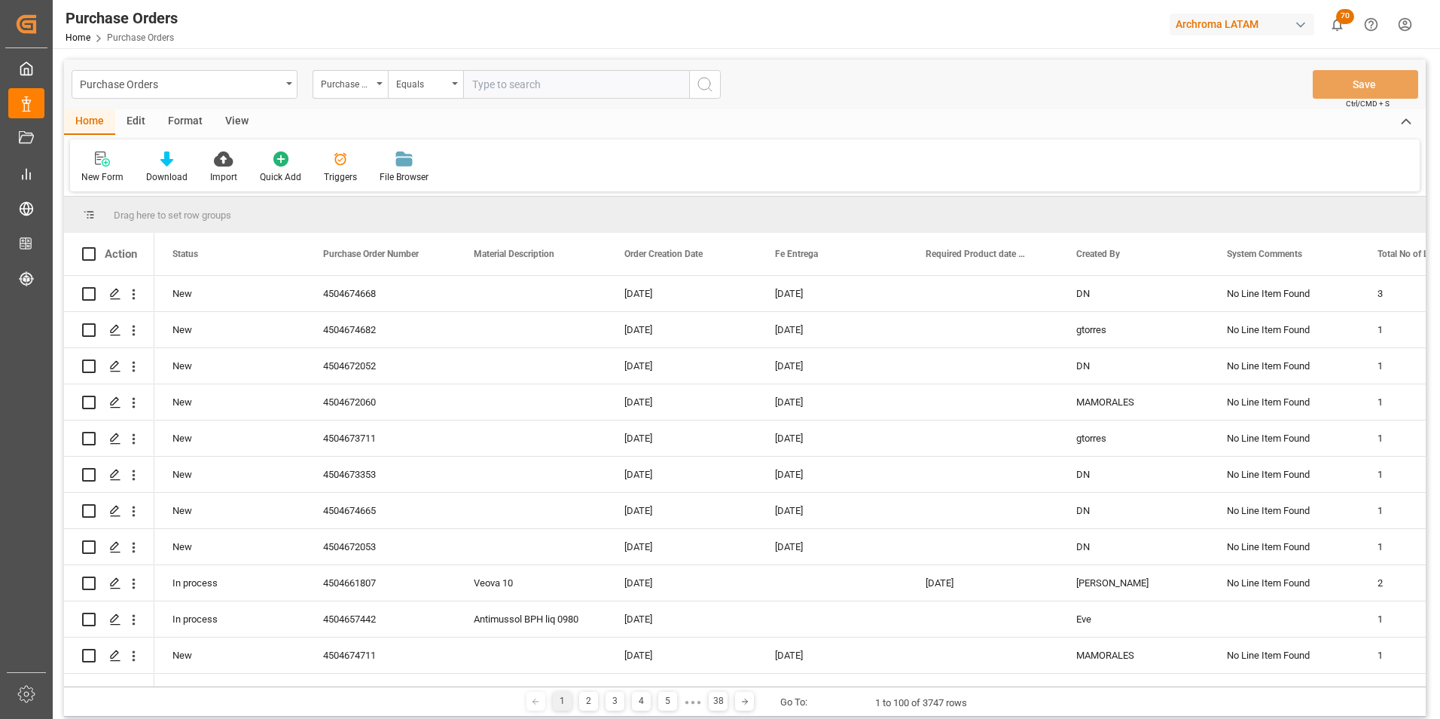
click at [423, 66] on div "Purchase Orders Purchase Order Number Equals Save Ctrl/CMD + S" at bounding box center [745, 85] width 1362 height 50
drag, startPoint x: 425, startPoint y: 75, endPoint x: 432, endPoint y: 93, distance: 18.6
click at [426, 76] on div "Equals" at bounding box center [421, 82] width 51 height 17
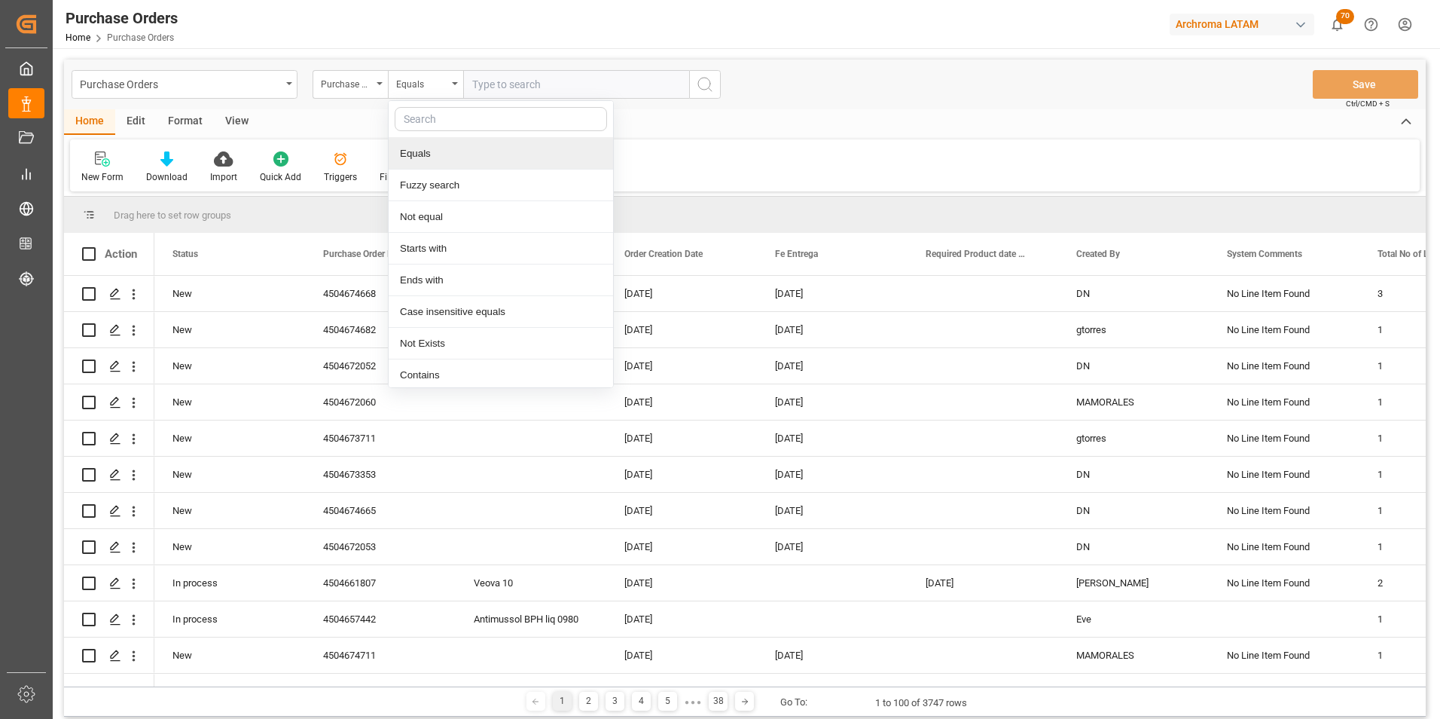
click at [463, 180] on div "Fuzzy search" at bounding box center [501, 185] width 224 height 32
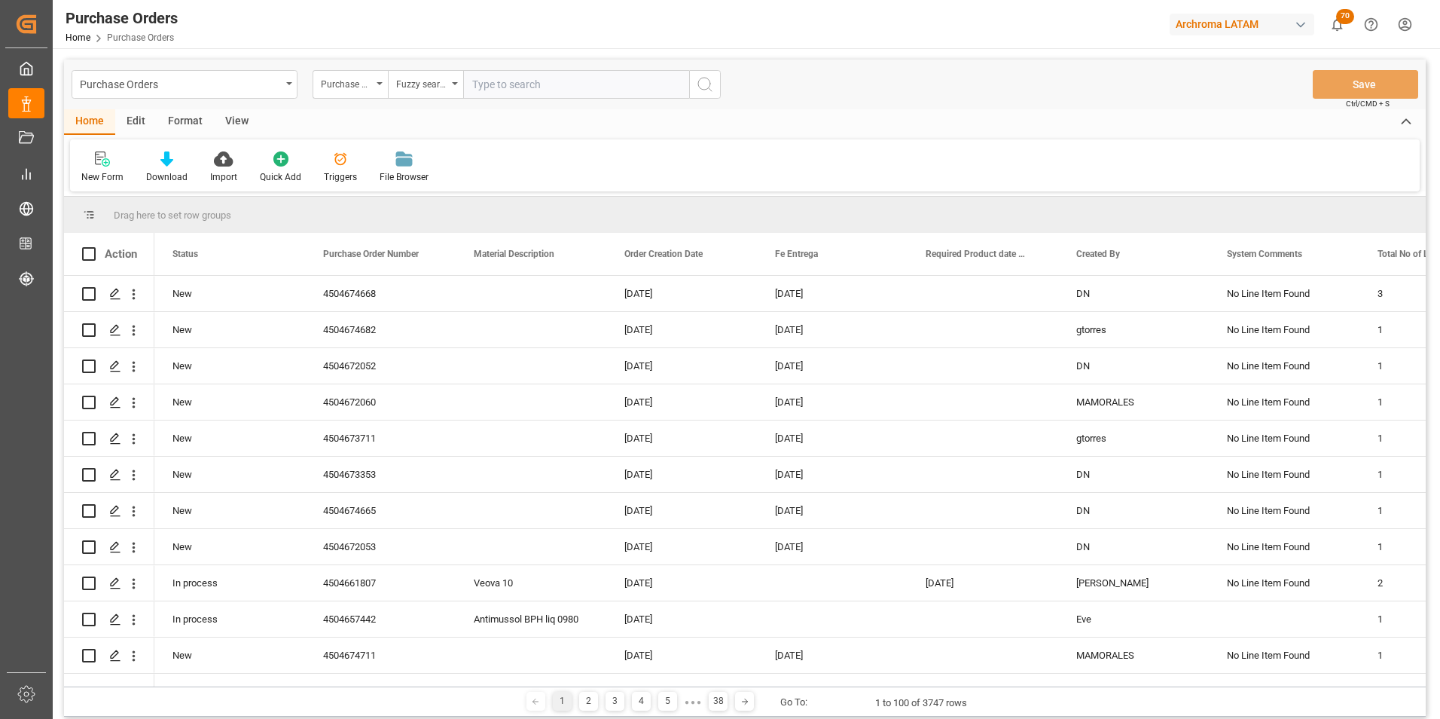
paste input "4504672053"
type input "4504672053"
click at [712, 82] on icon "search button" at bounding box center [705, 84] width 18 height 18
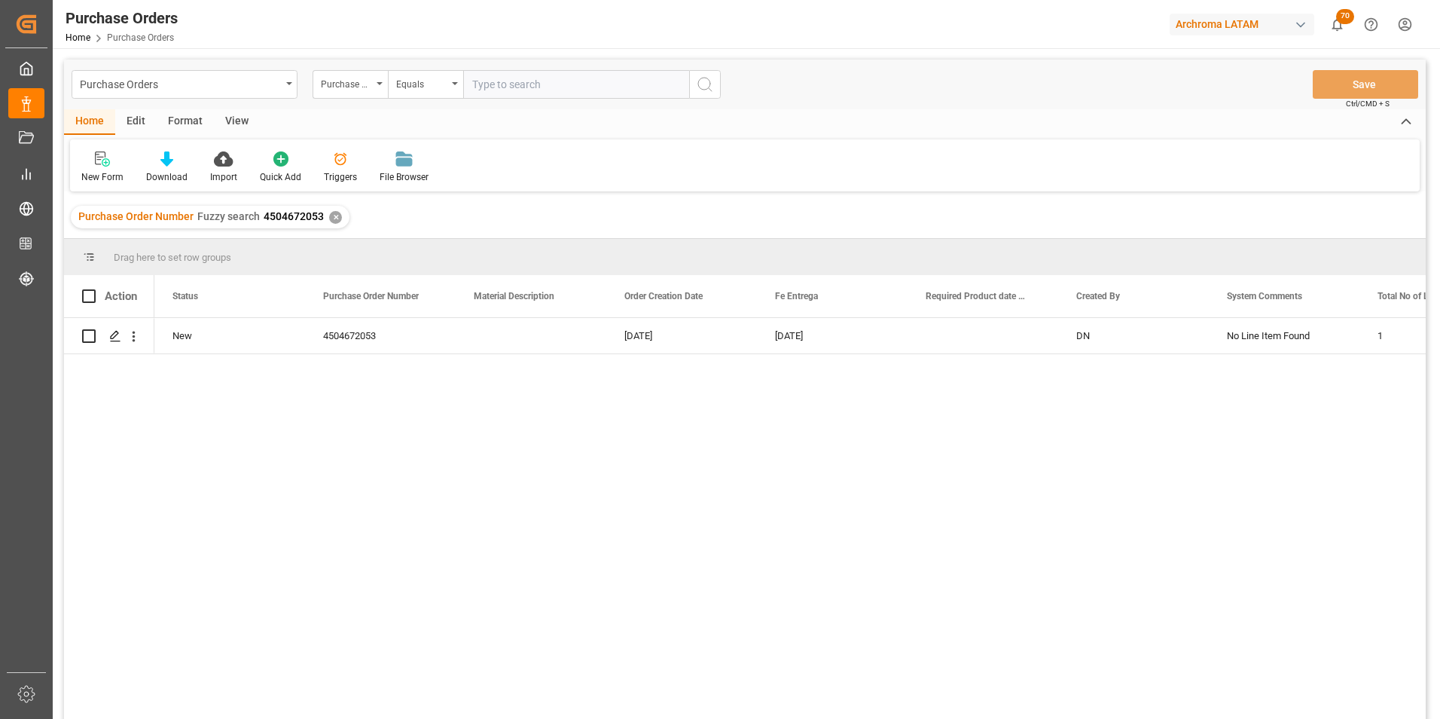
click at [337, 216] on div "✕" at bounding box center [335, 217] width 13 height 13
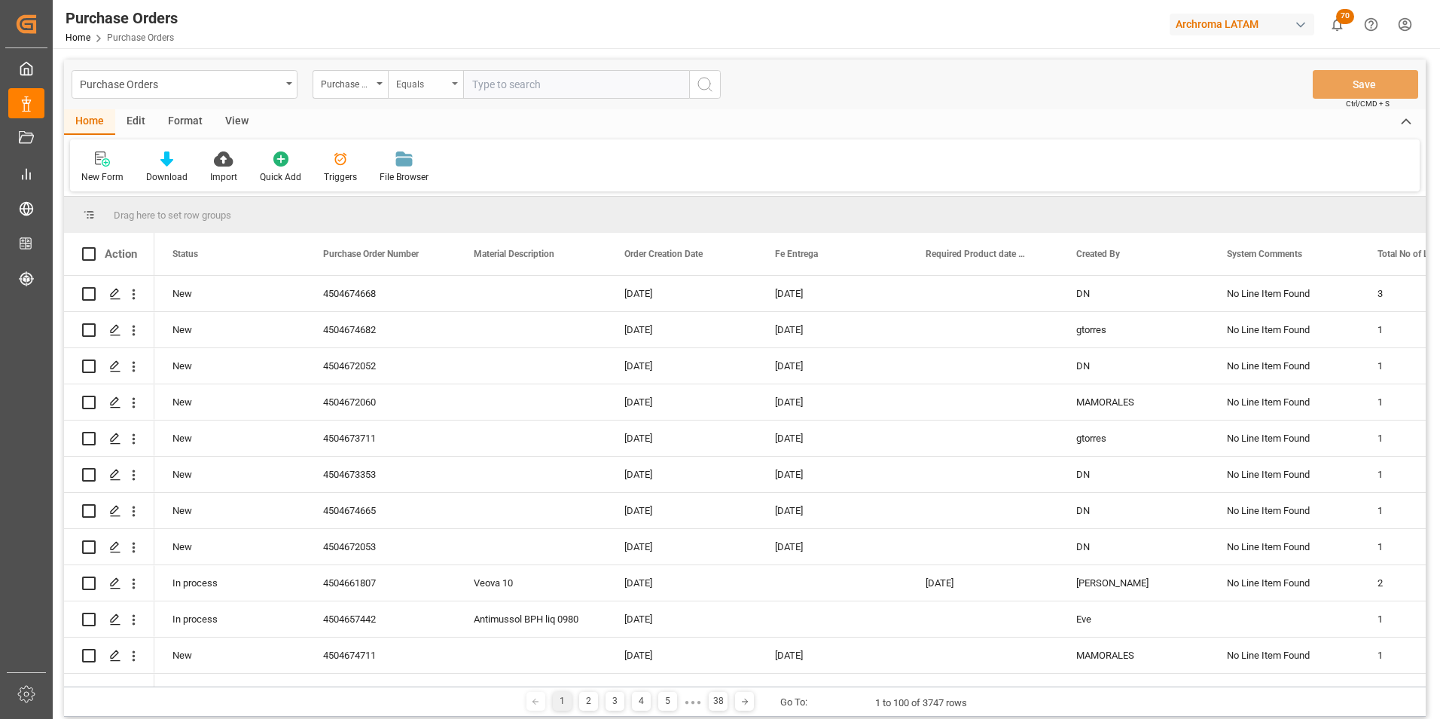
click at [453, 90] on div "Equals" at bounding box center [425, 84] width 75 height 29
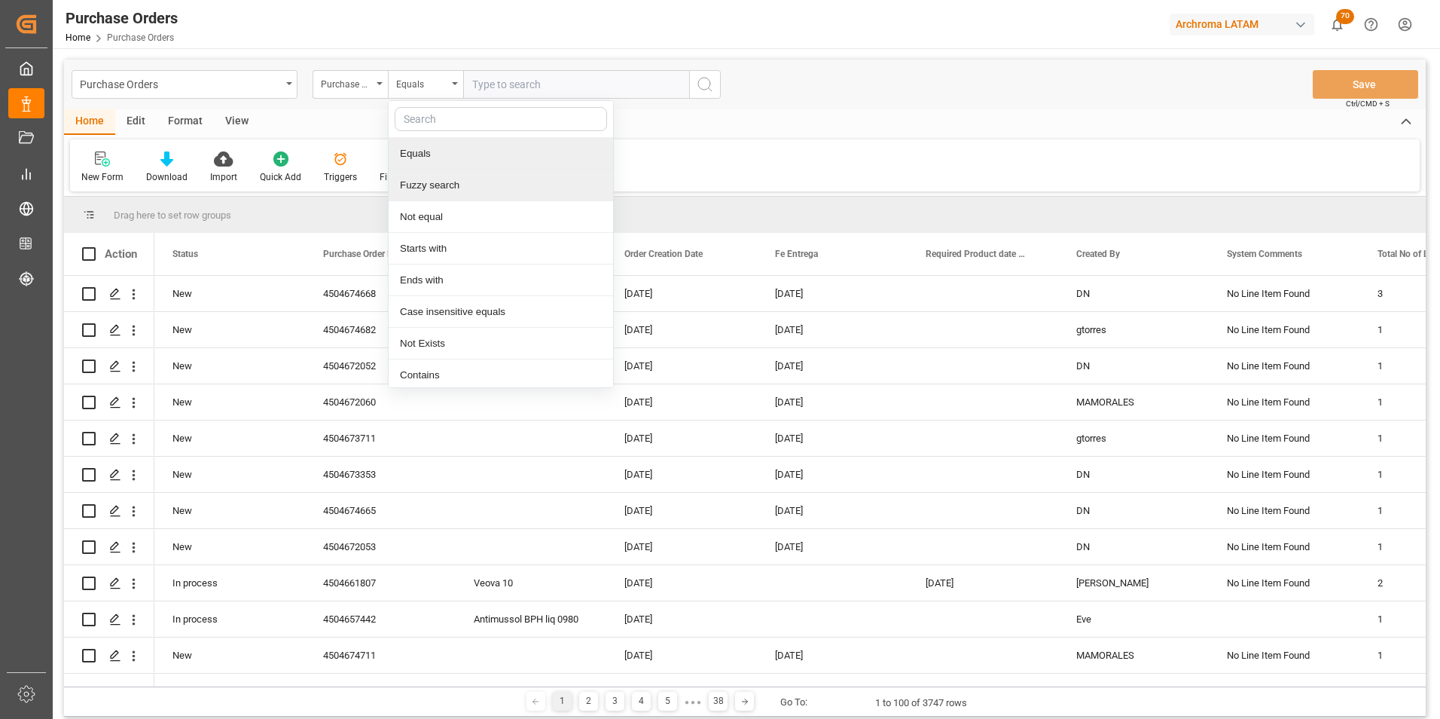
click at [462, 187] on div "Fuzzy search" at bounding box center [501, 185] width 224 height 32
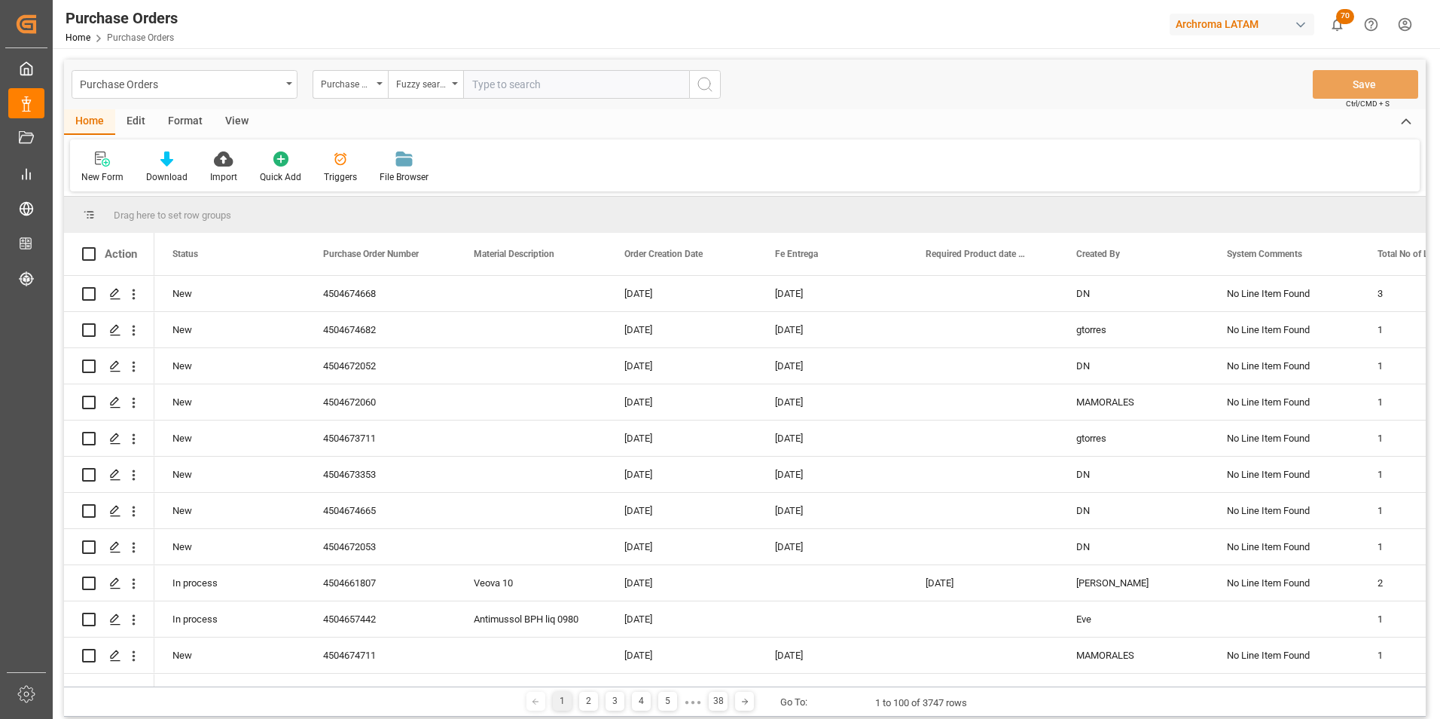
paste input "4504672060"
type input "4504672060"
click at [695, 87] on button "search button" at bounding box center [705, 84] width 32 height 29
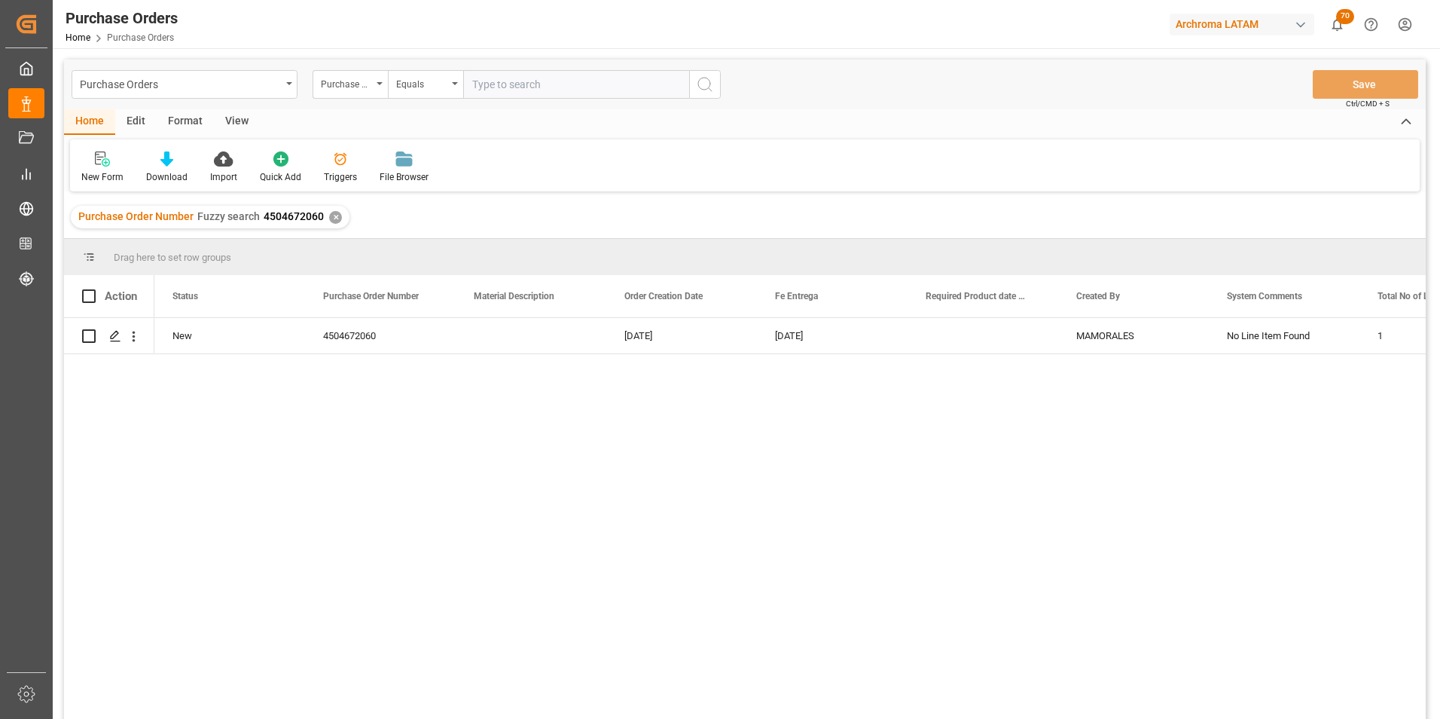
click at [338, 217] on div "✕" at bounding box center [335, 217] width 13 height 13
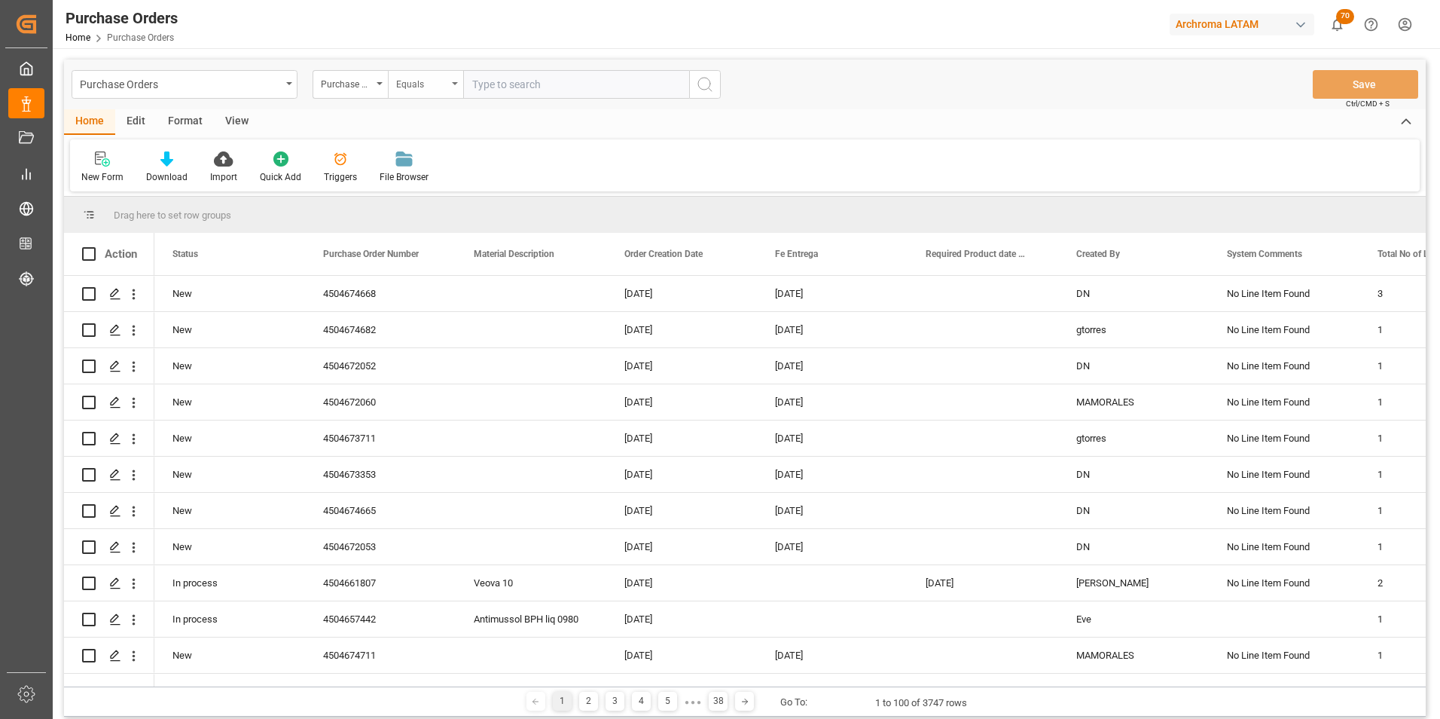
click at [451, 91] on div "Equals" at bounding box center [425, 84] width 75 height 29
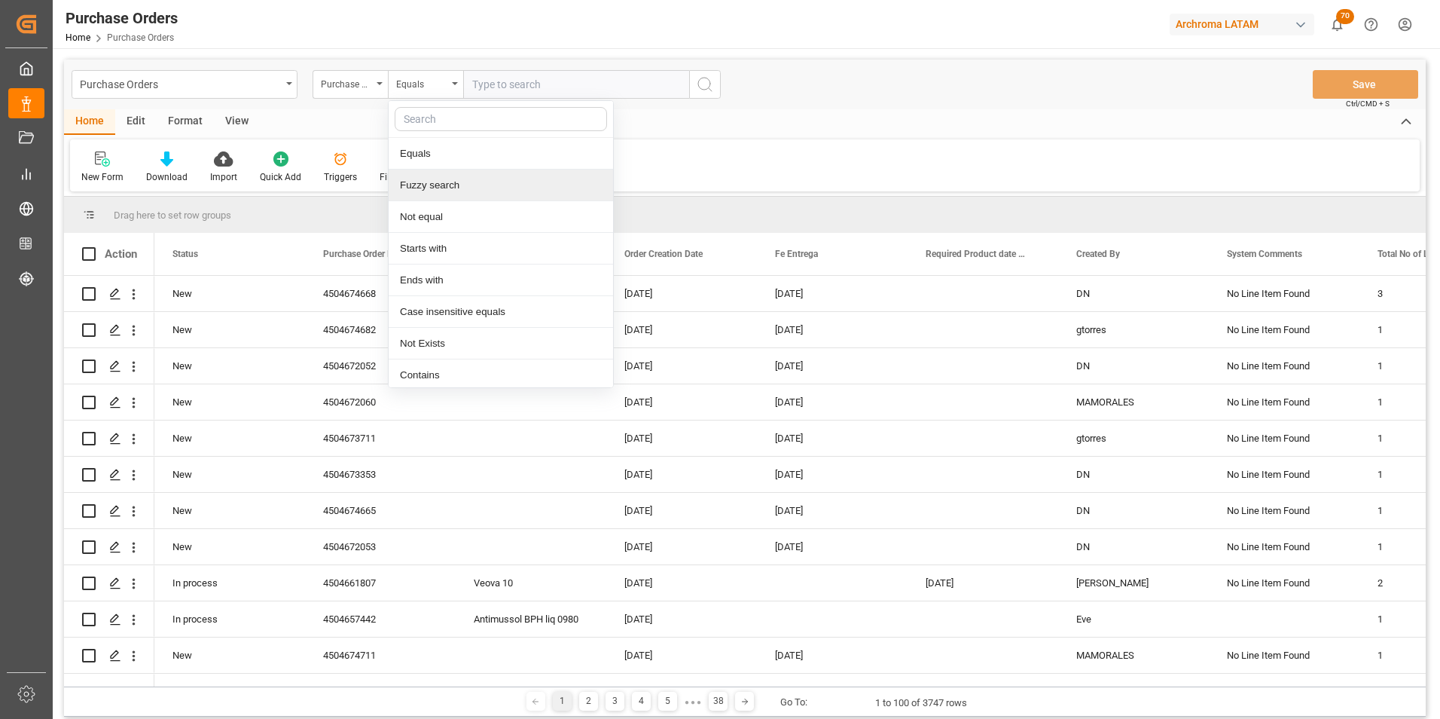
click at [463, 179] on div "Fuzzy search" at bounding box center [501, 185] width 224 height 32
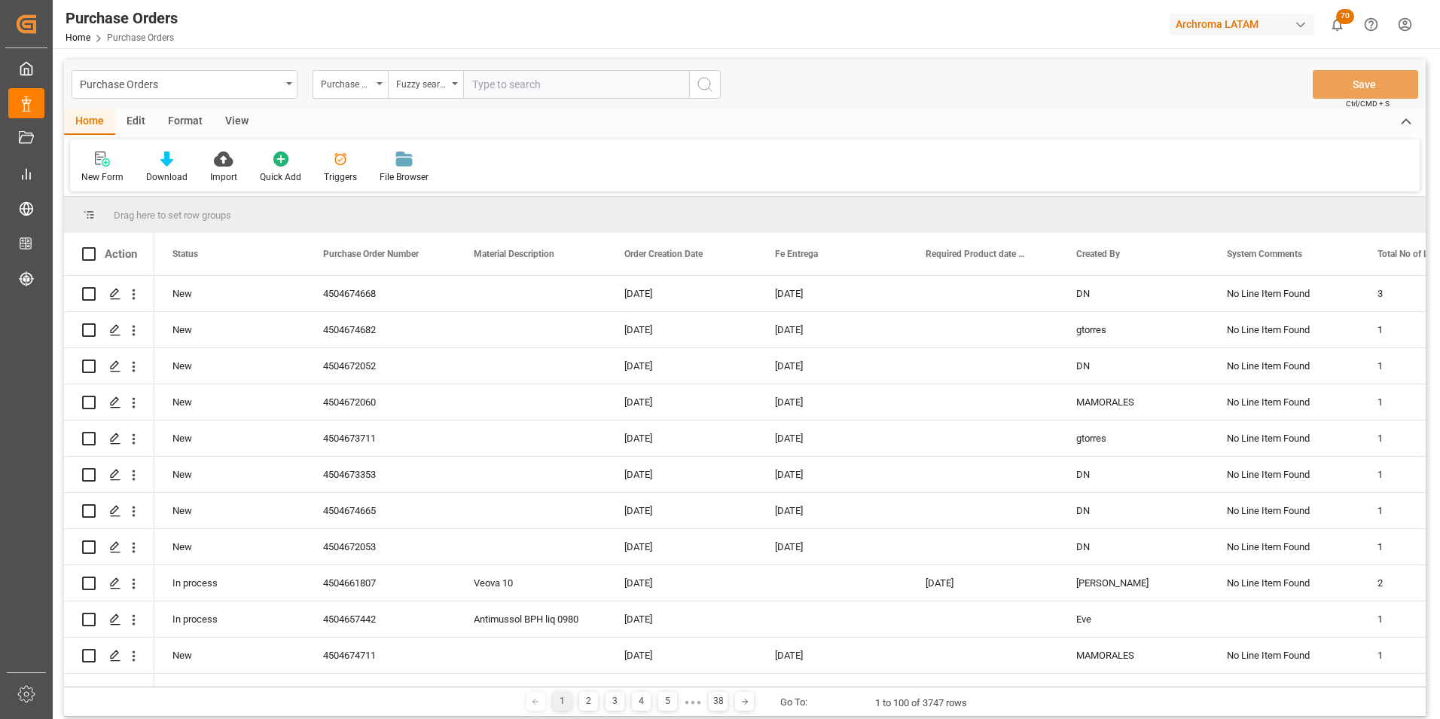
paste input "4504673353"
type input "4504673353"
click at [701, 86] on icon "search button" at bounding box center [705, 84] width 18 height 18
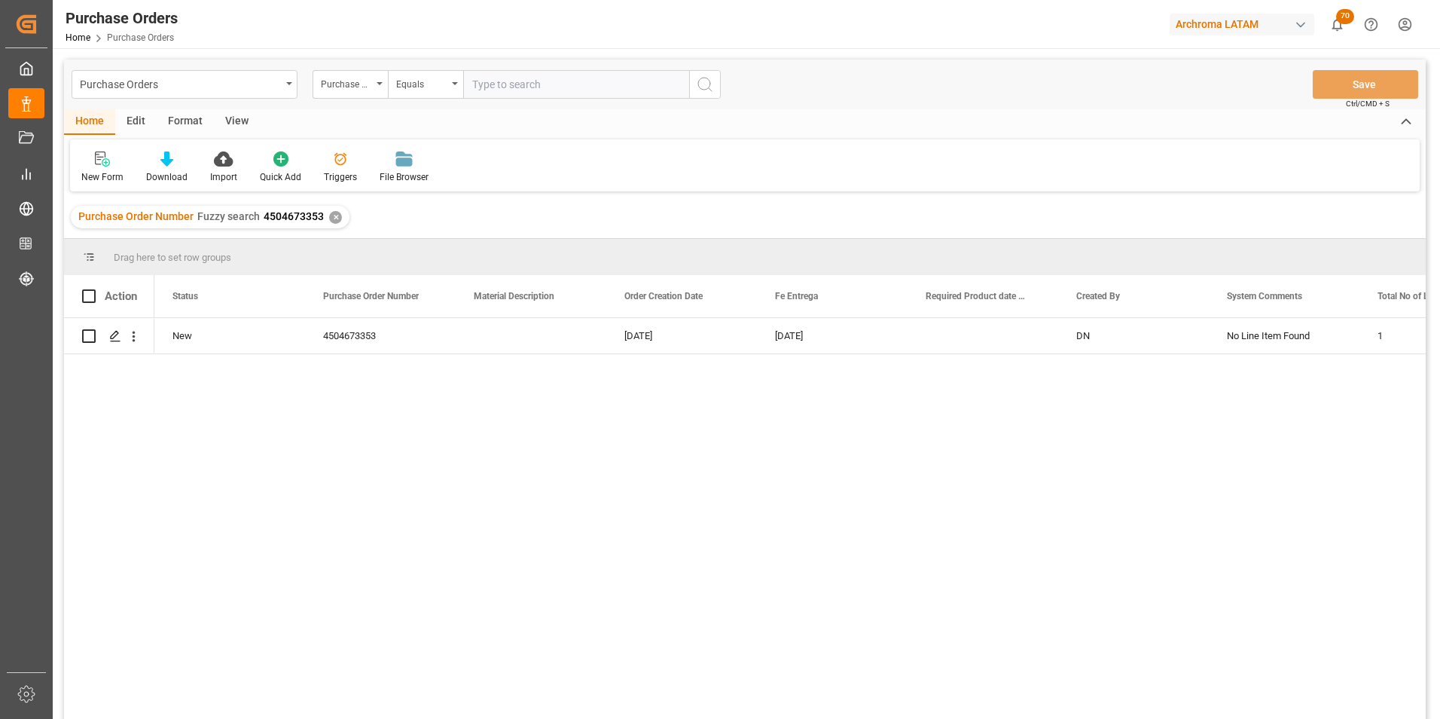
click at [335, 213] on div "✕" at bounding box center [335, 217] width 13 height 13
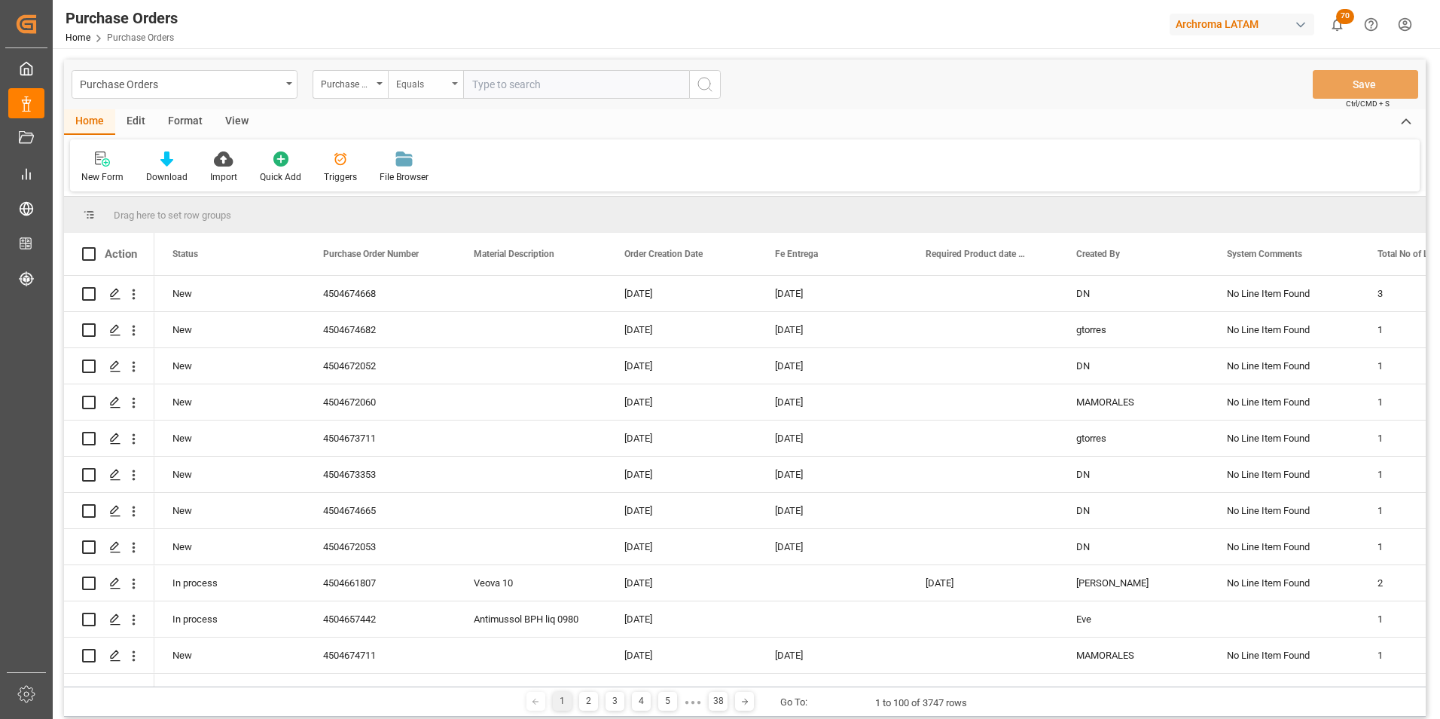
click at [435, 84] on div "Equals" at bounding box center [421, 82] width 51 height 17
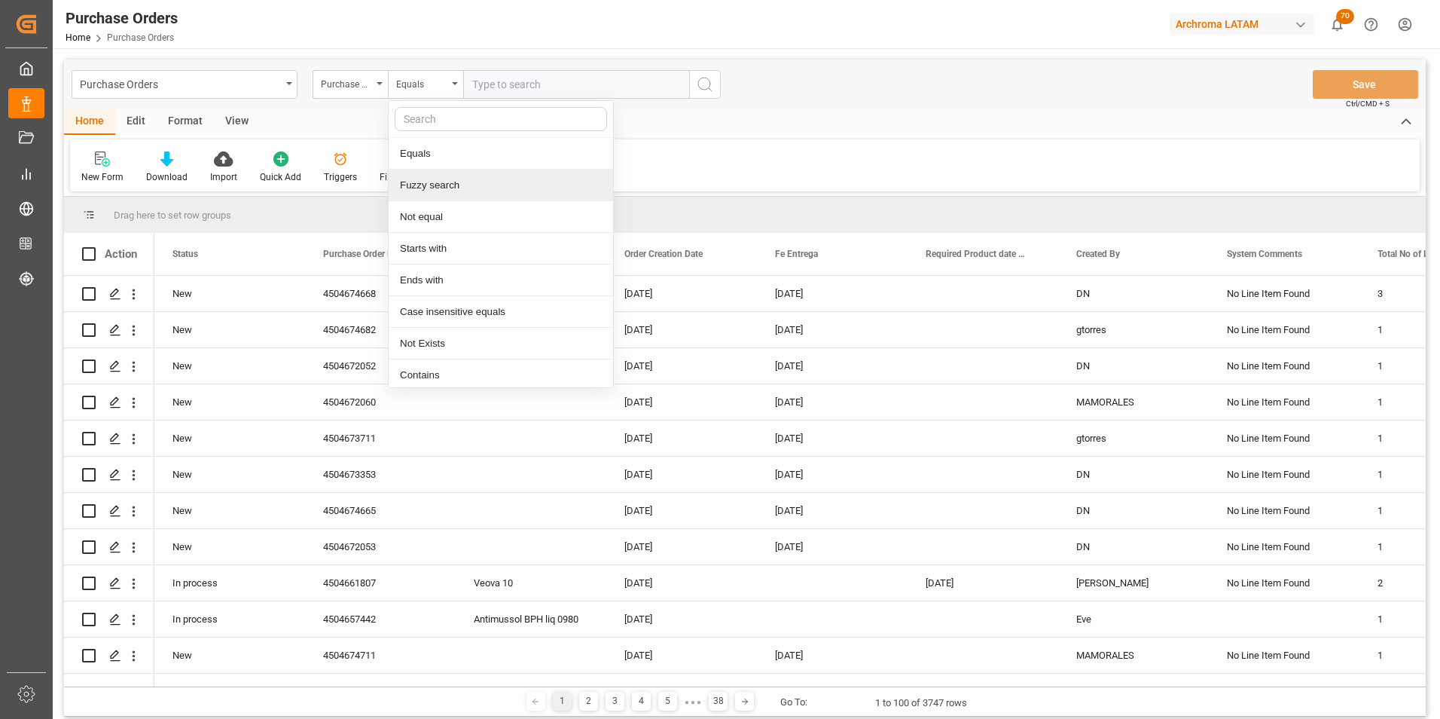
click at [476, 183] on div "Fuzzy search" at bounding box center [501, 185] width 224 height 32
paste input "4504673711"
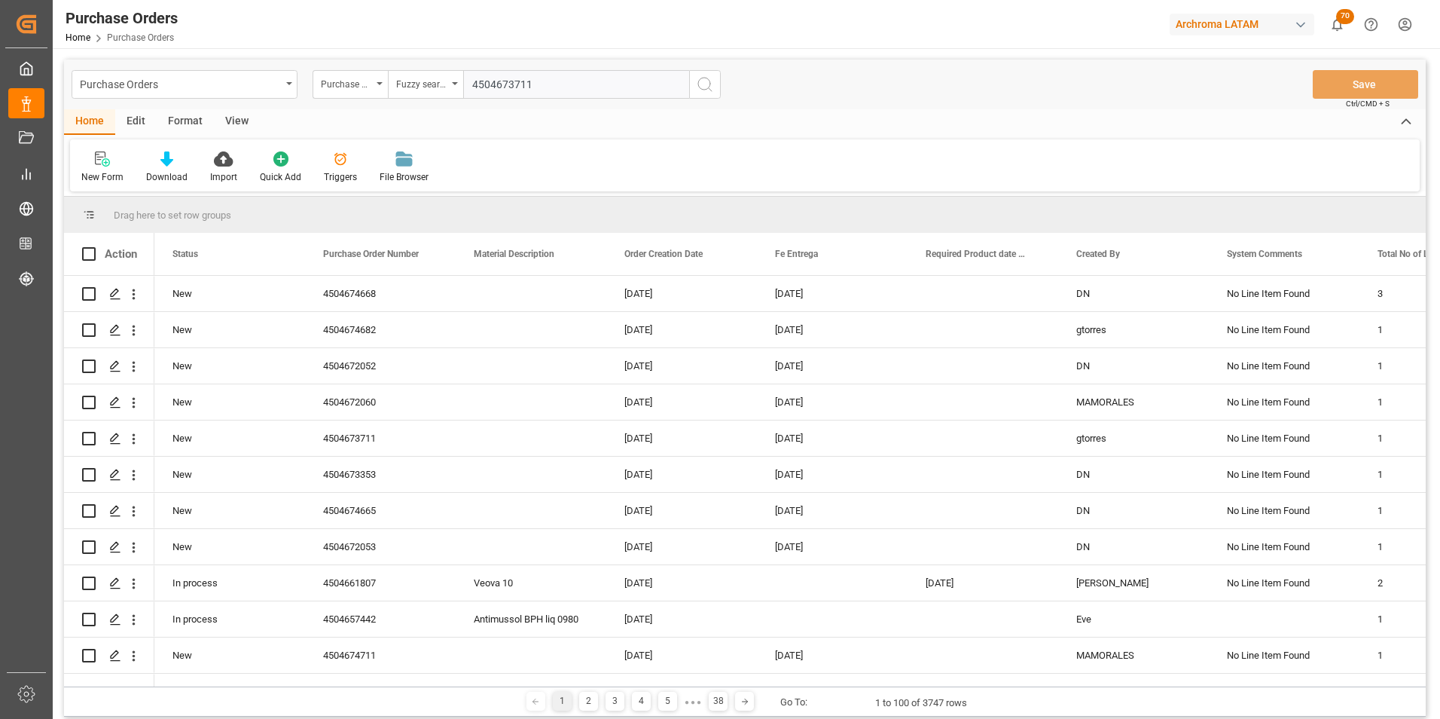
type input "4504673711"
click at [706, 91] on icon "search button" at bounding box center [705, 84] width 18 height 18
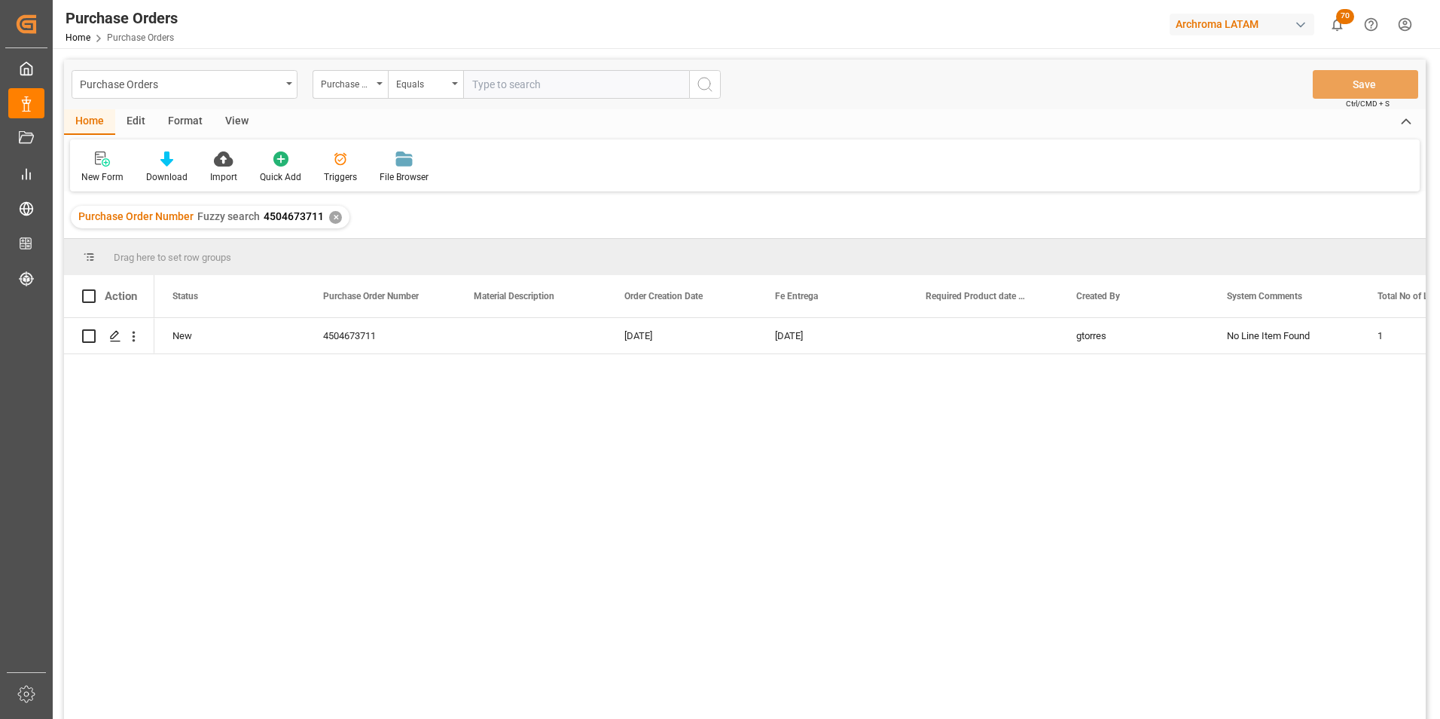
click at [335, 211] on div "✕" at bounding box center [335, 217] width 13 height 13
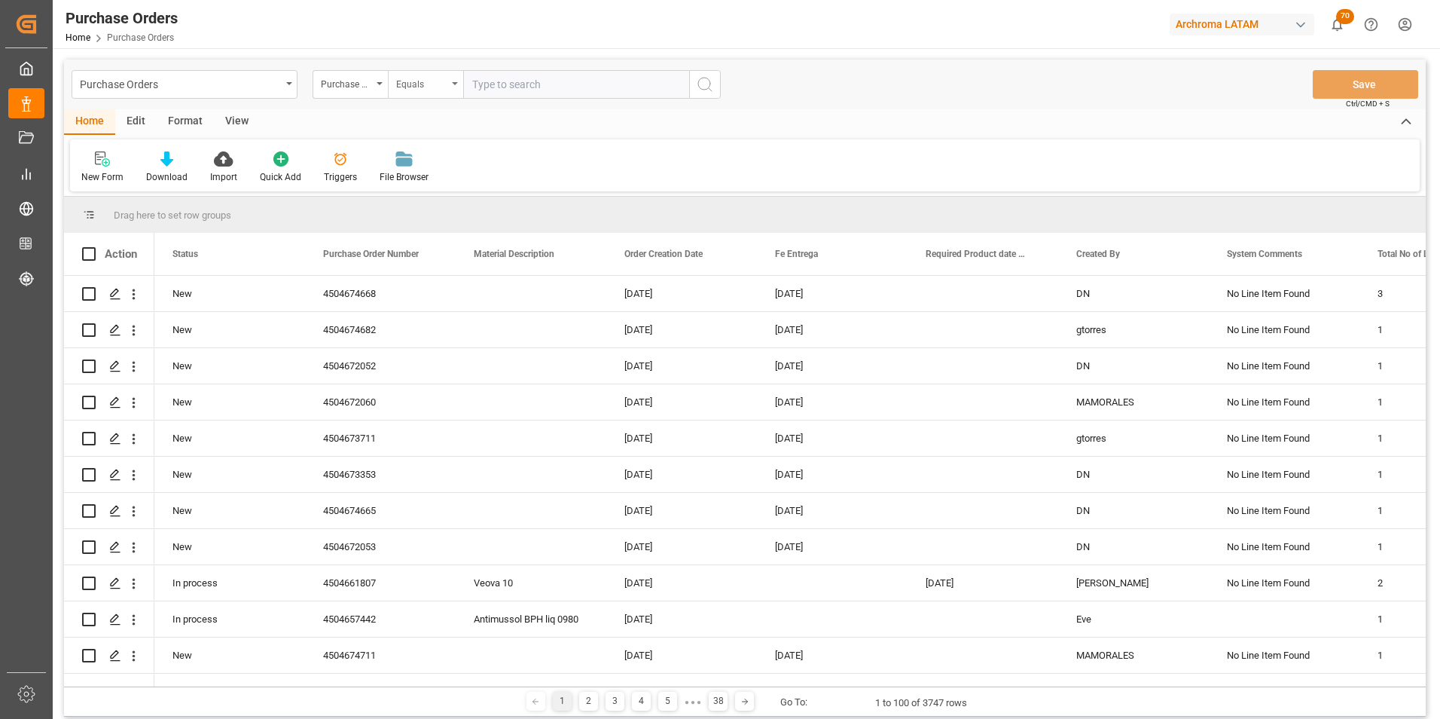
click at [420, 81] on div "Equals" at bounding box center [421, 82] width 51 height 17
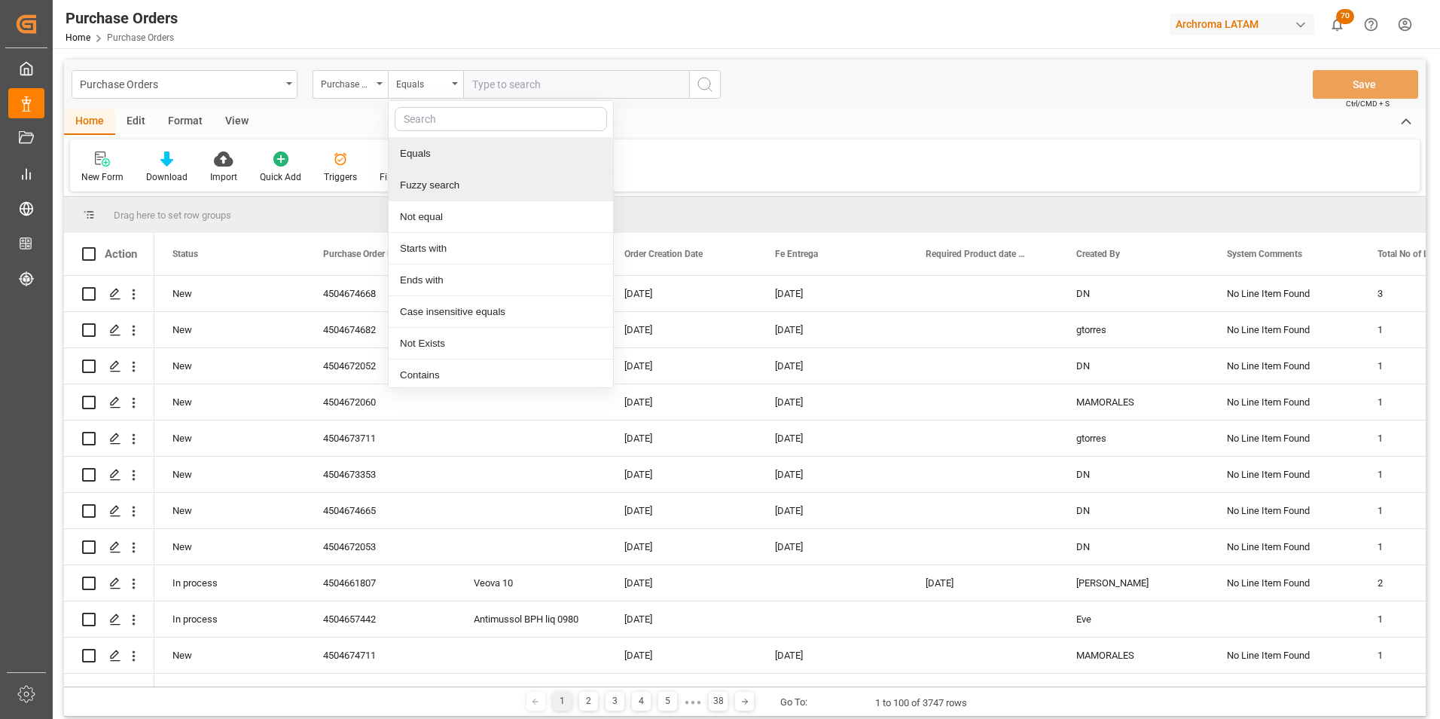
click at [458, 184] on div "Fuzzy search" at bounding box center [501, 185] width 224 height 32
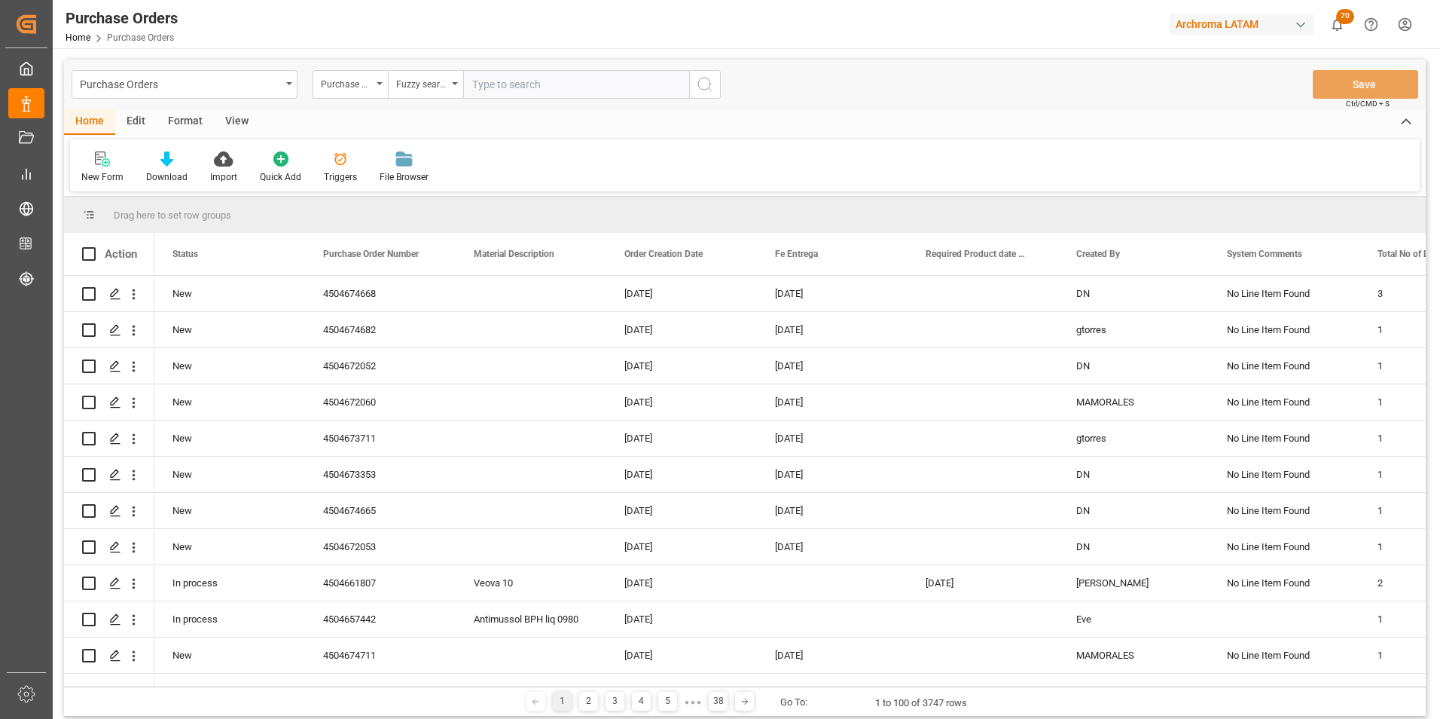
paste input "4504674665"
type input "4504674665"
click at [696, 86] on button "search button" at bounding box center [705, 84] width 32 height 29
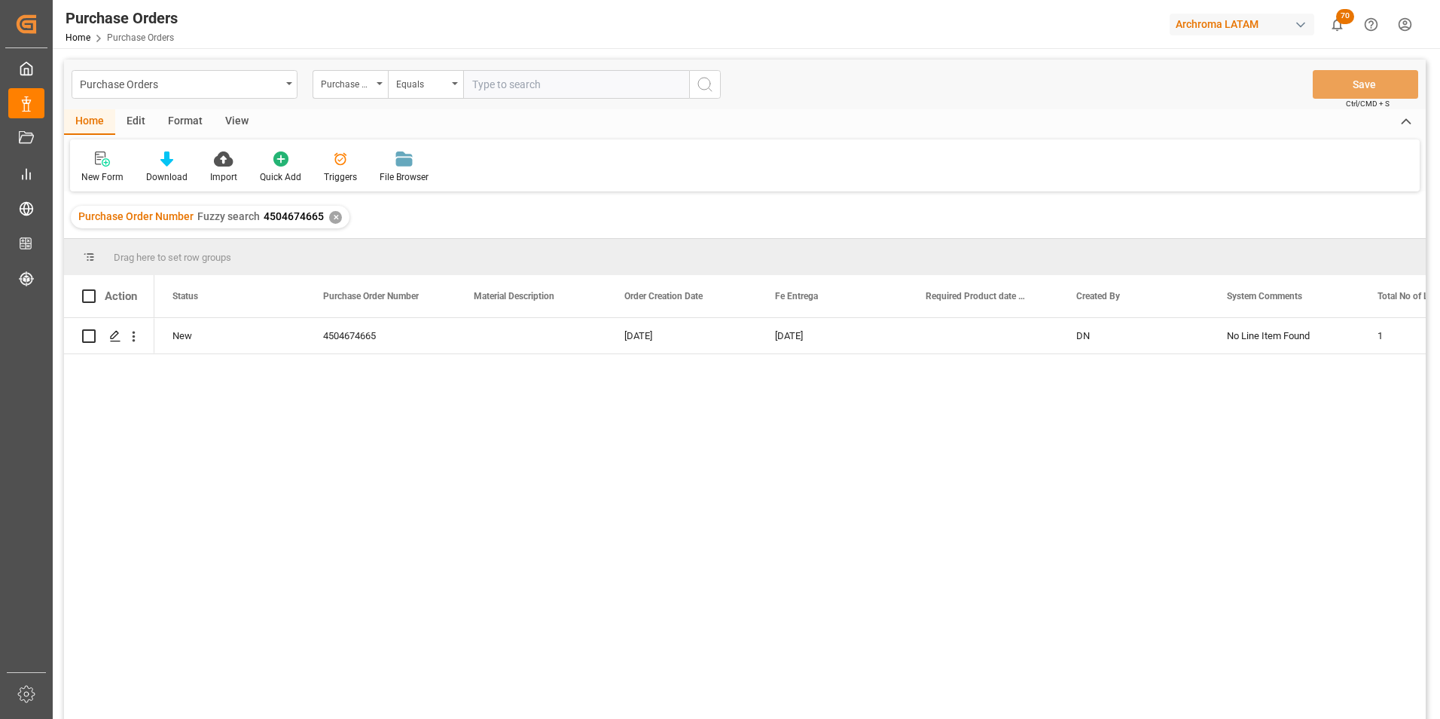
click at [323, 211] on div "Purchase Order Number Fuzzy search 4504674665 ✕" at bounding box center [210, 217] width 279 height 23
click at [329, 212] on div "Purchase Order Number Fuzzy search 4504674665 ✕" at bounding box center [210, 217] width 279 height 23
click at [331, 212] on div "✕" at bounding box center [335, 217] width 13 height 13
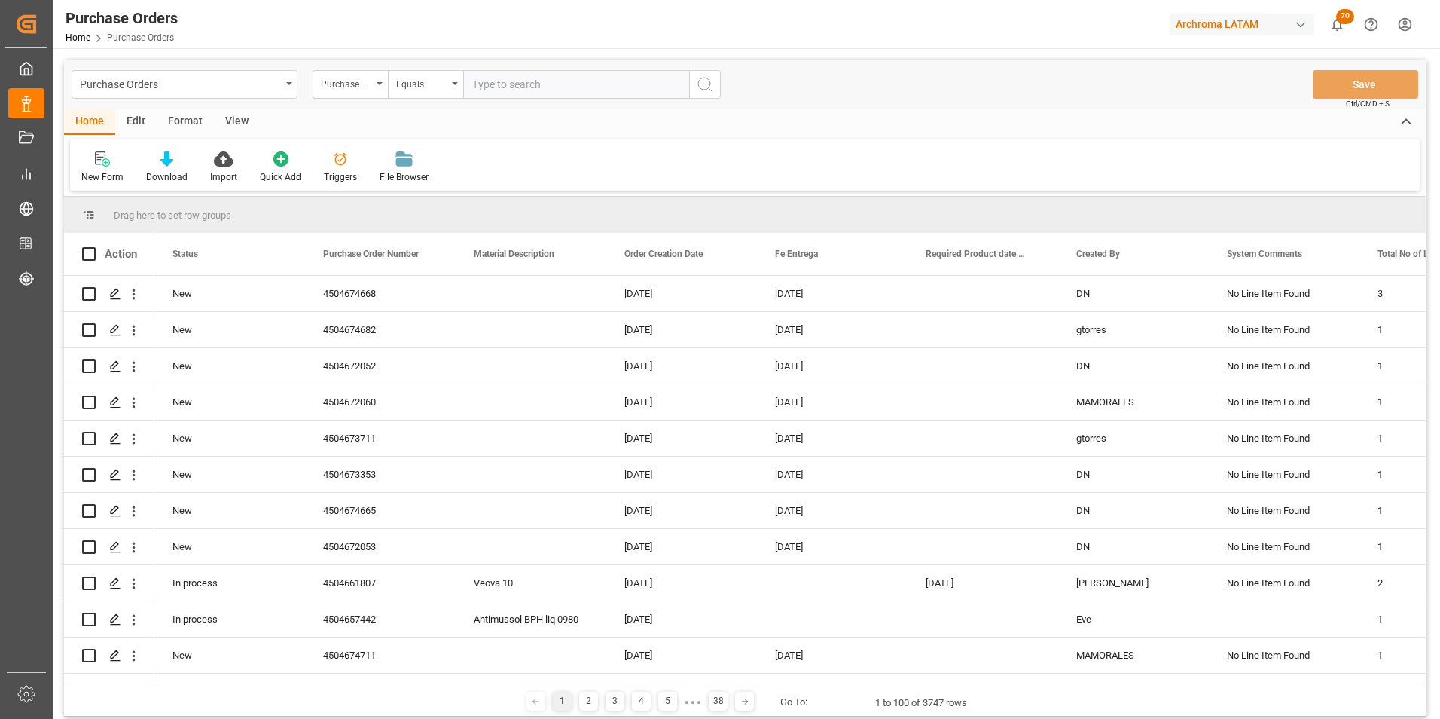
click at [450, 83] on div "Equals" at bounding box center [425, 84] width 75 height 29
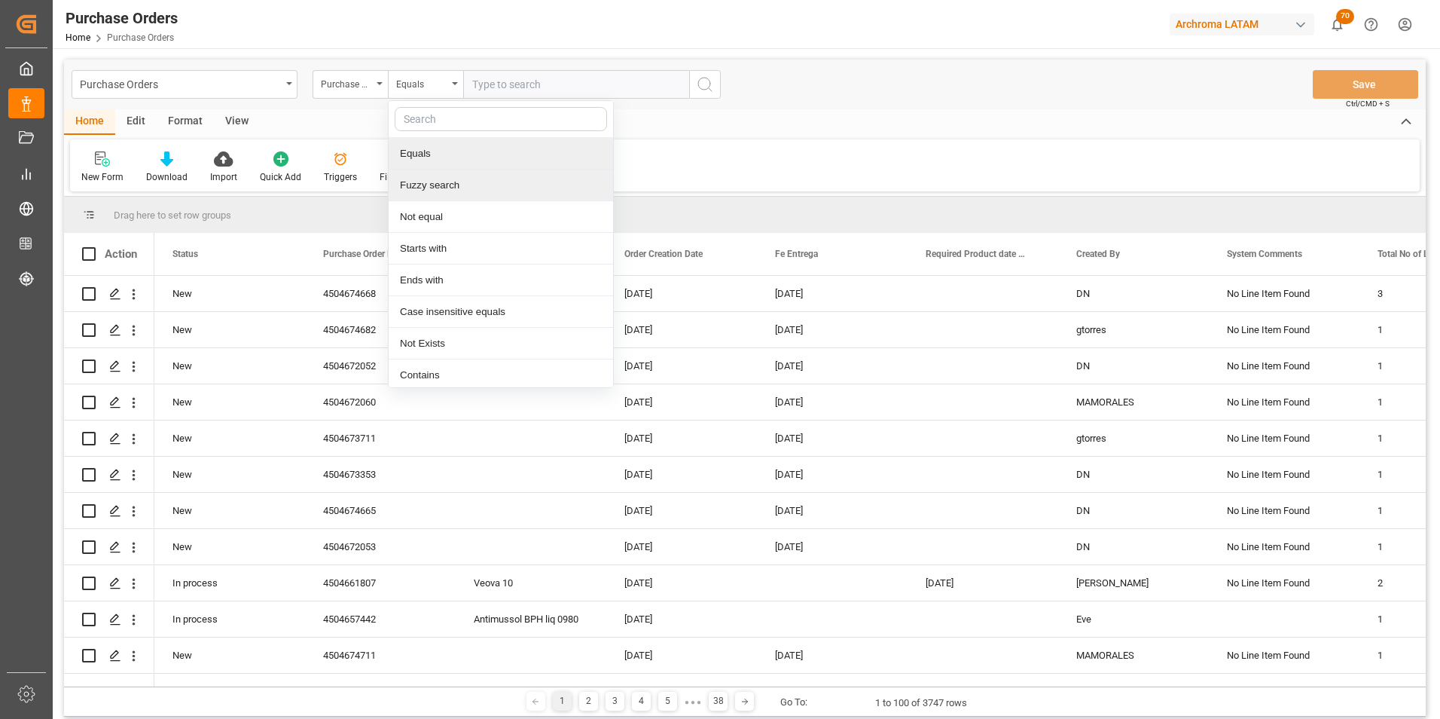
click at [463, 179] on div "Fuzzy search" at bounding box center [501, 185] width 224 height 32
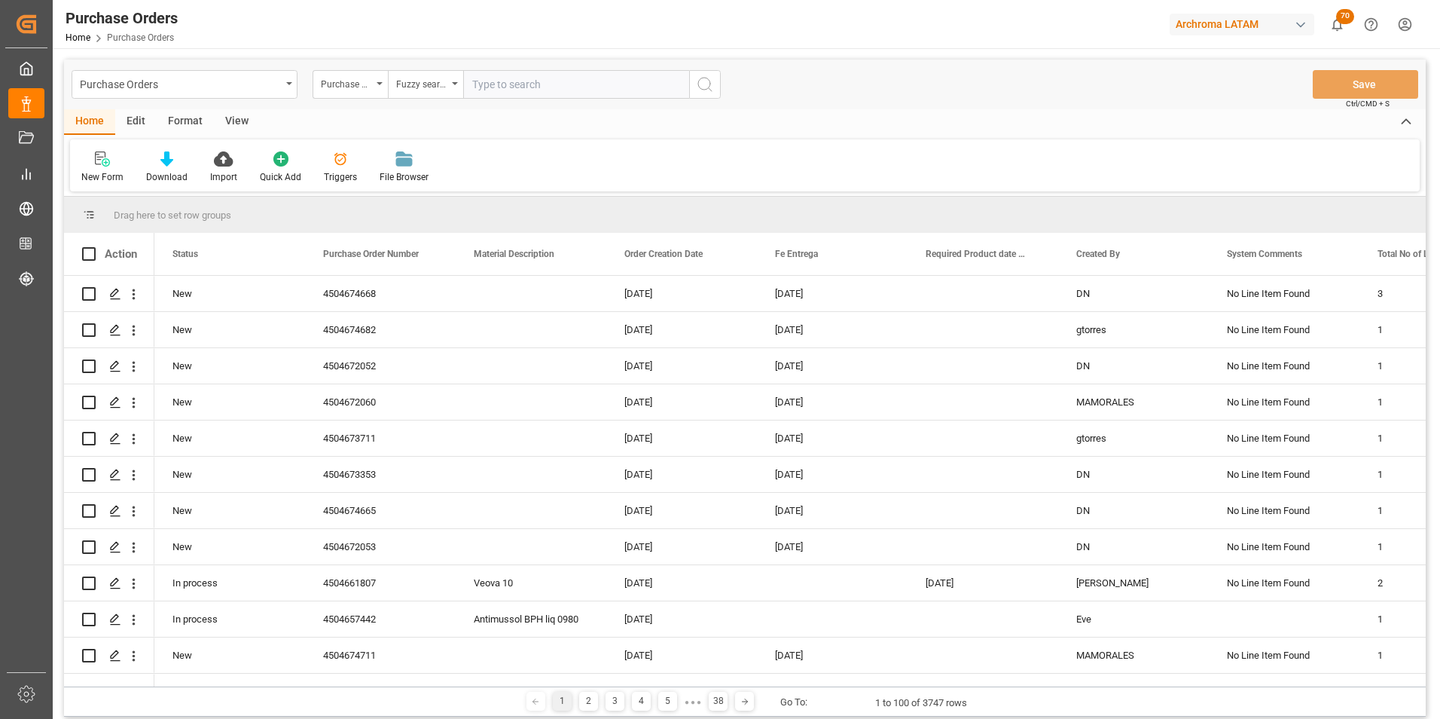
paste input "4504674668"
type input "4504674668"
click at [707, 94] on button "search button" at bounding box center [705, 84] width 32 height 29
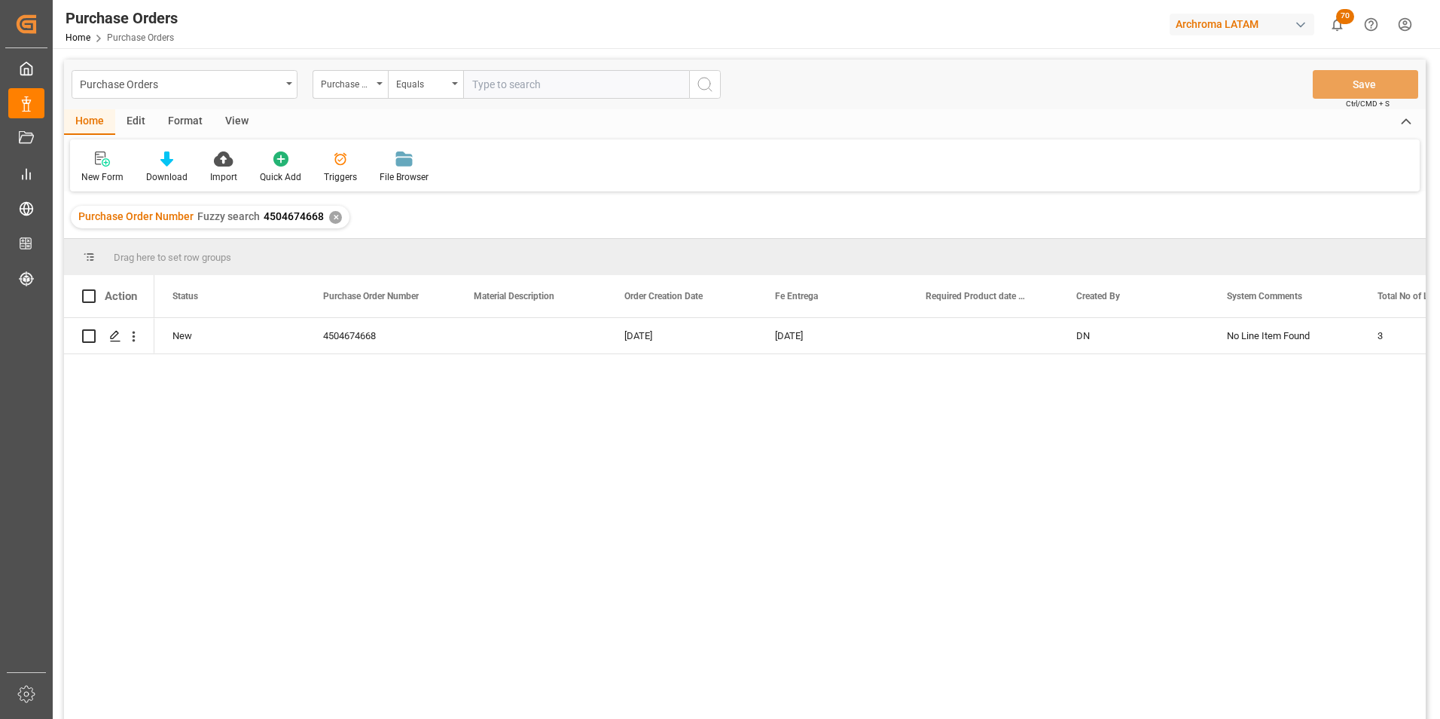
click at [330, 221] on div "✕" at bounding box center [335, 217] width 13 height 13
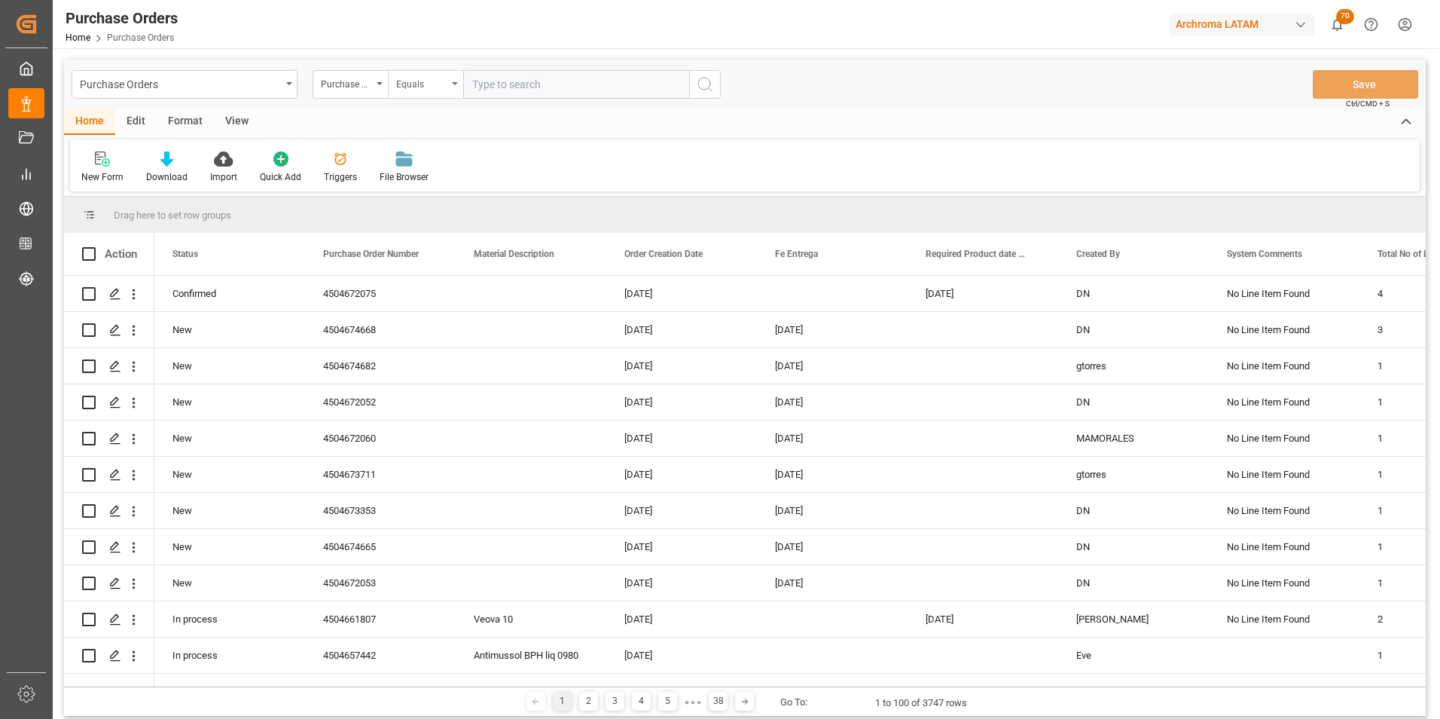
click at [448, 90] on div "Equals" at bounding box center [425, 84] width 75 height 29
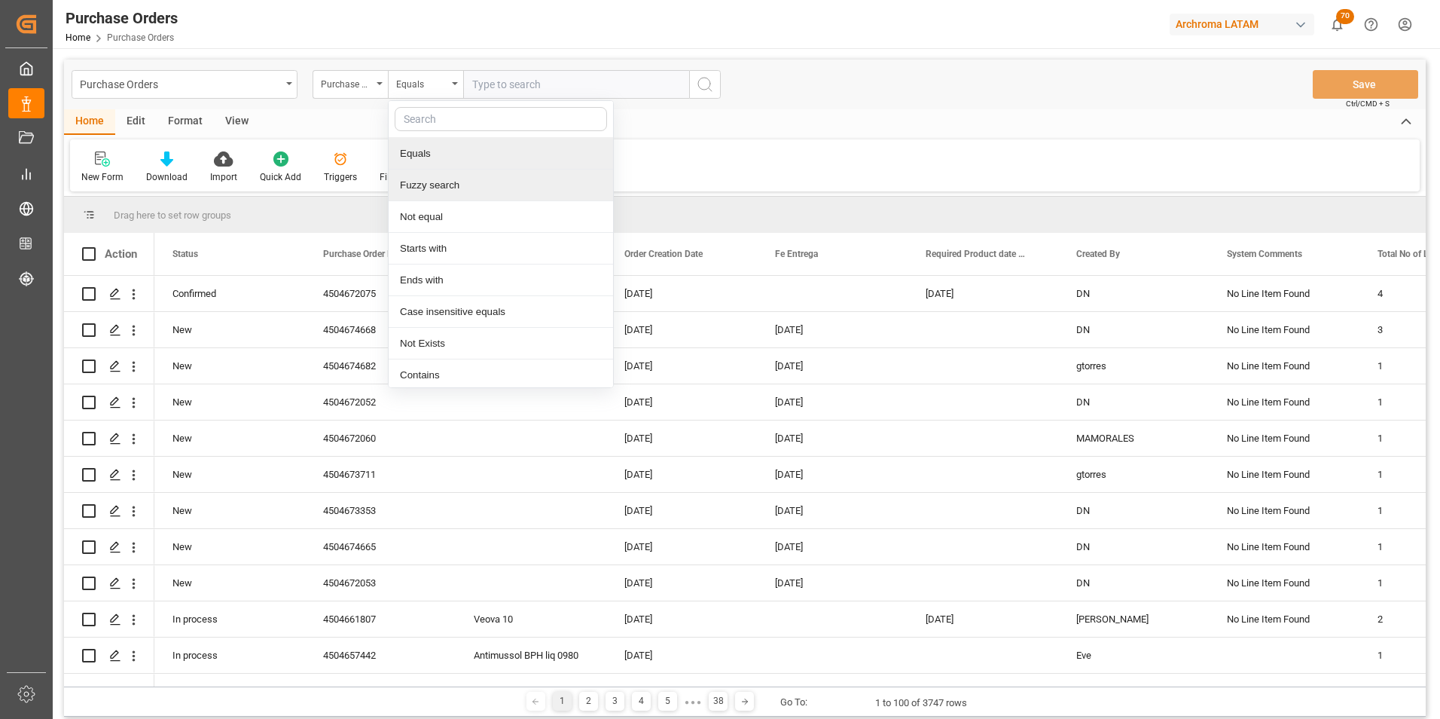
click at [463, 185] on div "Fuzzy search" at bounding box center [501, 185] width 224 height 32
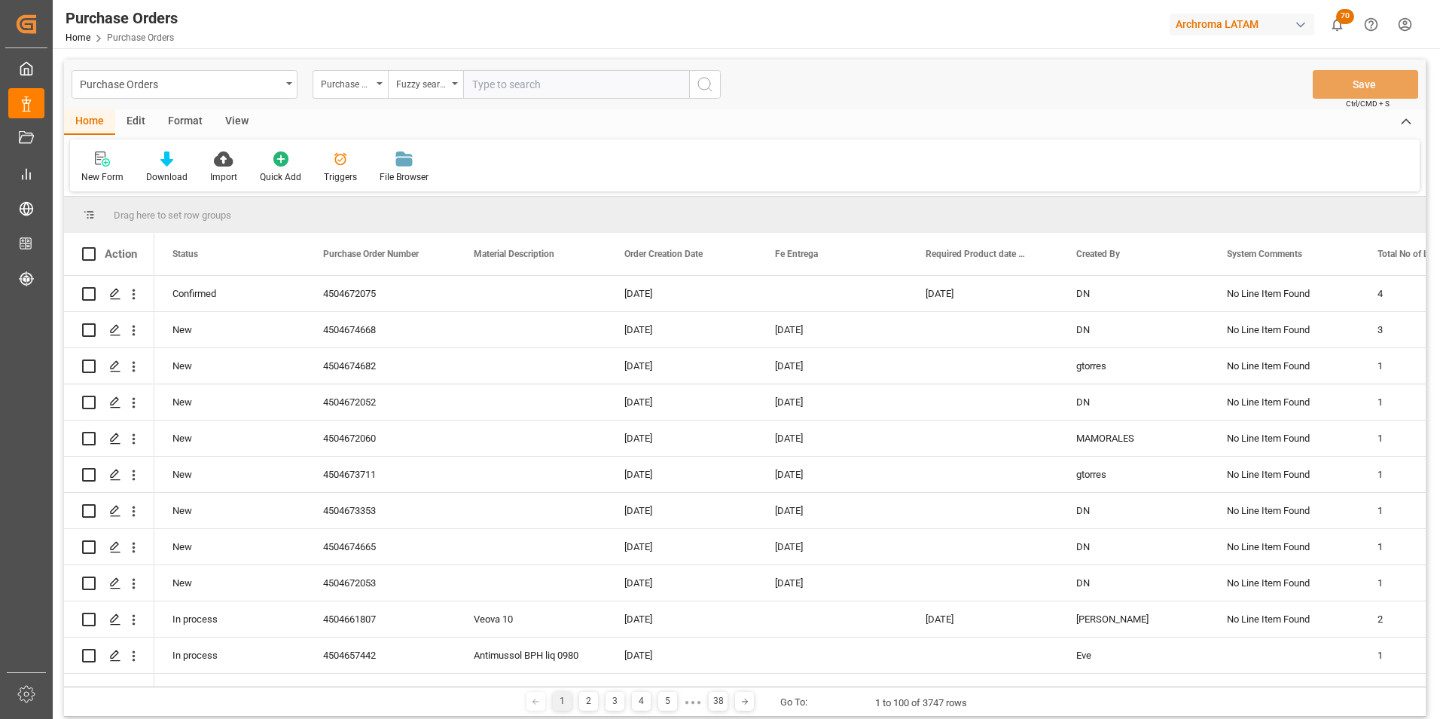
paste input "4504674682"
type input "4504674682"
click at [710, 94] on button "search button" at bounding box center [705, 84] width 32 height 29
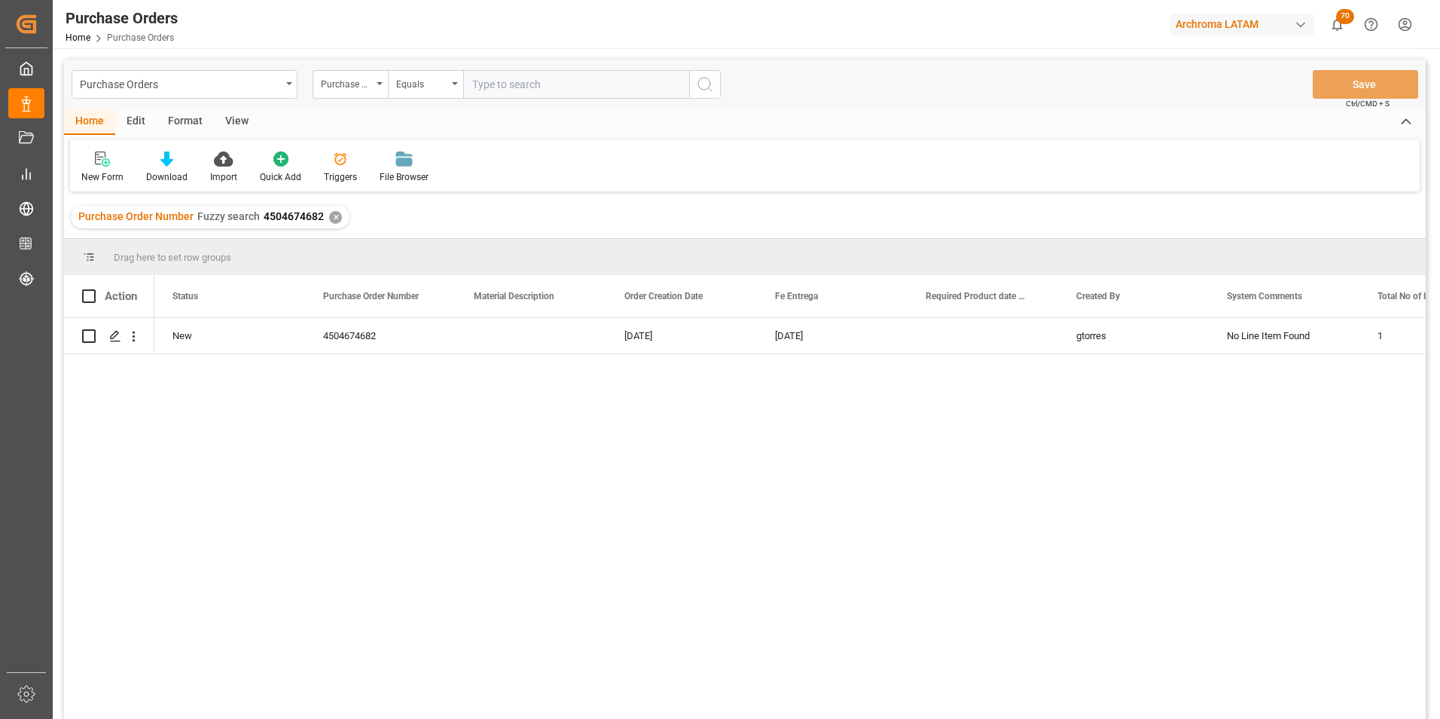
click at [331, 218] on div "✕" at bounding box center [335, 217] width 13 height 13
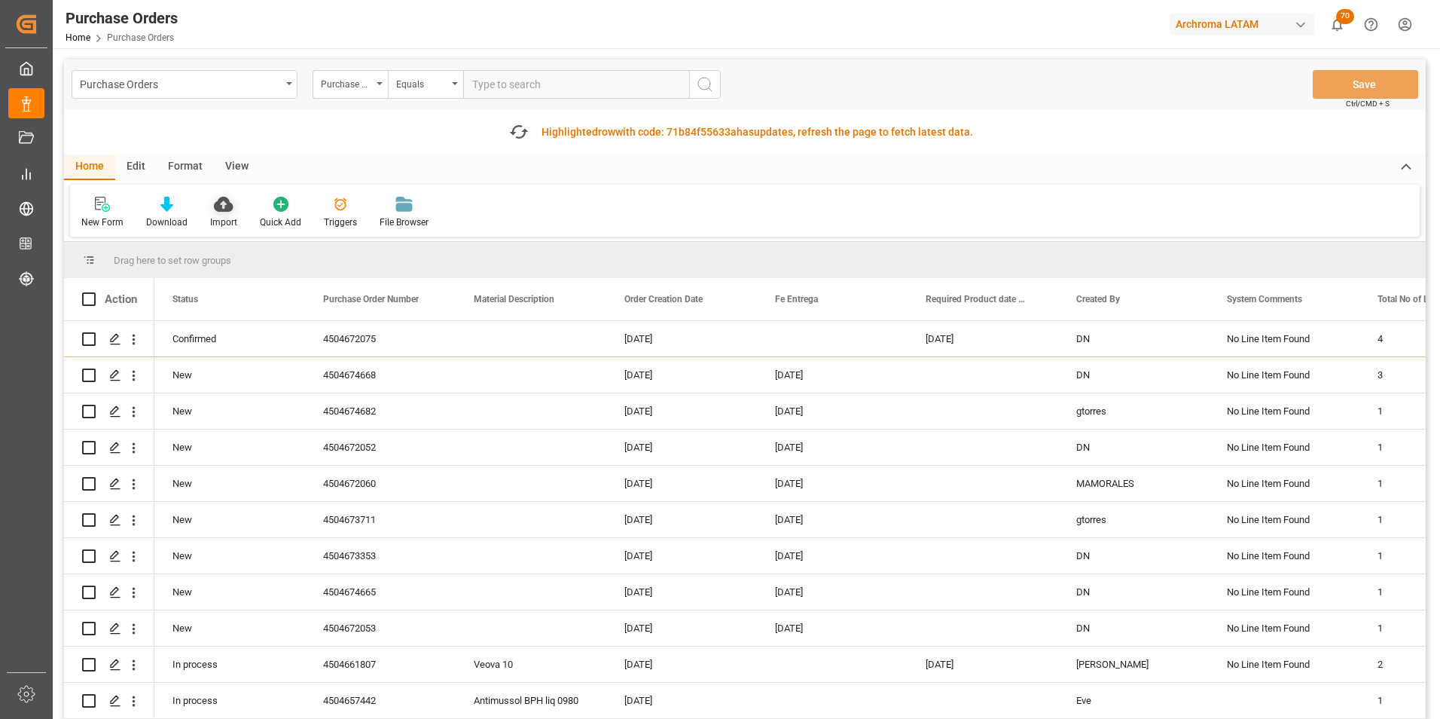
click at [223, 208] on icon at bounding box center [223, 204] width 19 height 15
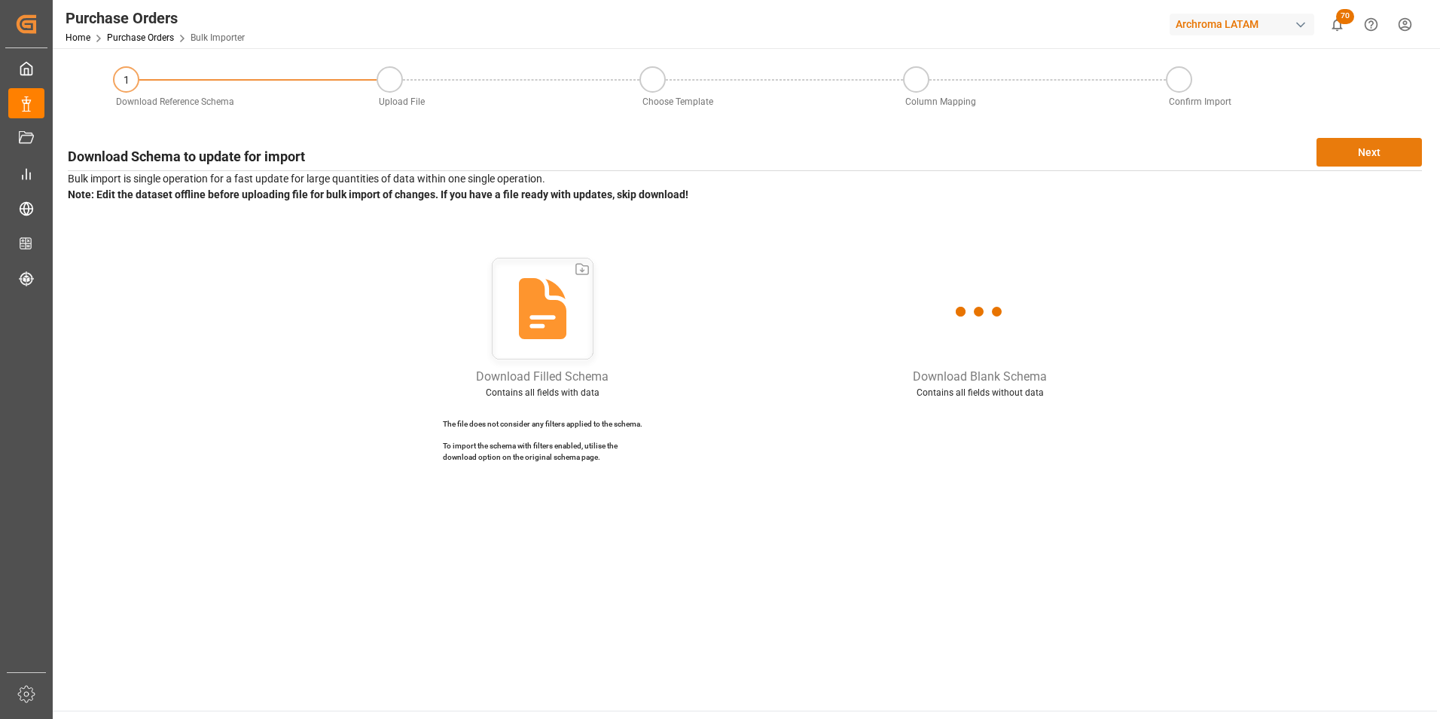
click at [1366, 163] on button "Next" at bounding box center [1369, 152] width 105 height 29
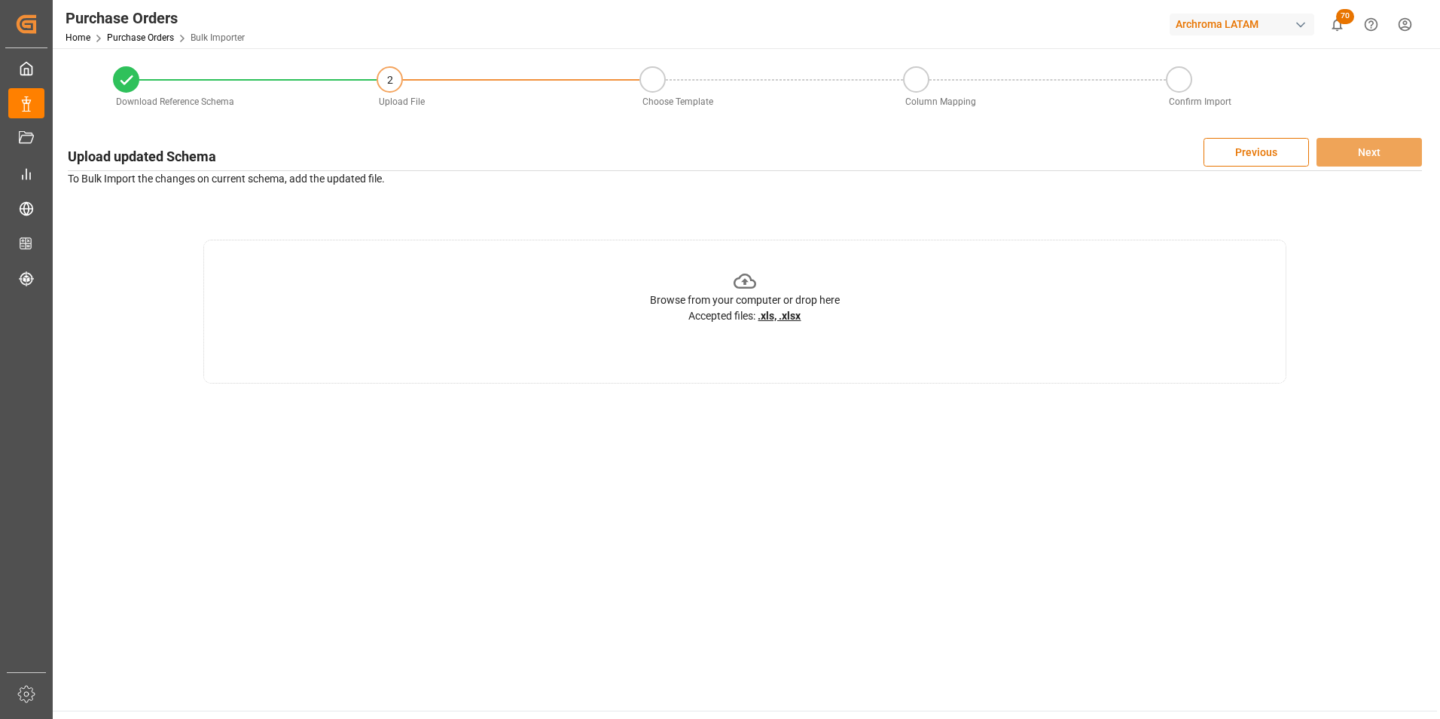
click at [941, 365] on div "Browse from your computer or drop here Accepted files: .xls, .xlsx" at bounding box center [744, 312] width 1083 height 144
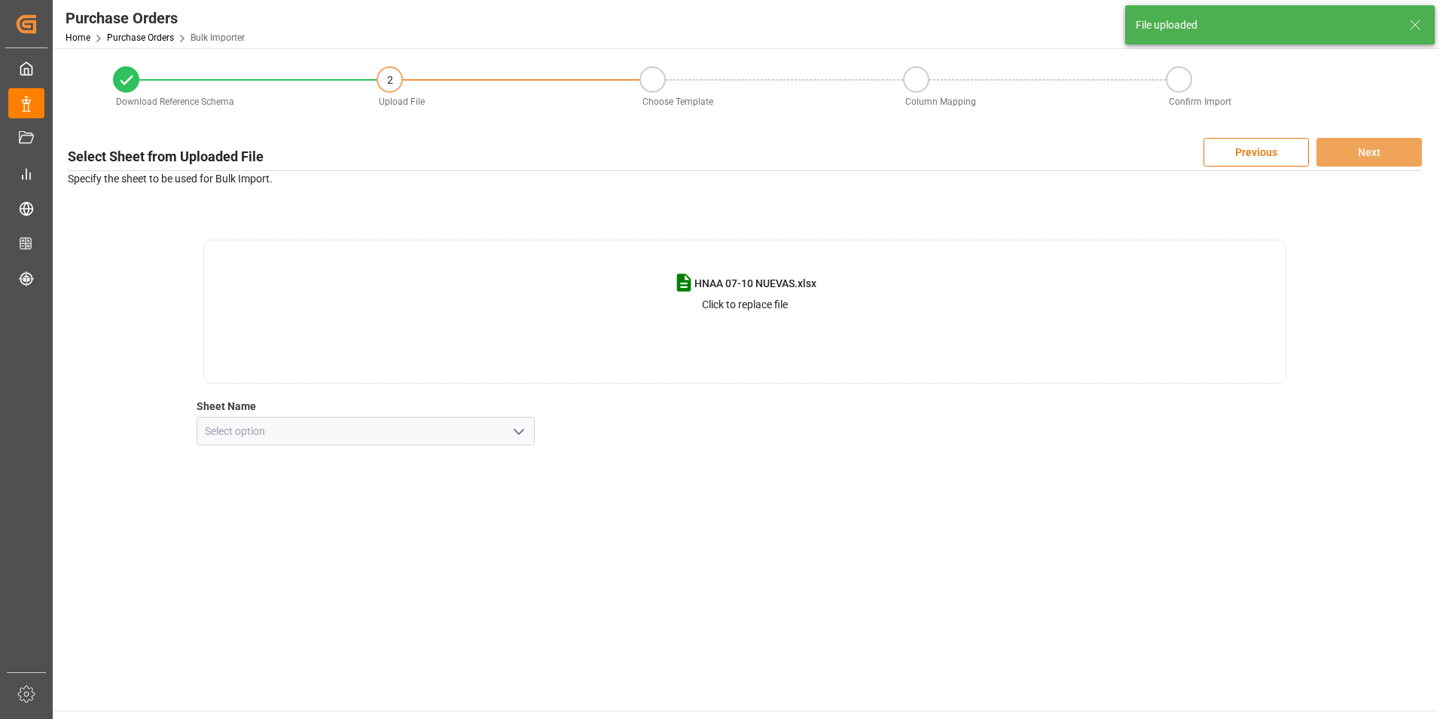
click at [510, 432] on icon "open menu" at bounding box center [519, 432] width 18 height 18
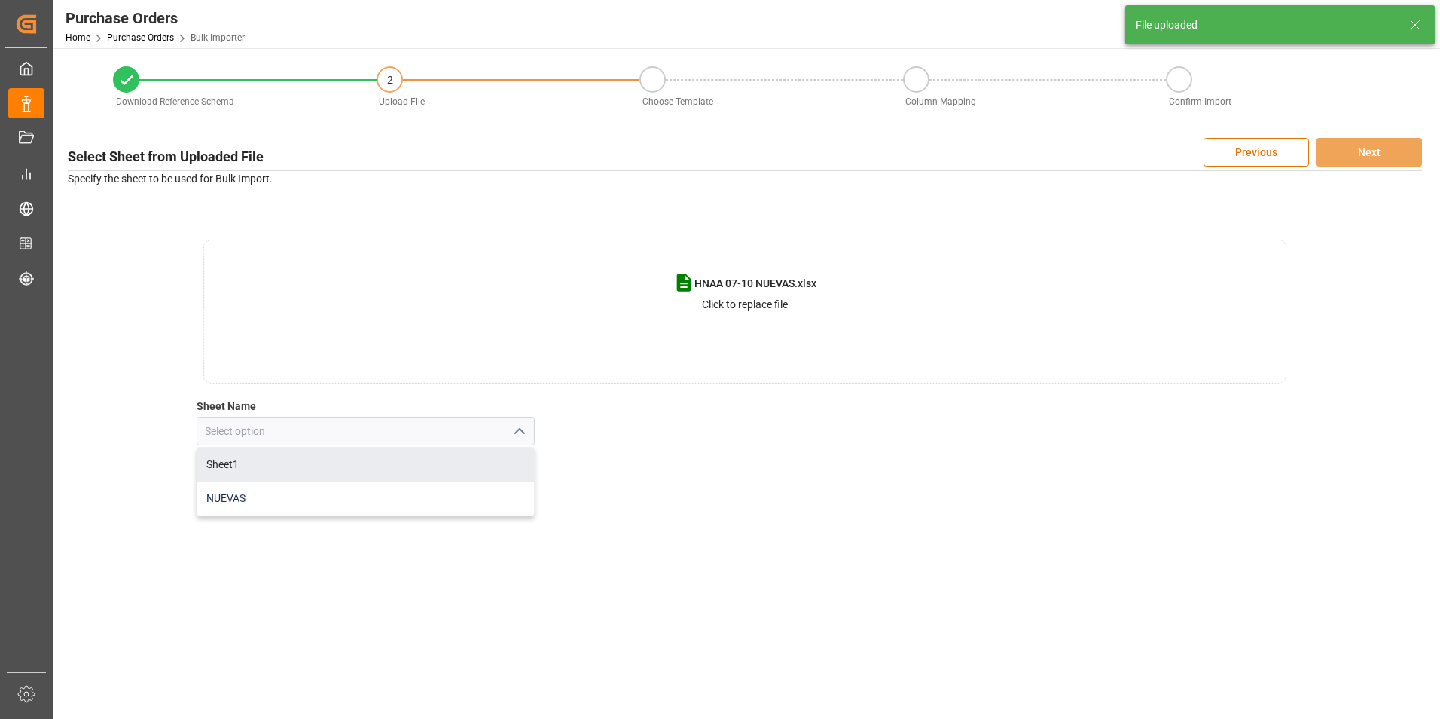
click at [418, 486] on div "NUEVAS" at bounding box center [365, 498] width 337 height 34
type input "NUEVAS"
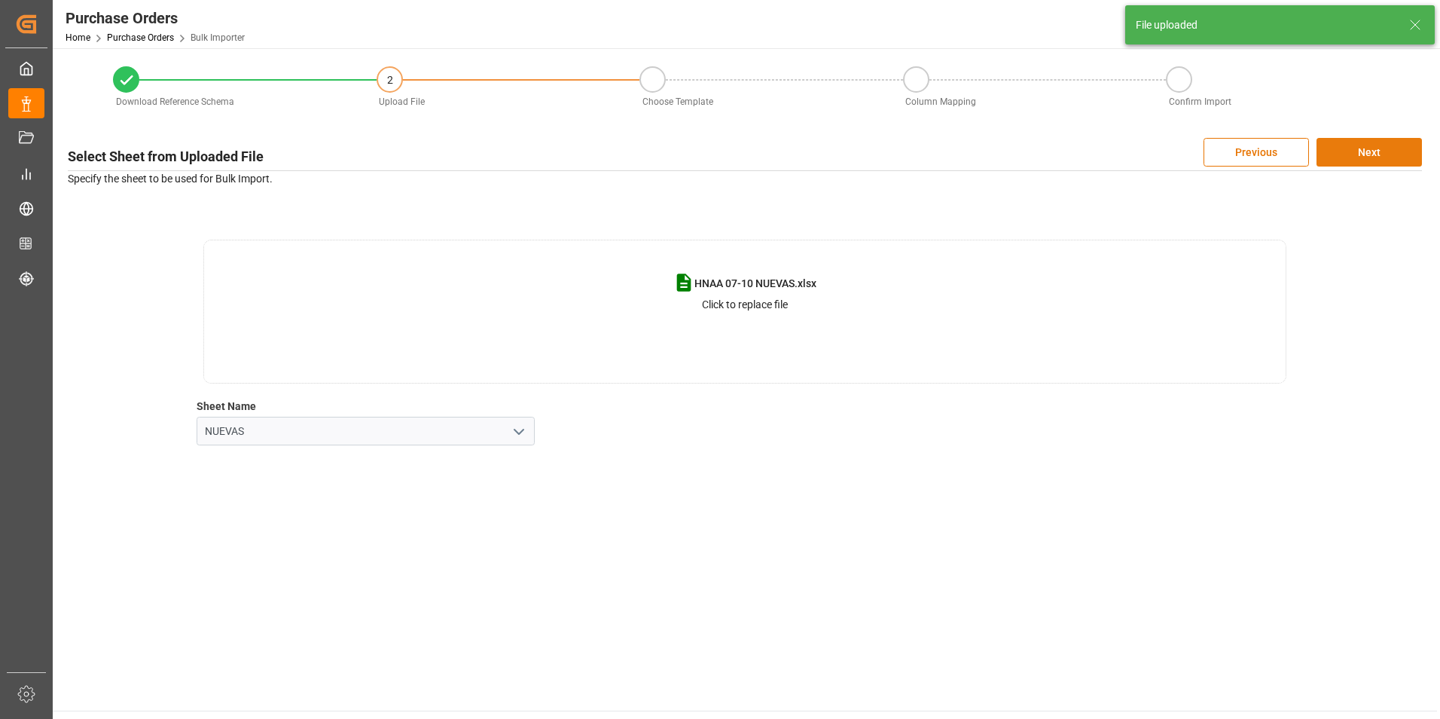
click at [1393, 159] on button "Next" at bounding box center [1369, 152] width 105 height 29
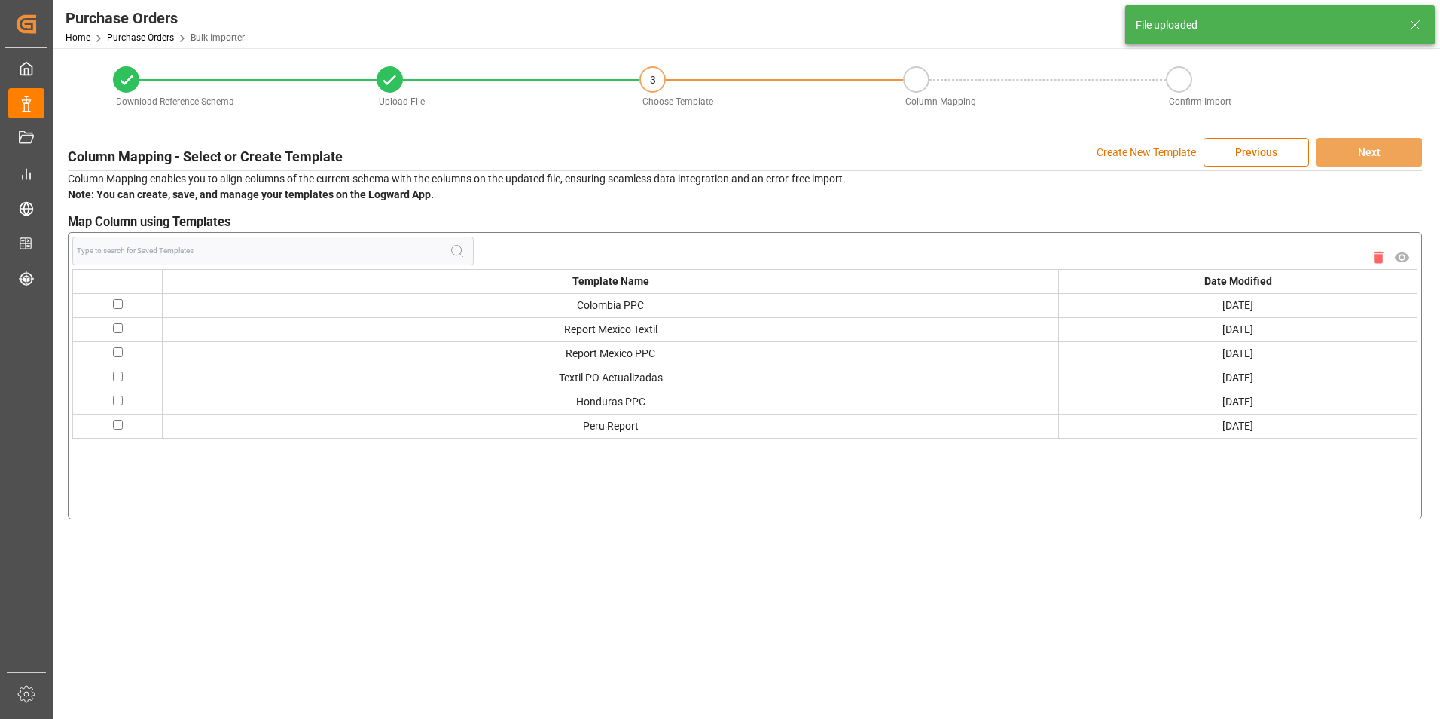
click at [1140, 157] on p "Create New Template" at bounding box center [1146, 152] width 99 height 29
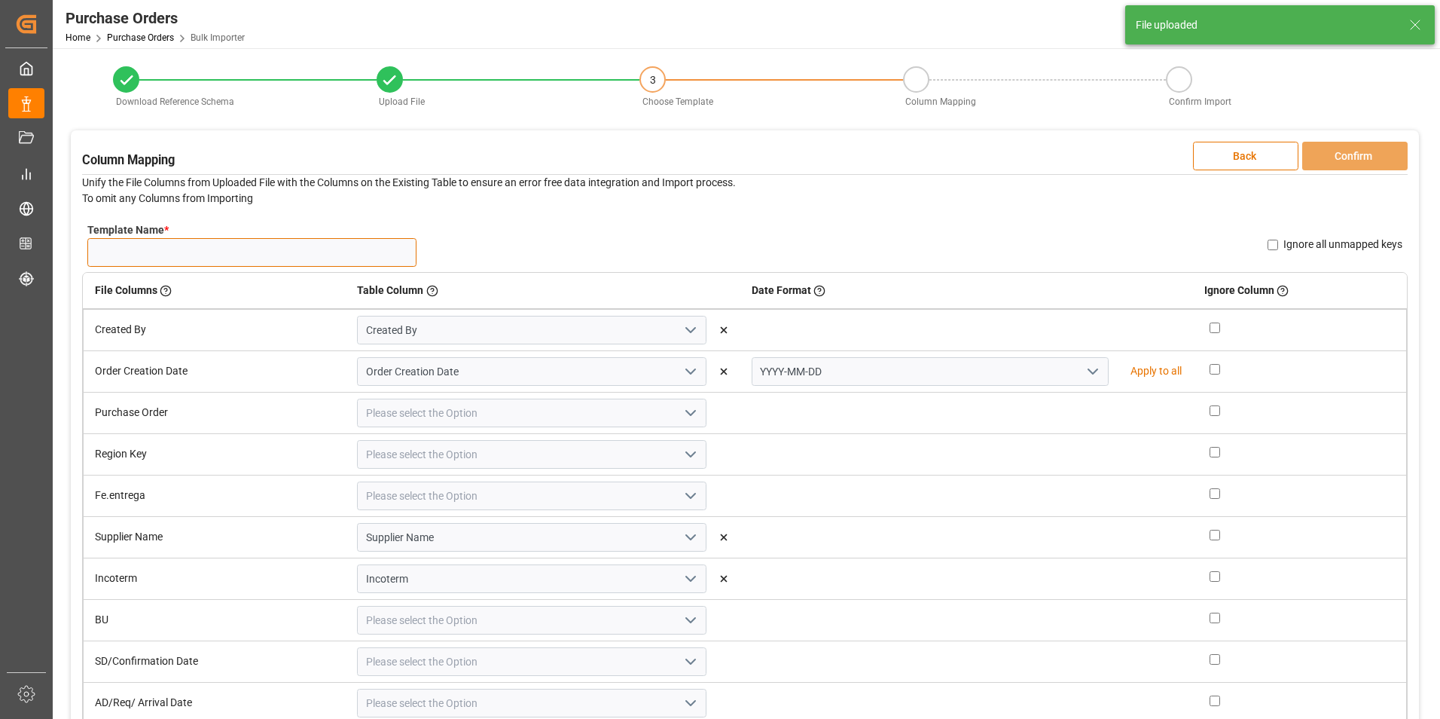
click at [340, 255] on input "Template Name *" at bounding box center [251, 252] width 329 height 29
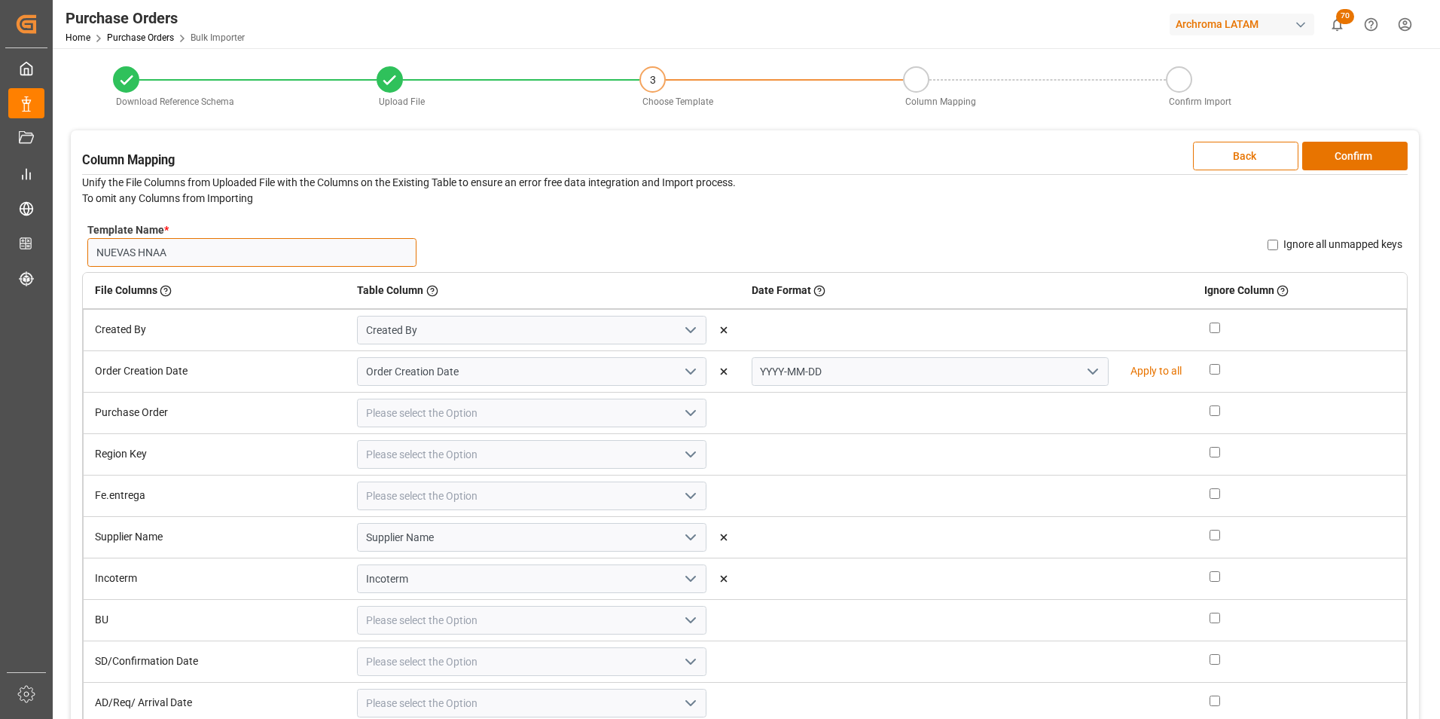
type input "NUEVAS HNAA"
click at [1084, 371] on icon "open menu" at bounding box center [1093, 371] width 18 height 18
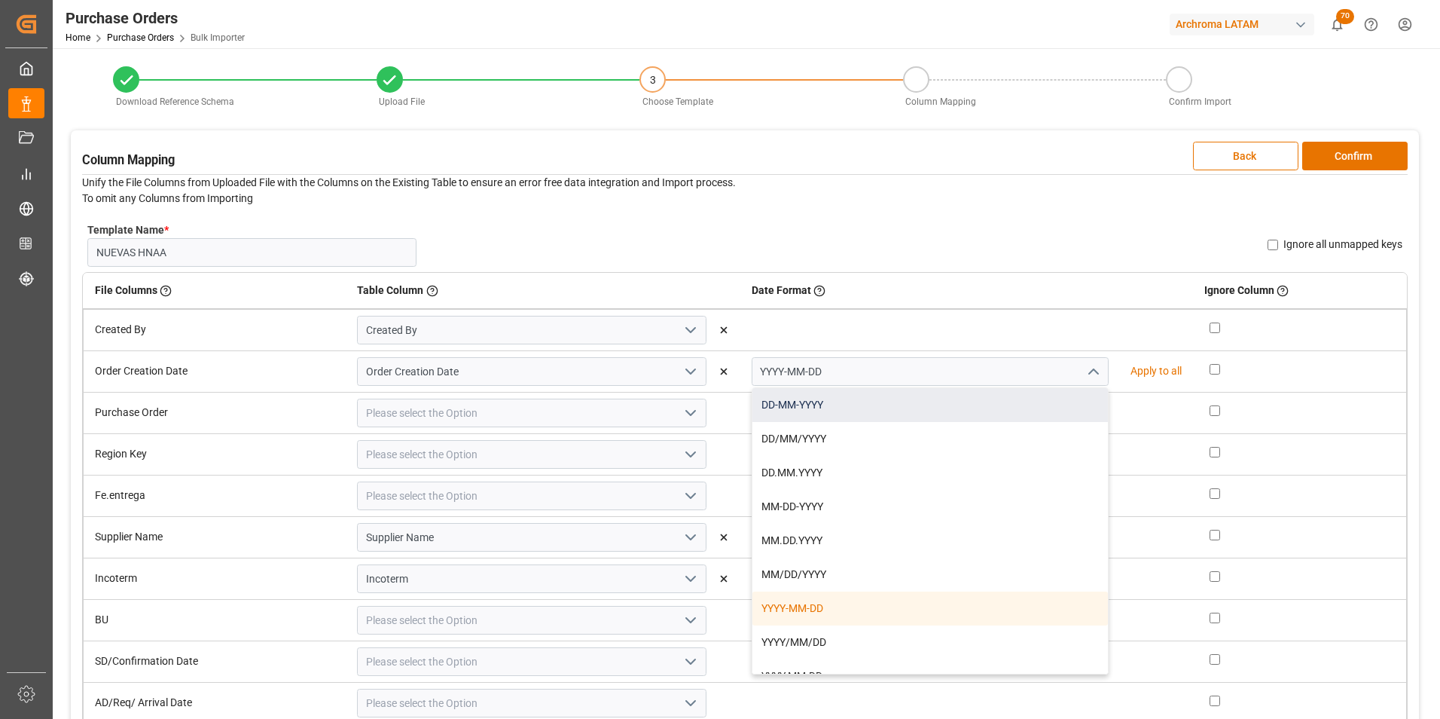
click at [1039, 400] on div "DD-MM-YYYY" at bounding box center [931, 405] width 356 height 34
type input "DD-MM-YYYY"
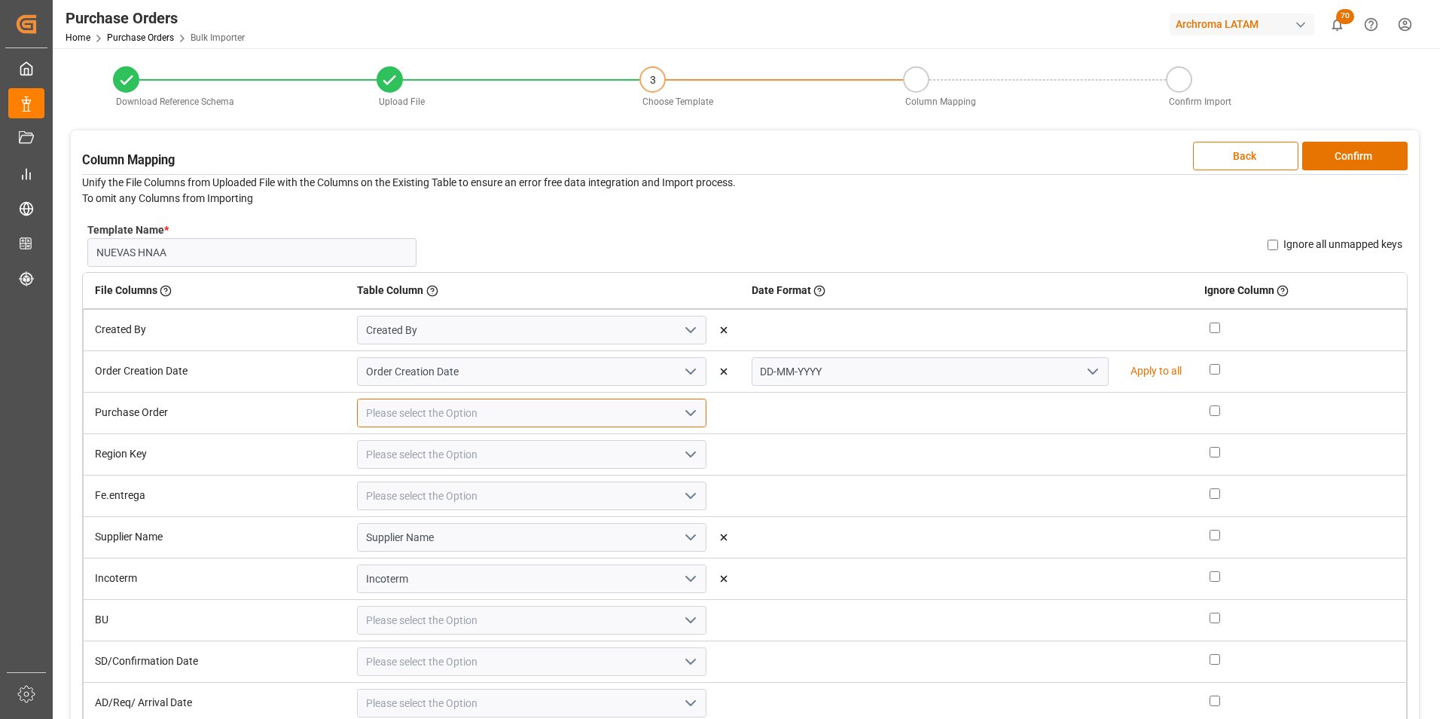
click at [701, 411] on input at bounding box center [532, 412] width 350 height 29
click at [682, 414] on icon "open menu" at bounding box center [691, 413] width 18 height 18
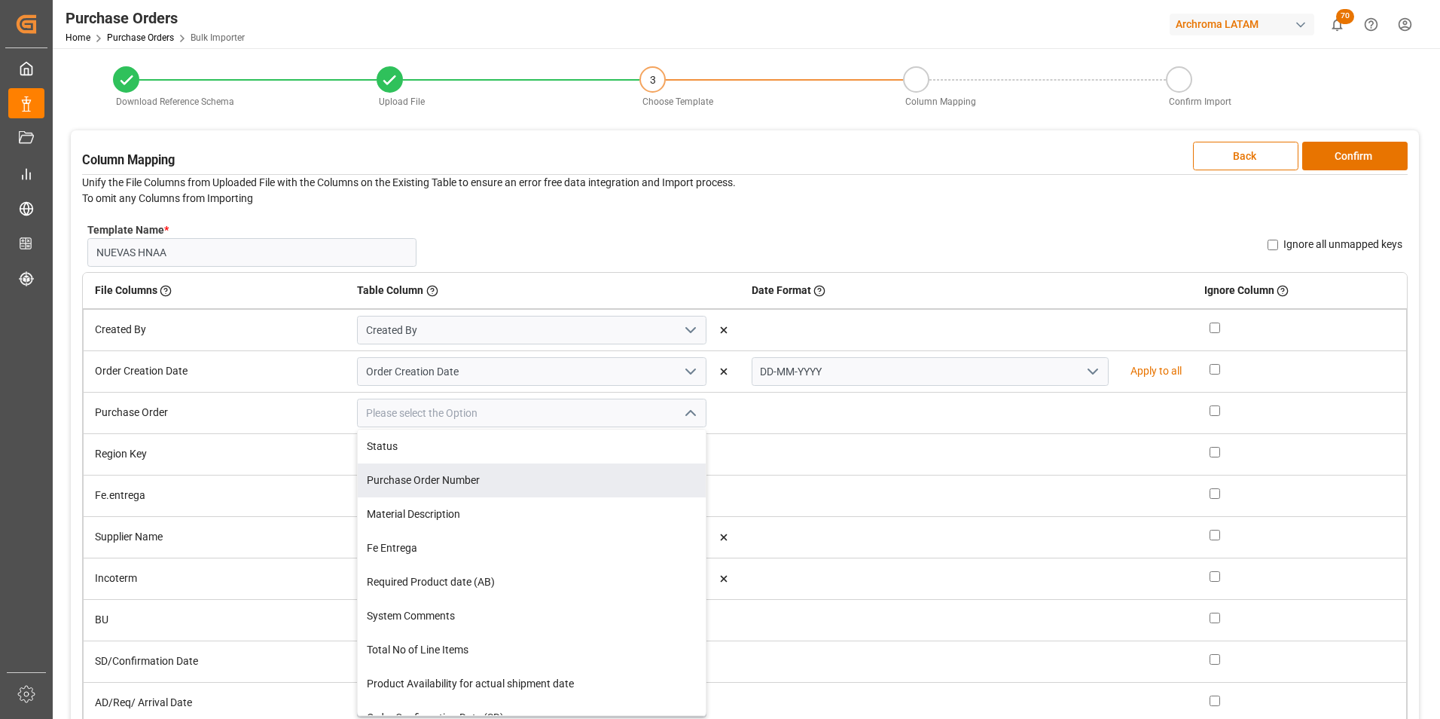
click at [646, 469] on div "Purchase Order Number" at bounding box center [532, 480] width 348 height 34
type input "Purchase Order Number"
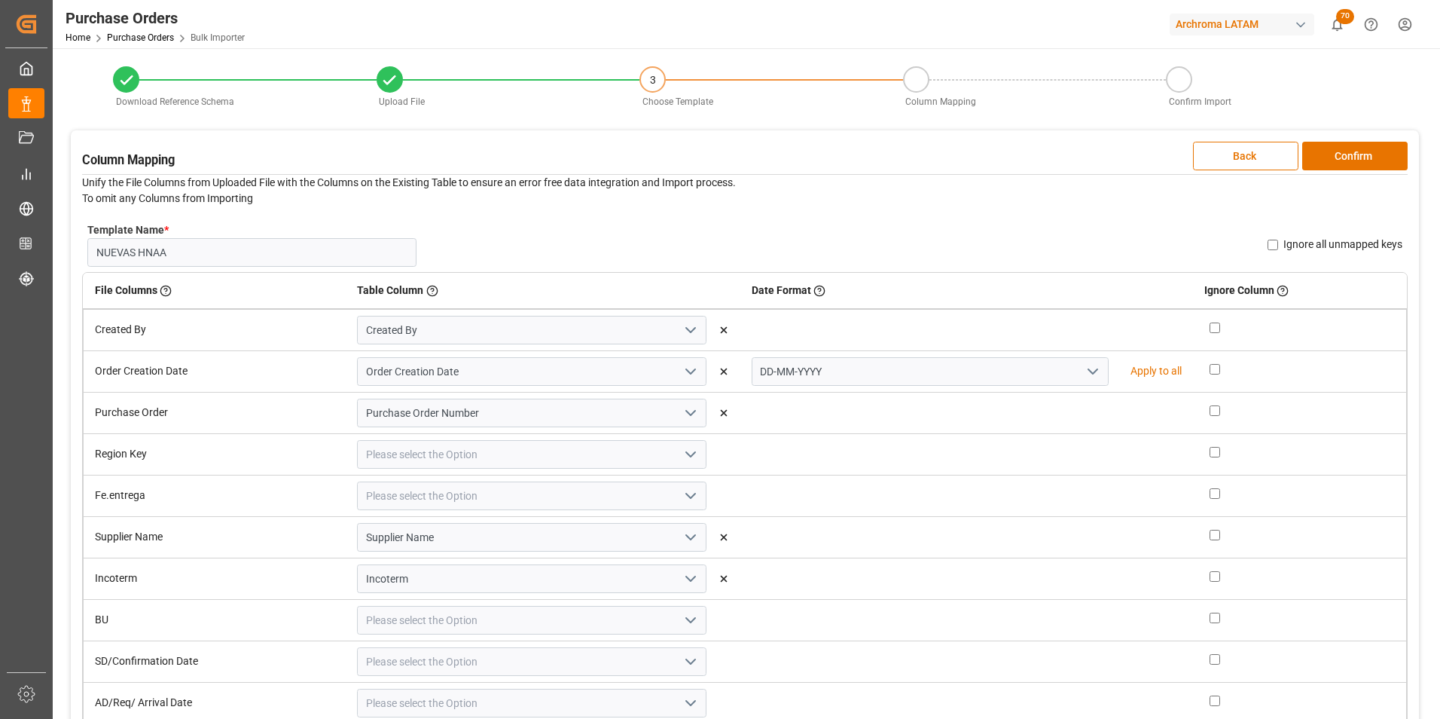
click at [682, 453] on icon "open menu" at bounding box center [691, 454] width 18 height 18
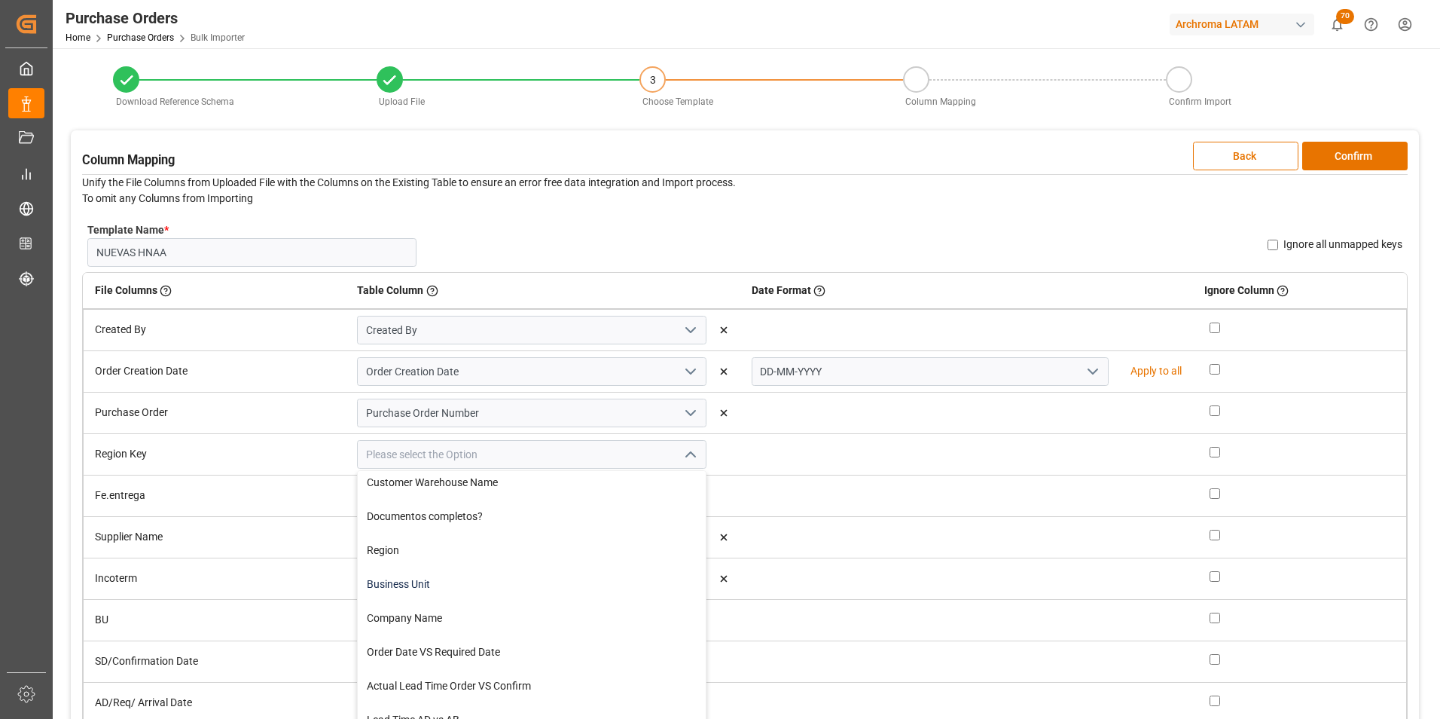
scroll to position [452, 0]
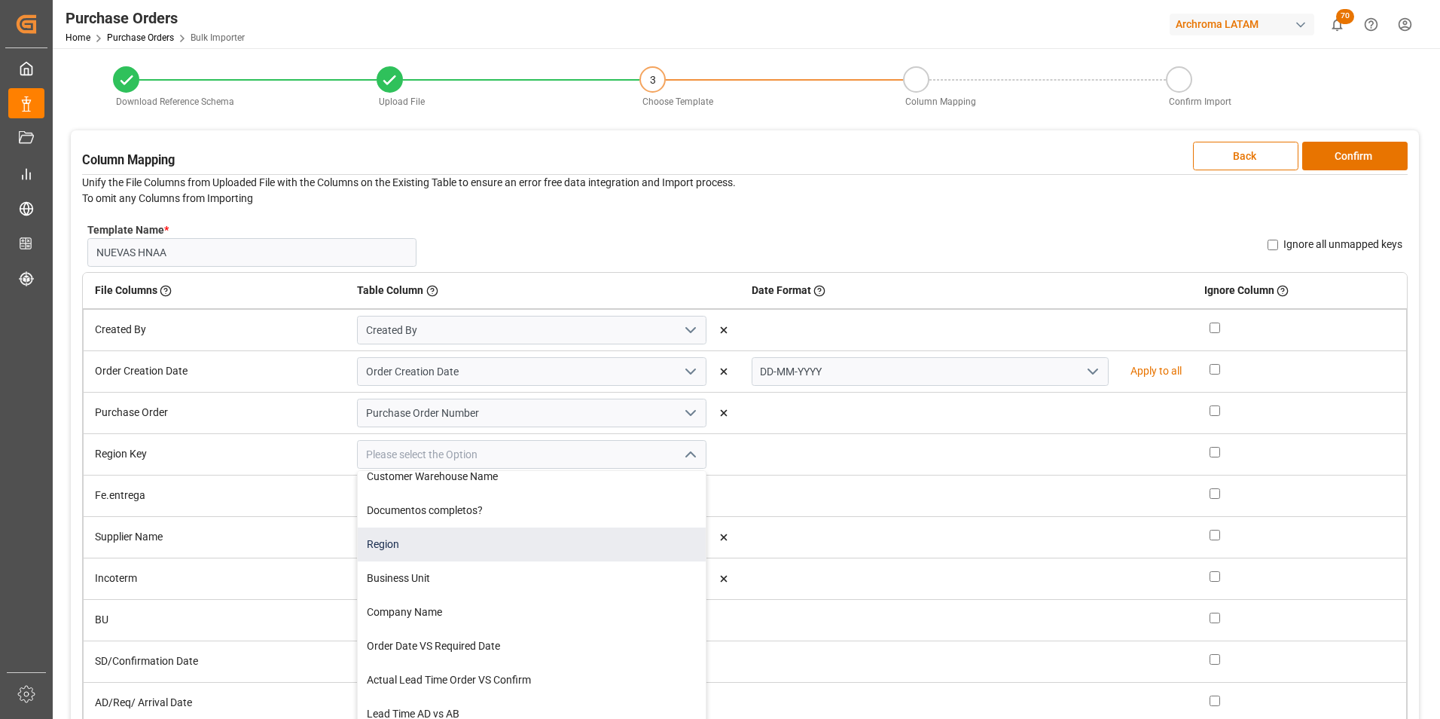
click at [518, 557] on div "Region" at bounding box center [532, 544] width 348 height 34
type input "Region"
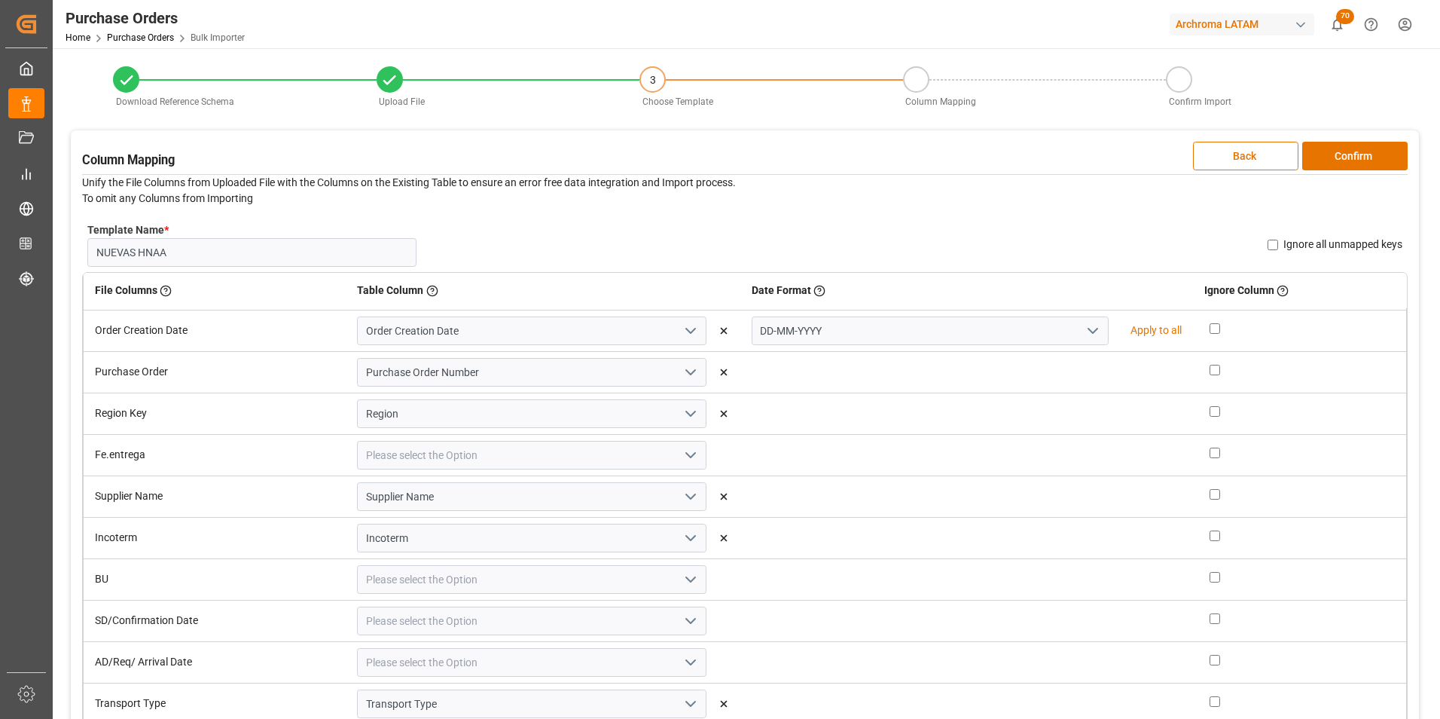
scroll to position [75, 0]
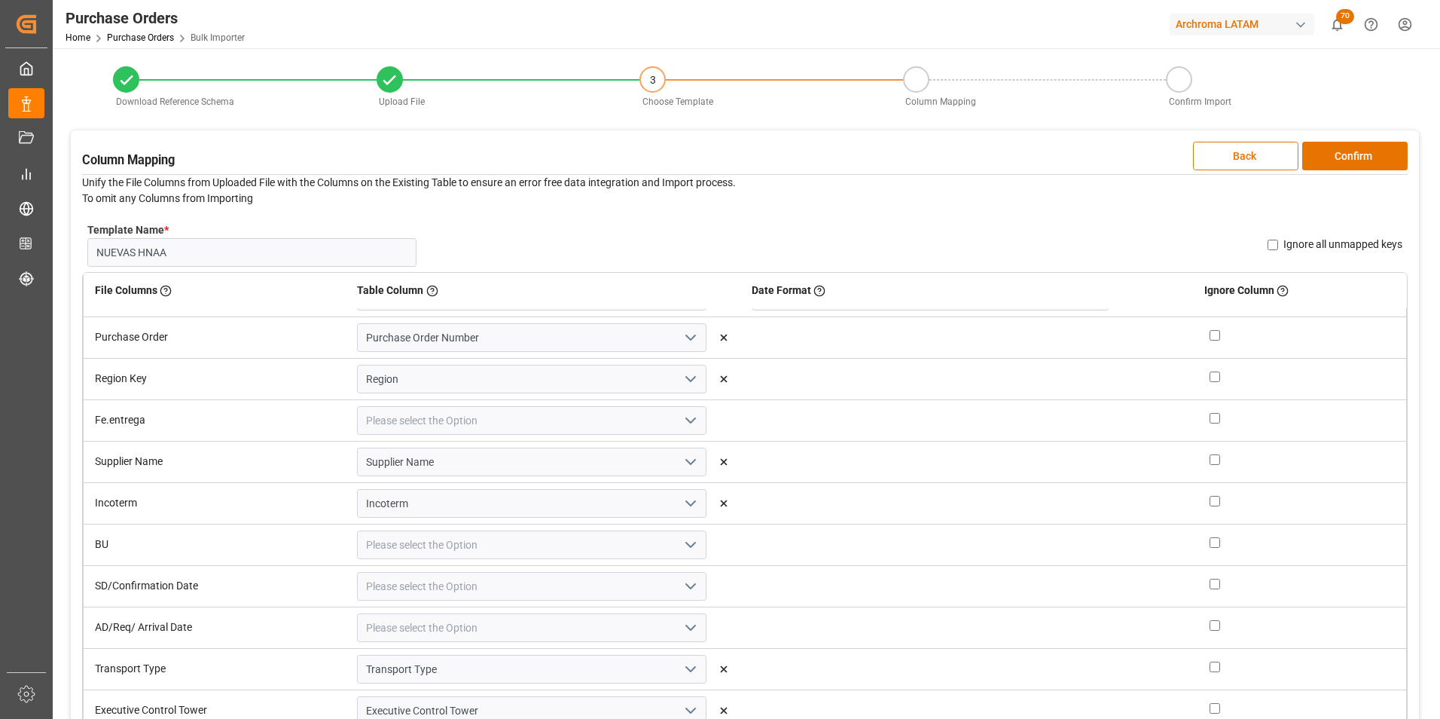
click at [692, 420] on icon "open menu" at bounding box center [691, 420] width 18 height 18
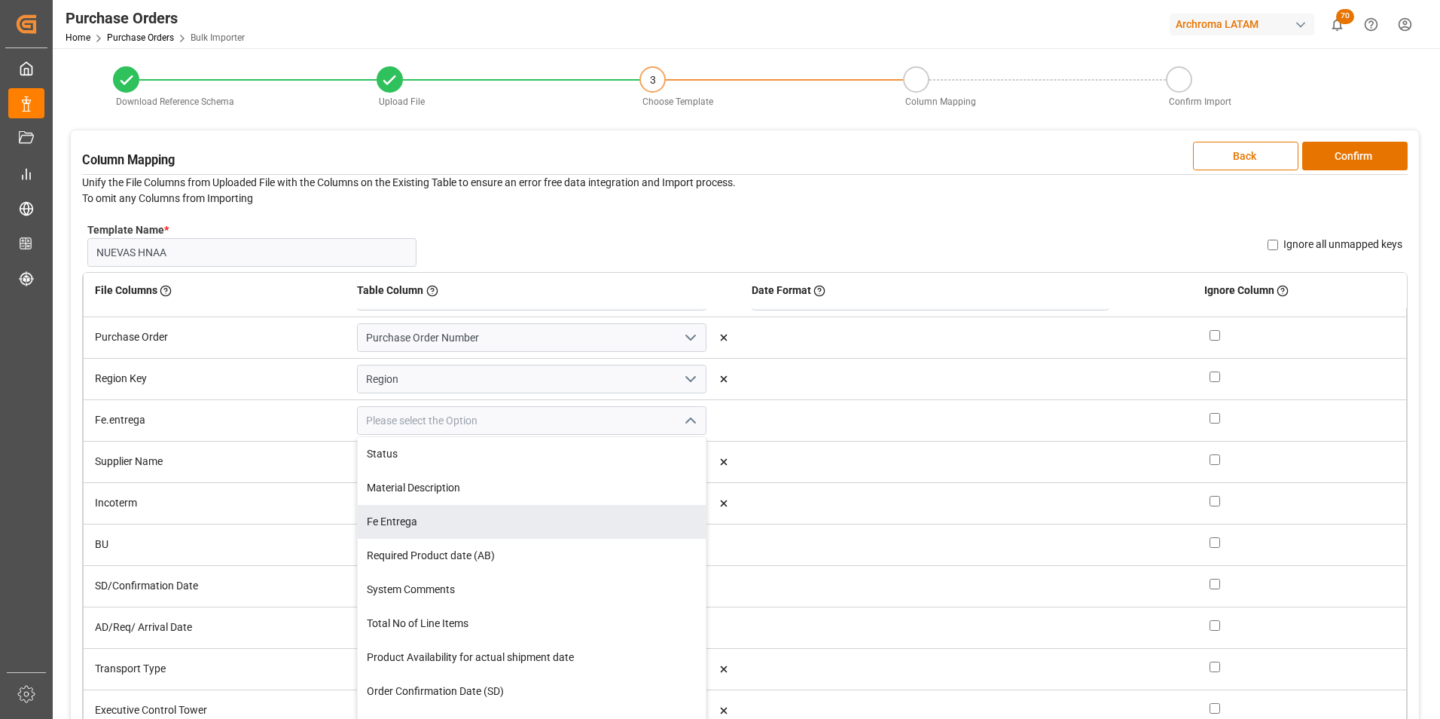
click at [570, 529] on div "Fe Entrega" at bounding box center [532, 522] width 348 height 34
type input "Fe Entrega"
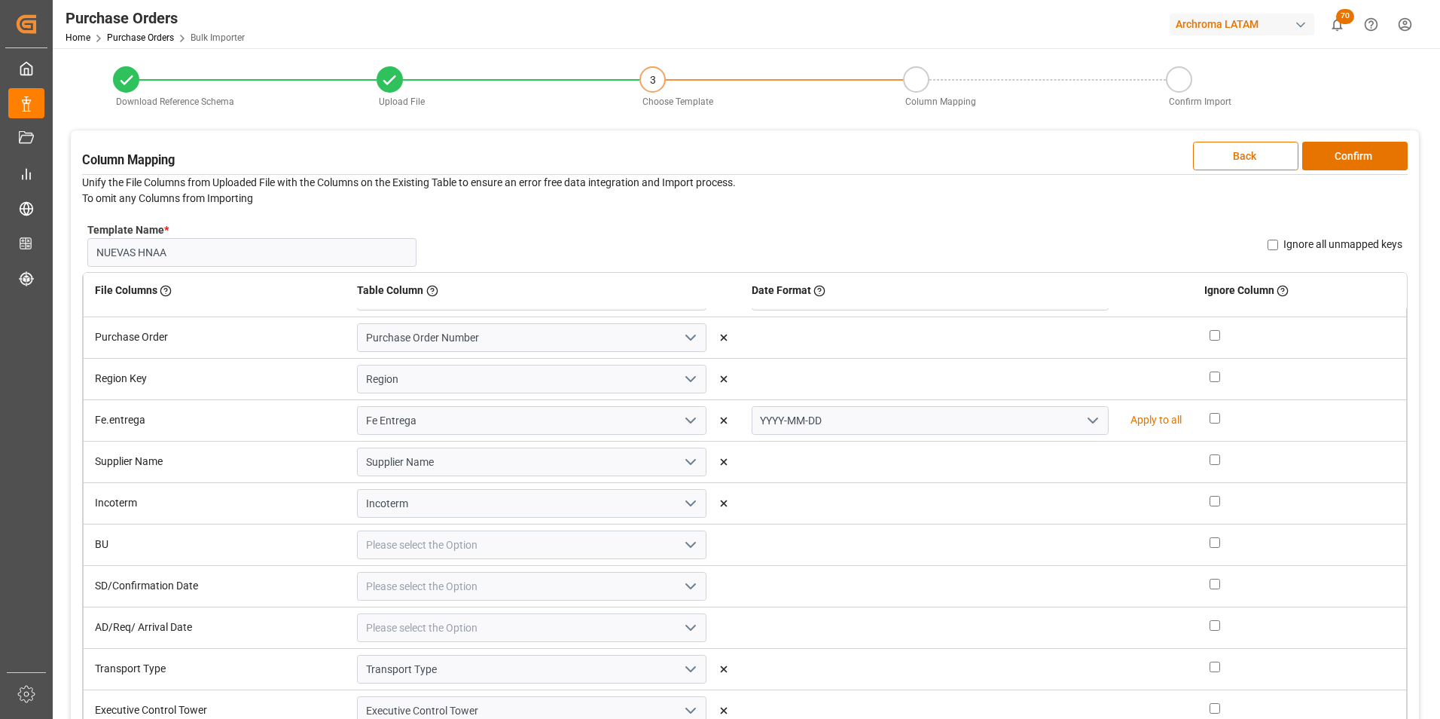
click at [1088, 420] on polyline "open menu" at bounding box center [1092, 420] width 9 height 5
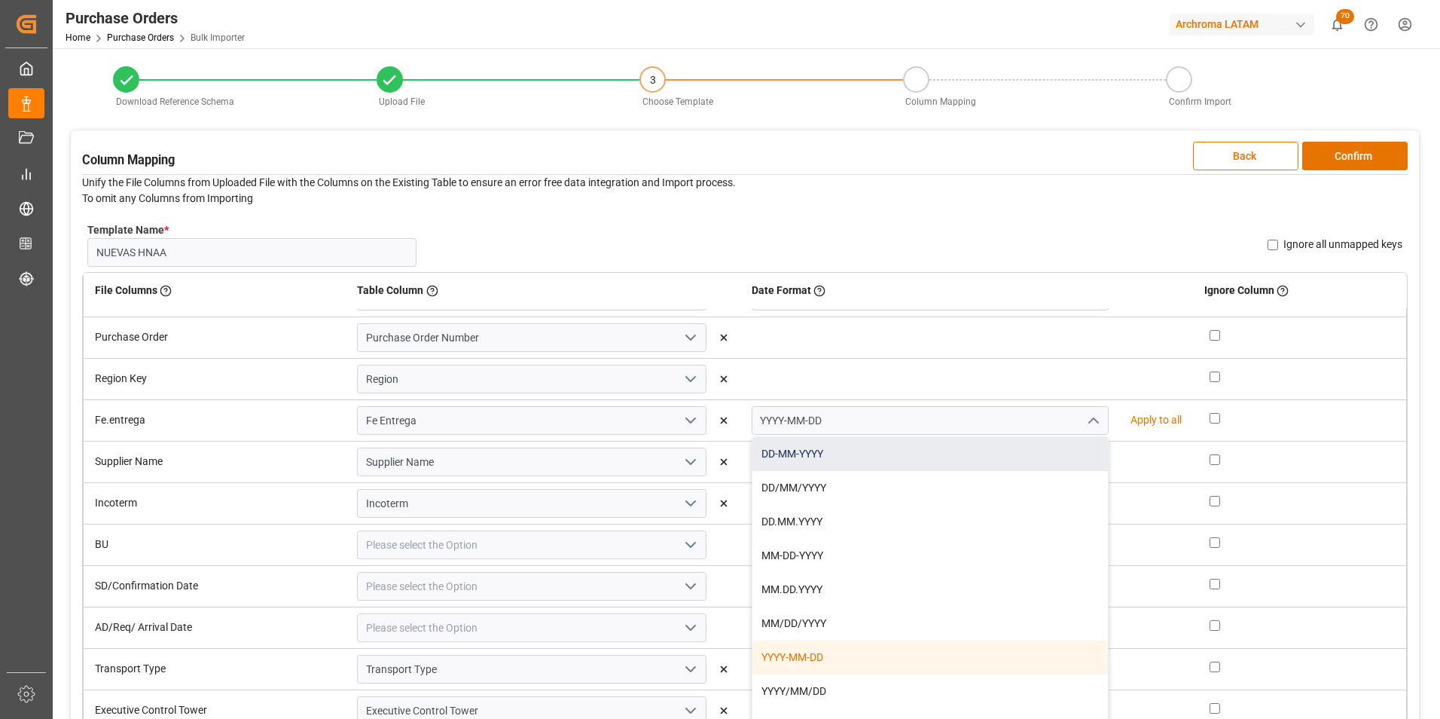
click at [997, 463] on div "DD-MM-YYYY" at bounding box center [931, 454] width 356 height 34
type input "DD-MM-YYYY"
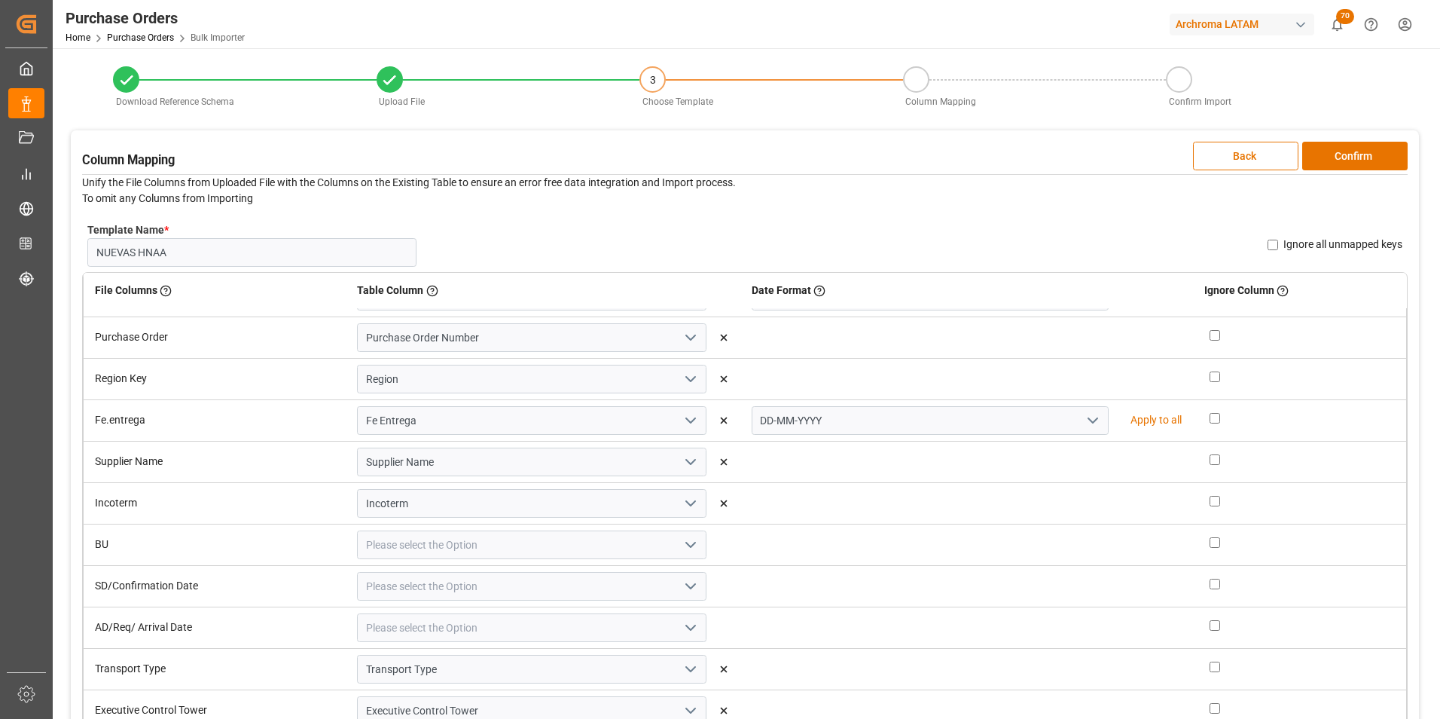
click at [678, 548] on button "open menu" at bounding box center [689, 544] width 23 height 23
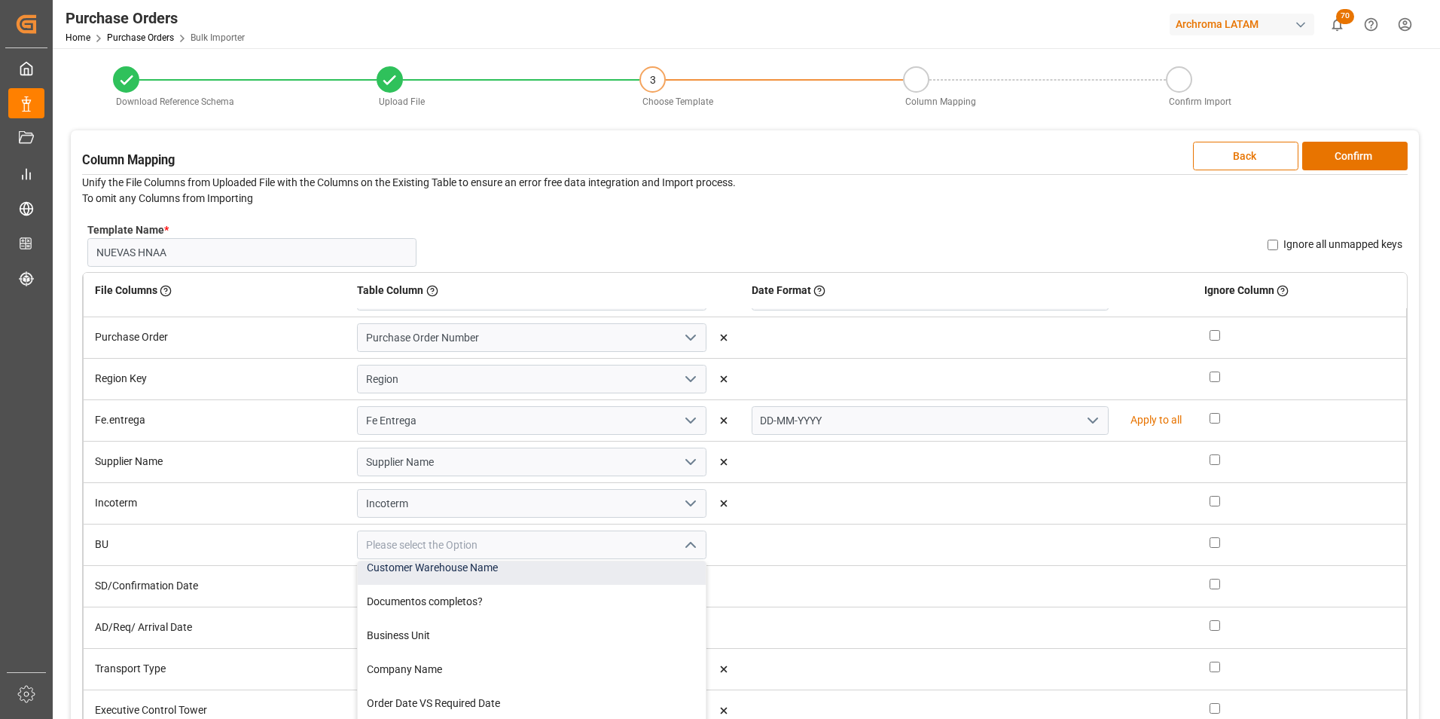
scroll to position [452, 0]
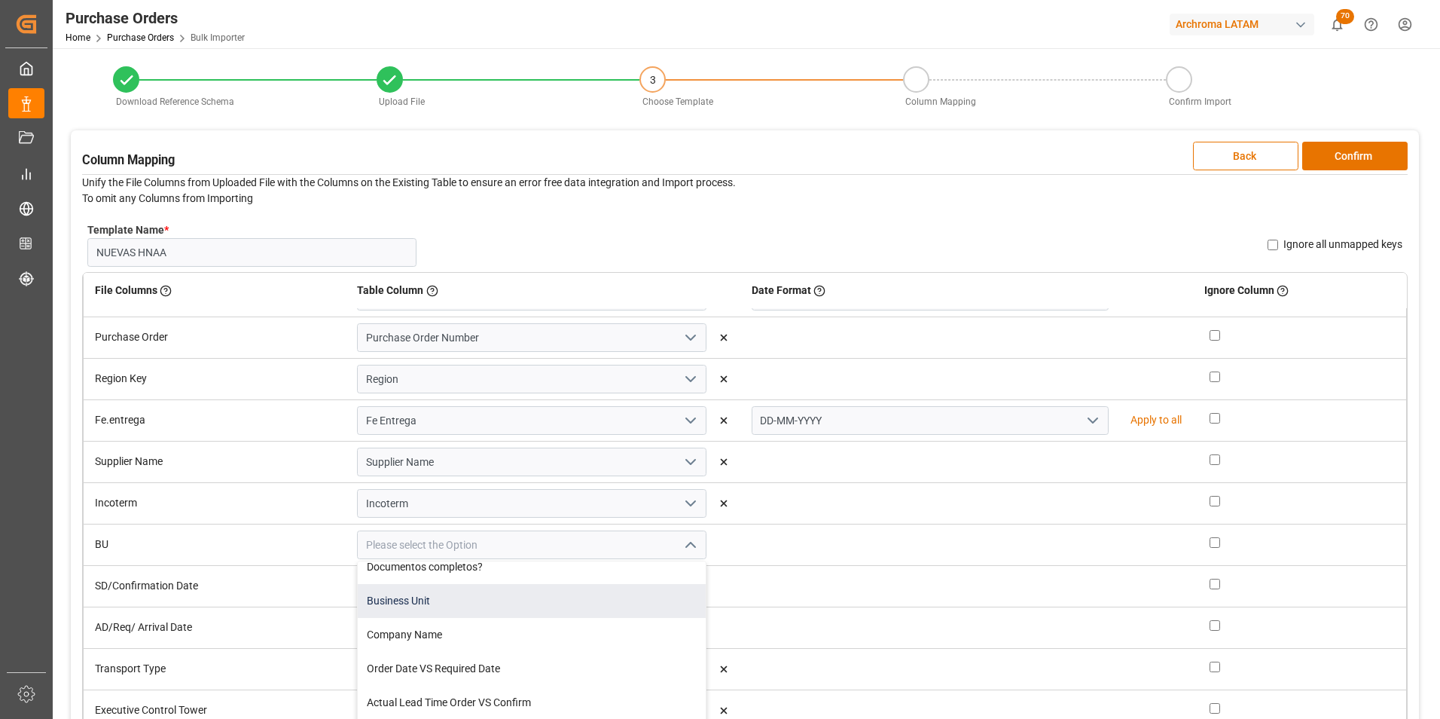
click at [620, 603] on div "Business Unit" at bounding box center [532, 601] width 348 height 34
type input "Business Unit"
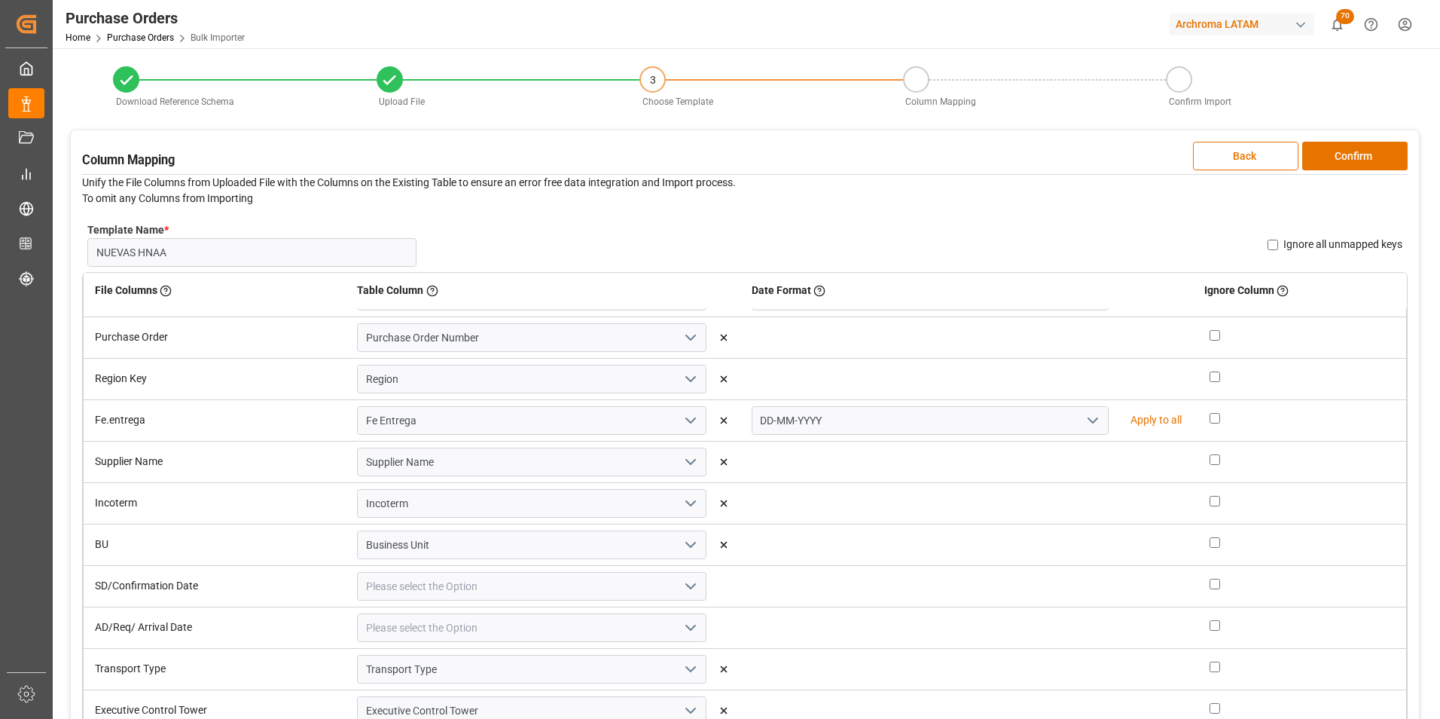
scroll to position [115, 0]
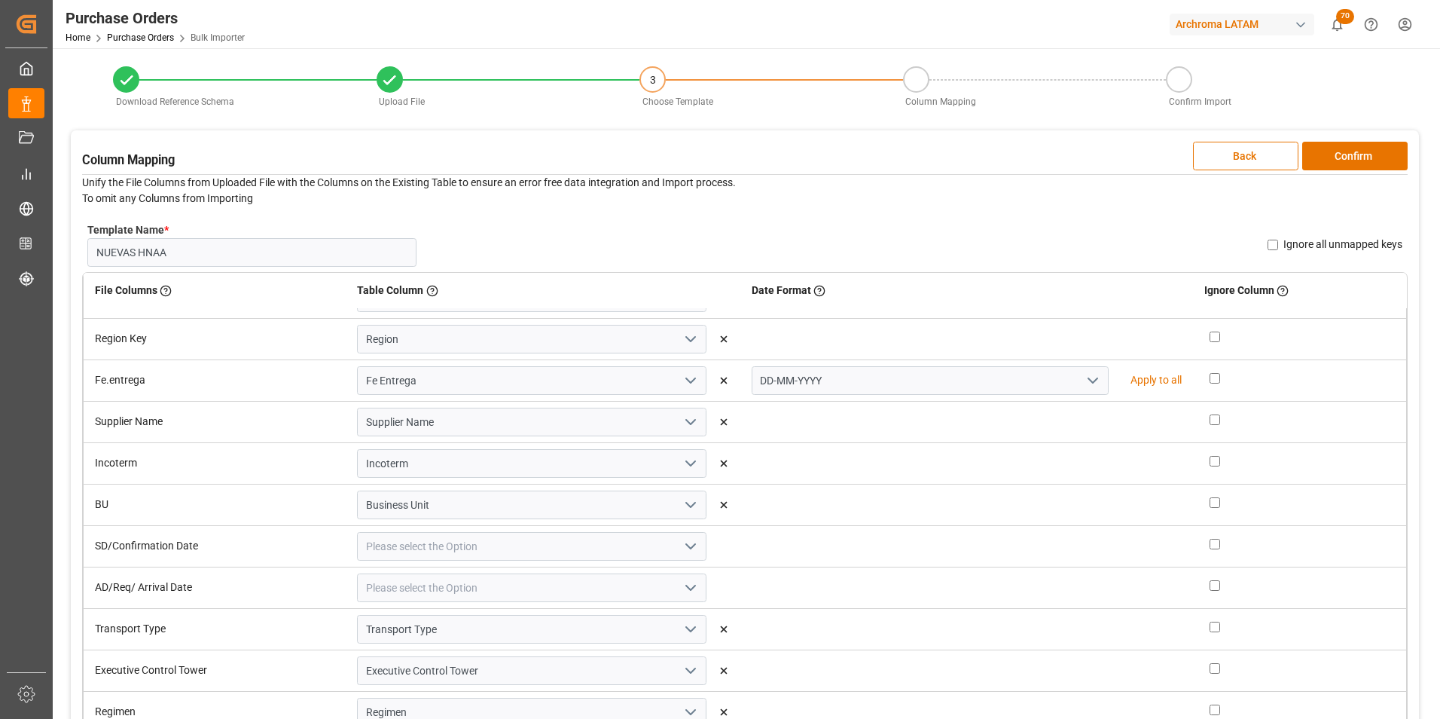
click at [682, 541] on icon "open menu" at bounding box center [691, 546] width 18 height 18
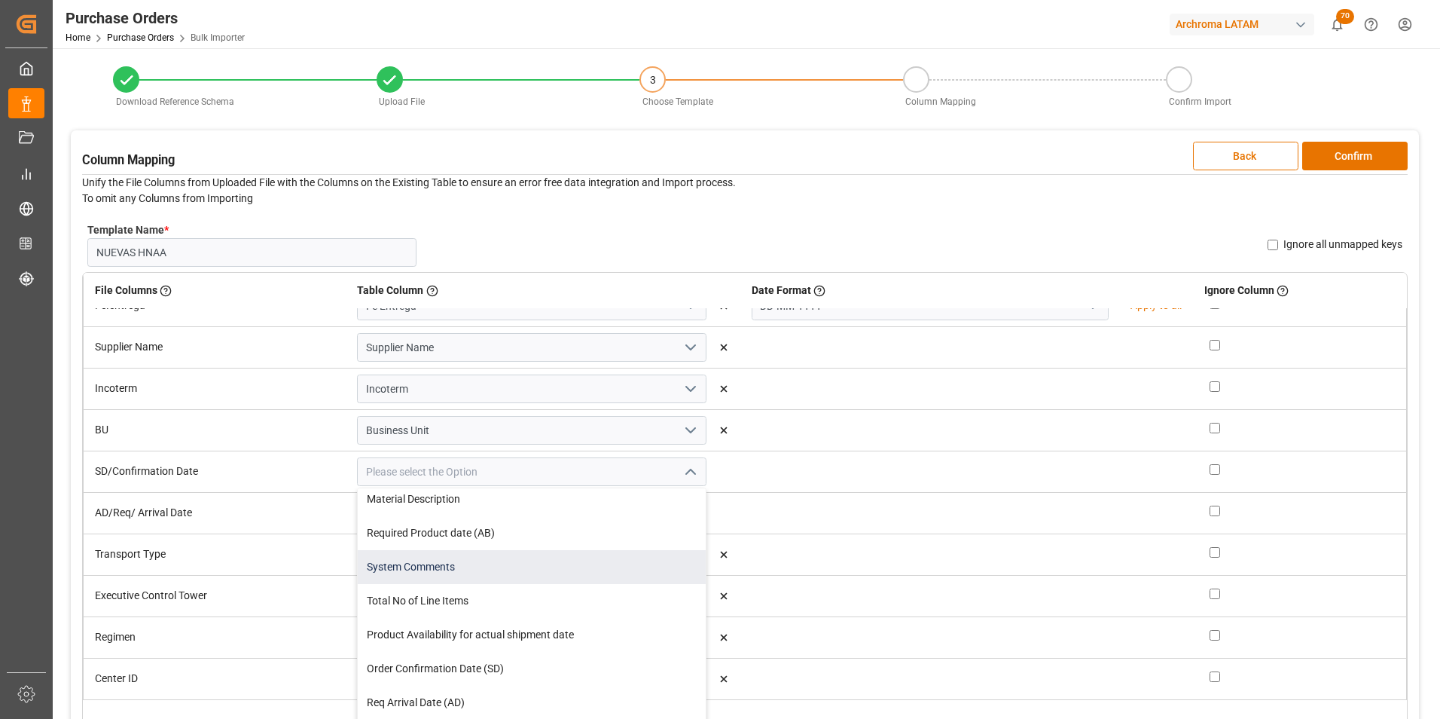
scroll to position [75, 0]
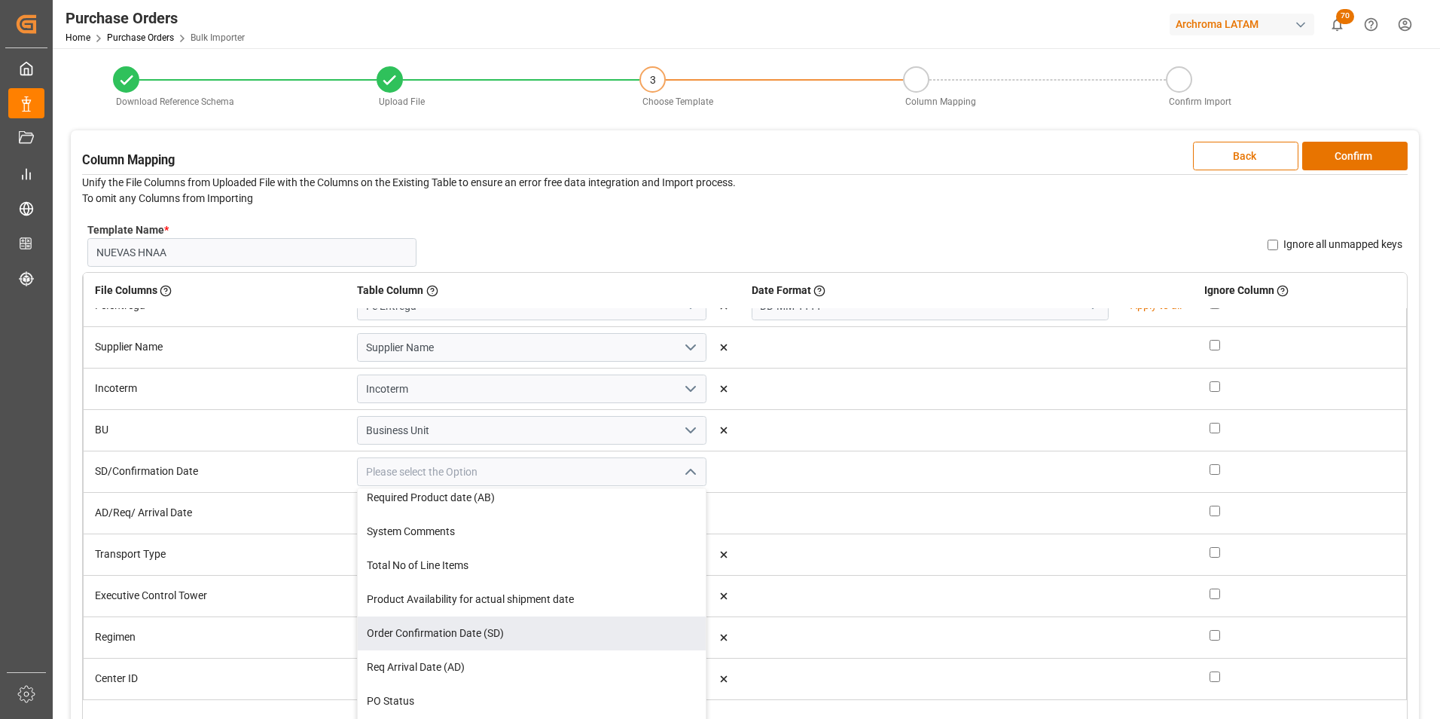
click at [605, 642] on div "Order Confirmation Date (SD)" at bounding box center [532, 633] width 348 height 34
type input "Order Confirmation Date (SD)"
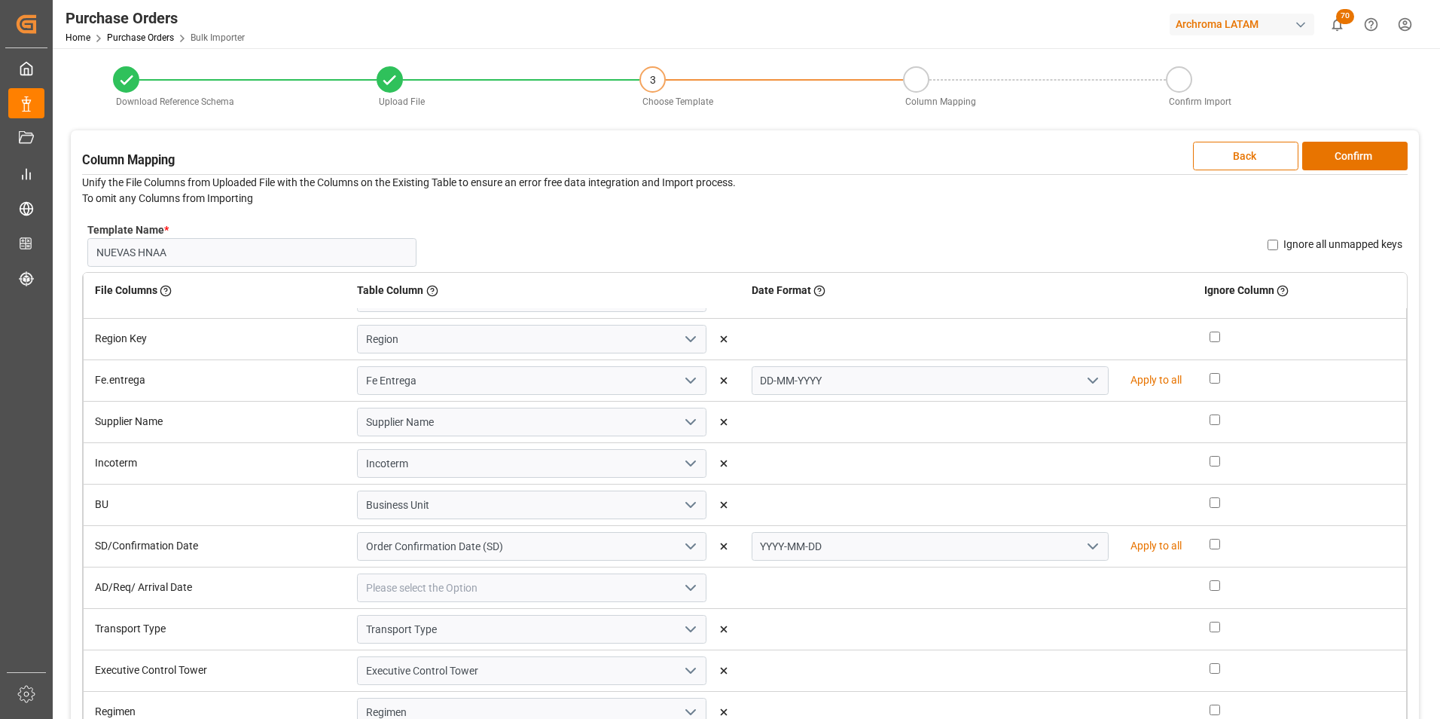
scroll to position [115, 0]
click at [1084, 547] on icon "open menu" at bounding box center [1093, 546] width 18 height 18
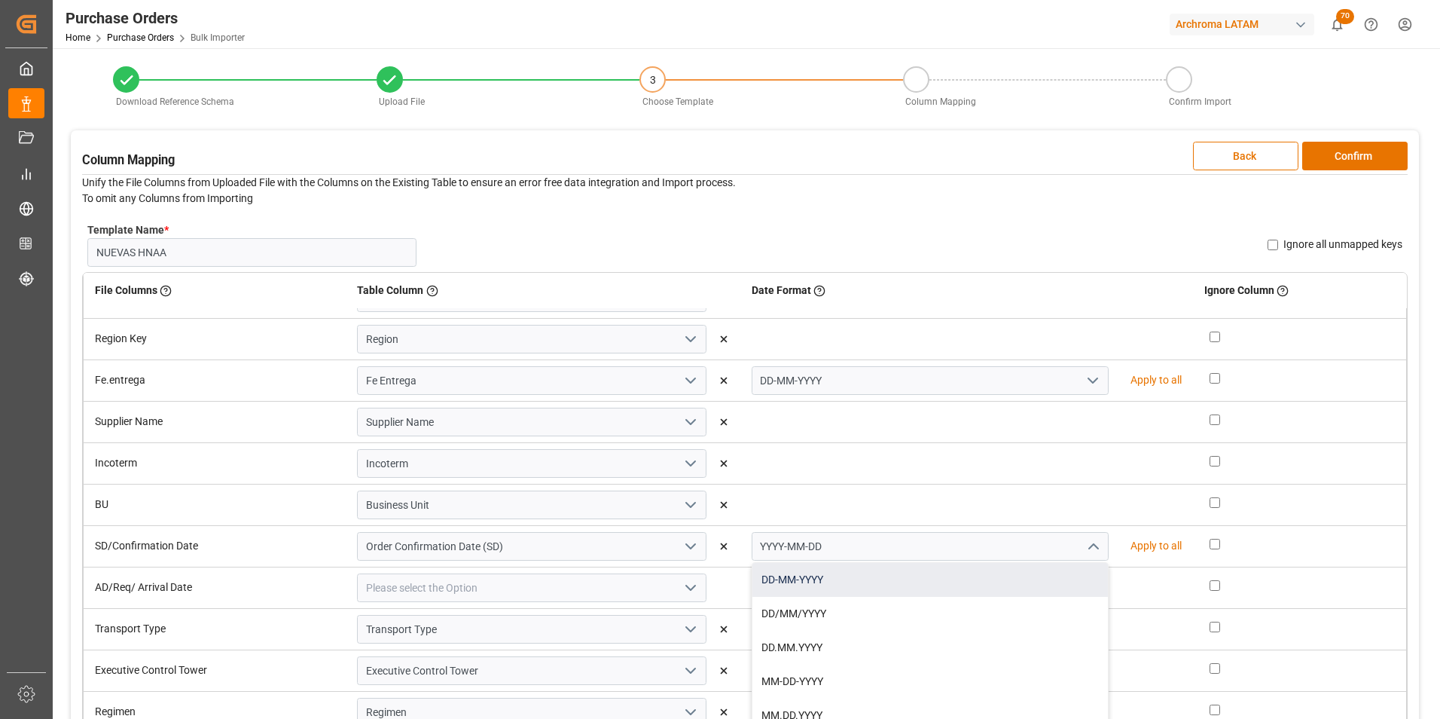
click at [1047, 576] on div "DD-MM-YYYY" at bounding box center [931, 580] width 356 height 34
type input "DD-MM-YYYY"
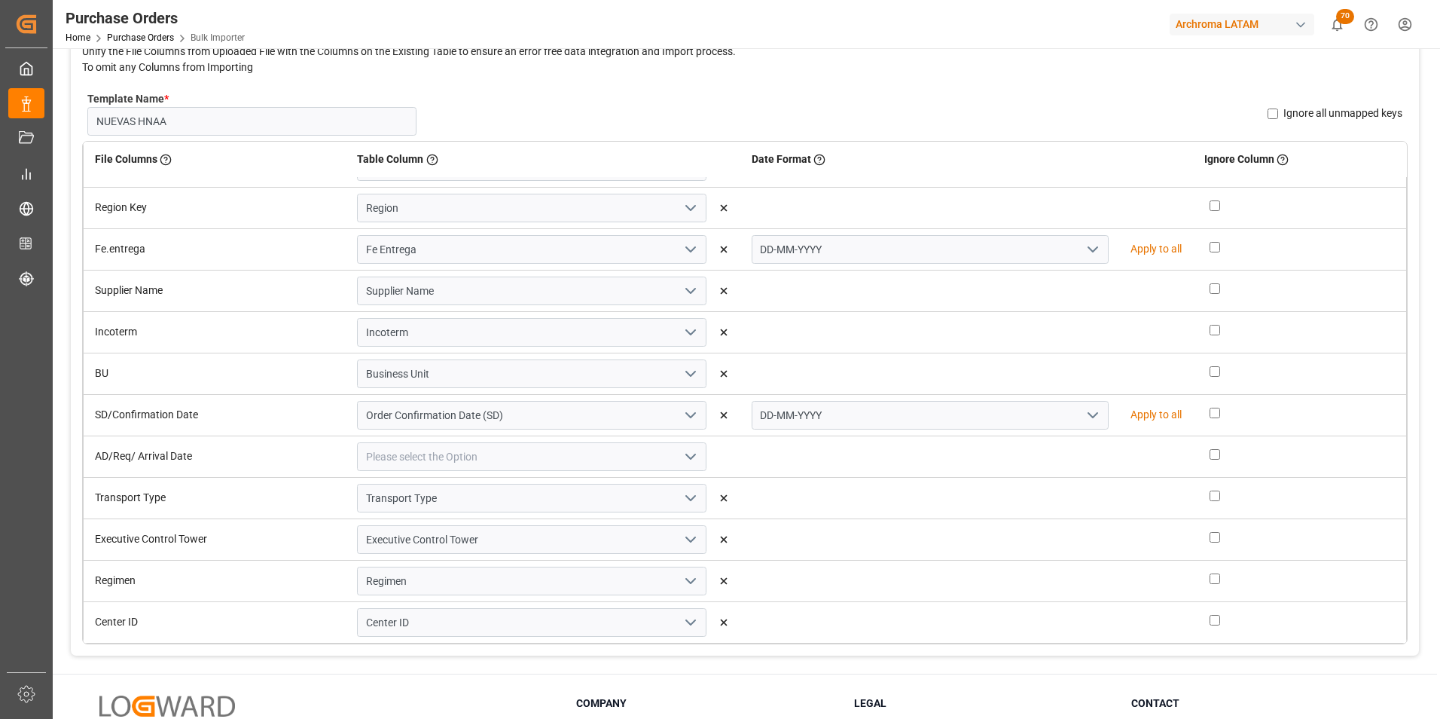
scroll to position [151, 0]
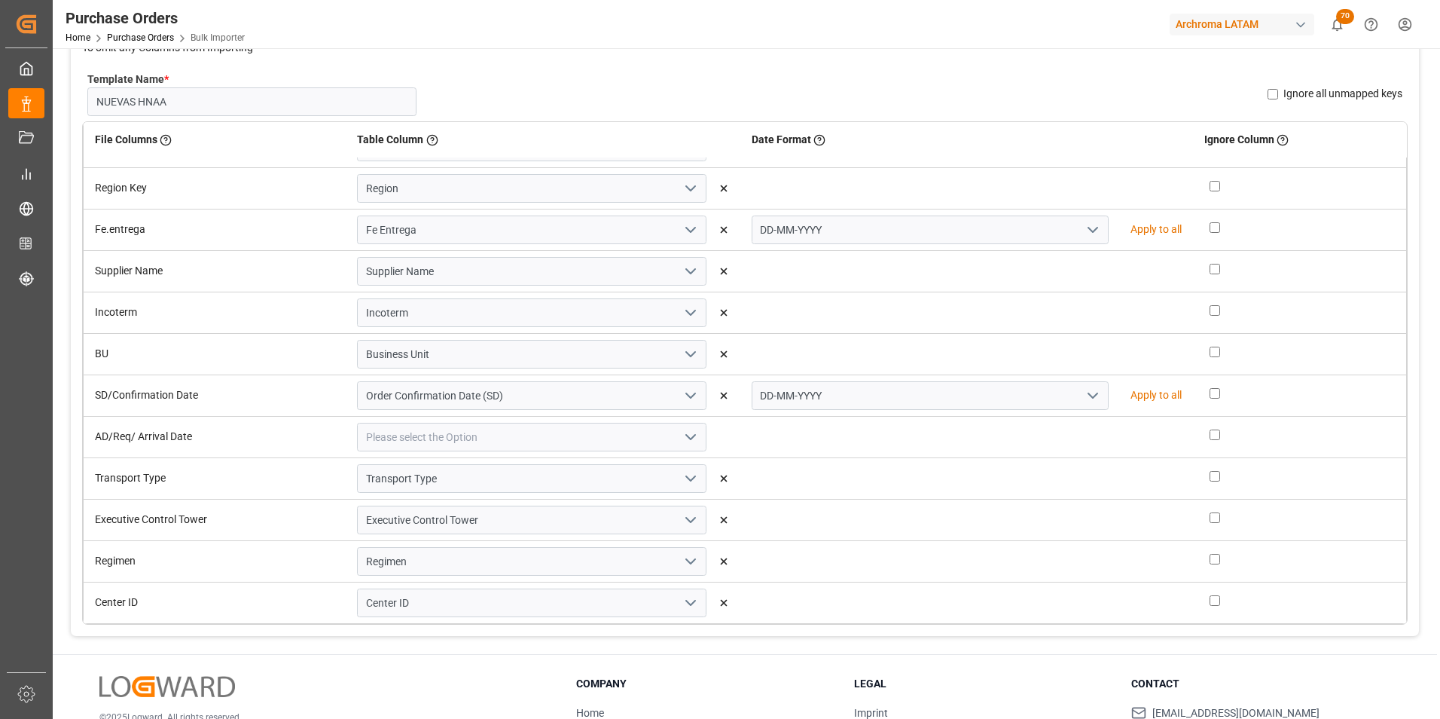
click at [682, 436] on icon "open menu" at bounding box center [691, 437] width 18 height 18
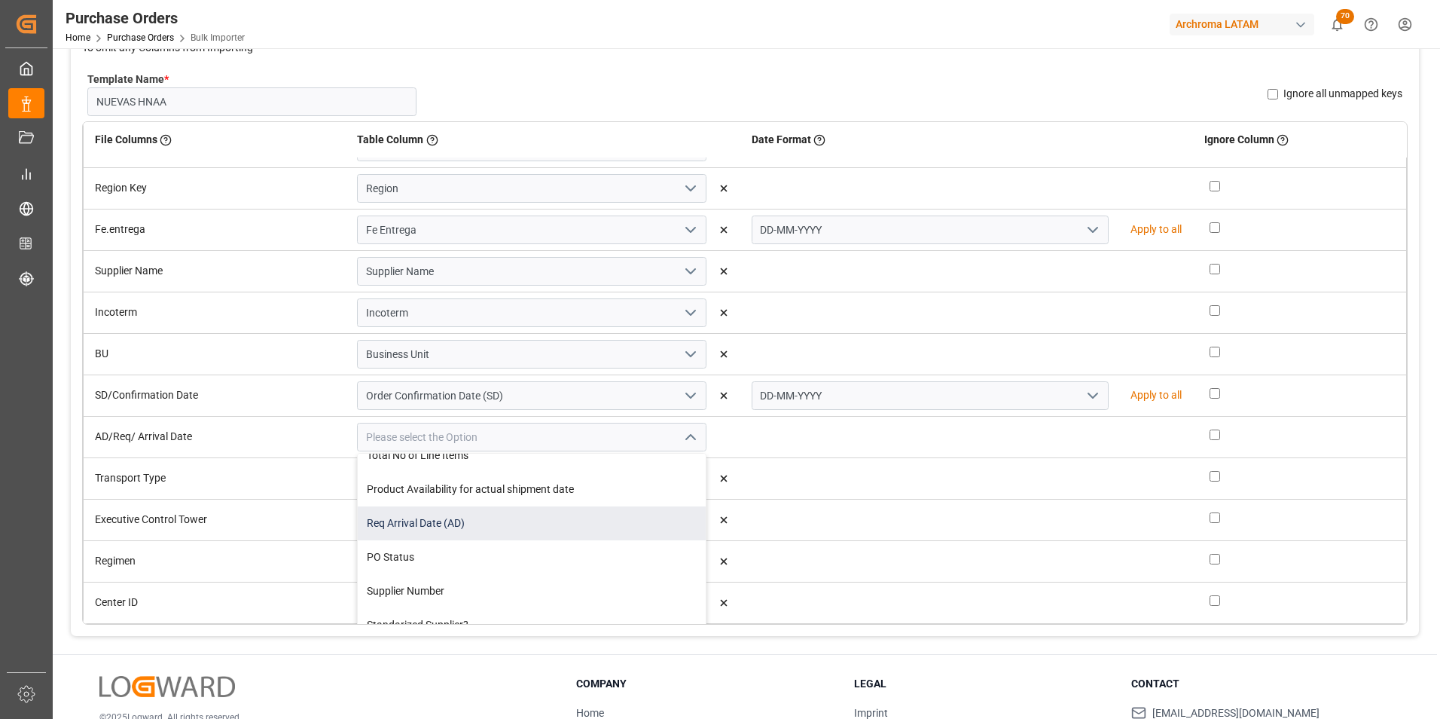
click at [577, 525] on div "Req Arrival Date (AD)" at bounding box center [532, 523] width 348 height 34
type input "Req Arrival Date (AD)"
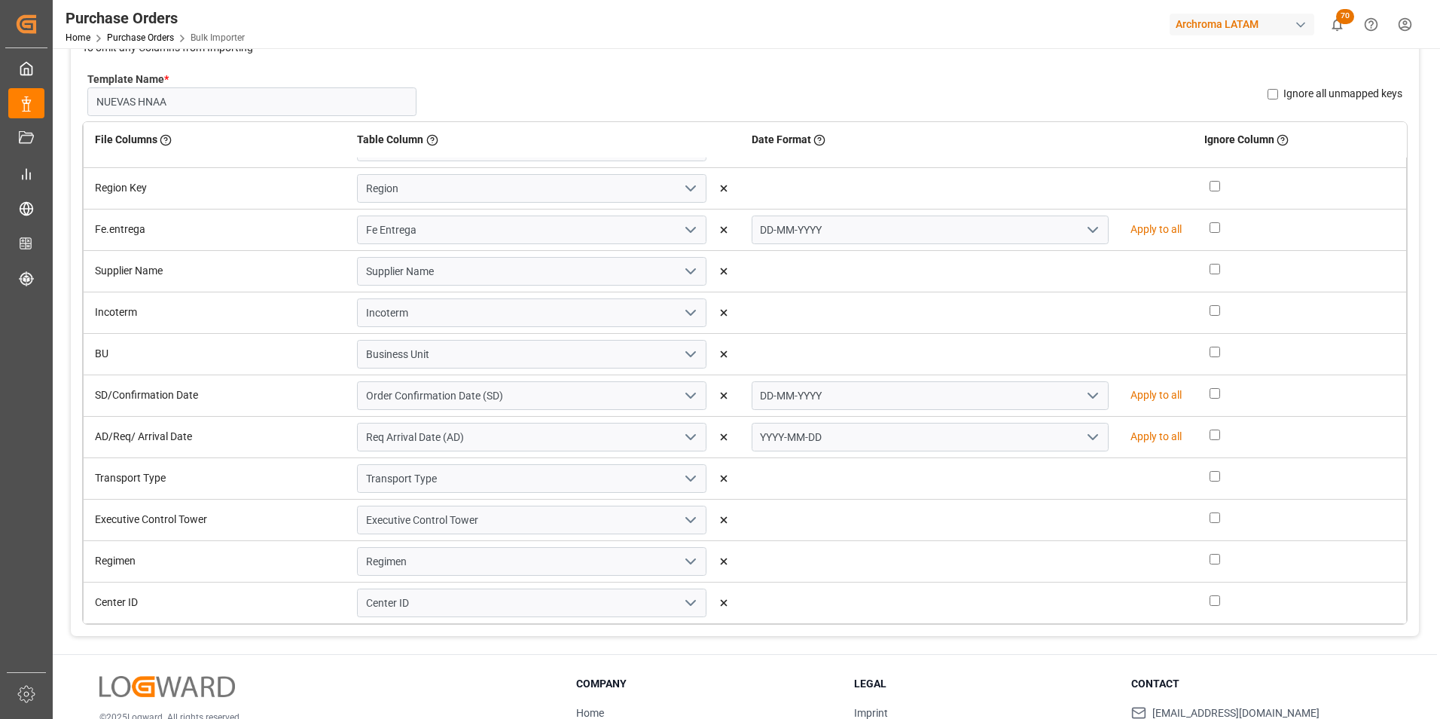
click at [1088, 437] on polyline "open menu" at bounding box center [1092, 437] width 9 height 5
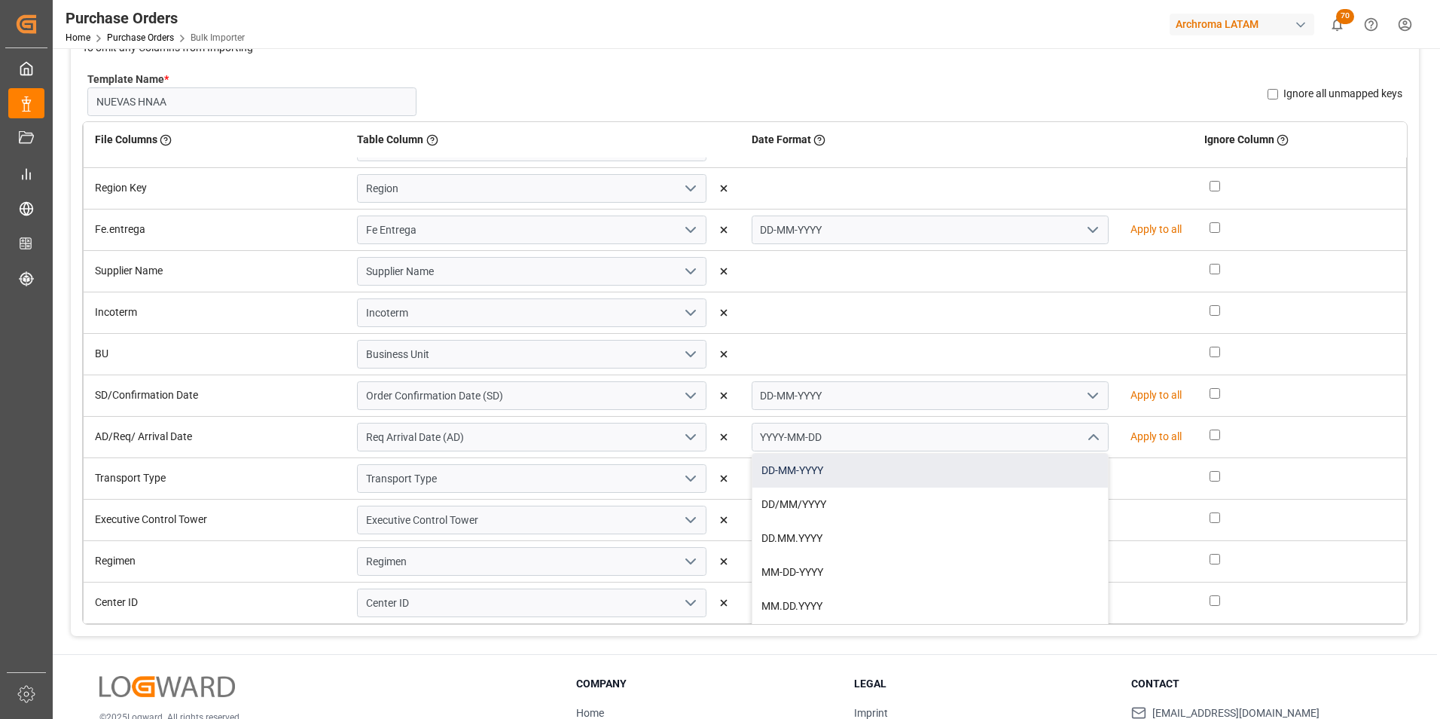
click at [1046, 467] on div "DD-MM-YYYY" at bounding box center [931, 470] width 356 height 34
type input "DD-MM-YYYY"
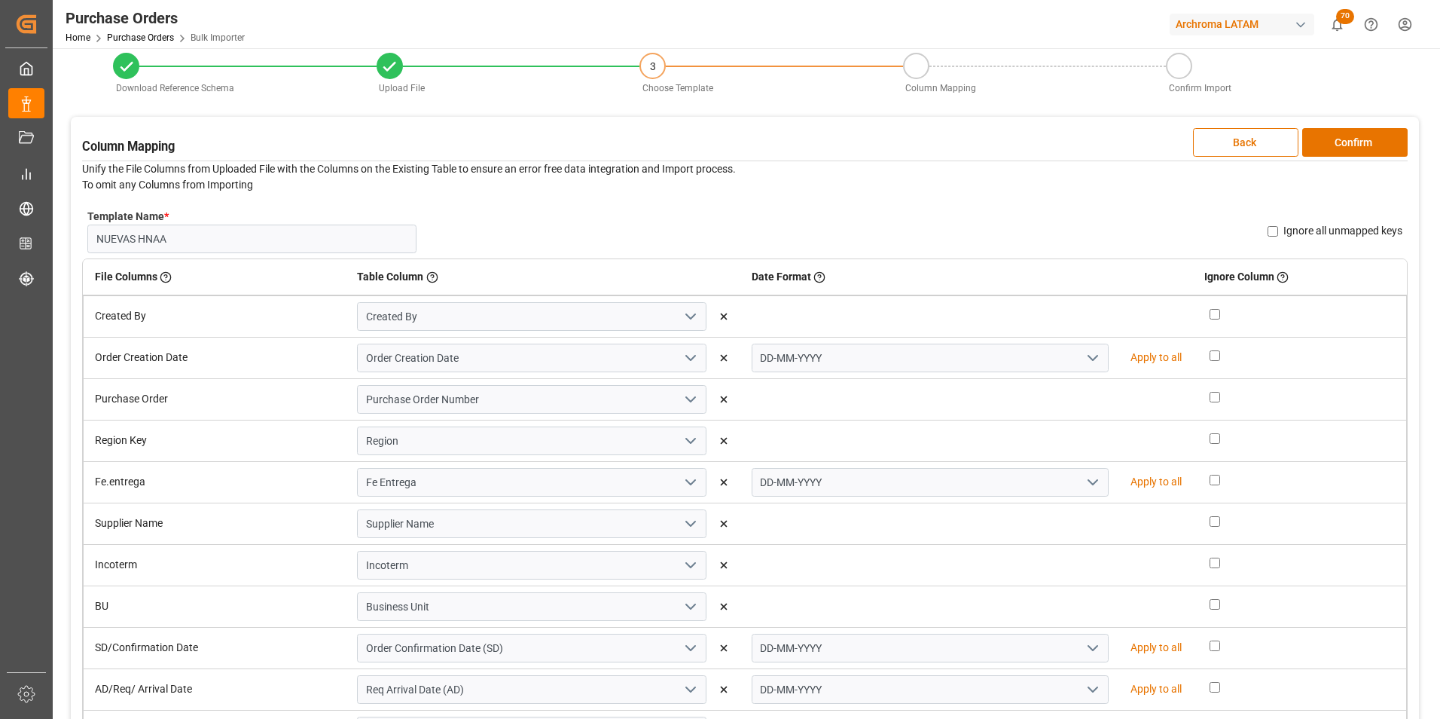
scroll to position [0, 0]
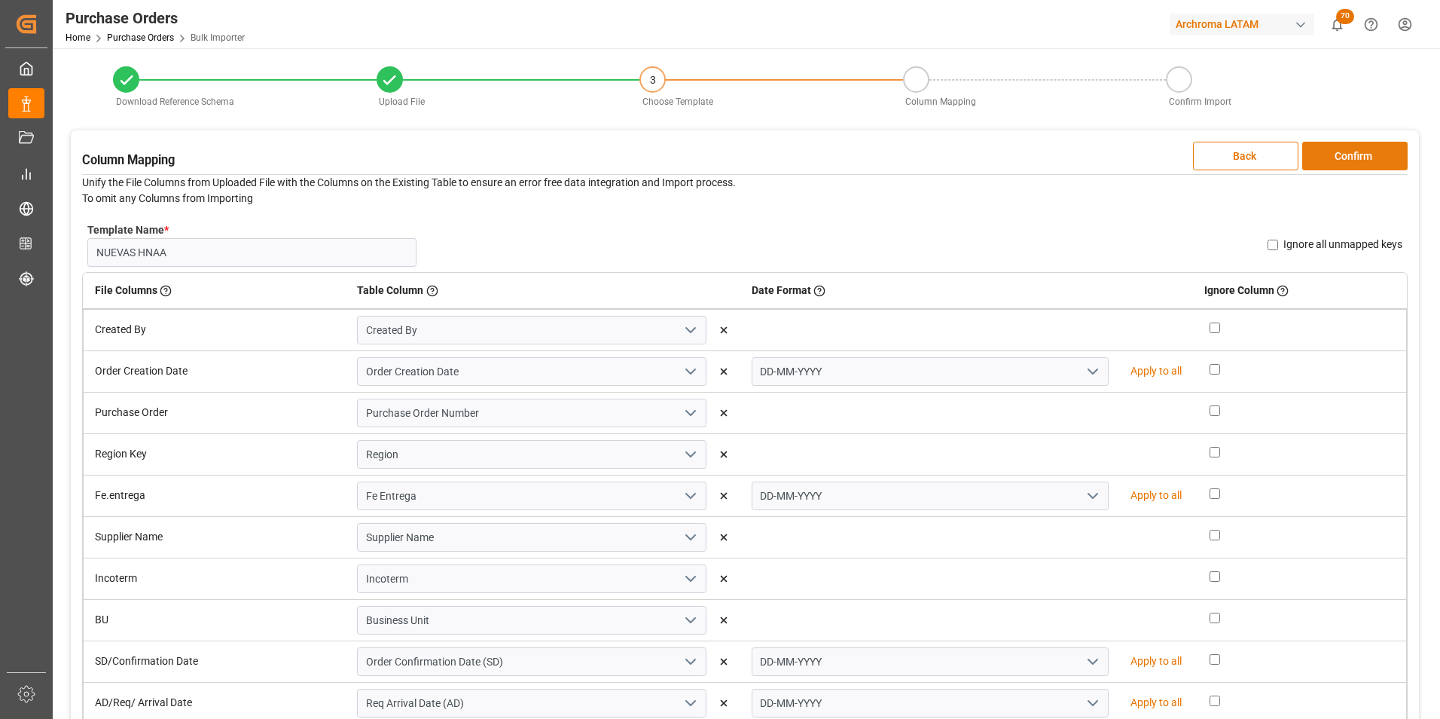
click at [1348, 160] on button "Confirm" at bounding box center [1354, 156] width 105 height 29
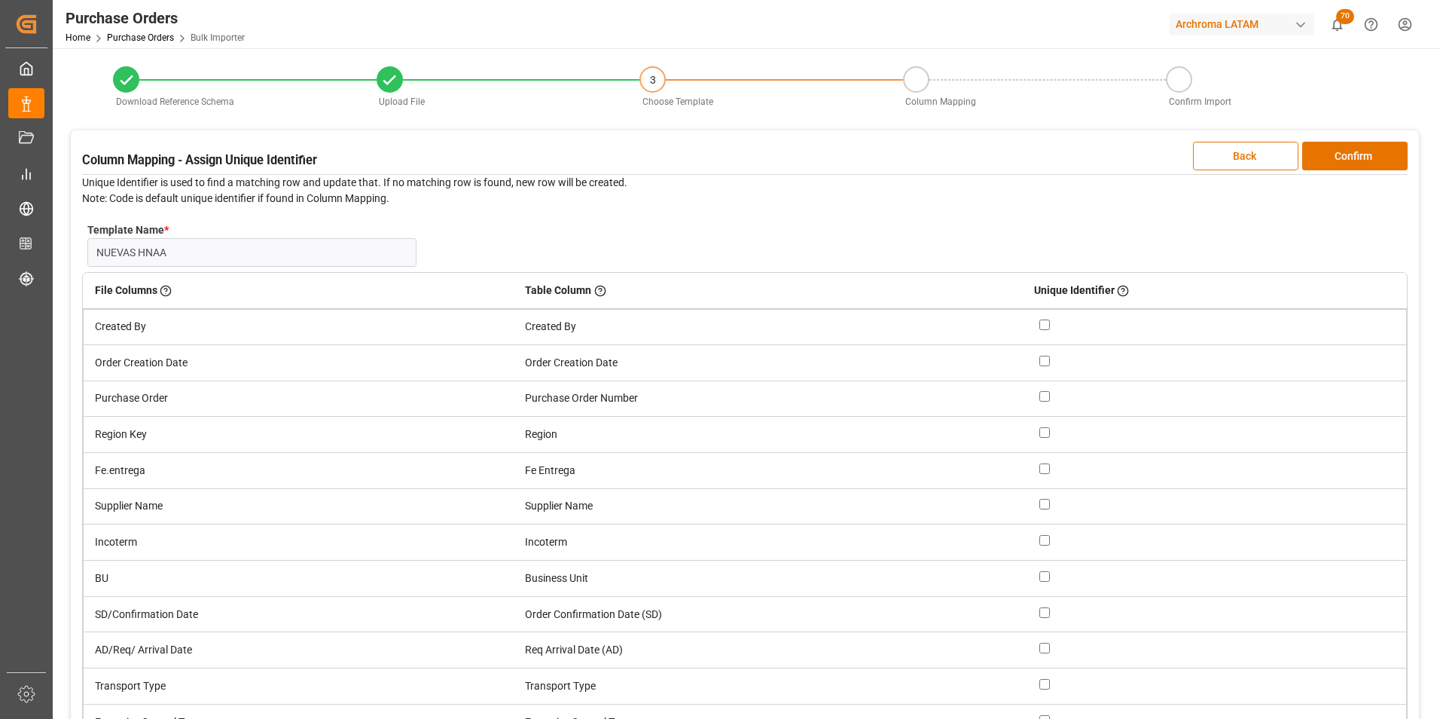
click at [1046, 395] on input "checkbox" at bounding box center [1045, 396] width 11 height 11
checkbox input "true"
click at [1372, 150] on button "Confirm" at bounding box center [1354, 156] width 105 height 29
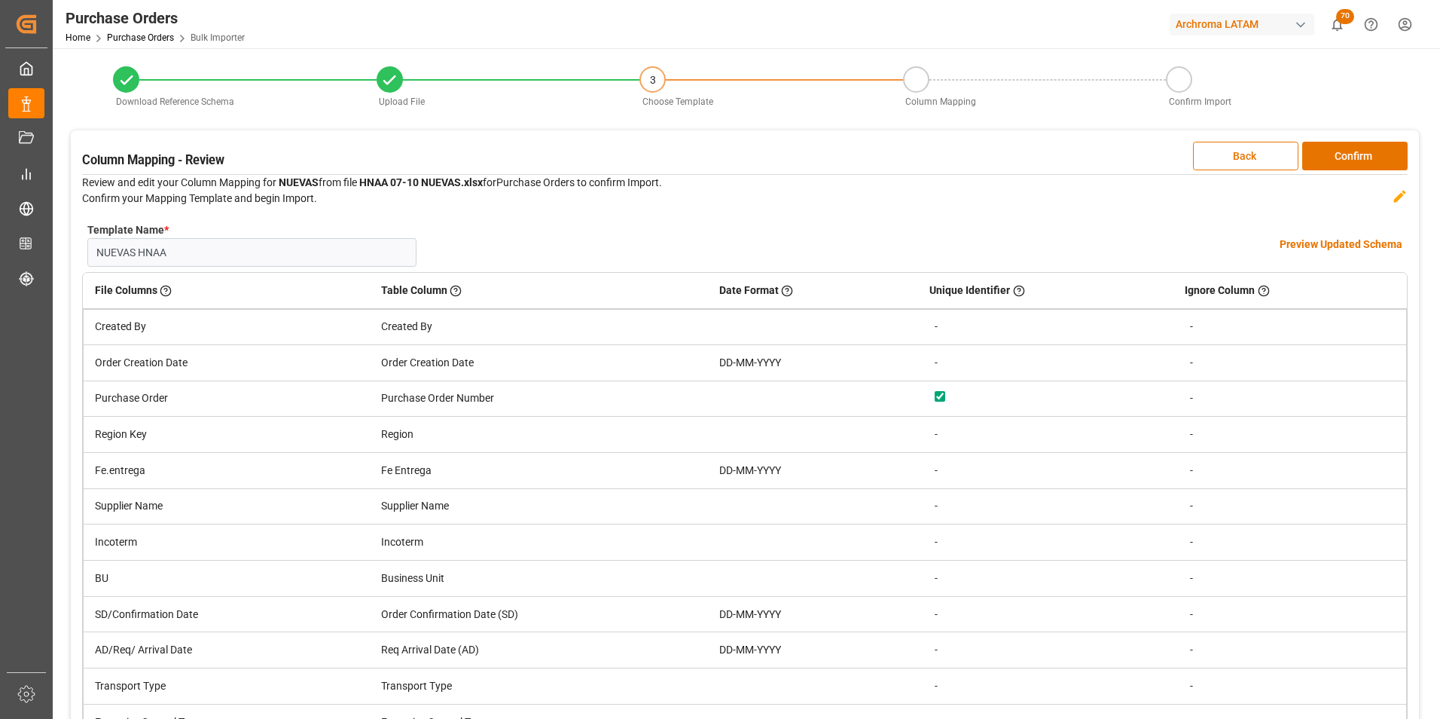
click at [1344, 237] on h4 "Preview Updated Schema" at bounding box center [1341, 245] width 123 height 16
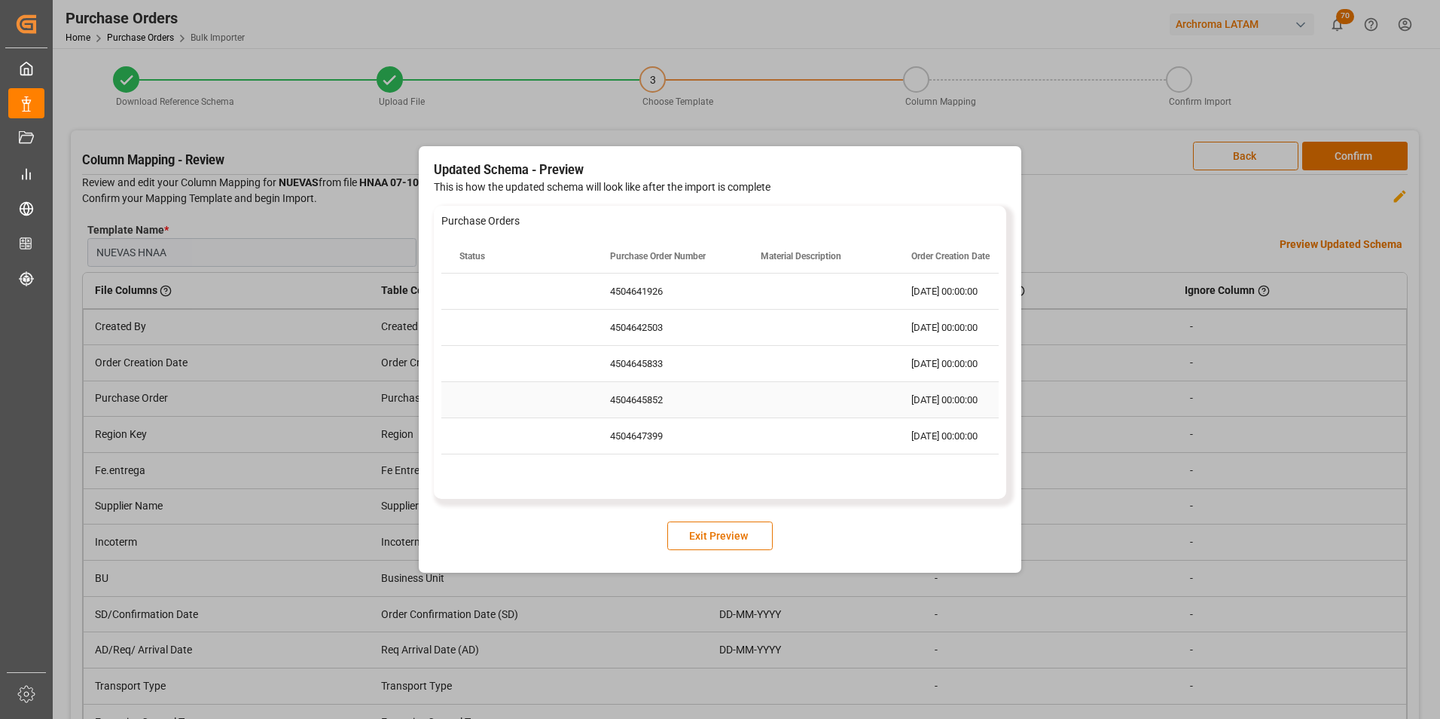
click at [824, 389] on div "Press SPACE to select this row." at bounding box center [818, 399] width 151 height 35
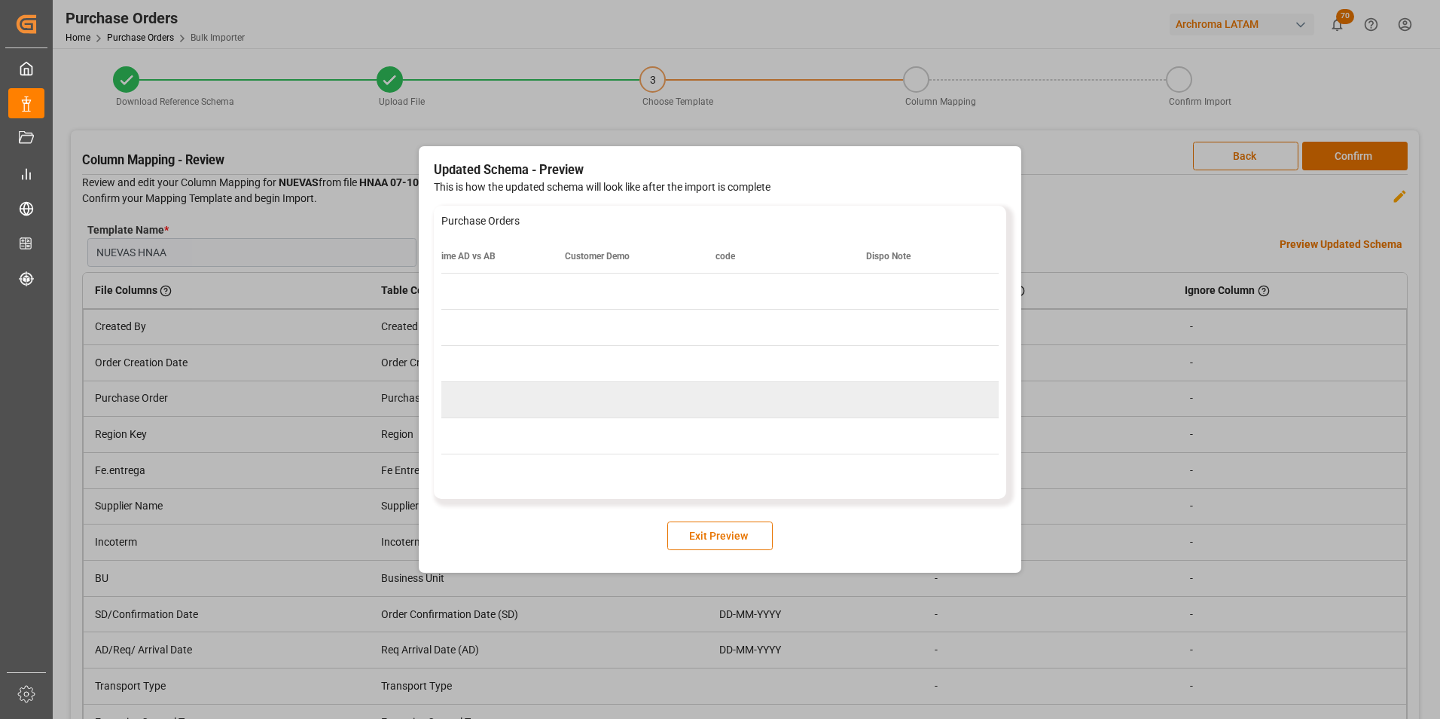
scroll to position [0, 4264]
click at [746, 539] on button "Exit Preview" at bounding box center [719, 535] width 105 height 29
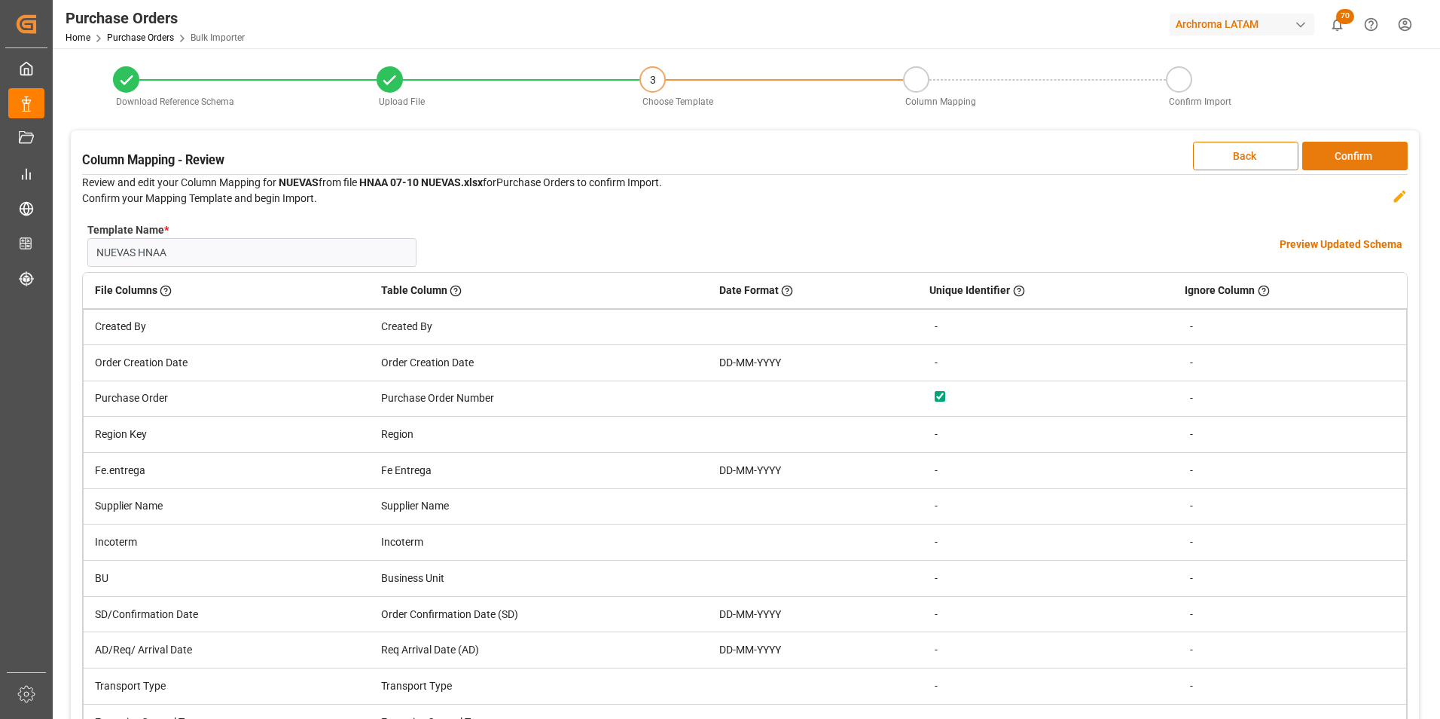
click at [1348, 163] on button "Confirm" at bounding box center [1354, 156] width 105 height 29
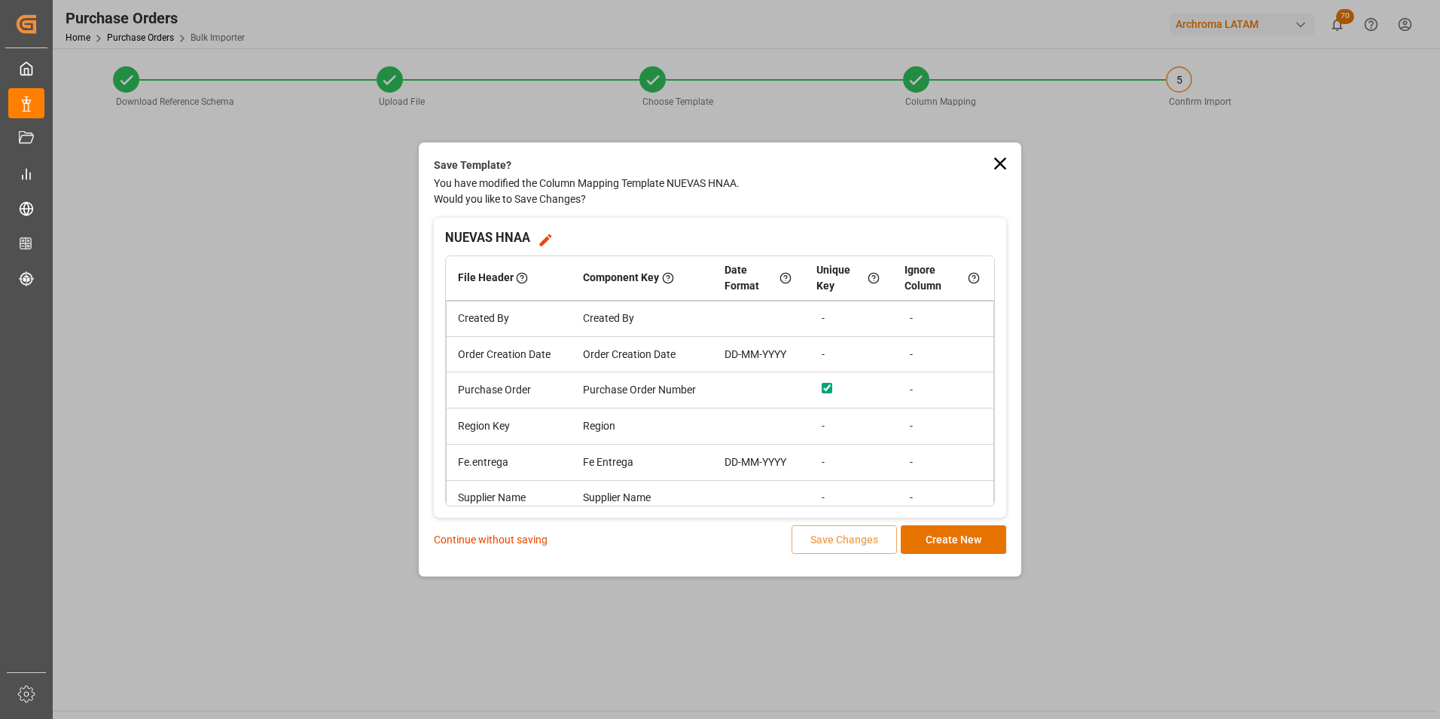
click at [524, 532] on p "Continue without saving" at bounding box center [491, 540] width 114 height 16
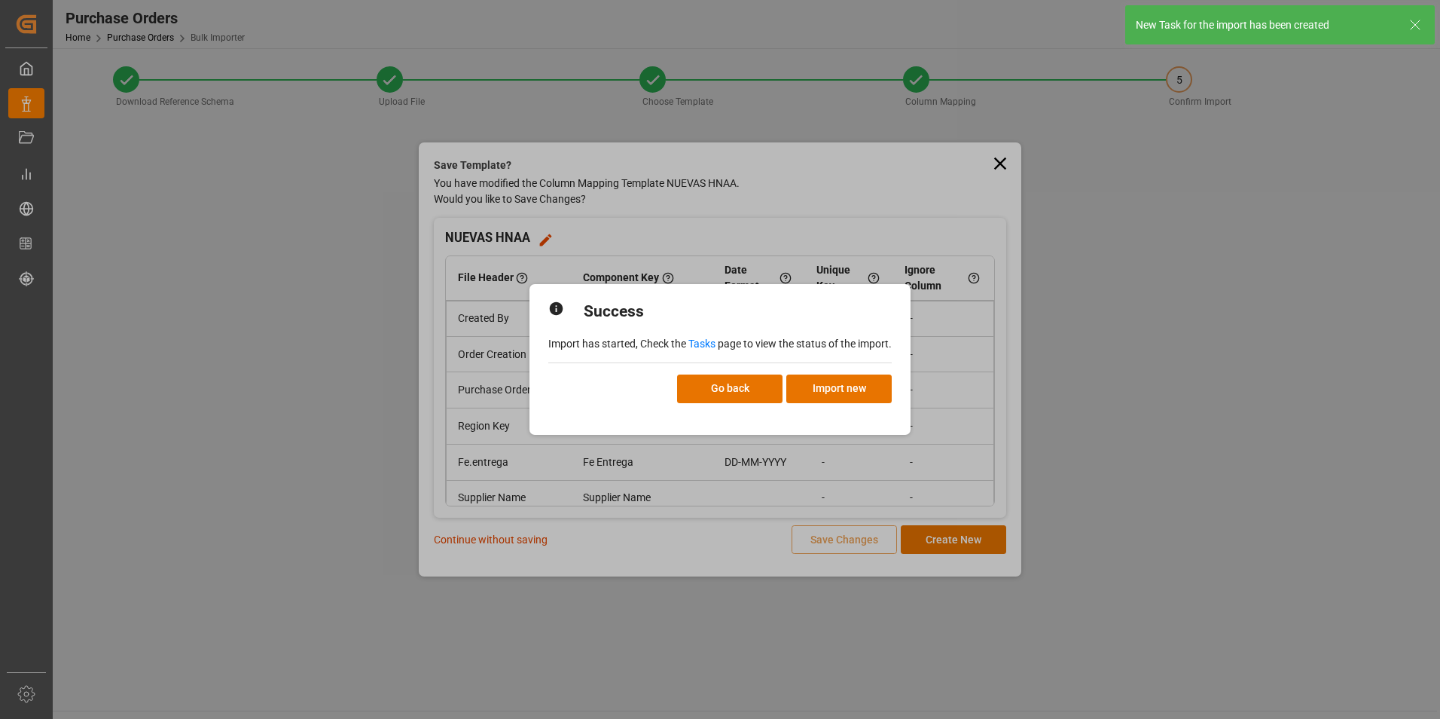
click at [696, 340] on link "Tasks" at bounding box center [702, 343] width 27 height 12
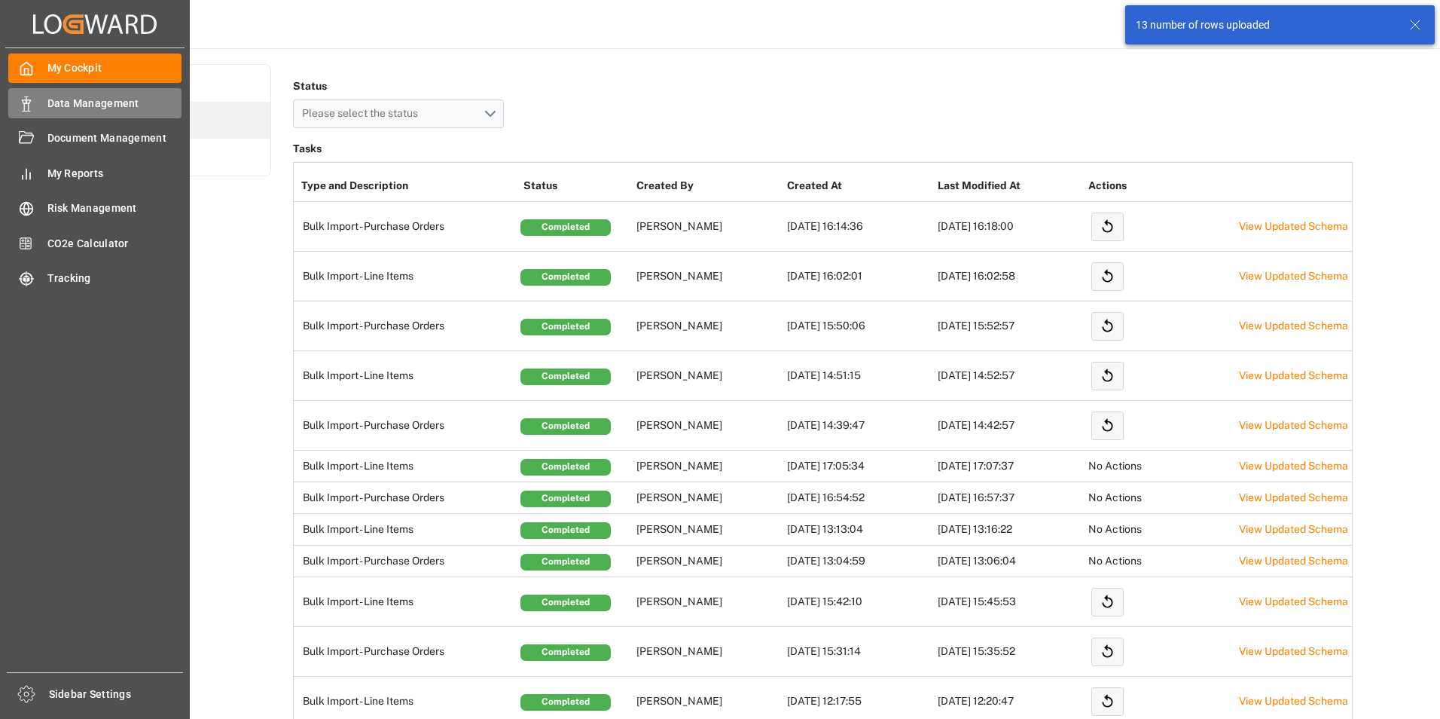
click at [31, 115] on div "Data Management Data Management" at bounding box center [94, 102] width 173 height 29
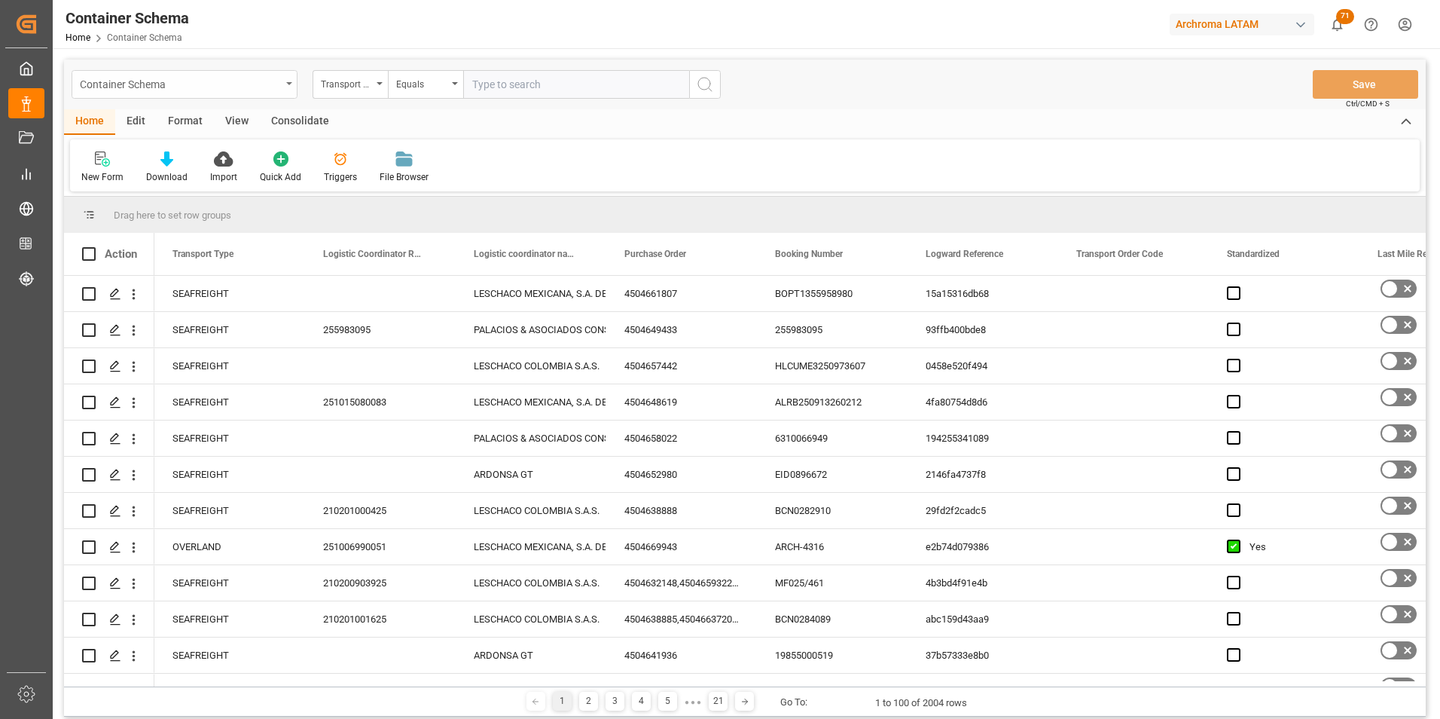
click at [282, 93] on div "Container Schema" at bounding box center [185, 84] width 226 height 29
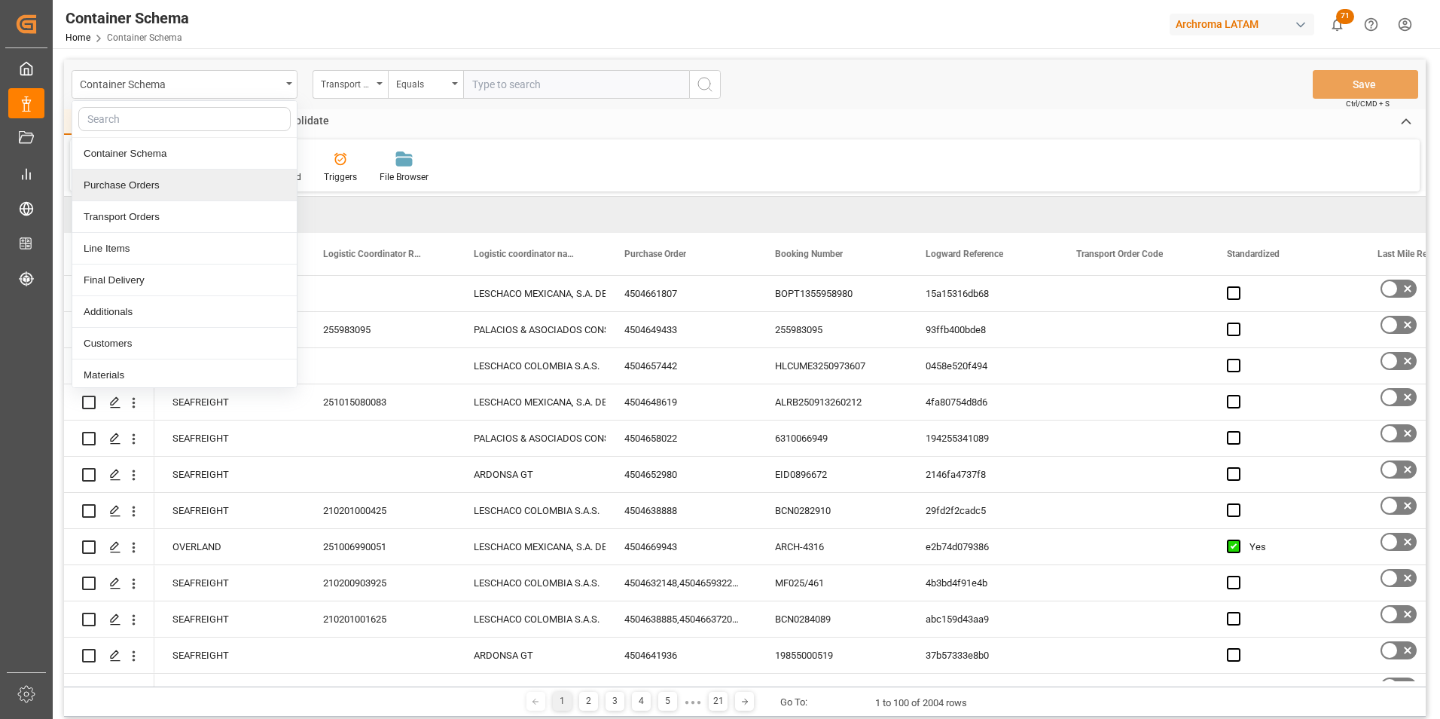
click at [208, 185] on div "Purchase Orders" at bounding box center [184, 185] width 224 height 32
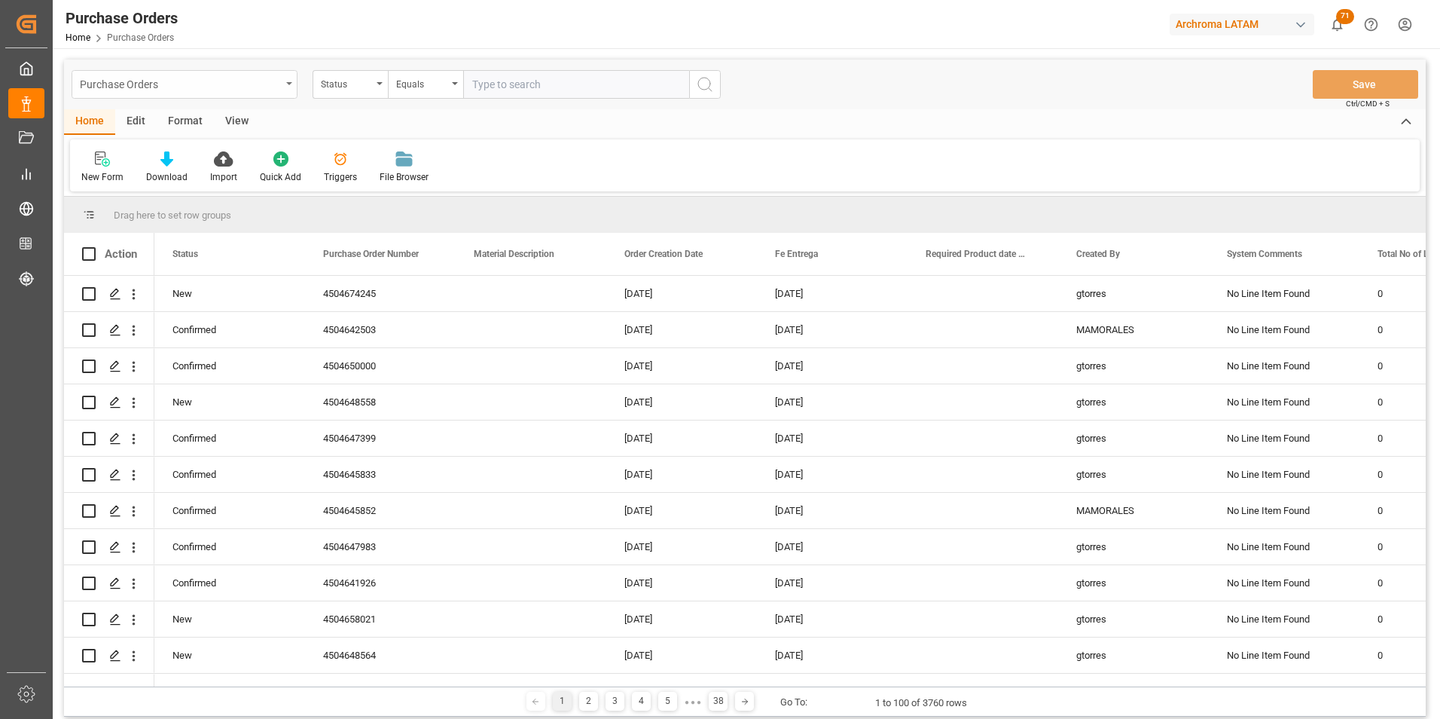
click at [283, 92] on div "Purchase Orders" at bounding box center [185, 84] width 226 height 29
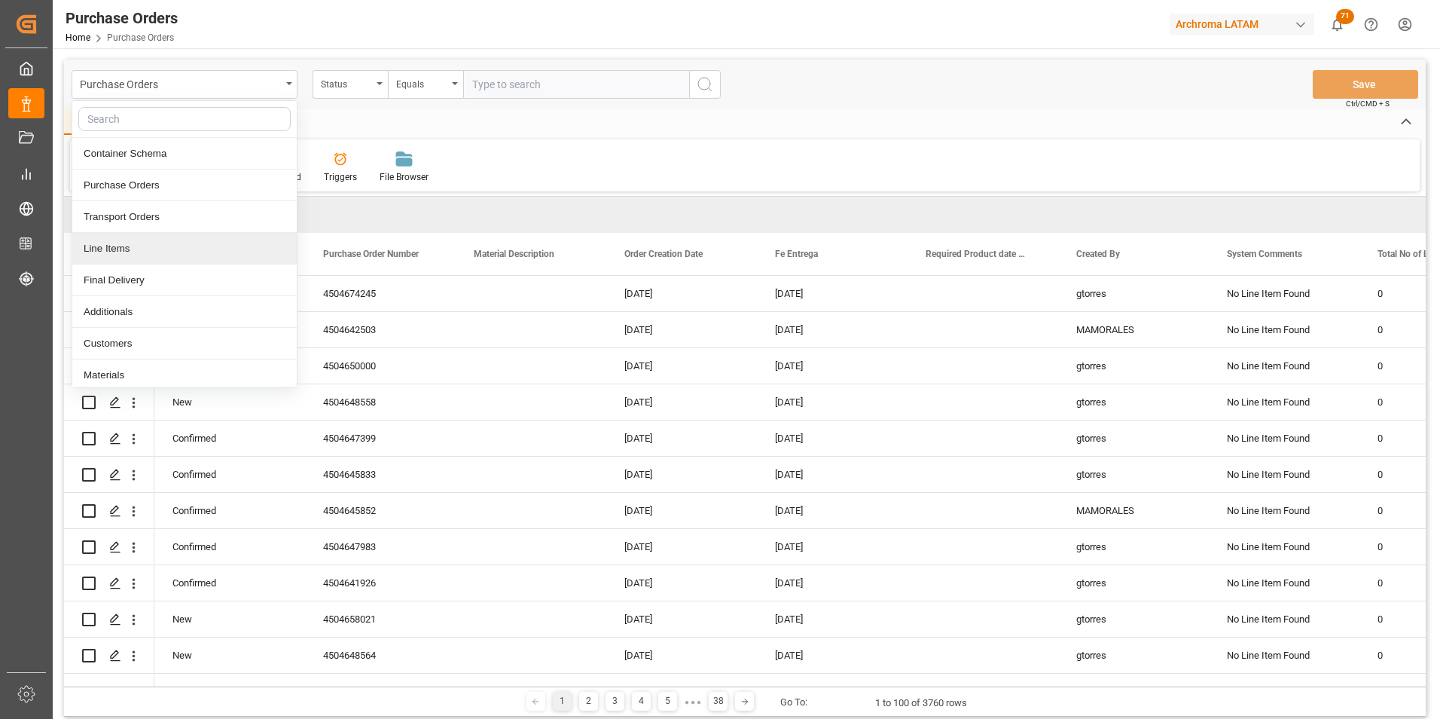
click at [184, 242] on div "Line Items" at bounding box center [184, 249] width 224 height 32
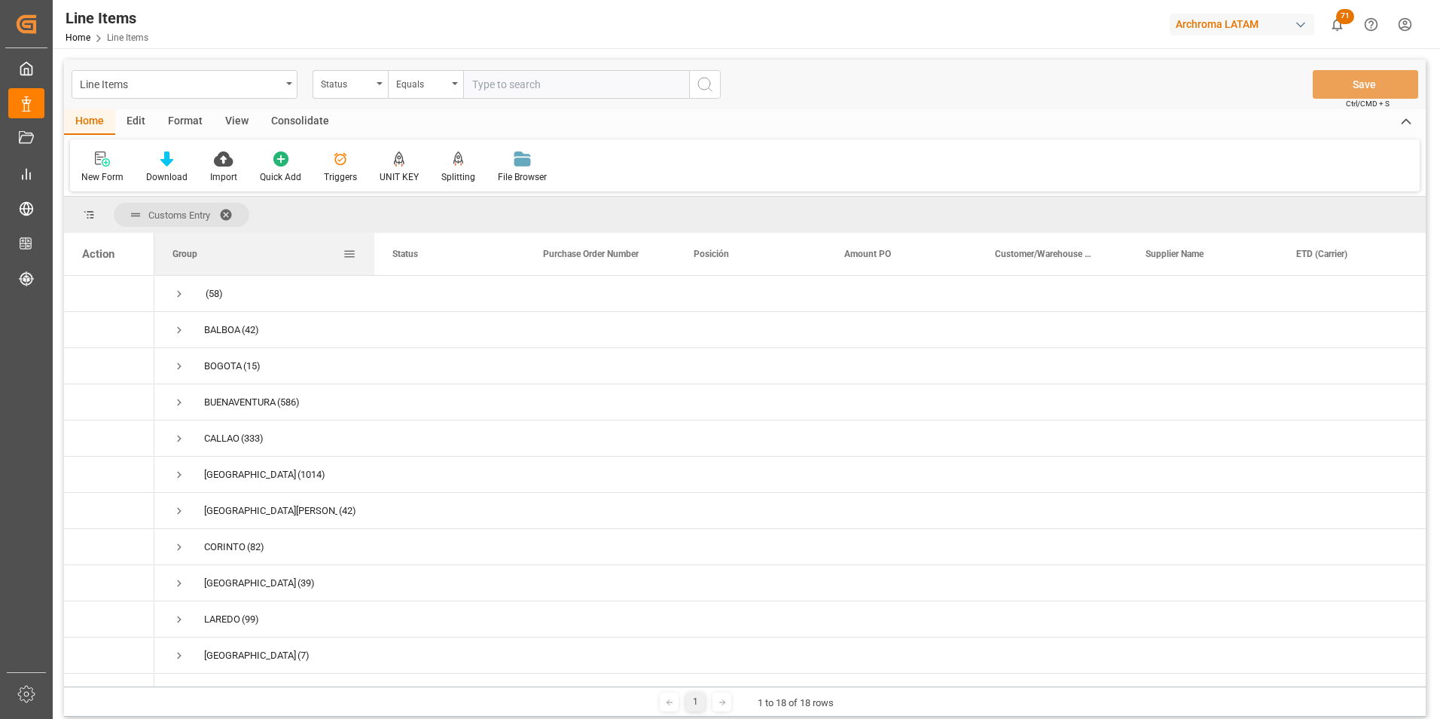
drag, startPoint x: 303, startPoint y: 251, endPoint x: 383, endPoint y: 264, distance: 80.9
click at [377, 252] on div at bounding box center [374, 254] width 6 height 42
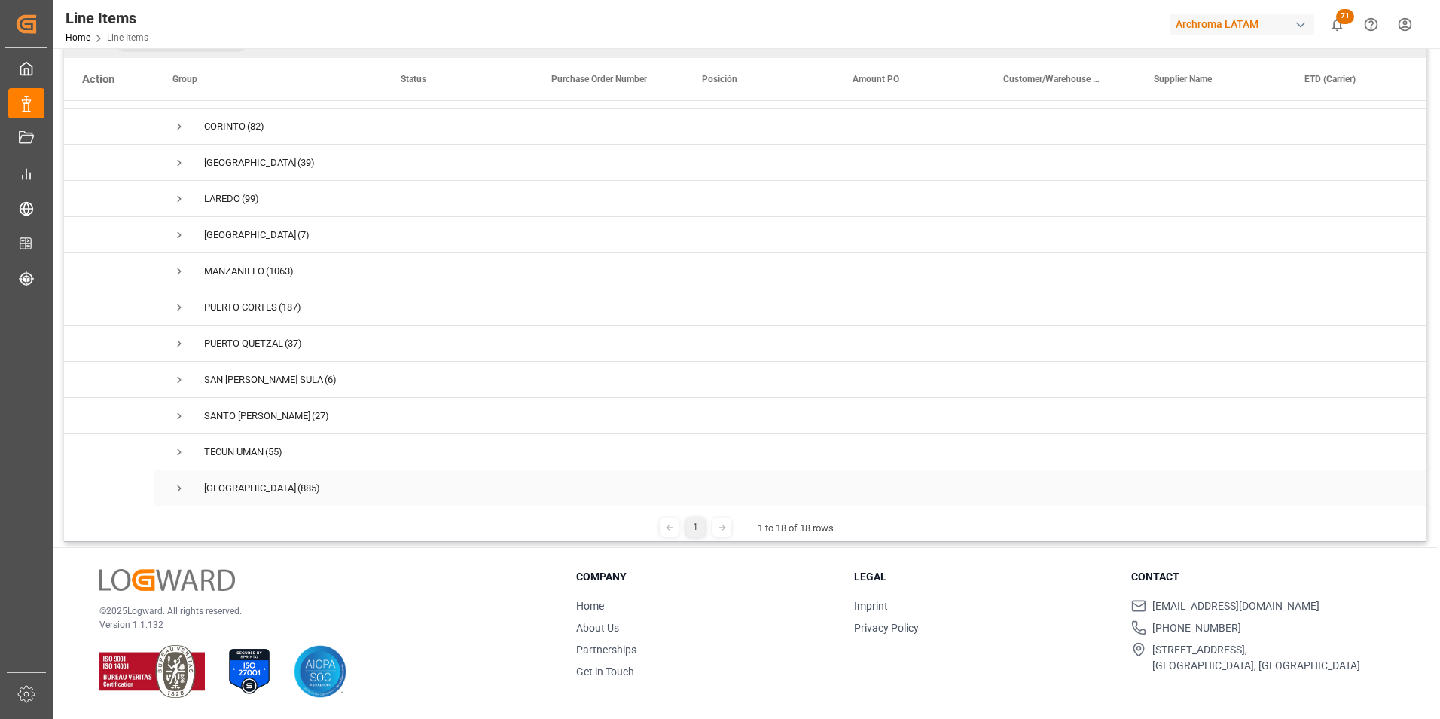
scroll to position [24, 0]
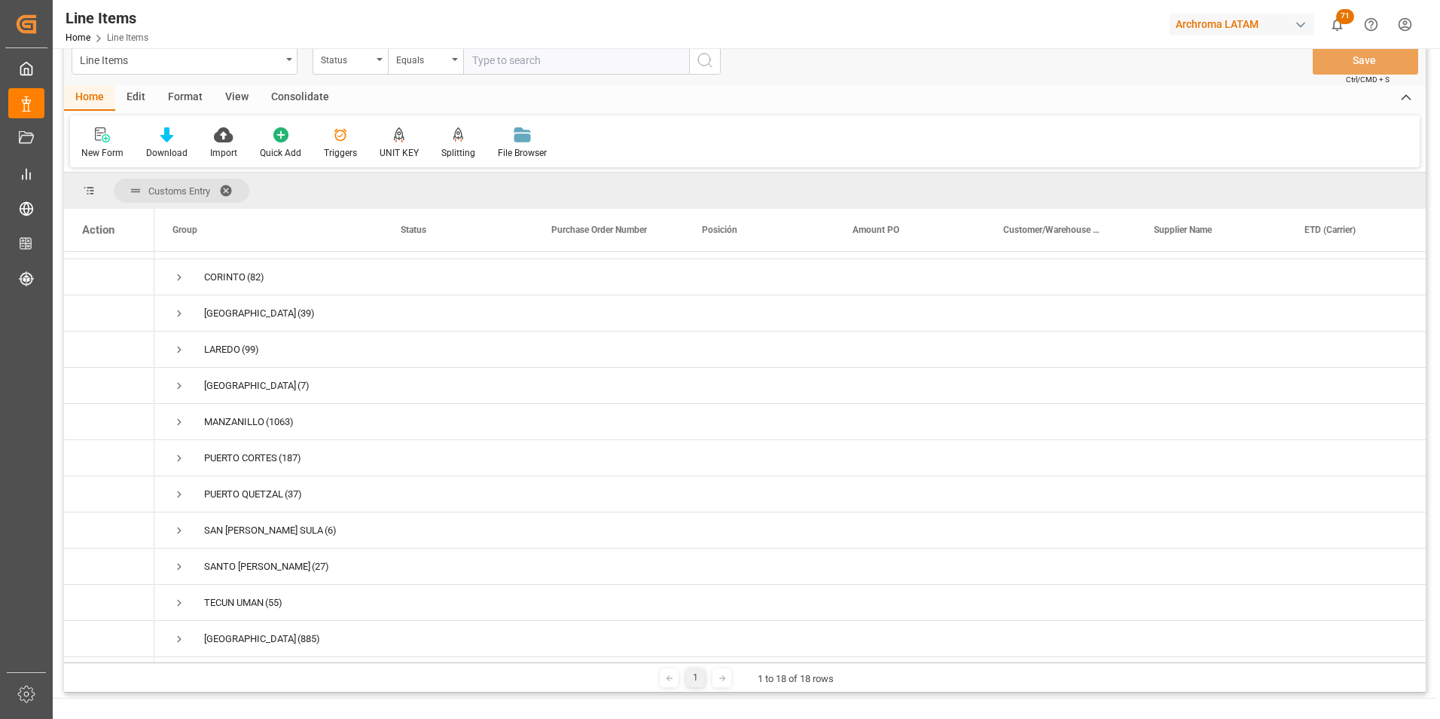
click at [229, 190] on span at bounding box center [231, 191] width 24 height 14
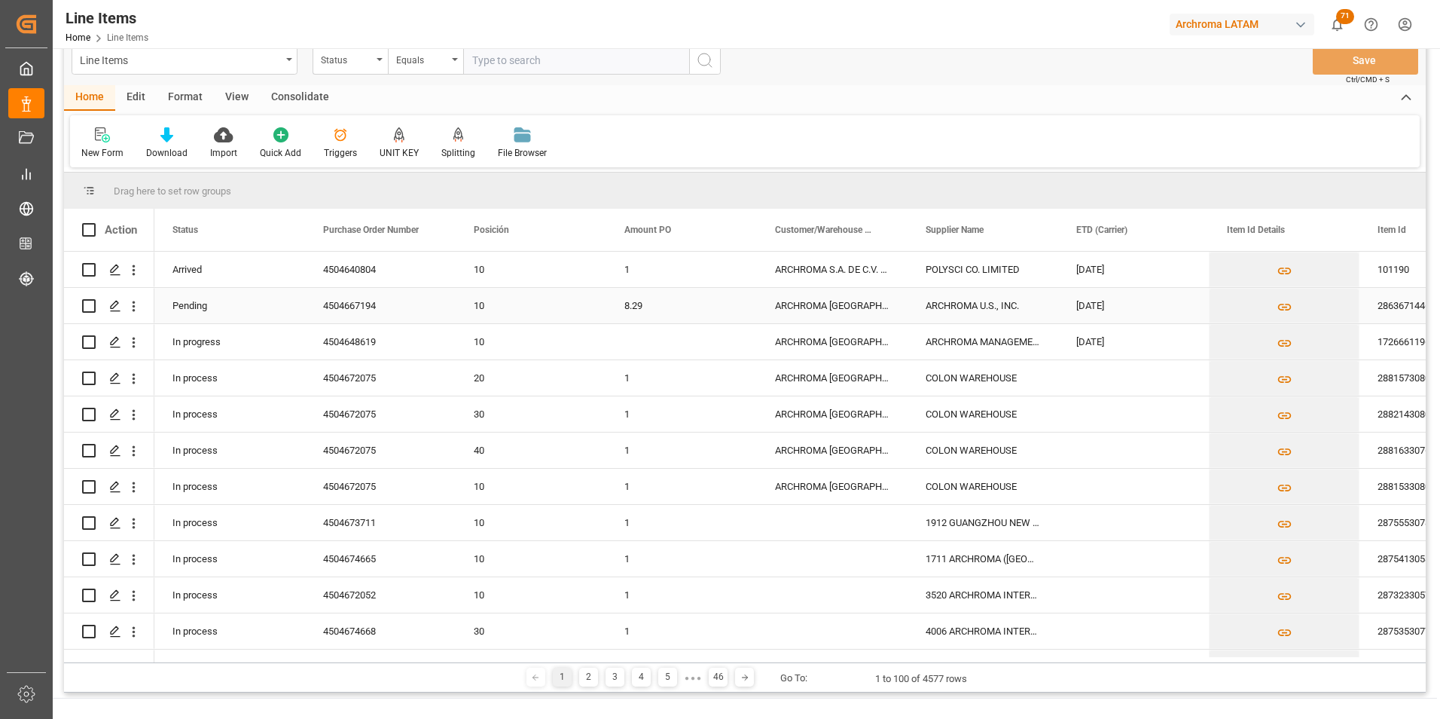
scroll to position [0, 0]
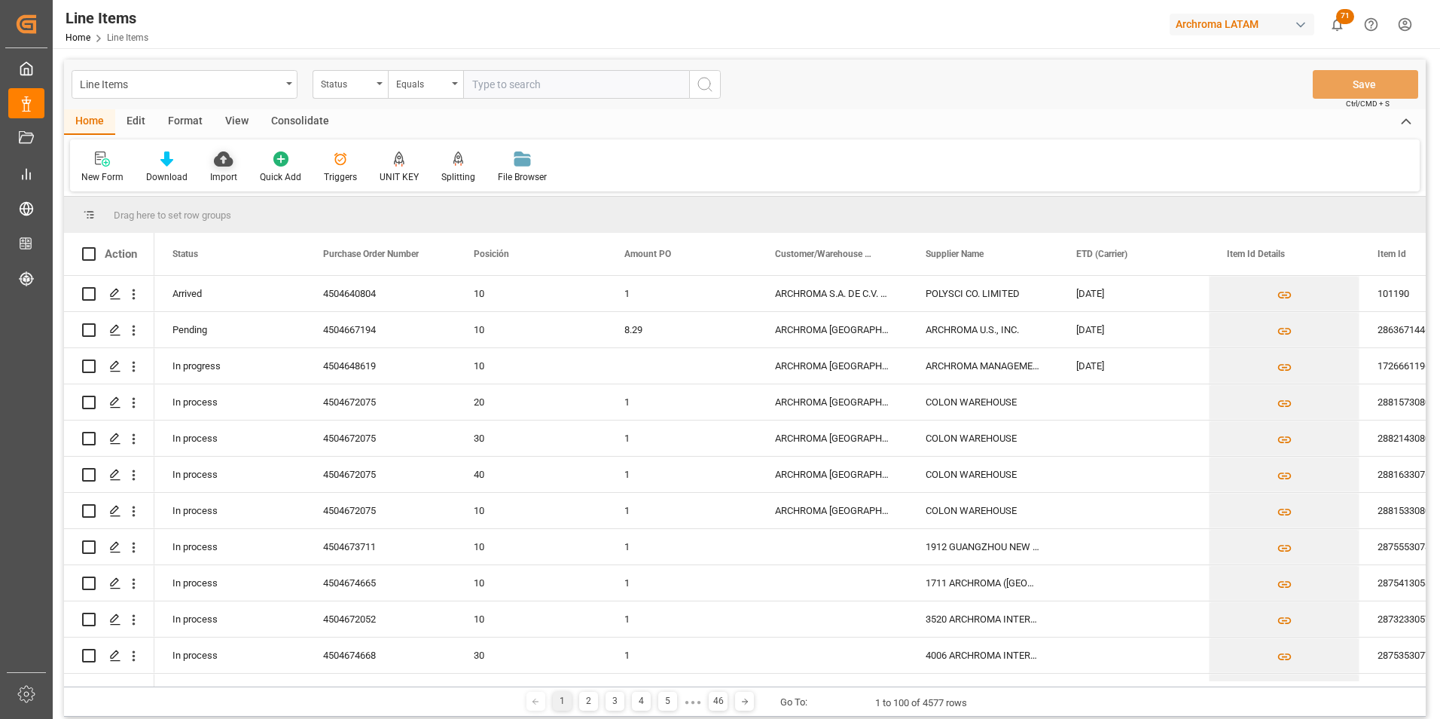
click at [217, 176] on div "Import" at bounding box center [223, 177] width 27 height 14
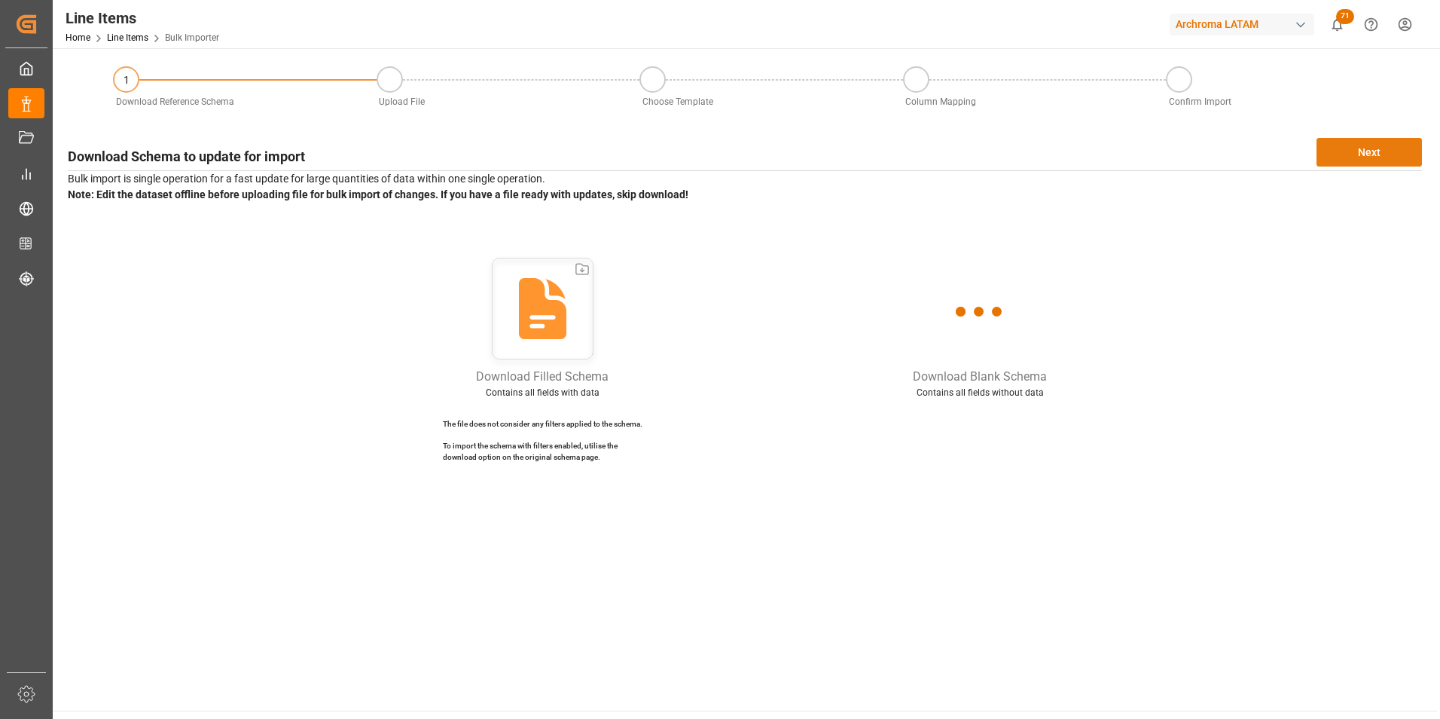
click at [1385, 142] on button "Next" at bounding box center [1369, 152] width 105 height 29
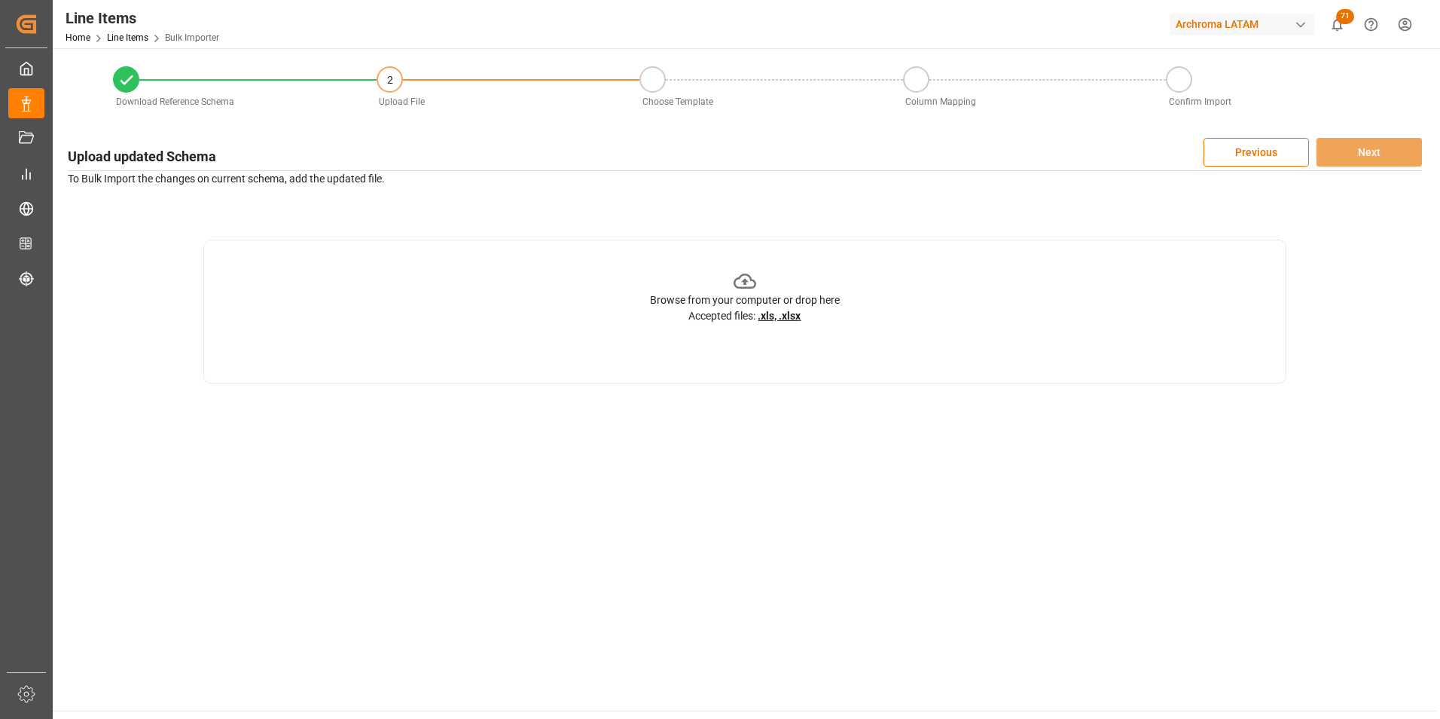
click at [869, 314] on div "Browse from your computer or drop here Accepted files: .xls, .xlsx" at bounding box center [744, 312] width 1083 height 144
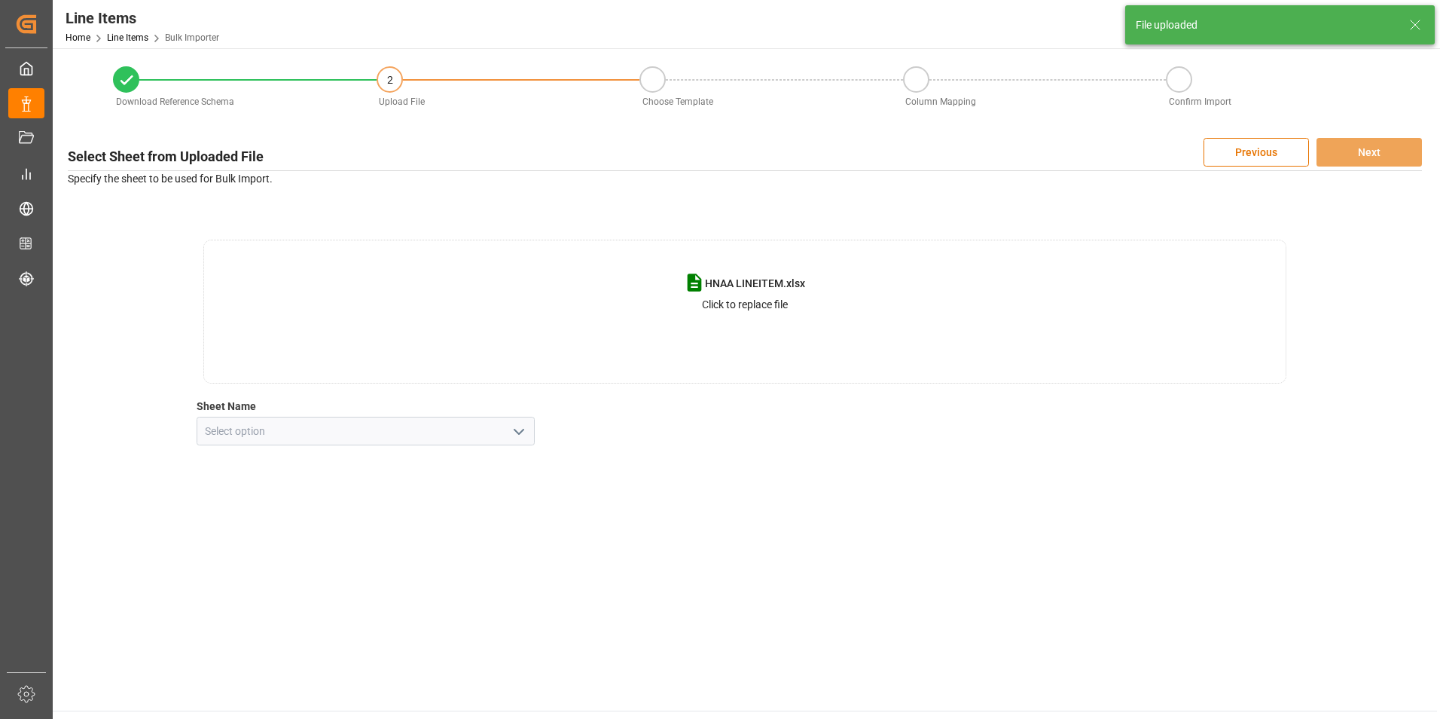
click at [521, 431] on polyline "open menu" at bounding box center [518, 431] width 9 height 5
click at [405, 472] on div "Hoja1" at bounding box center [365, 464] width 337 height 34
type input "Hoja1"
click at [1356, 164] on button "Next" at bounding box center [1369, 152] width 105 height 29
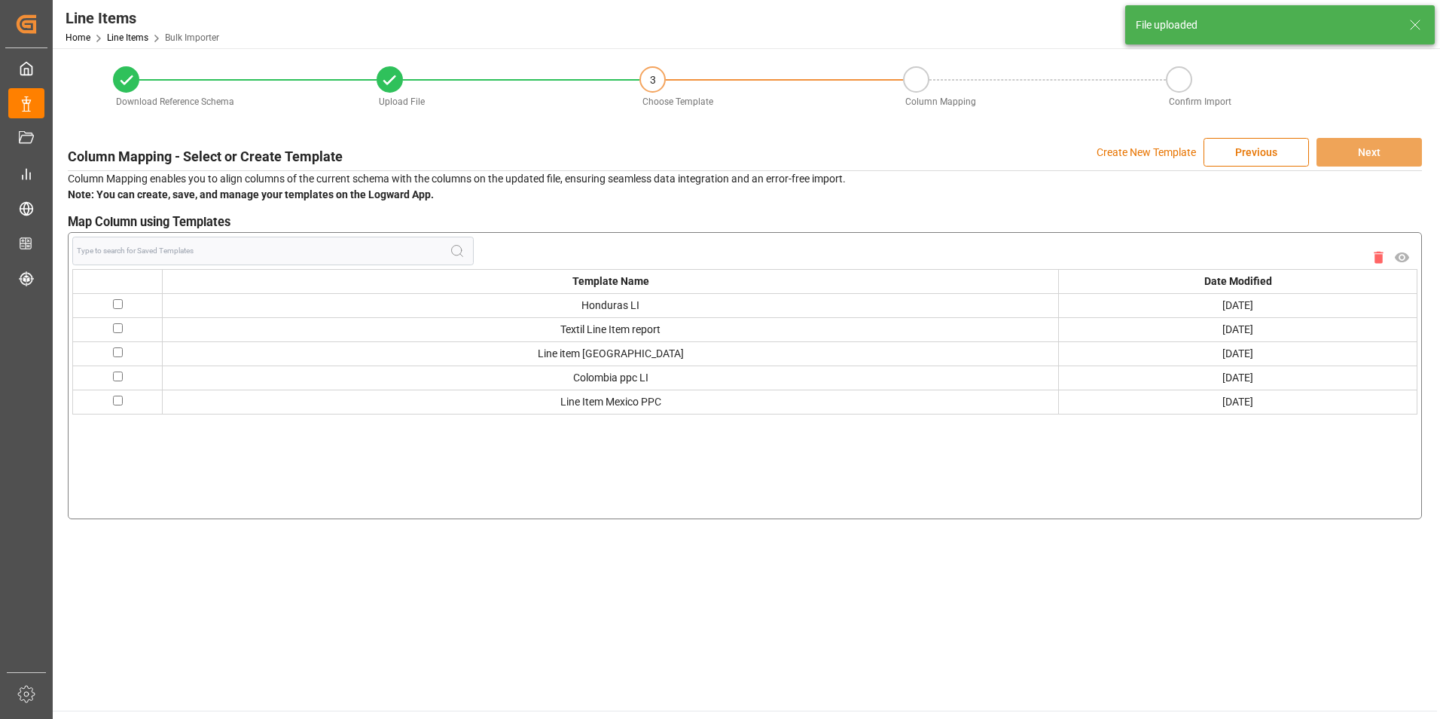
click at [1162, 151] on p "Create New Template" at bounding box center [1146, 152] width 99 height 29
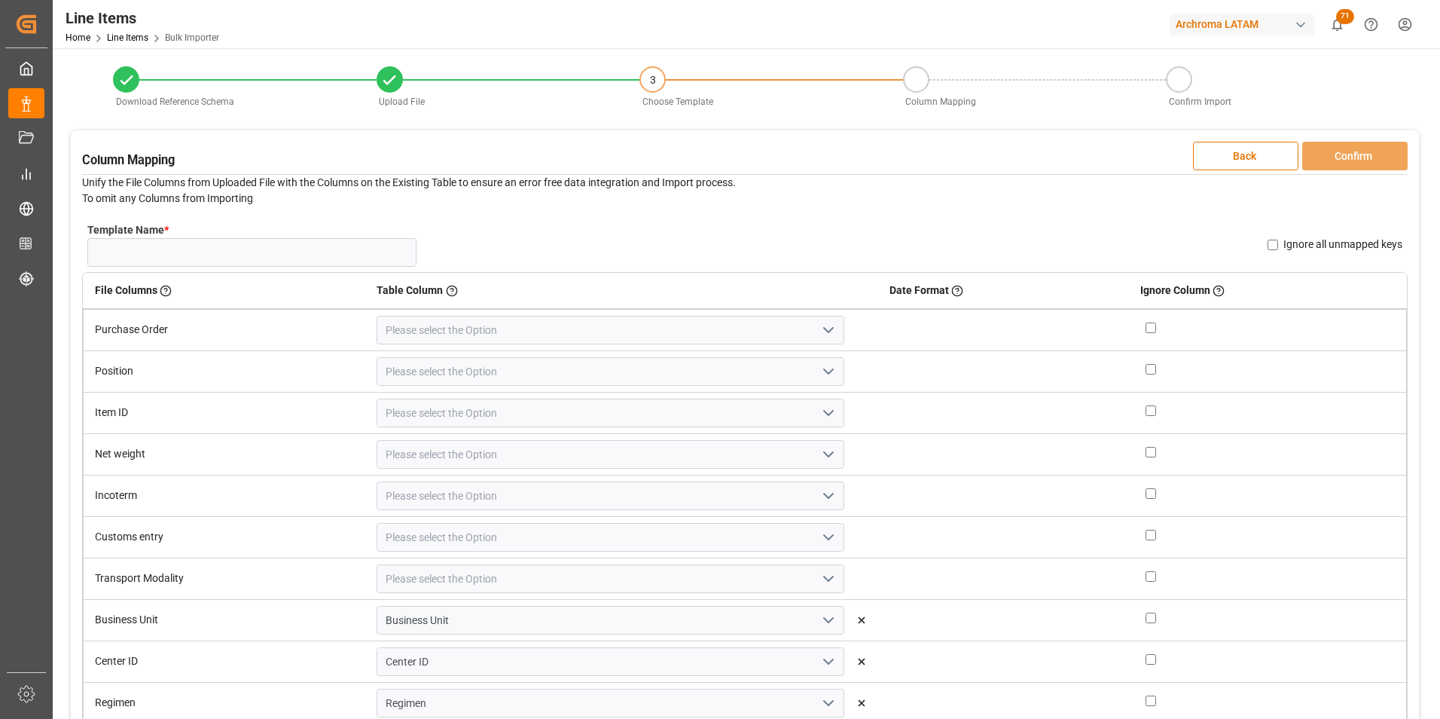
click at [816, 328] on button "open menu" at bounding box center [827, 330] width 23 height 23
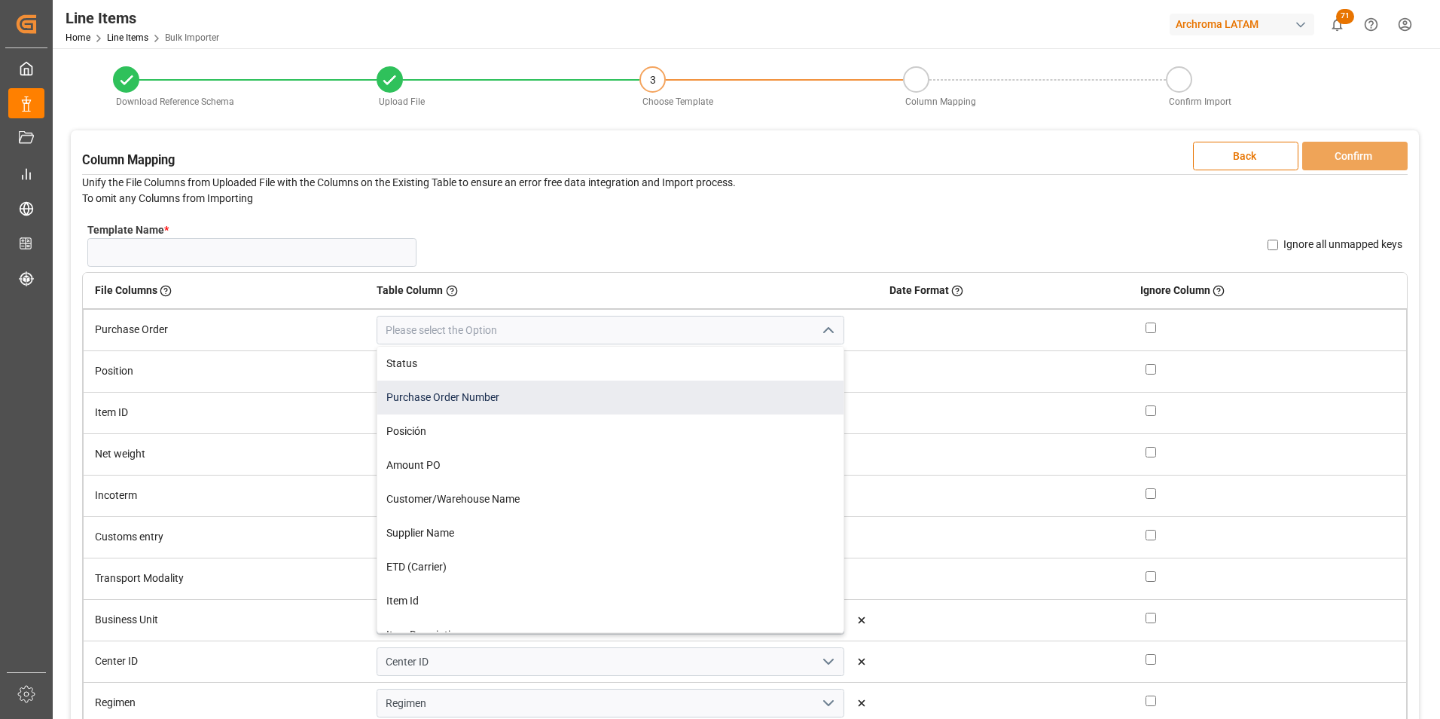
click at [725, 402] on div "Purchase Order Number" at bounding box center [610, 397] width 466 height 34
type input "Purchase Order Number"
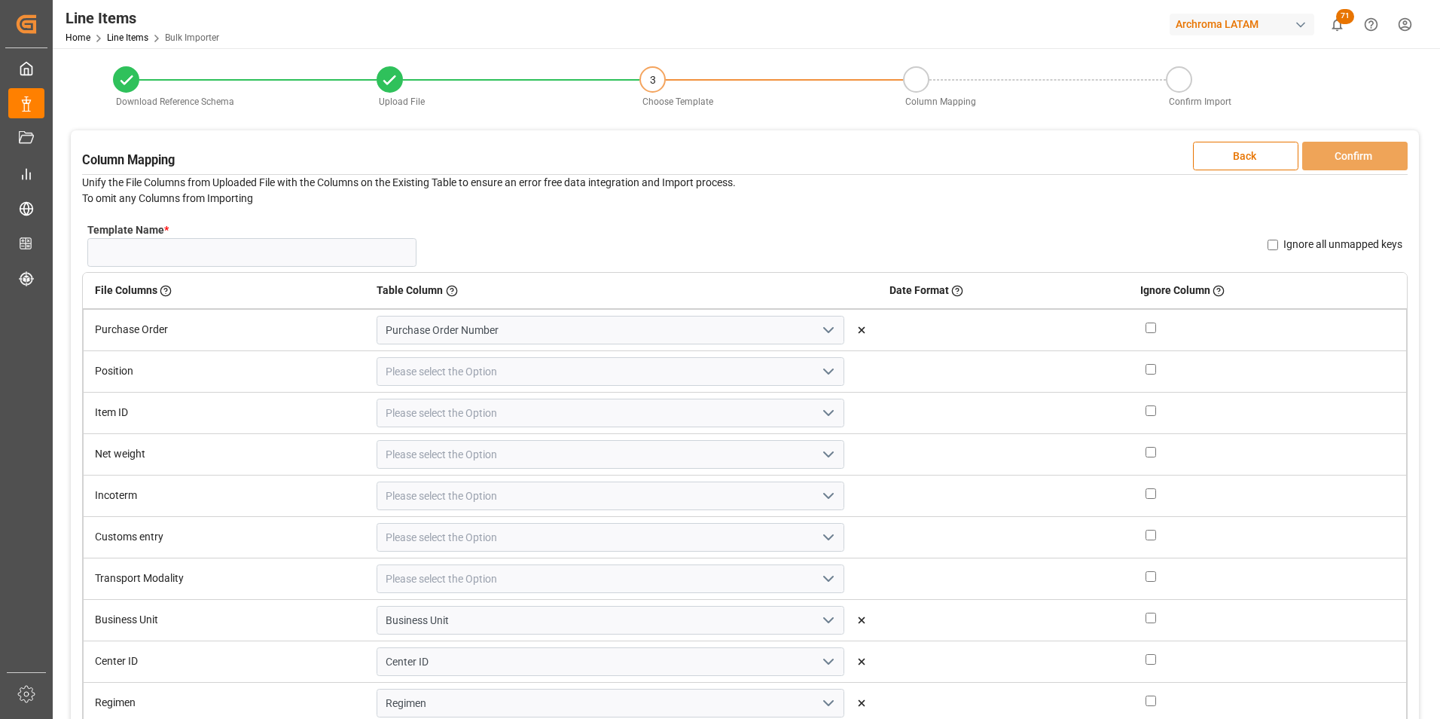
click at [820, 374] on icon "open menu" at bounding box center [829, 371] width 18 height 18
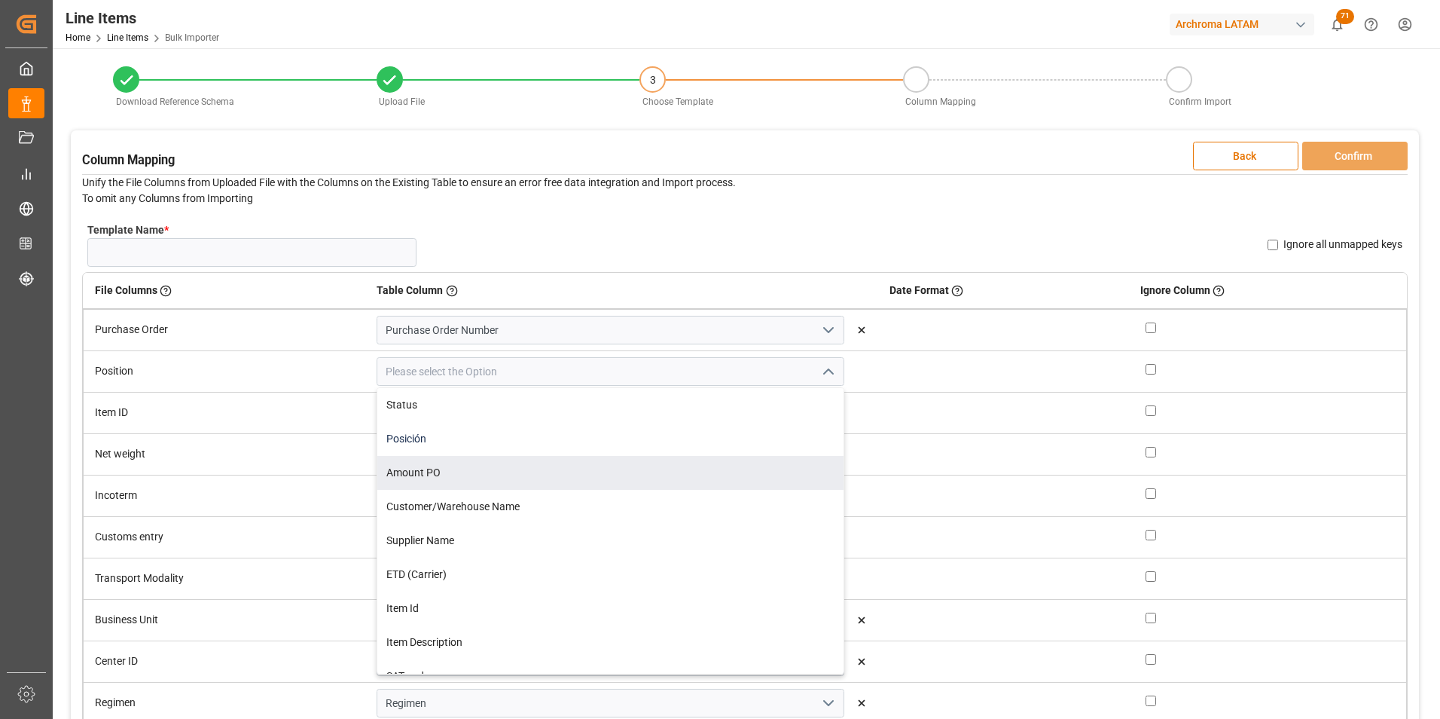
click at [521, 447] on div "Posición" at bounding box center [610, 439] width 466 height 34
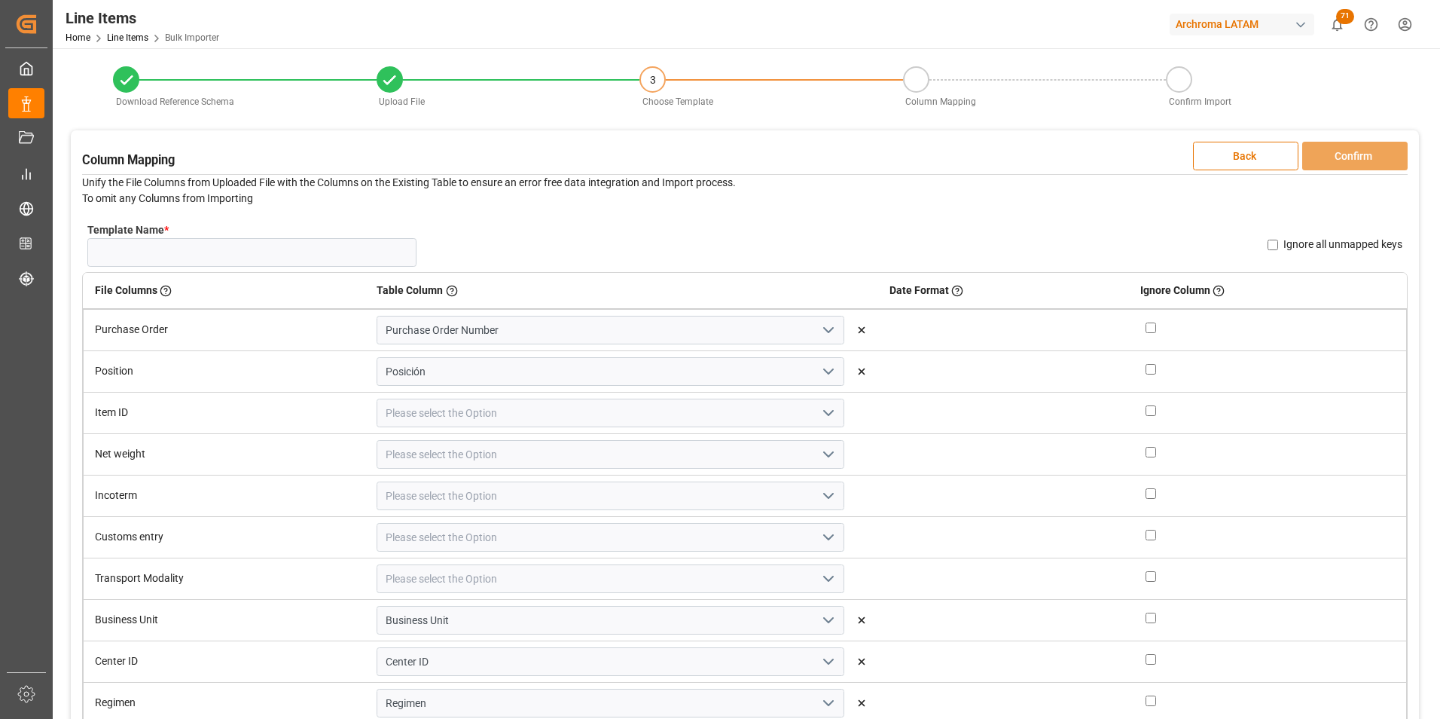
type input "Posición"
click at [820, 414] on icon "open menu" at bounding box center [829, 413] width 18 height 18
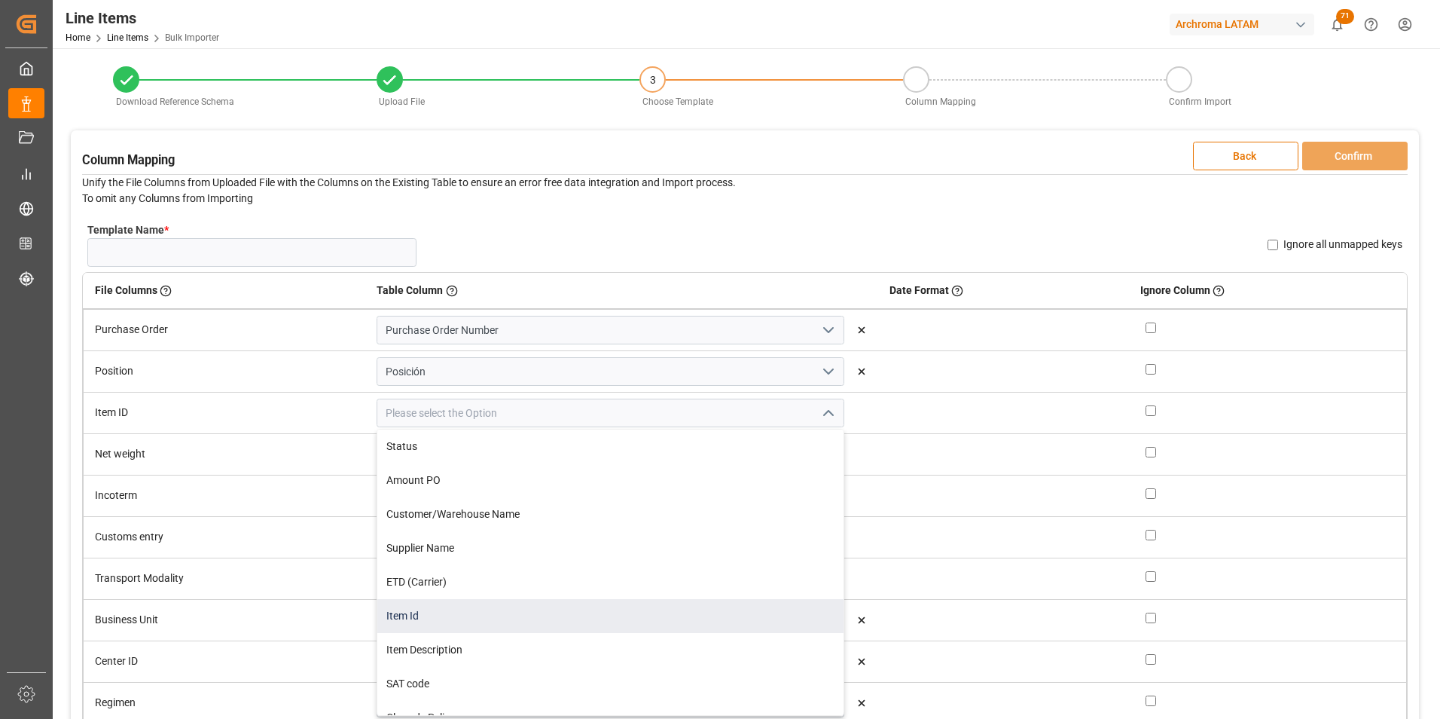
click at [587, 610] on div "Item Id" at bounding box center [610, 616] width 466 height 34
type input "Item Id"
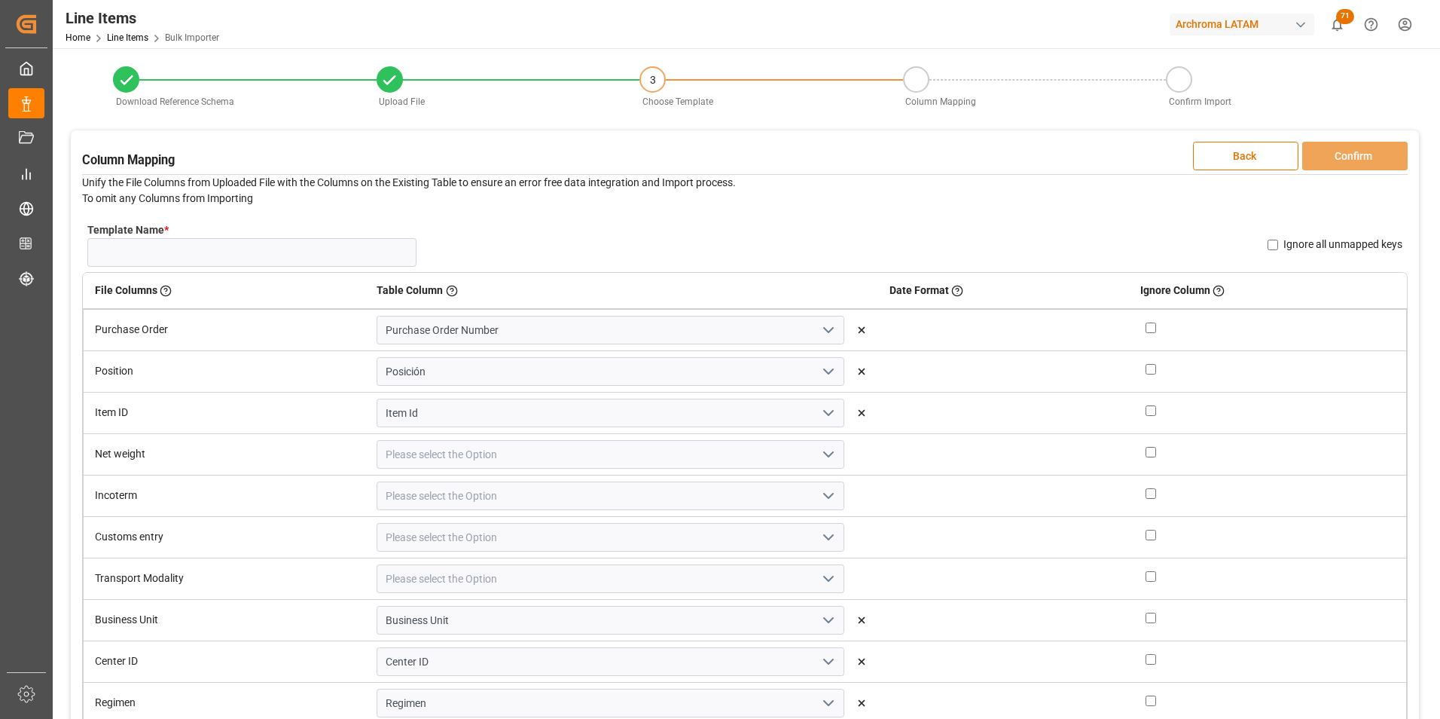
drag, startPoint x: 797, startPoint y: 453, endPoint x: 783, endPoint y: 465, distance: 18.2
click at [816, 453] on button "open menu" at bounding box center [827, 454] width 23 height 23
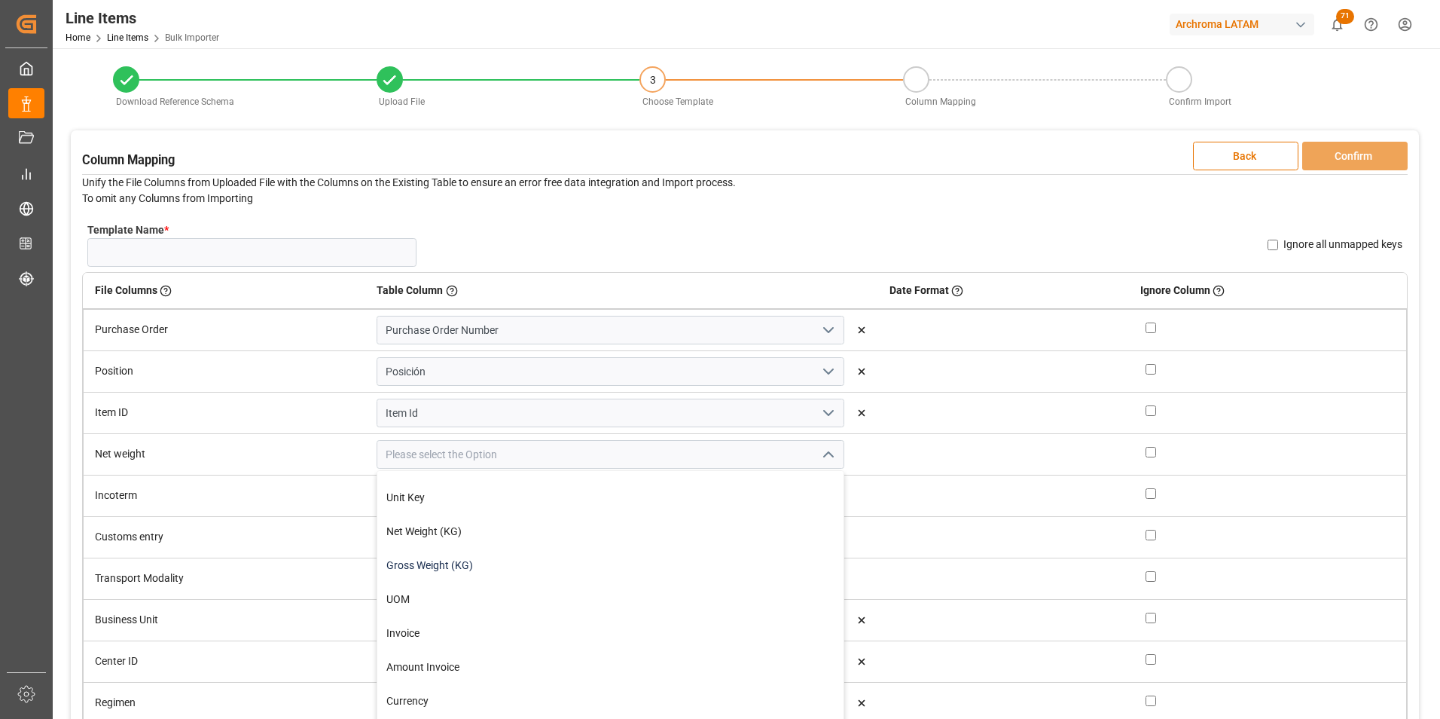
scroll to position [452, 0]
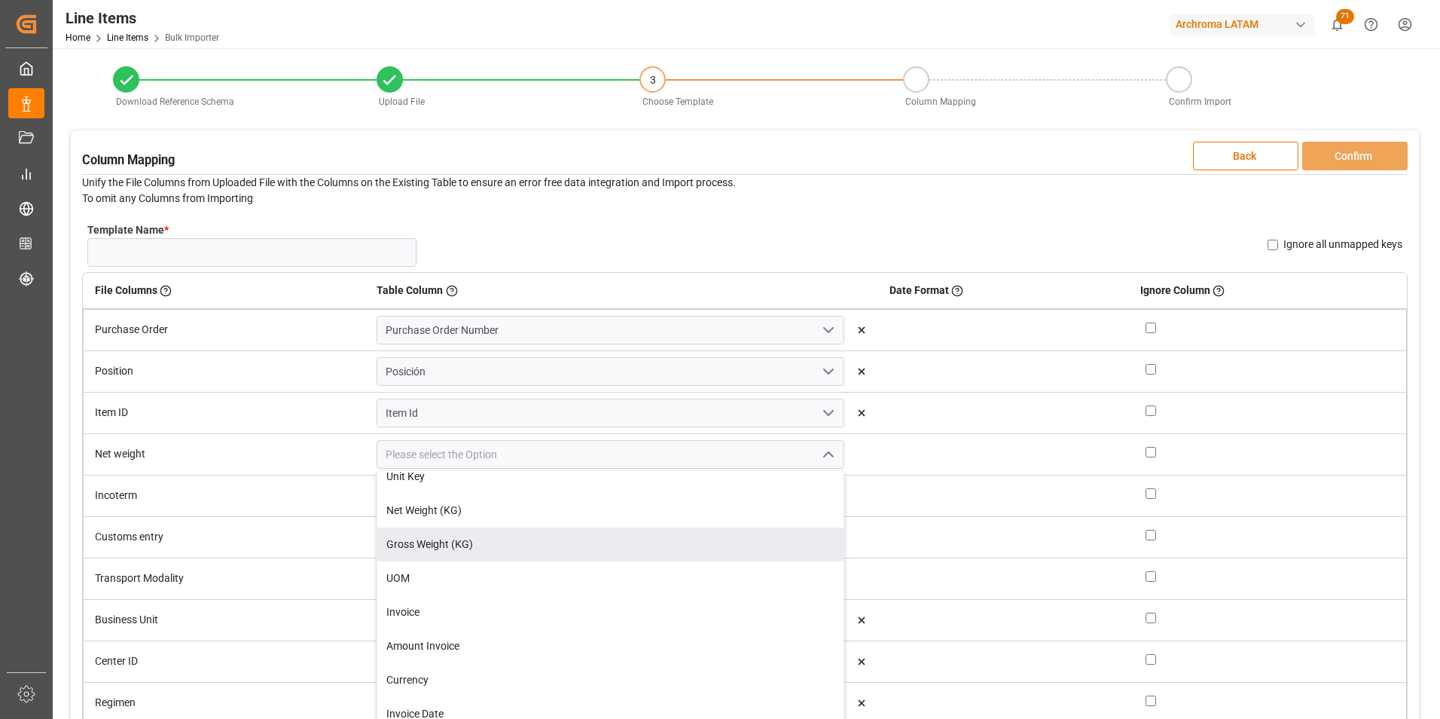
click at [567, 519] on div "Net Weight (KG)" at bounding box center [610, 510] width 466 height 34
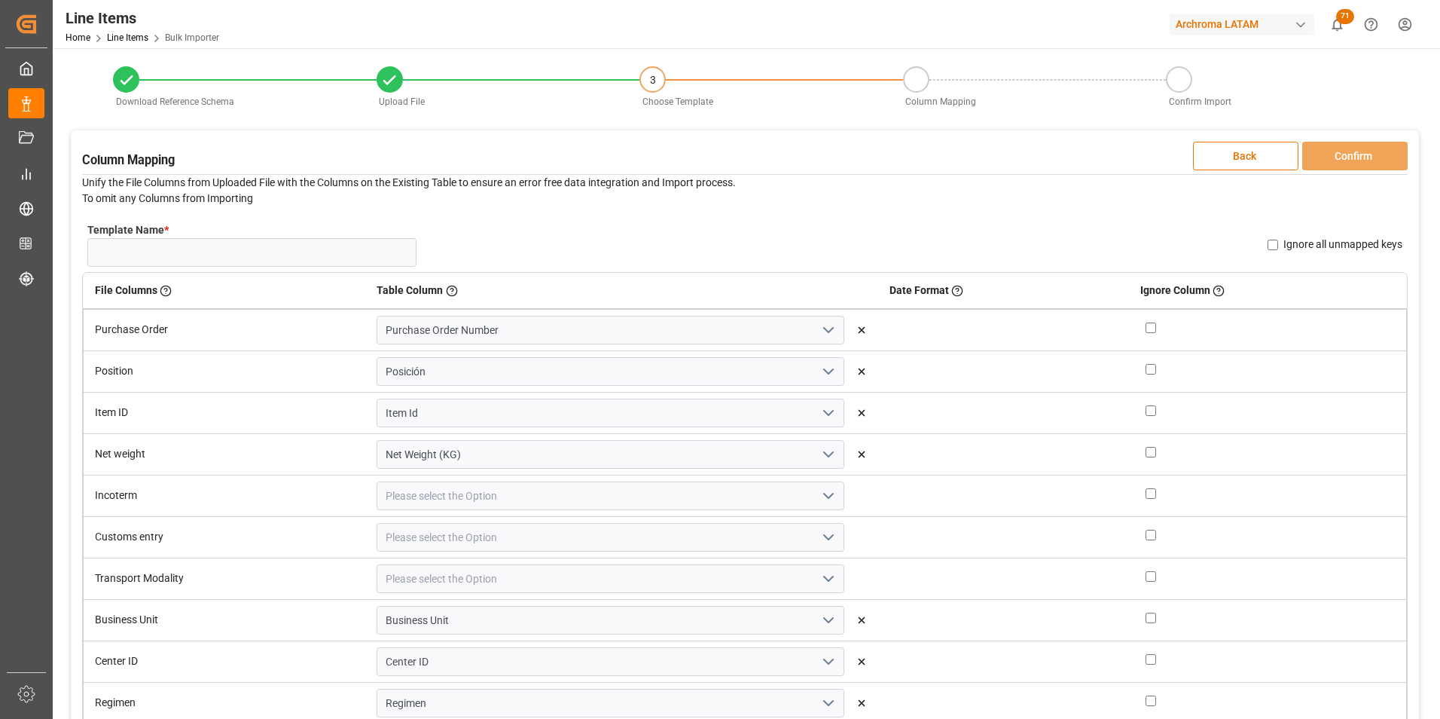
type input "Net Weight (KG)"
click at [824, 496] on polyline "open menu" at bounding box center [828, 495] width 9 height 5
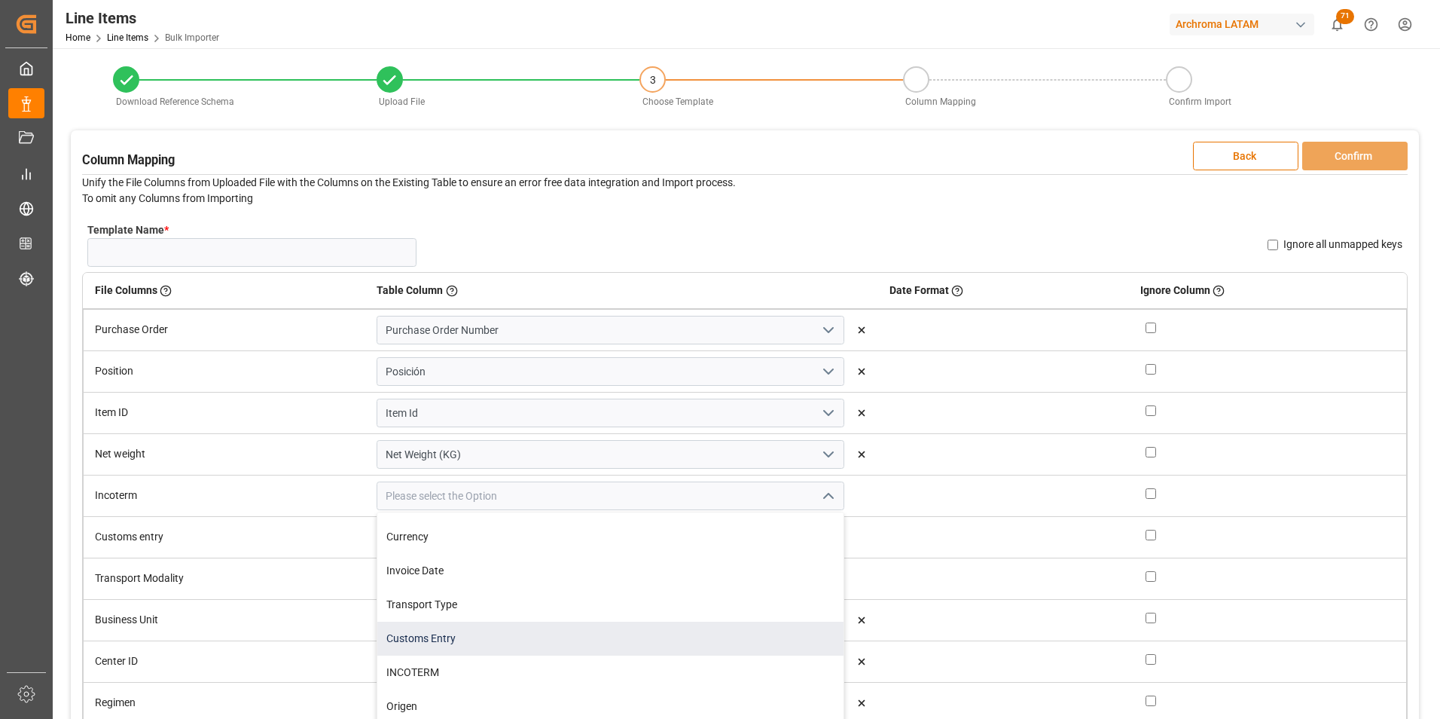
scroll to position [678, 0]
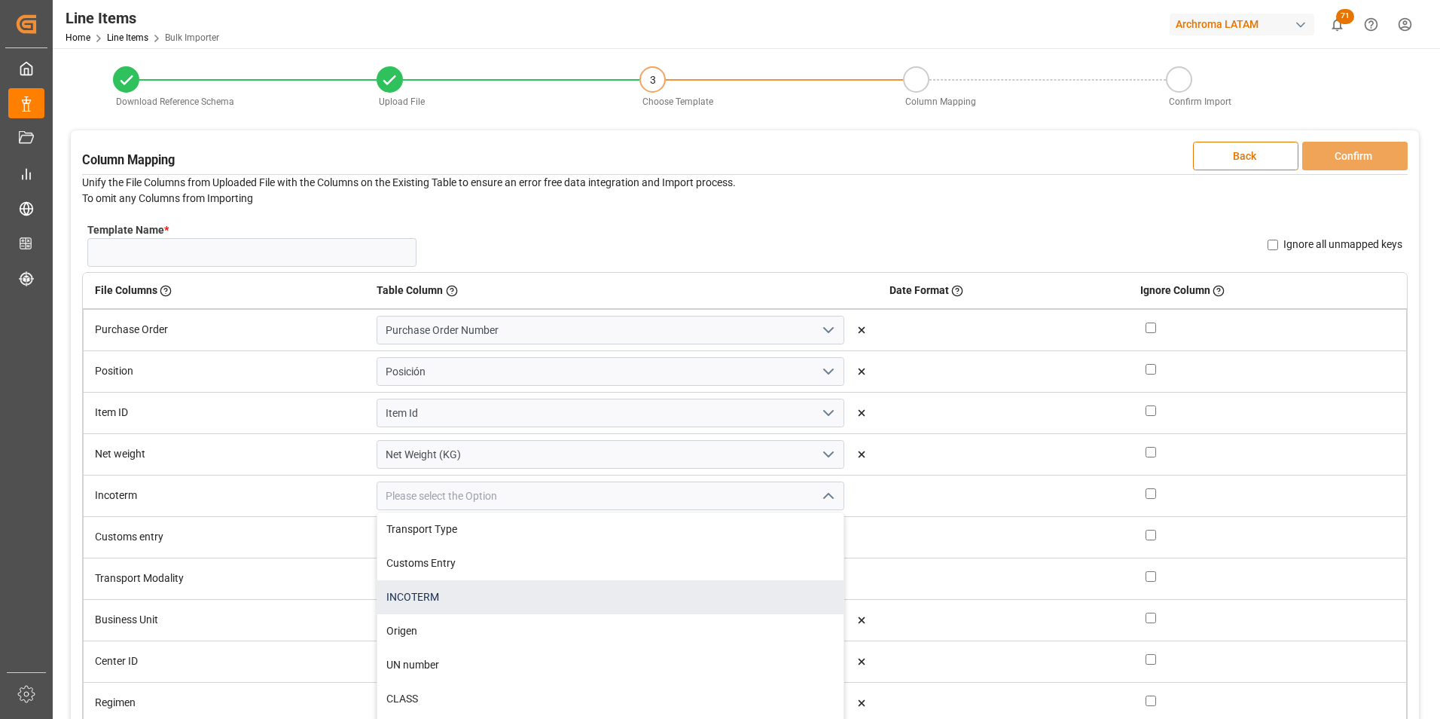
click at [524, 601] on div "INCOTERM" at bounding box center [610, 597] width 466 height 34
type input "INCOTERM"
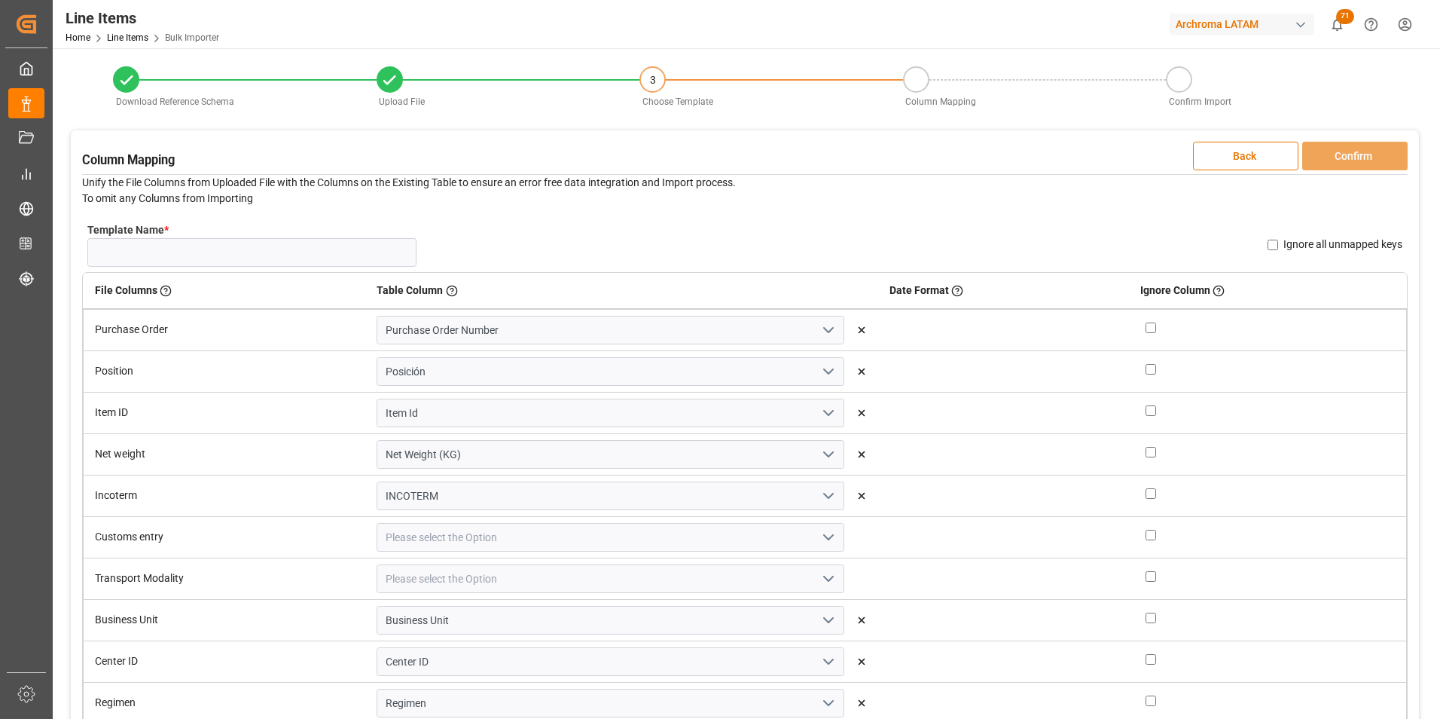
click at [824, 536] on polyline "open menu" at bounding box center [828, 537] width 9 height 5
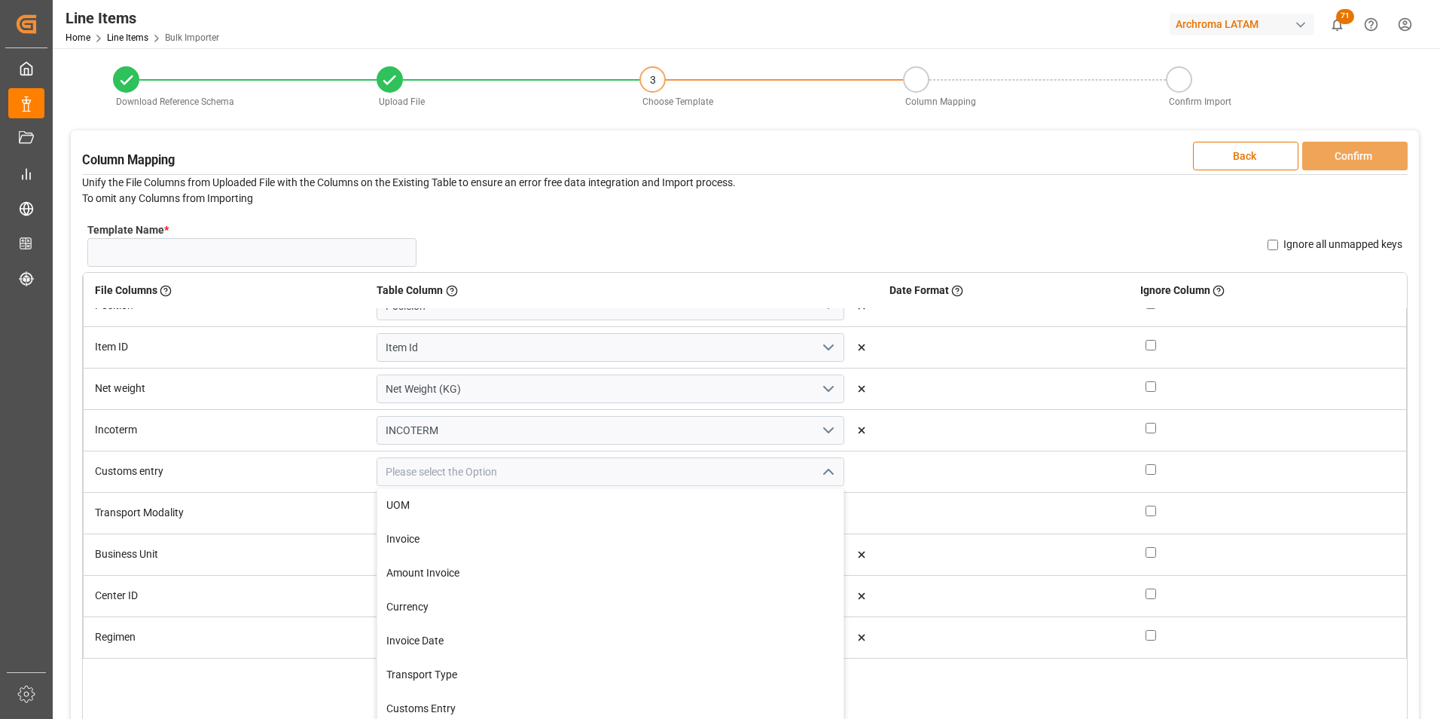
scroll to position [527, 0]
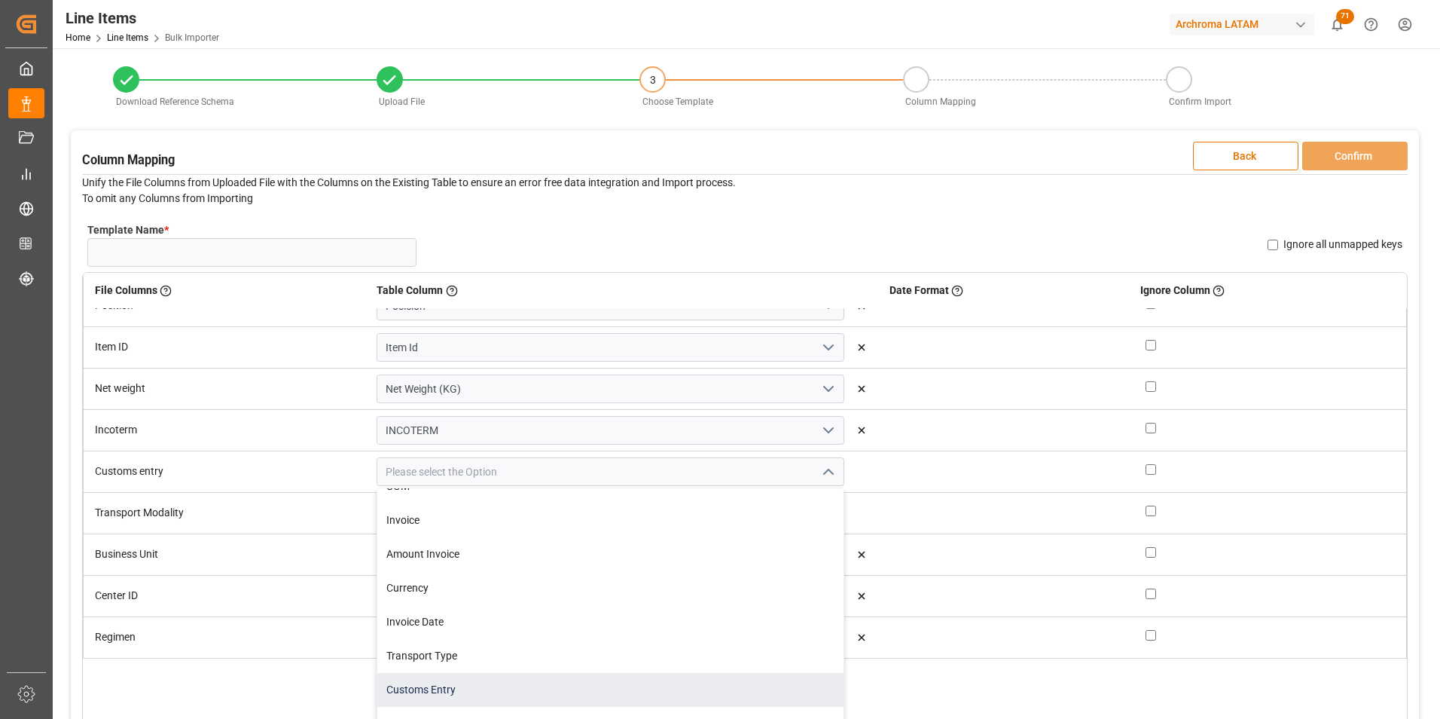
click at [618, 685] on div "Customs Entry" at bounding box center [610, 690] width 466 height 34
type input "Customs Entry"
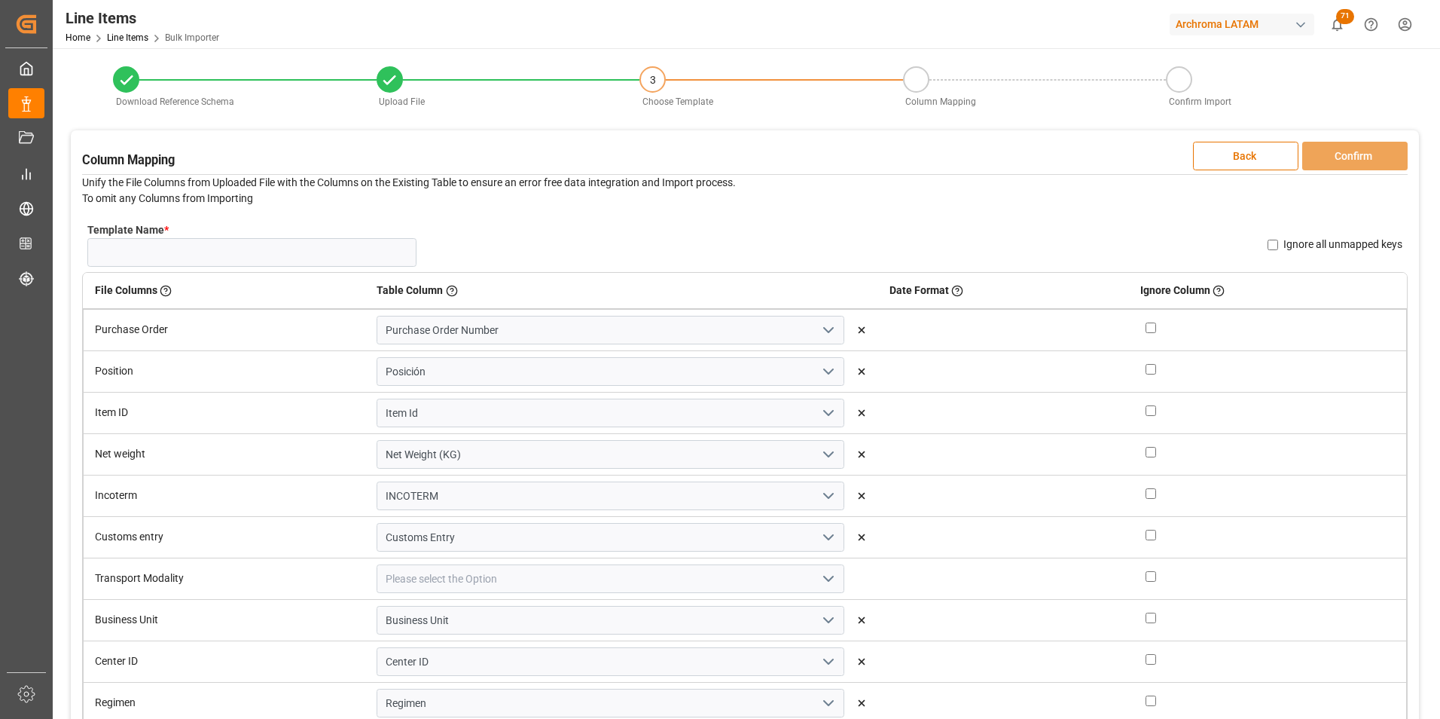
scroll to position [0, 0]
click at [820, 578] on icon "open menu" at bounding box center [829, 578] width 18 height 18
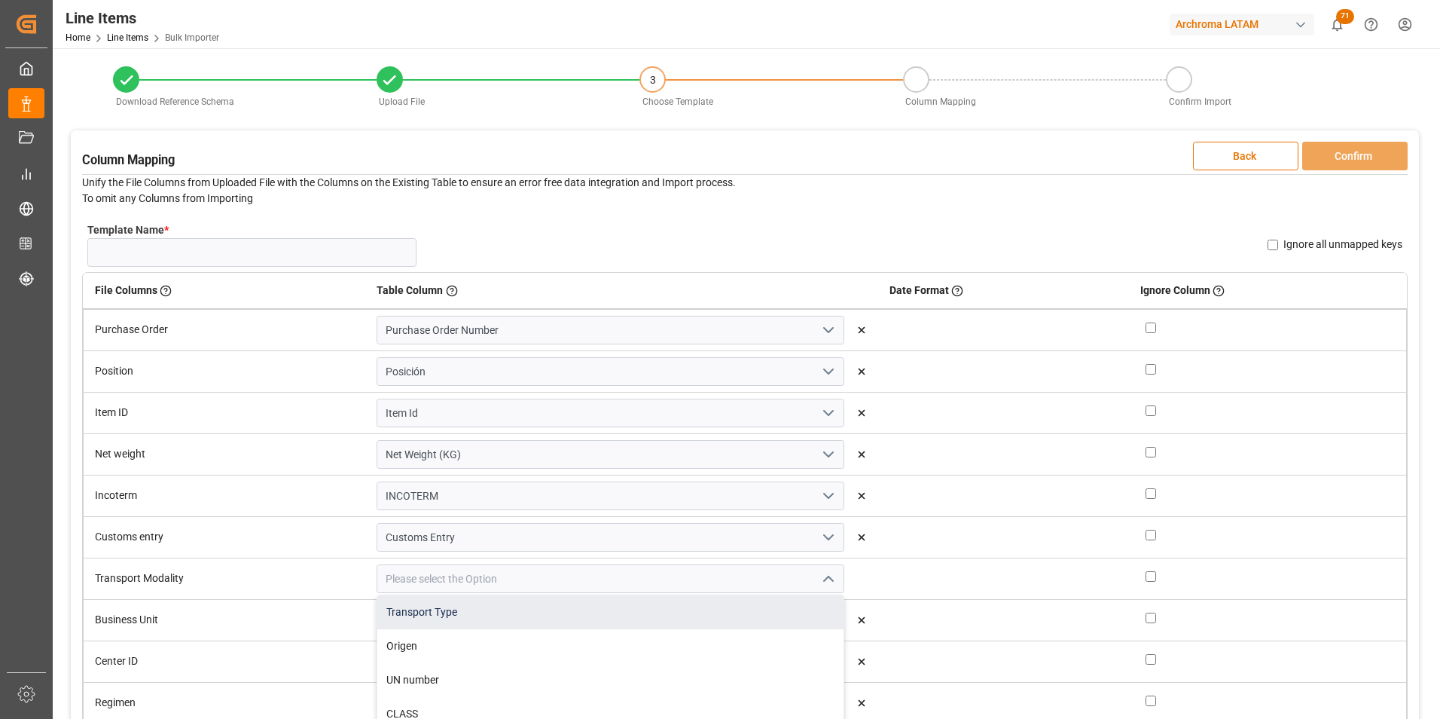
click at [615, 616] on div "Transport Type" at bounding box center [610, 612] width 466 height 34
type input "Transport Type"
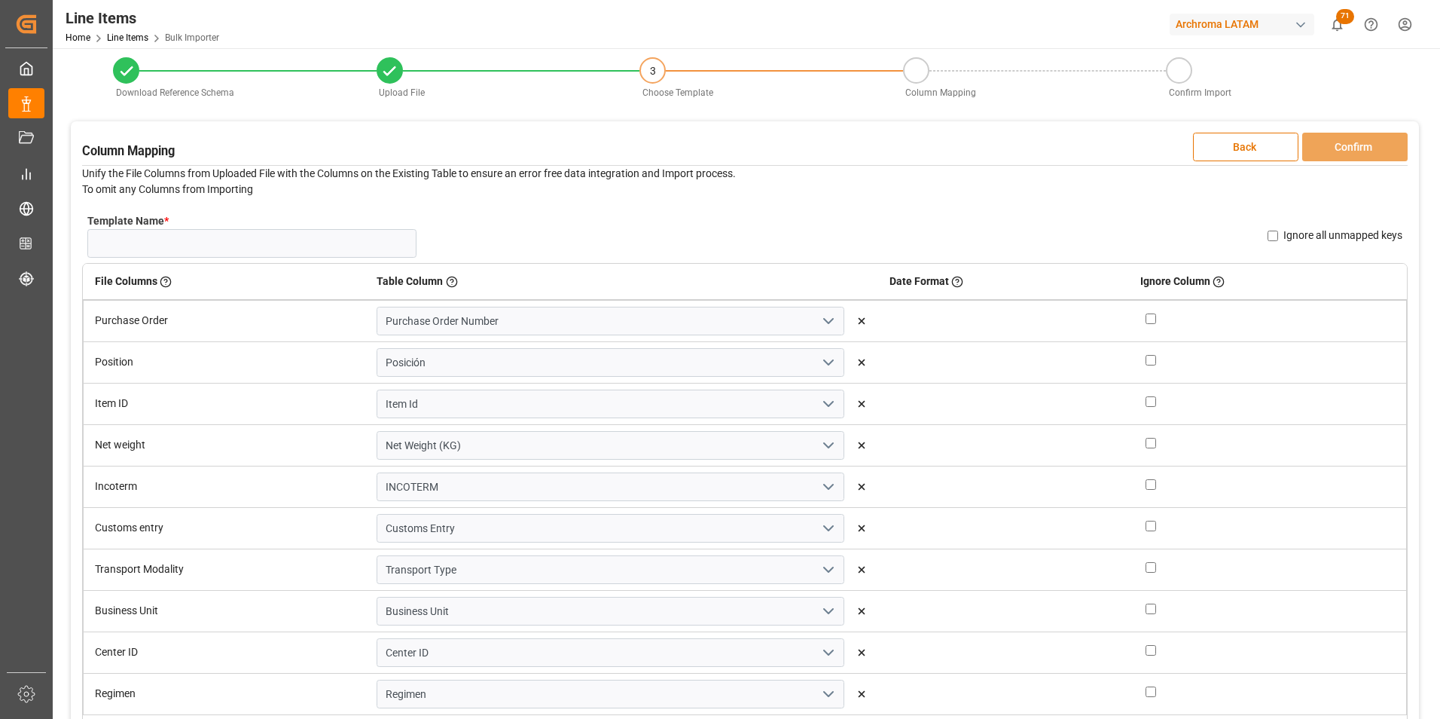
scroll to position [0, 0]
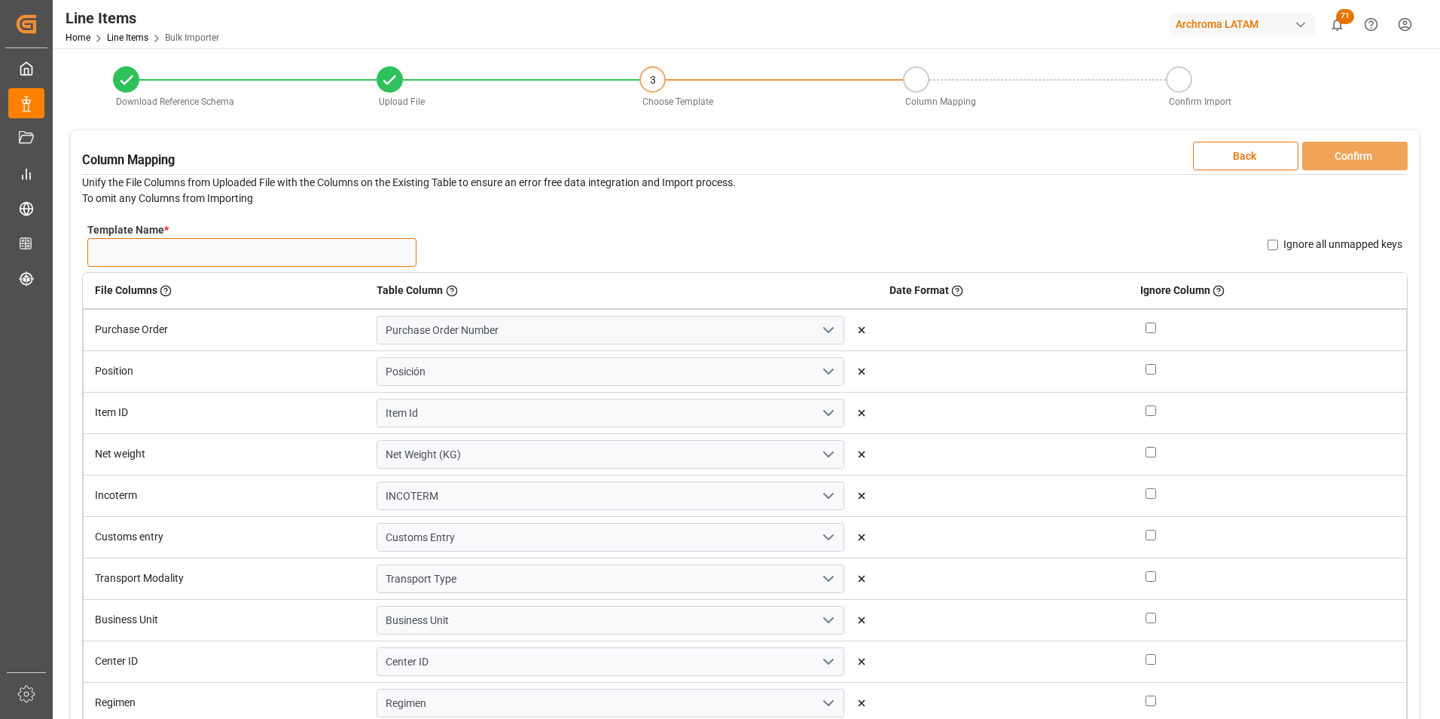
click at [391, 246] on input "Template Name *" at bounding box center [251, 252] width 329 height 29
type input "LINEITEM HNAA"
click at [1364, 160] on button "Confirm" at bounding box center [1354, 156] width 105 height 29
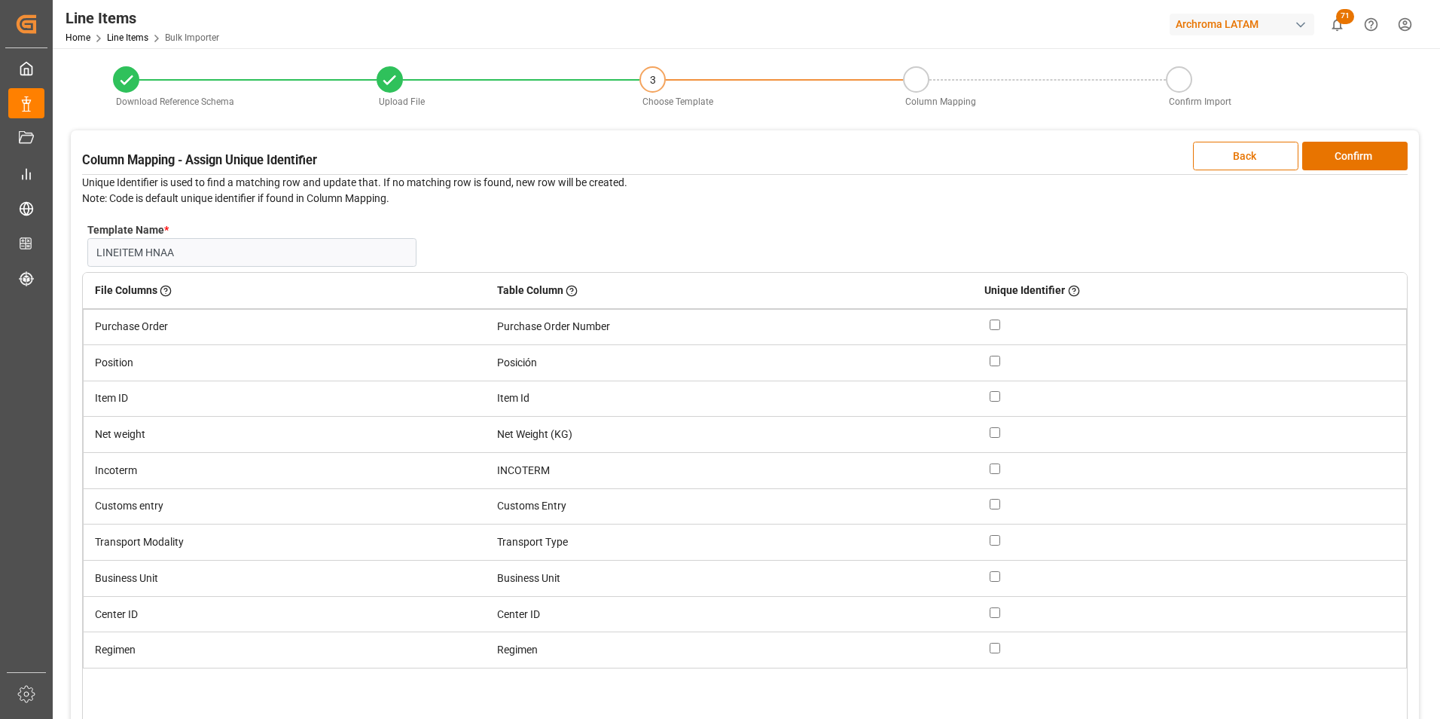
click at [1000, 324] on input "checkbox" at bounding box center [995, 324] width 11 height 11
checkbox input "true"
click at [1373, 151] on button "Confirm" at bounding box center [1354, 156] width 105 height 29
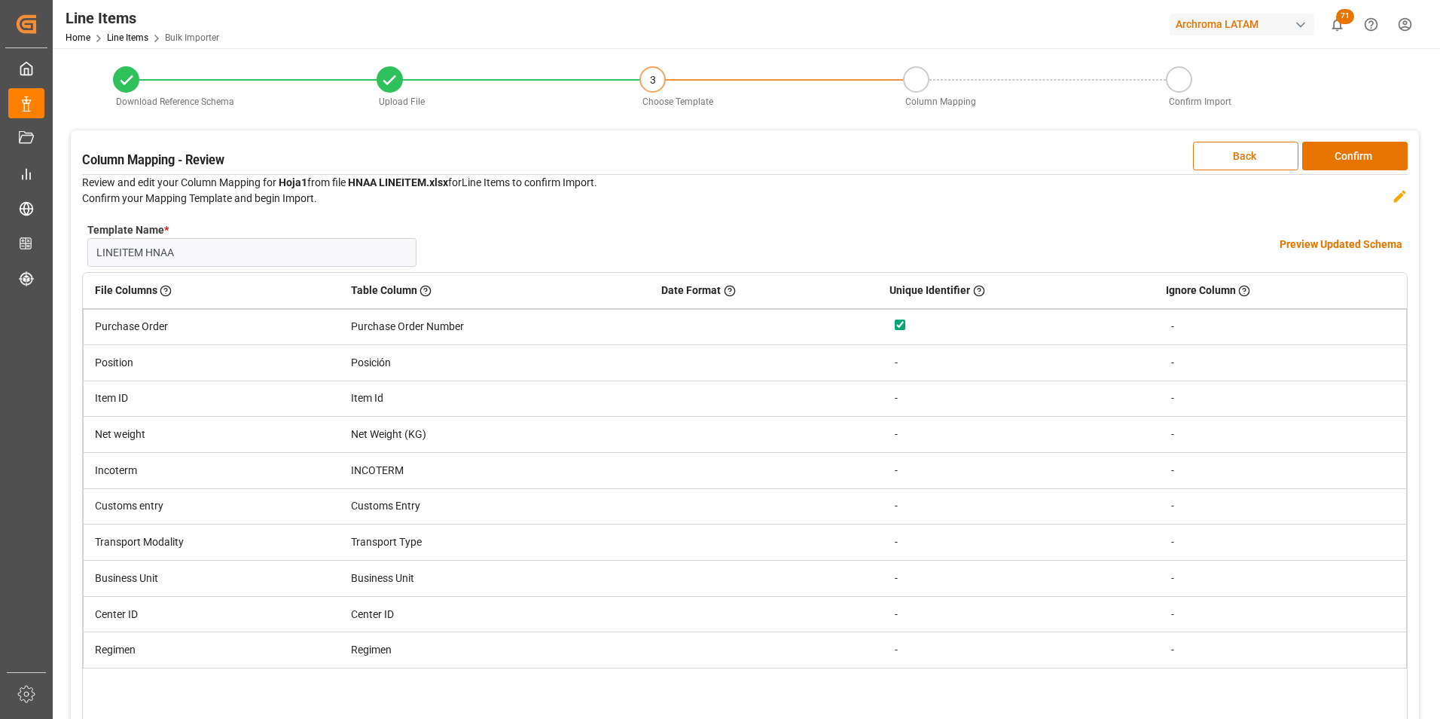
click at [1332, 246] on h4 "Preview Updated Schema" at bounding box center [1341, 245] width 123 height 16
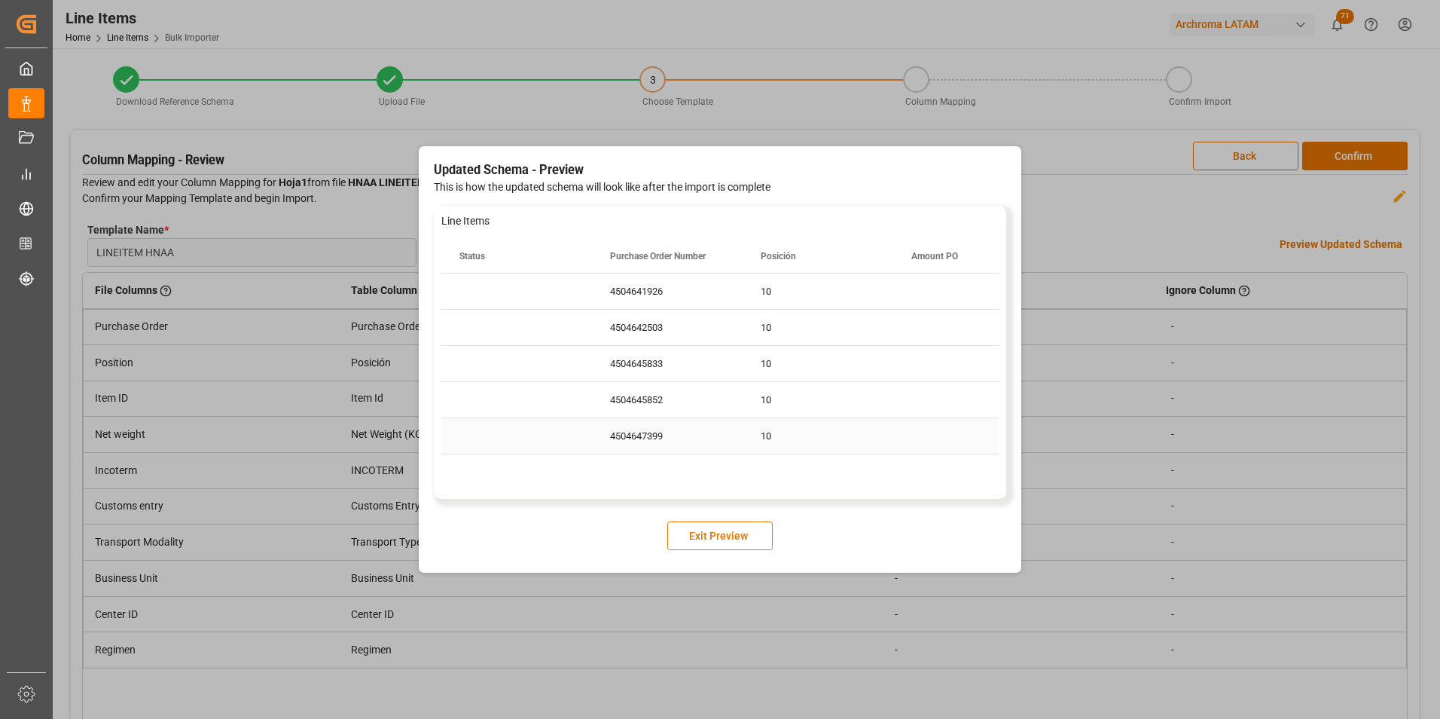
click at [863, 426] on div "10" at bounding box center [818, 435] width 151 height 35
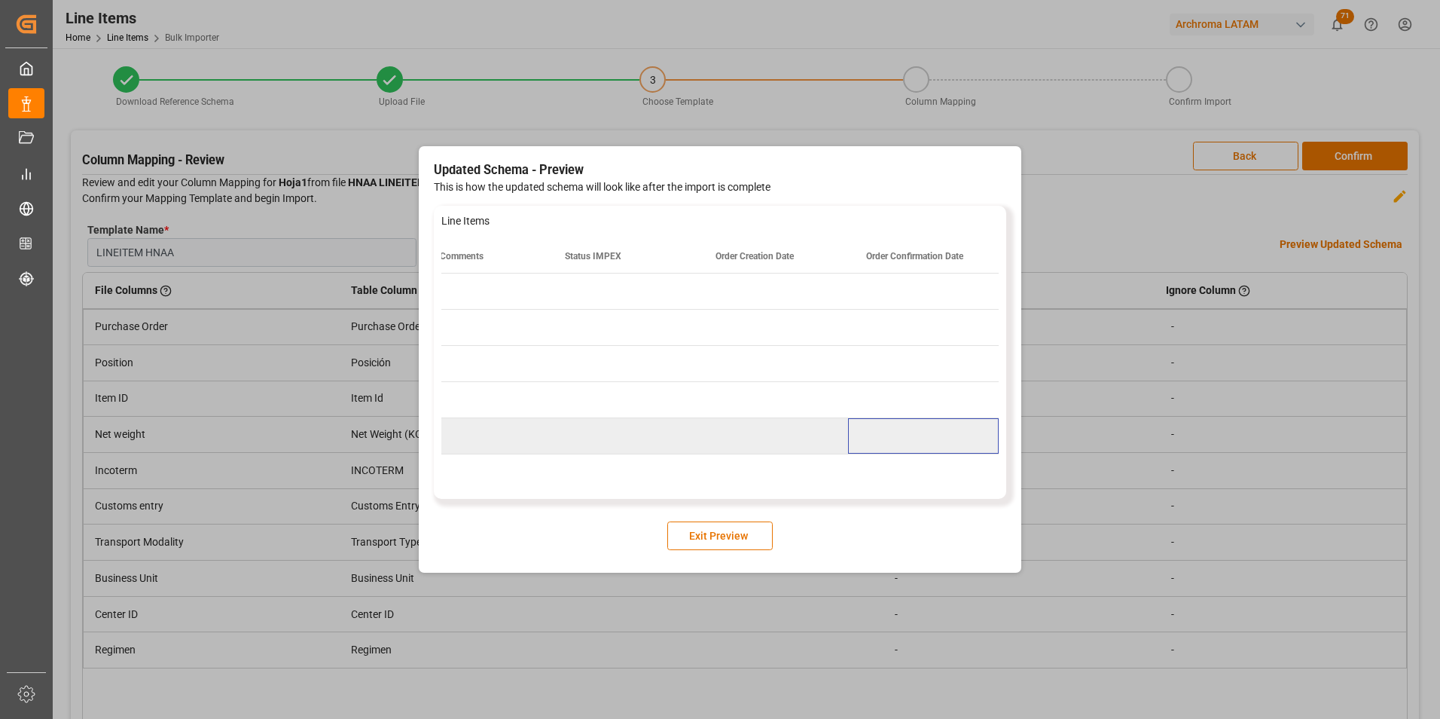
scroll to position [0, 5770]
click at [756, 536] on button "Exit Preview" at bounding box center [719, 535] width 105 height 29
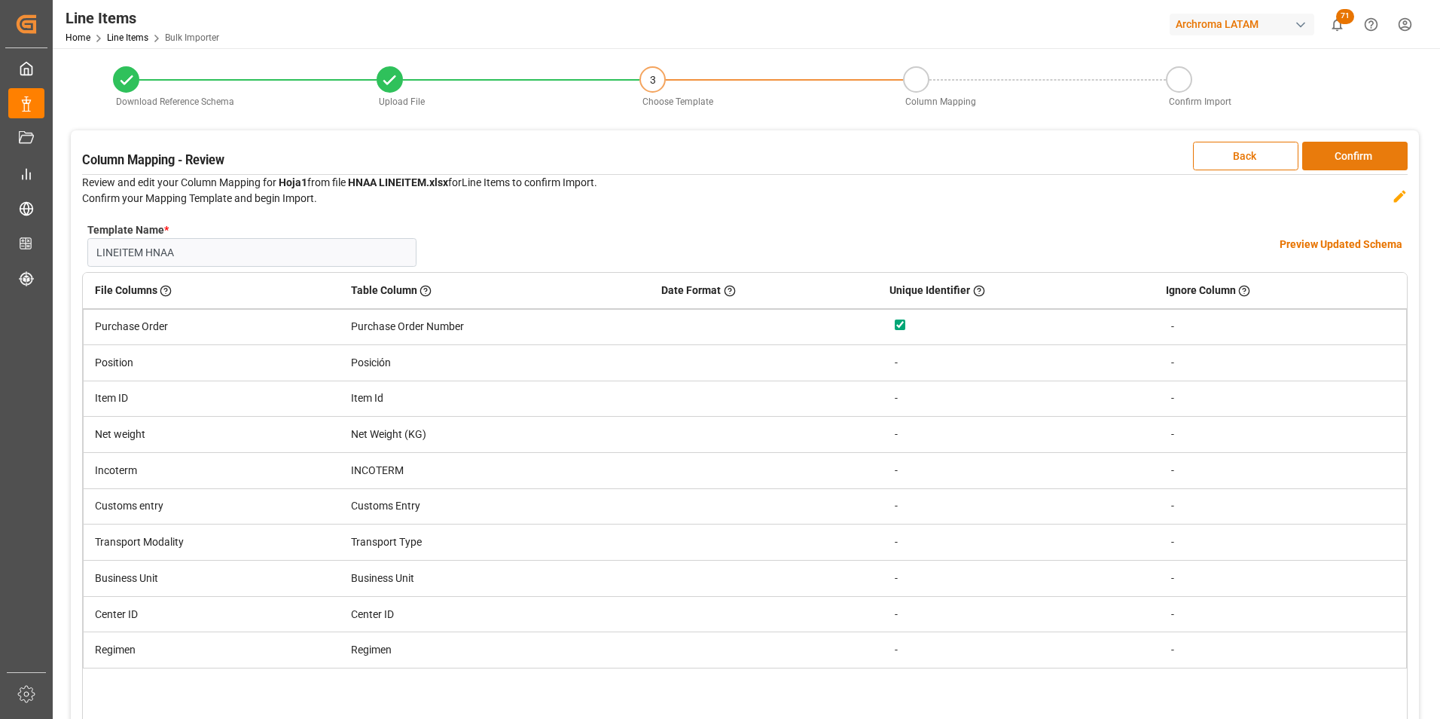
click at [1370, 169] on button "Confirm" at bounding box center [1354, 156] width 105 height 29
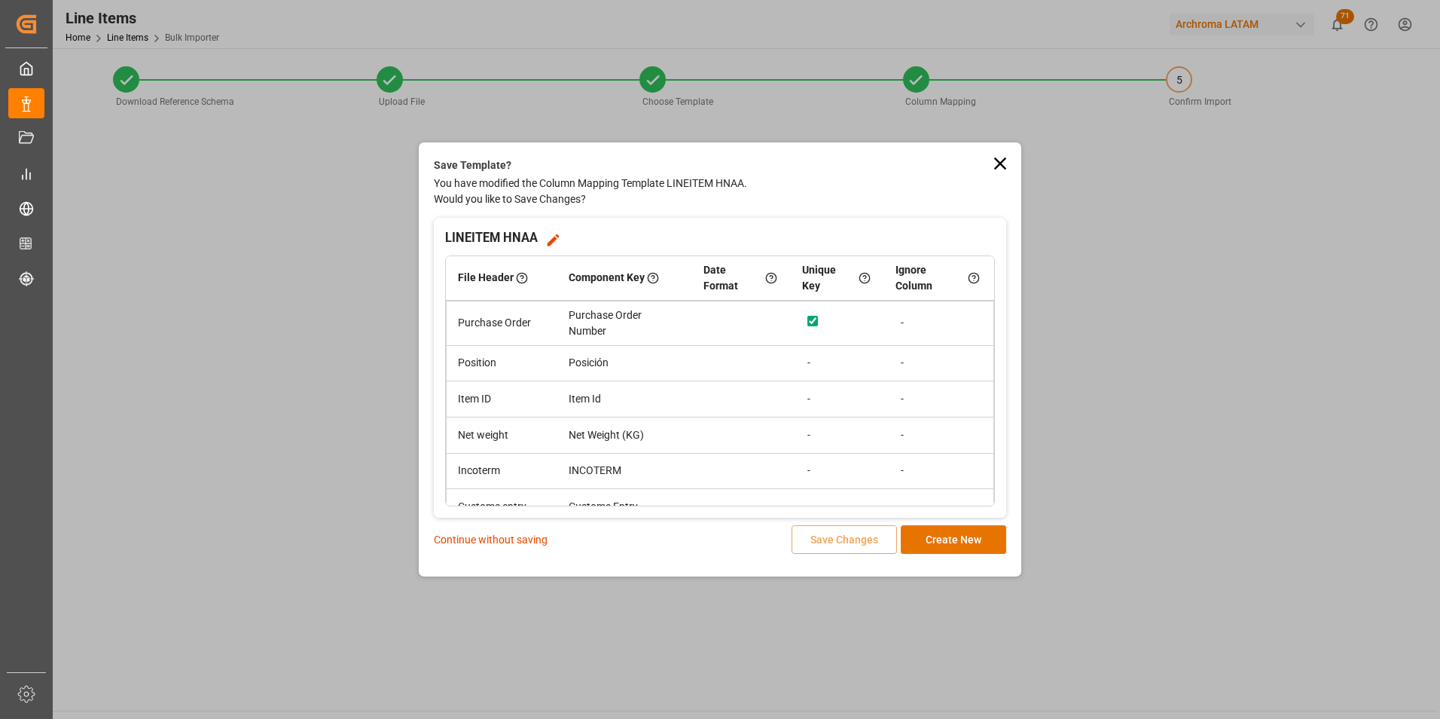
click at [497, 540] on p "Continue without saving" at bounding box center [491, 540] width 114 height 16
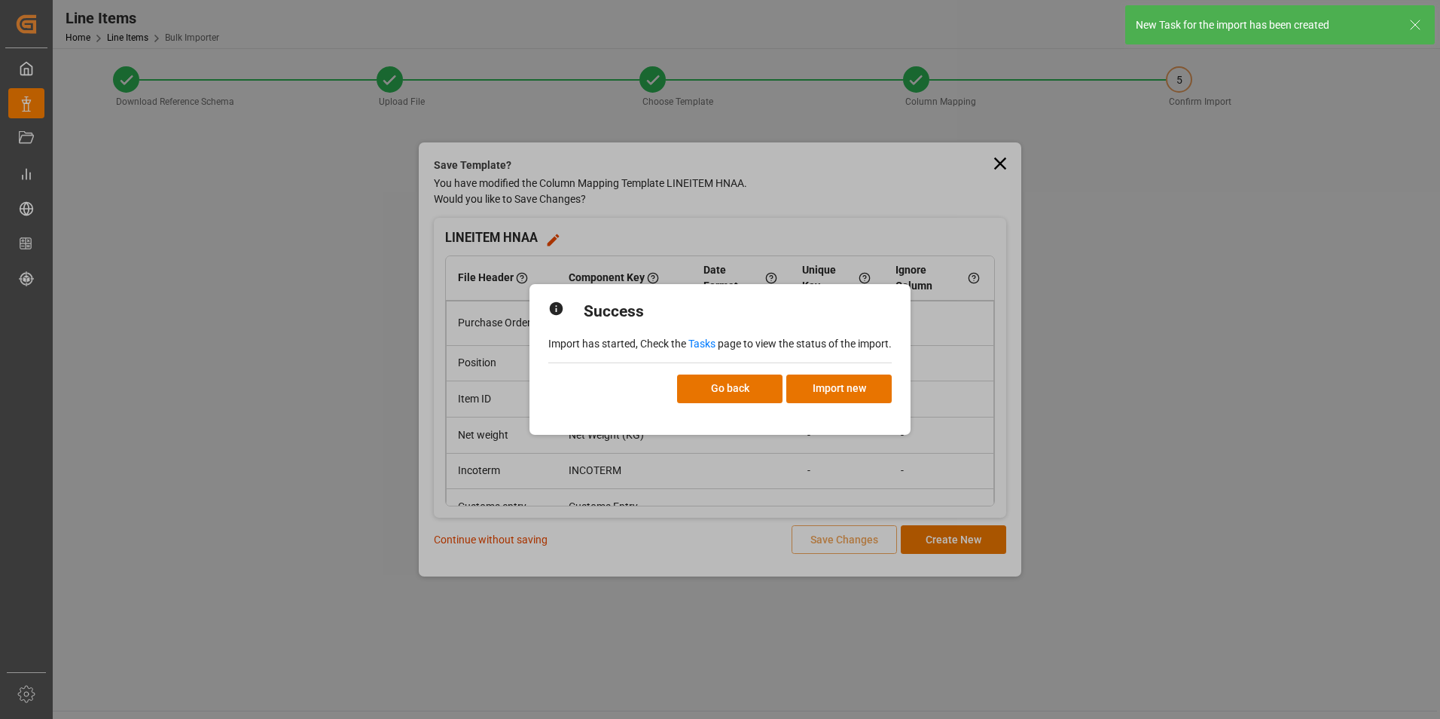
click at [704, 345] on link "Tasks" at bounding box center [702, 343] width 27 height 12
